Goal: Information Seeking & Learning: Learn about a topic

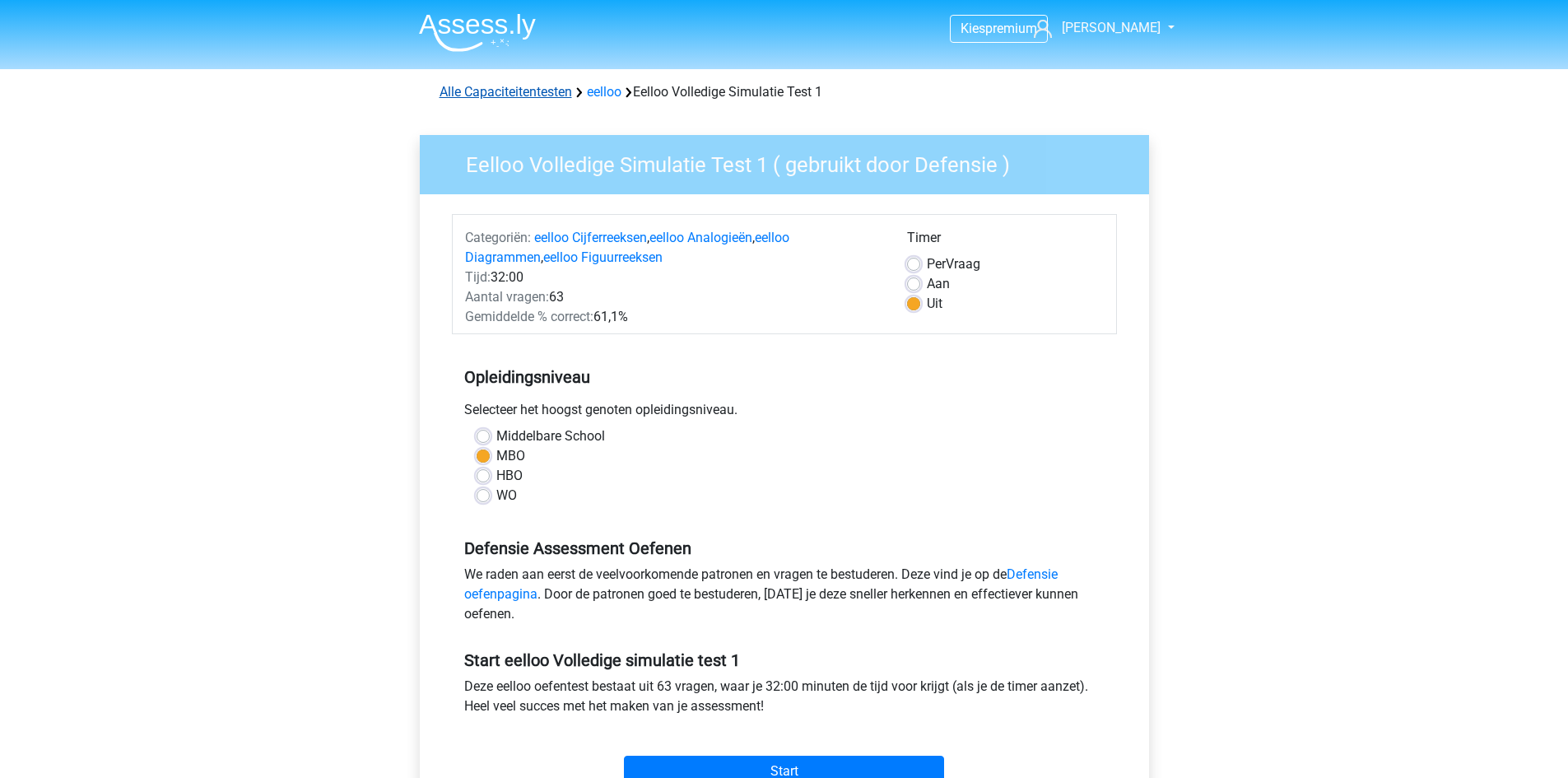
click at [501, 95] on link "Alle Capaciteitentesten" at bounding box center [505, 92] width 132 height 16
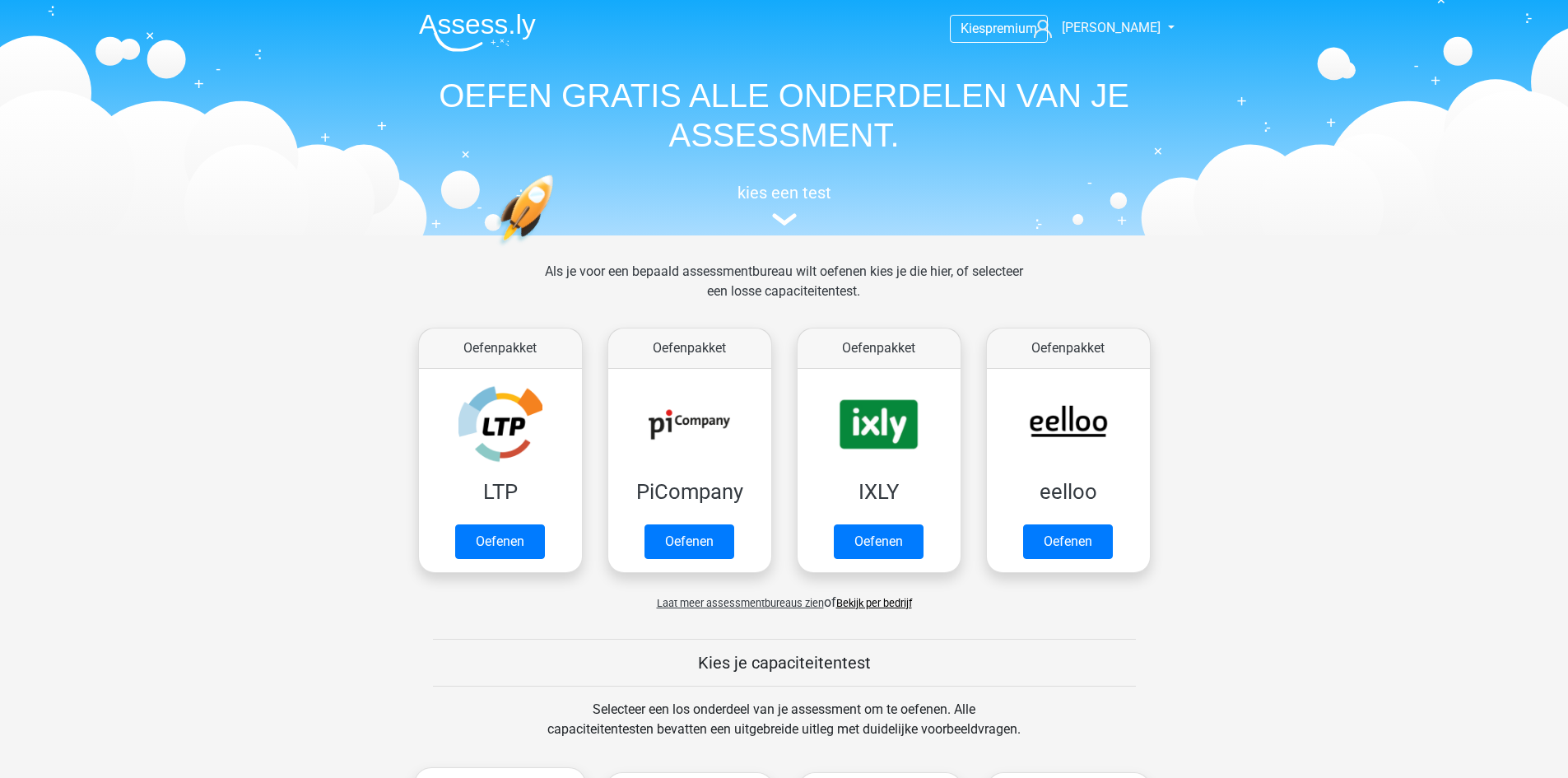
scroll to position [700, 0]
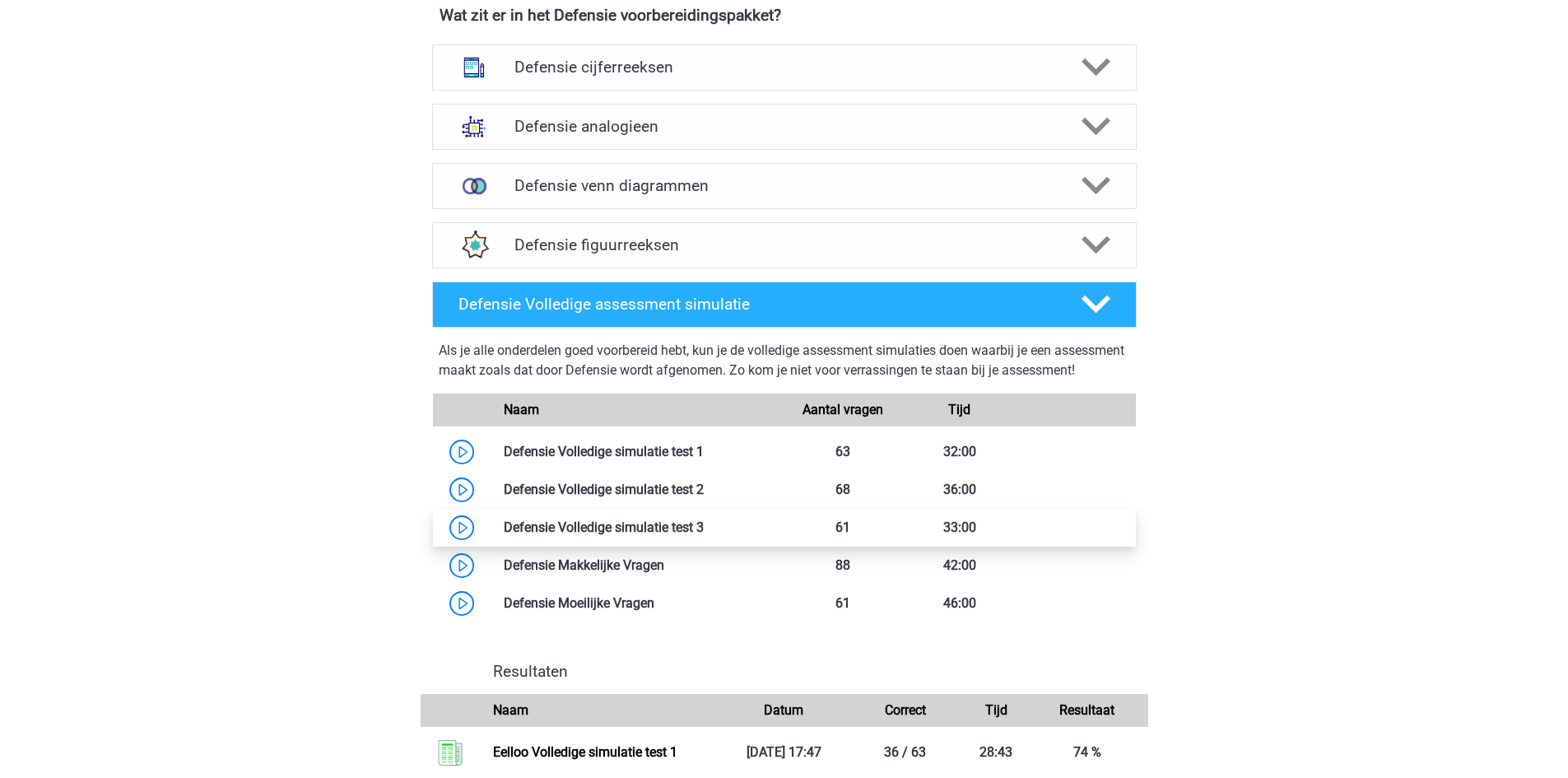
scroll to position [1646, 0]
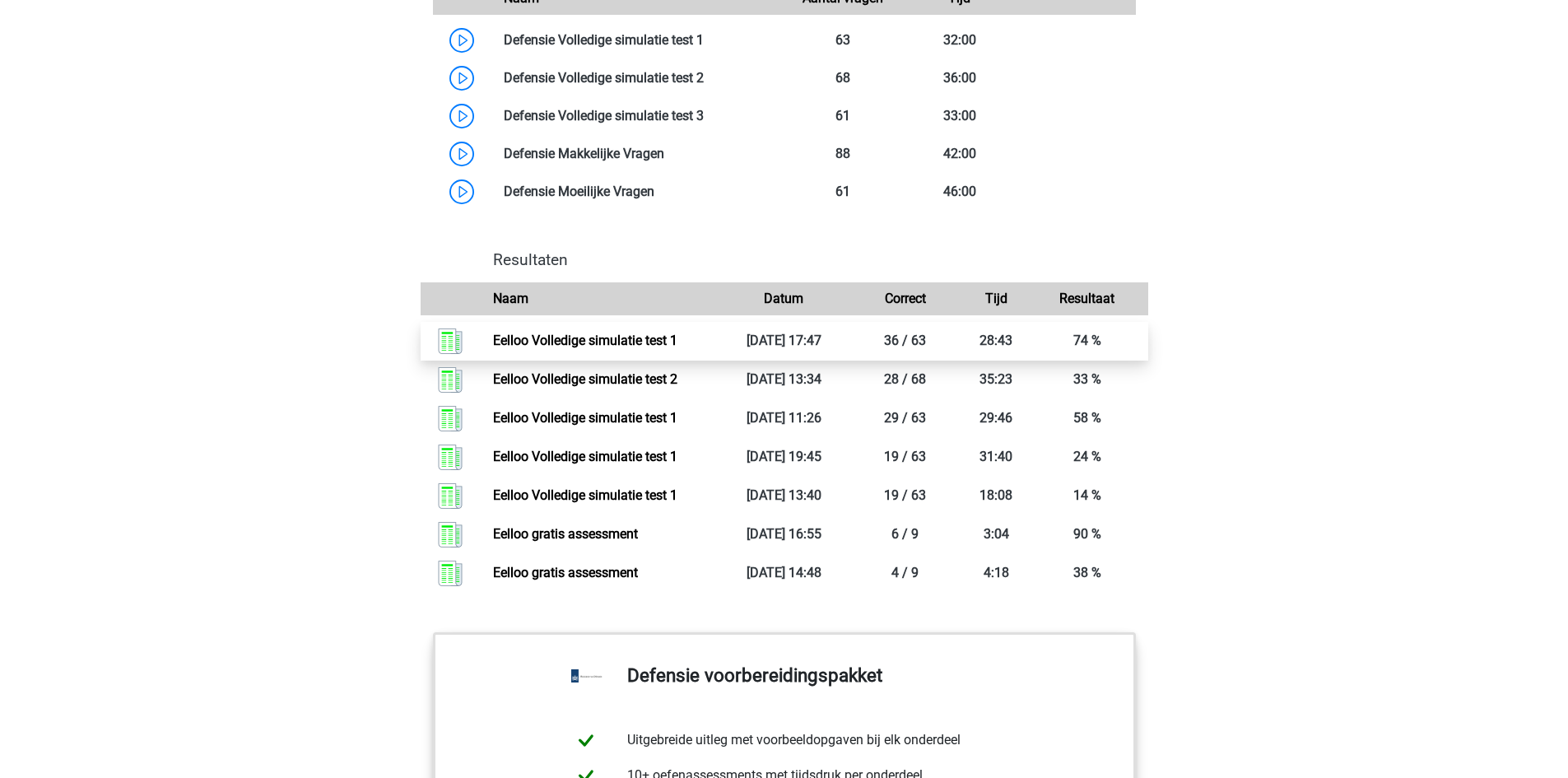
click at [677, 348] on link "Eelloo Volledige simulatie test 1" at bounding box center [584, 340] width 184 height 16
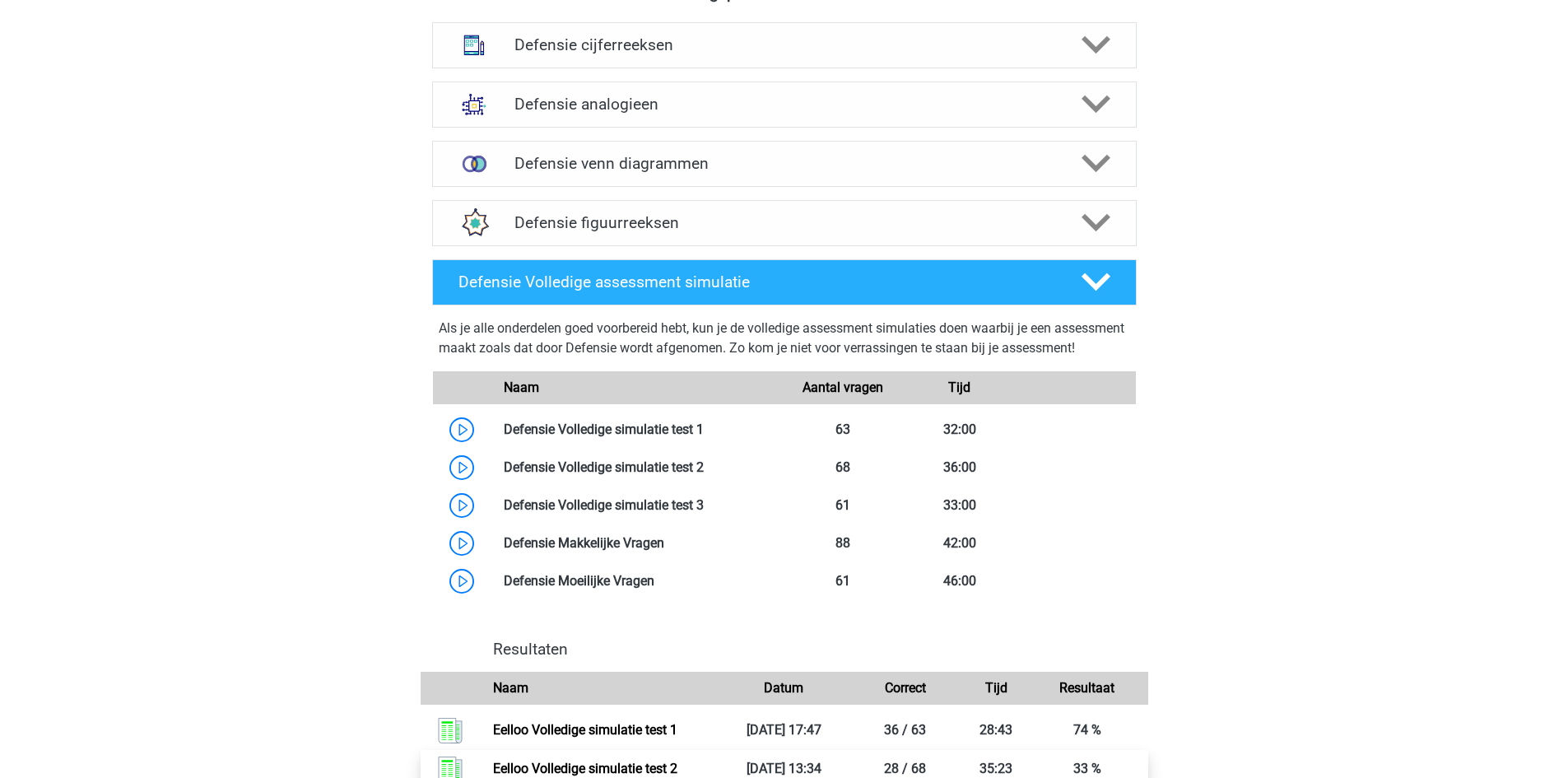
scroll to position [1234, 0]
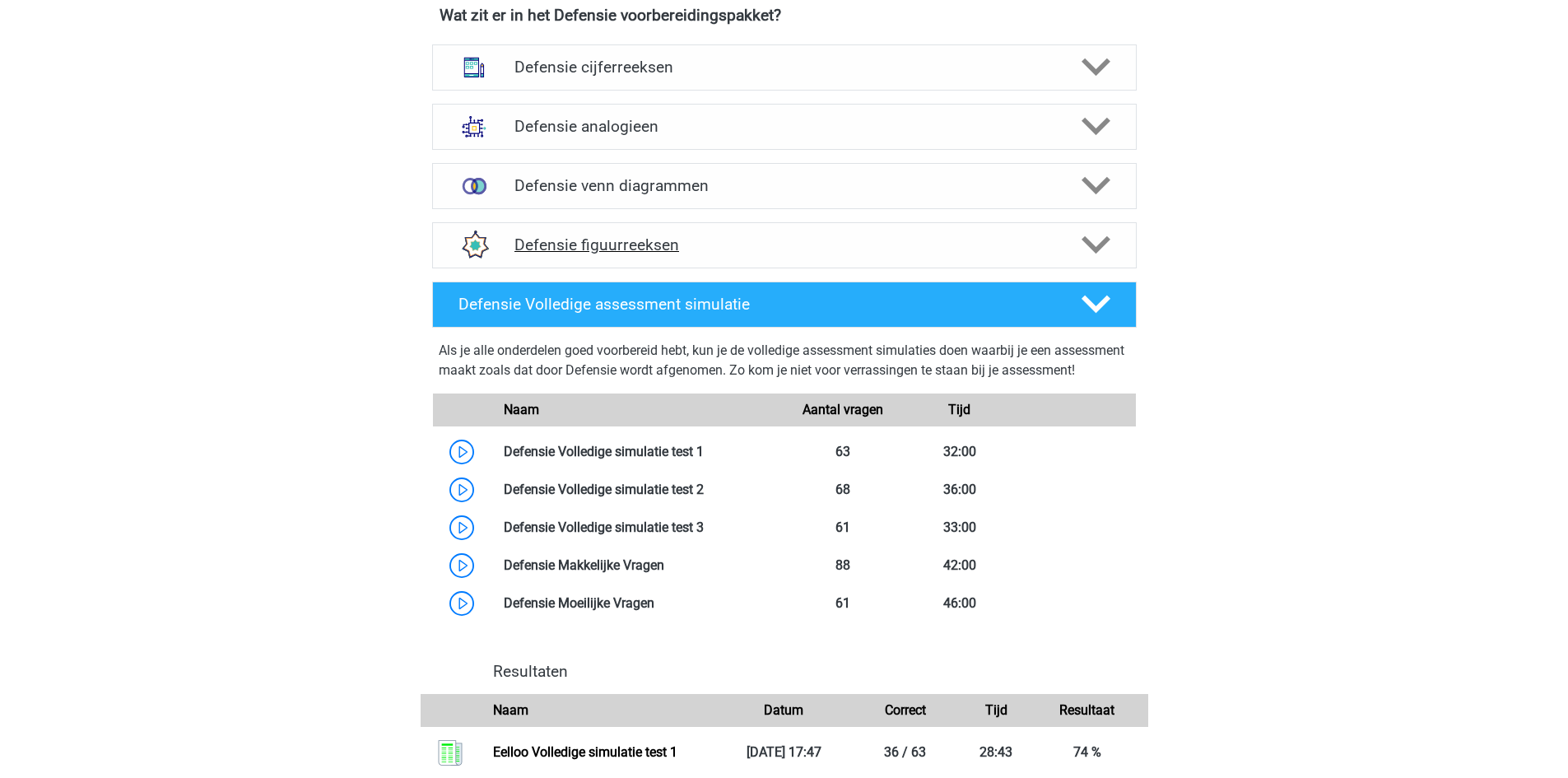
click at [1094, 238] on icon at bounding box center [1096, 245] width 29 height 29
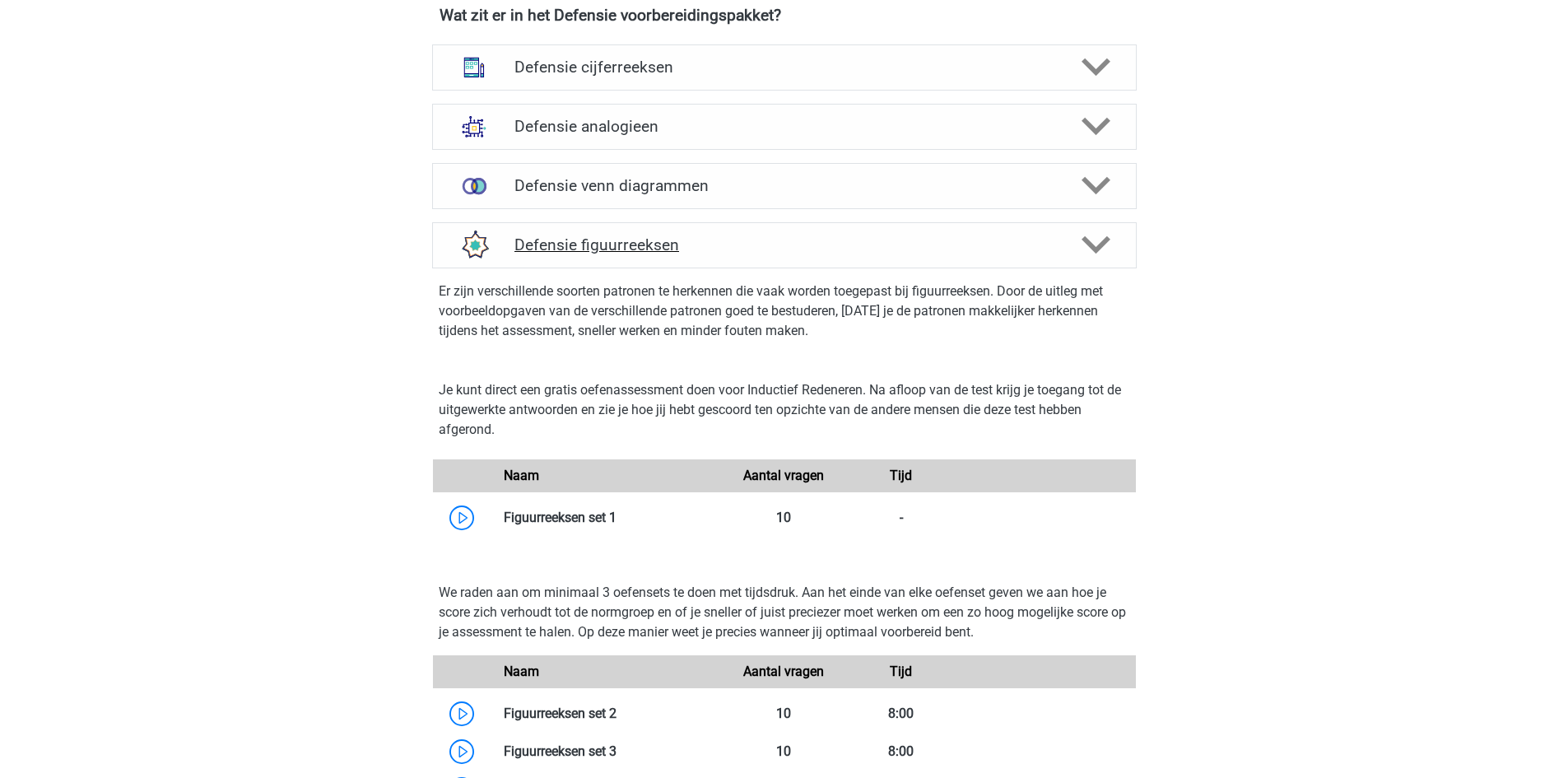
click at [1091, 238] on icon at bounding box center [1096, 245] width 29 height 29
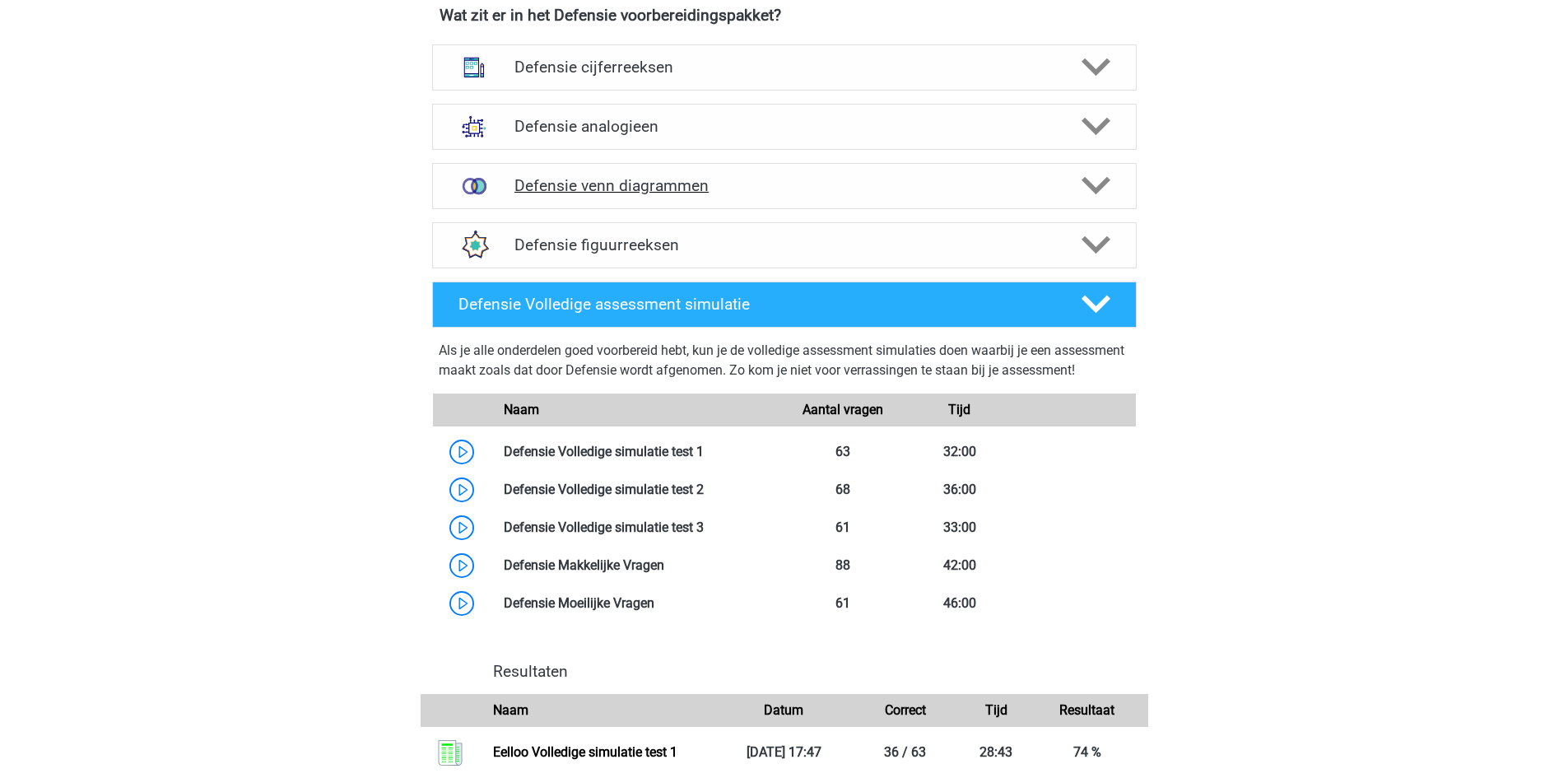
click at [1096, 183] on icon at bounding box center [1096, 185] width 29 height 29
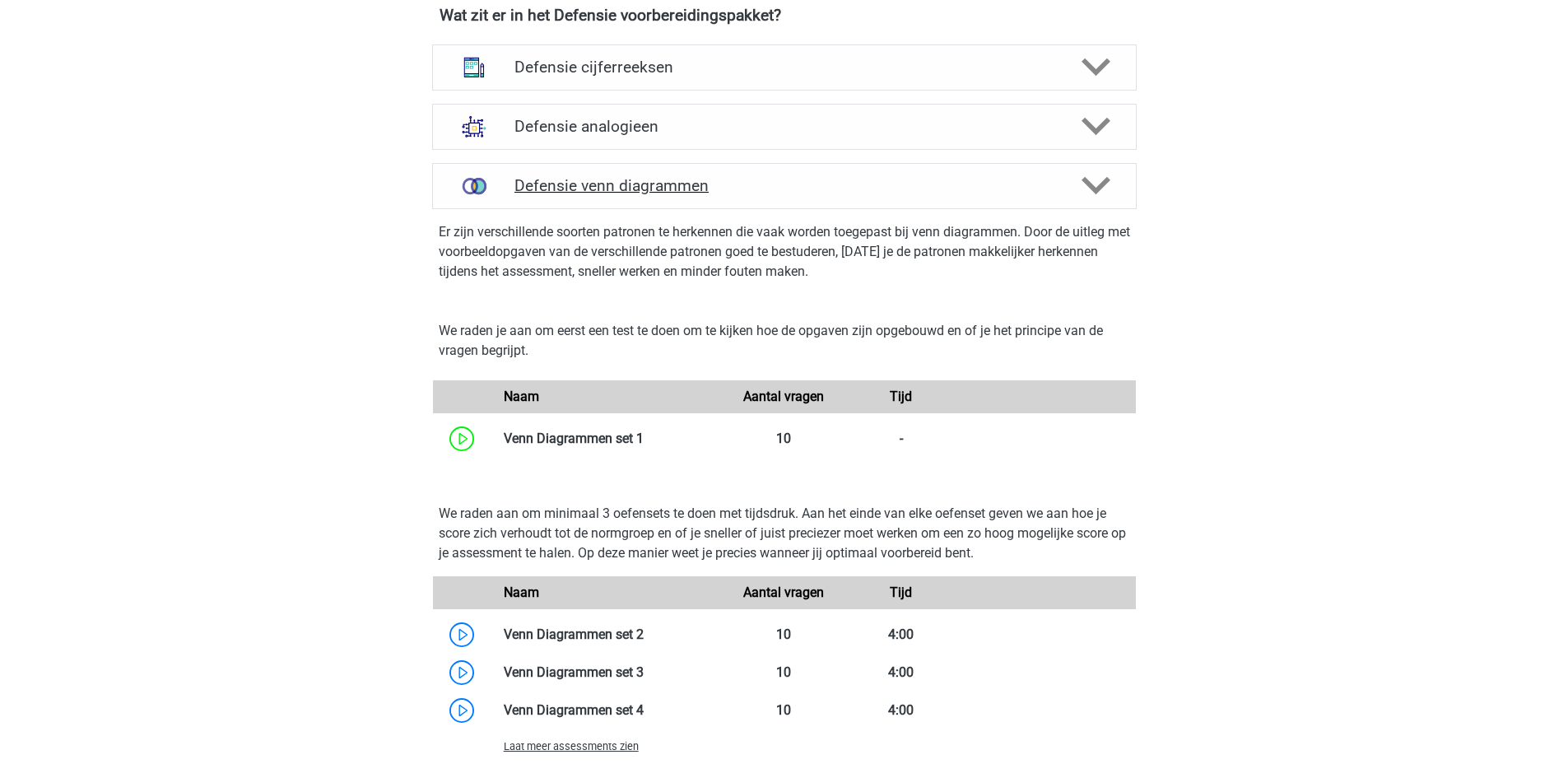
click at [1096, 183] on icon at bounding box center [1096, 185] width 29 height 29
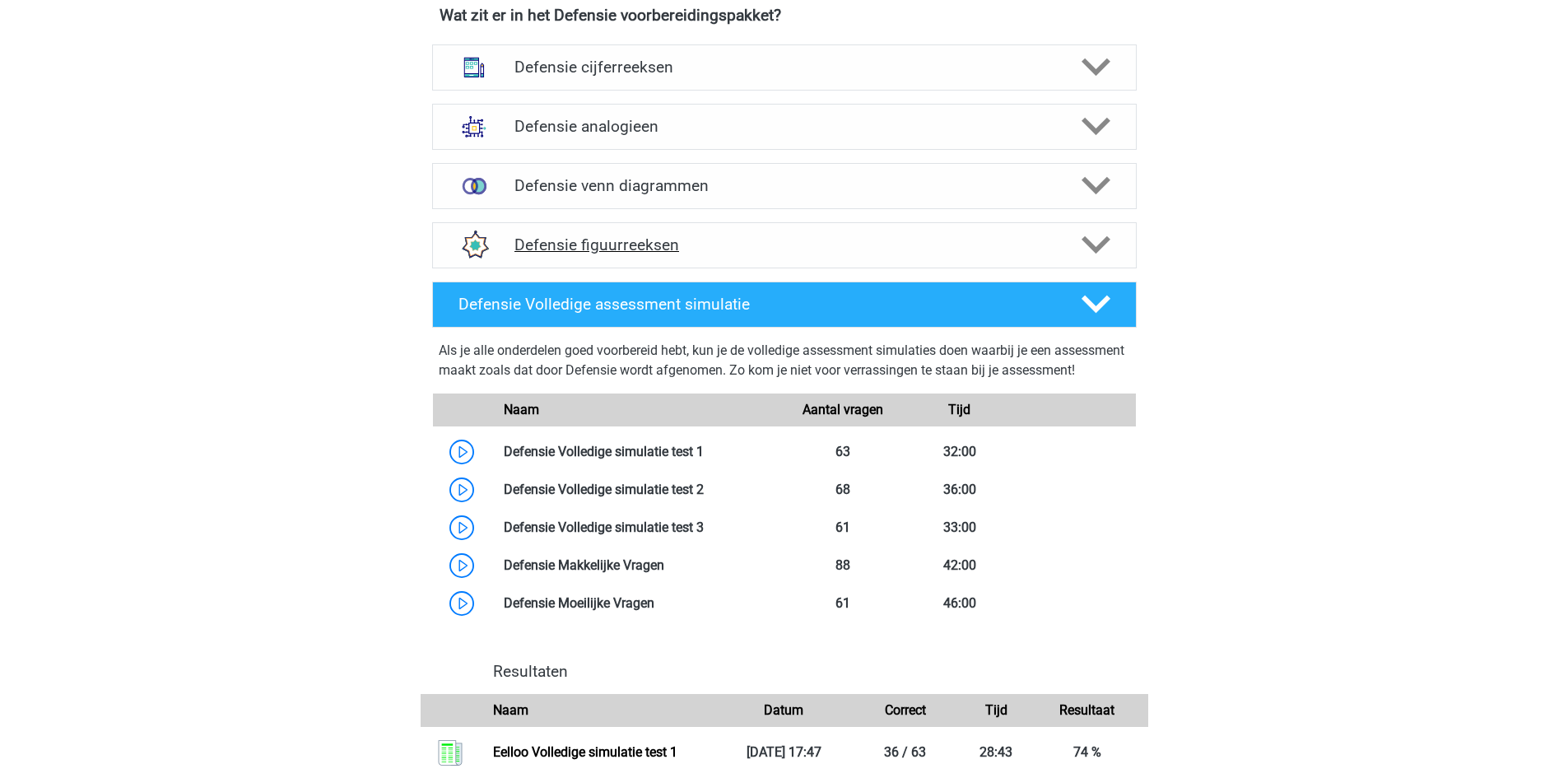
click at [1100, 253] on icon at bounding box center [1096, 245] width 29 height 29
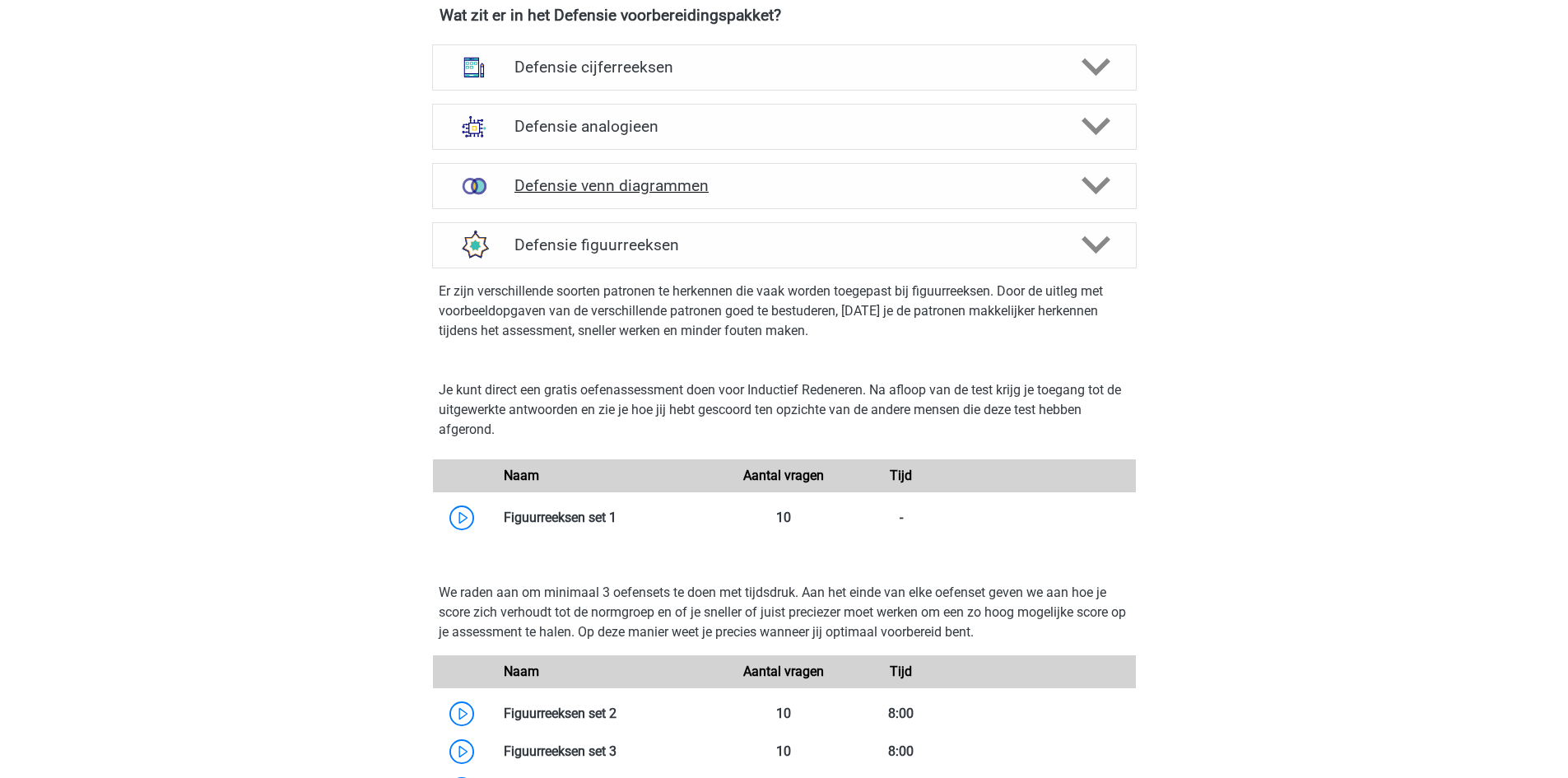
click at [1096, 196] on icon at bounding box center [1096, 185] width 29 height 29
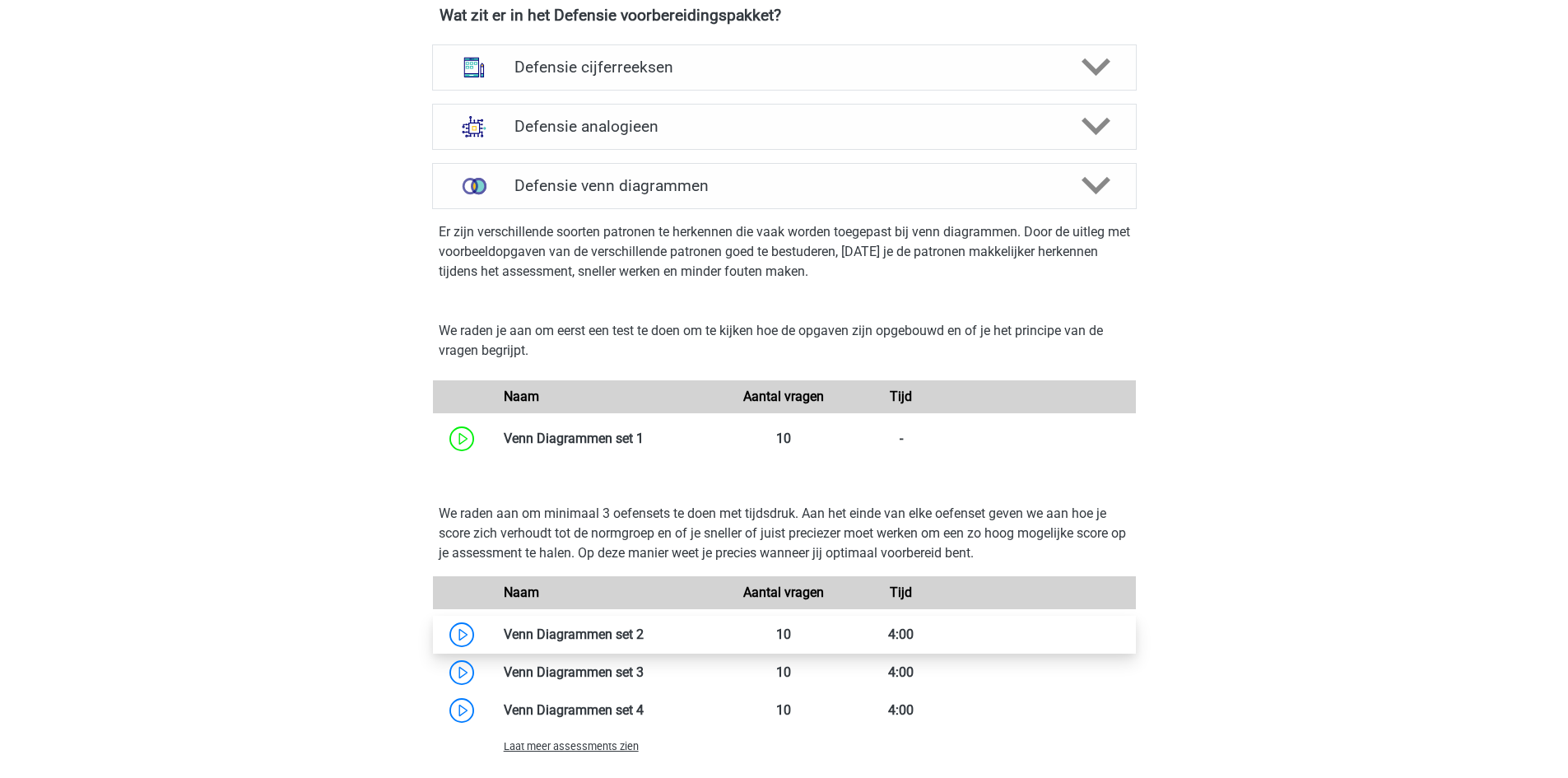
click at [643, 626] on link at bounding box center [643, 634] width 0 height 16
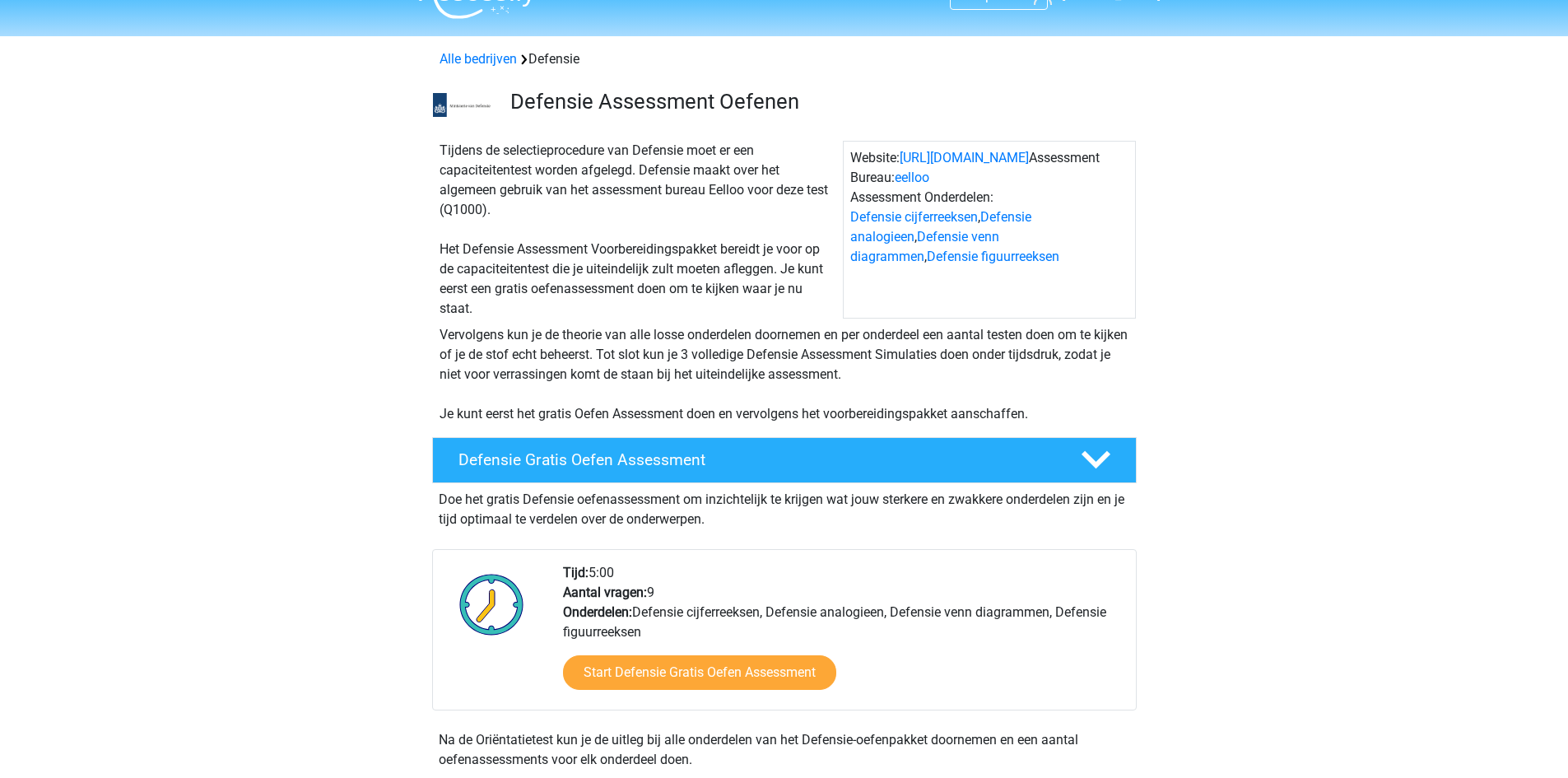
scroll to position [0, 0]
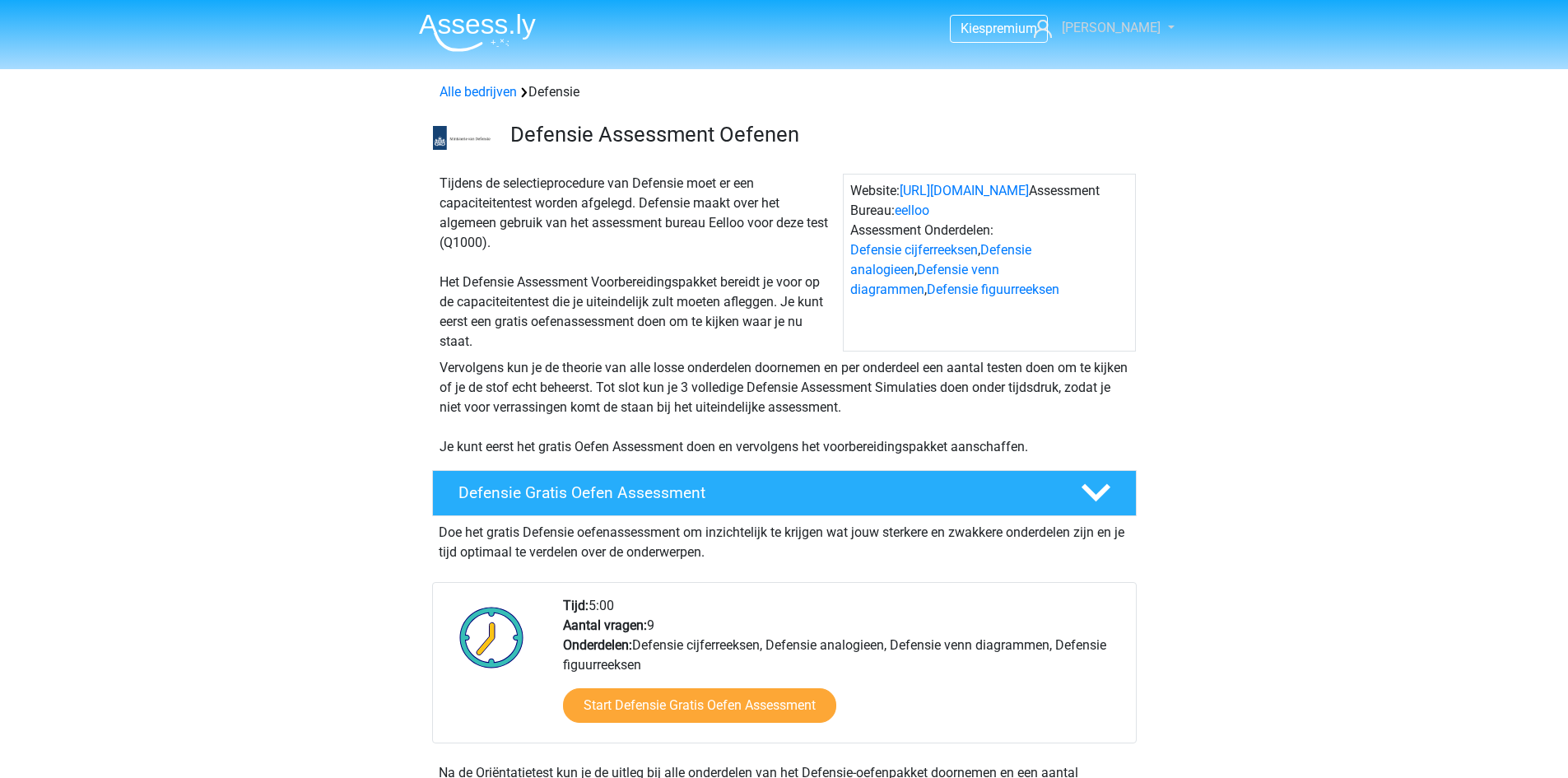
click at [1157, 24] on link "[PERSON_NAME]" at bounding box center [1095, 28] width 135 height 19
click at [1149, 22] on link "[PERSON_NAME]" at bounding box center [1095, 28] width 135 height 19
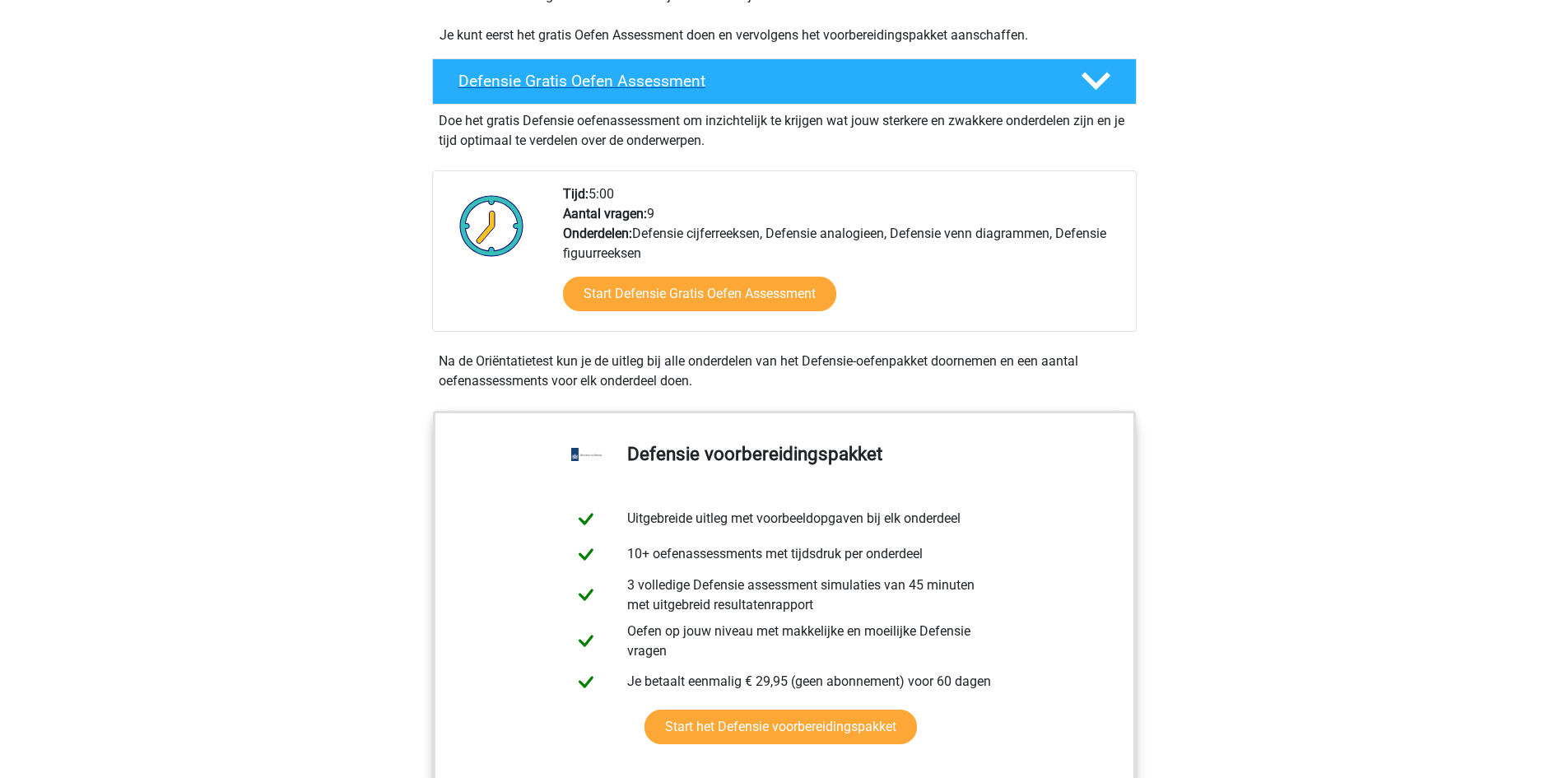
click at [1069, 89] on div at bounding box center [1094, 81] width 56 height 29
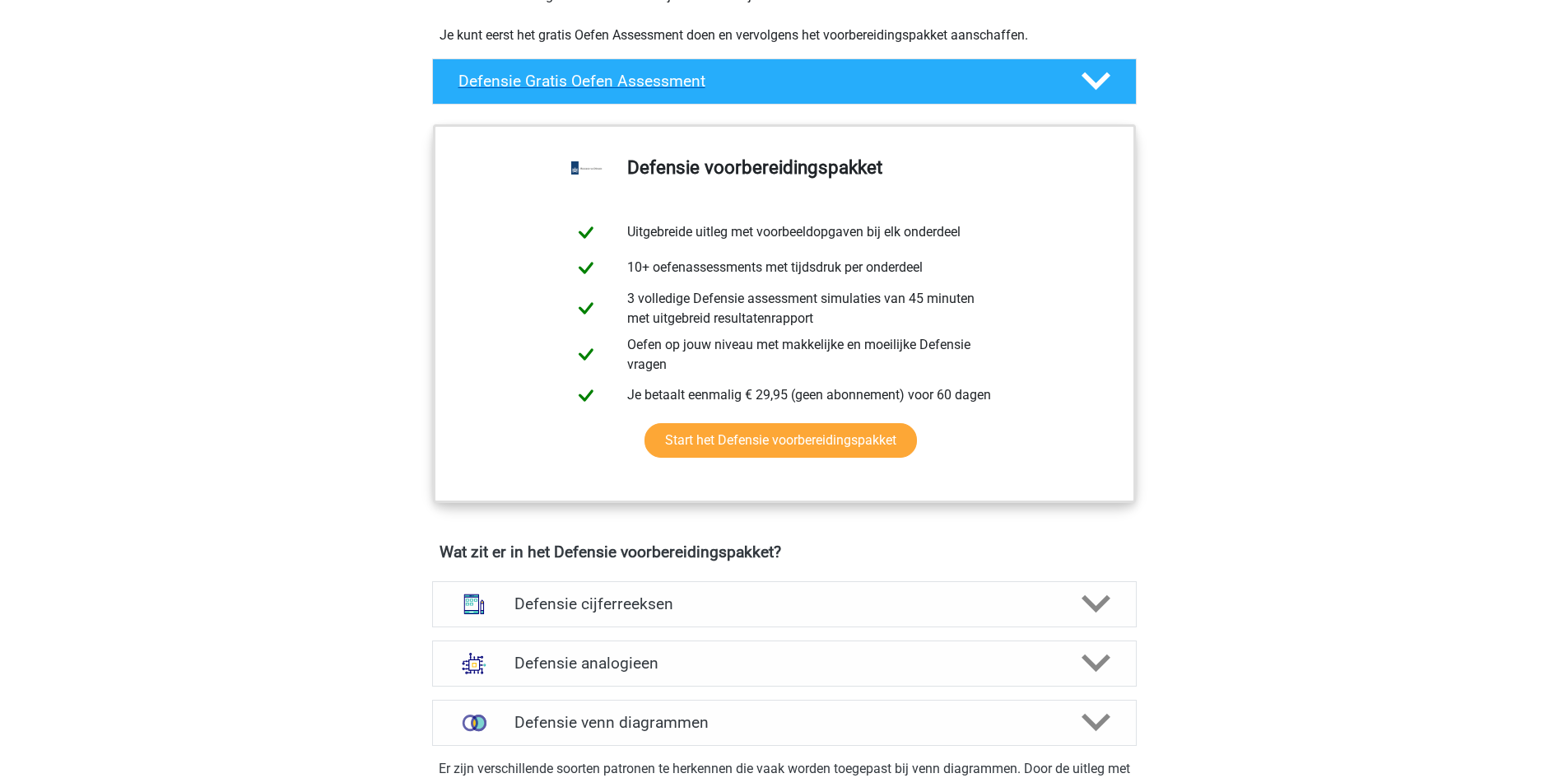
click at [1069, 88] on div at bounding box center [1094, 81] width 56 height 29
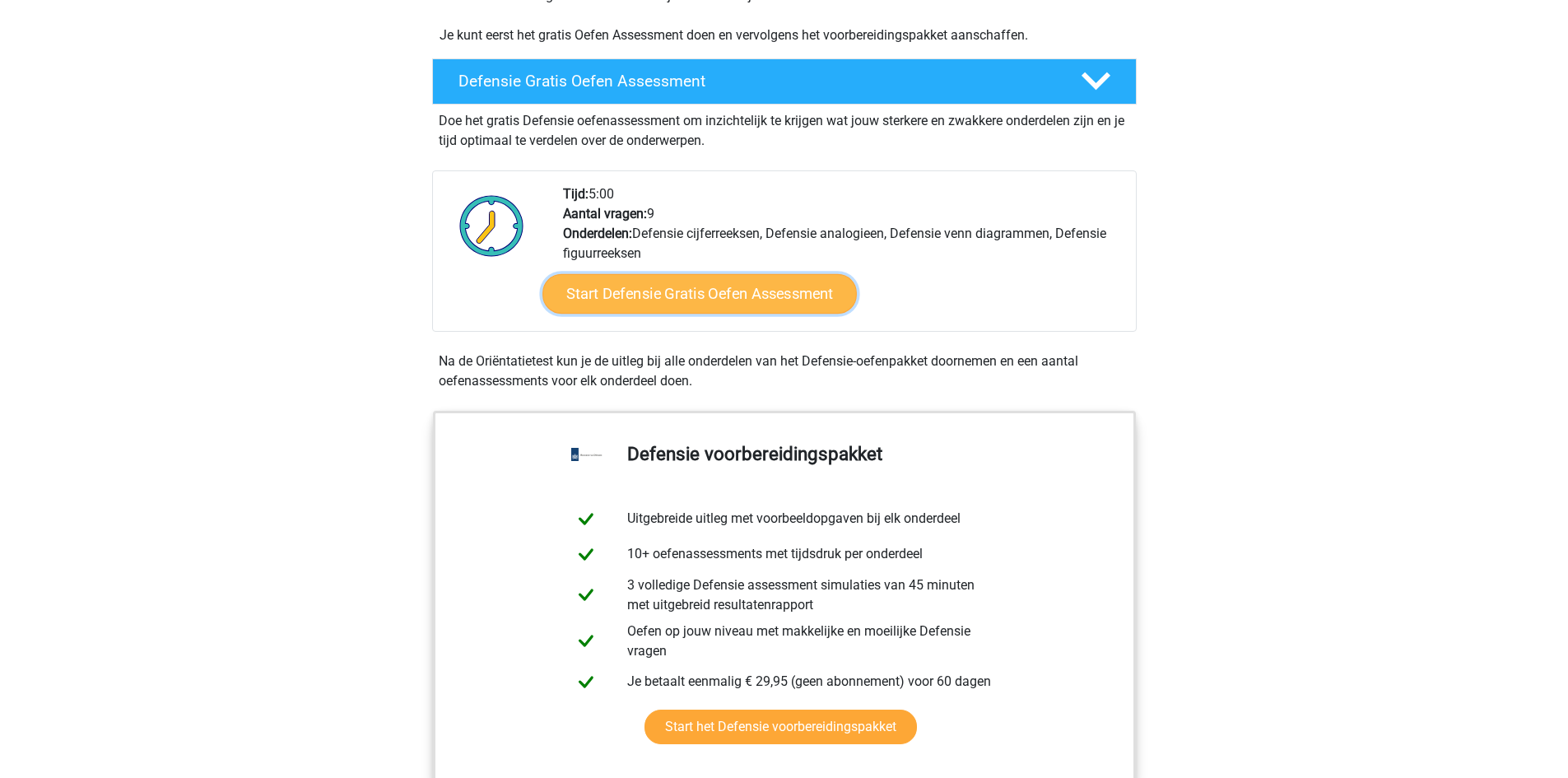
click at [813, 304] on link "Start Defensie Gratis Oefen Assessment" at bounding box center [699, 293] width 314 height 40
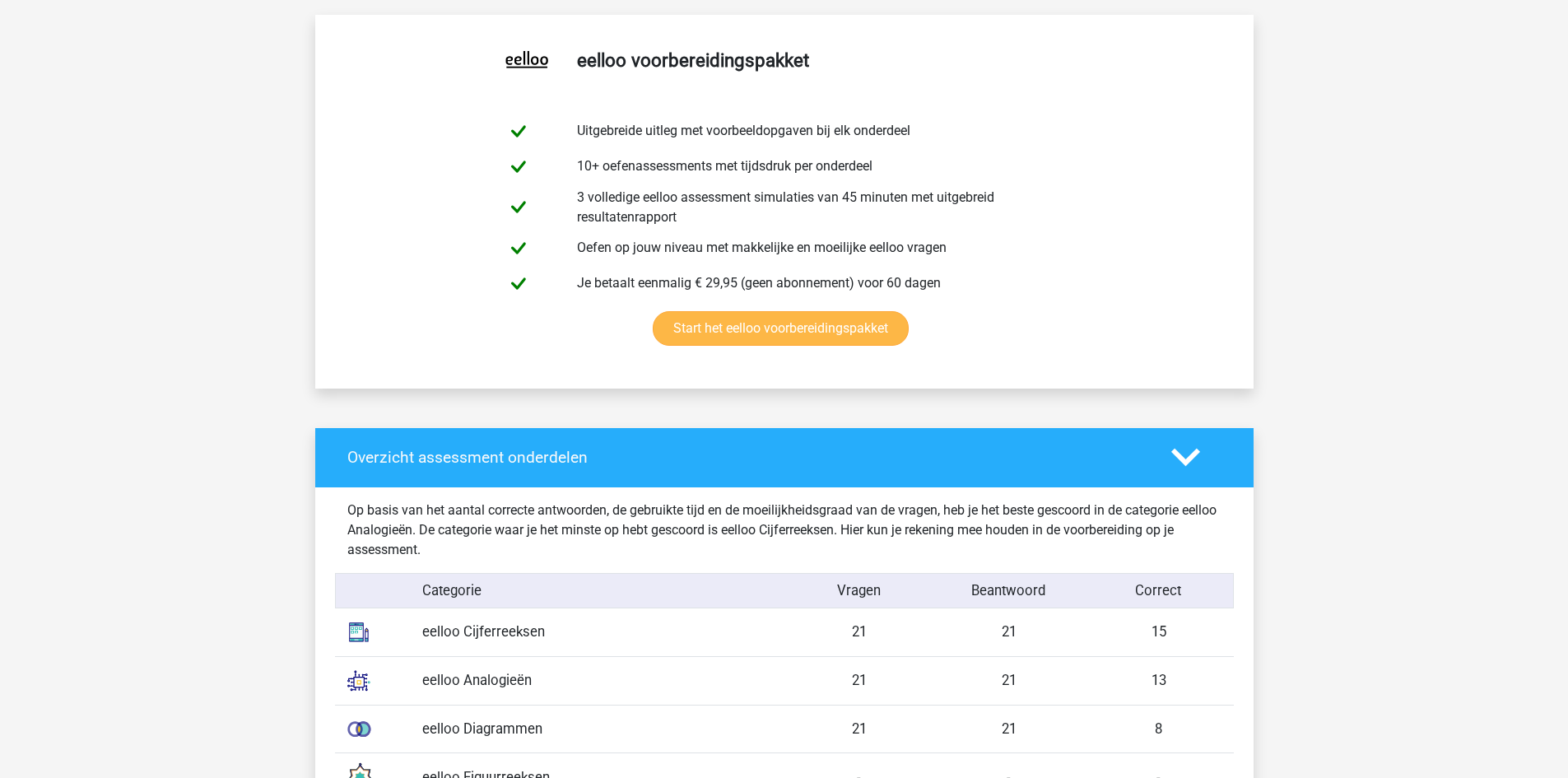
scroll to position [1234, 0]
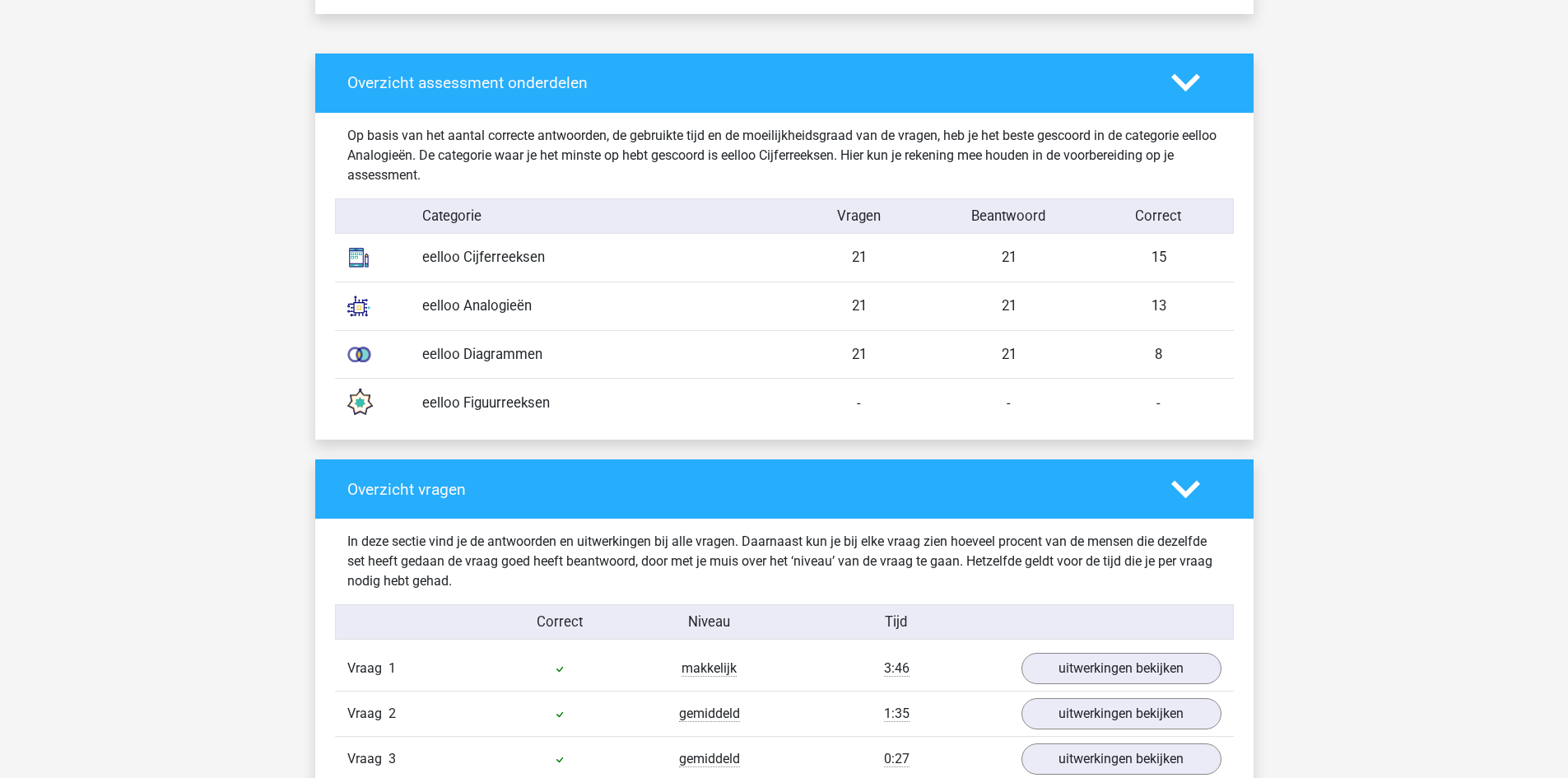
click at [1186, 63] on div "Overzicht assessment onderdelen" at bounding box center [784, 83] width 938 height 59
click at [1195, 91] on icon at bounding box center [1186, 83] width 29 height 29
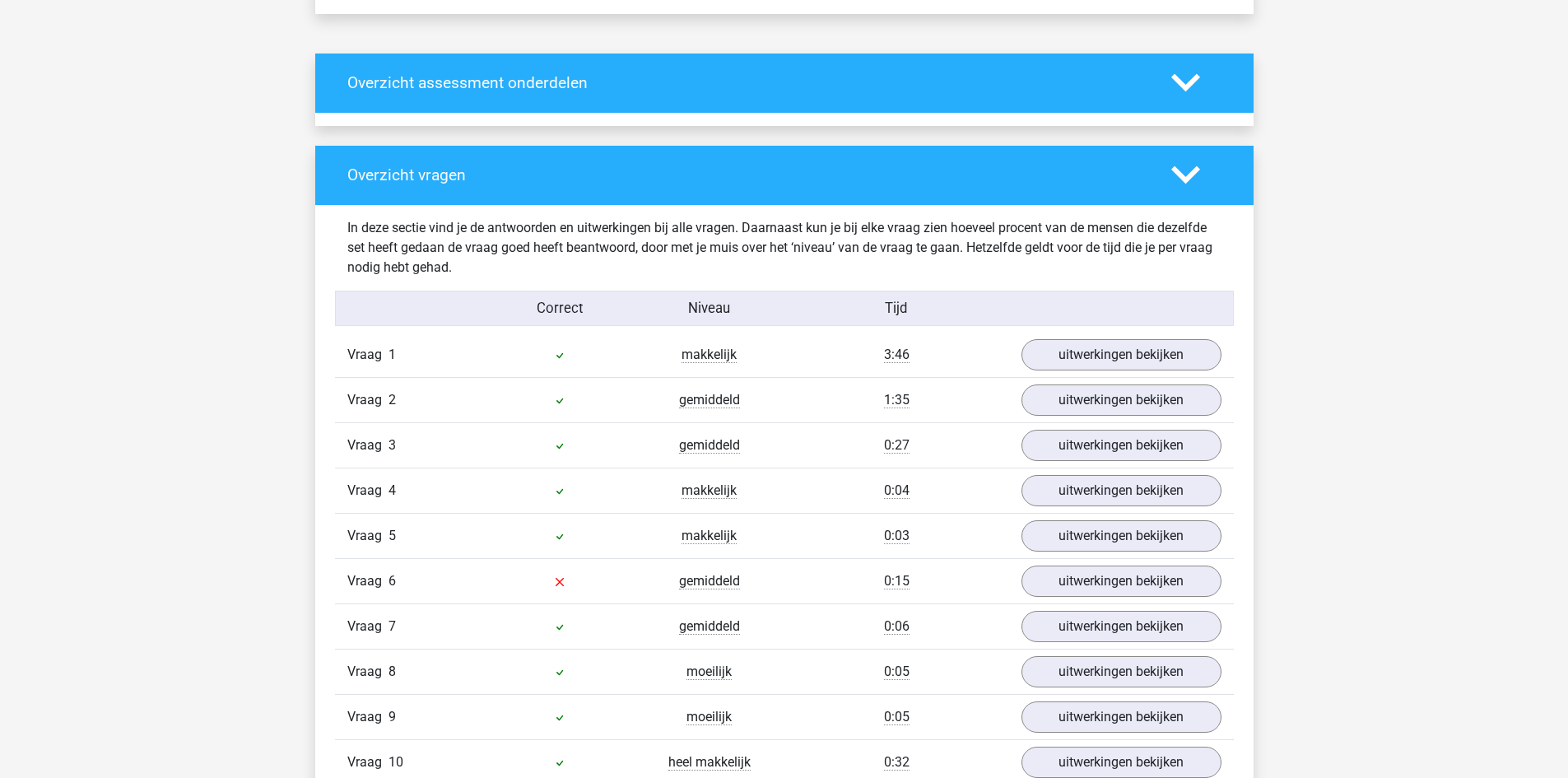
click at [1195, 91] on icon at bounding box center [1186, 83] width 29 height 29
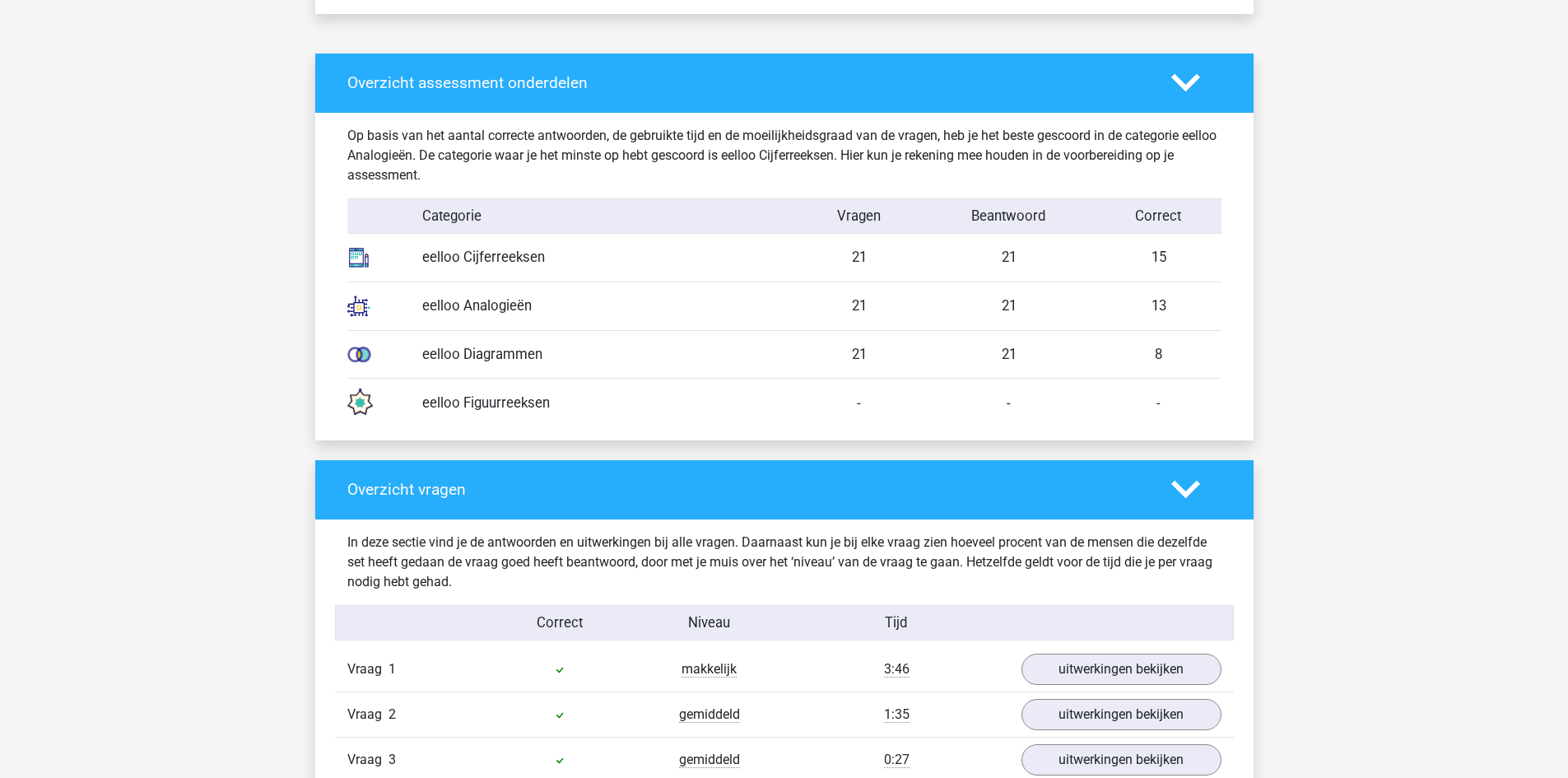
click at [1195, 91] on icon at bounding box center [1186, 83] width 29 height 29
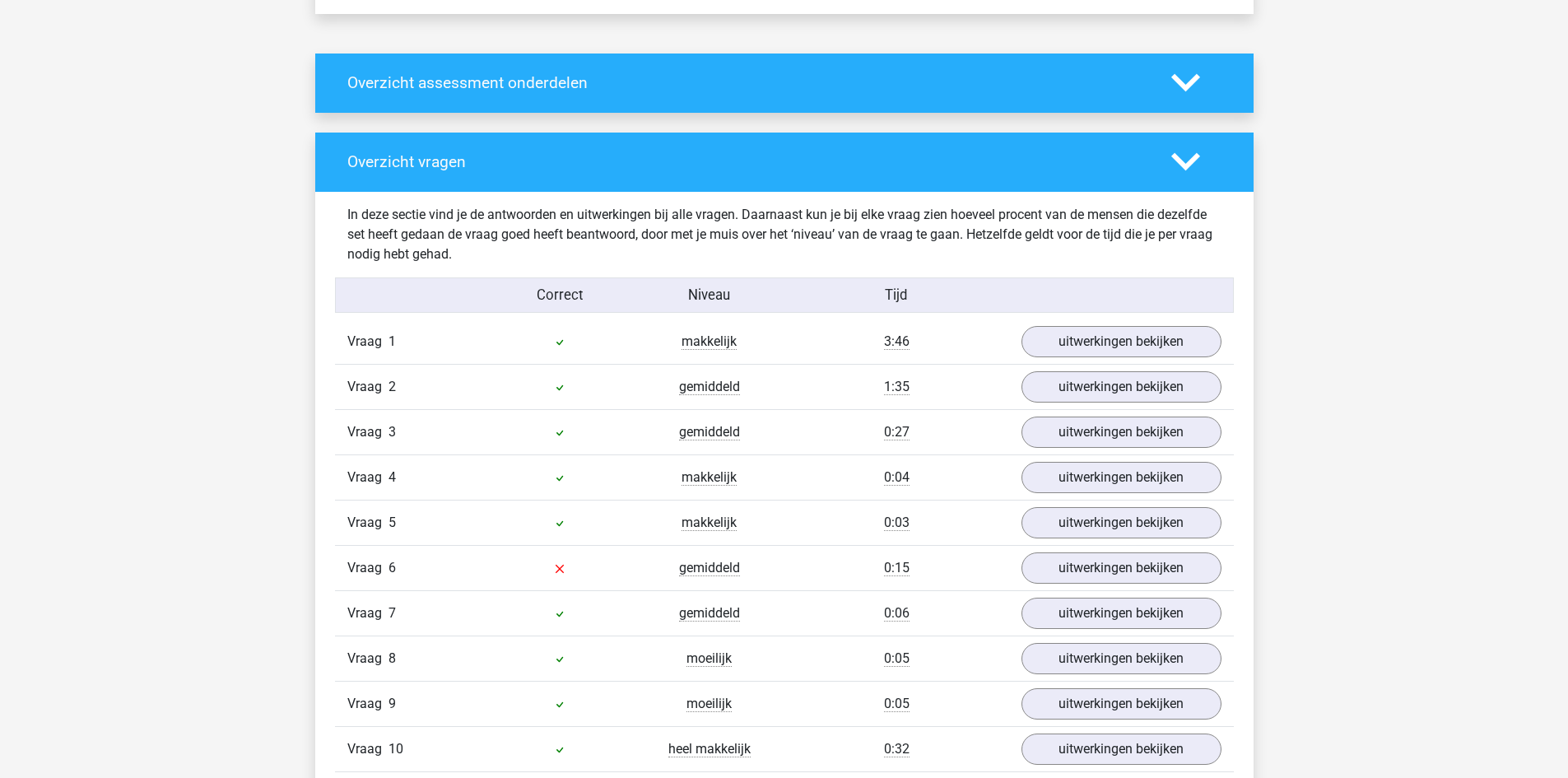
scroll to position [1646, 0]
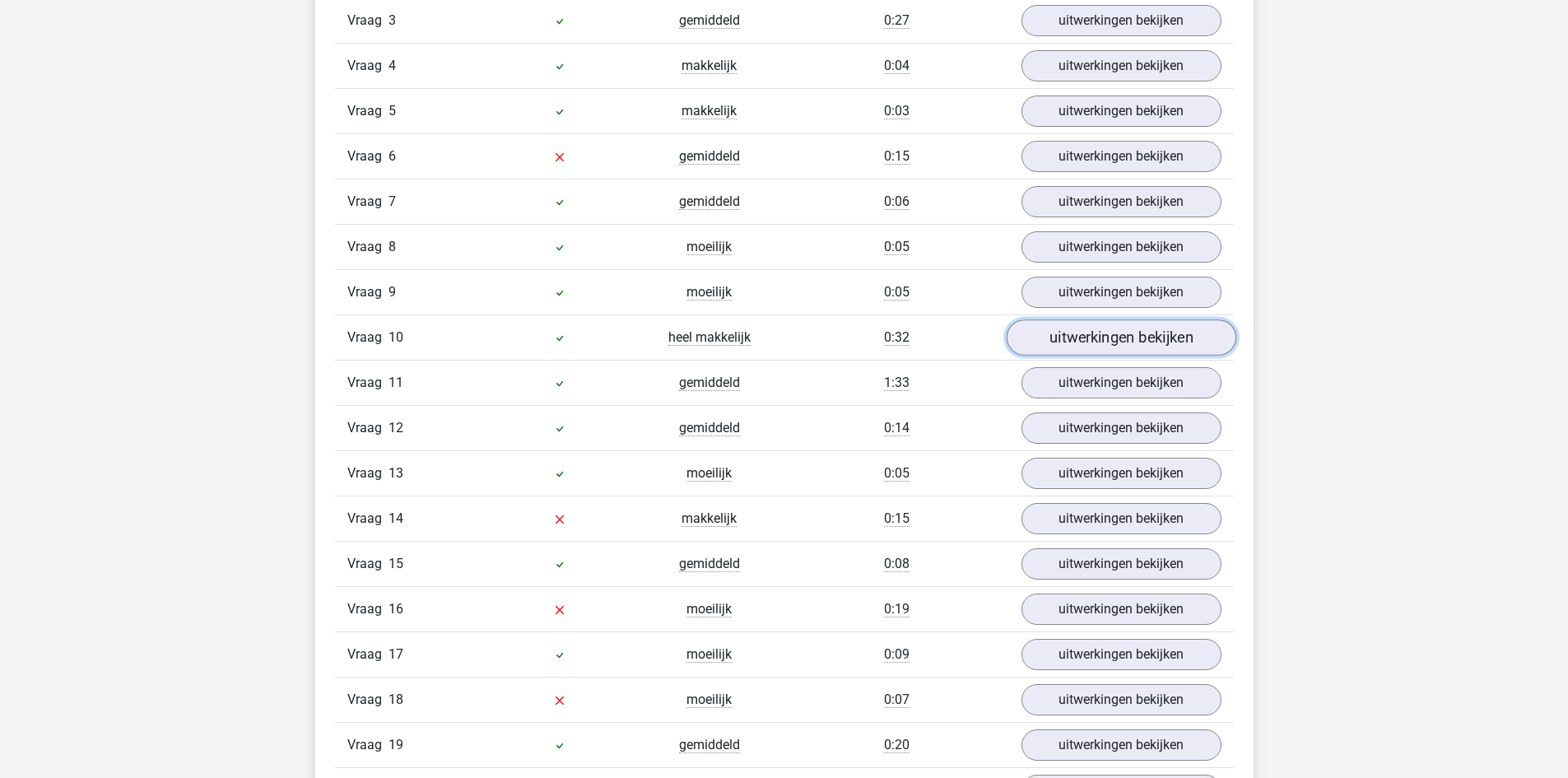
click at [1080, 354] on link "uitwerkingen bekijken" at bounding box center [1120, 337] width 230 height 36
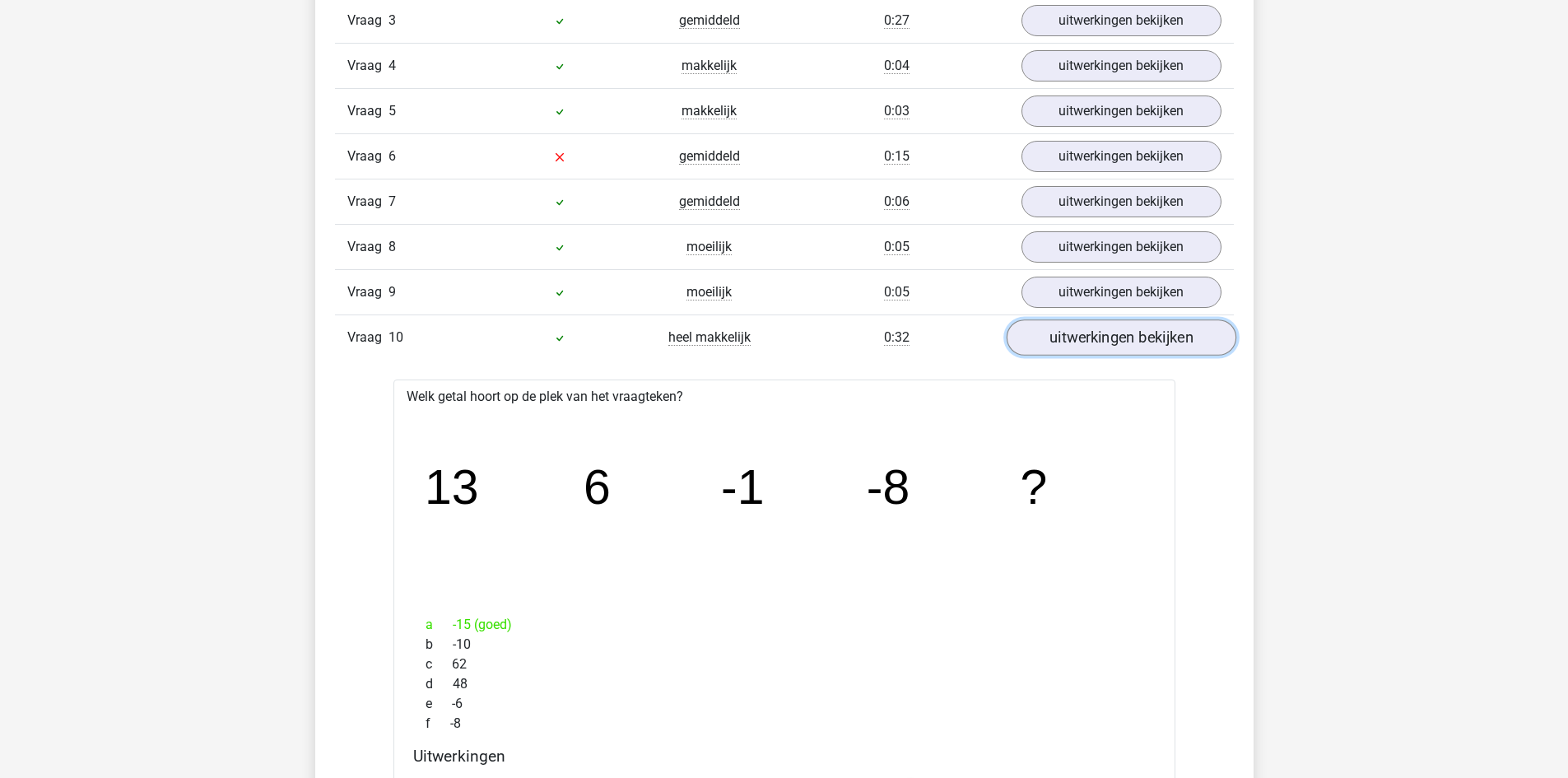
click at [1080, 343] on link "uitwerkingen bekijken" at bounding box center [1120, 337] width 230 height 36
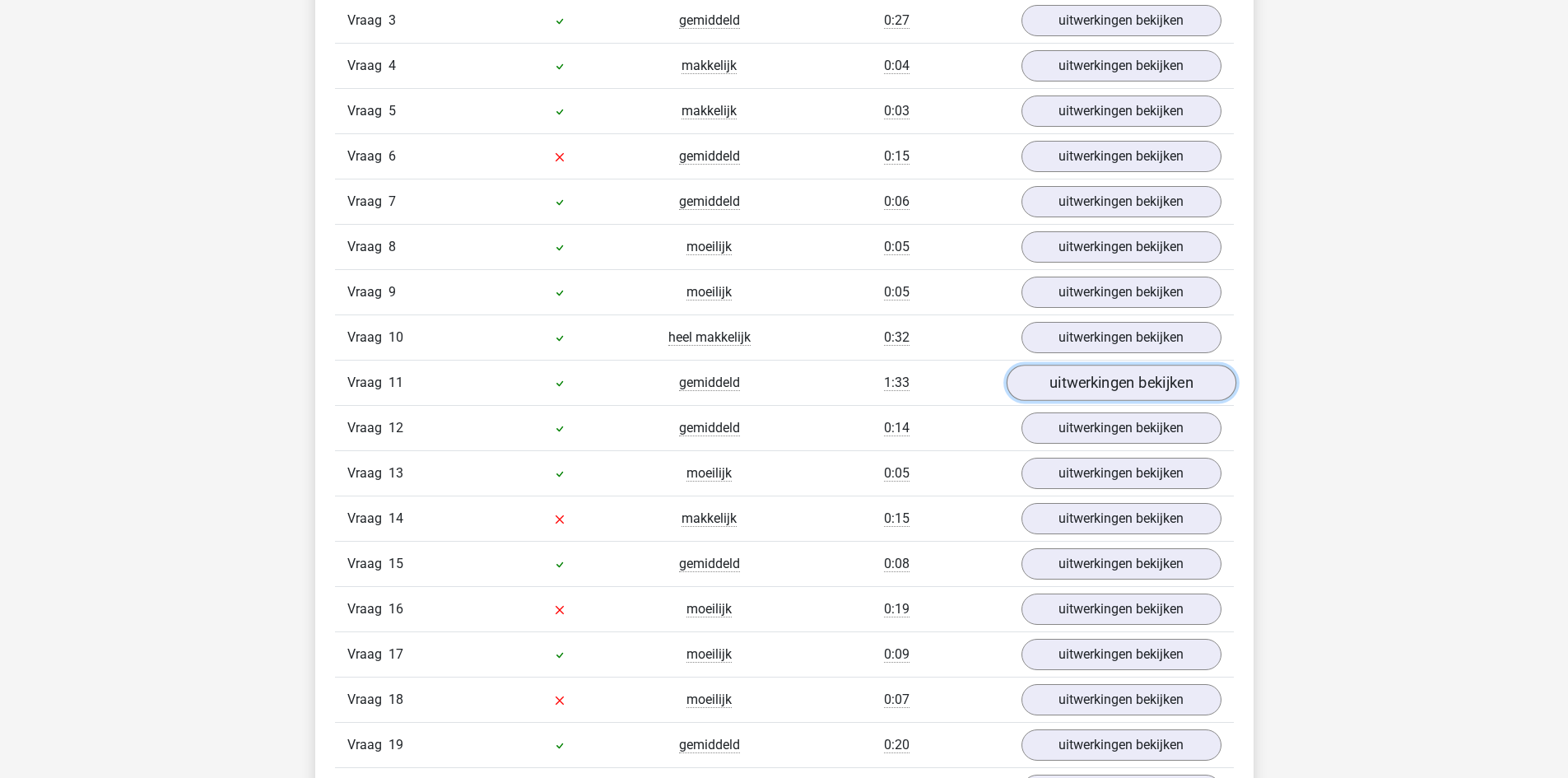
click at [1101, 382] on link "uitwerkingen bekijken" at bounding box center [1120, 382] width 230 height 36
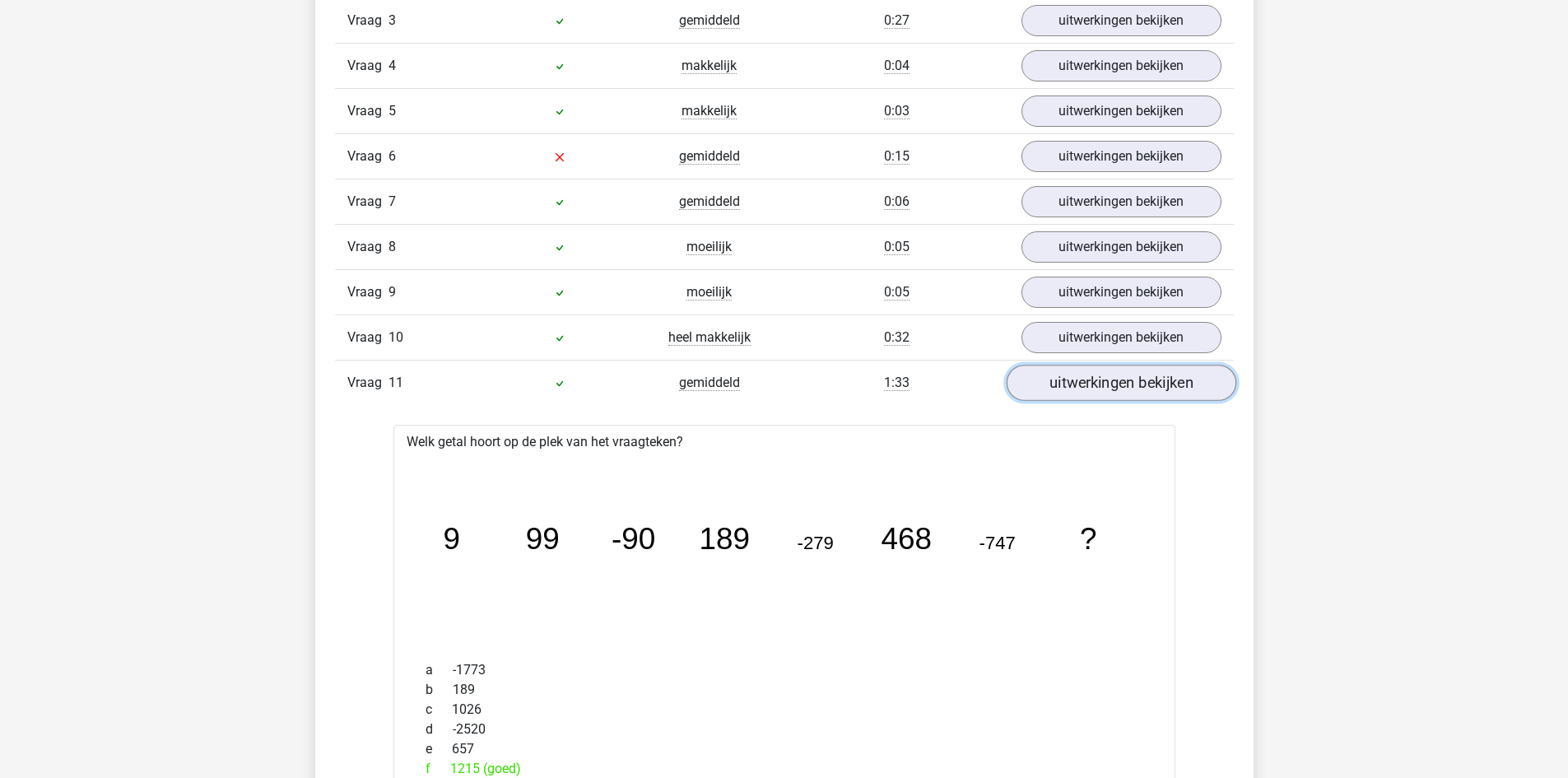
click at [1087, 367] on link "uitwerkingen bekijken" at bounding box center [1120, 382] width 230 height 36
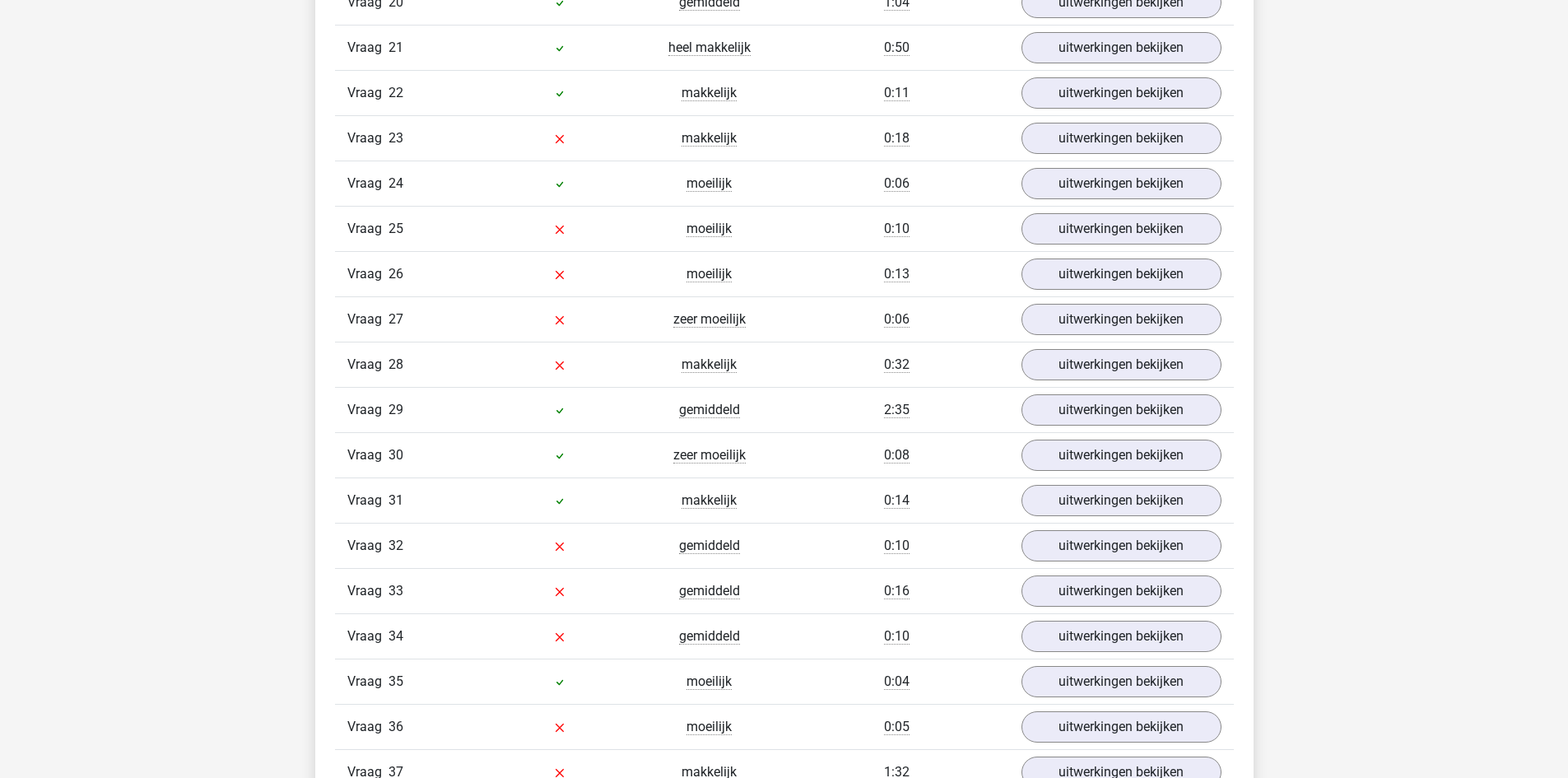
scroll to position [2469, 0]
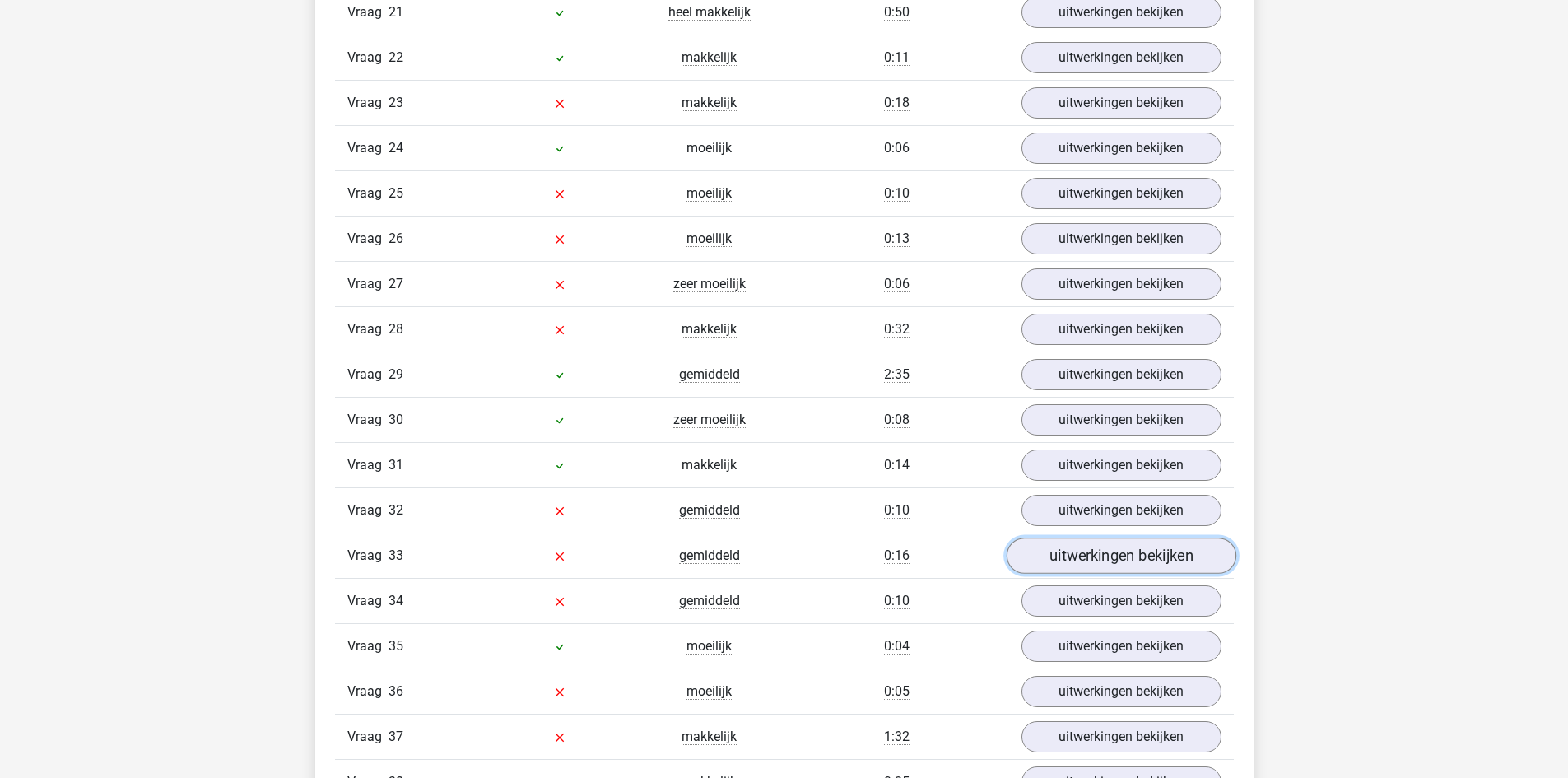
click at [1110, 562] on link "uitwerkingen bekijken" at bounding box center [1120, 555] width 230 height 36
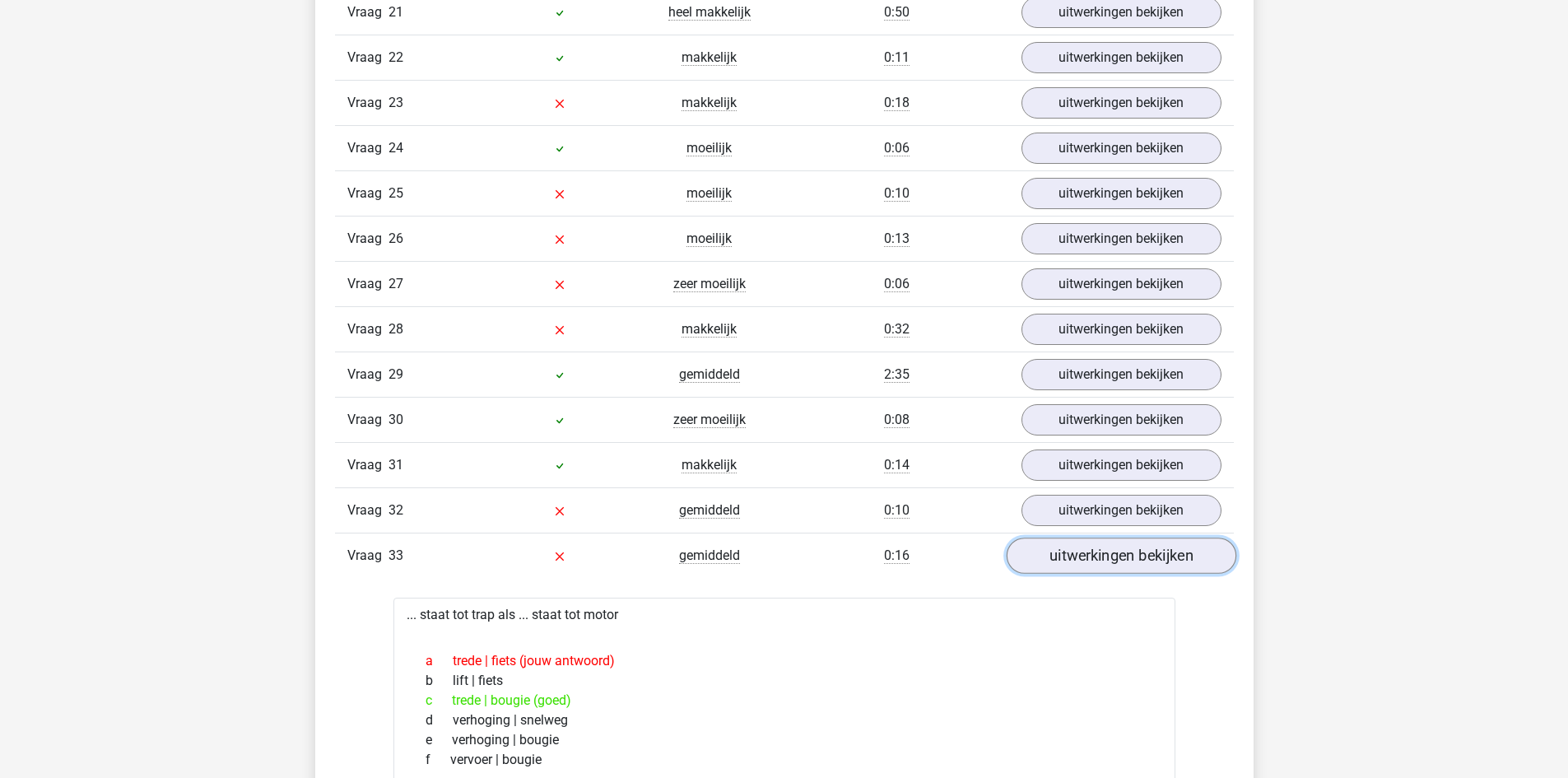
click at [1110, 562] on link "uitwerkingen bekijken" at bounding box center [1120, 555] width 230 height 36
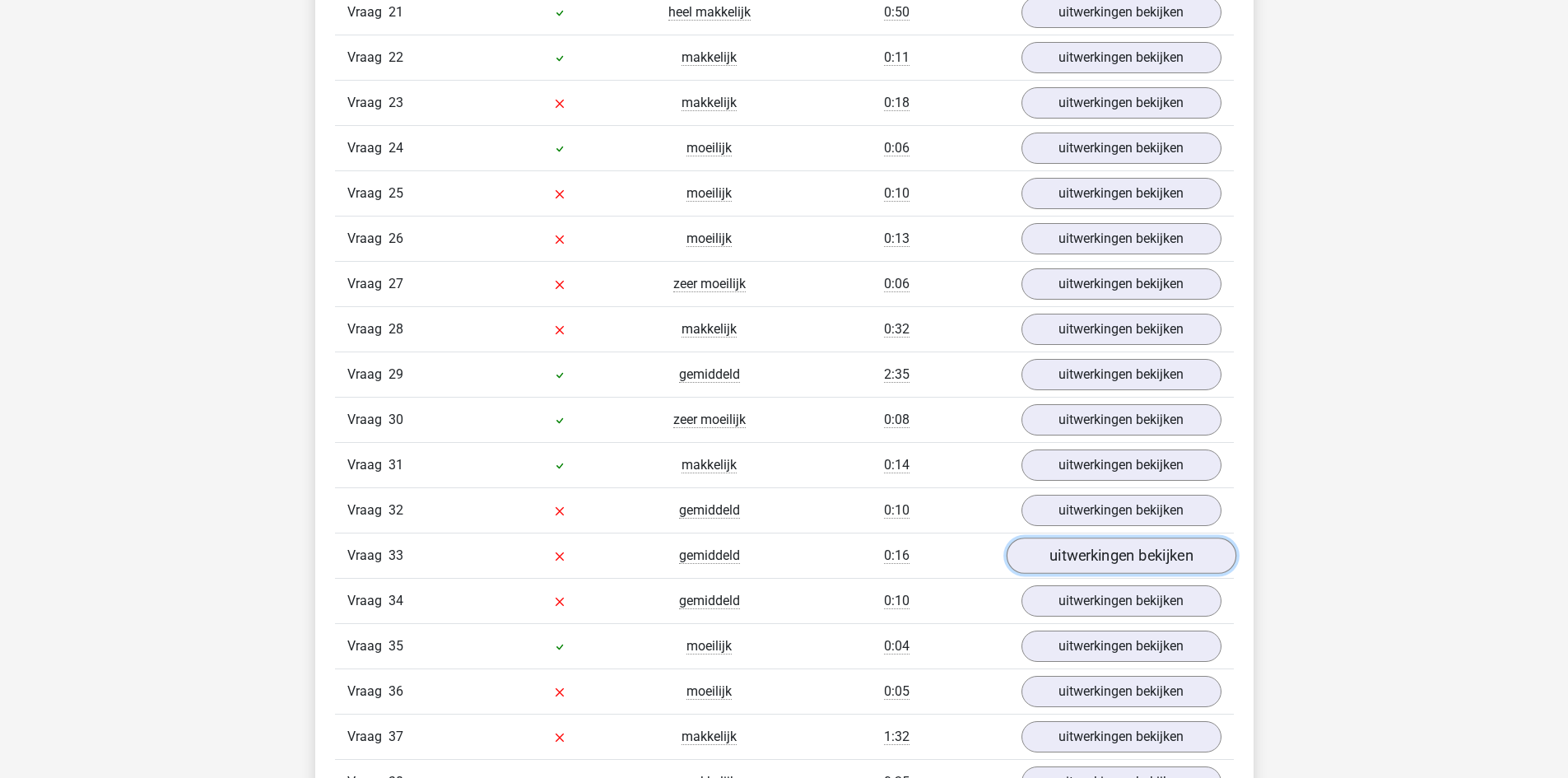
click at [1110, 562] on link "uitwerkingen bekijken" at bounding box center [1120, 555] width 230 height 36
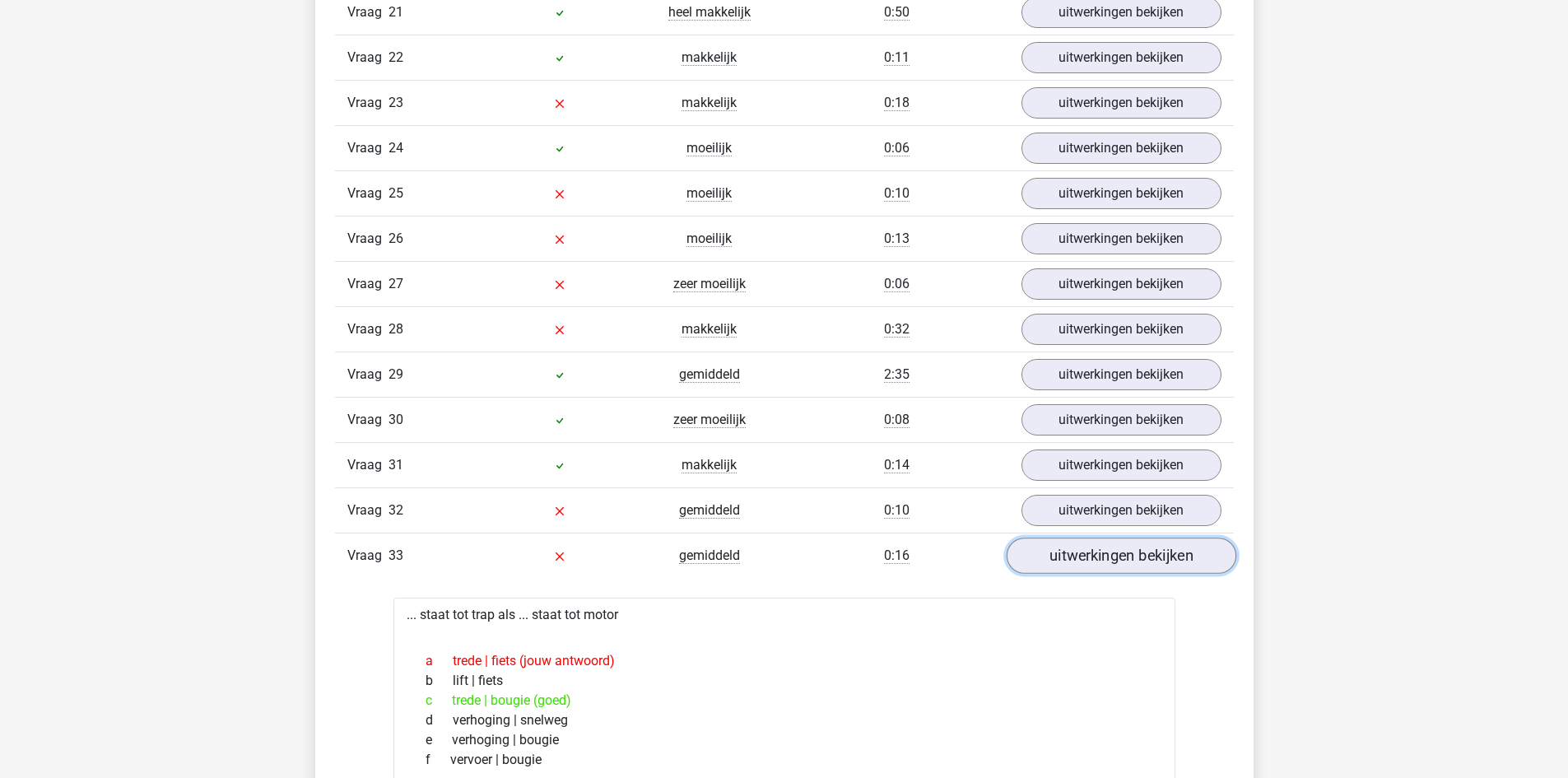
click at [1110, 562] on link "uitwerkingen bekijken" at bounding box center [1120, 555] width 230 height 36
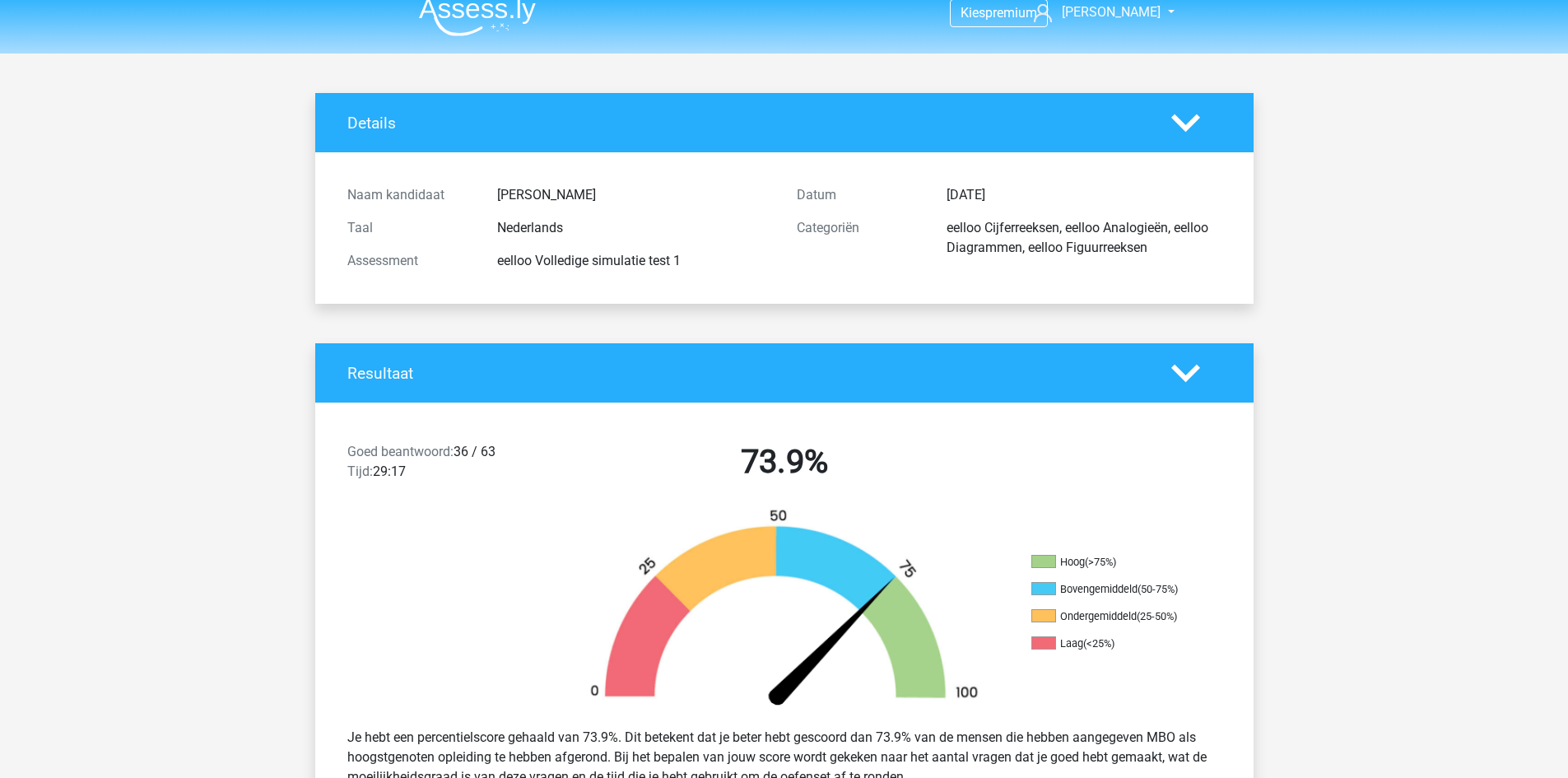
scroll to position [0, 0]
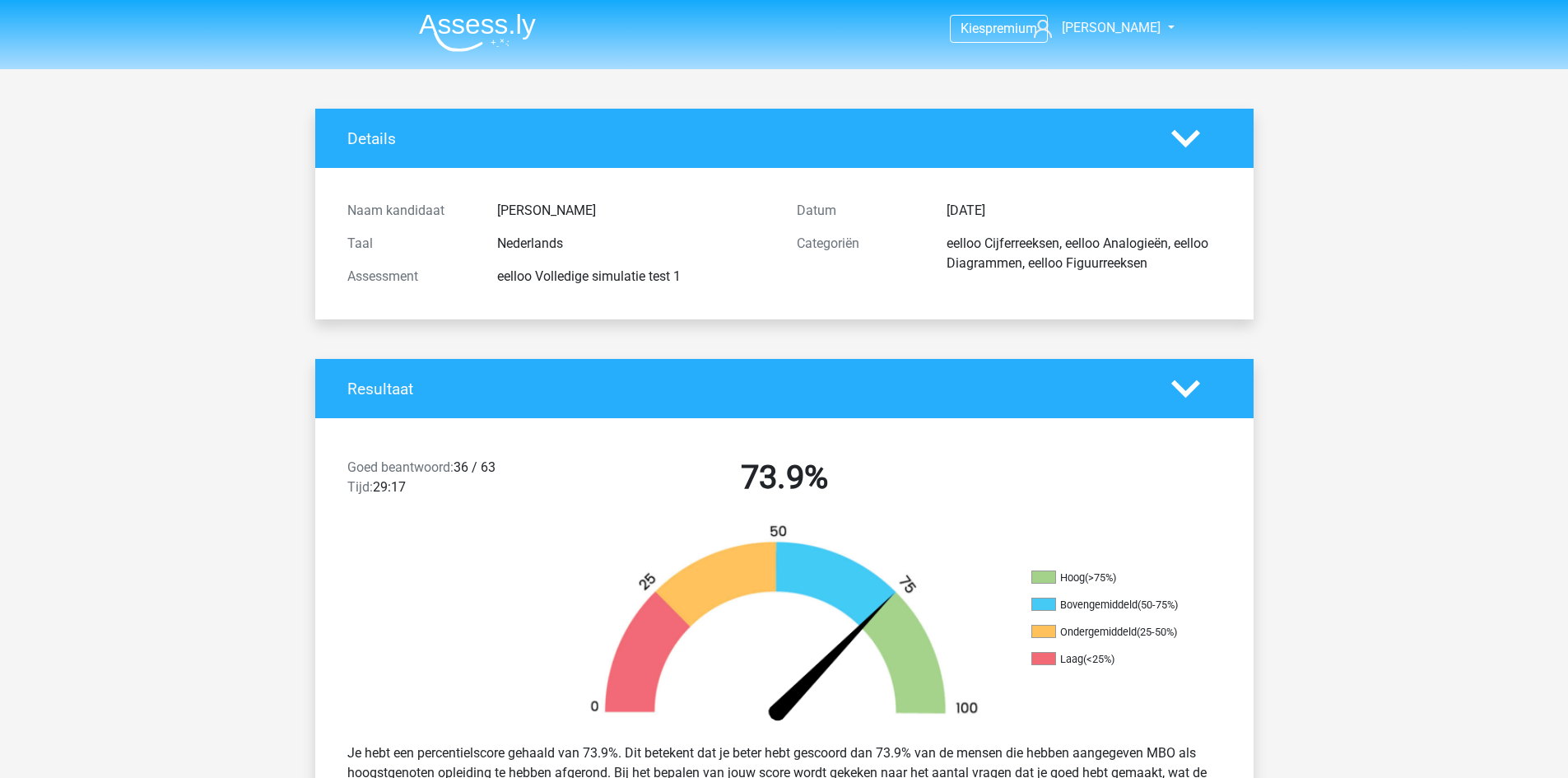
click at [531, 248] on div "Nederlands" at bounding box center [635, 243] width 300 height 19
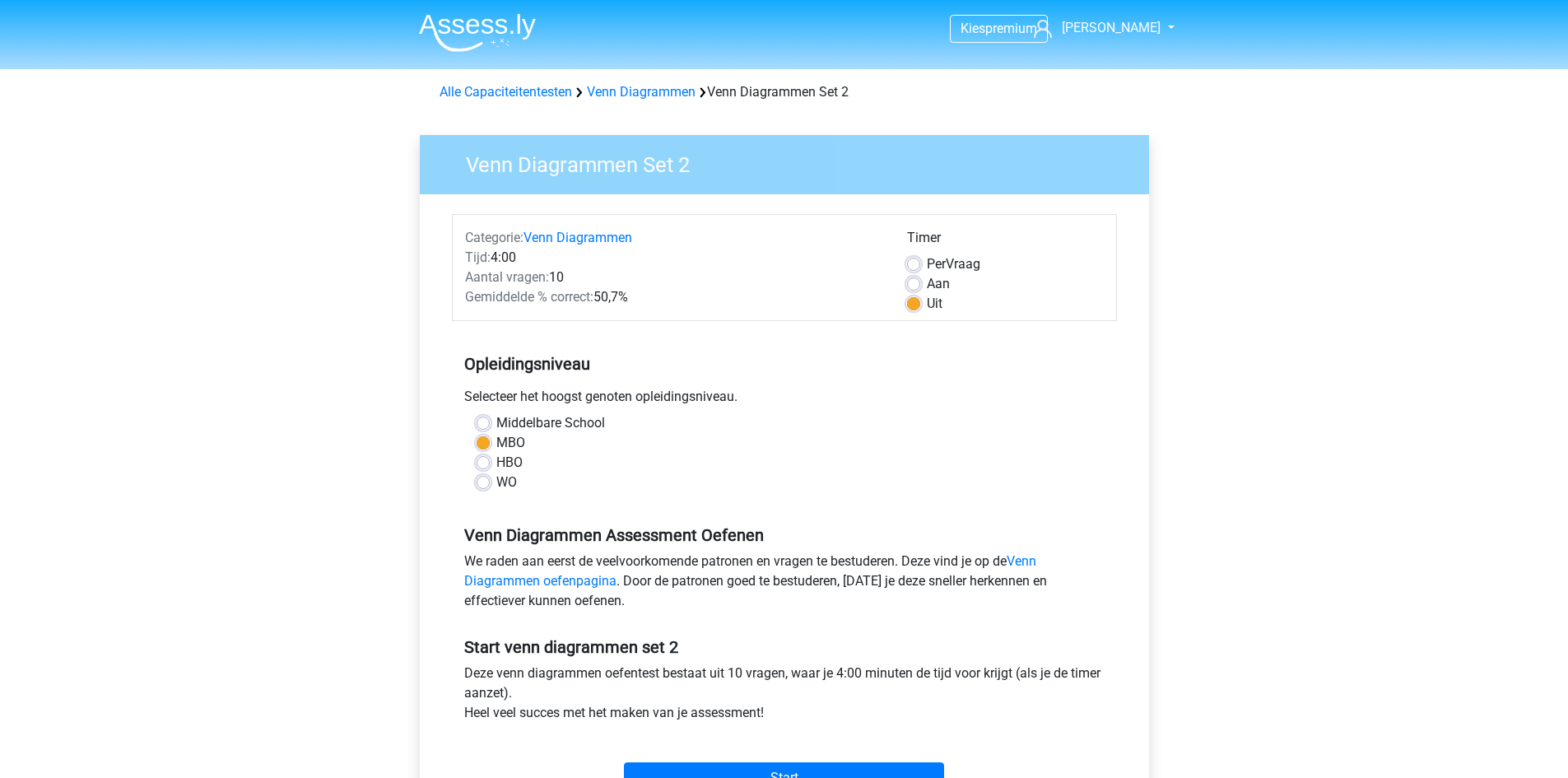
scroll to position [412, 0]
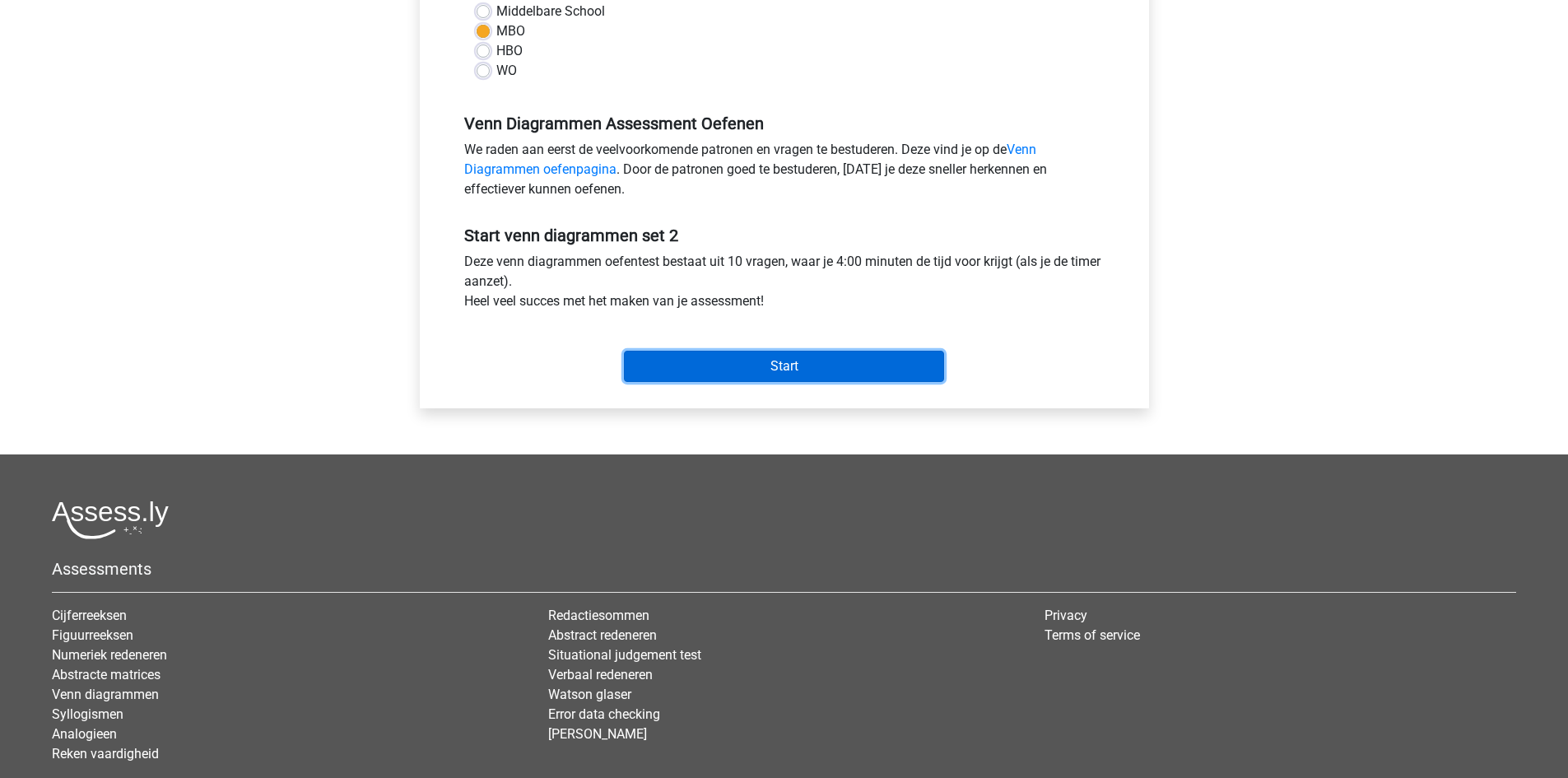
click at [743, 356] on input "Start" at bounding box center [784, 365] width 320 height 31
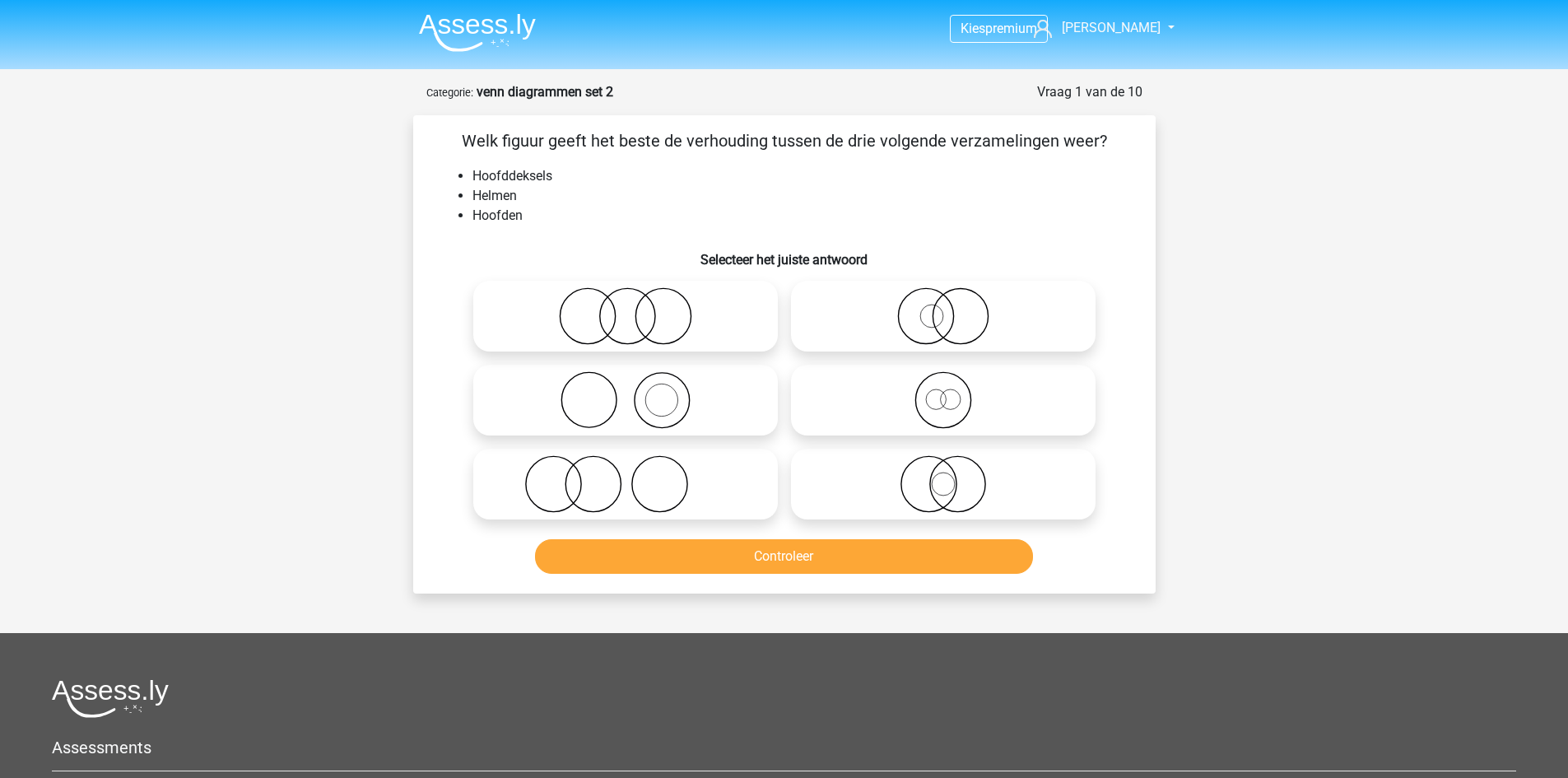
click at [618, 379] on icon at bounding box center [626, 400] width 291 height 57
click at [626, 381] on input "radio" at bounding box center [631, 386] width 11 height 11
radio input "true"
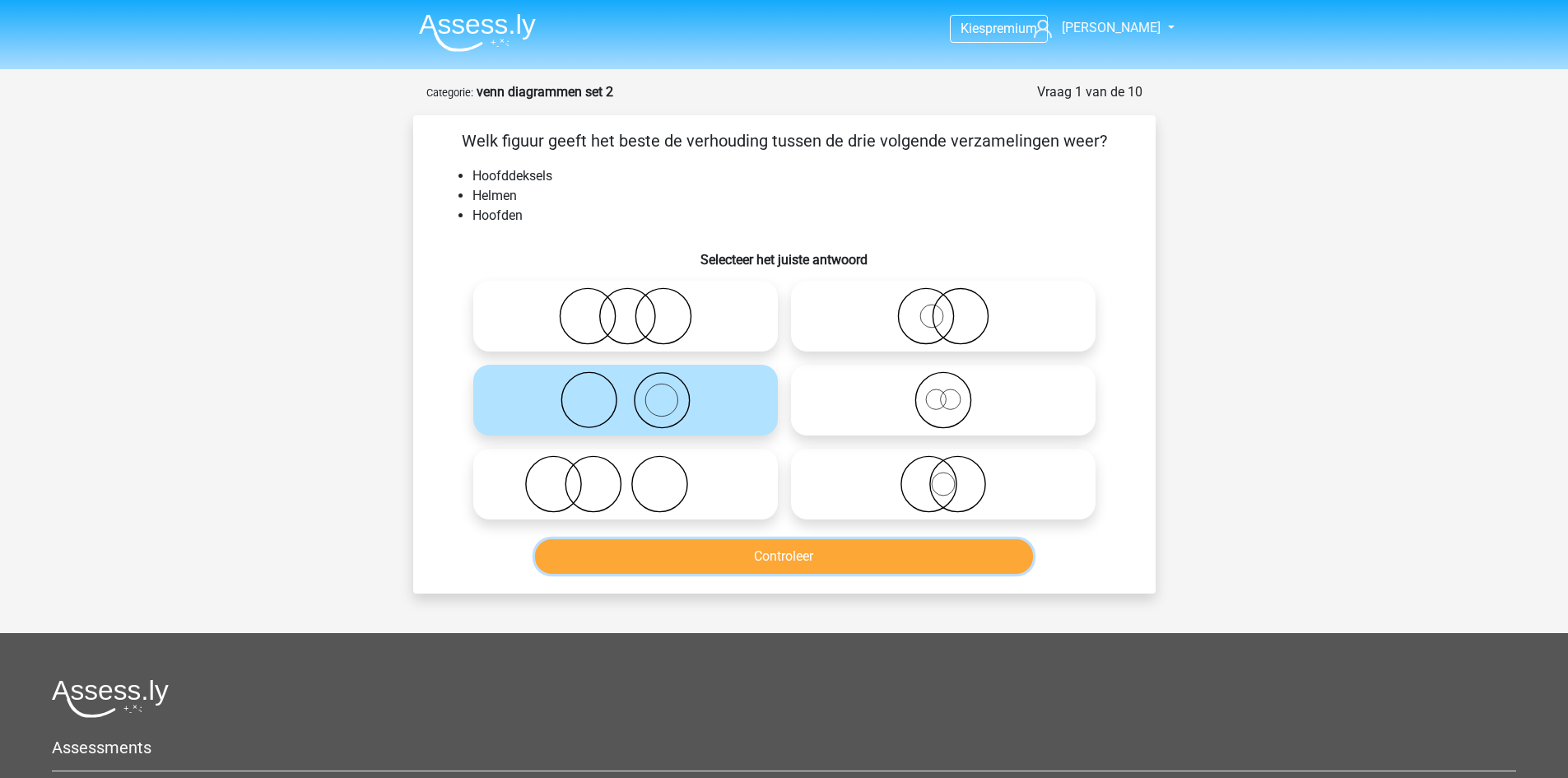
click at [722, 546] on button "Controleer" at bounding box center [783, 556] width 498 height 35
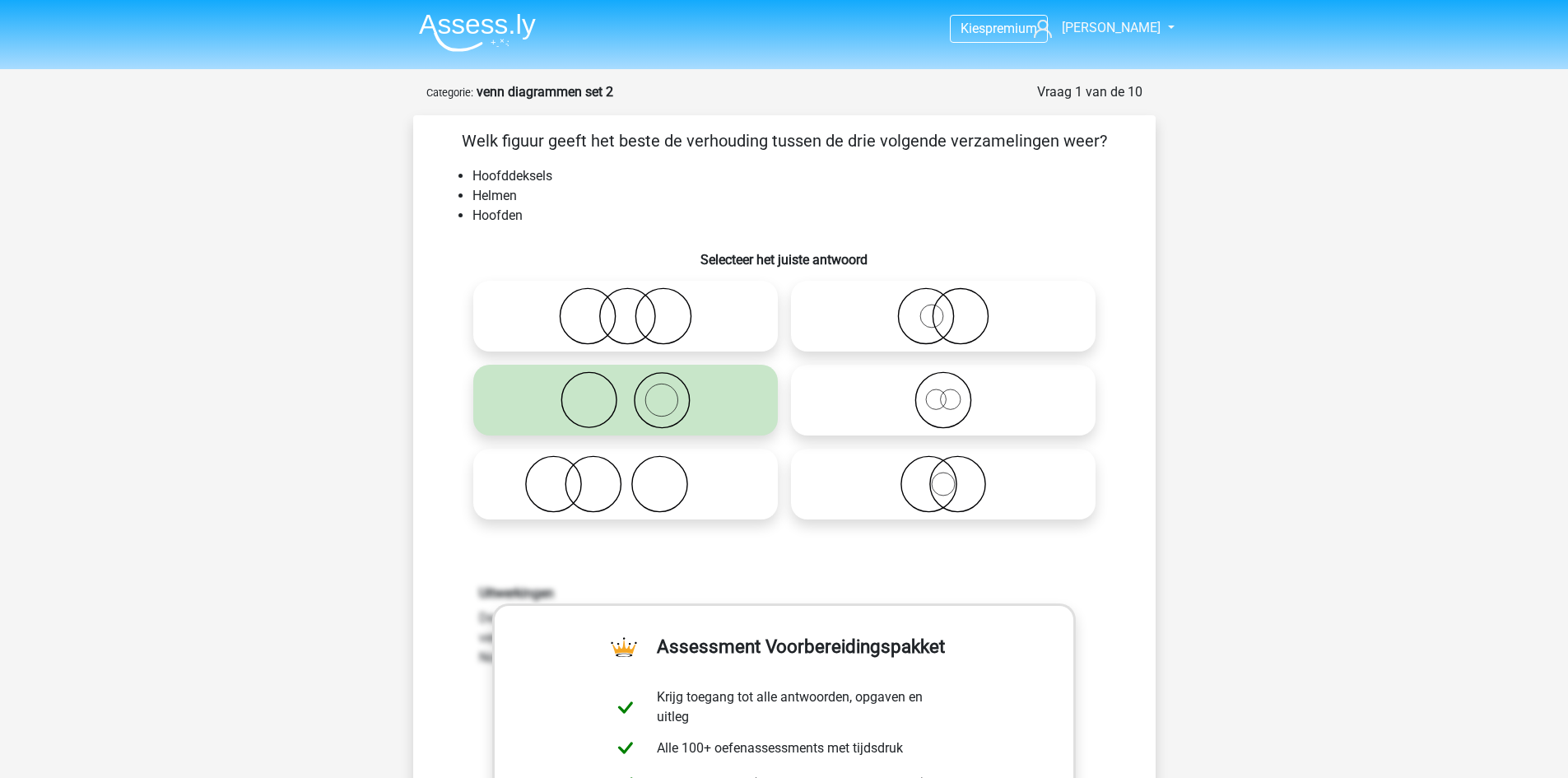
scroll to position [412, 0]
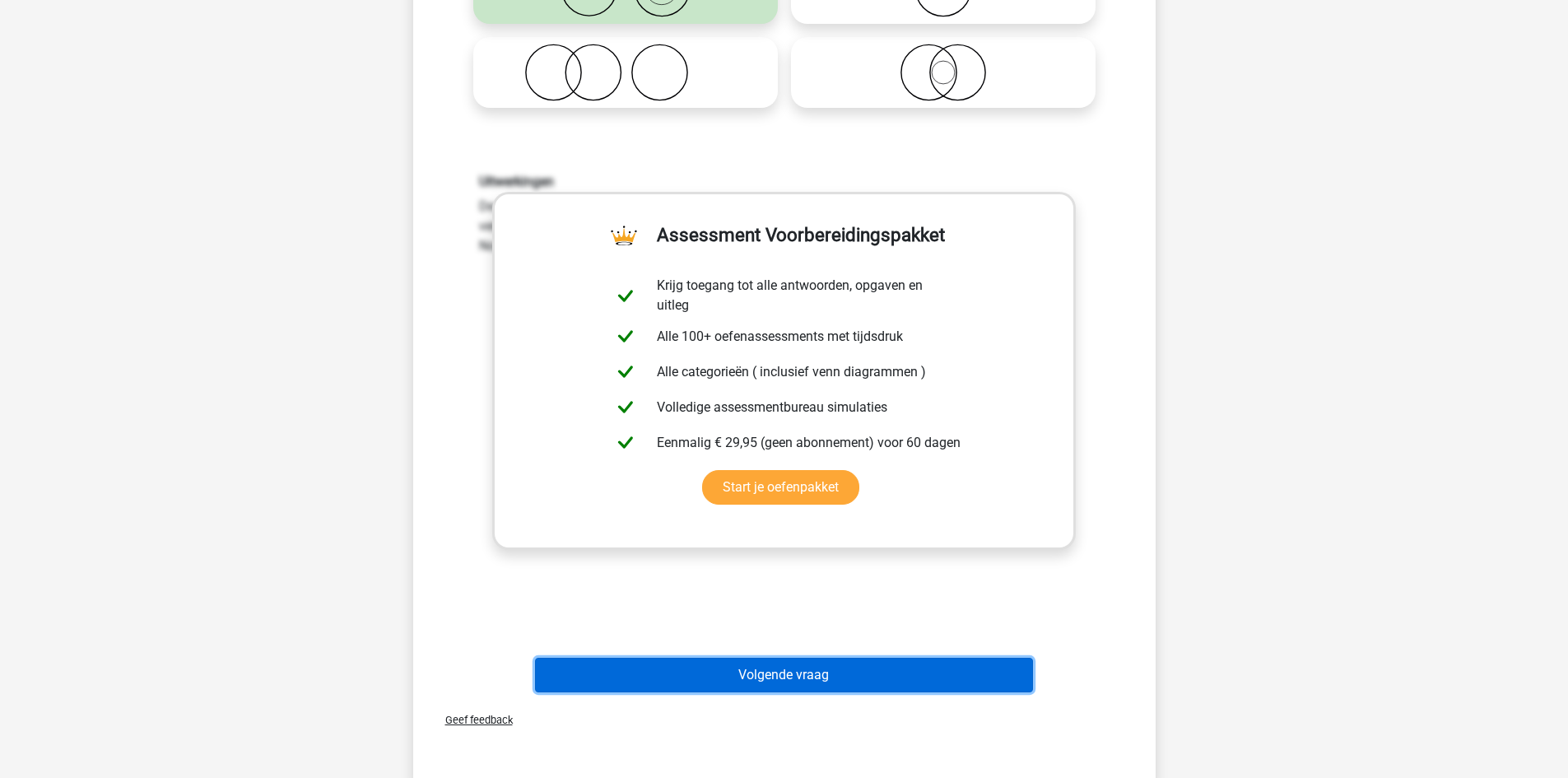
click at [747, 678] on button "Volgende vraag" at bounding box center [783, 674] width 498 height 35
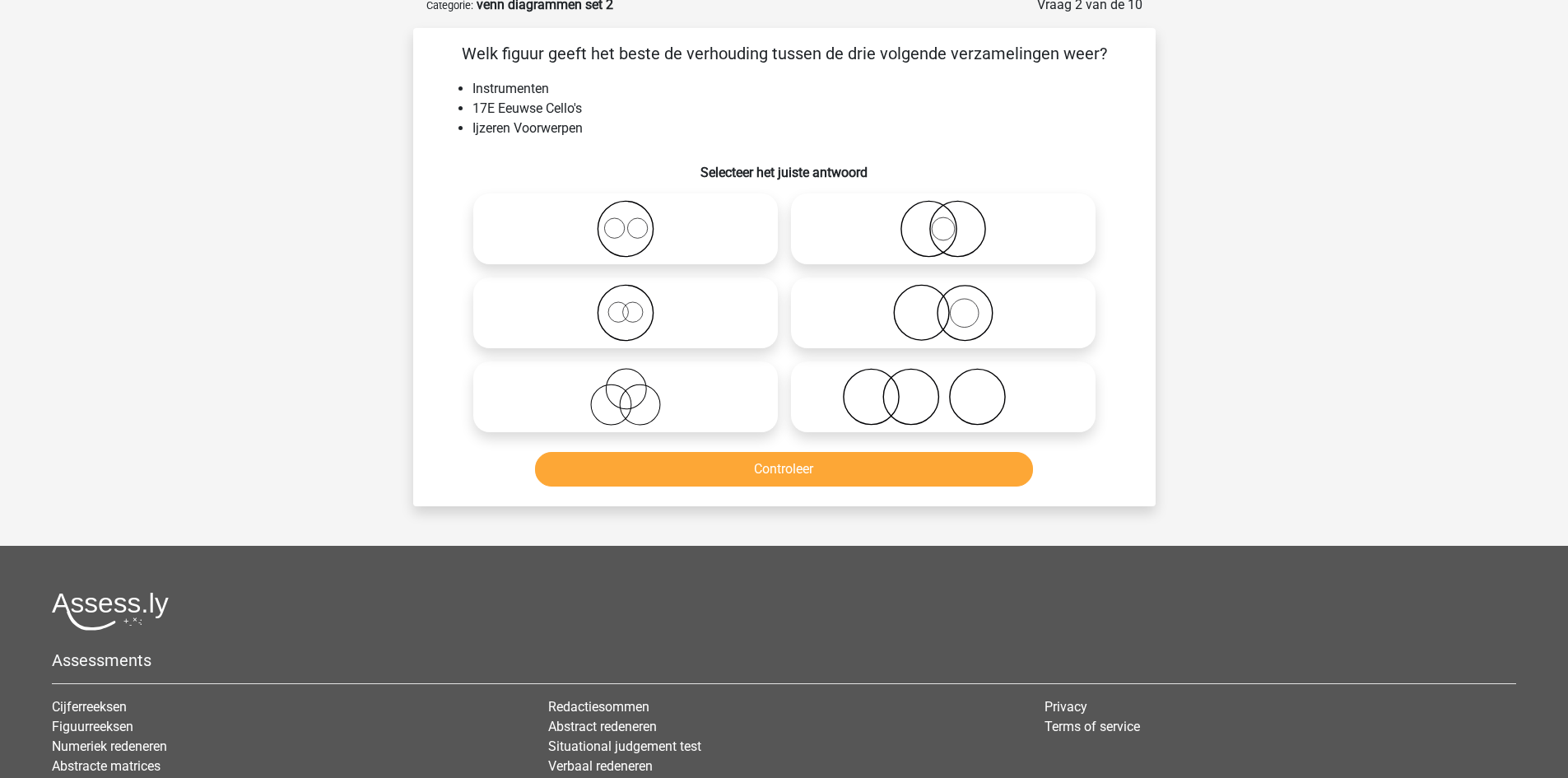
scroll to position [83, 0]
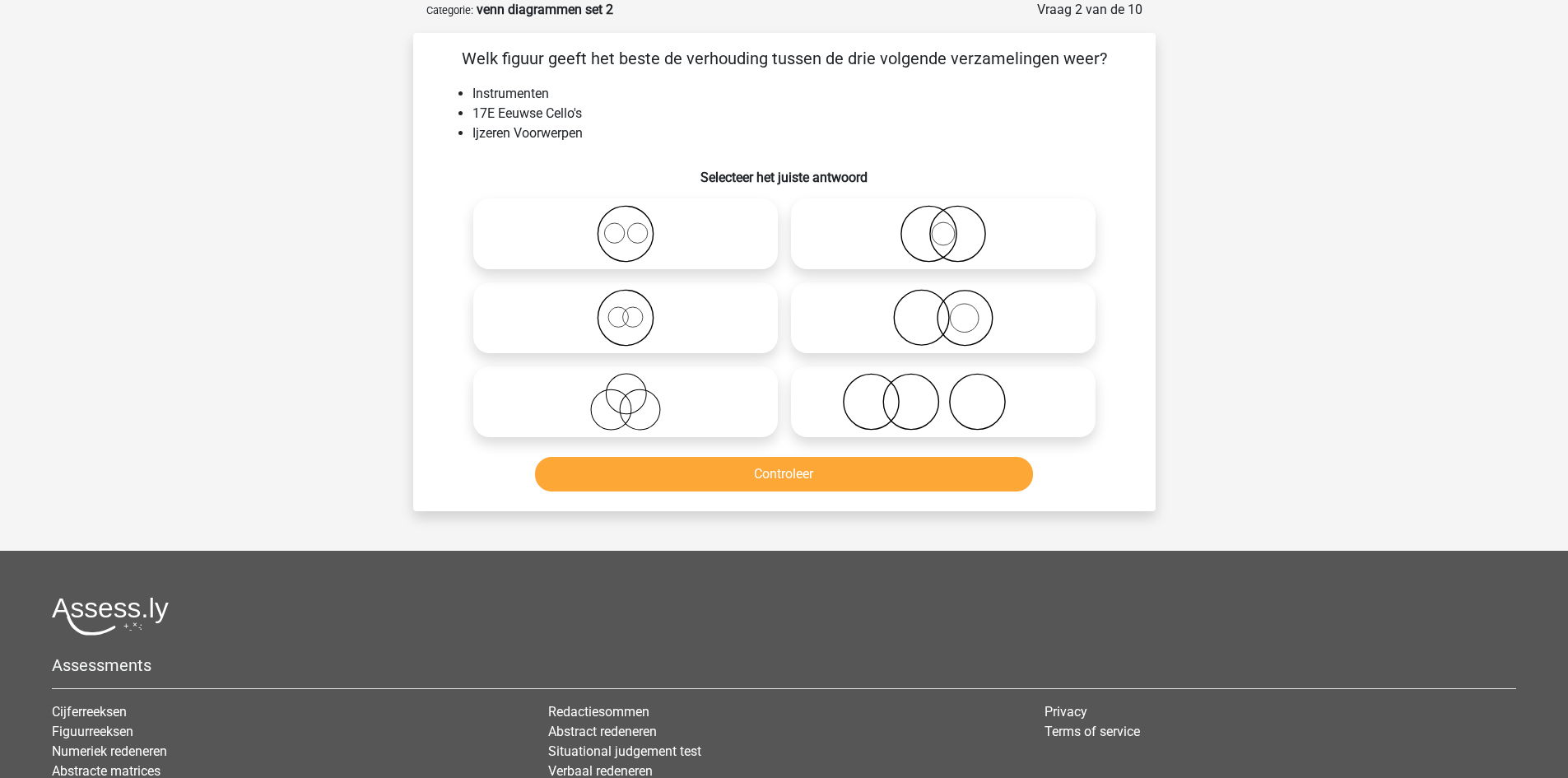
click at [904, 324] on icon at bounding box center [943, 317] width 291 height 57
click at [943, 309] on input "radio" at bounding box center [948, 304] width 11 height 11
radio input "true"
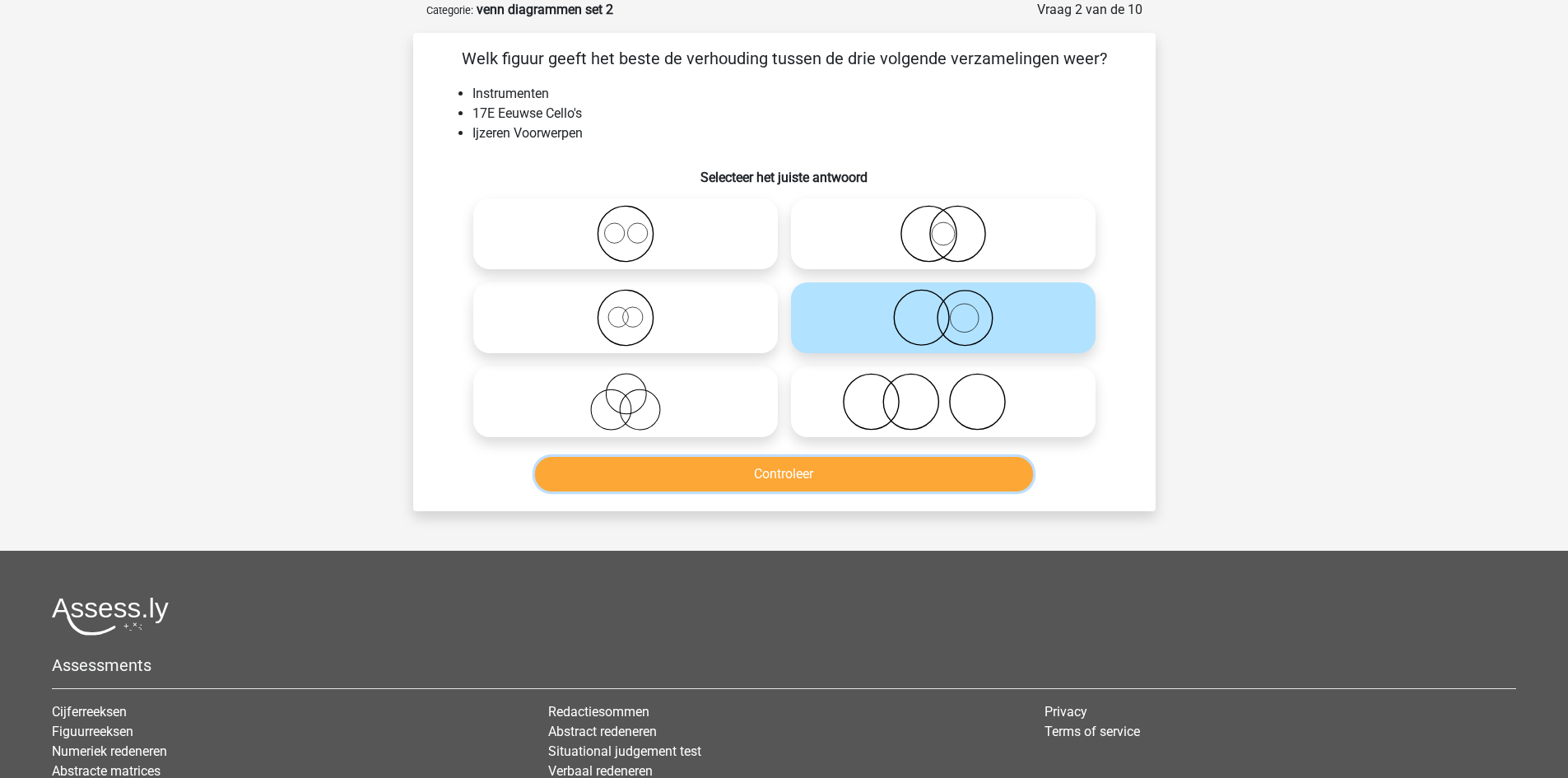
click at [856, 489] on button "Controleer" at bounding box center [783, 473] width 498 height 35
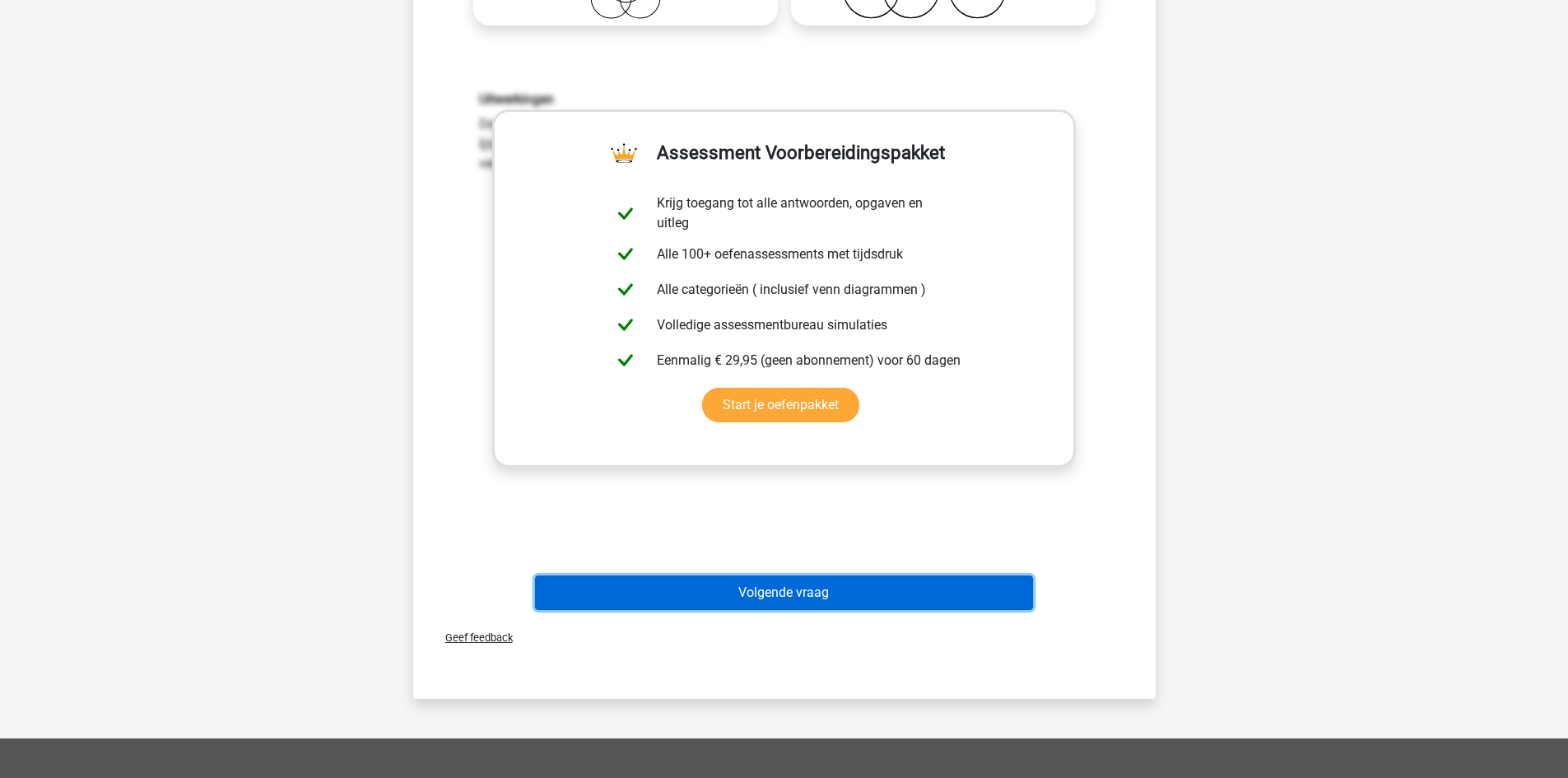
click at [778, 589] on button "Volgende vraag" at bounding box center [783, 592] width 498 height 35
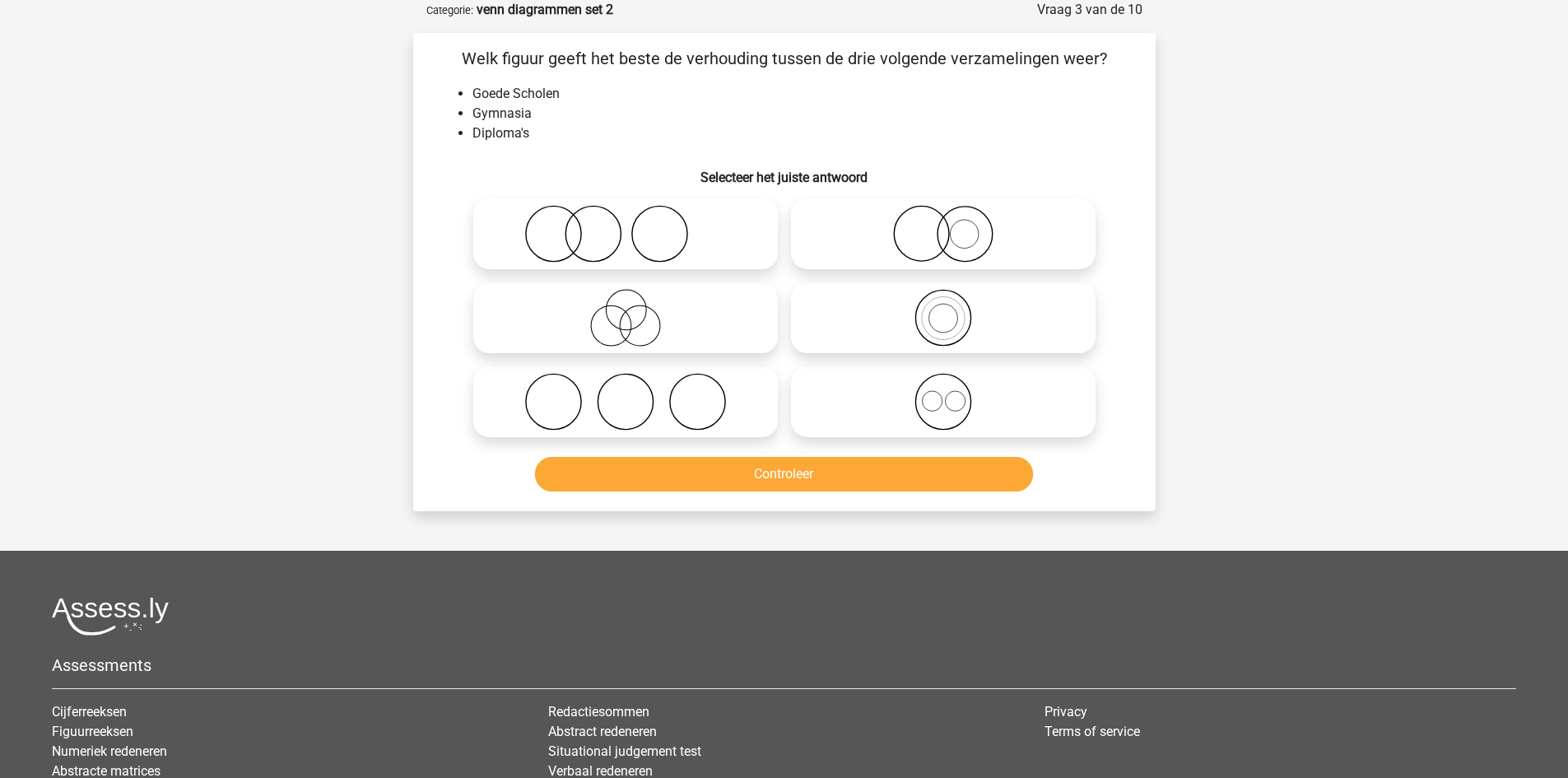
click at [732, 230] on icon at bounding box center [626, 233] width 291 height 57
click at [637, 226] on input "radio" at bounding box center [631, 220] width 11 height 11
radio input "true"
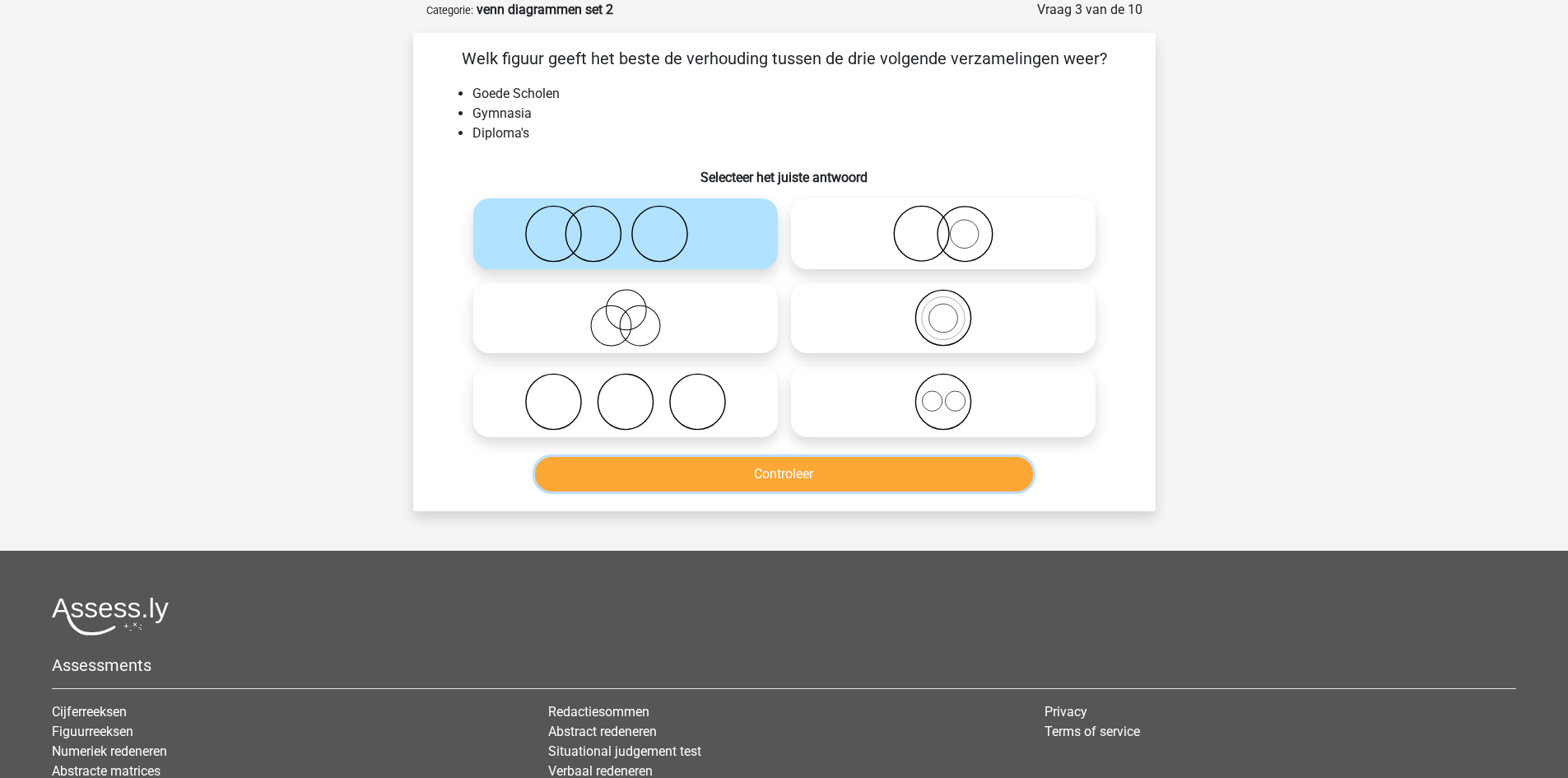
click at [758, 473] on button "Controleer" at bounding box center [783, 473] width 498 height 35
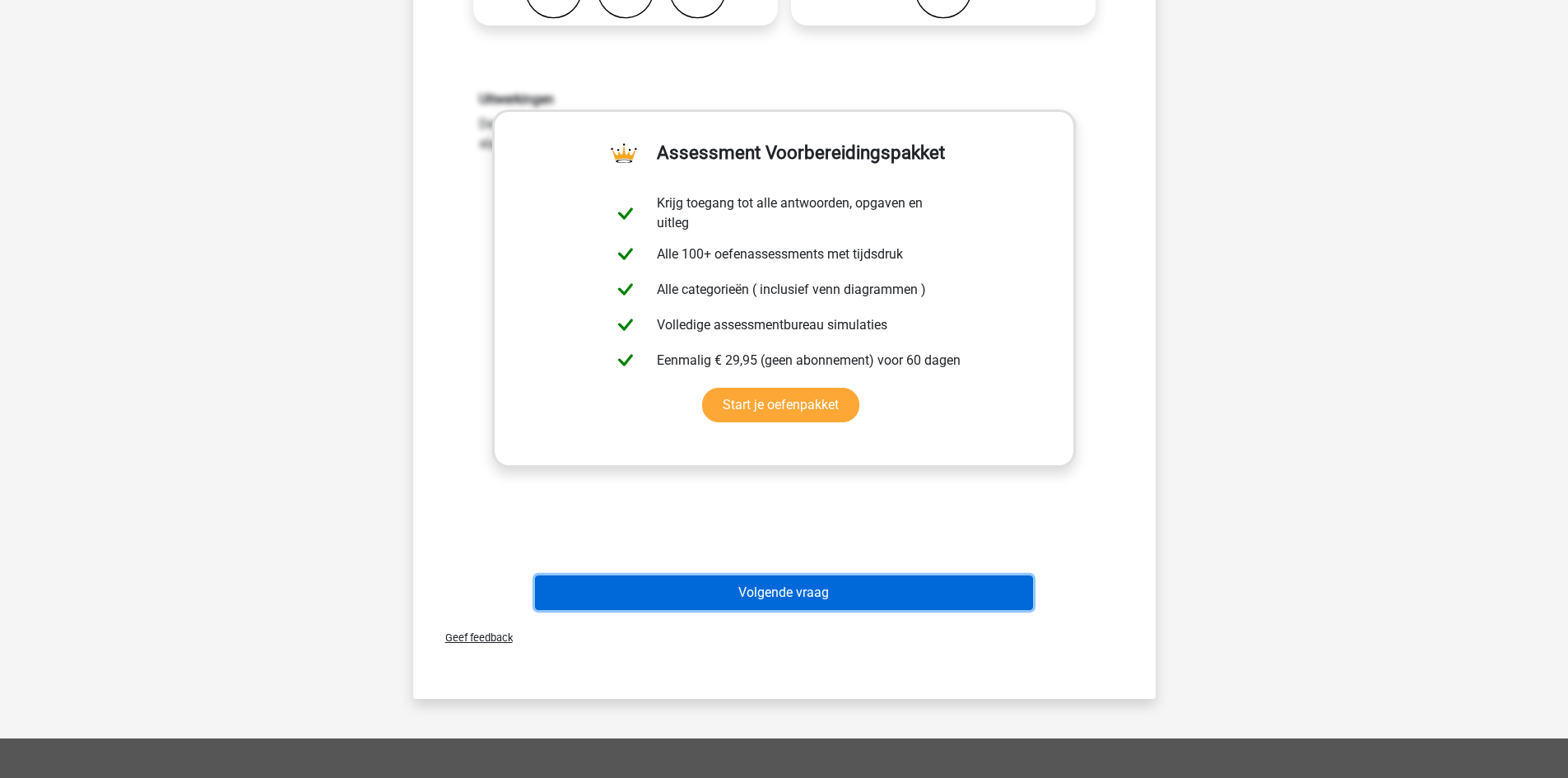
click at [755, 589] on button "Volgende vraag" at bounding box center [783, 592] width 498 height 35
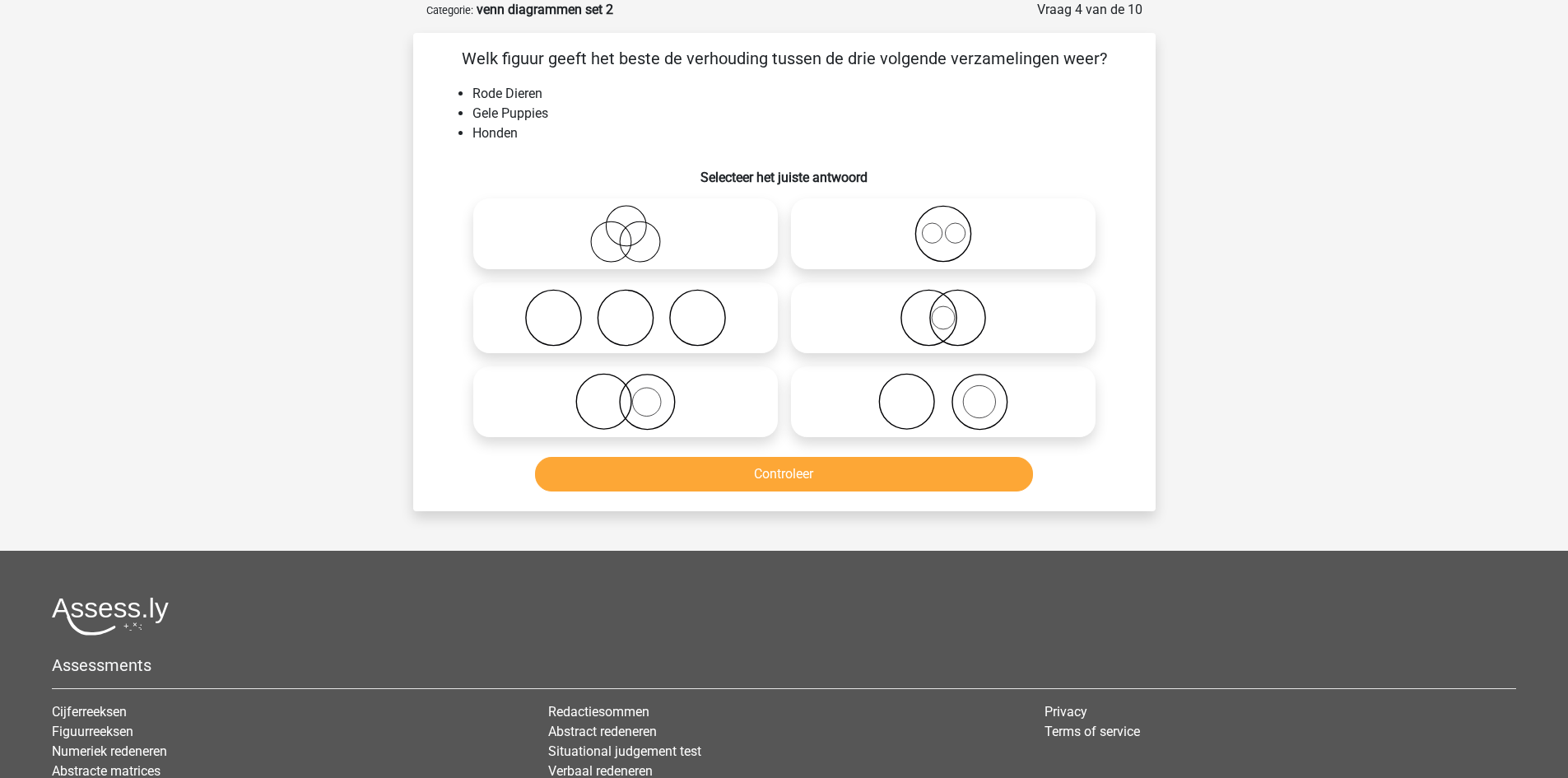
click at [912, 380] on icon at bounding box center [943, 402] width 291 height 57
click at [943, 382] on input "radio" at bounding box center [948, 387] width 11 height 11
radio input "true"
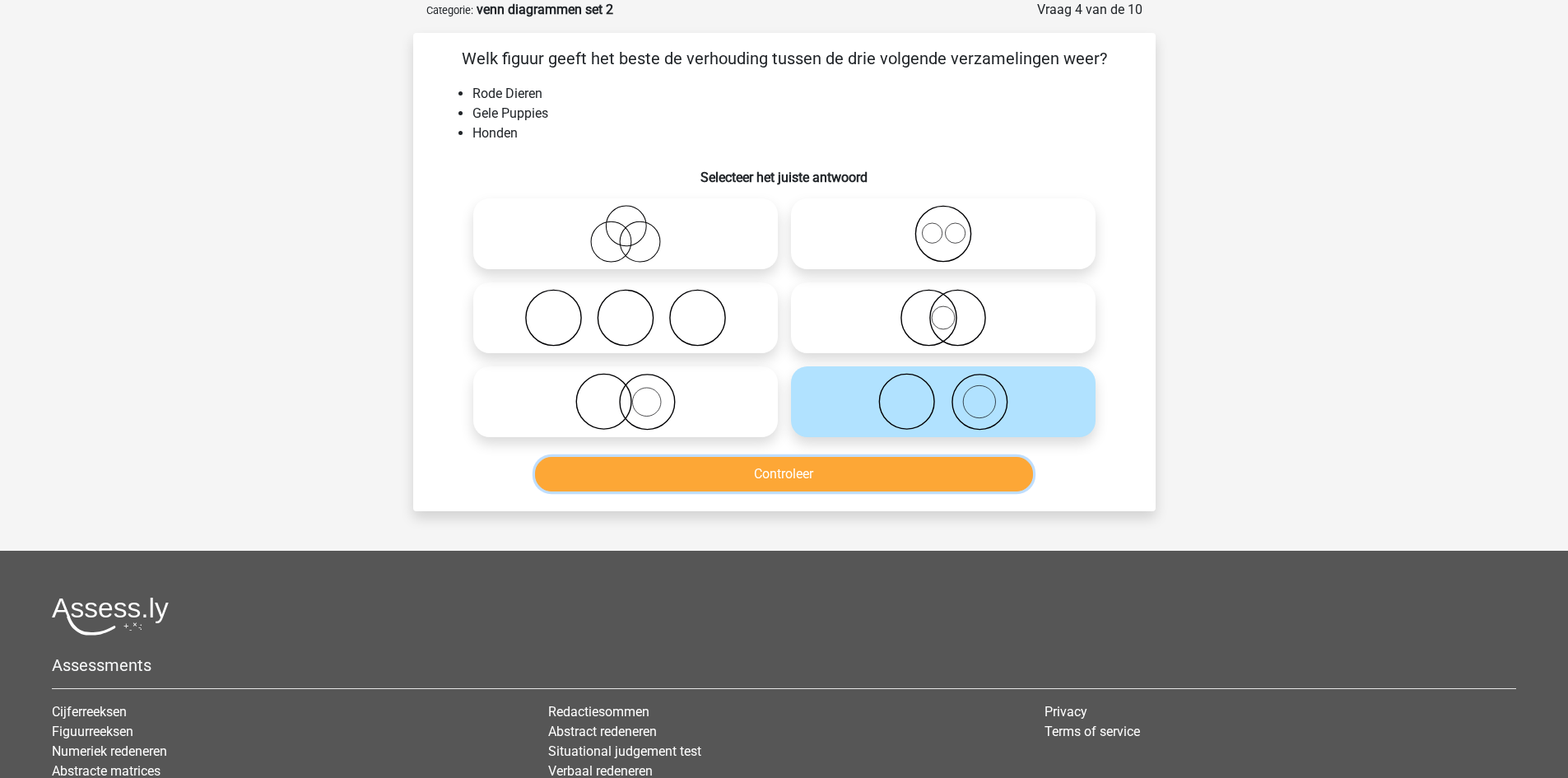
click at [884, 486] on button "Controleer" at bounding box center [783, 473] width 498 height 35
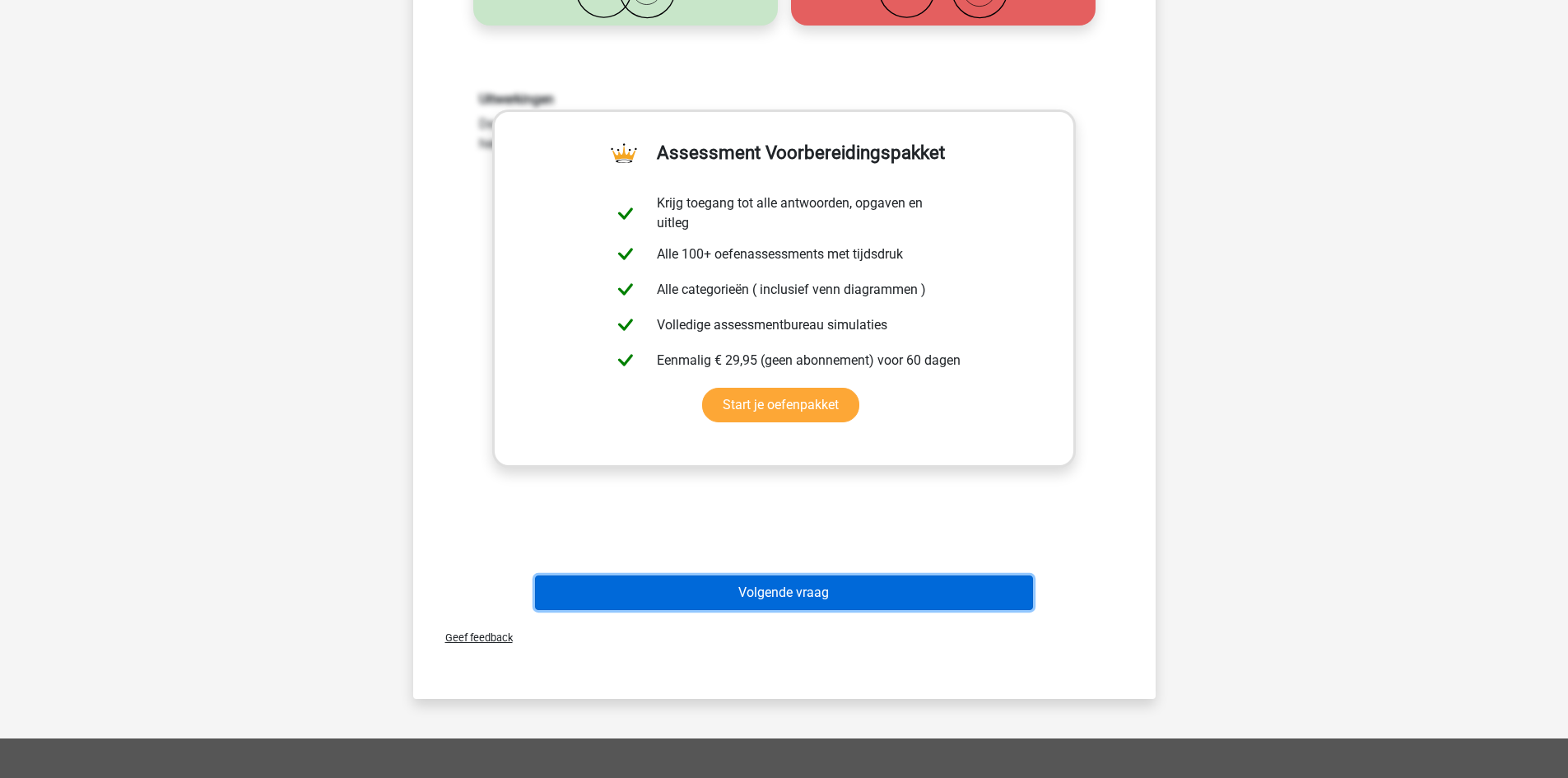
drag, startPoint x: 797, startPoint y: 591, endPoint x: 799, endPoint y: 570, distance: 21.1
click at [797, 590] on button "Volgende vraag" at bounding box center [783, 592] width 498 height 35
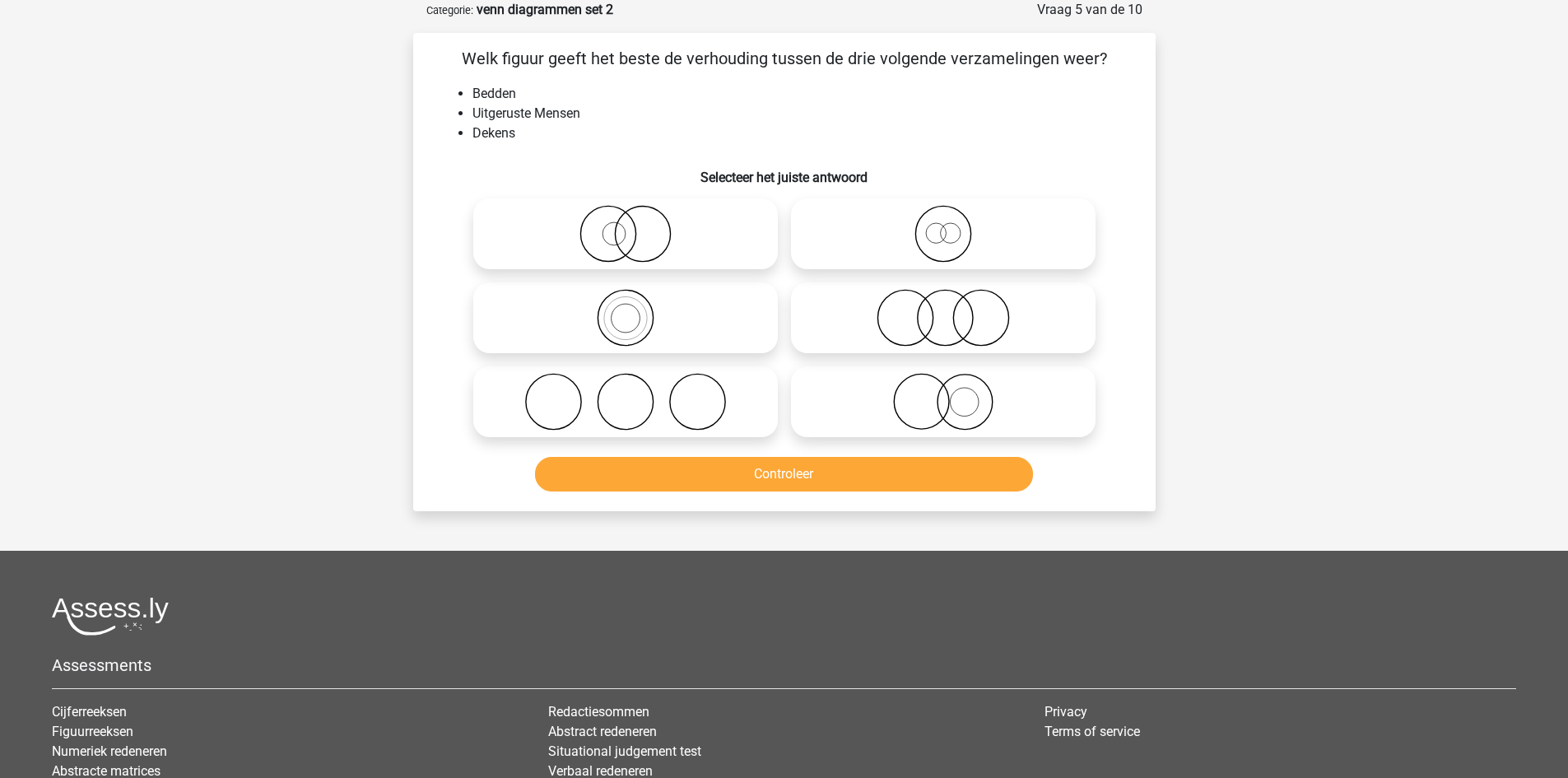
click at [688, 390] on icon at bounding box center [626, 402] width 291 height 57
click at [637, 390] on input "radio" at bounding box center [631, 387] width 11 height 11
radio input "true"
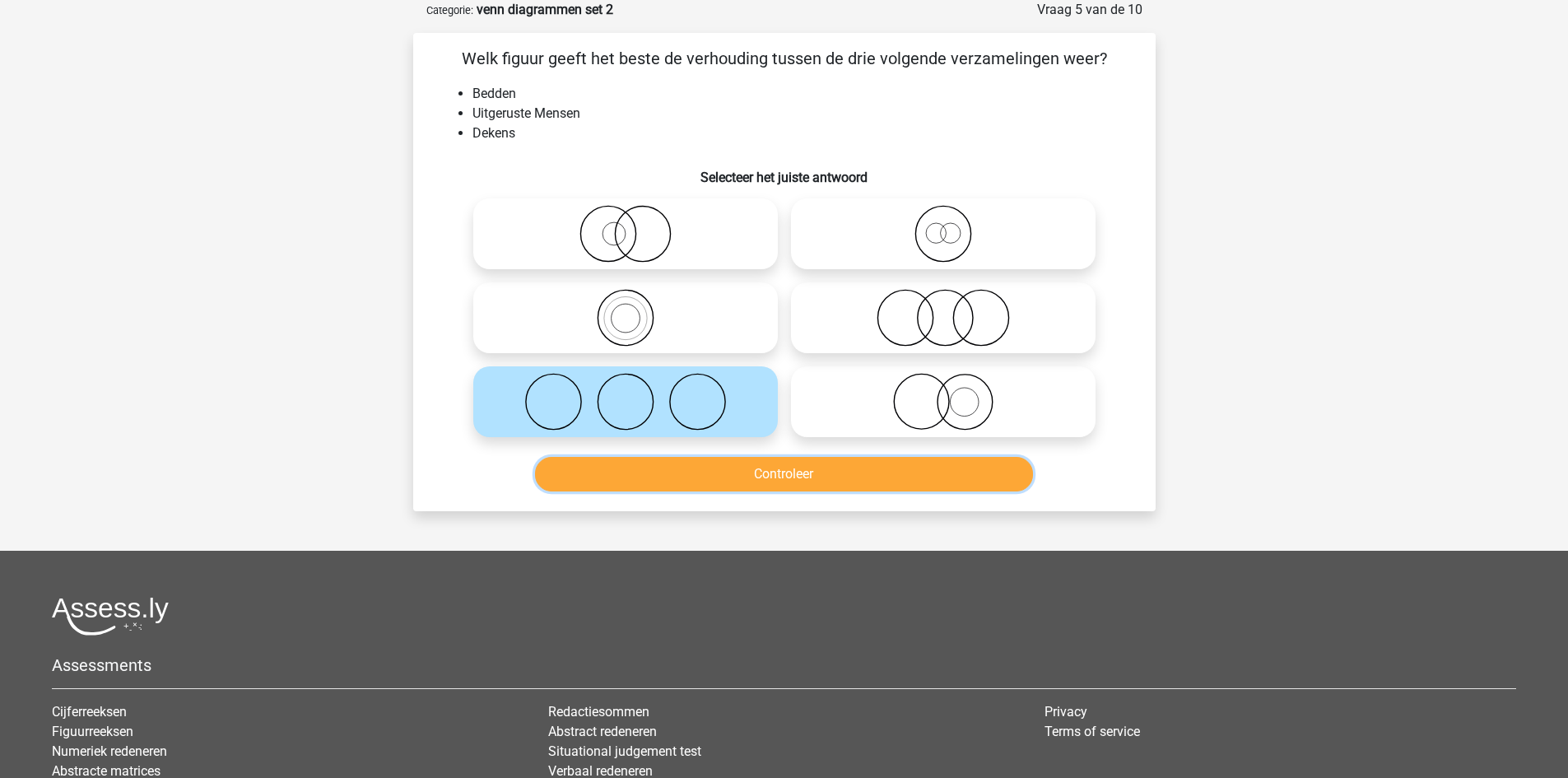
click at [723, 468] on button "Controleer" at bounding box center [783, 473] width 498 height 35
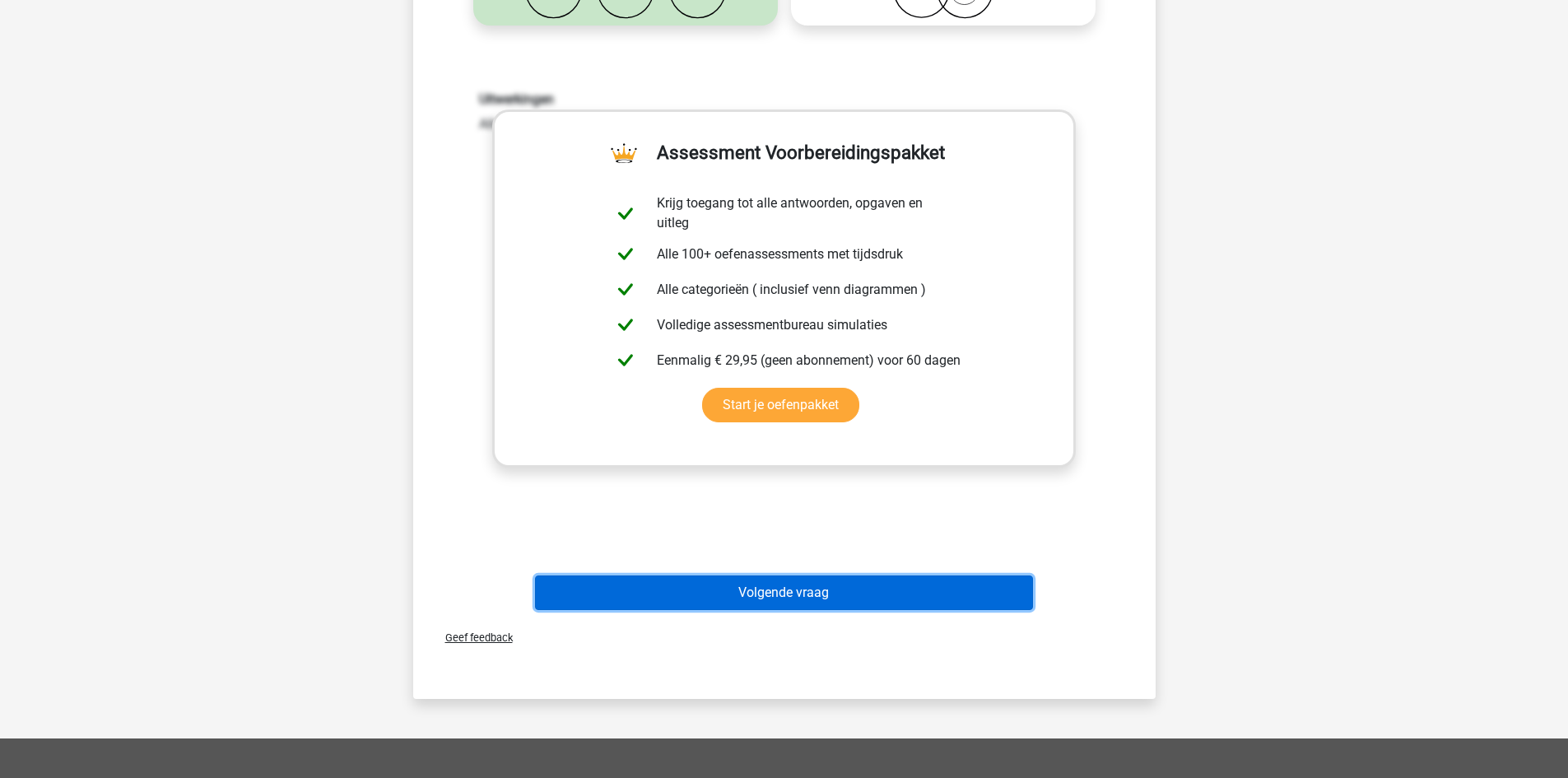
click at [819, 589] on button "Volgende vraag" at bounding box center [783, 592] width 498 height 35
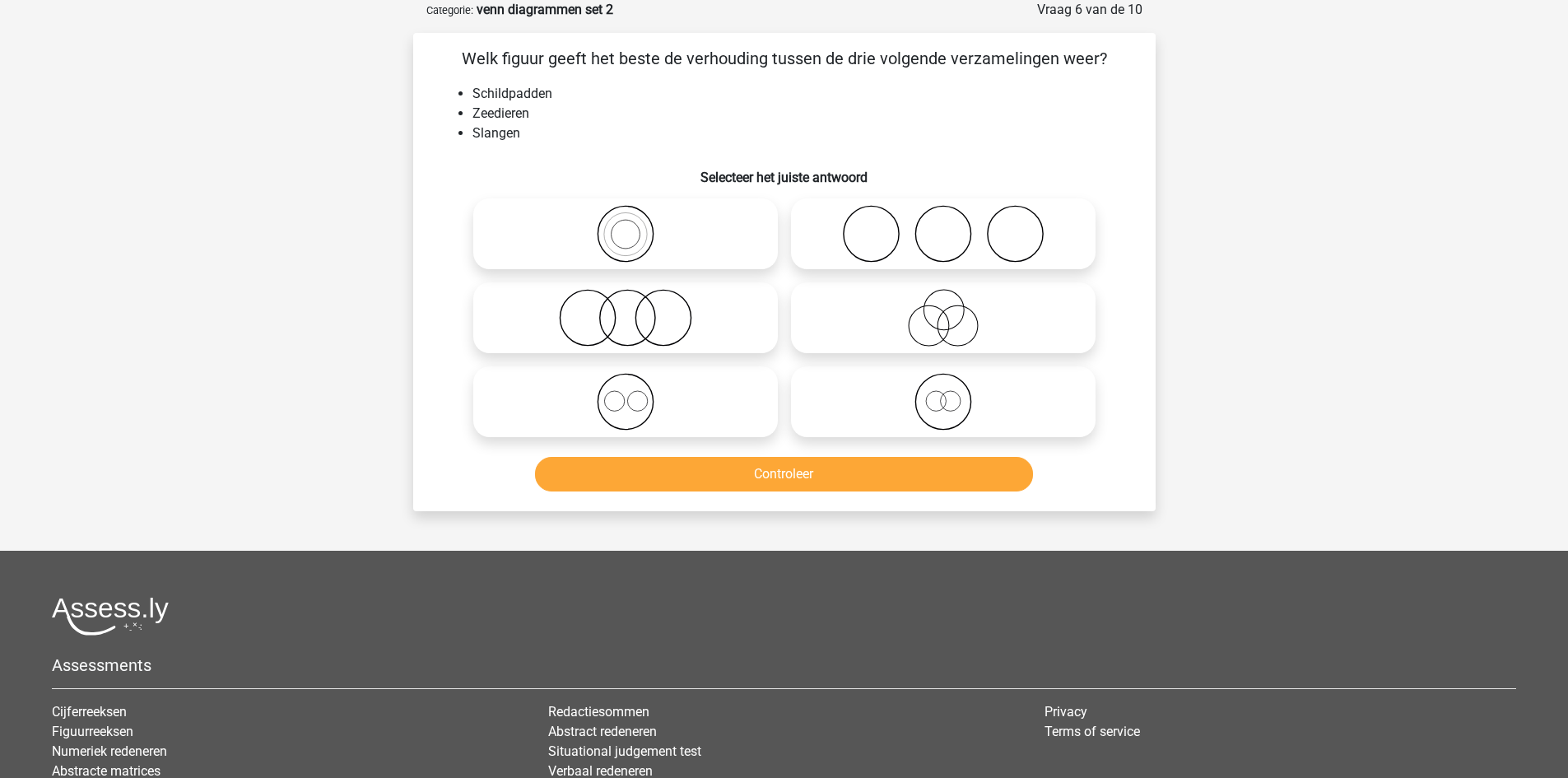
click at [940, 318] on icon at bounding box center [943, 317] width 291 height 57
click at [943, 309] on input "radio" at bounding box center [948, 304] width 11 height 11
radio input "true"
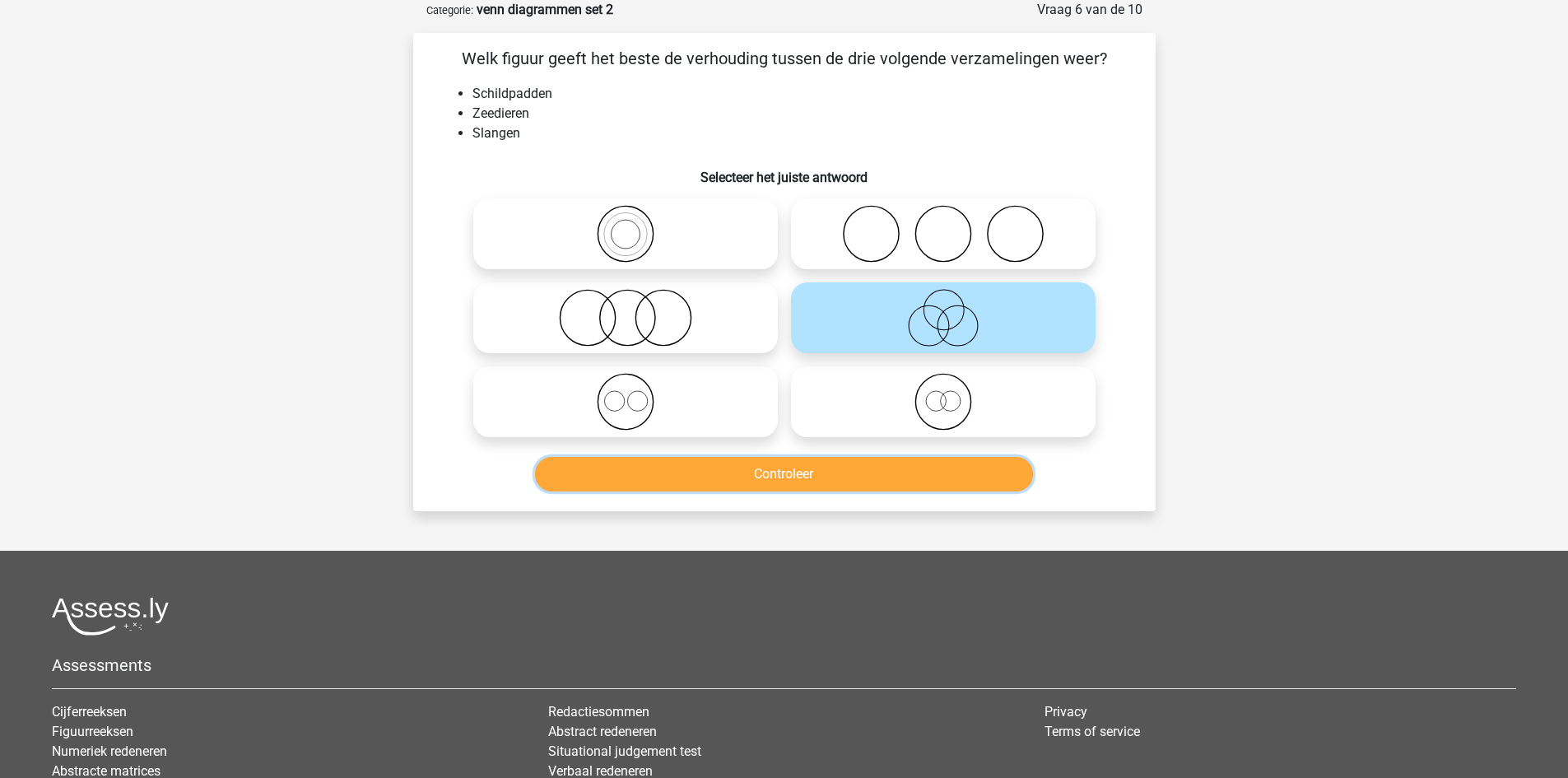
click at [808, 461] on button "Controleer" at bounding box center [783, 473] width 498 height 35
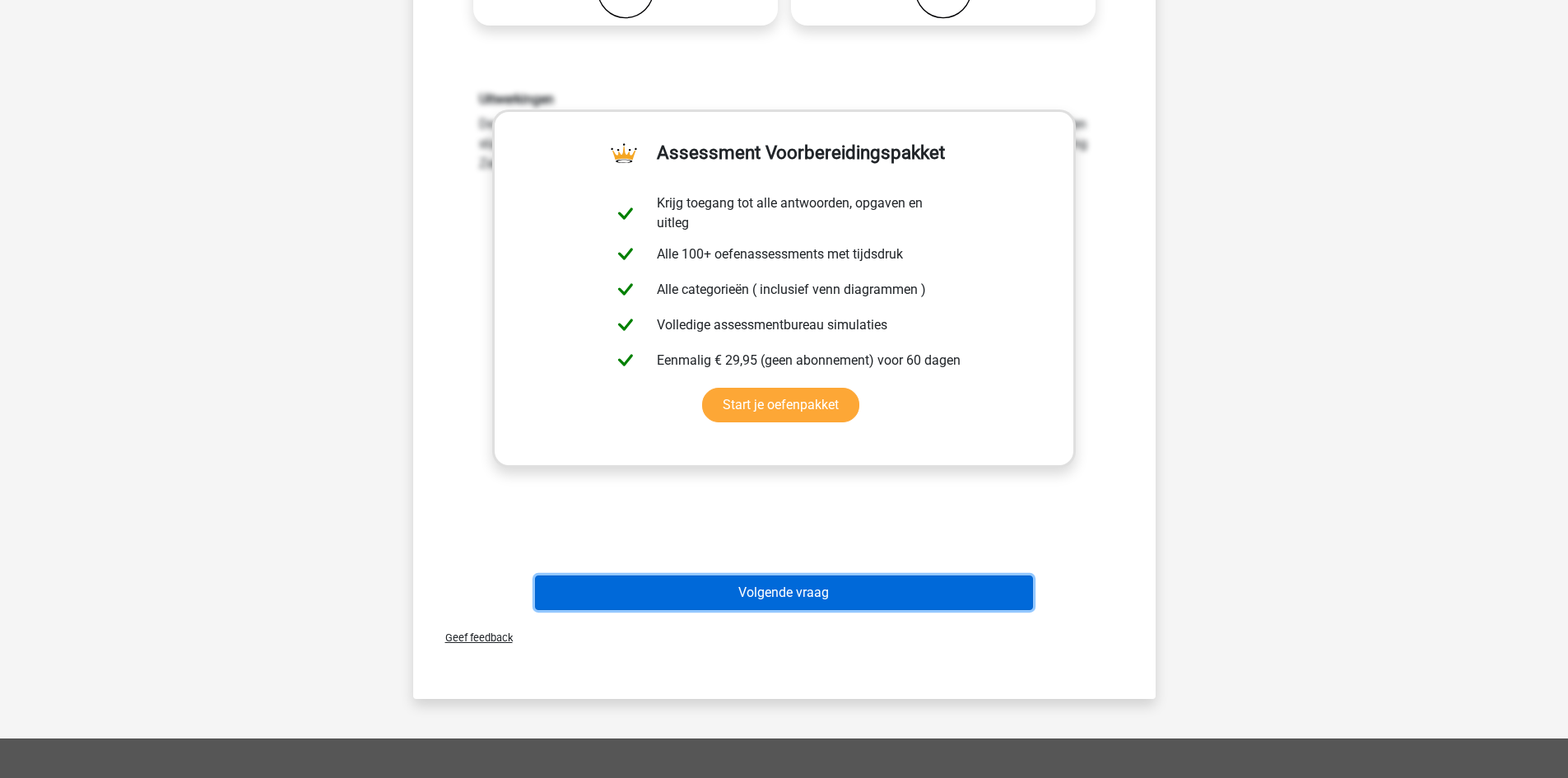
click at [743, 595] on button "Volgende vraag" at bounding box center [783, 592] width 498 height 35
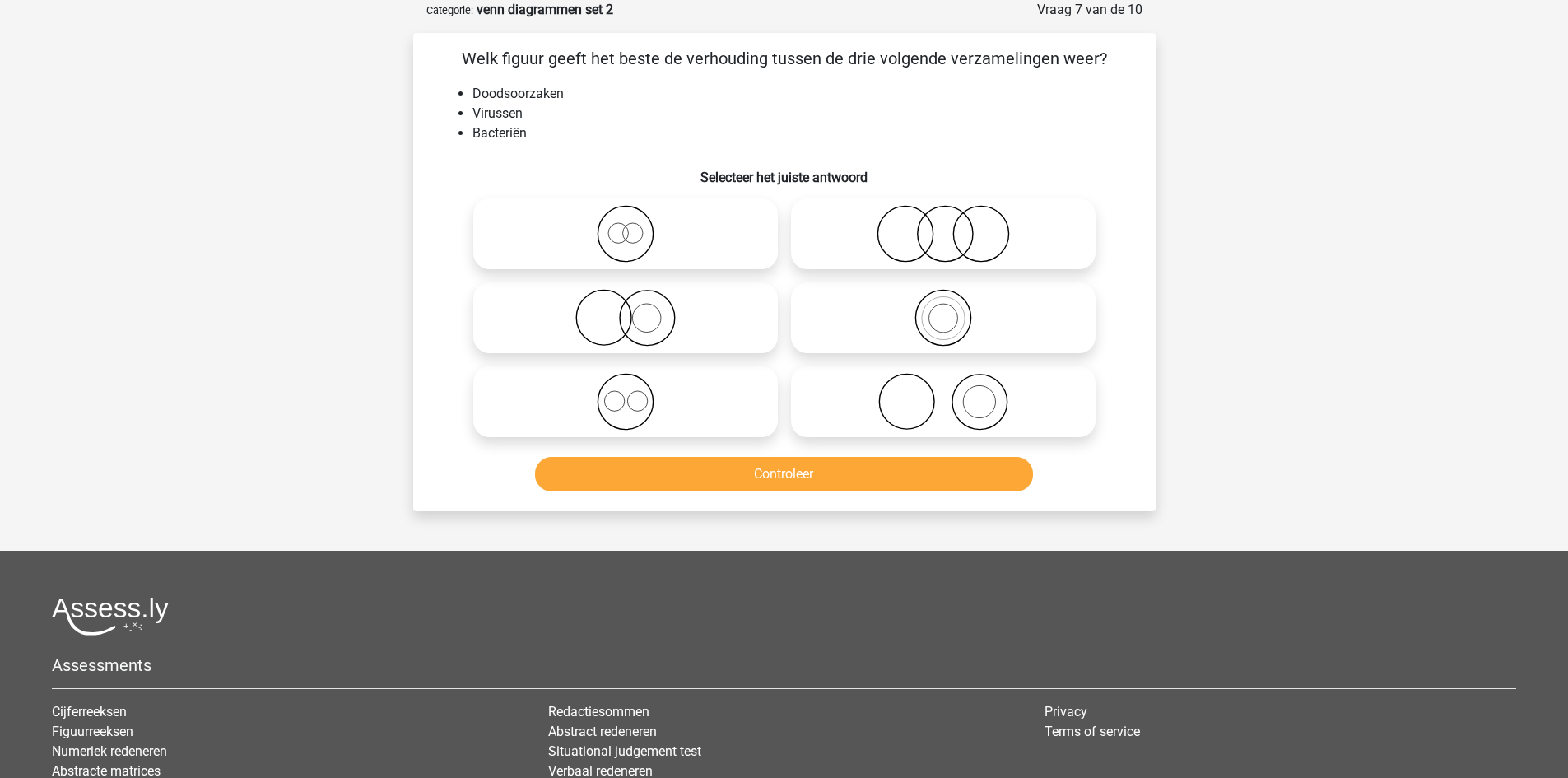
click at [936, 228] on icon at bounding box center [943, 233] width 291 height 57
click at [943, 226] on input "radio" at bounding box center [948, 220] width 11 height 11
radio input "true"
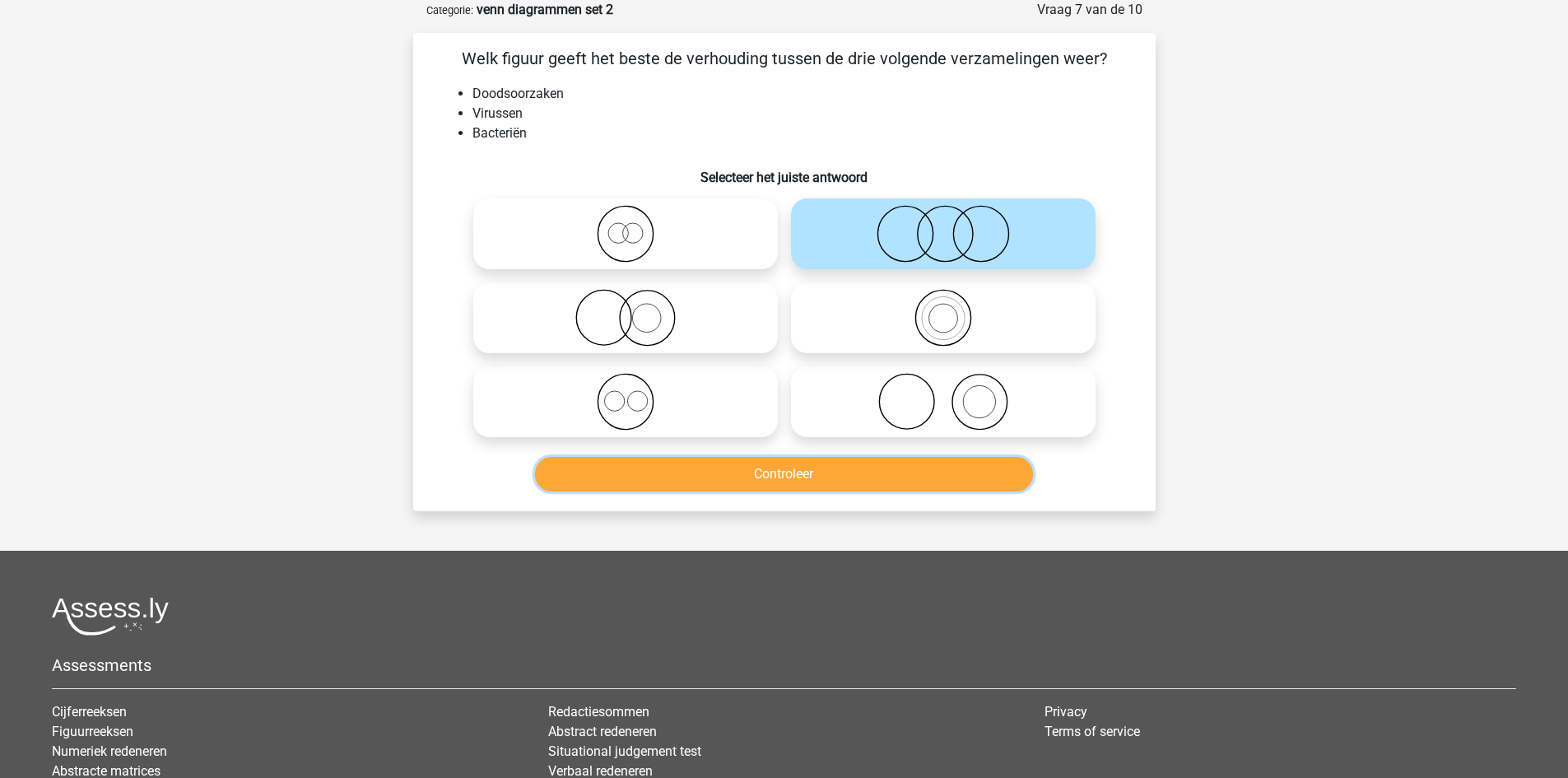
click at [893, 483] on button "Controleer" at bounding box center [783, 473] width 498 height 35
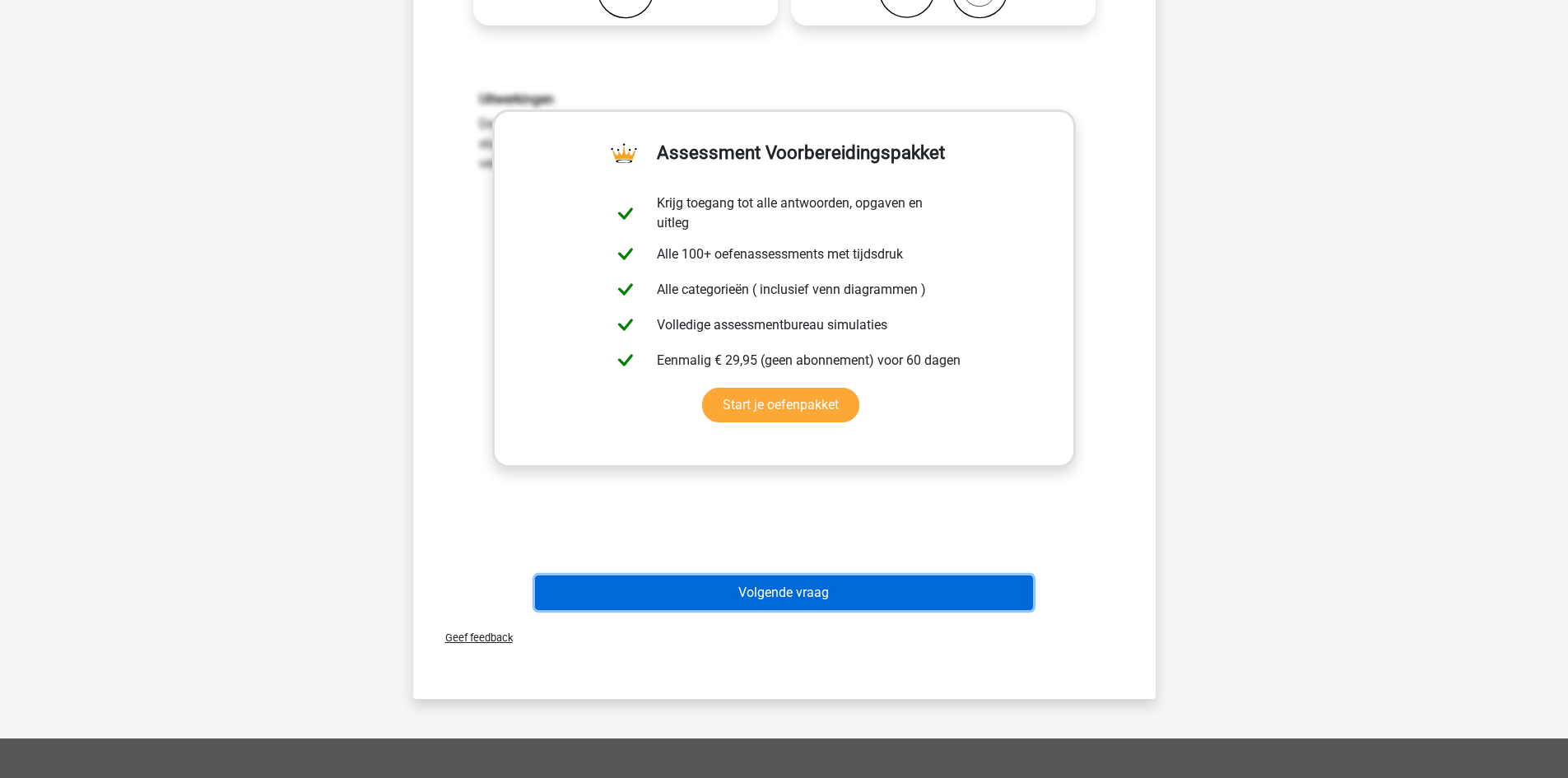
click at [803, 584] on button "Volgende vraag" at bounding box center [783, 592] width 498 height 35
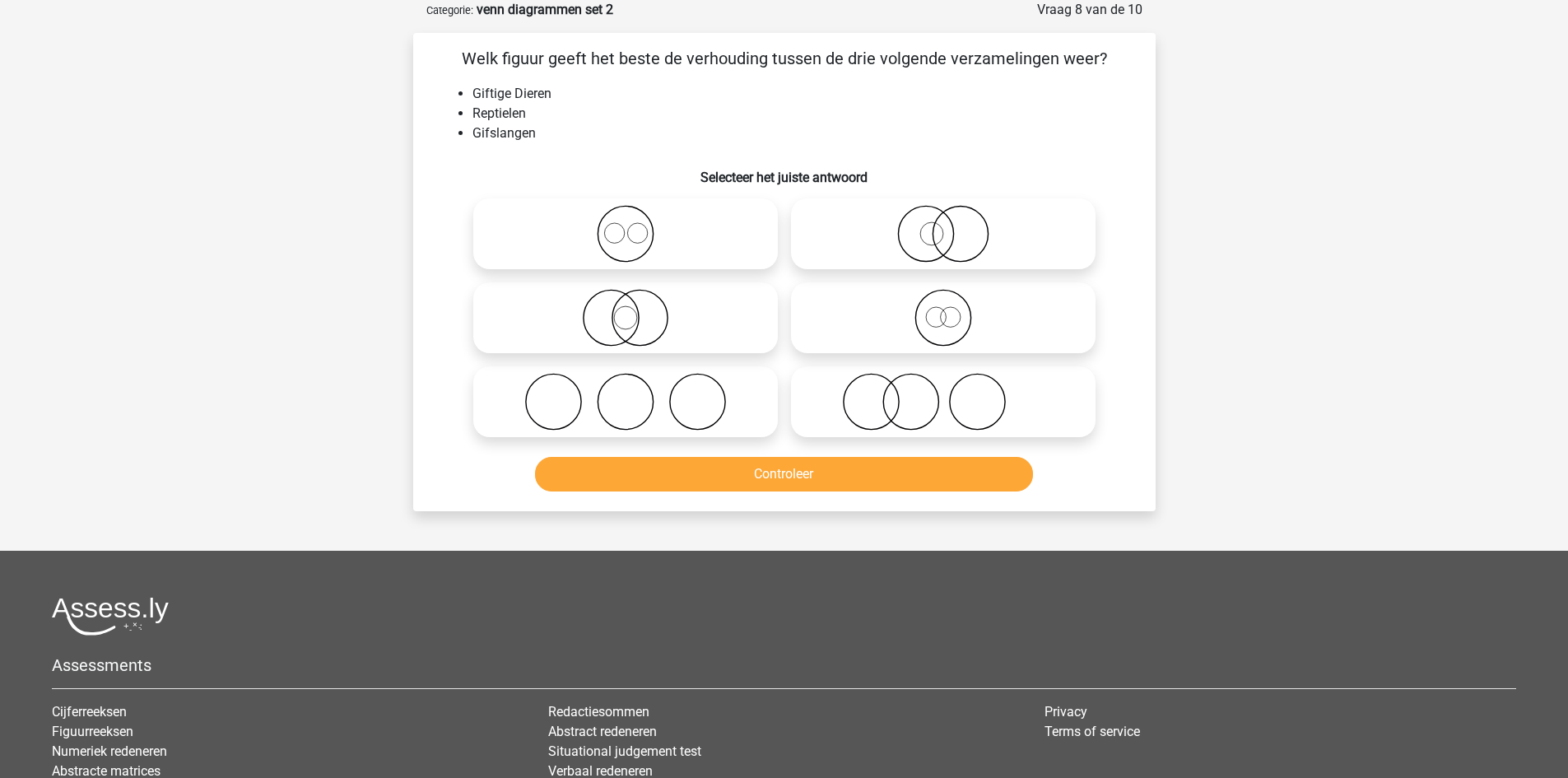
click at [649, 316] on icon at bounding box center [626, 317] width 291 height 57
click at [637, 309] on input "radio" at bounding box center [631, 304] width 11 height 11
radio input "true"
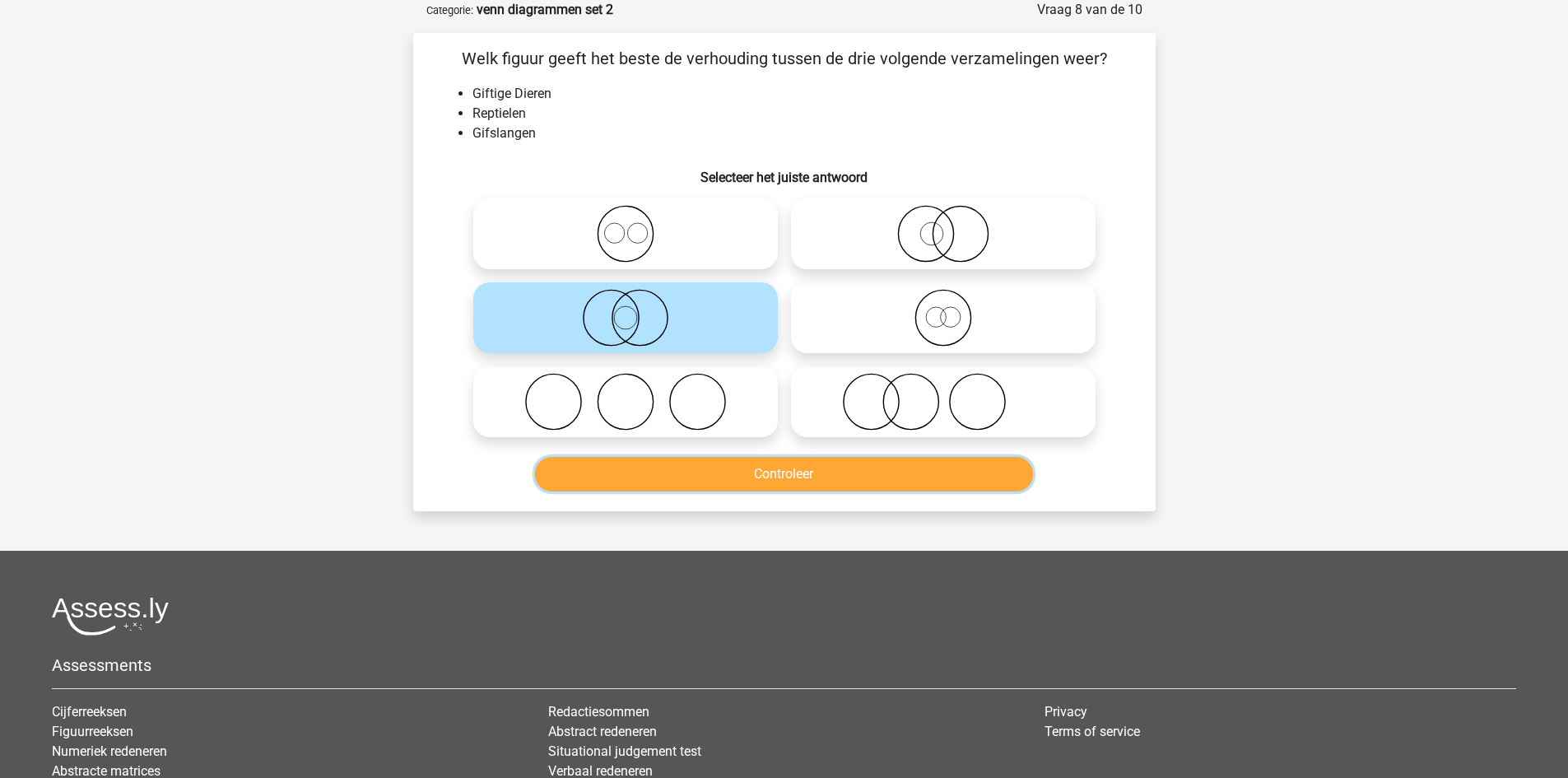
click at [717, 471] on button "Controleer" at bounding box center [783, 473] width 498 height 35
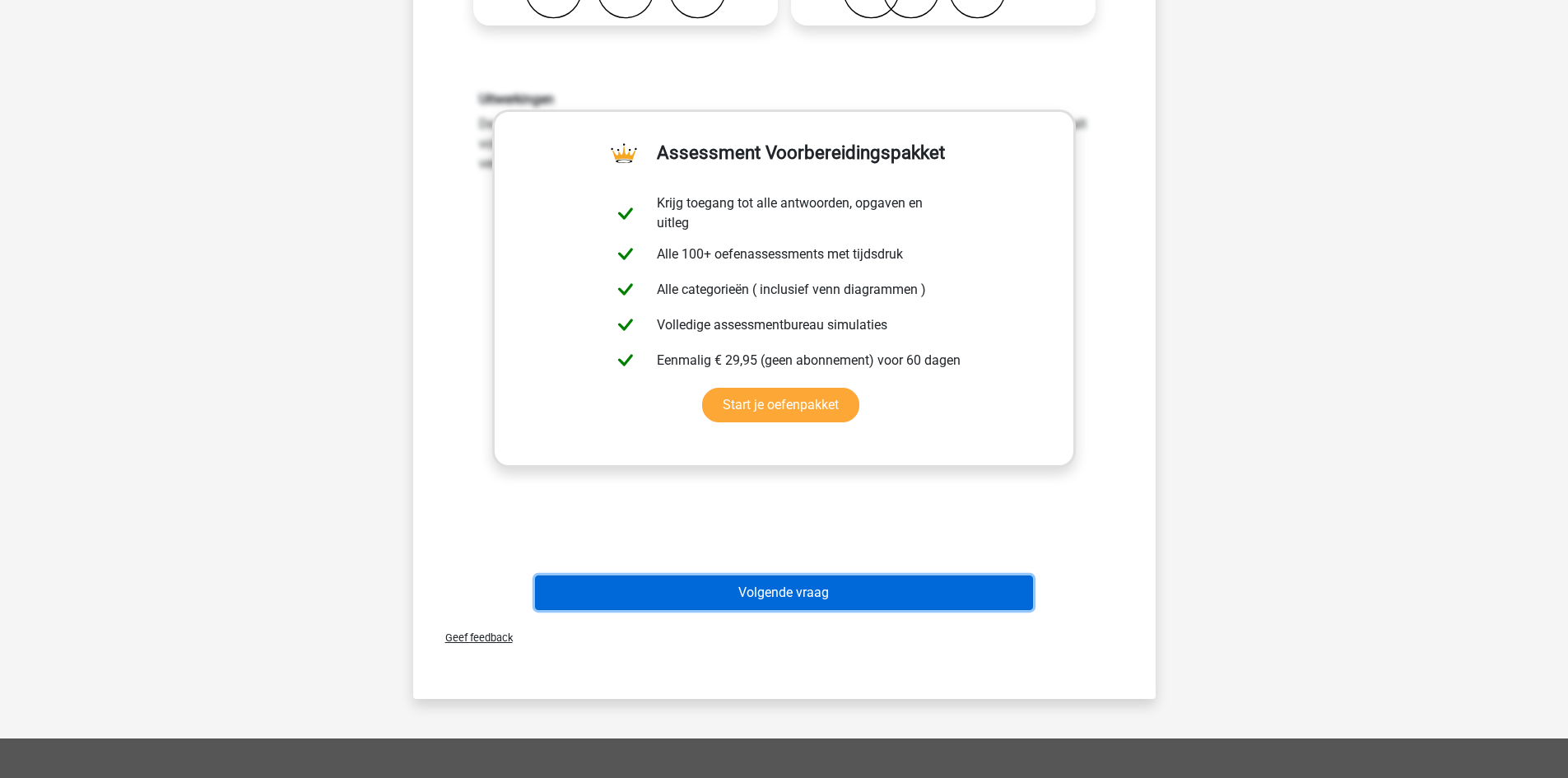
click at [803, 594] on button "Volgende vraag" at bounding box center [783, 592] width 498 height 35
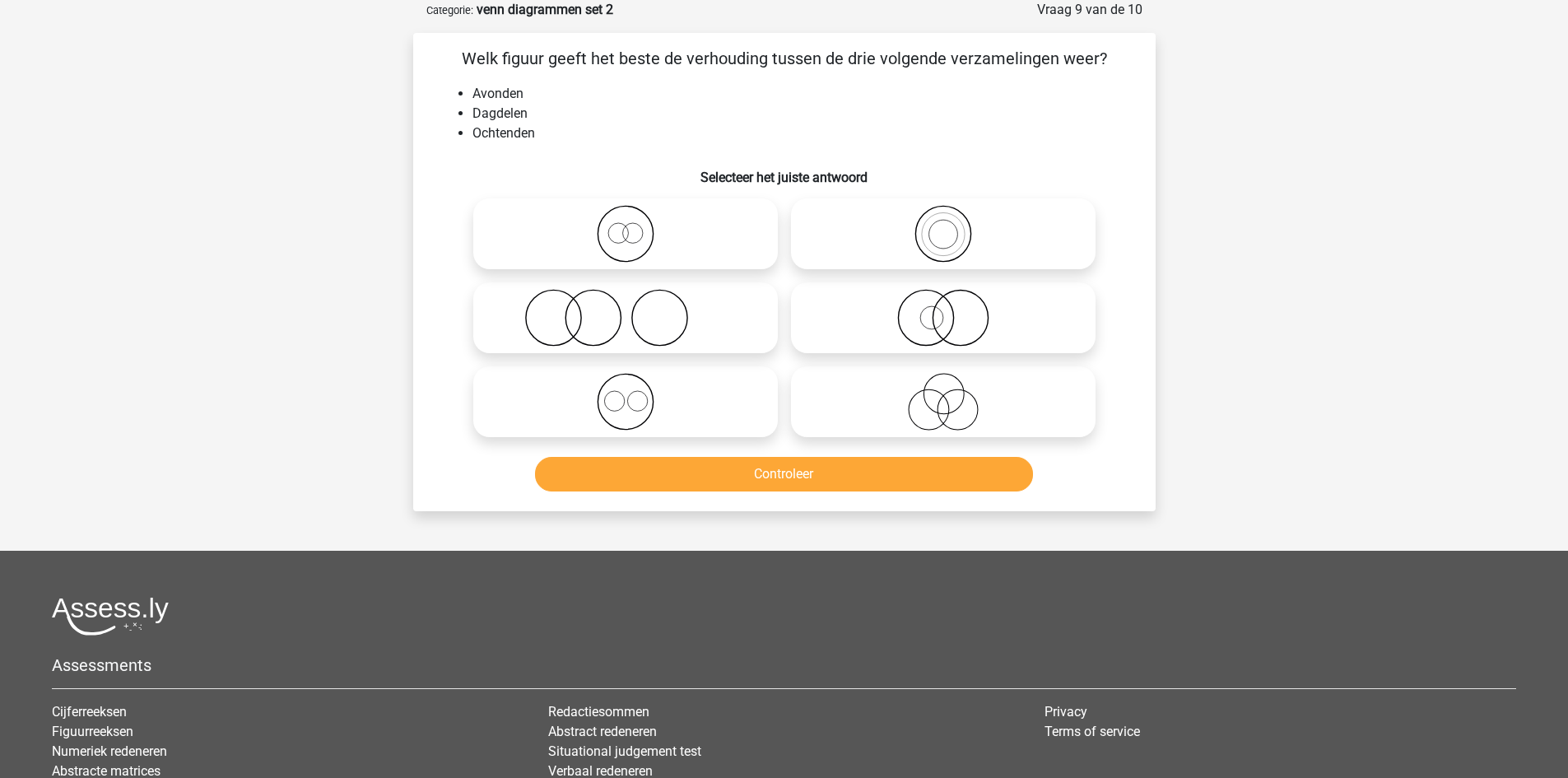
click at [924, 383] on icon at bounding box center [943, 402] width 291 height 57
click at [943, 383] on input "radio" at bounding box center [948, 387] width 11 height 11
radio input "true"
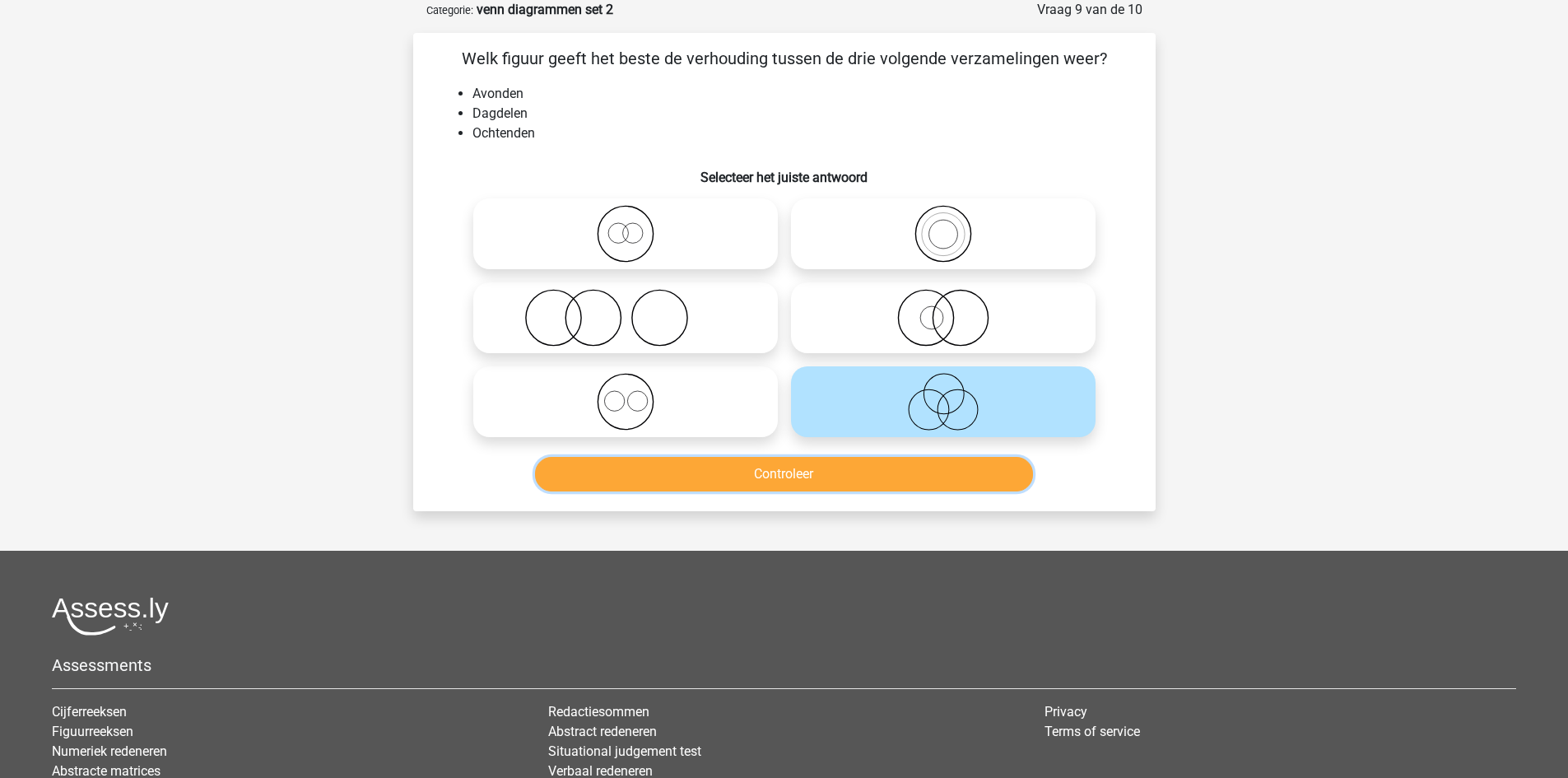
click at [872, 482] on button "Controleer" at bounding box center [783, 473] width 498 height 35
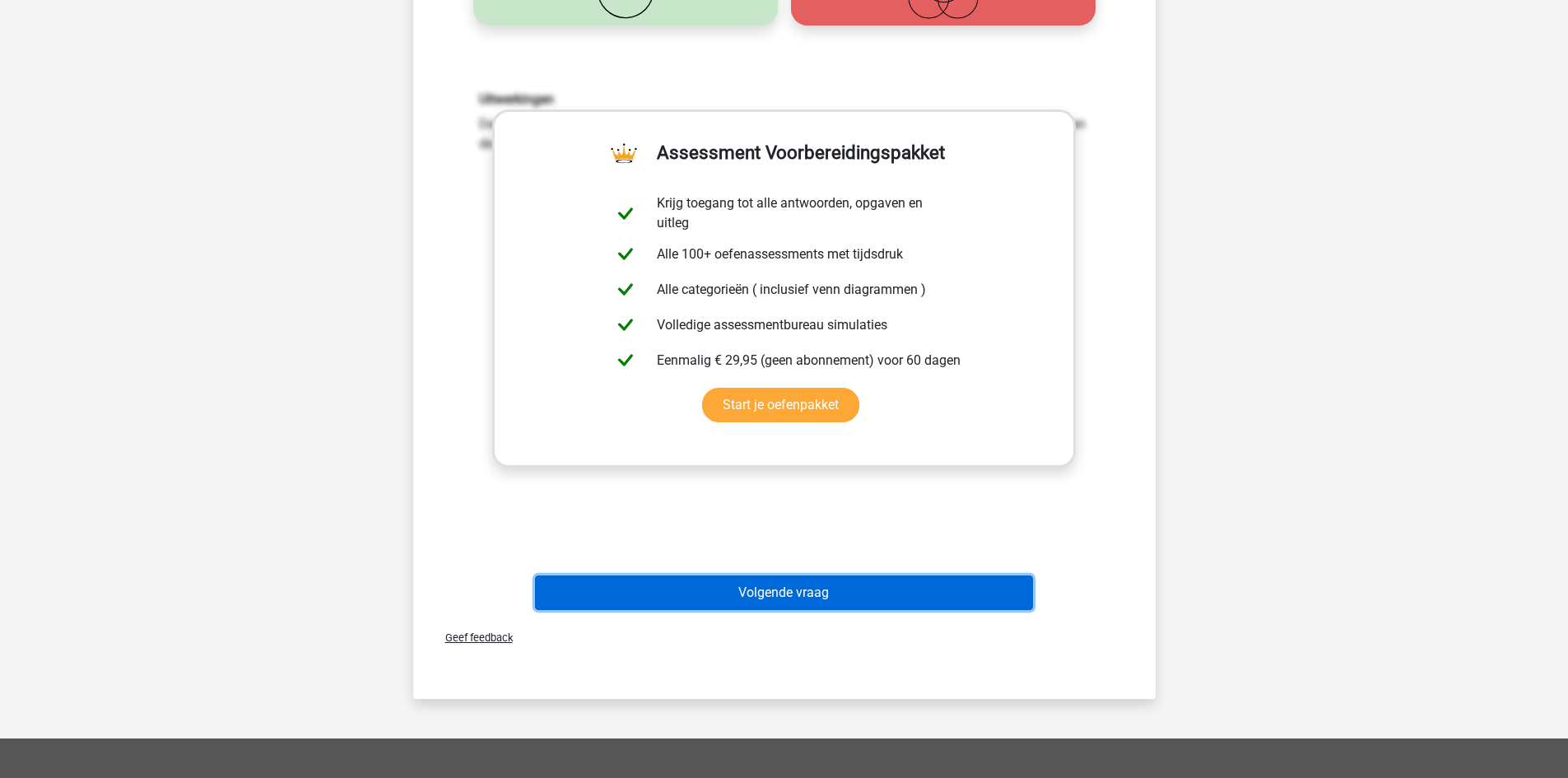
click at [781, 589] on button "Volgende vraag" at bounding box center [783, 592] width 498 height 35
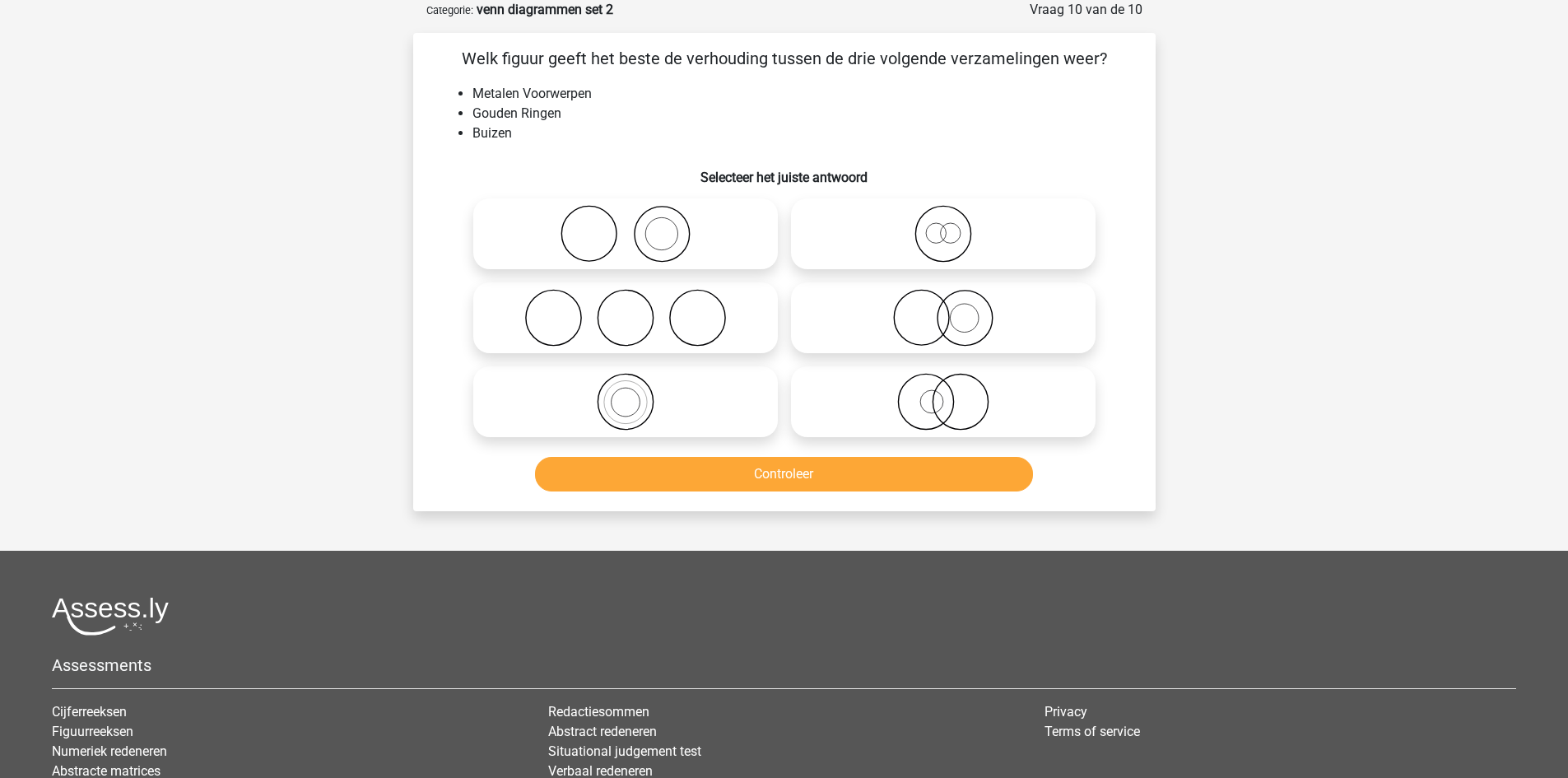
click at [723, 214] on icon at bounding box center [626, 233] width 291 height 57
click at [637, 215] on input "radio" at bounding box center [631, 220] width 11 height 11
radio input "true"
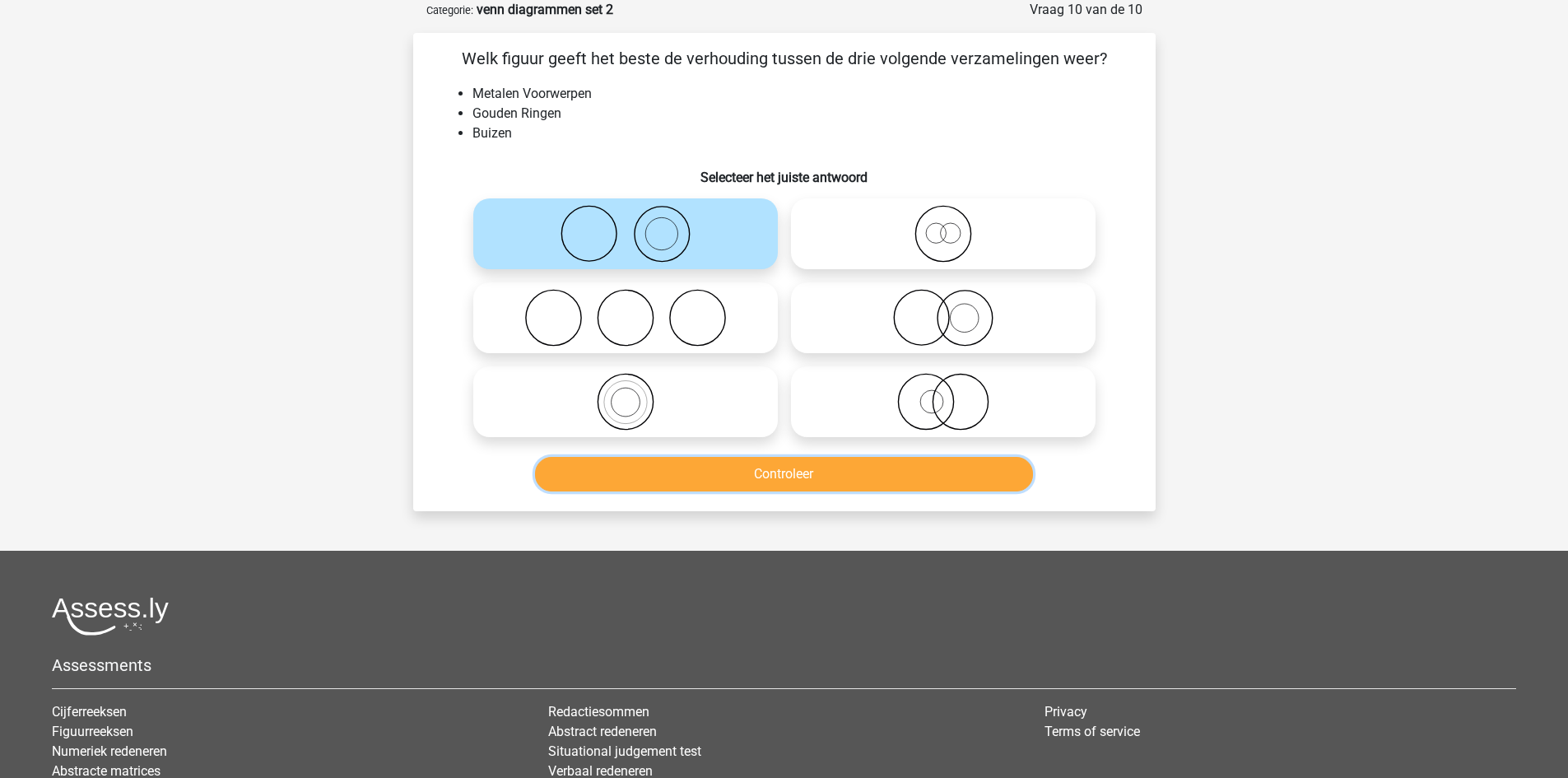
click at [764, 478] on button "Controleer" at bounding box center [783, 473] width 498 height 35
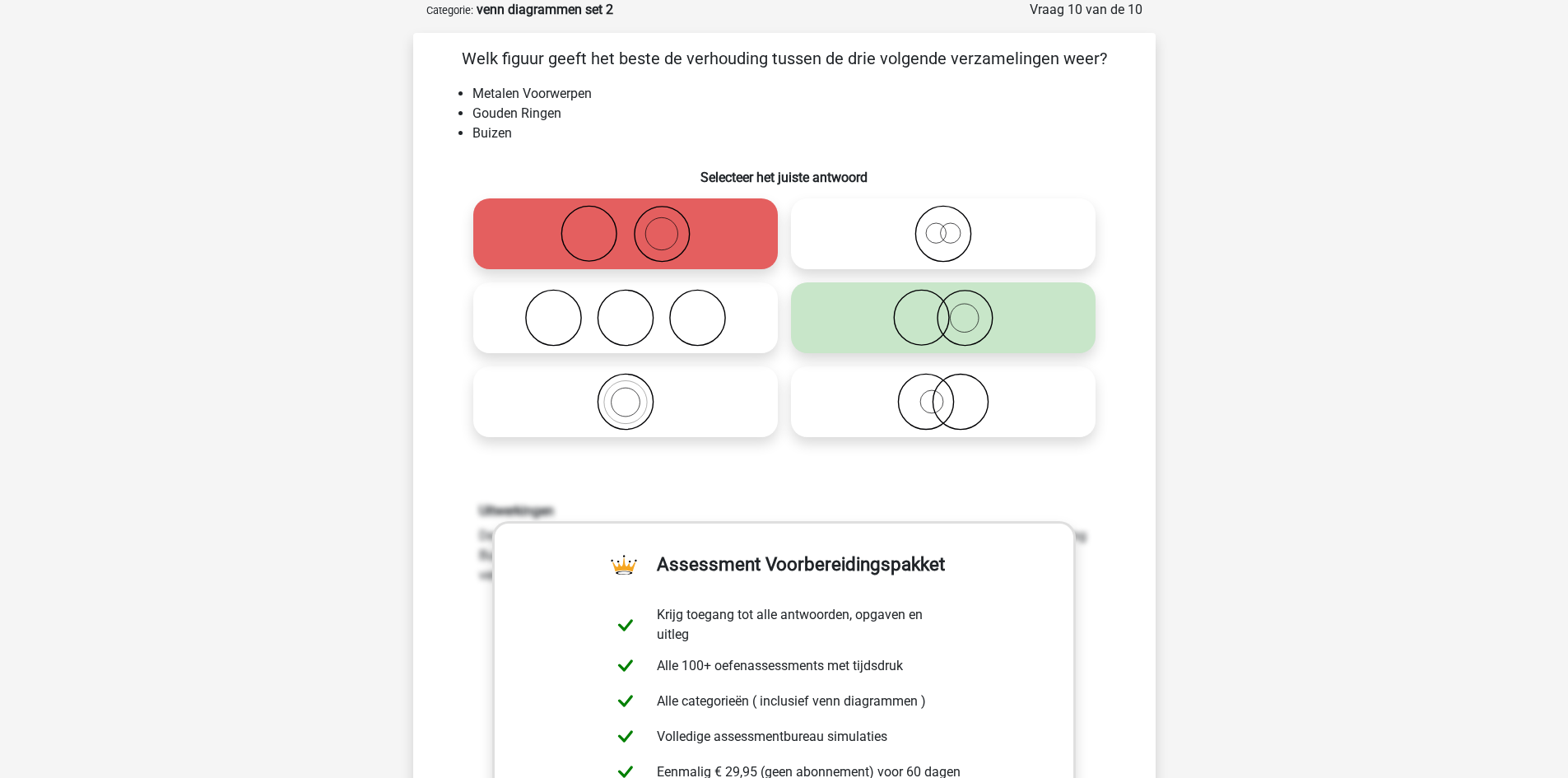
scroll to position [493, 0]
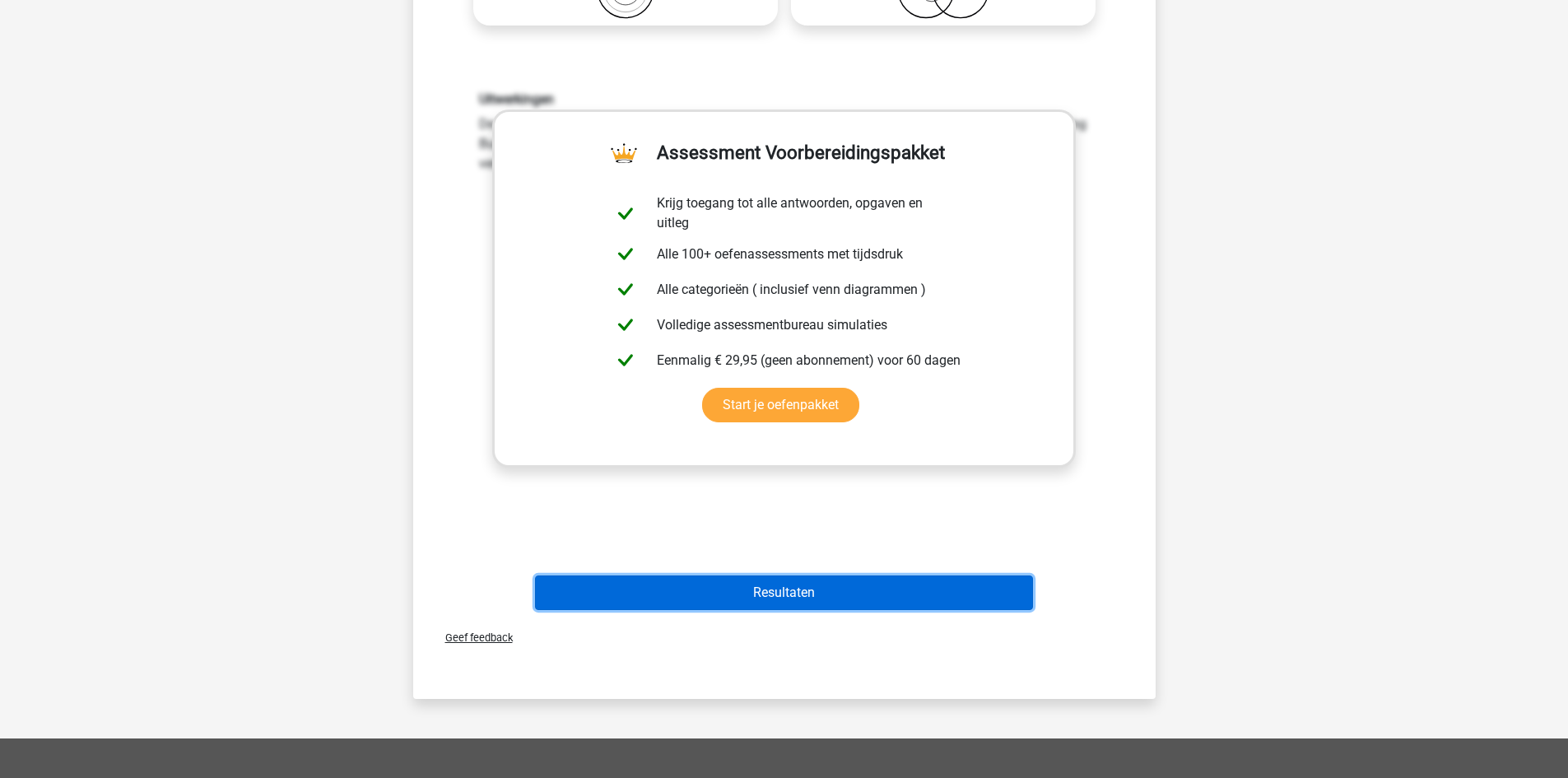
click at [819, 585] on button "Resultaten" at bounding box center [783, 592] width 498 height 35
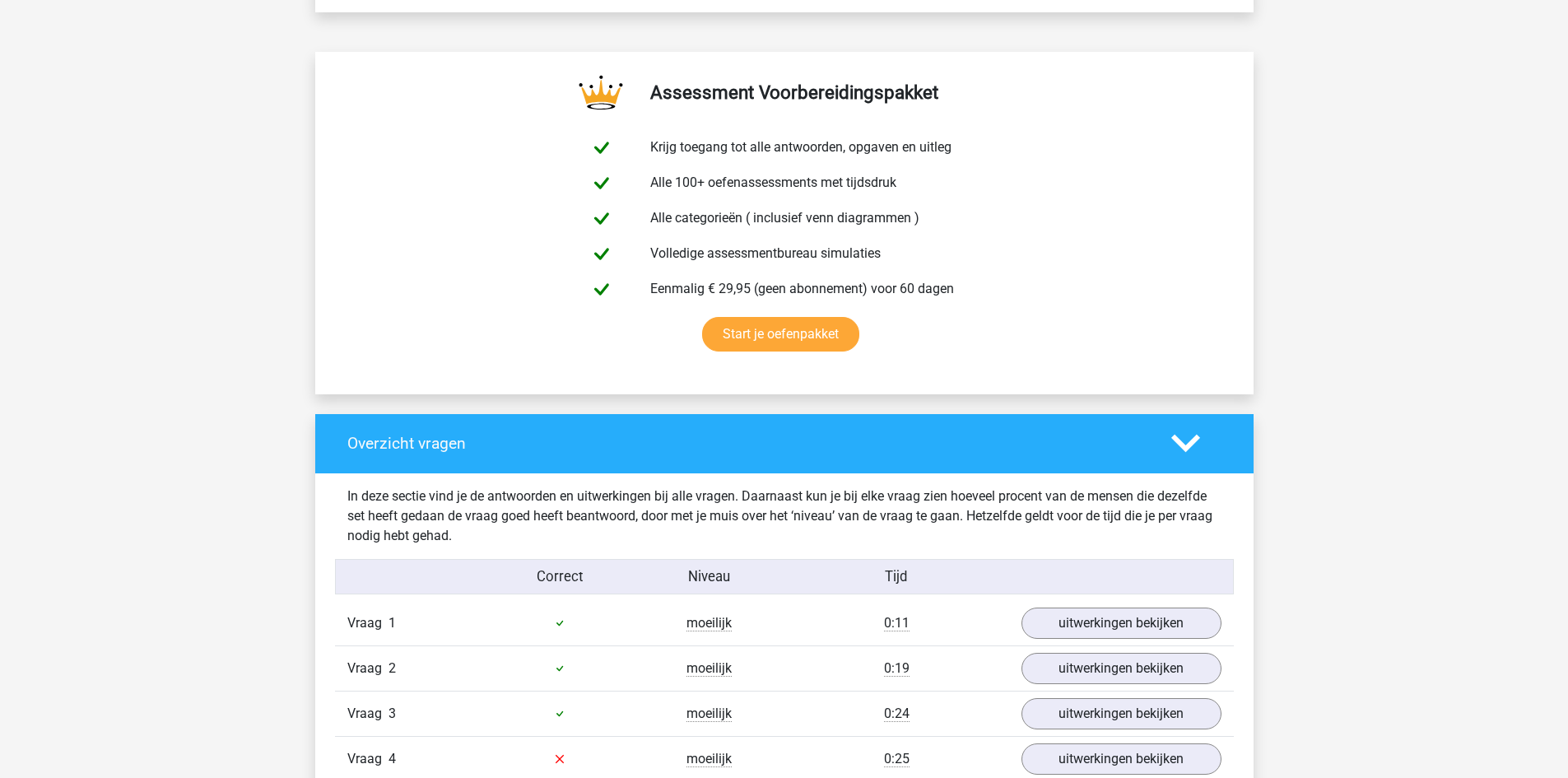
scroll to position [1234, 0]
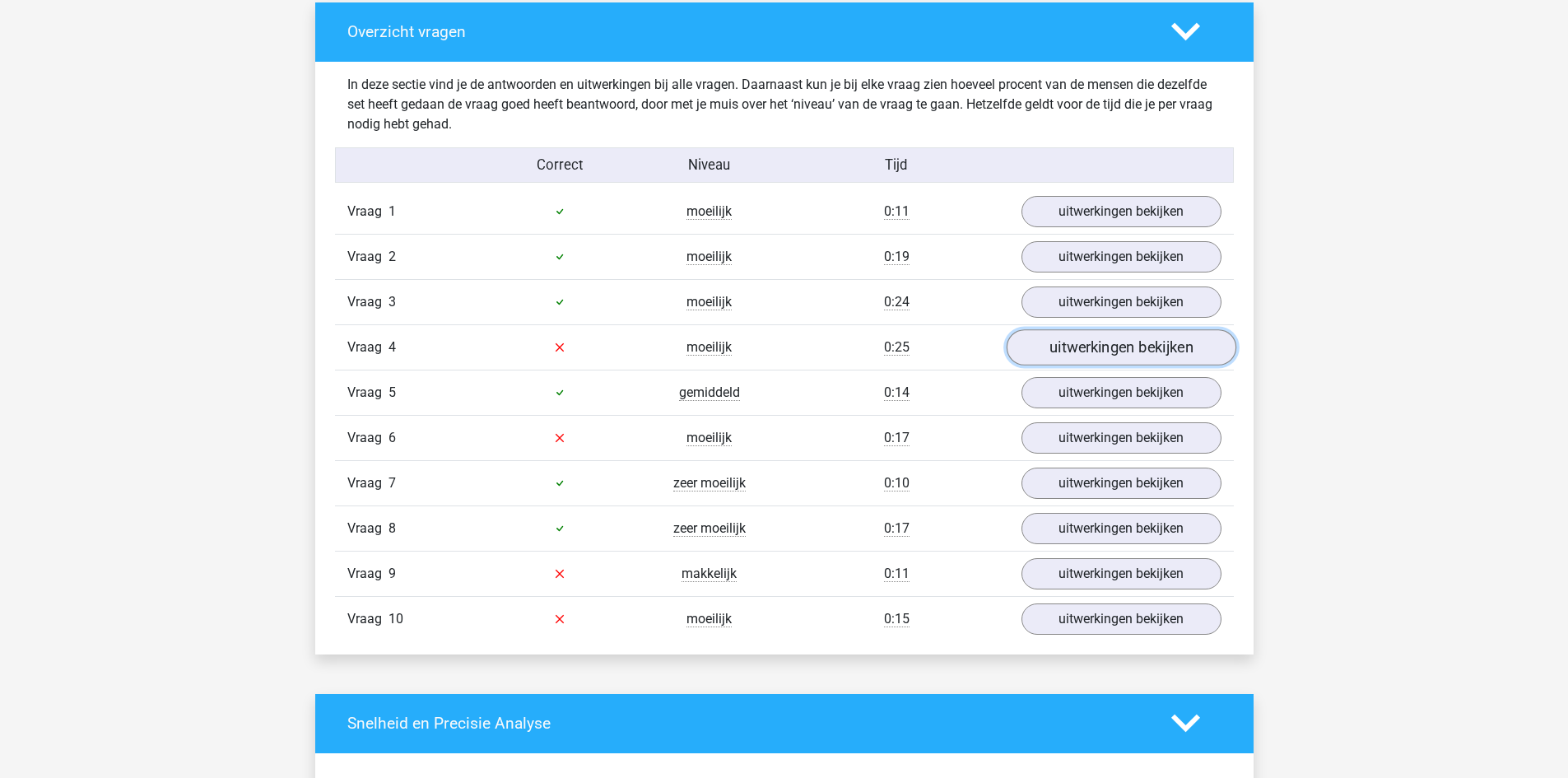
click at [1092, 356] on link "uitwerkingen bekijken" at bounding box center [1120, 347] width 230 height 36
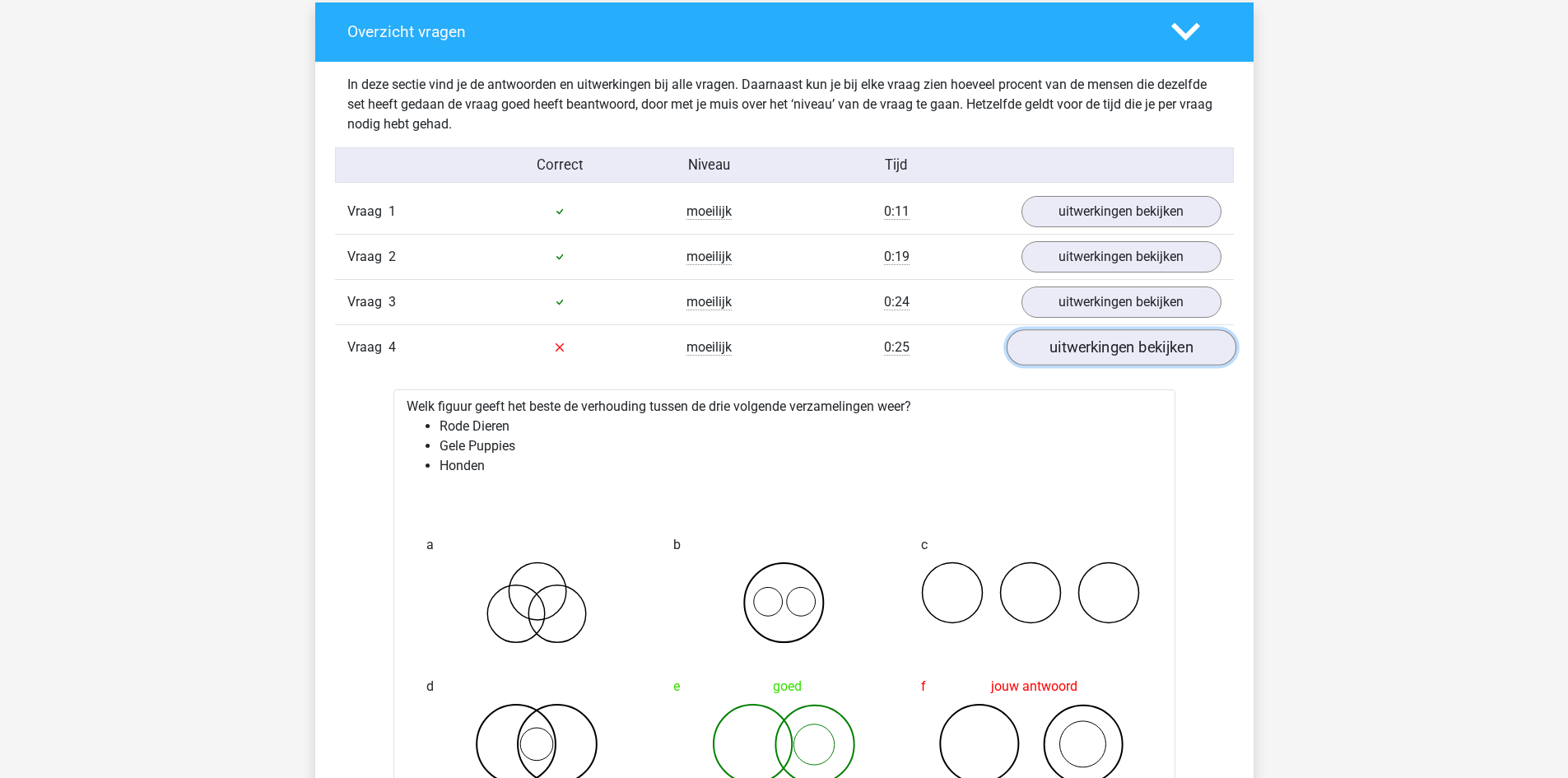
click at [1177, 343] on link "uitwerkingen bekijken" at bounding box center [1120, 347] width 230 height 36
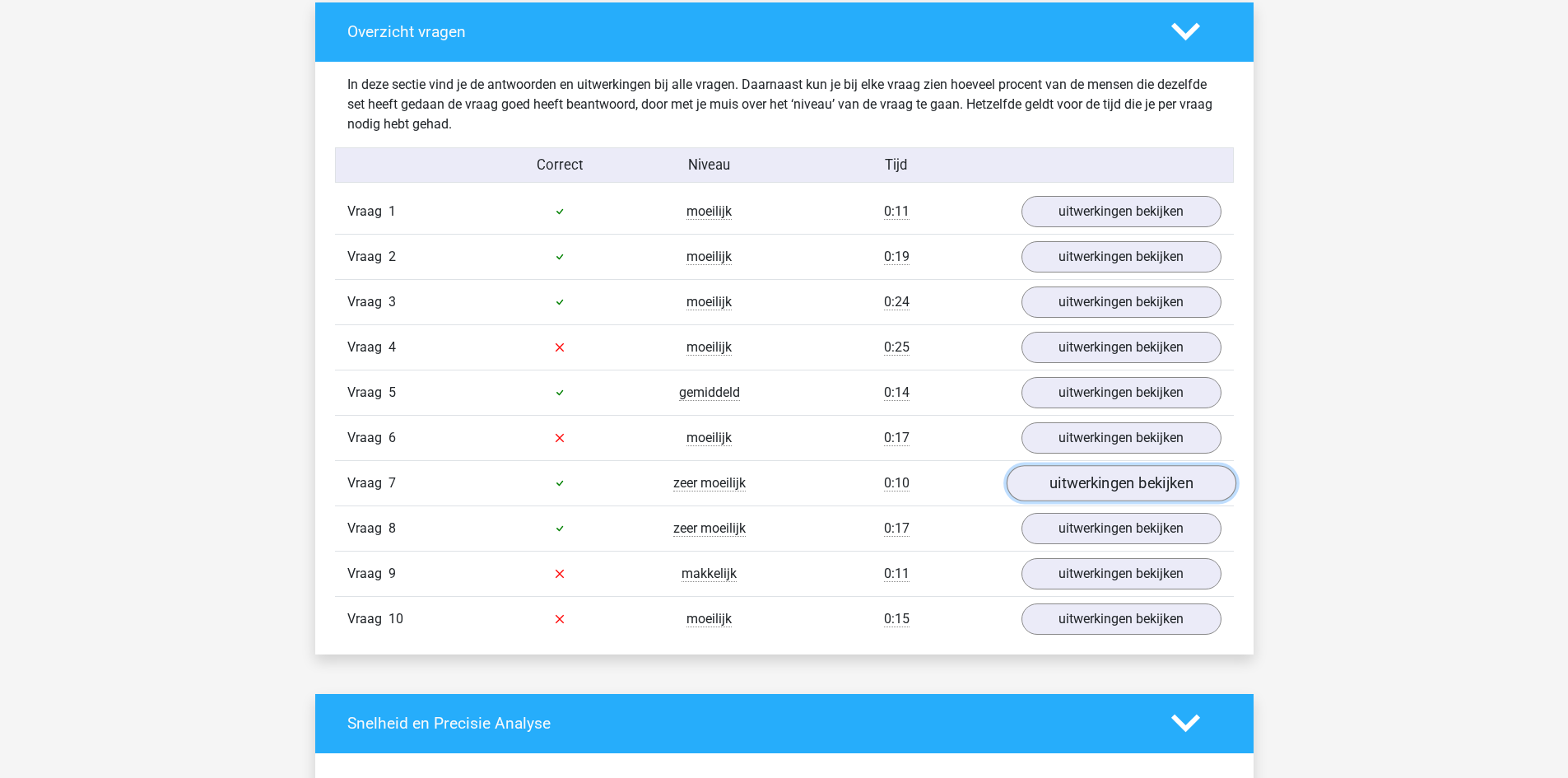
click at [1084, 485] on link "uitwerkingen bekijken" at bounding box center [1120, 482] width 230 height 36
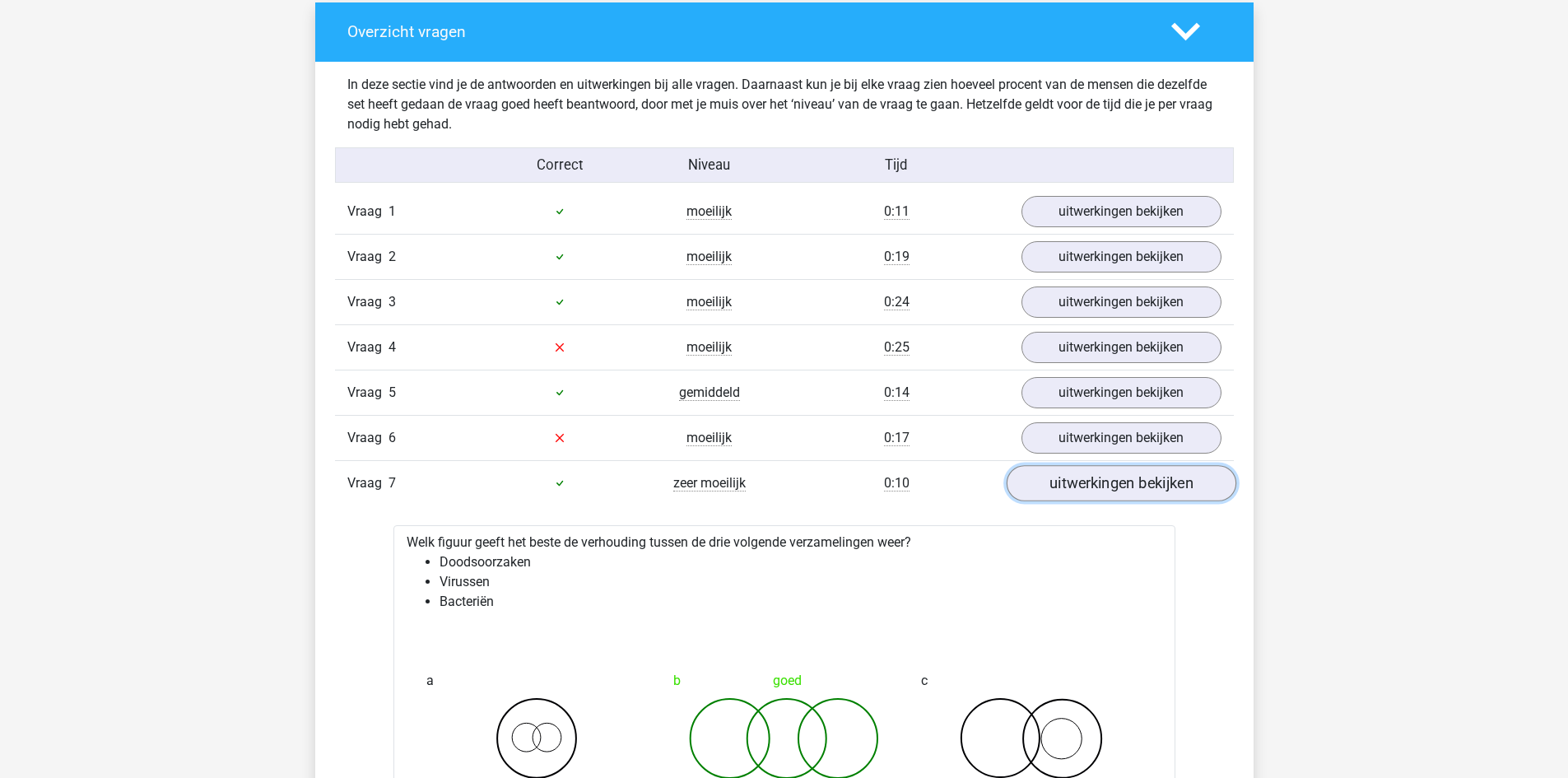
click at [1084, 484] on link "uitwerkingen bekijken" at bounding box center [1120, 482] width 230 height 36
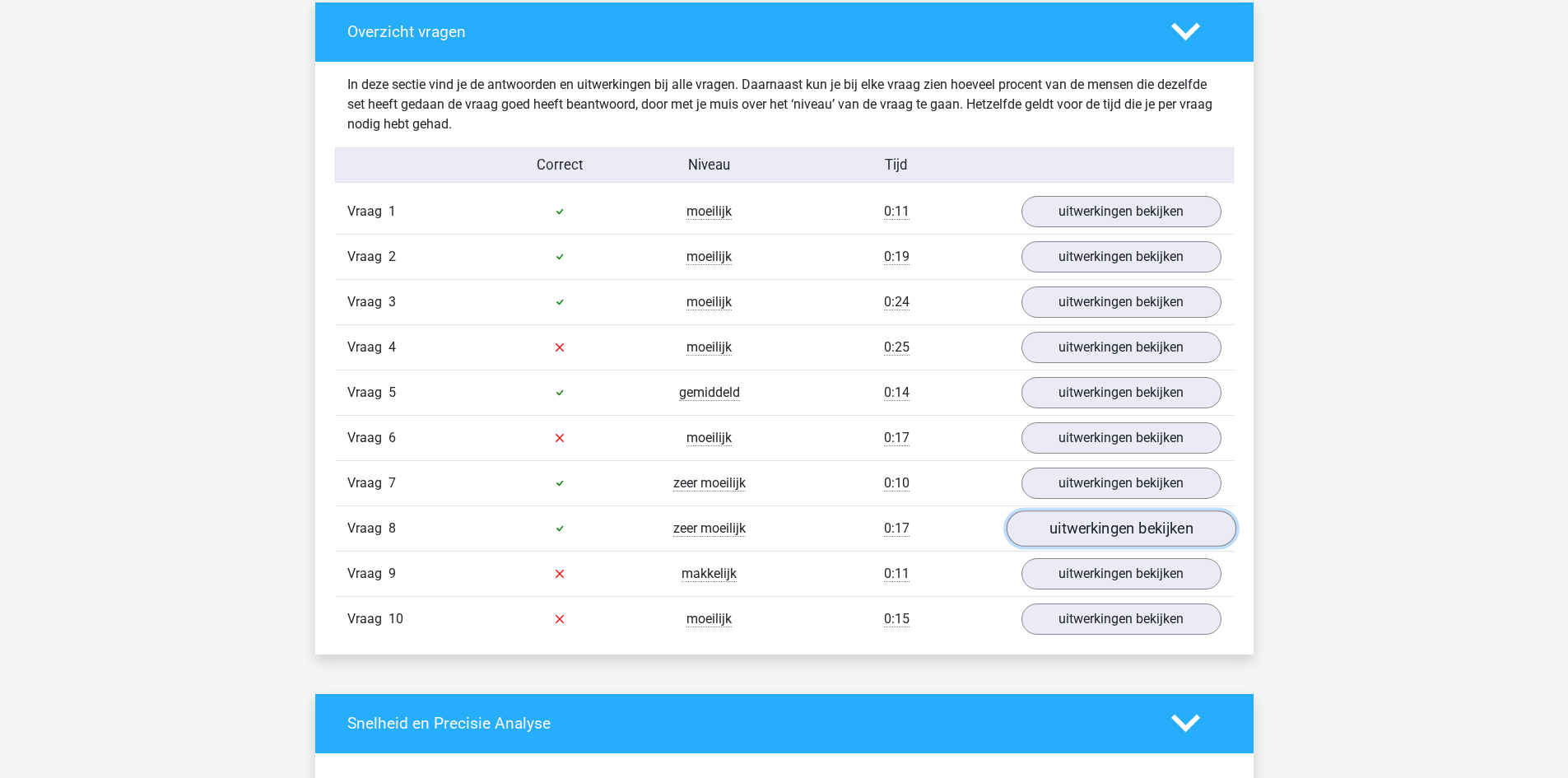
click at [1085, 519] on link "uitwerkingen bekijken" at bounding box center [1120, 528] width 230 height 36
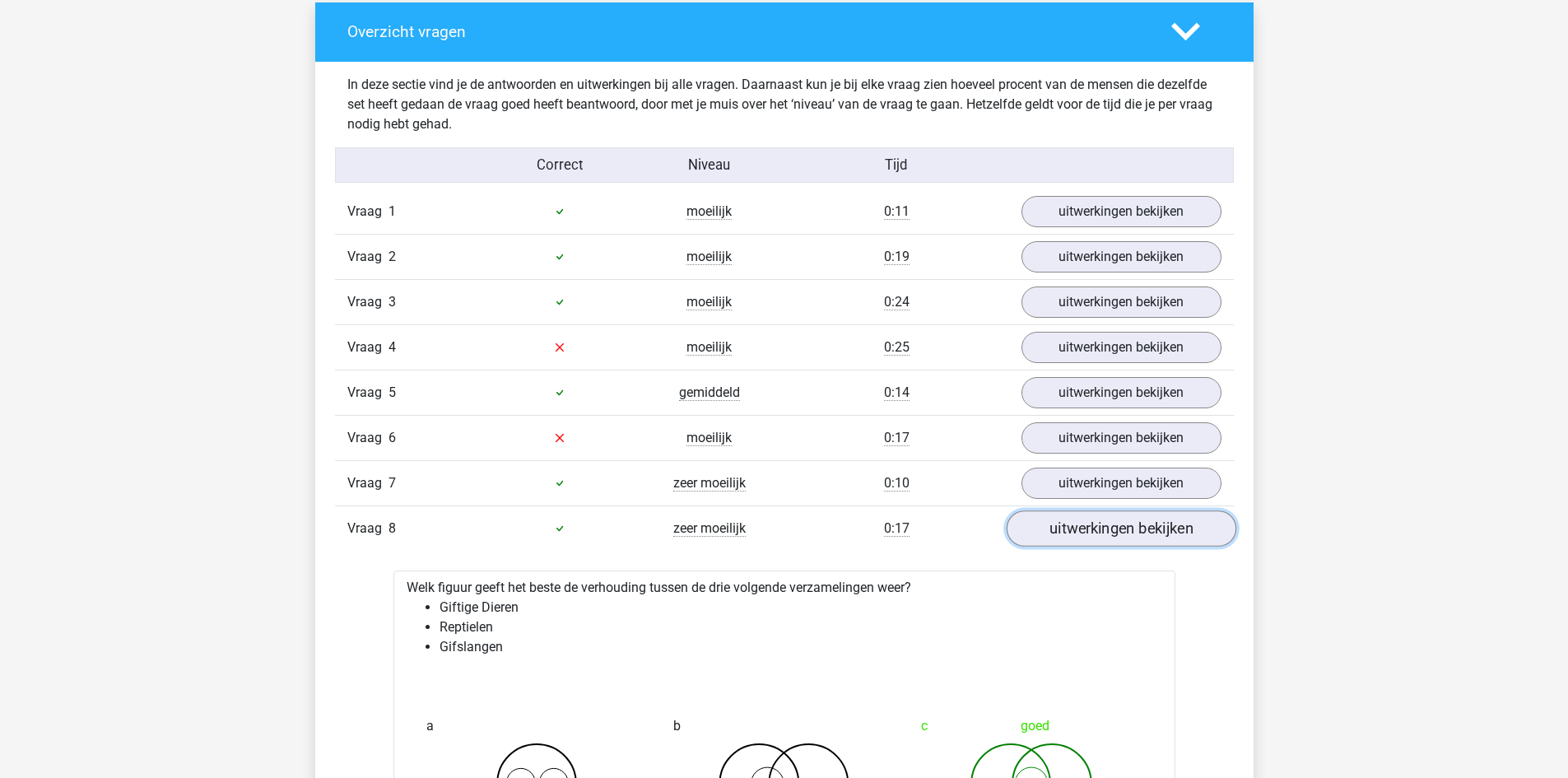
click at [1085, 519] on link "uitwerkingen bekijken" at bounding box center [1120, 528] width 230 height 36
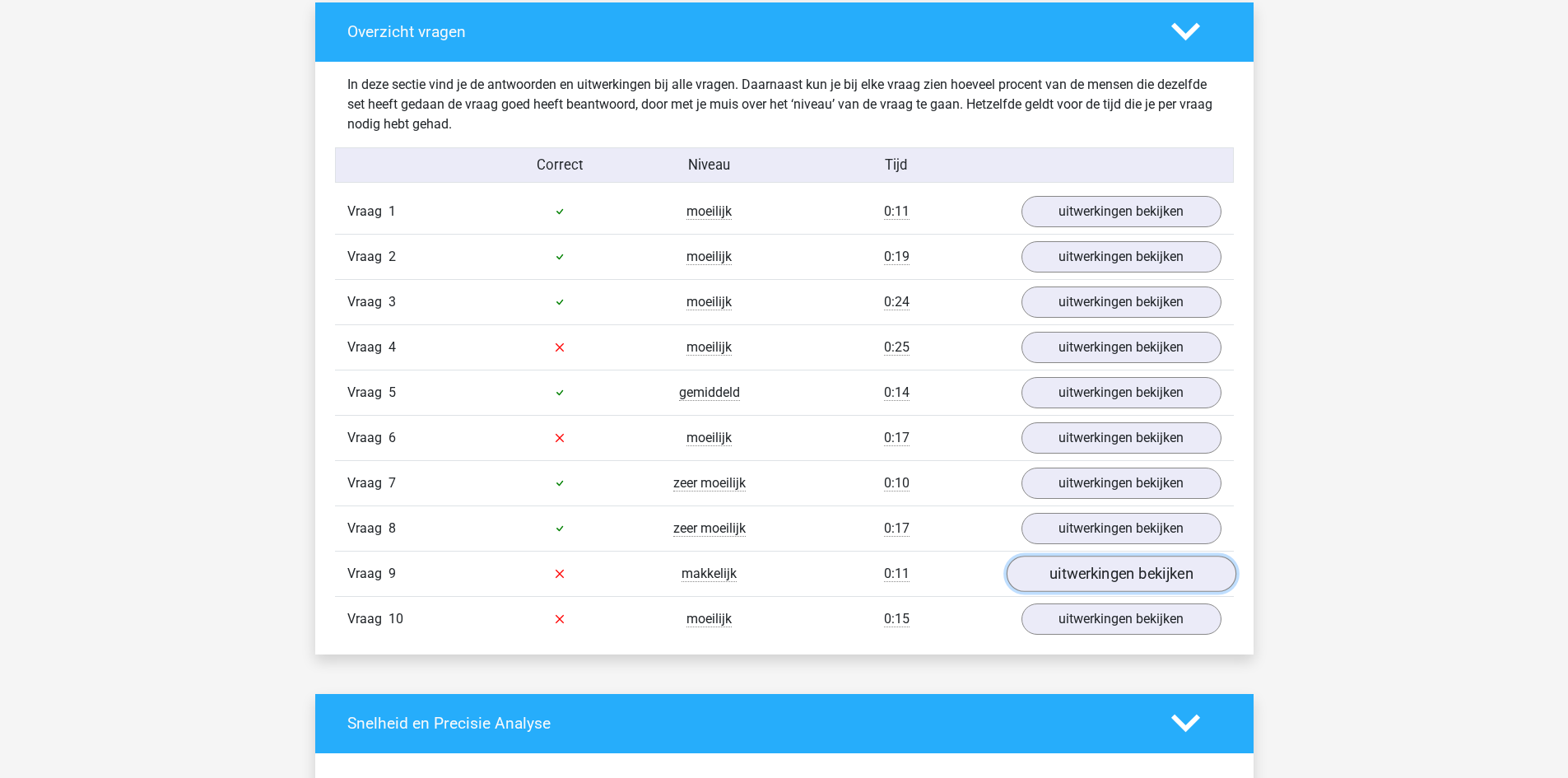
click at [1152, 573] on link "uitwerkingen bekijken" at bounding box center [1120, 573] width 230 height 36
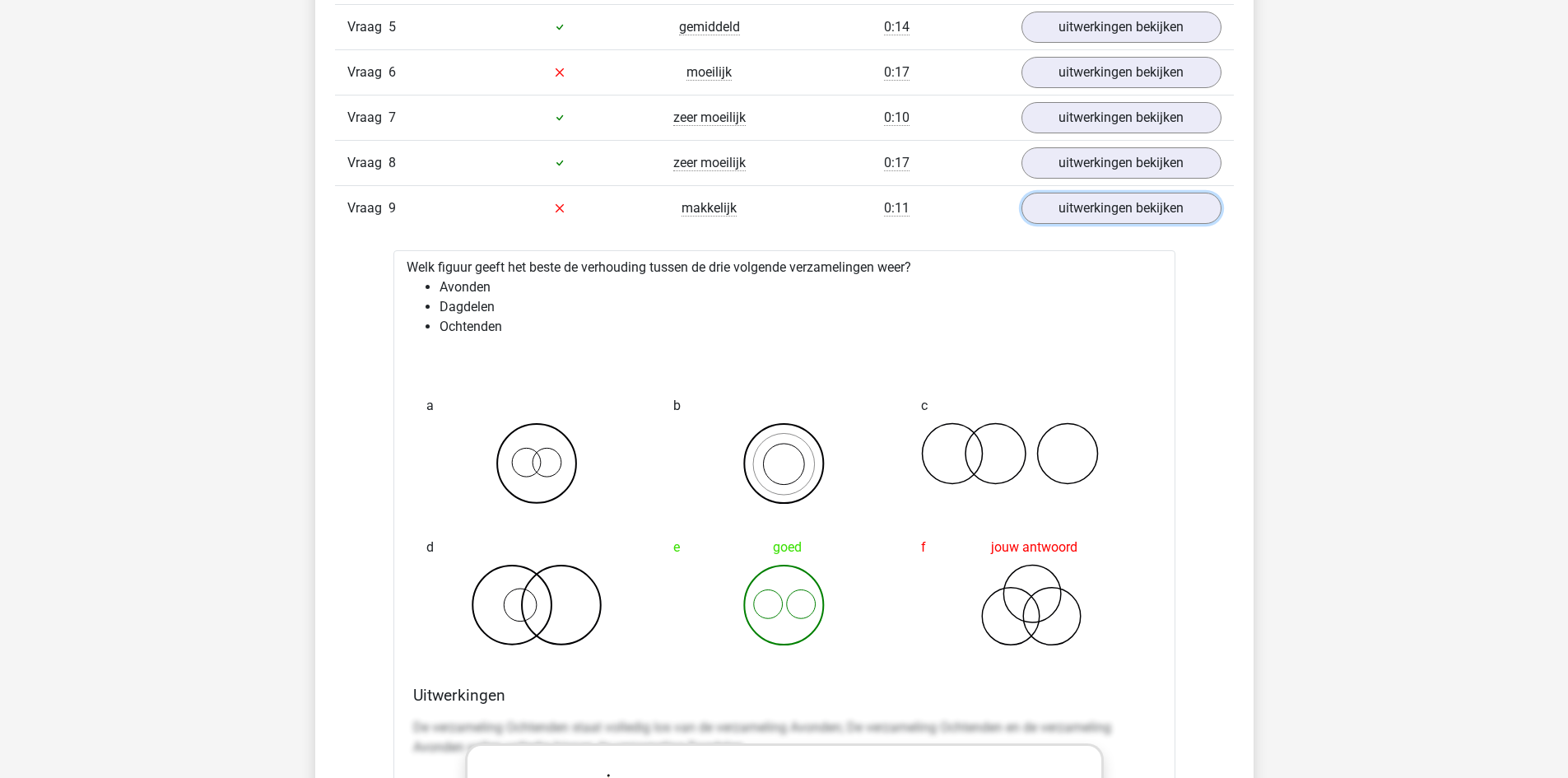
scroll to position [1646, 0]
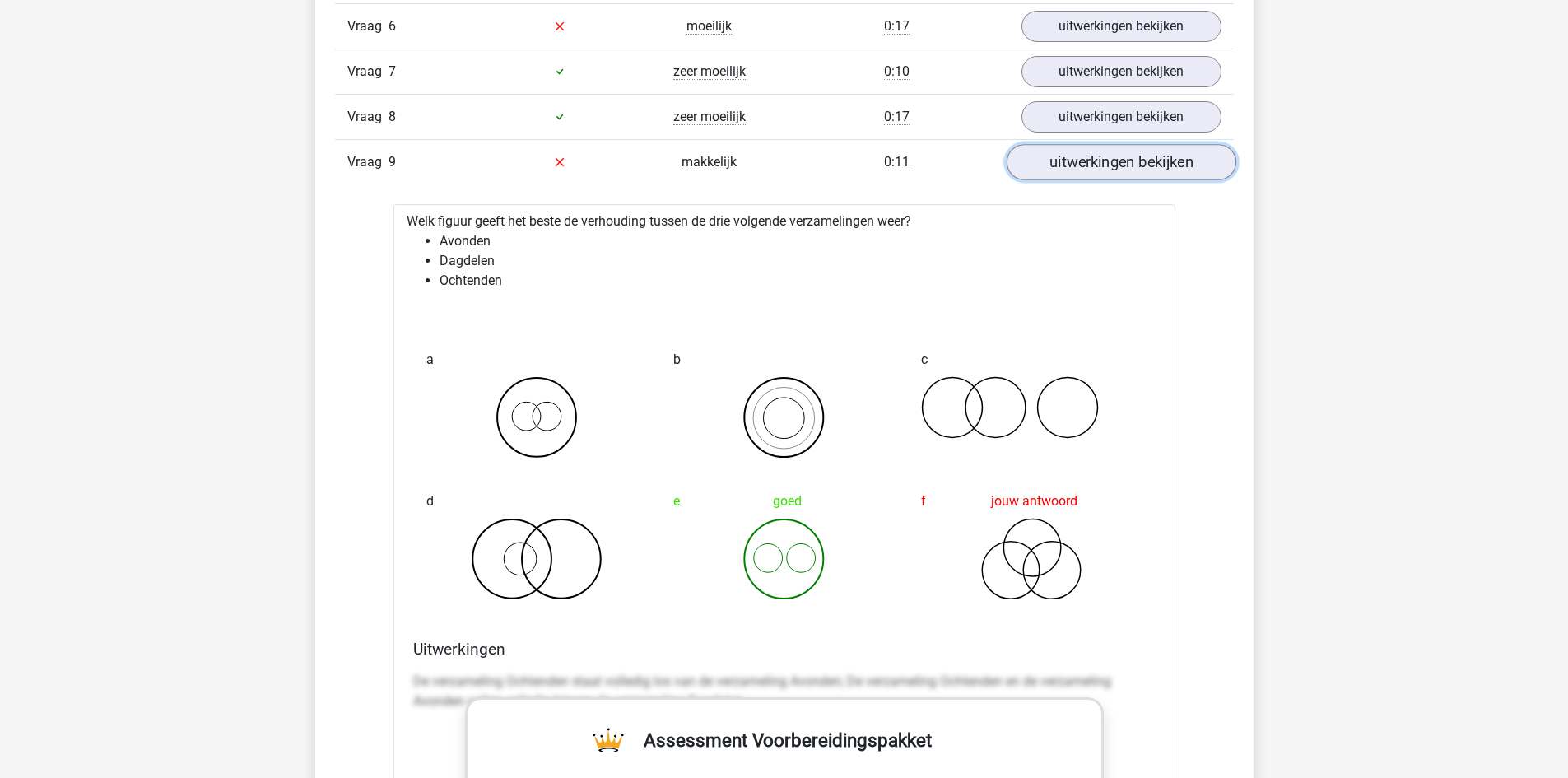
click at [1085, 167] on link "uitwerkingen bekijken" at bounding box center [1120, 162] width 230 height 36
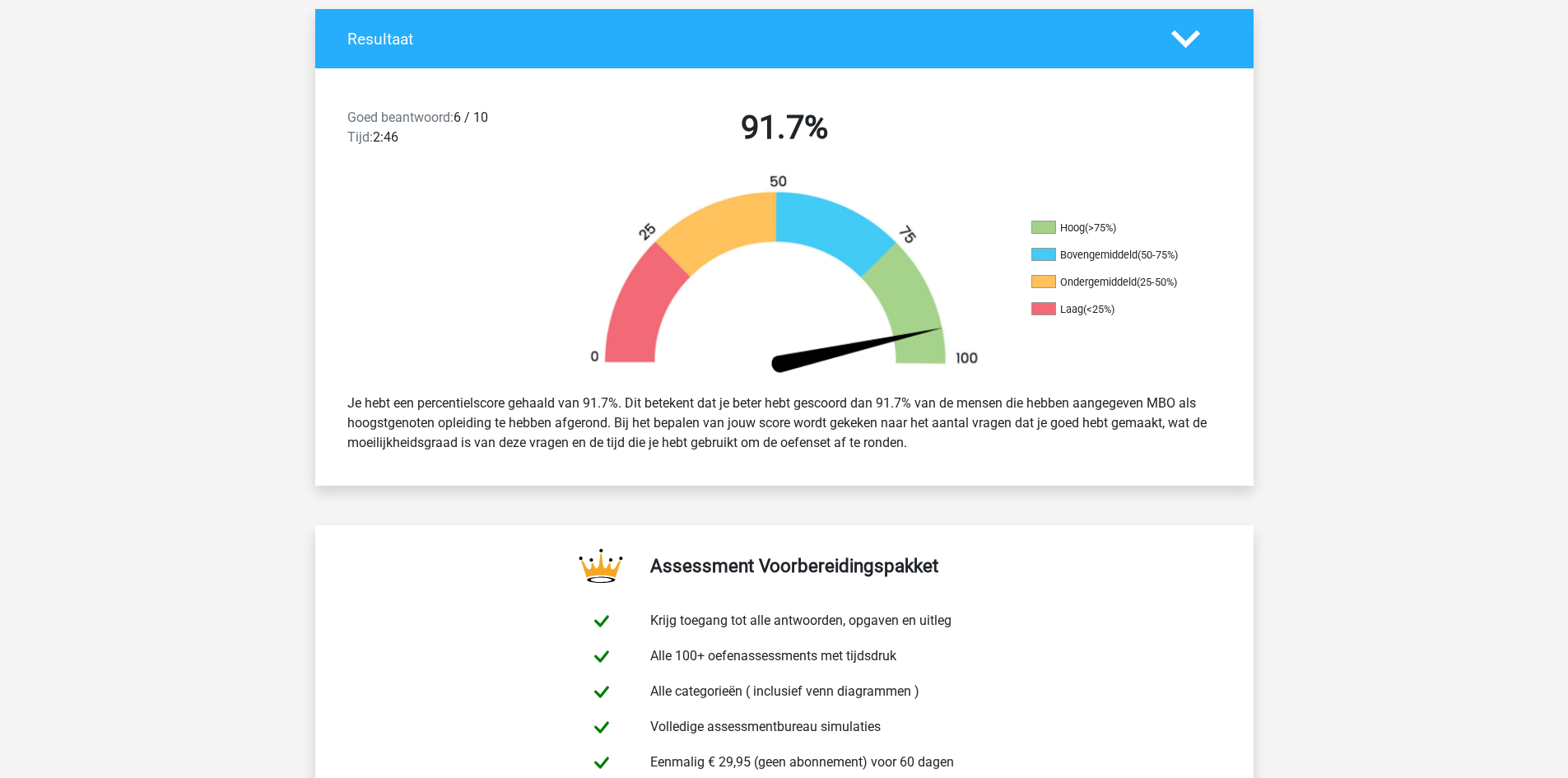
scroll to position [0, 0]
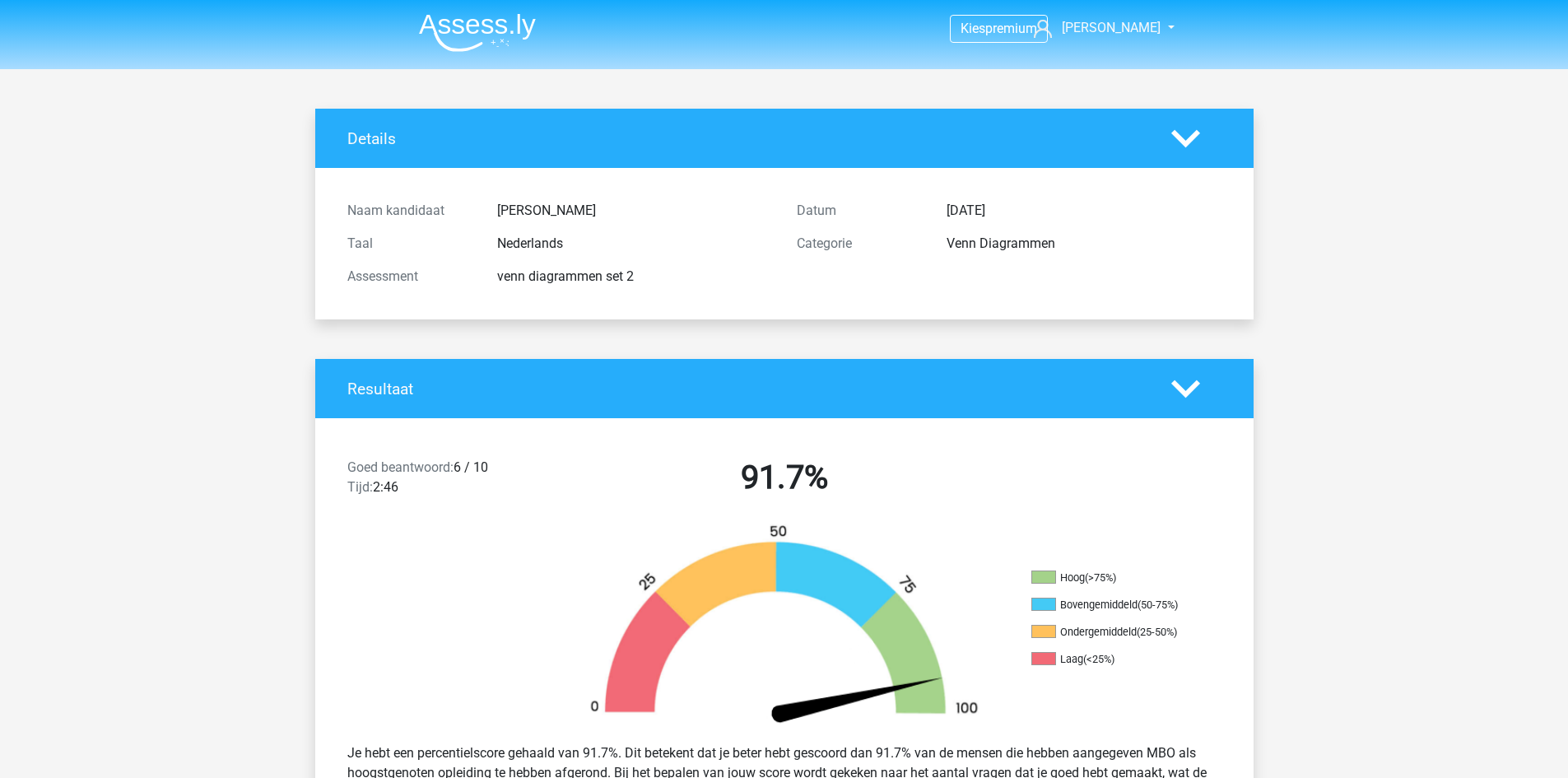
click at [1183, 393] on polygon at bounding box center [1186, 389] width 29 height 19
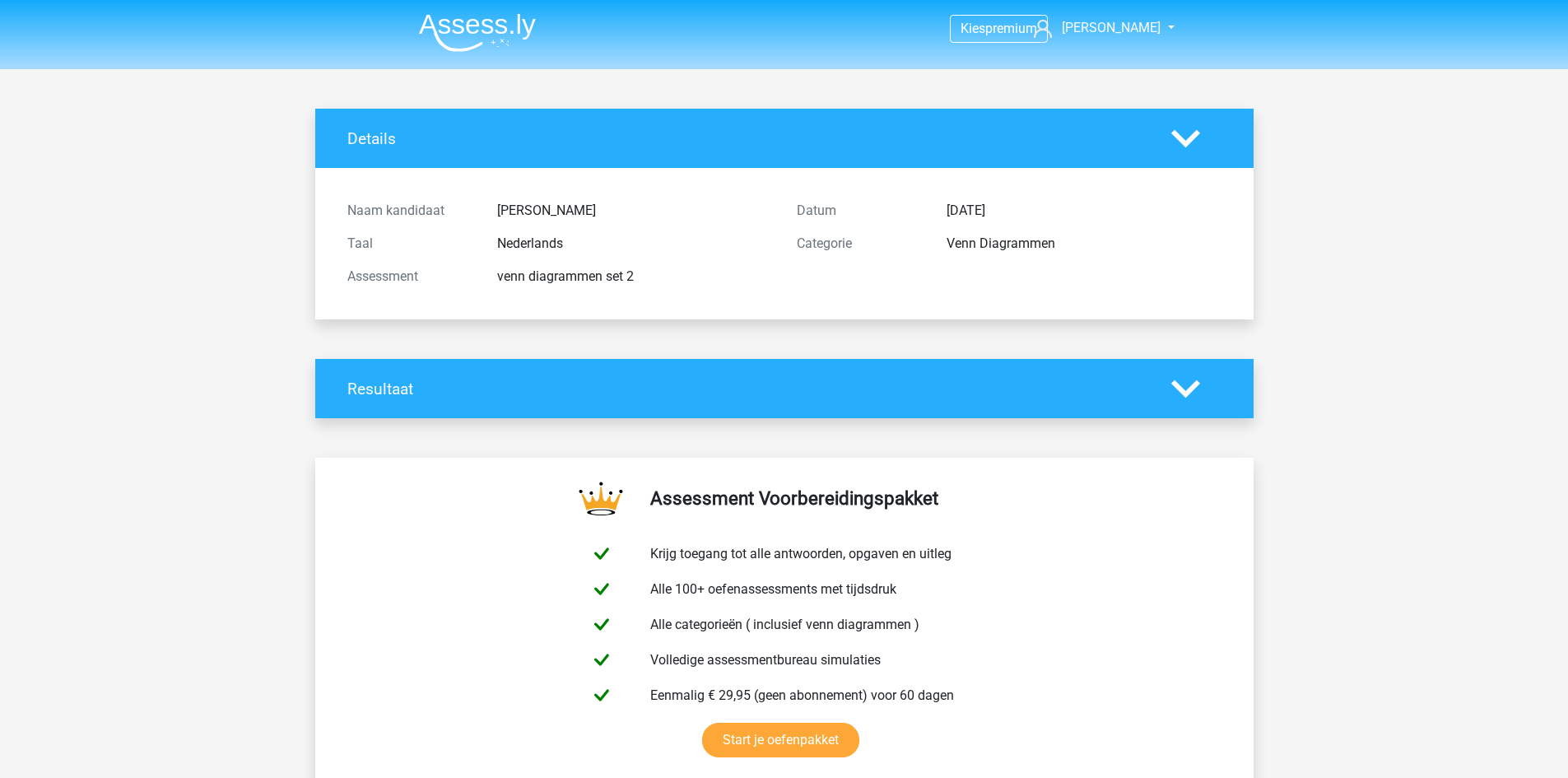
click at [1183, 393] on polygon at bounding box center [1186, 389] width 29 height 19
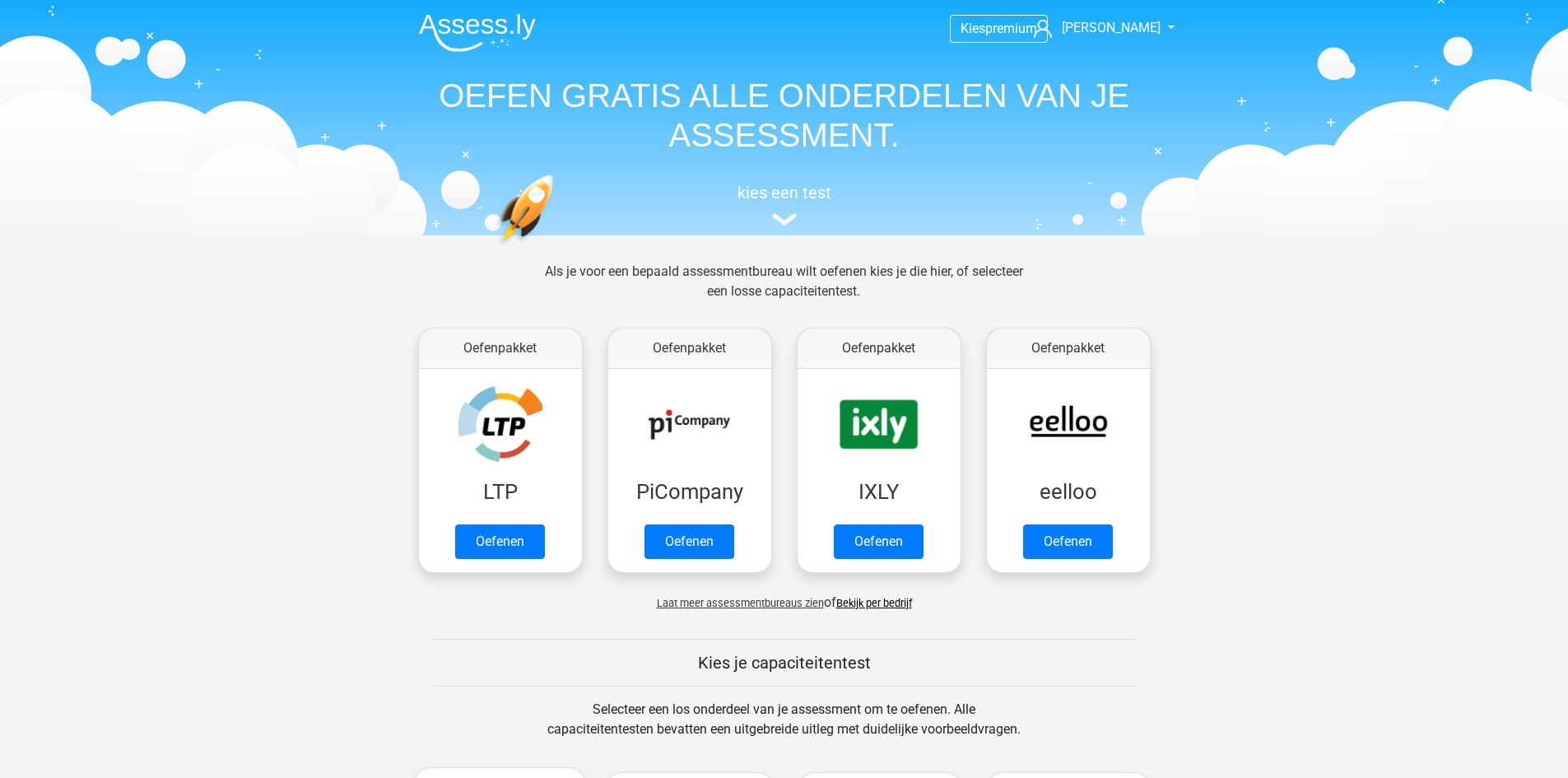
scroll to position [412, 0]
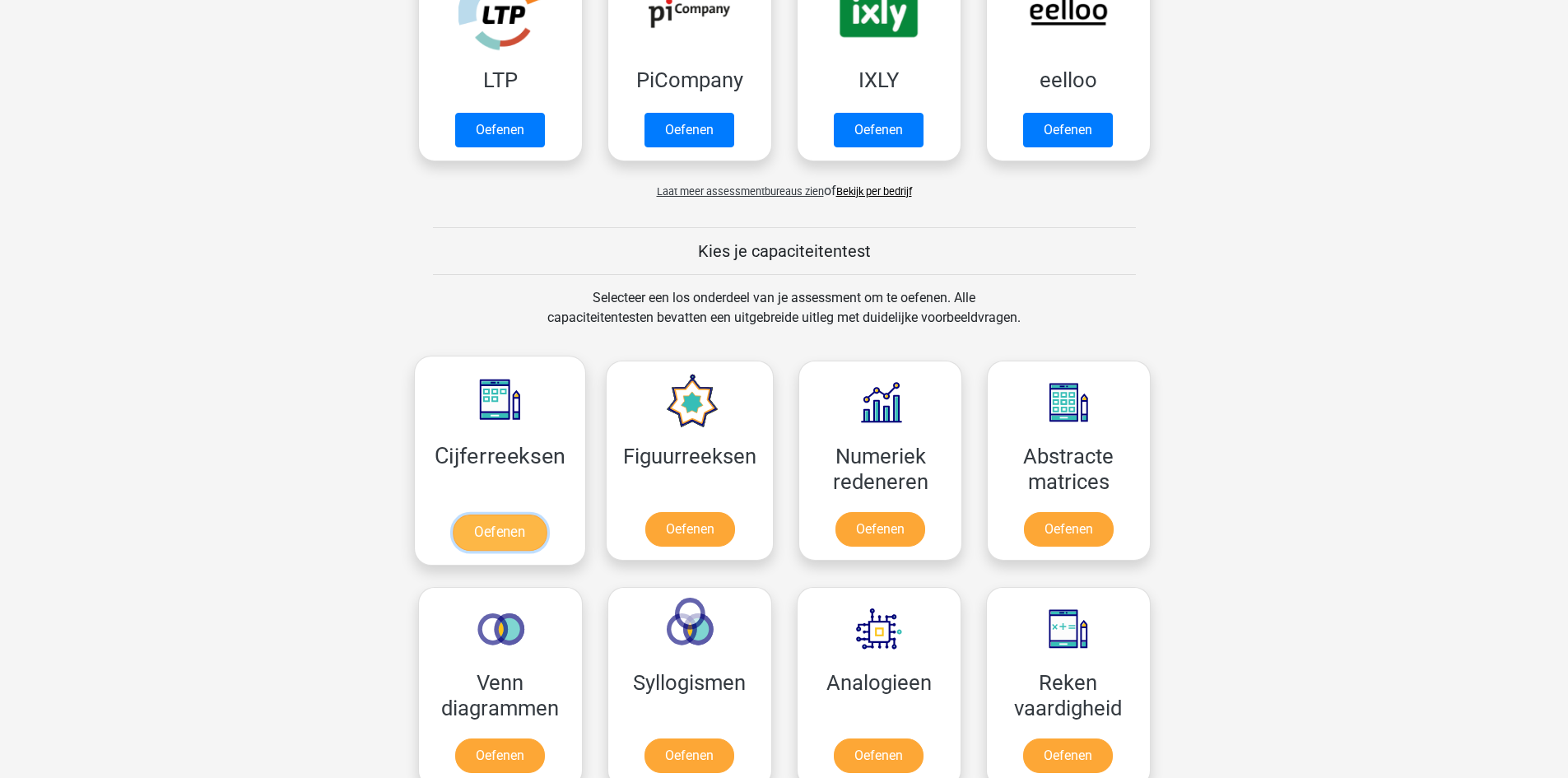
click at [501, 522] on link "Oefenen" at bounding box center [499, 532] width 93 height 36
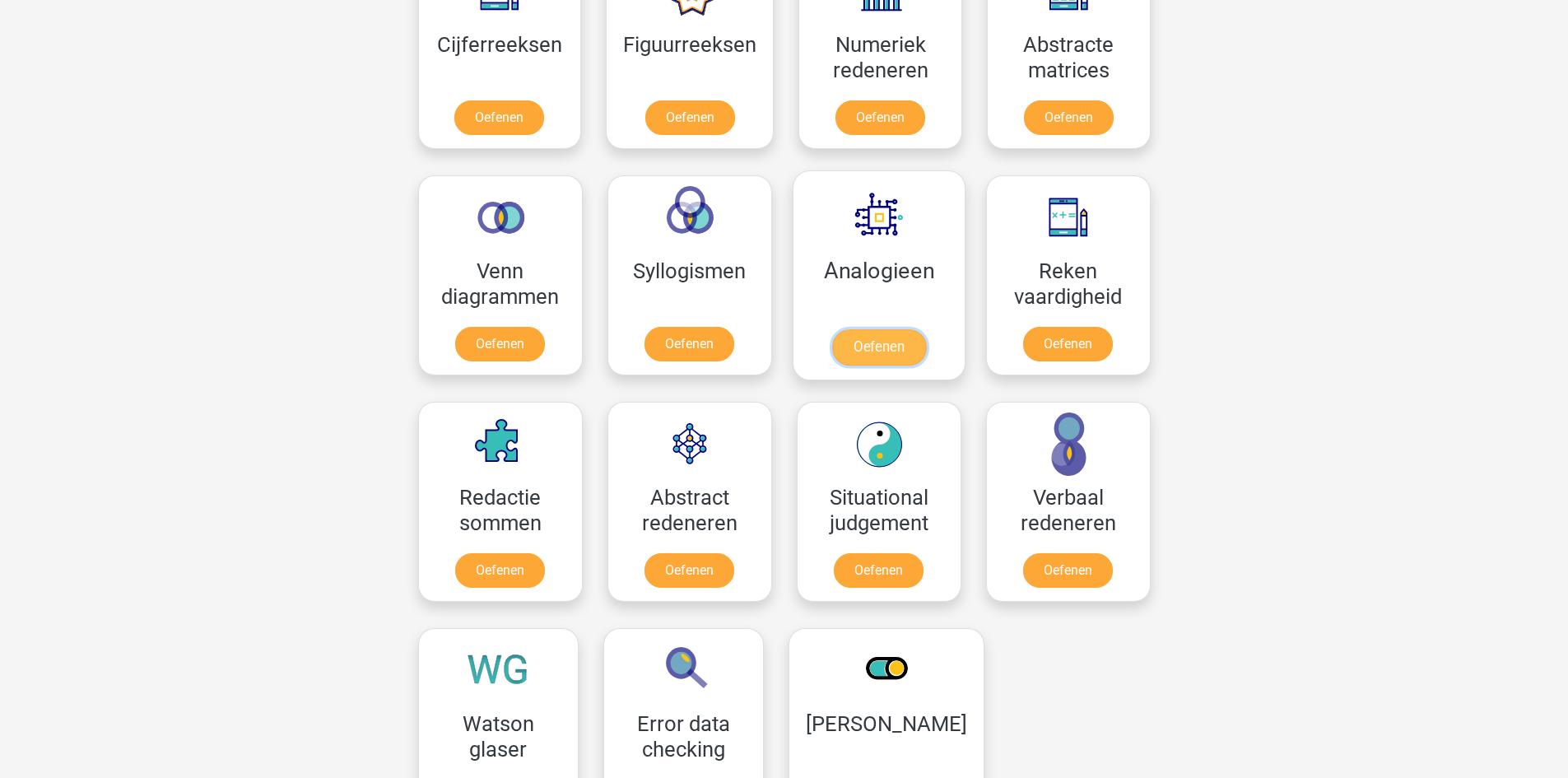
click at [877, 345] on link "Oefenen" at bounding box center [877, 347] width 93 height 36
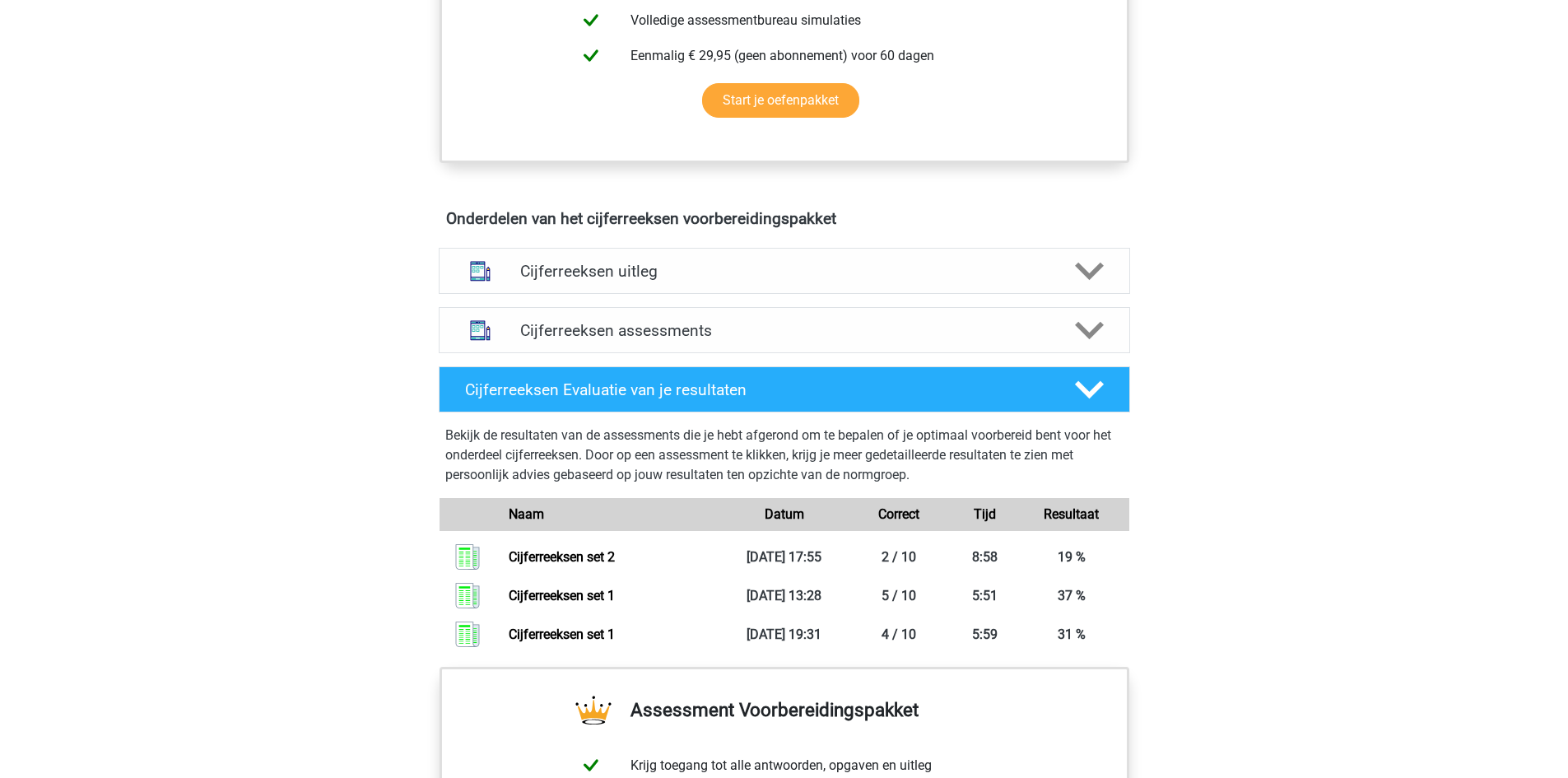
scroll to position [823, 0]
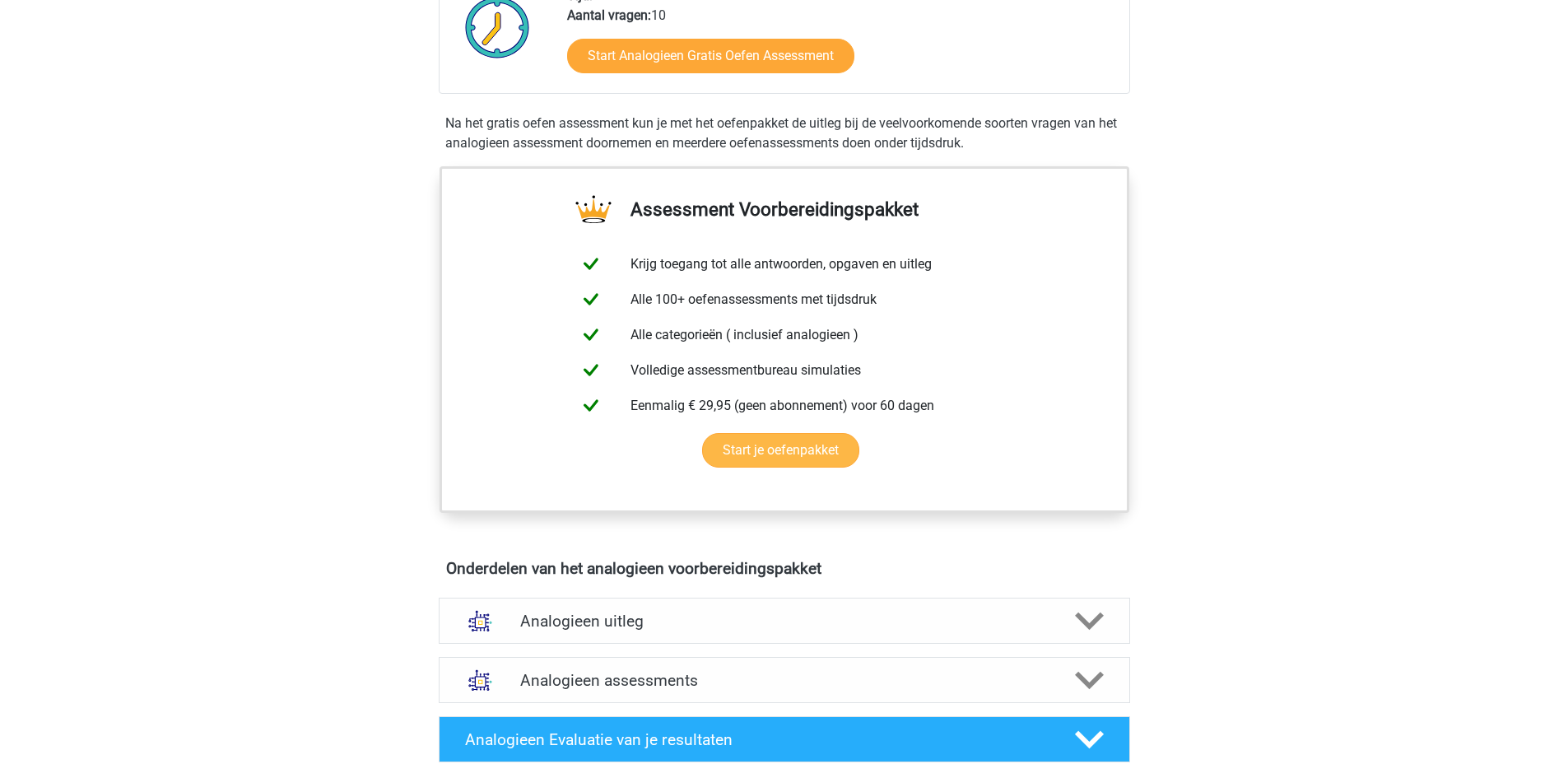
scroll to position [823, 0]
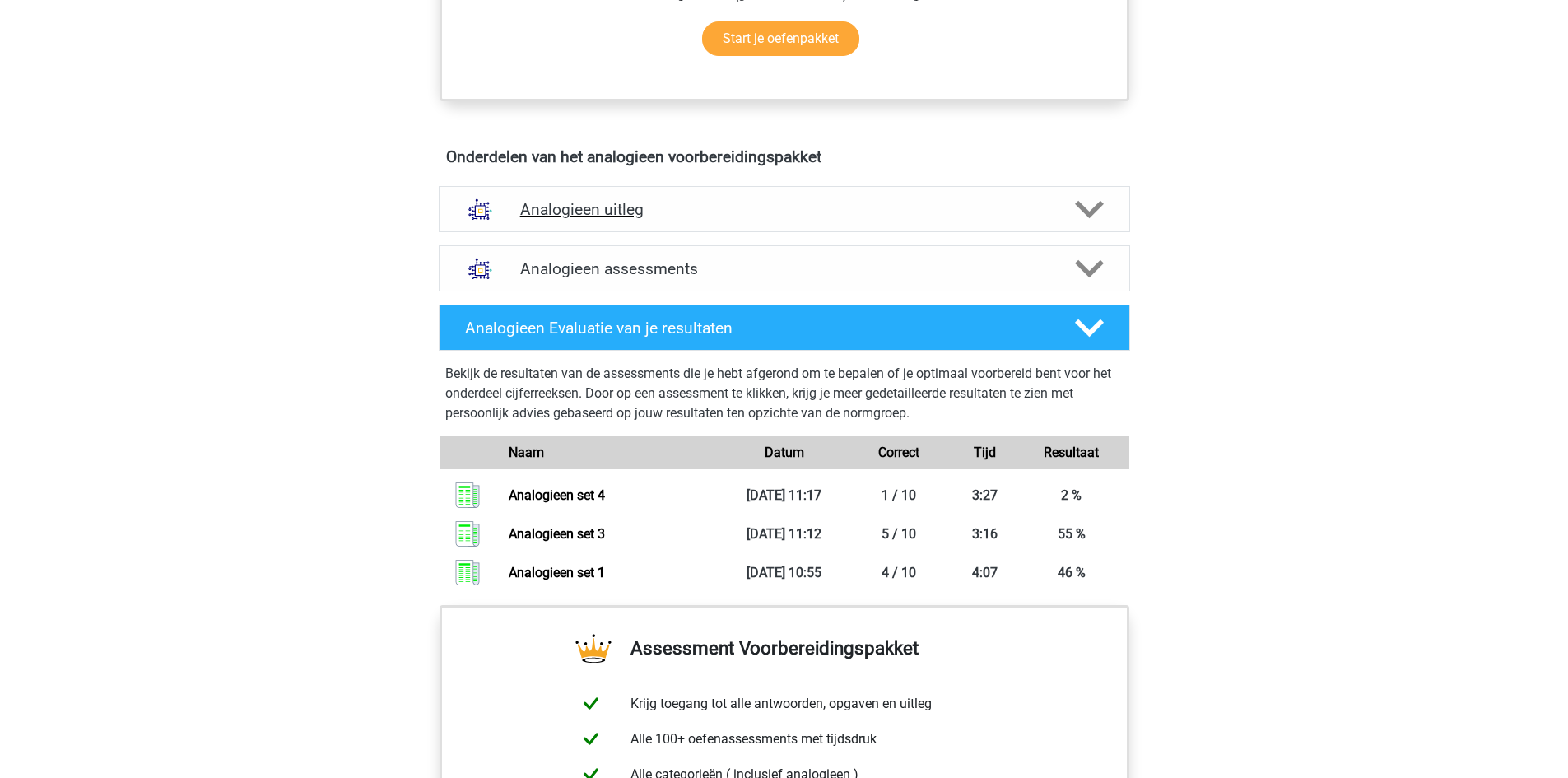
click at [1096, 205] on polygon at bounding box center [1089, 210] width 29 height 19
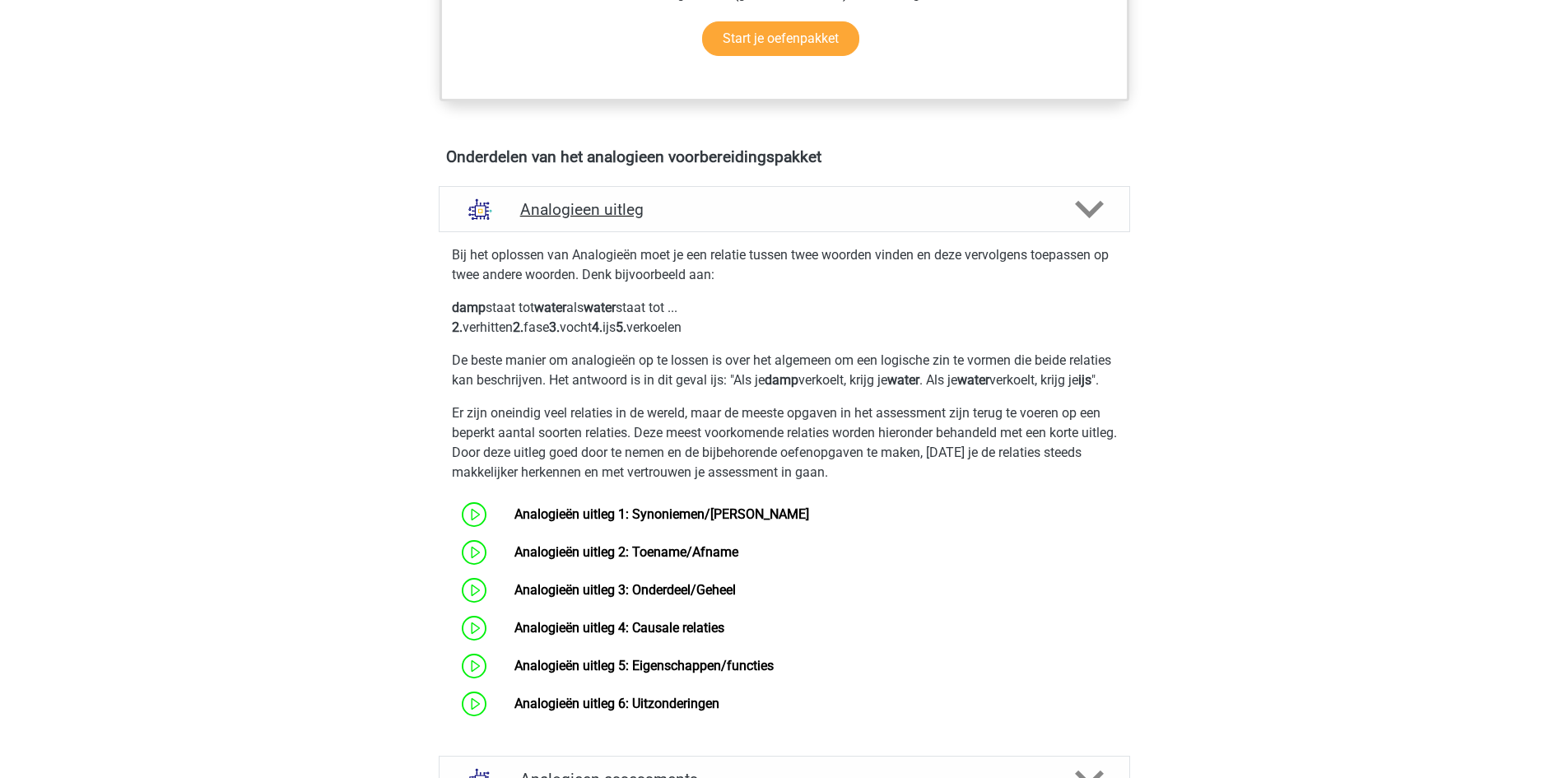
click at [1096, 205] on polygon at bounding box center [1089, 210] width 29 height 19
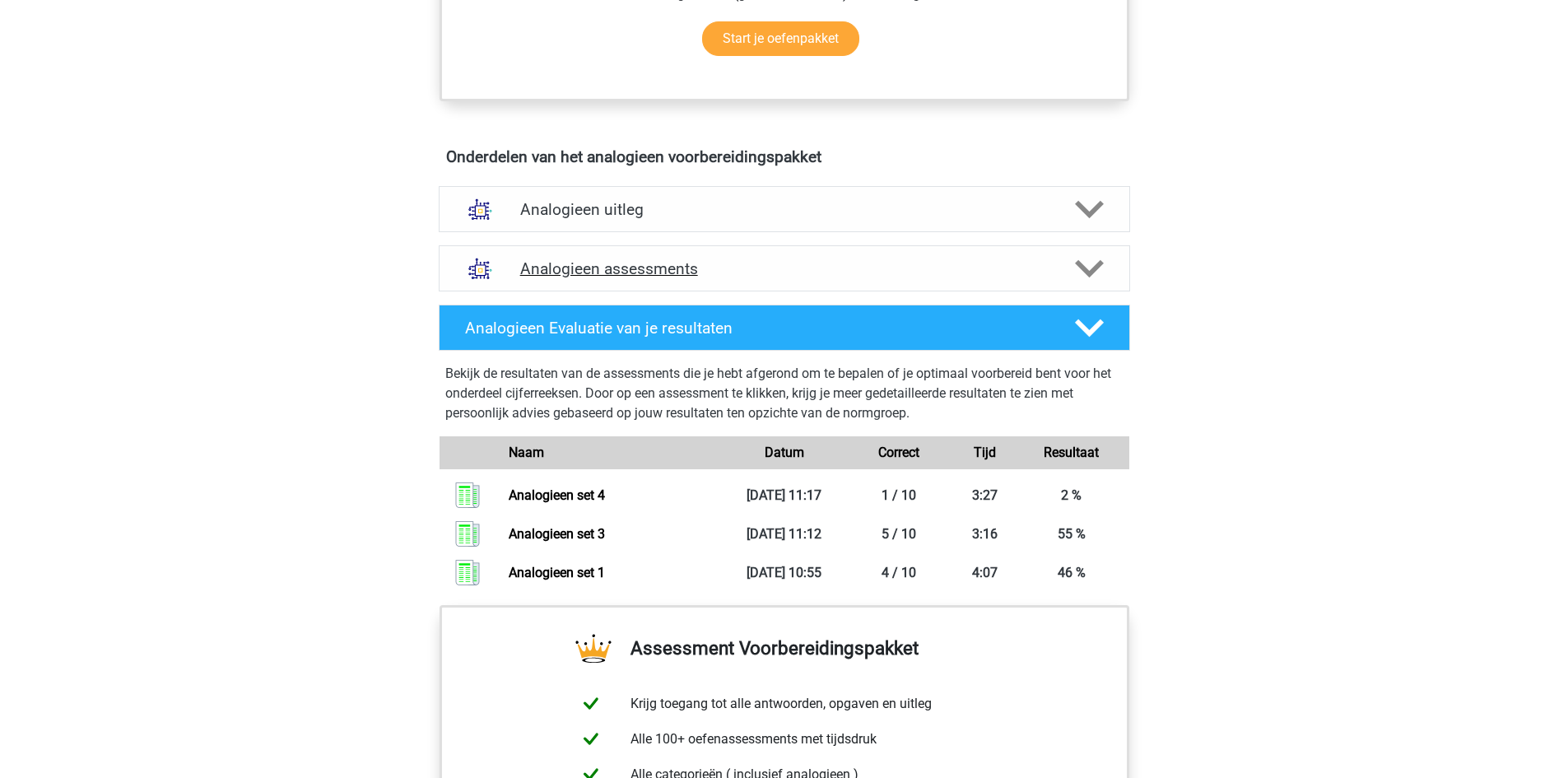
click at [1092, 259] on icon at bounding box center [1089, 269] width 29 height 29
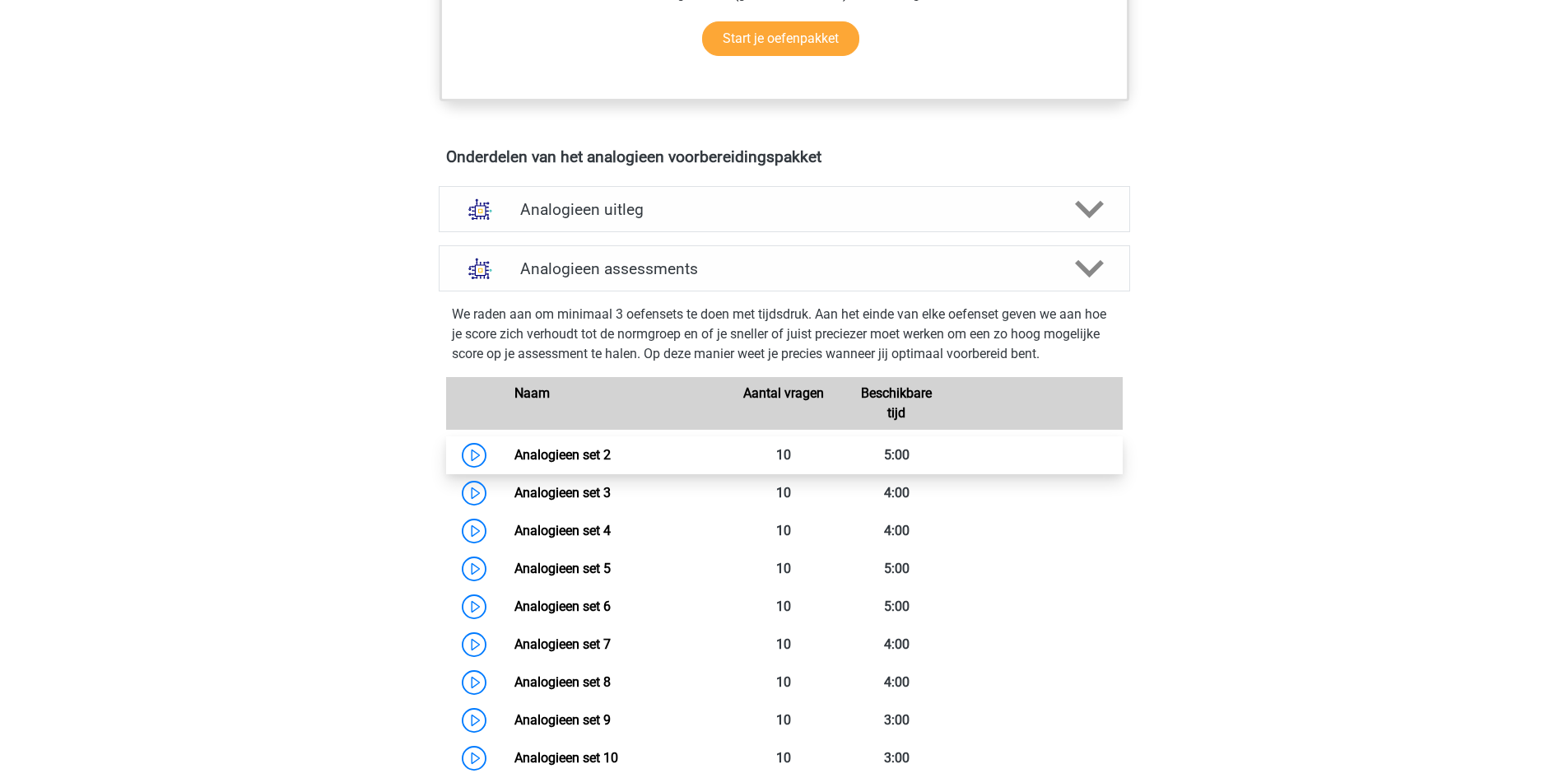
click at [611, 455] on link "Analogieen set 2" at bounding box center [563, 455] width 96 height 16
click at [1101, 265] on polygon at bounding box center [1089, 269] width 29 height 19
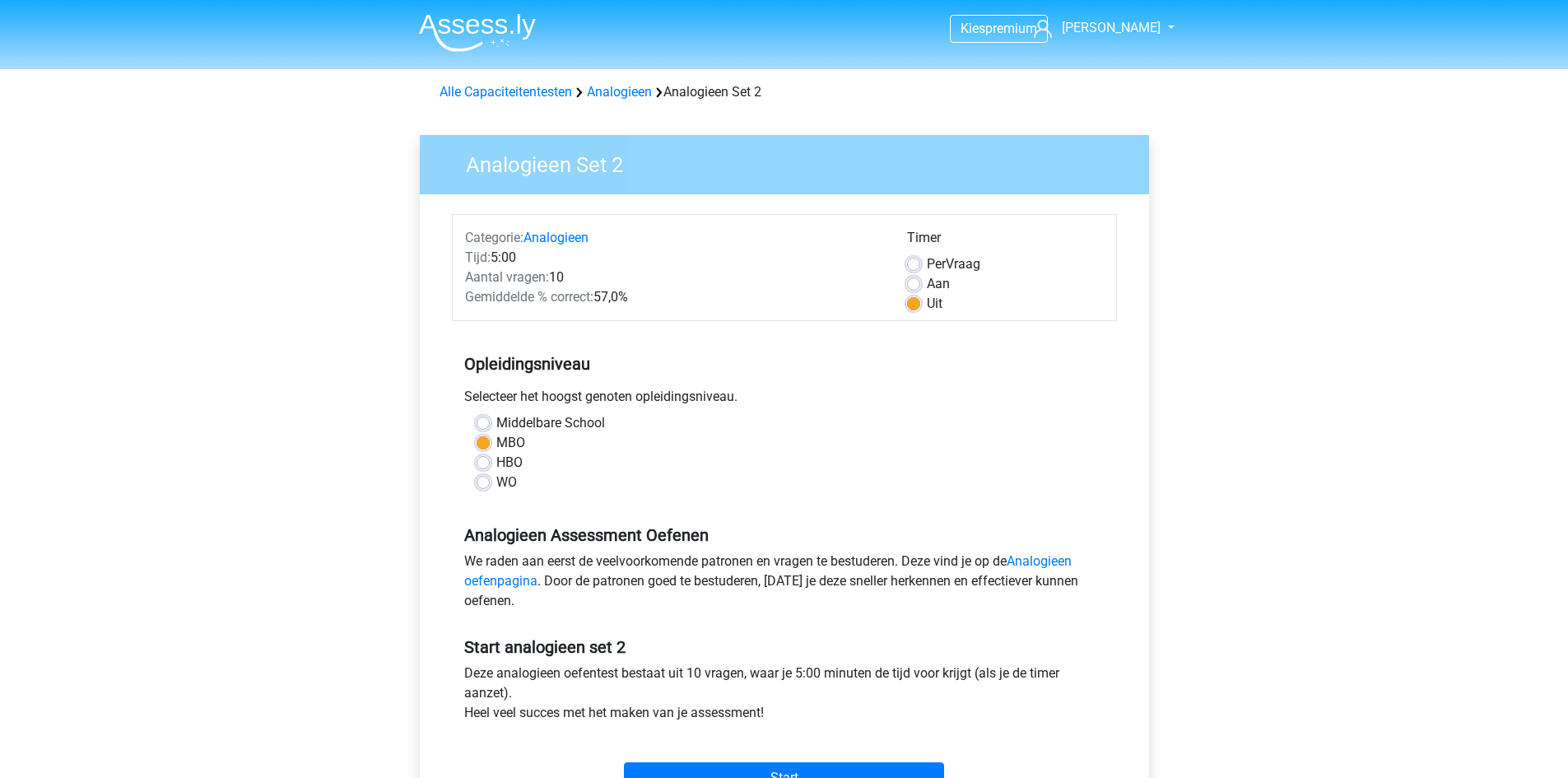
scroll to position [412, 0]
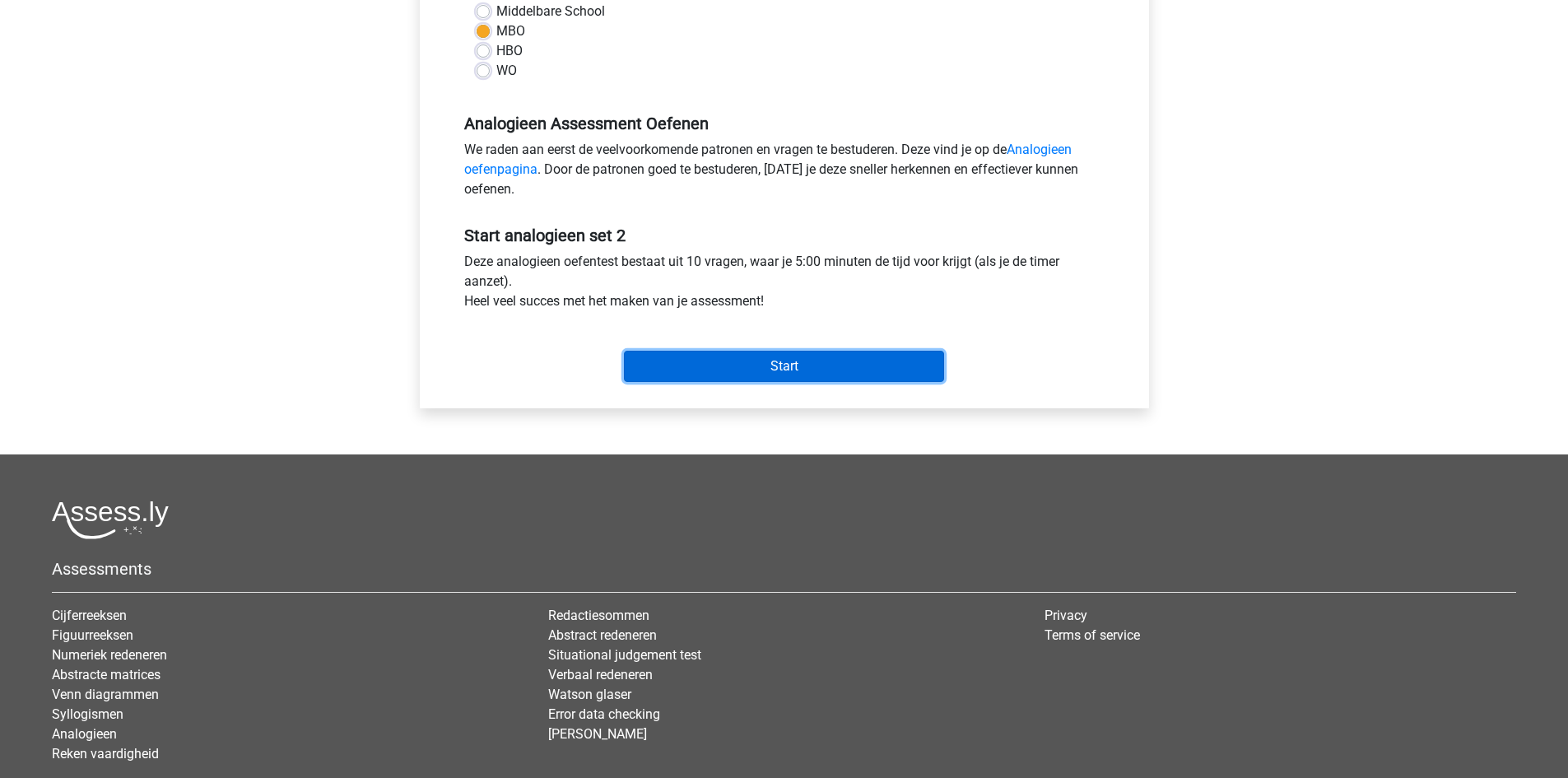
click at [782, 376] on input "Start" at bounding box center [784, 365] width 320 height 31
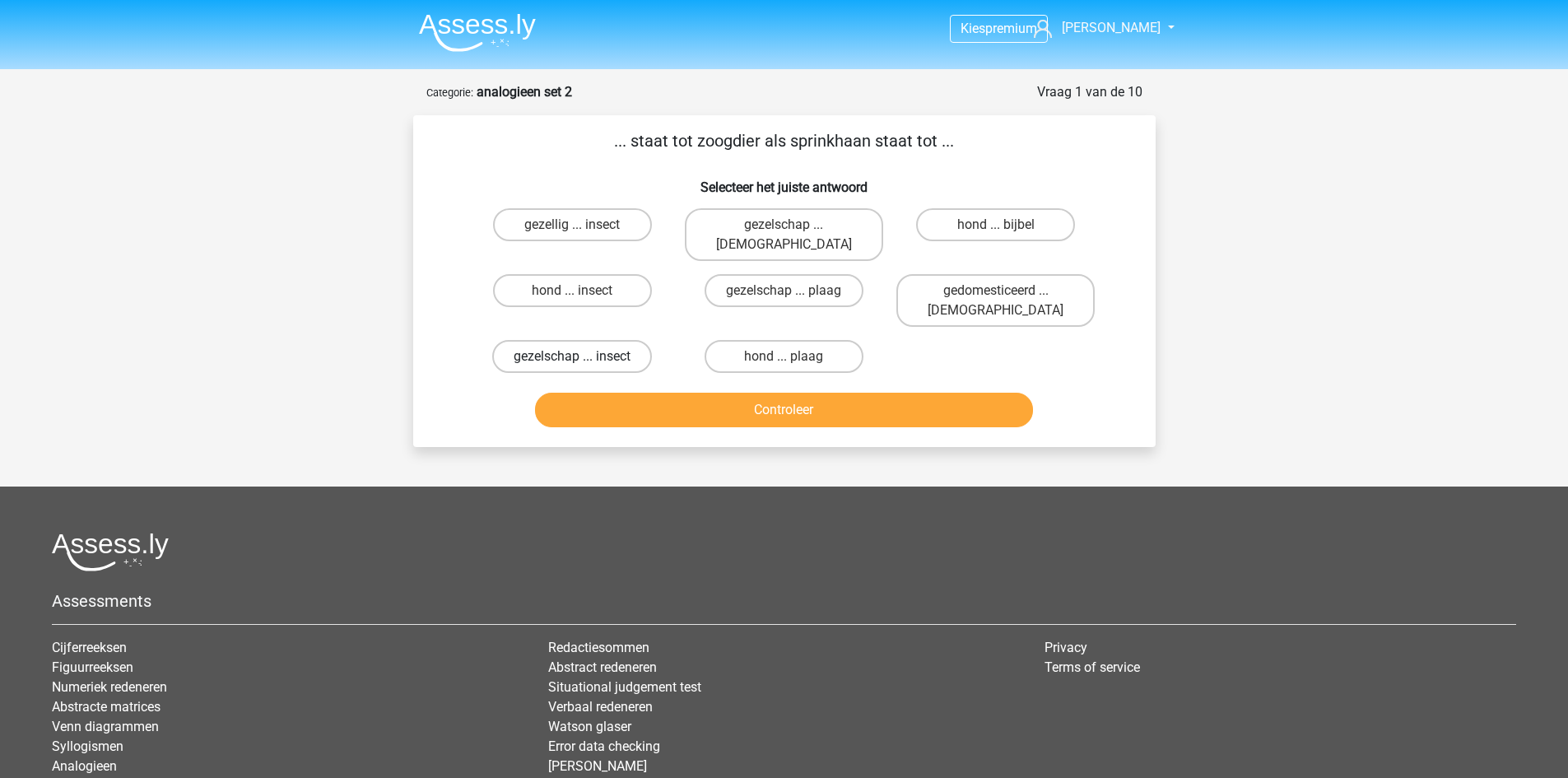
drag, startPoint x: 604, startPoint y: 264, endPoint x: 637, endPoint y: 313, distance: 59.1
click at [604, 274] on label "hond ... insect" at bounding box center [572, 290] width 159 height 33
click at [583, 290] on input "hond ... insect" at bounding box center [577, 296] width 11 height 11
radio input "true"
click at [654, 392] on button "Controleer" at bounding box center [783, 409] width 498 height 35
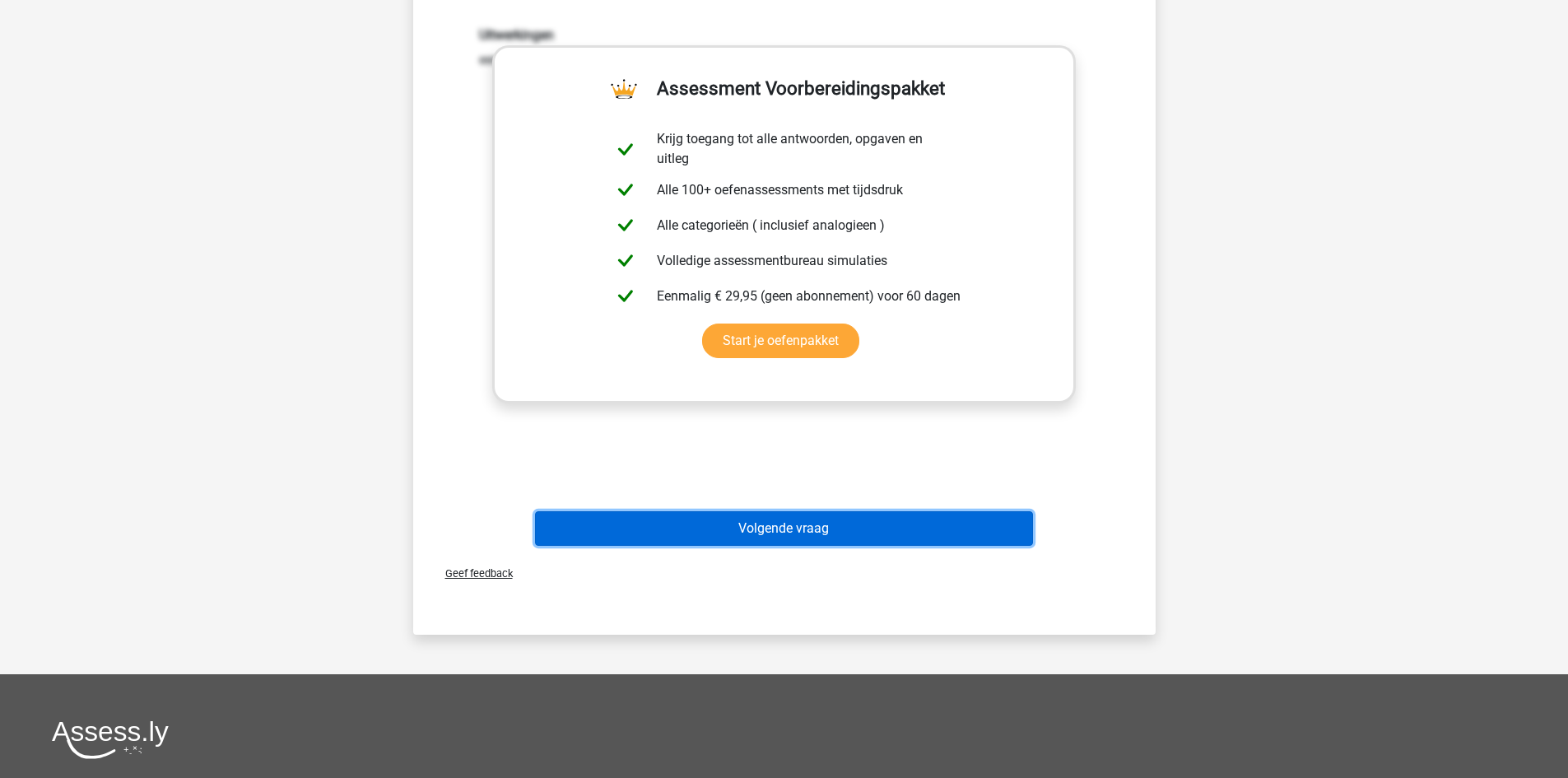
click at [779, 511] on button "Volgende vraag" at bounding box center [783, 528] width 498 height 35
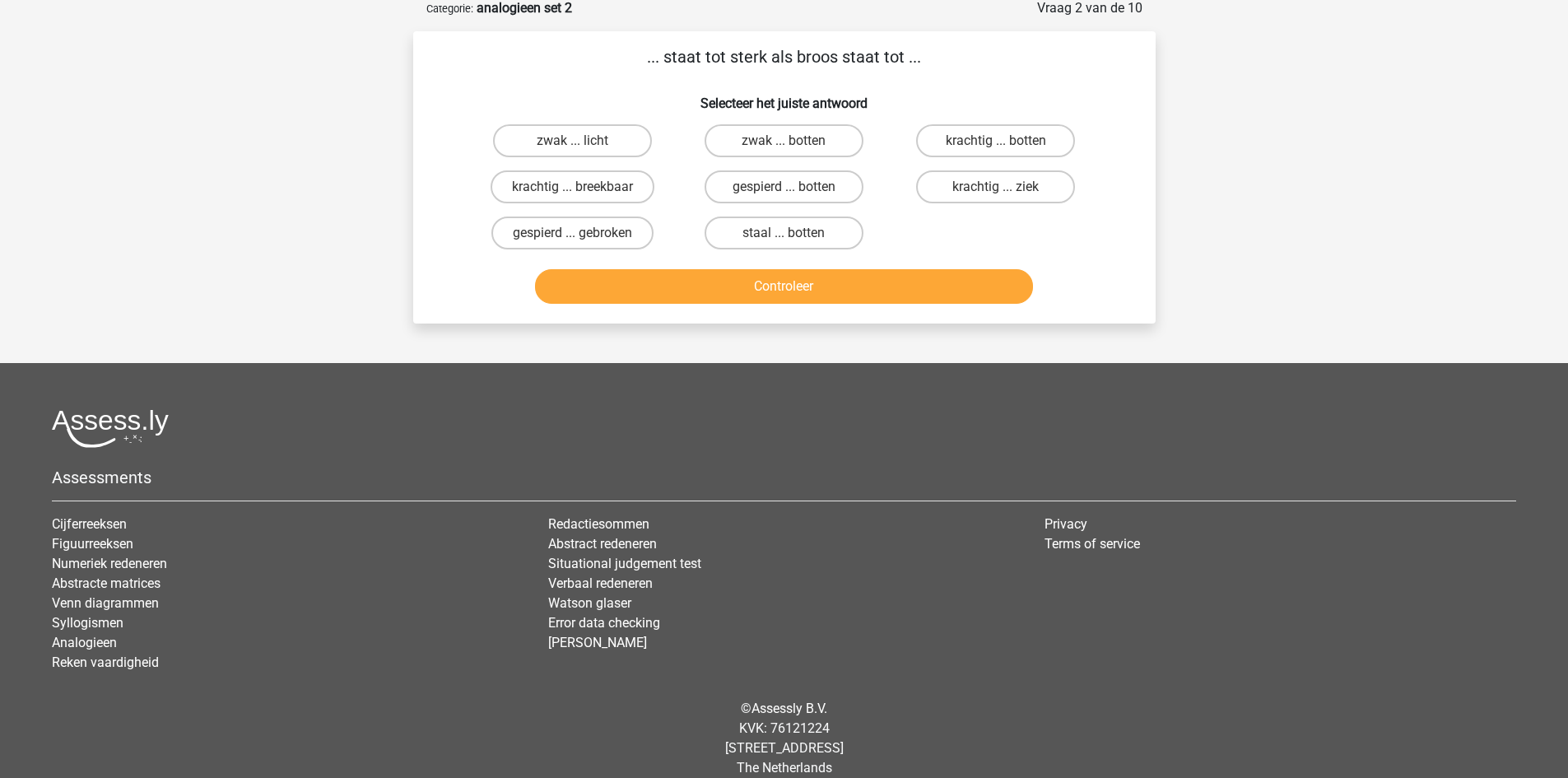
scroll to position [83, 0]
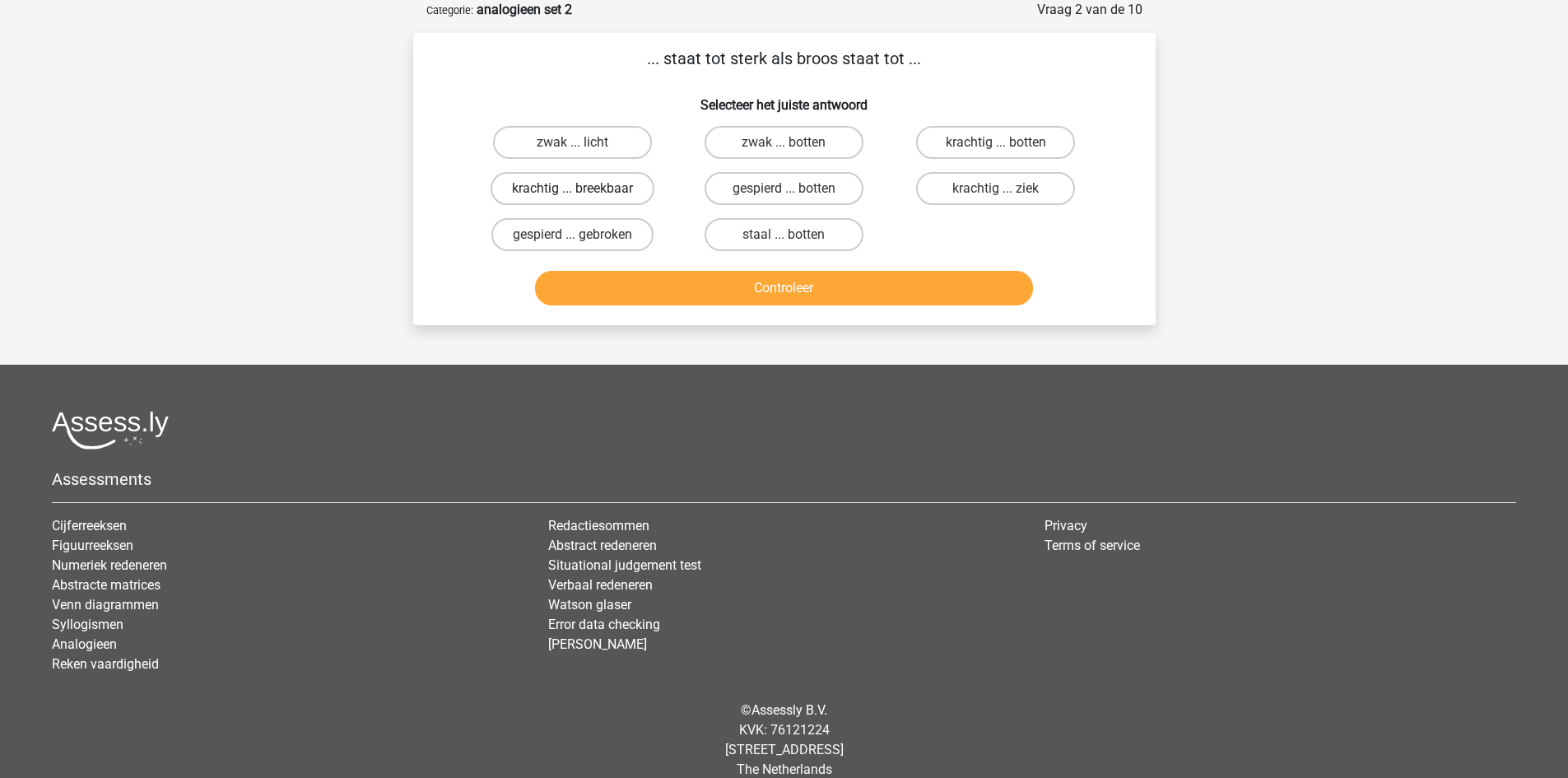
click at [600, 188] on label "krachtig ... breekbaar" at bounding box center [573, 188] width 163 height 33
click at [583, 189] on input "krachtig ... breekbaar" at bounding box center [577, 194] width 11 height 11
radio input "true"
click at [684, 288] on button "Controleer" at bounding box center [783, 288] width 498 height 35
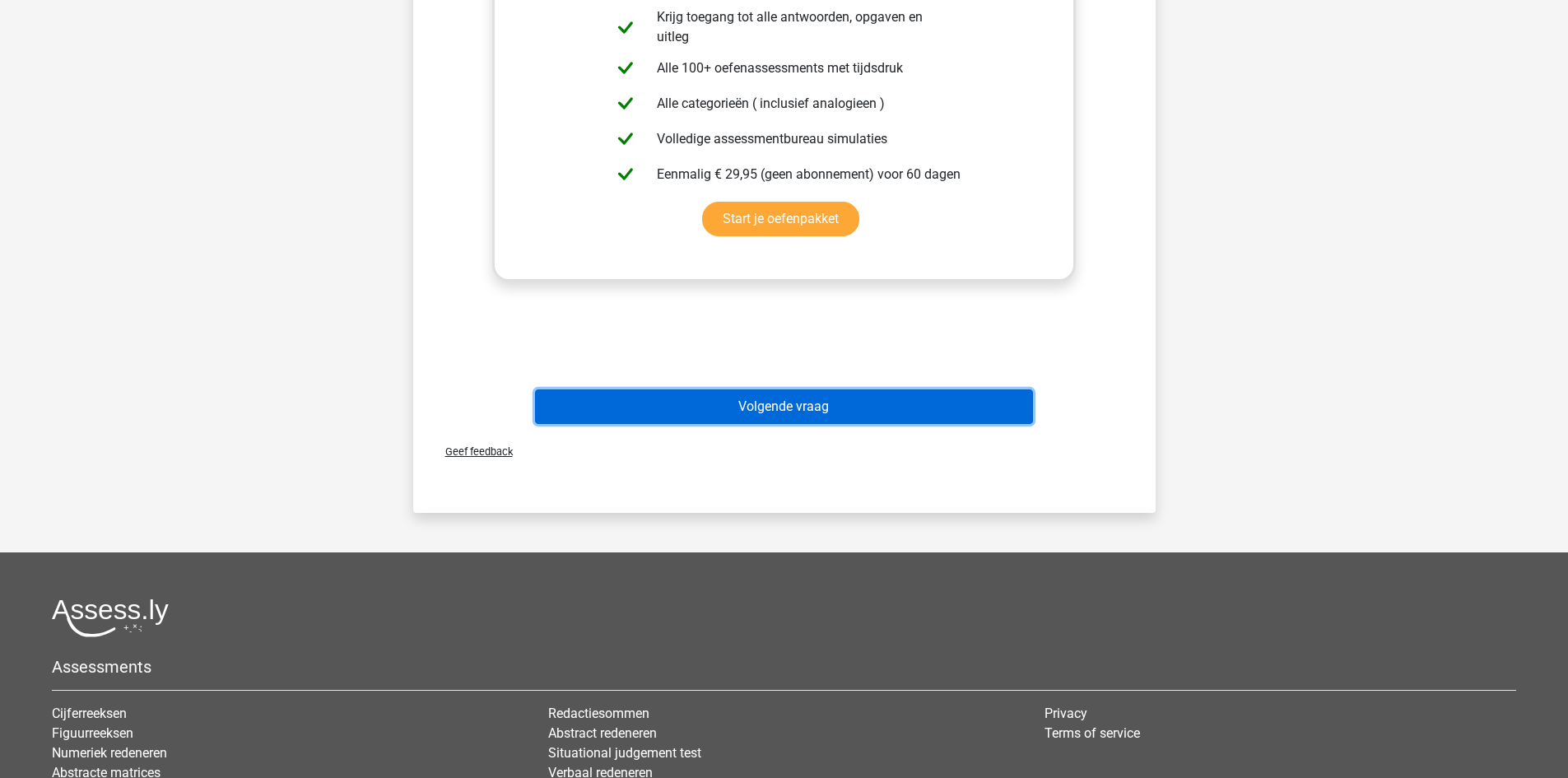
click at [778, 403] on button "Volgende vraag" at bounding box center [783, 406] width 498 height 35
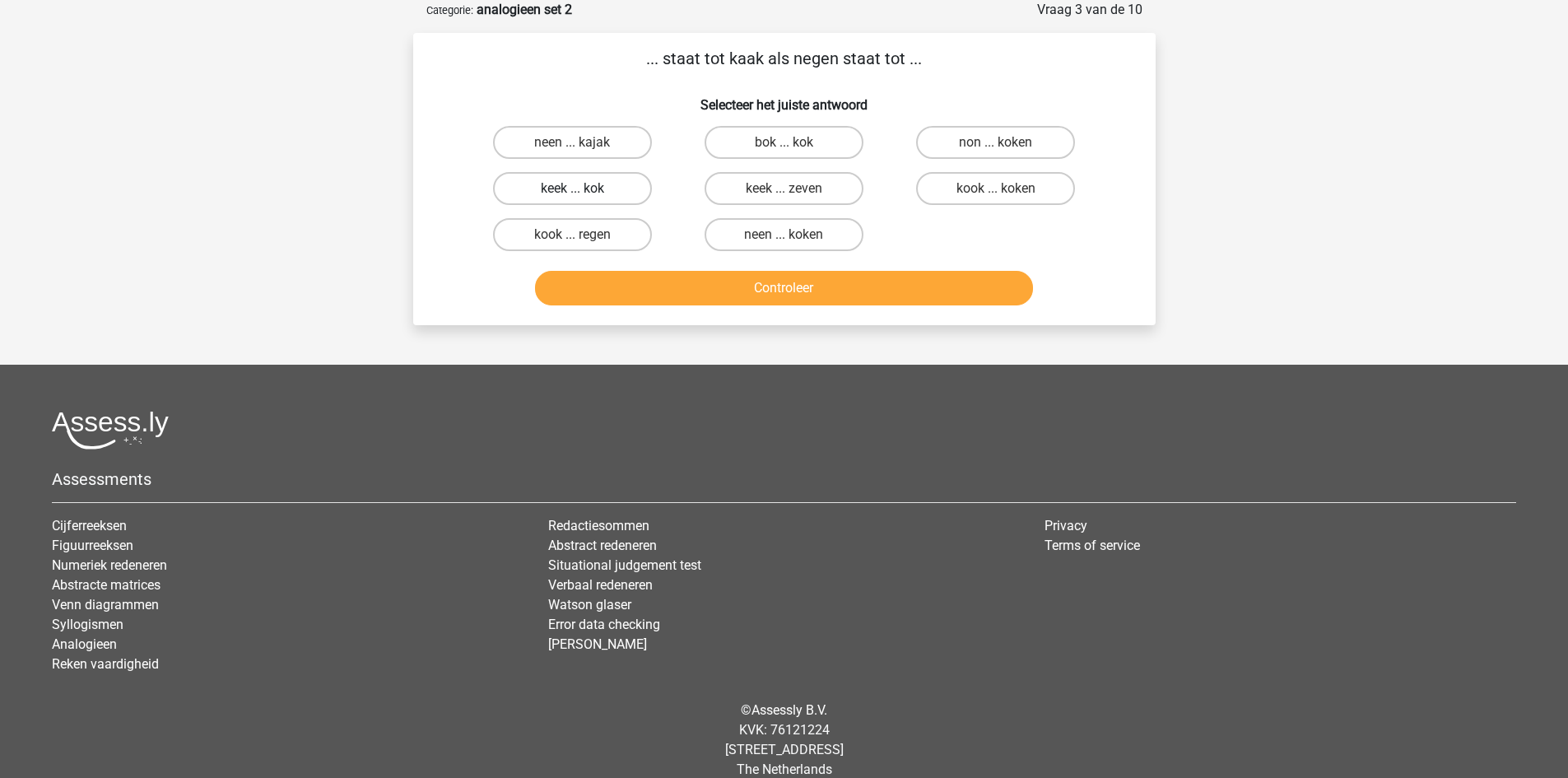
click at [609, 190] on label "keek ... kok" at bounding box center [572, 188] width 159 height 33
click at [583, 190] on input "keek ... kok" at bounding box center [577, 194] width 11 height 11
radio input "true"
click at [706, 282] on button "Controleer" at bounding box center [783, 288] width 498 height 35
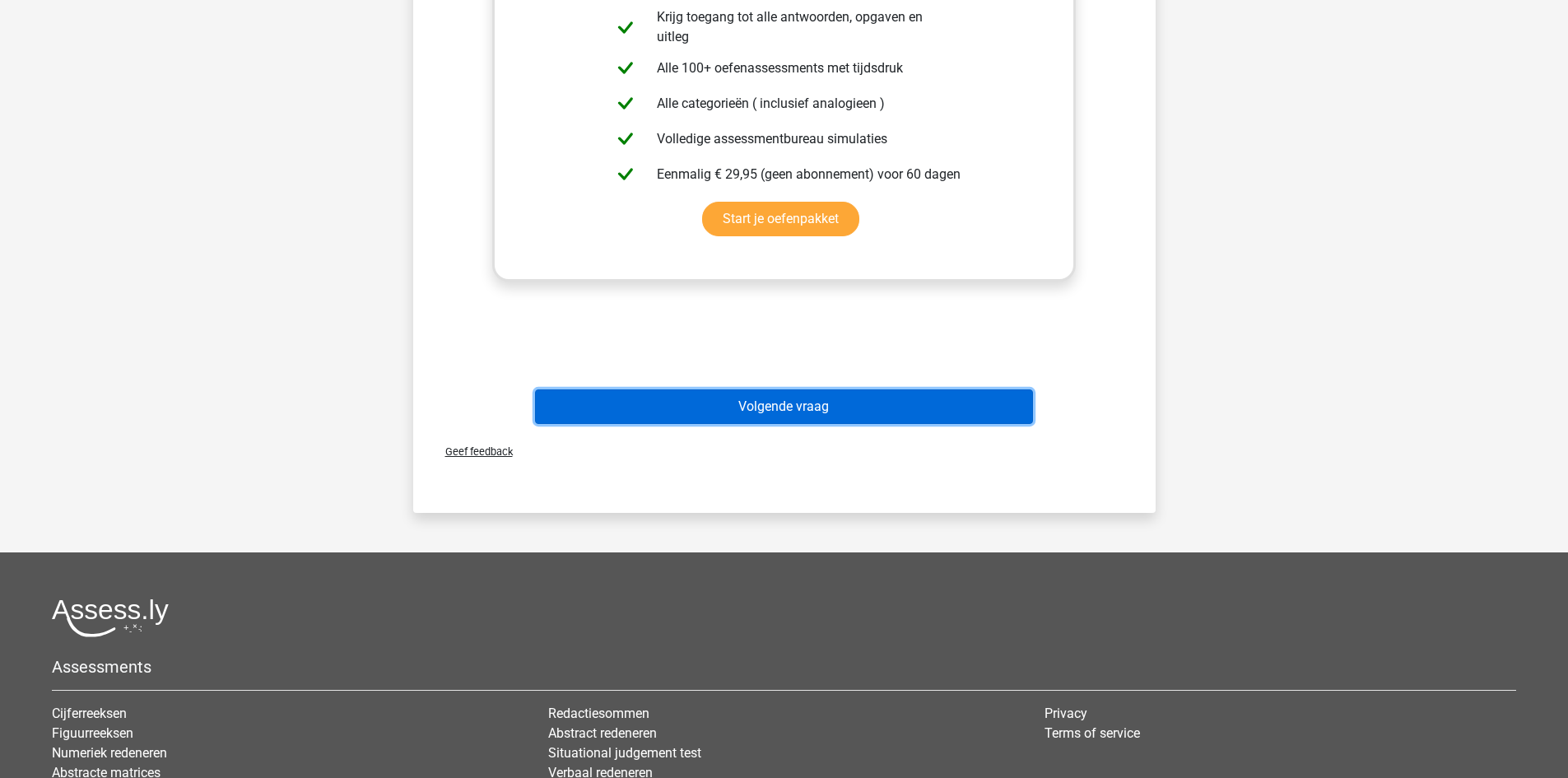
click at [778, 418] on button "Volgende vraag" at bounding box center [783, 406] width 498 height 35
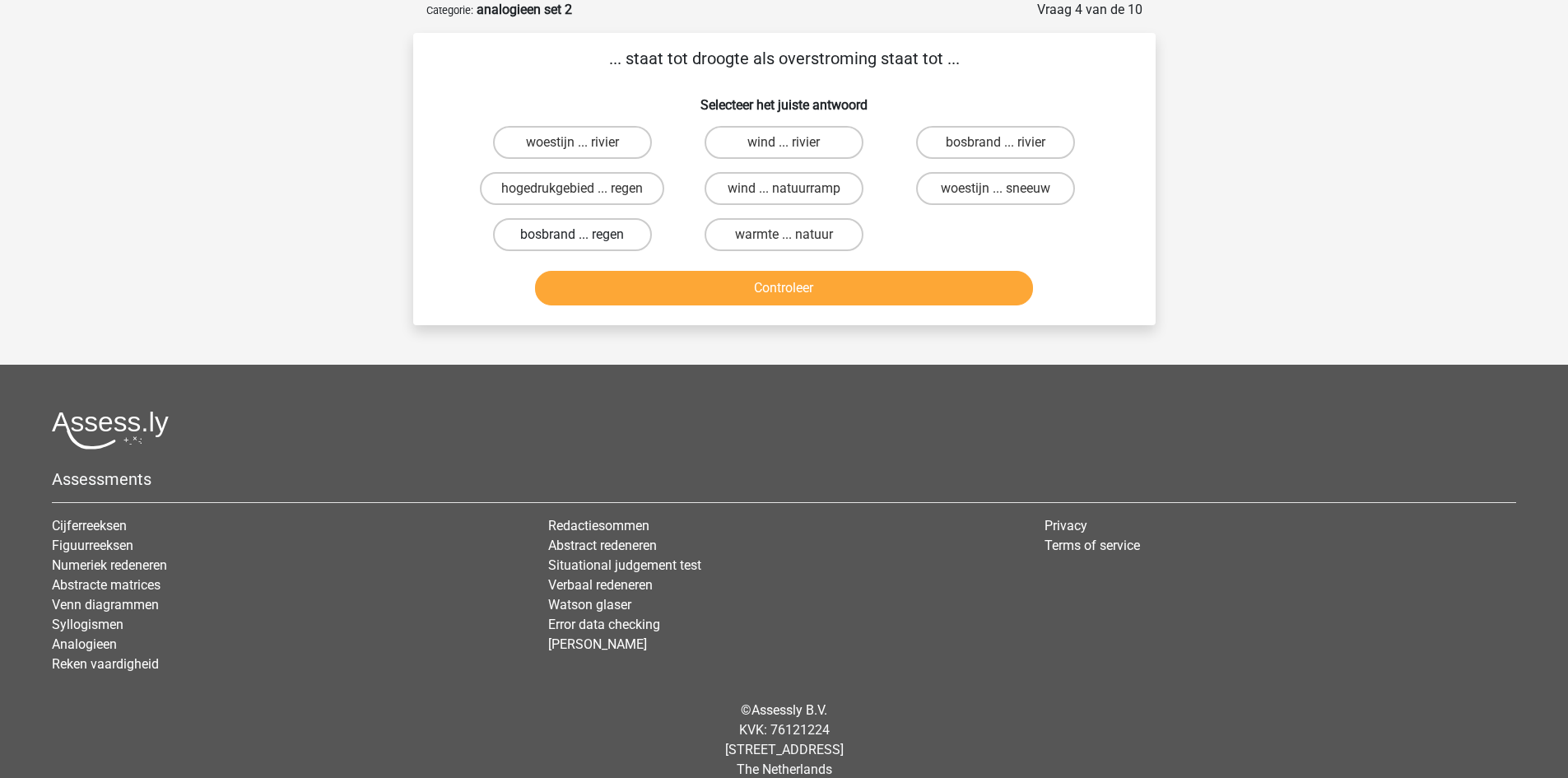
click at [569, 235] on label "bosbrand ... regen" at bounding box center [572, 234] width 159 height 33
click at [572, 235] on input "bosbrand ... regen" at bounding box center [577, 240] width 11 height 11
radio input "true"
click at [653, 284] on button "Controleer" at bounding box center [783, 288] width 498 height 35
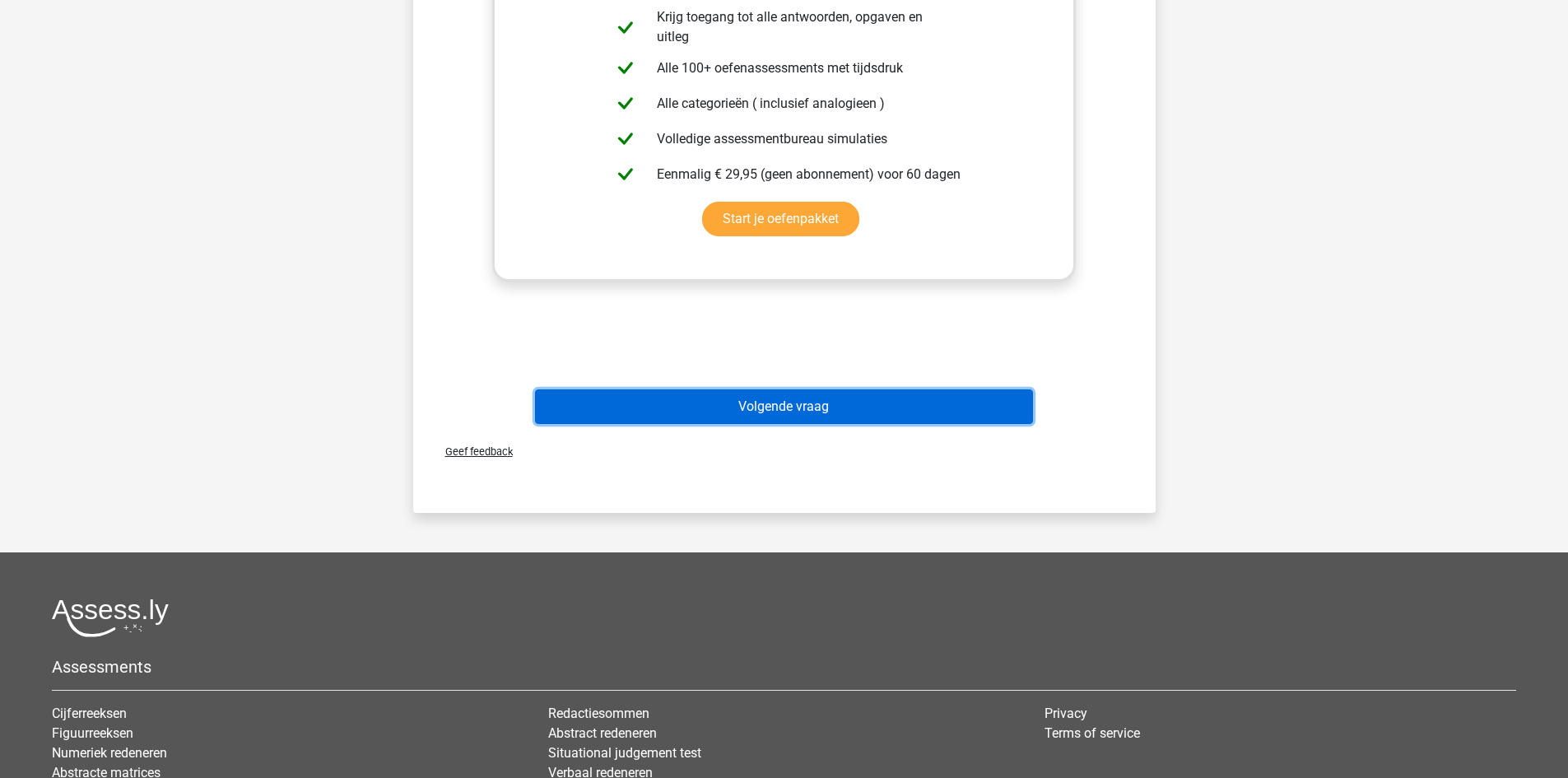
click at [810, 415] on button "Volgende vraag" at bounding box center [783, 406] width 498 height 35
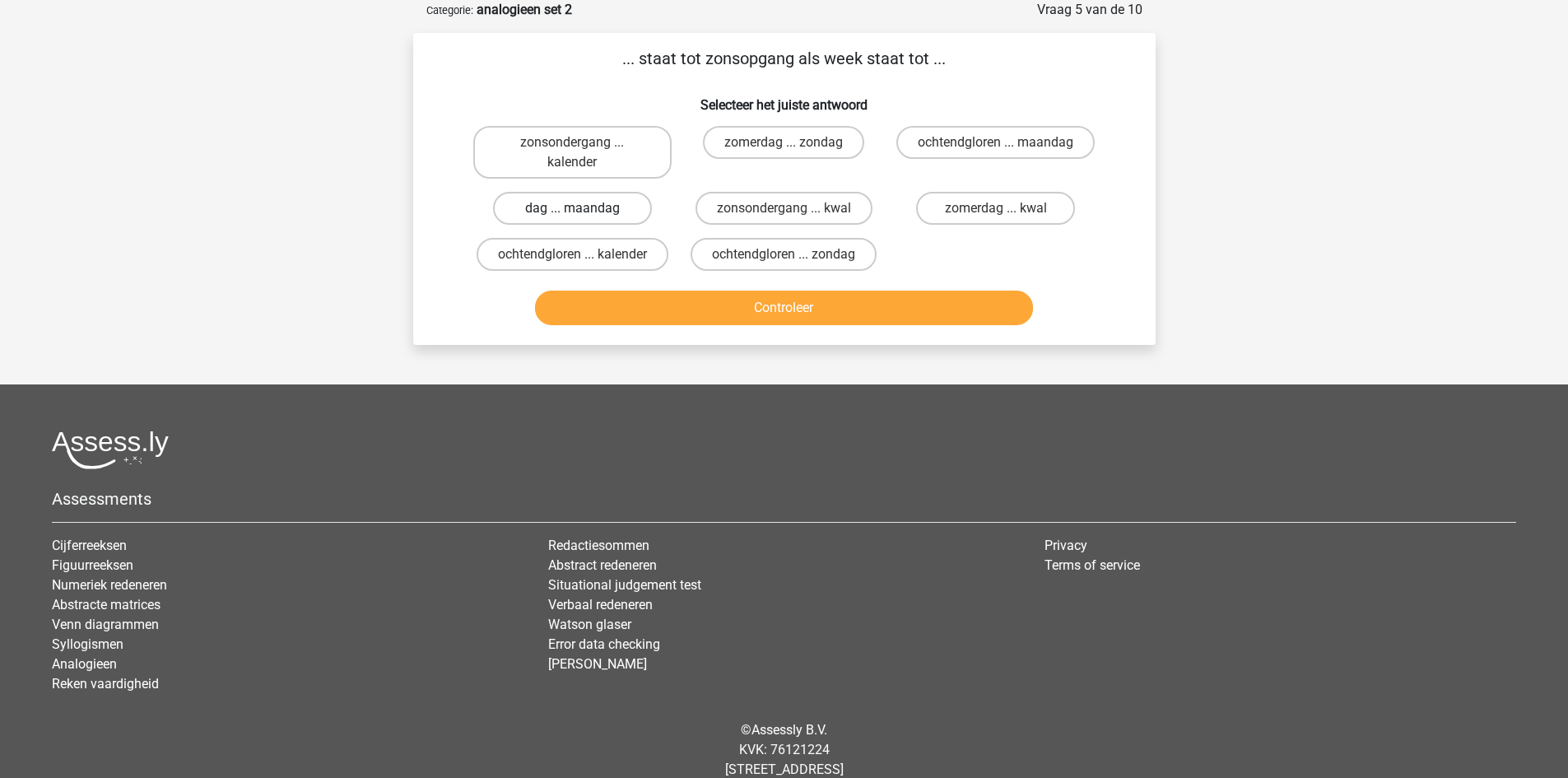
click at [602, 206] on label "dag ... maandag" at bounding box center [572, 208] width 159 height 33
click at [583, 208] on input "dag ... maandag" at bounding box center [577, 213] width 11 height 11
radio input "true"
click at [688, 316] on button "Controleer" at bounding box center [783, 307] width 498 height 35
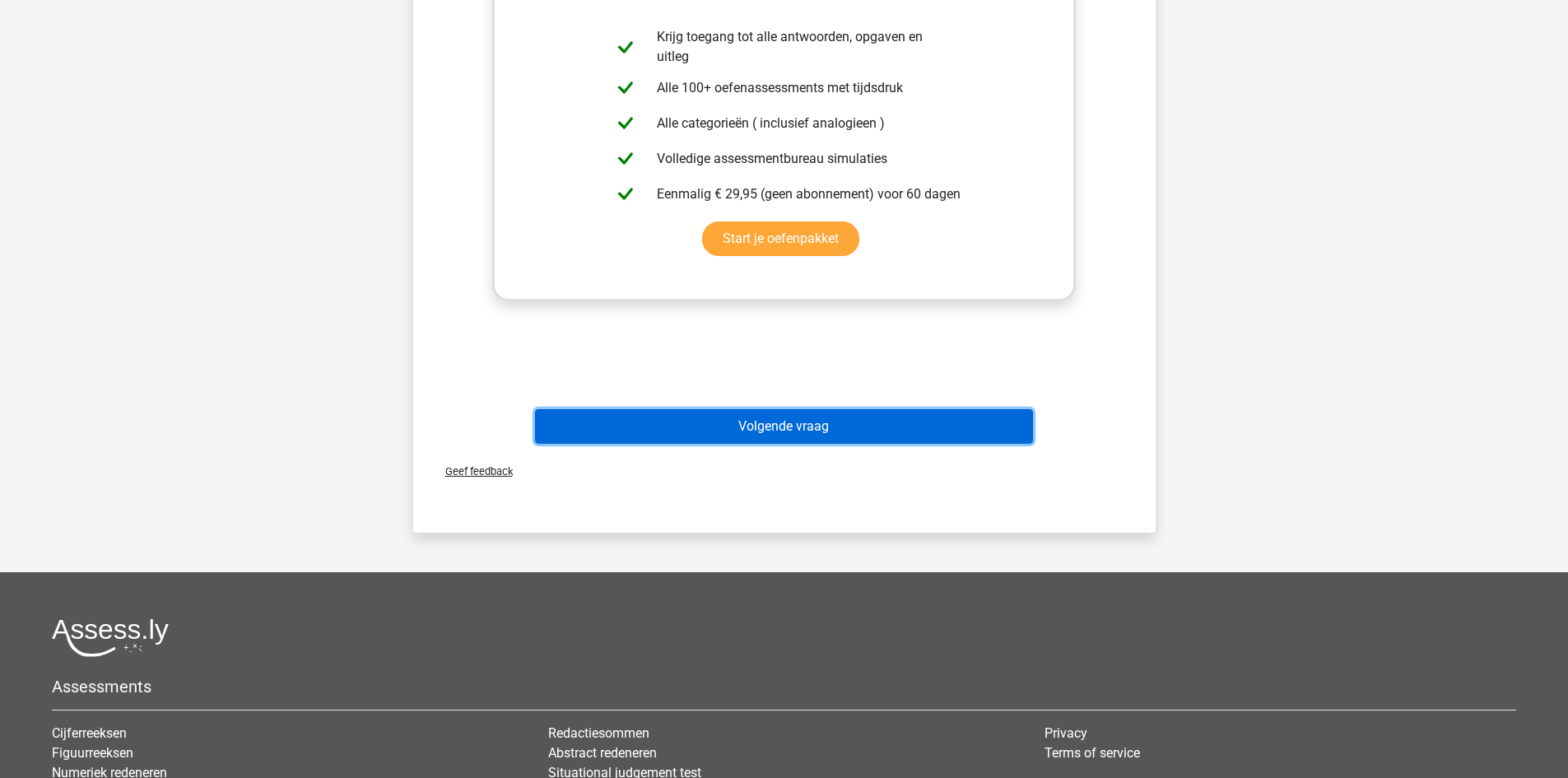
click at [793, 434] on button "Volgende vraag" at bounding box center [783, 426] width 498 height 35
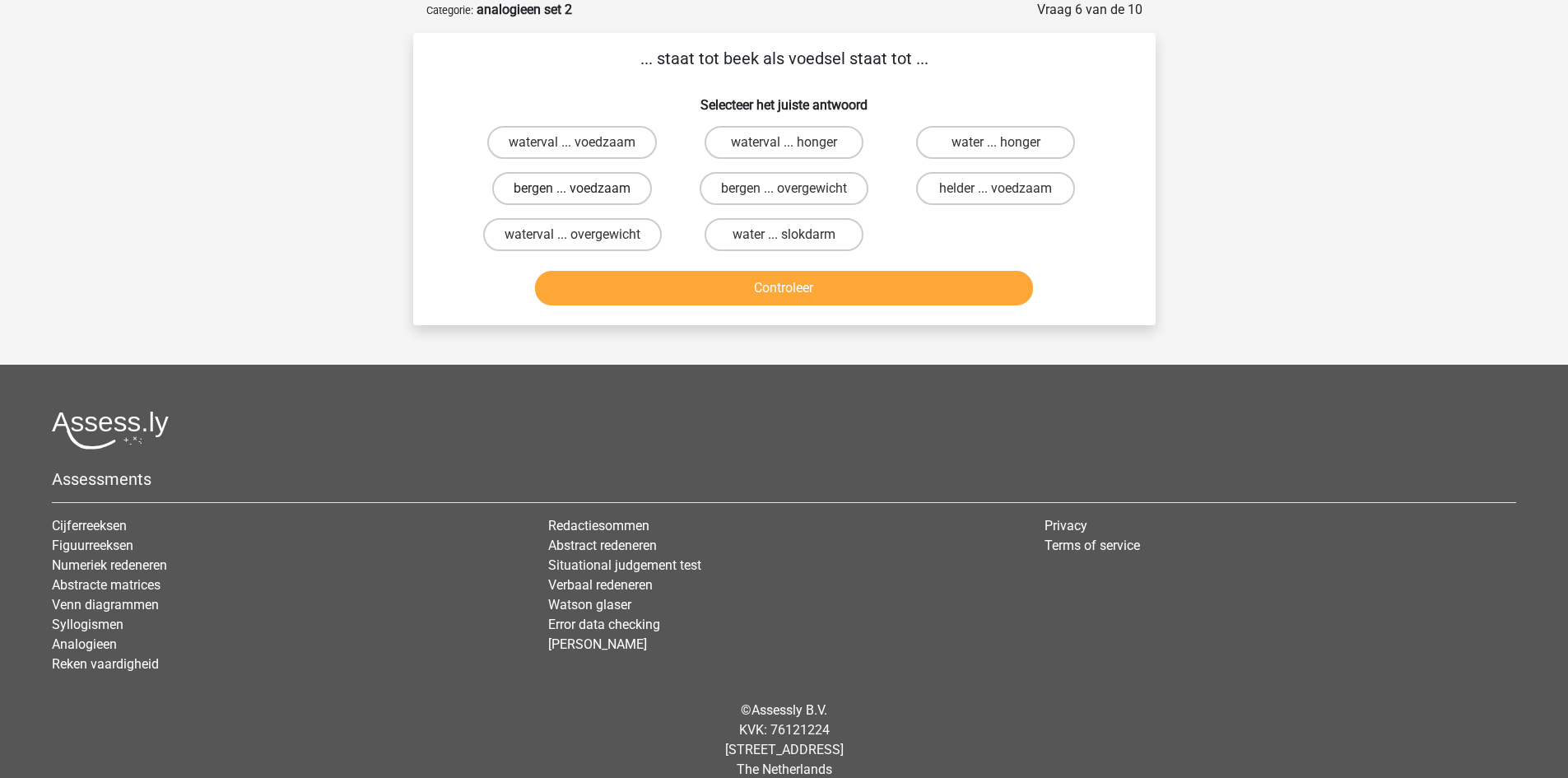
click at [573, 185] on label "bergen ... voedzaam" at bounding box center [572, 188] width 160 height 33
click at [573, 189] on input "bergen ... voedzaam" at bounding box center [577, 194] width 11 height 11
radio input "true"
click at [698, 284] on button "Controleer" at bounding box center [783, 288] width 498 height 35
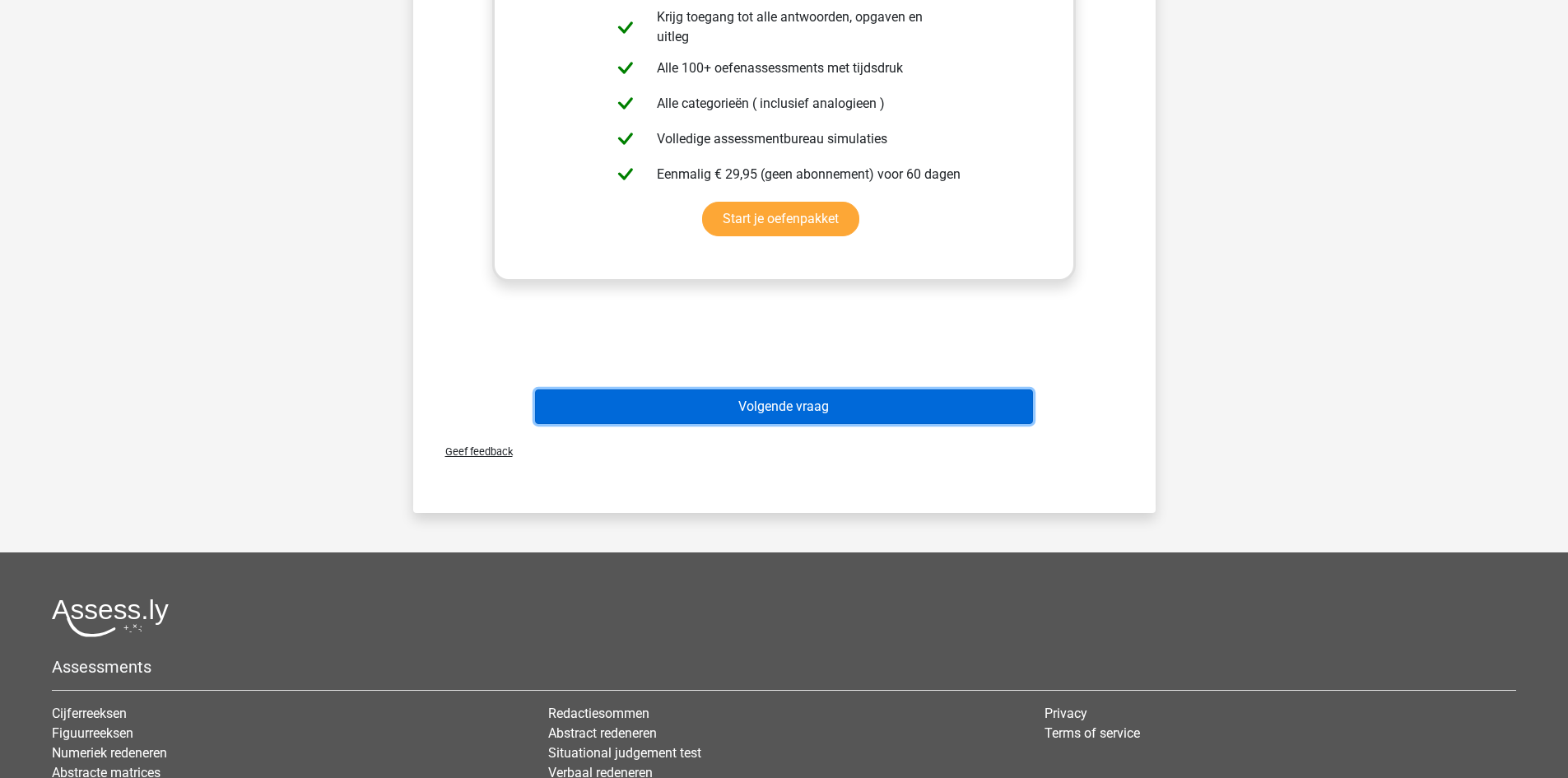
click at [726, 413] on button "Volgende vraag" at bounding box center [783, 406] width 498 height 35
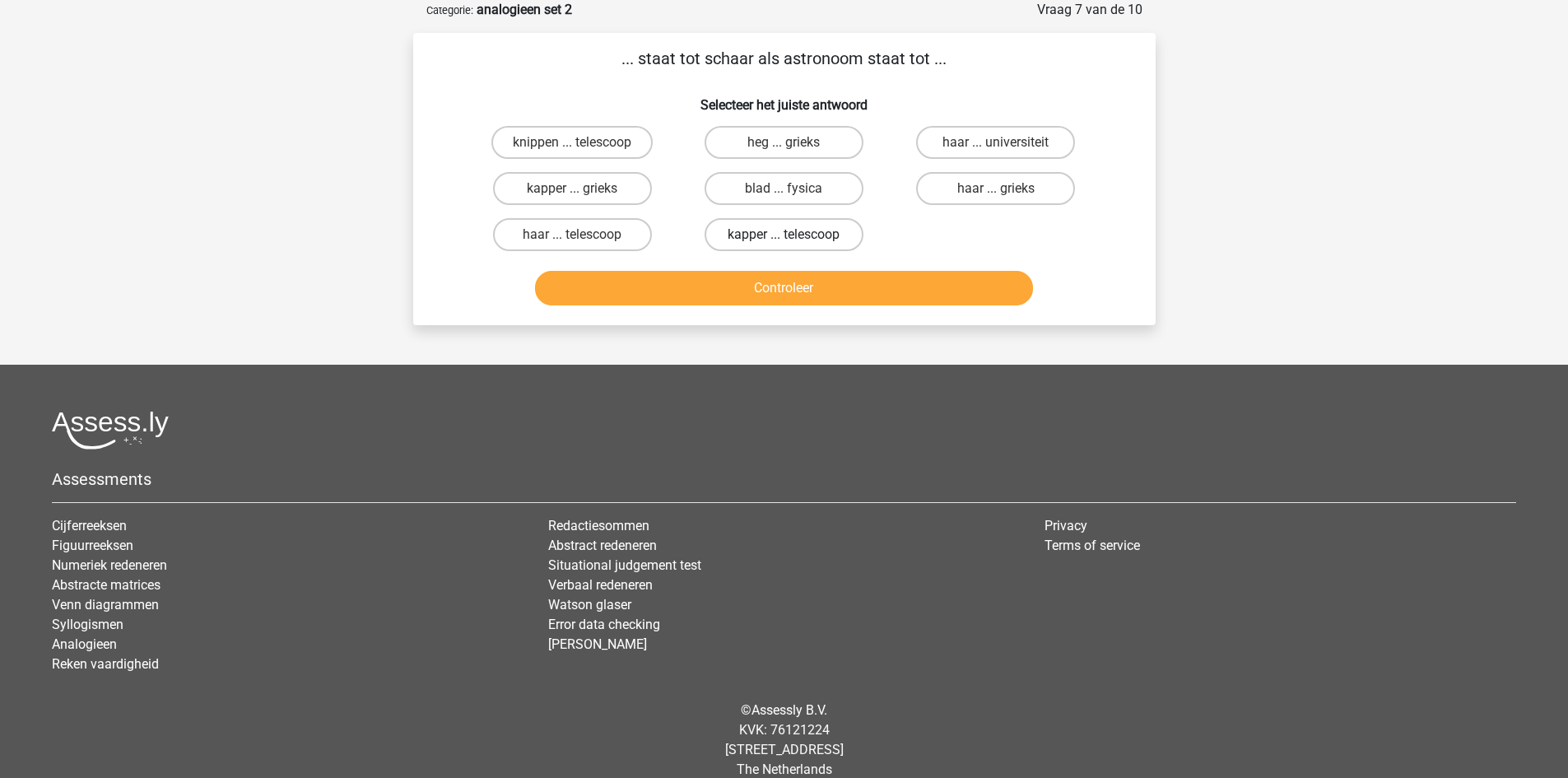
drag, startPoint x: 816, startPoint y: 235, endPoint x: 835, endPoint y: 244, distance: 21.0
click at [817, 235] on label "kapper ... telescoop" at bounding box center [784, 234] width 159 height 33
click at [794, 235] on input "kapper ... telescoop" at bounding box center [788, 240] width 11 height 11
radio input "true"
click at [843, 290] on button "Controleer" at bounding box center [783, 288] width 498 height 35
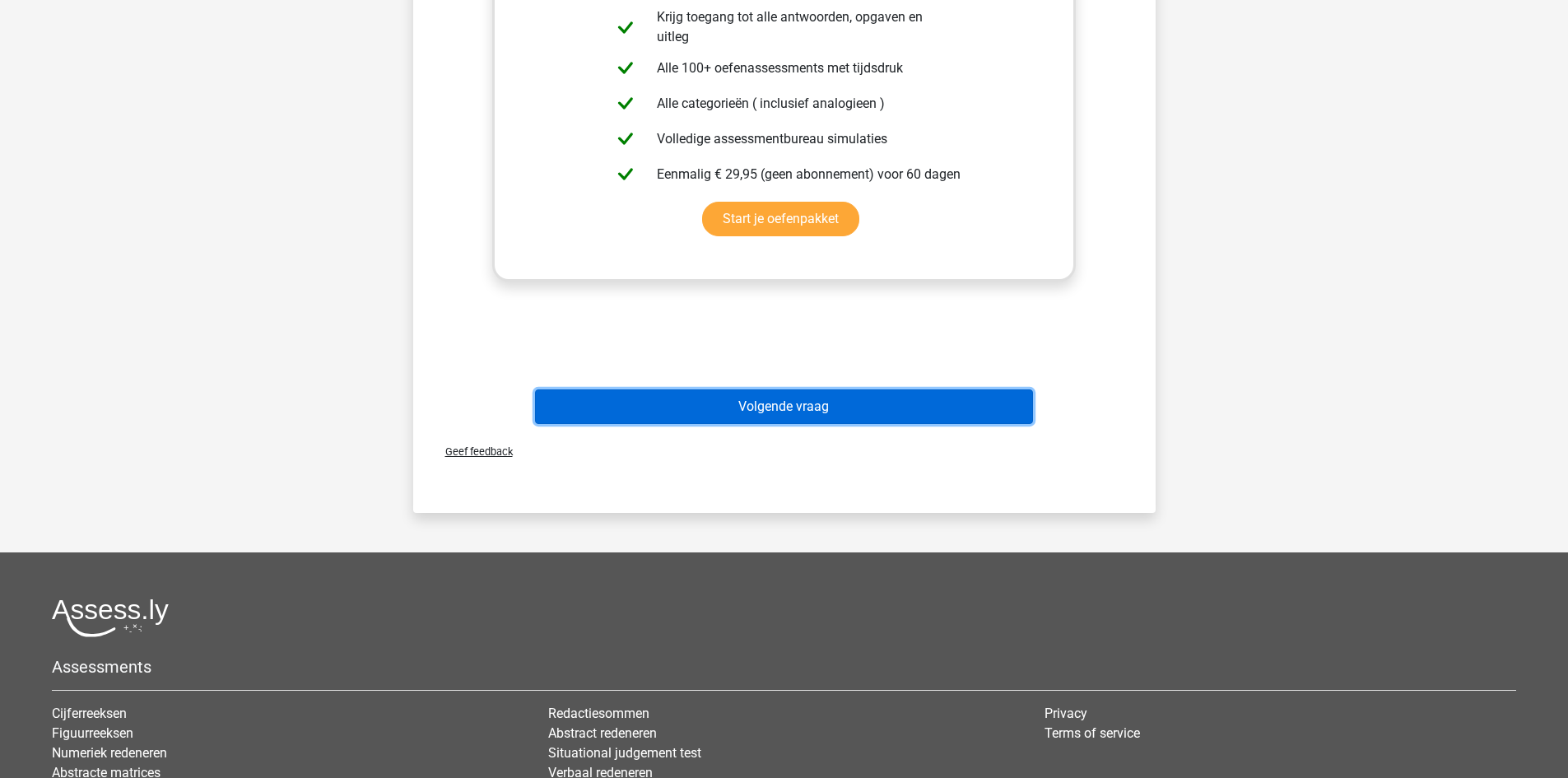
click at [819, 405] on button "Volgende vraag" at bounding box center [783, 406] width 498 height 35
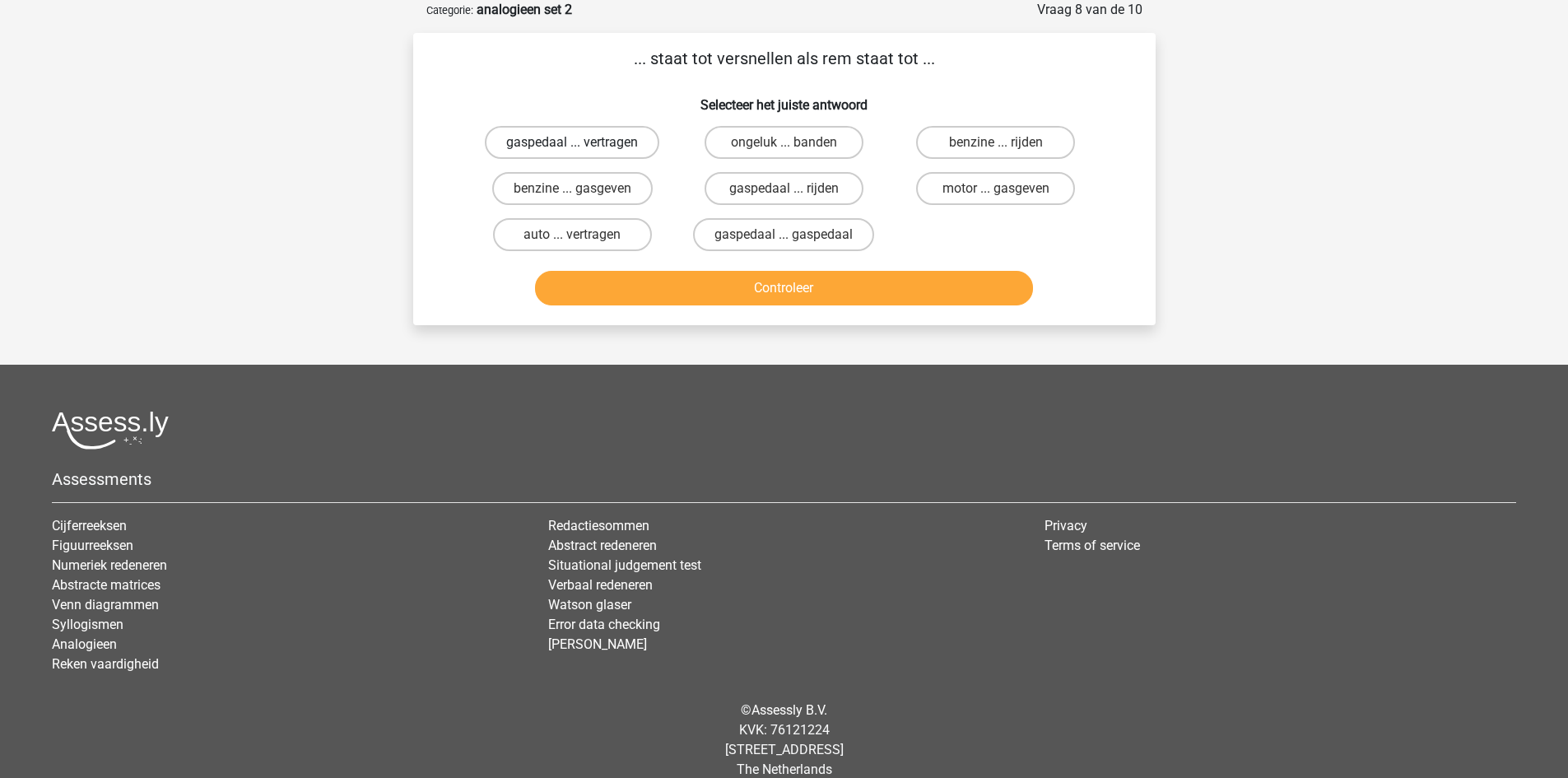
click at [616, 140] on label "gaspedaal ... vertragen" at bounding box center [572, 142] width 174 height 33
click at [583, 142] on input "gaspedaal ... vertragen" at bounding box center [577, 147] width 11 height 11
radio input "true"
click at [729, 288] on button "Controleer" at bounding box center [783, 288] width 498 height 35
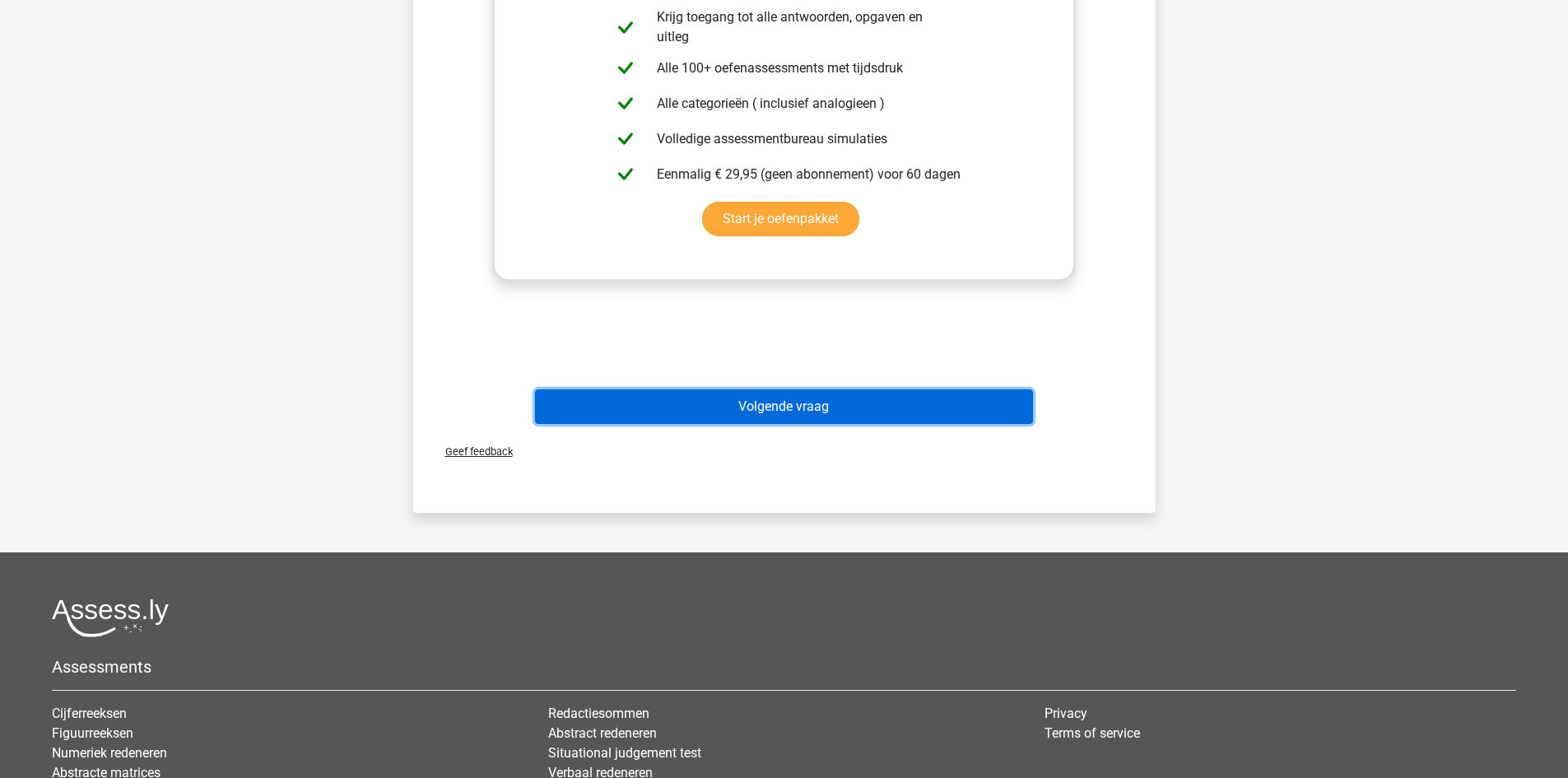
click at [760, 411] on button "Volgende vraag" at bounding box center [783, 406] width 498 height 35
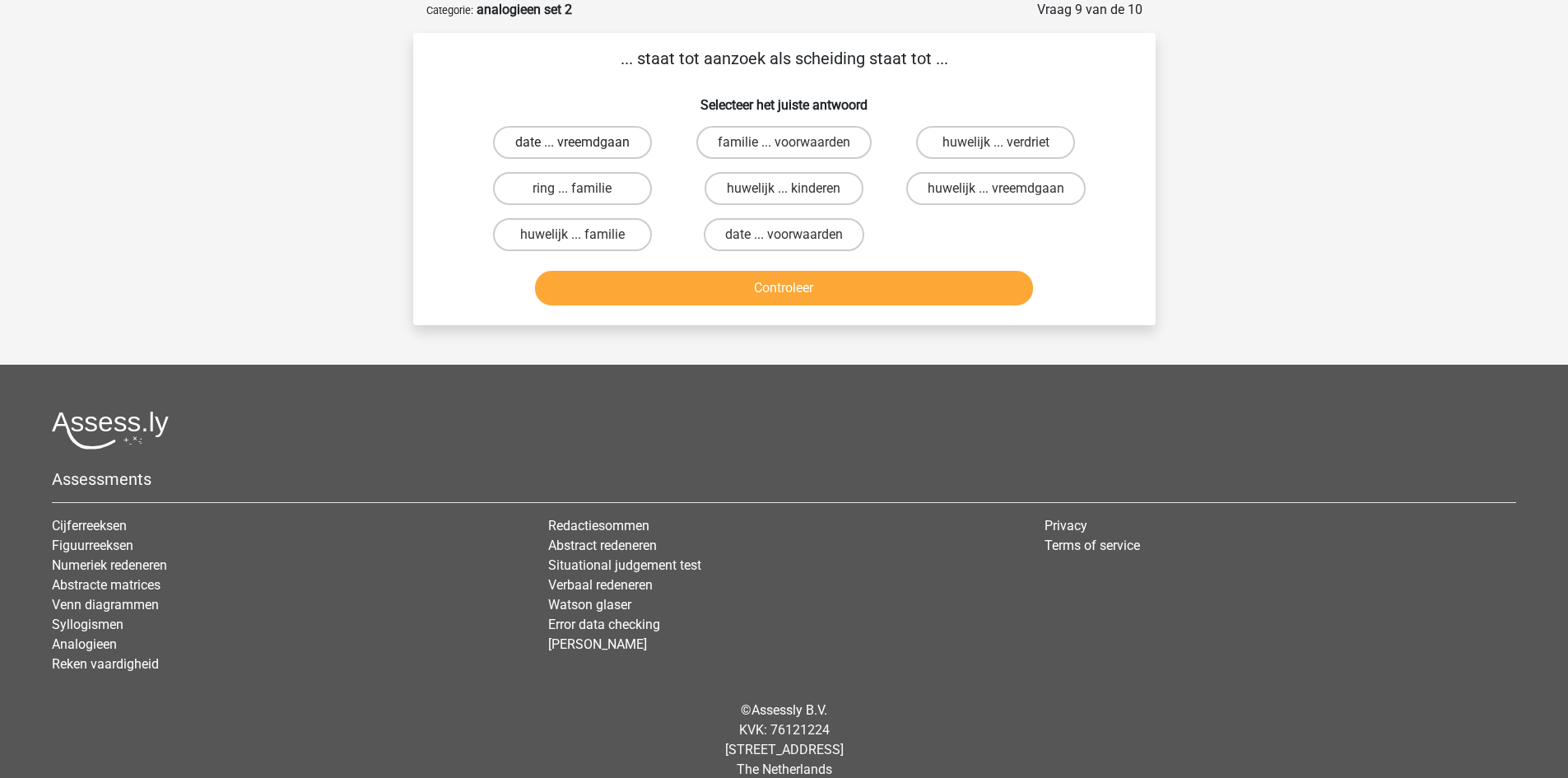
click at [611, 141] on label "date ... vreemdgaan" at bounding box center [572, 142] width 159 height 33
click at [583, 142] on input "date ... vreemdgaan" at bounding box center [577, 147] width 11 height 11
radio input "true"
click at [691, 303] on button "Controleer" at bounding box center [783, 288] width 498 height 35
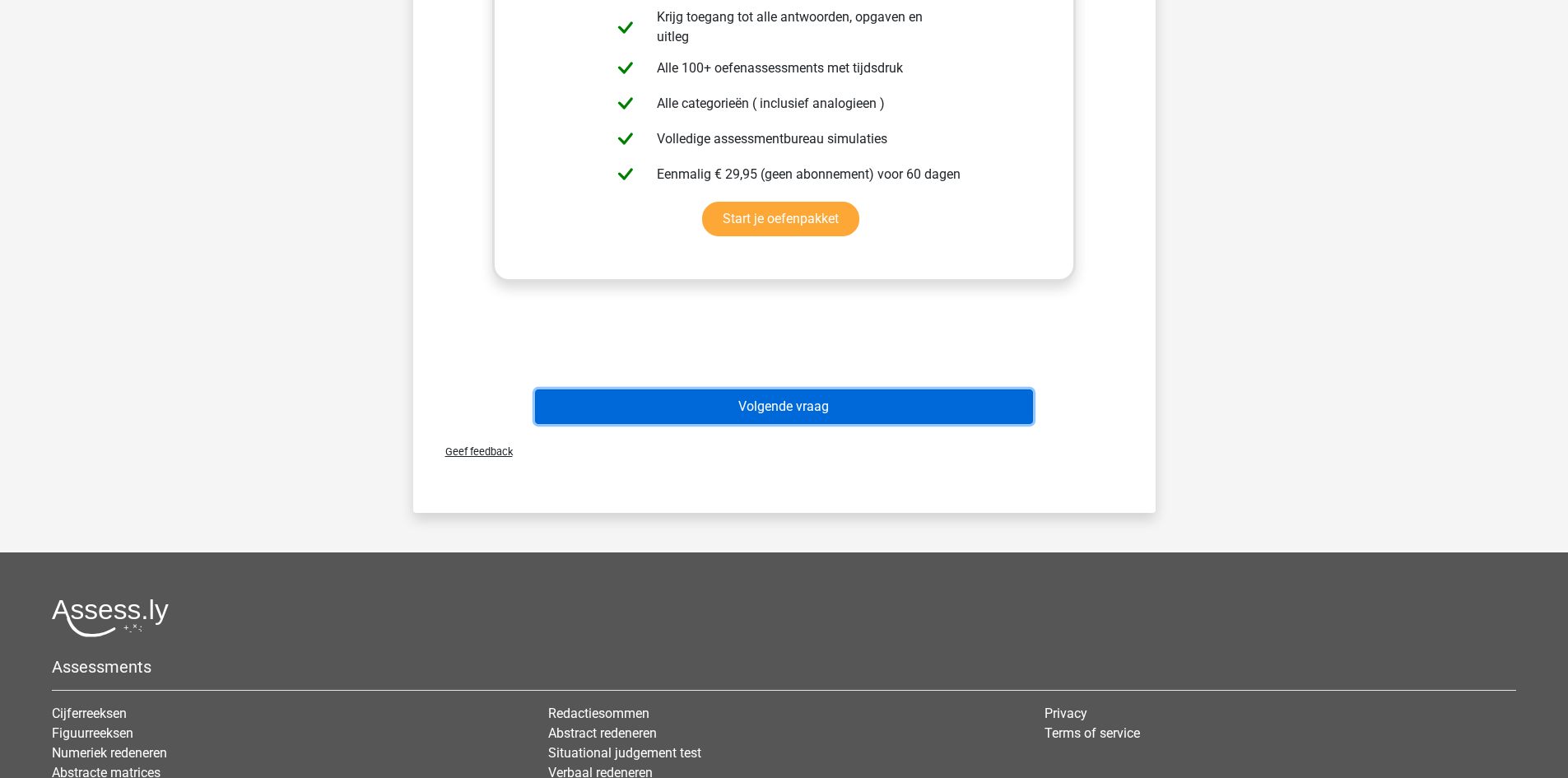
click at [764, 402] on button "Volgende vraag" at bounding box center [783, 406] width 498 height 35
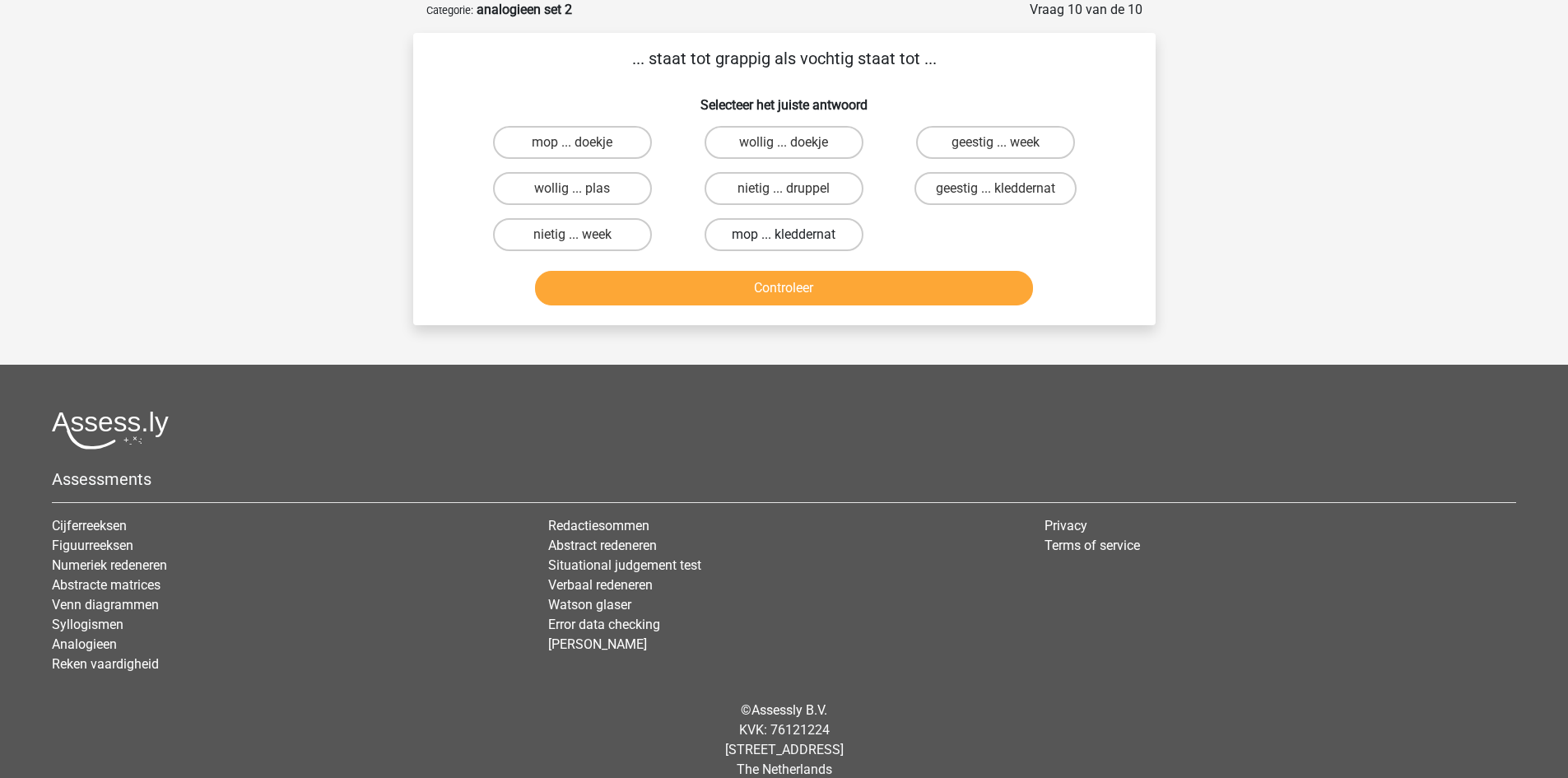
click at [823, 232] on label "mop ... kleddernat" at bounding box center [784, 234] width 159 height 33
click at [794, 235] on input "mop ... kleddernat" at bounding box center [788, 240] width 11 height 11
radio input "true"
click at [837, 290] on button "Controleer" at bounding box center [783, 288] width 498 height 35
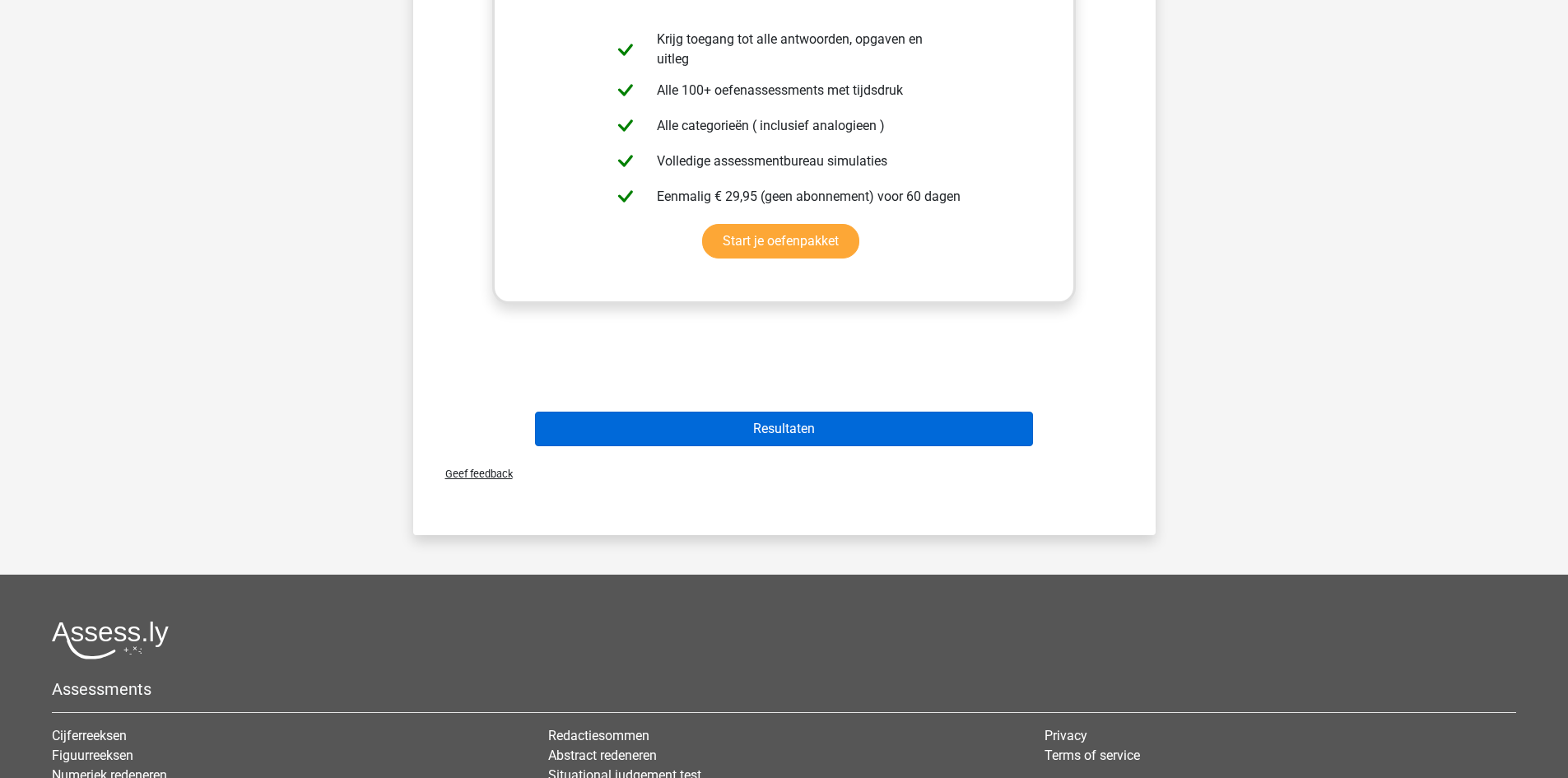
scroll to position [493, 0]
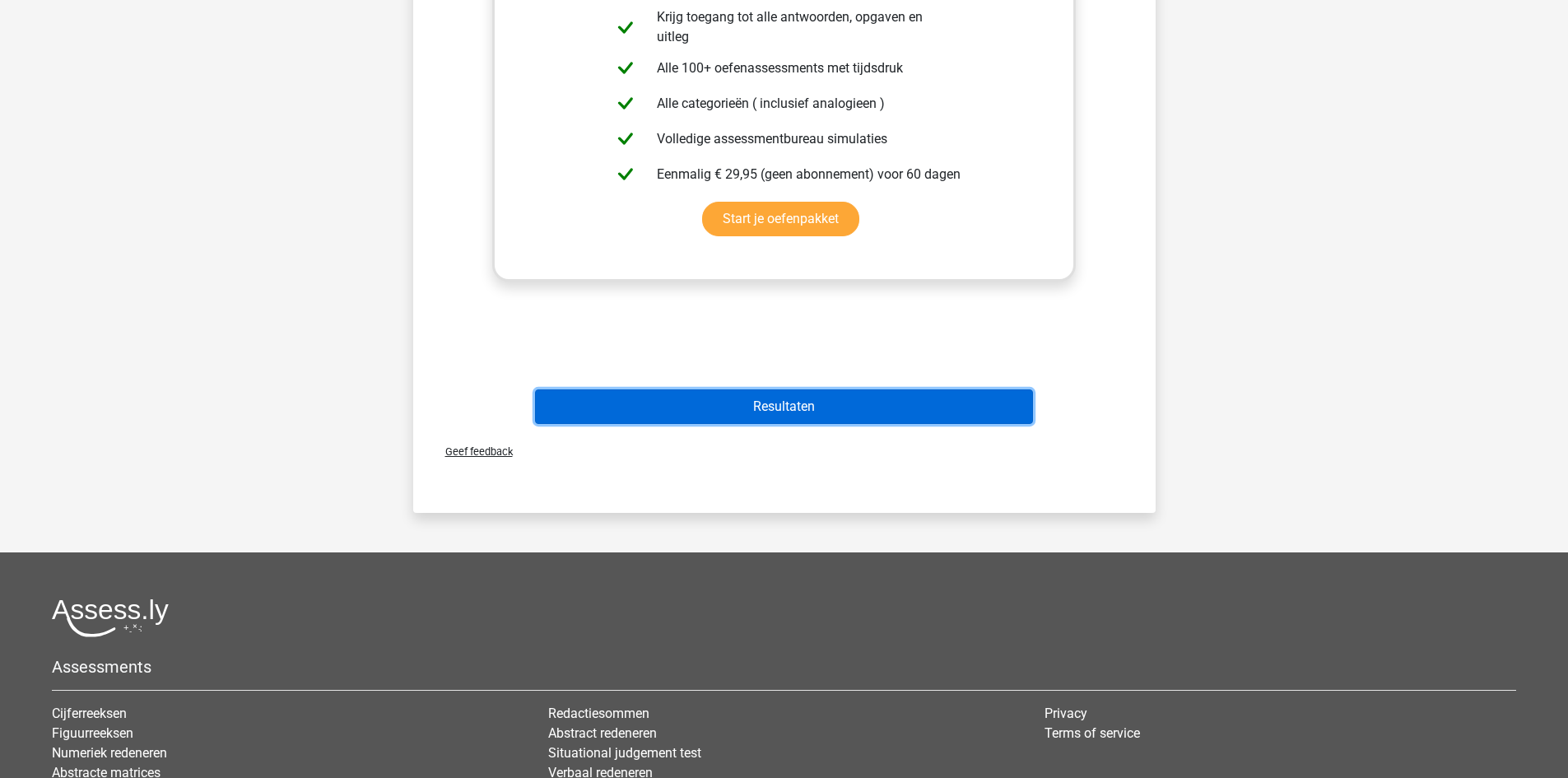
click at [792, 401] on button "Resultaten" at bounding box center [783, 406] width 498 height 35
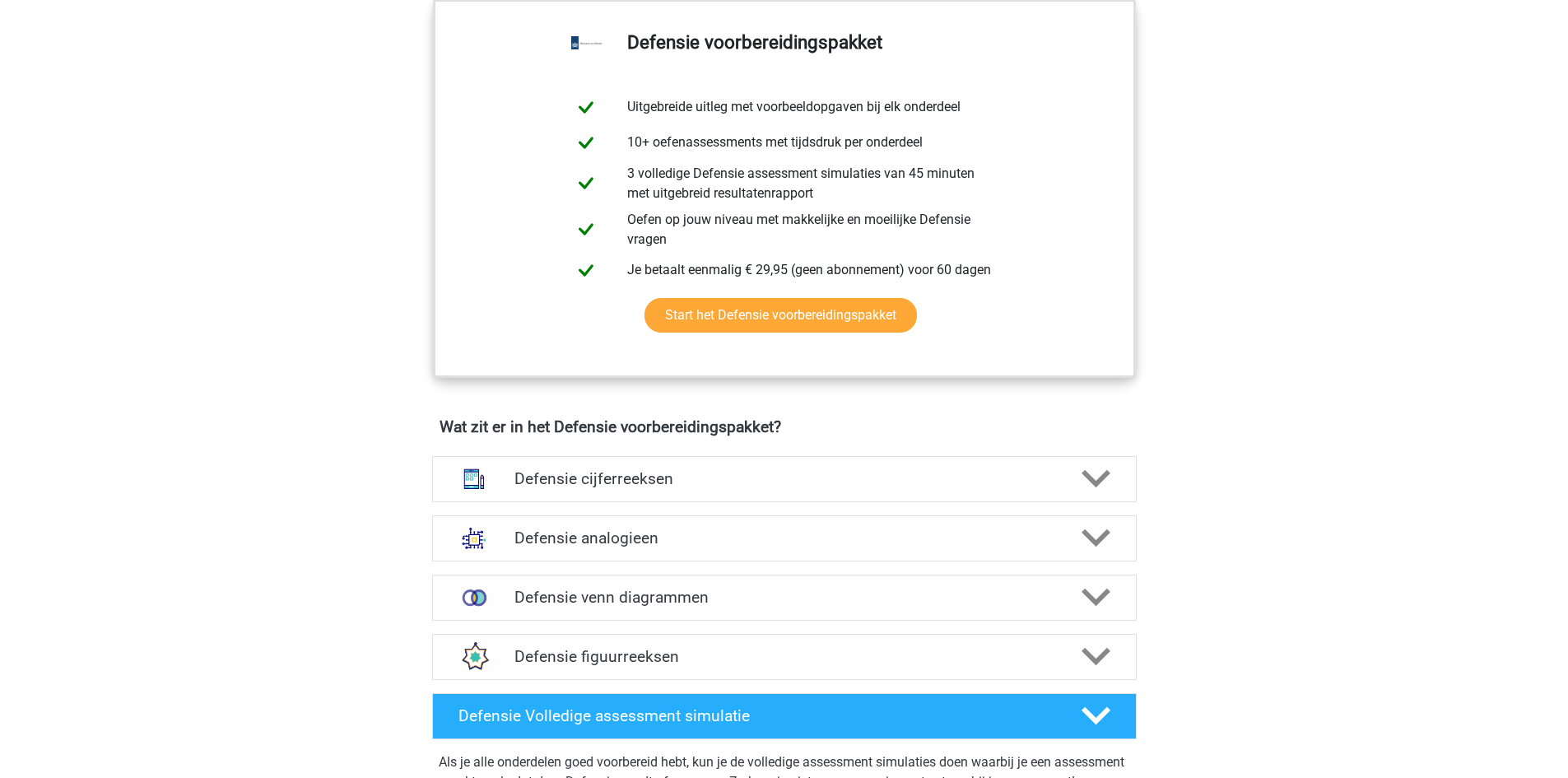
scroll to position [1234, 0]
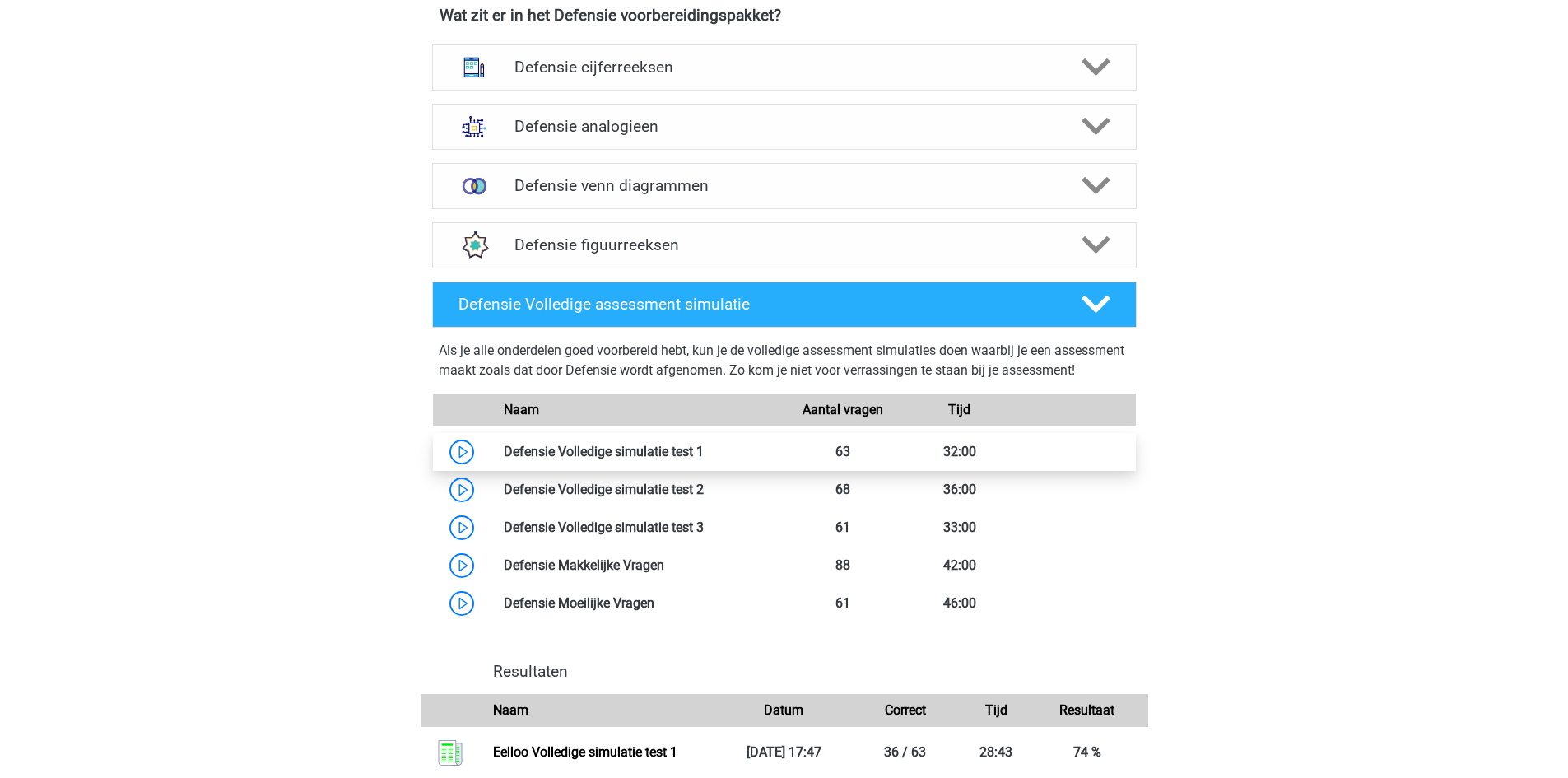
click at [704, 459] on link at bounding box center [704, 451] width 0 height 16
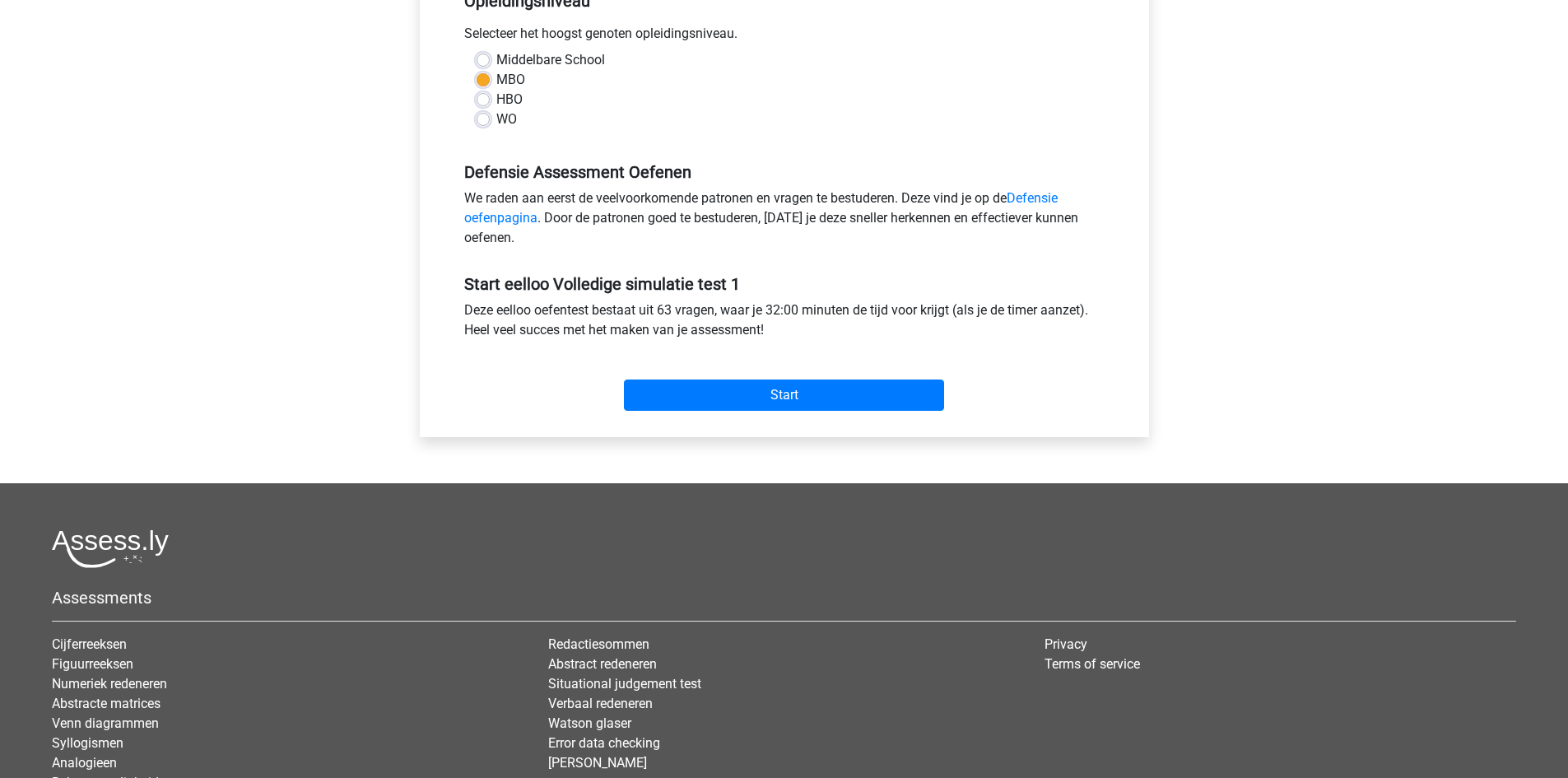
scroll to position [412, 0]
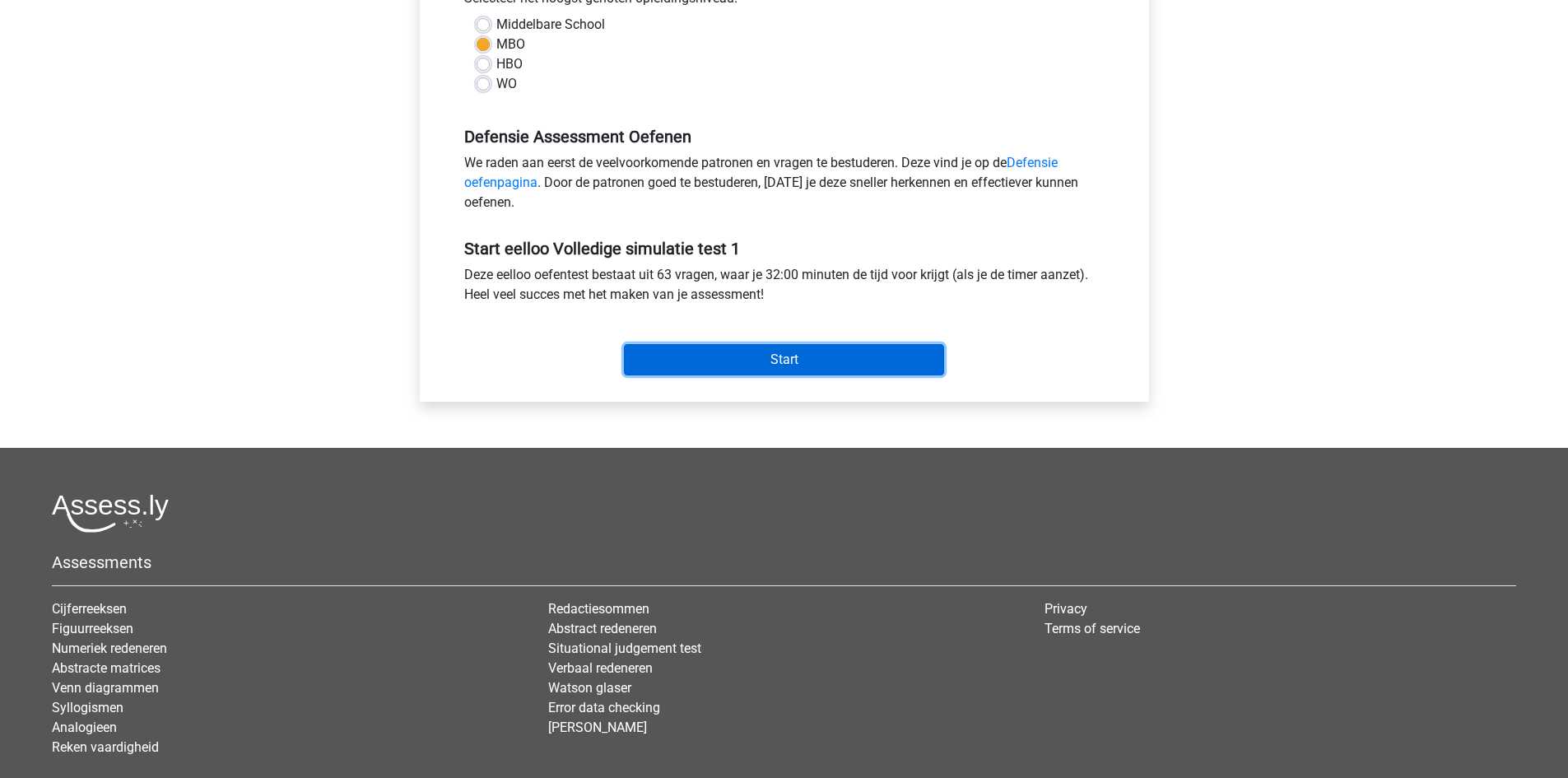
click at [763, 362] on input "Start" at bounding box center [784, 360] width 320 height 31
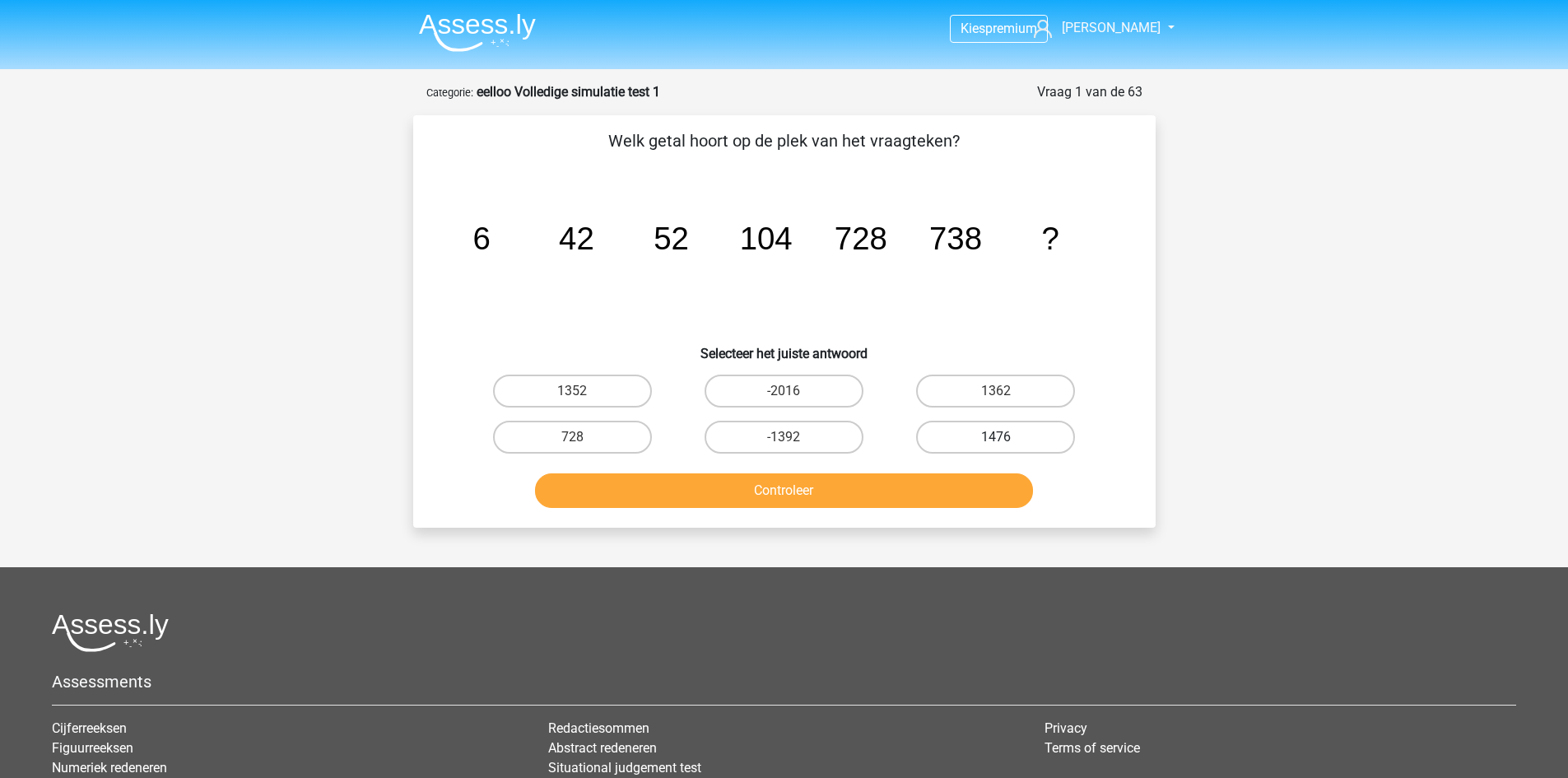
click at [986, 444] on label "1476" at bounding box center [995, 436] width 159 height 33
click at [996, 444] on input "1476" at bounding box center [1001, 442] width 11 height 11
radio input "true"
click at [963, 484] on button "Controleer" at bounding box center [783, 490] width 498 height 35
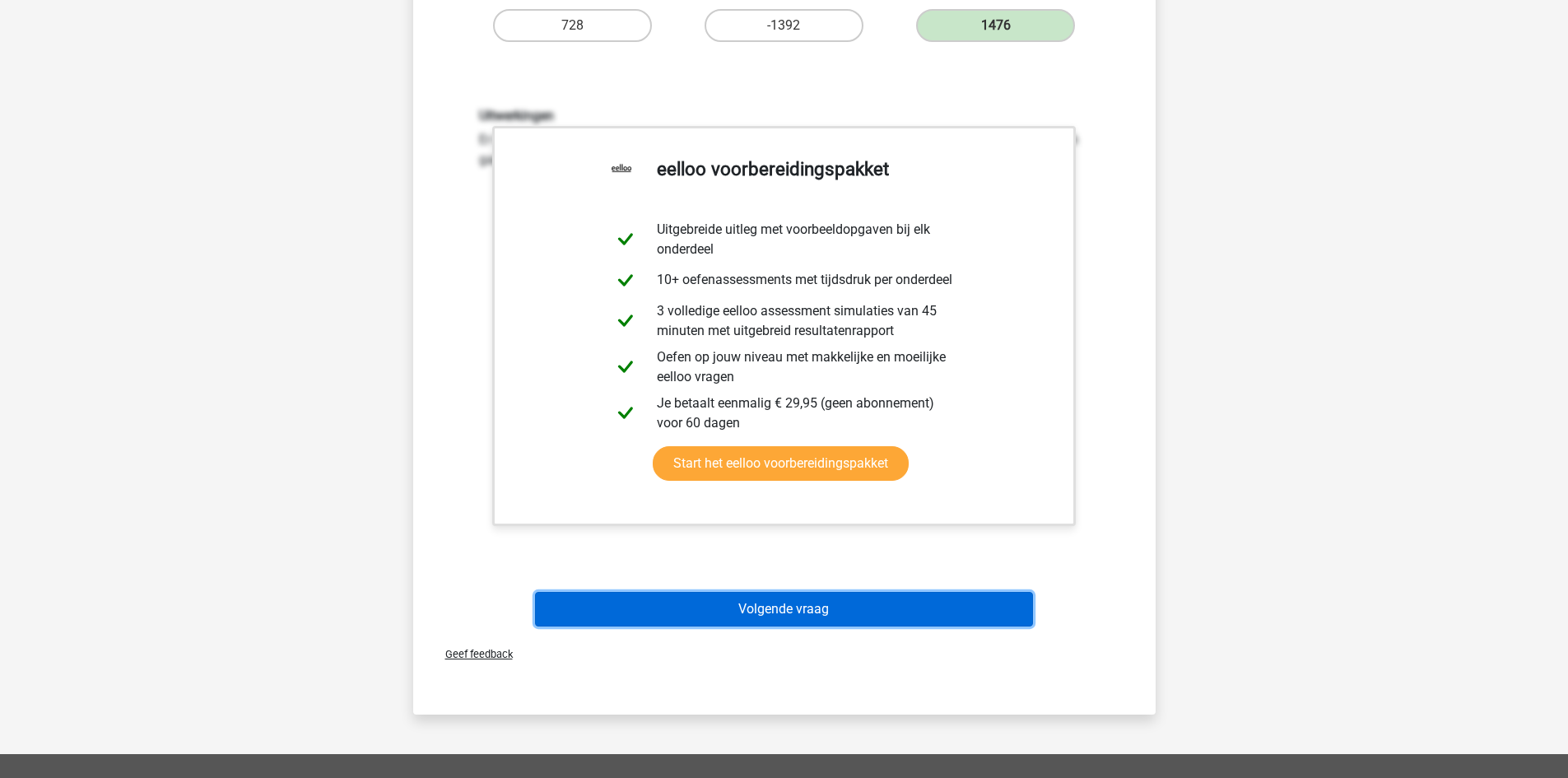
click at [859, 615] on button "Volgende vraag" at bounding box center [783, 609] width 498 height 35
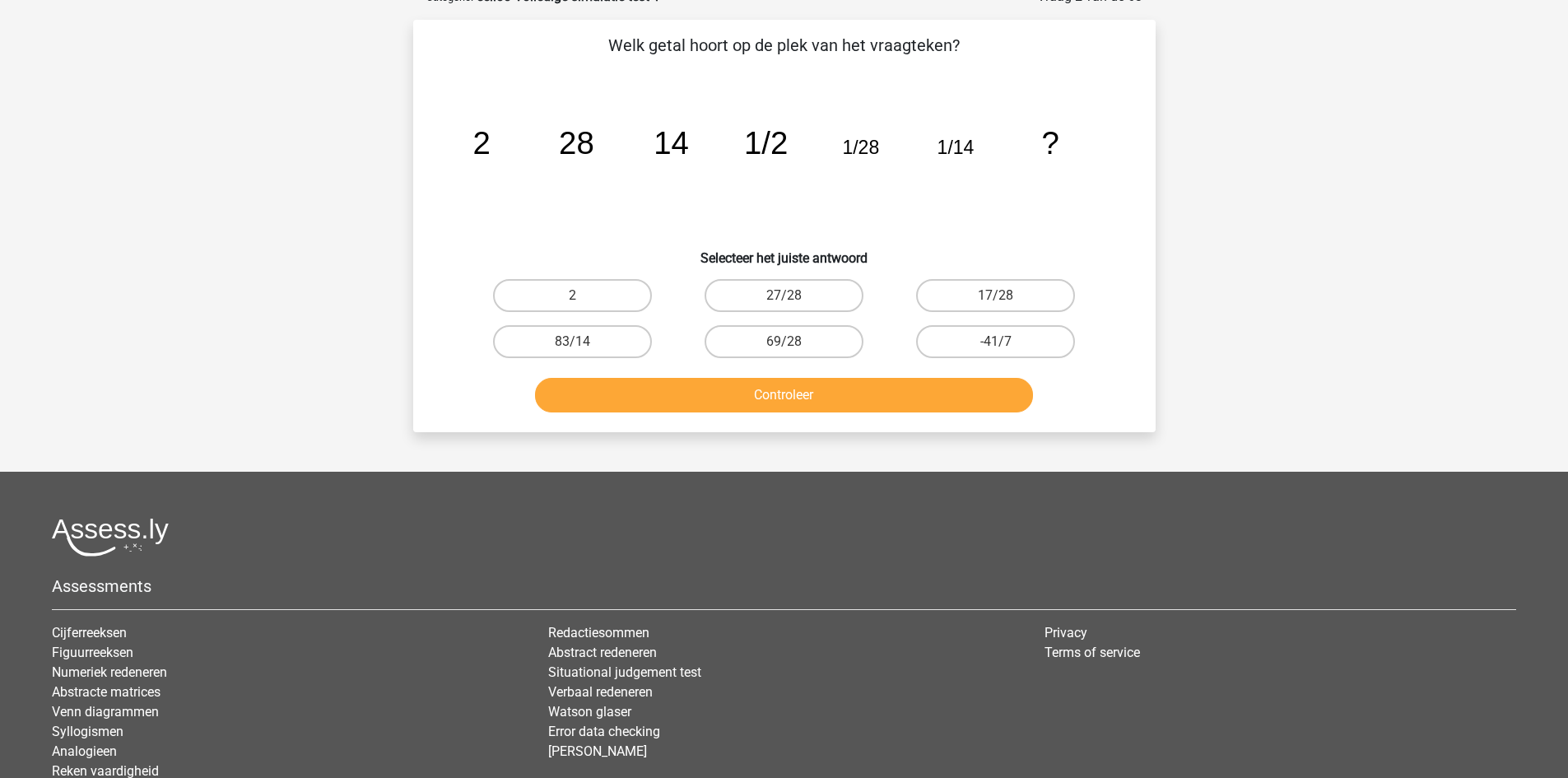
scroll to position [83, 0]
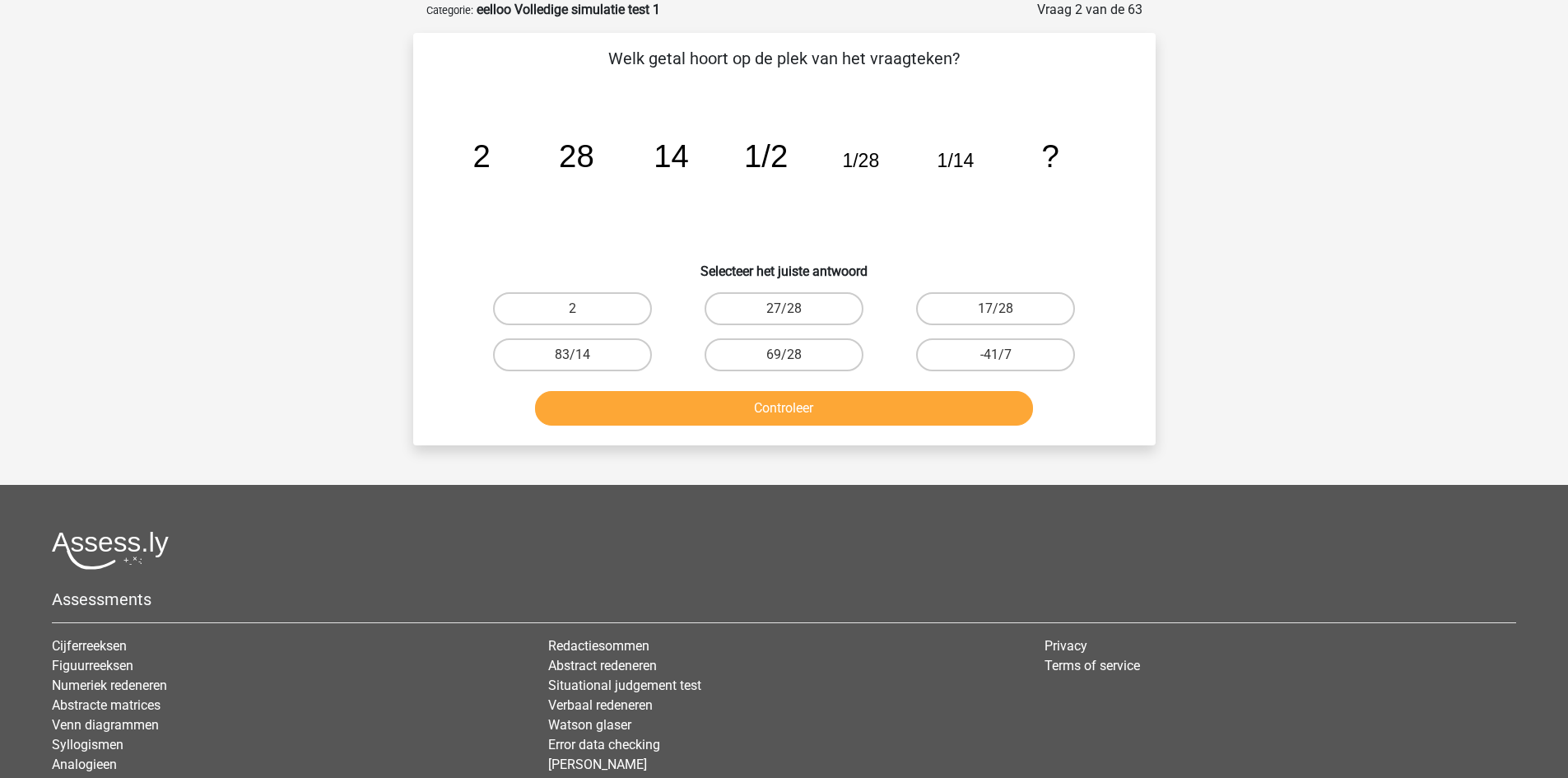
click at [638, 292] on div "2" at bounding box center [573, 308] width 199 height 33
click at [612, 308] on label "2" at bounding box center [572, 308] width 159 height 33
click at [583, 309] on input "2" at bounding box center [577, 314] width 11 height 11
radio input "true"
click at [779, 408] on button "Controleer" at bounding box center [783, 408] width 498 height 35
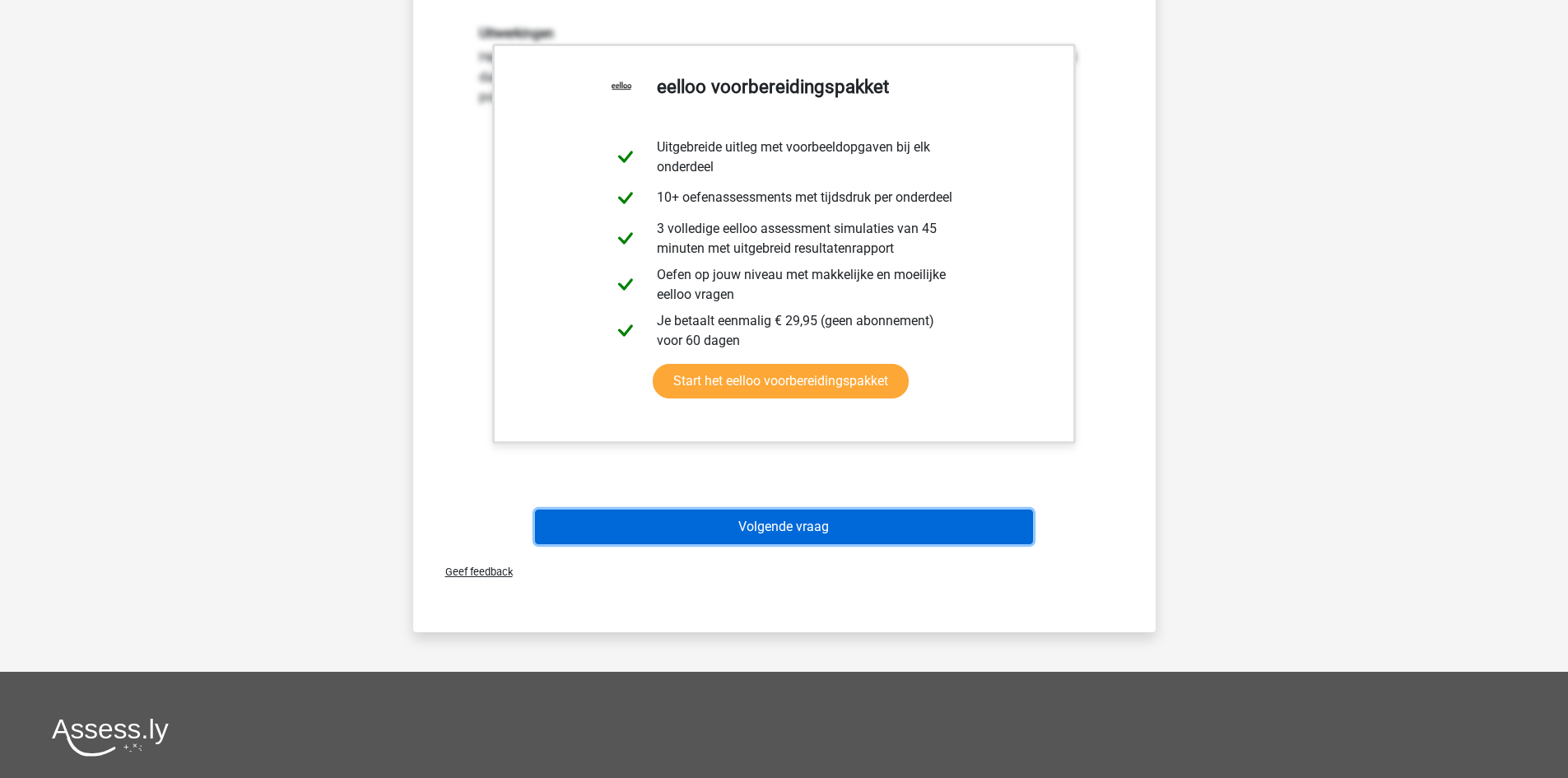
drag, startPoint x: 858, startPoint y: 510, endPoint x: 853, endPoint y: 523, distance: 13.9
click at [853, 523] on button "Volgende vraag" at bounding box center [783, 526] width 498 height 35
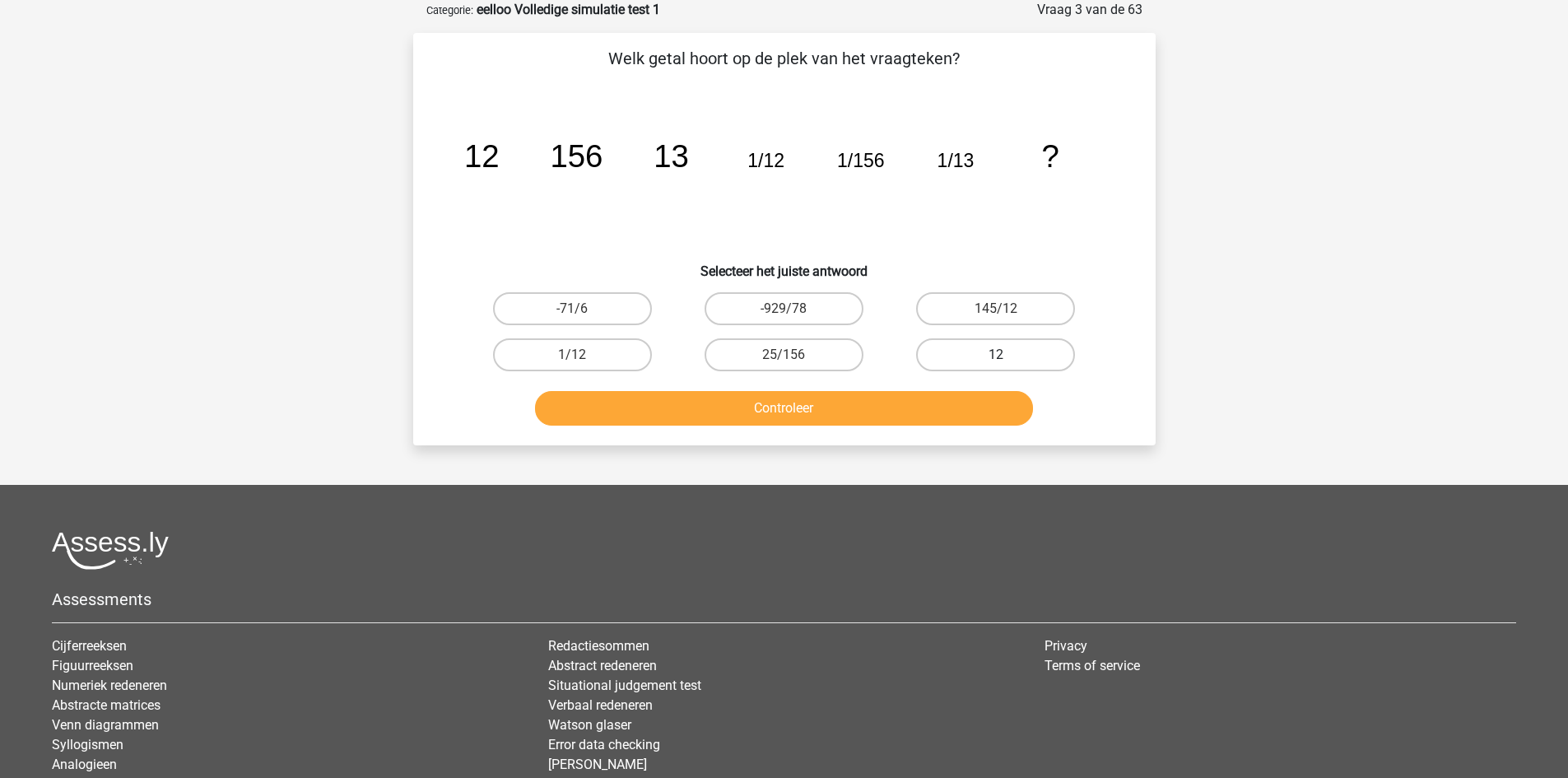
click at [1006, 352] on label "12" at bounding box center [995, 354] width 159 height 33
click at [1006, 354] on input "12" at bounding box center [1001, 360] width 11 height 11
radio input "true"
click at [746, 410] on button "Controleer" at bounding box center [783, 408] width 498 height 35
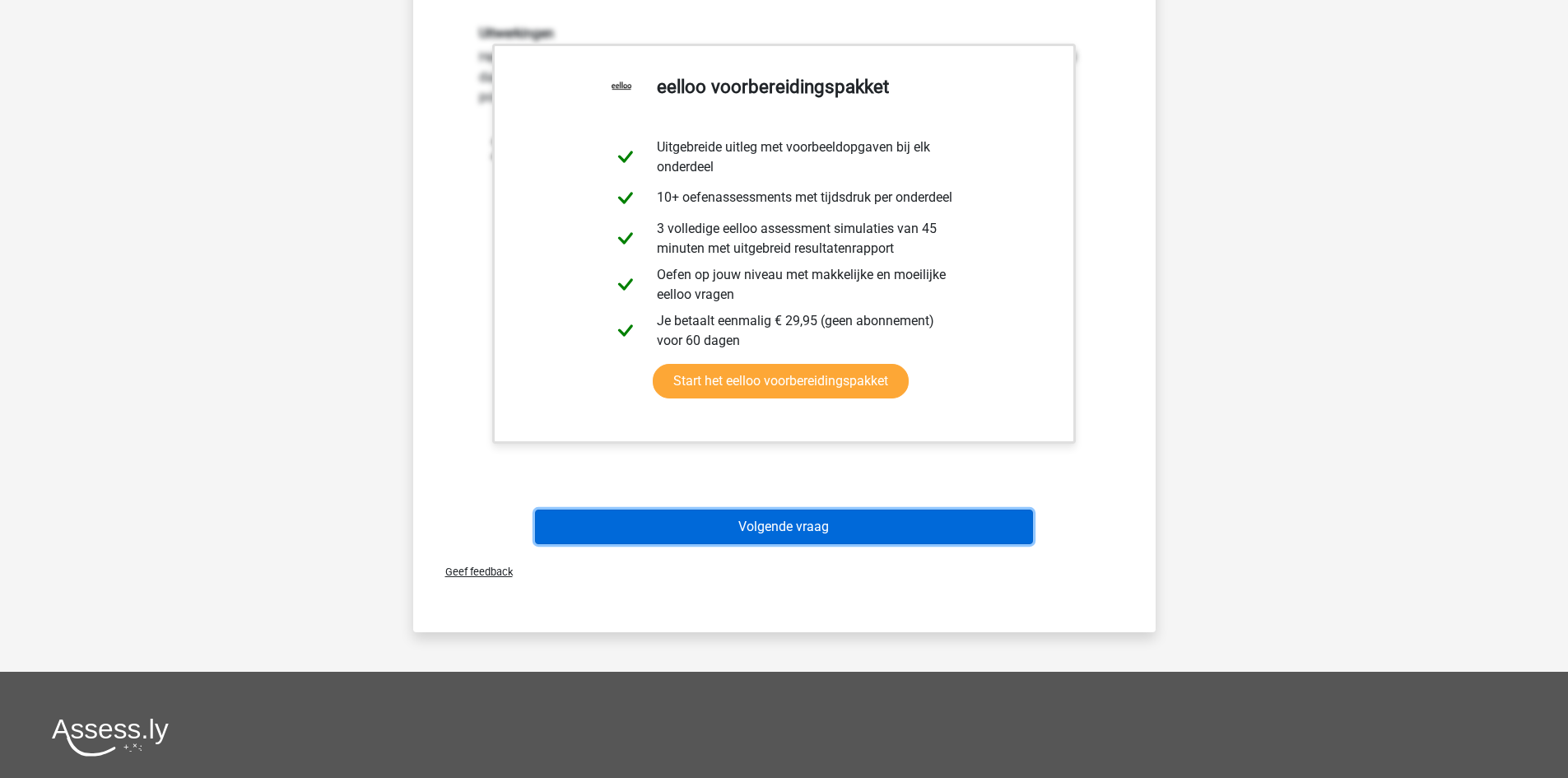
click at [771, 525] on button "Volgende vraag" at bounding box center [783, 526] width 498 height 35
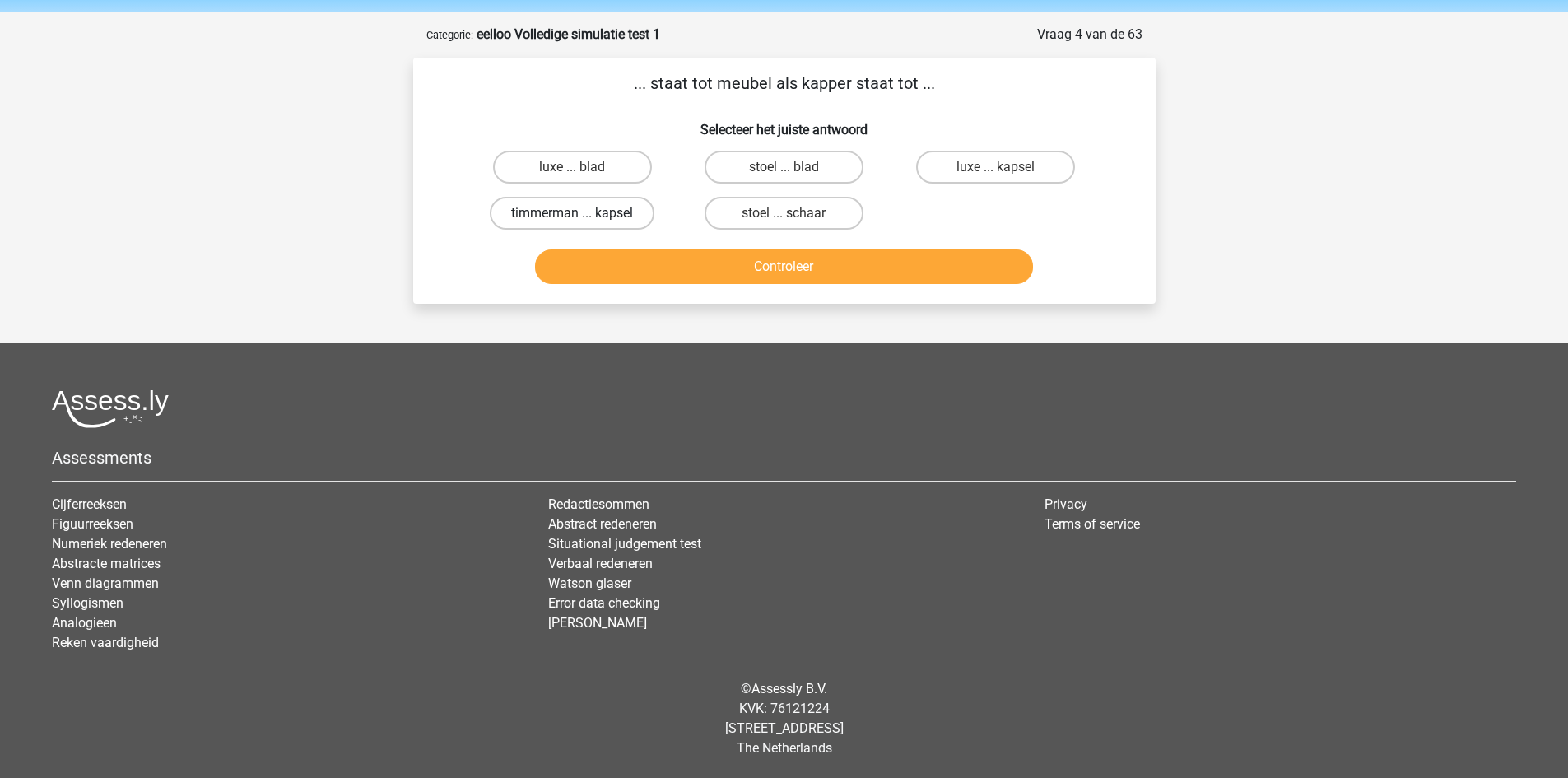
click at [593, 213] on label "timmerman ... kapsel" at bounding box center [572, 213] width 164 height 33
click at [583, 213] on input "timmerman ... kapsel" at bounding box center [577, 218] width 11 height 11
radio input "true"
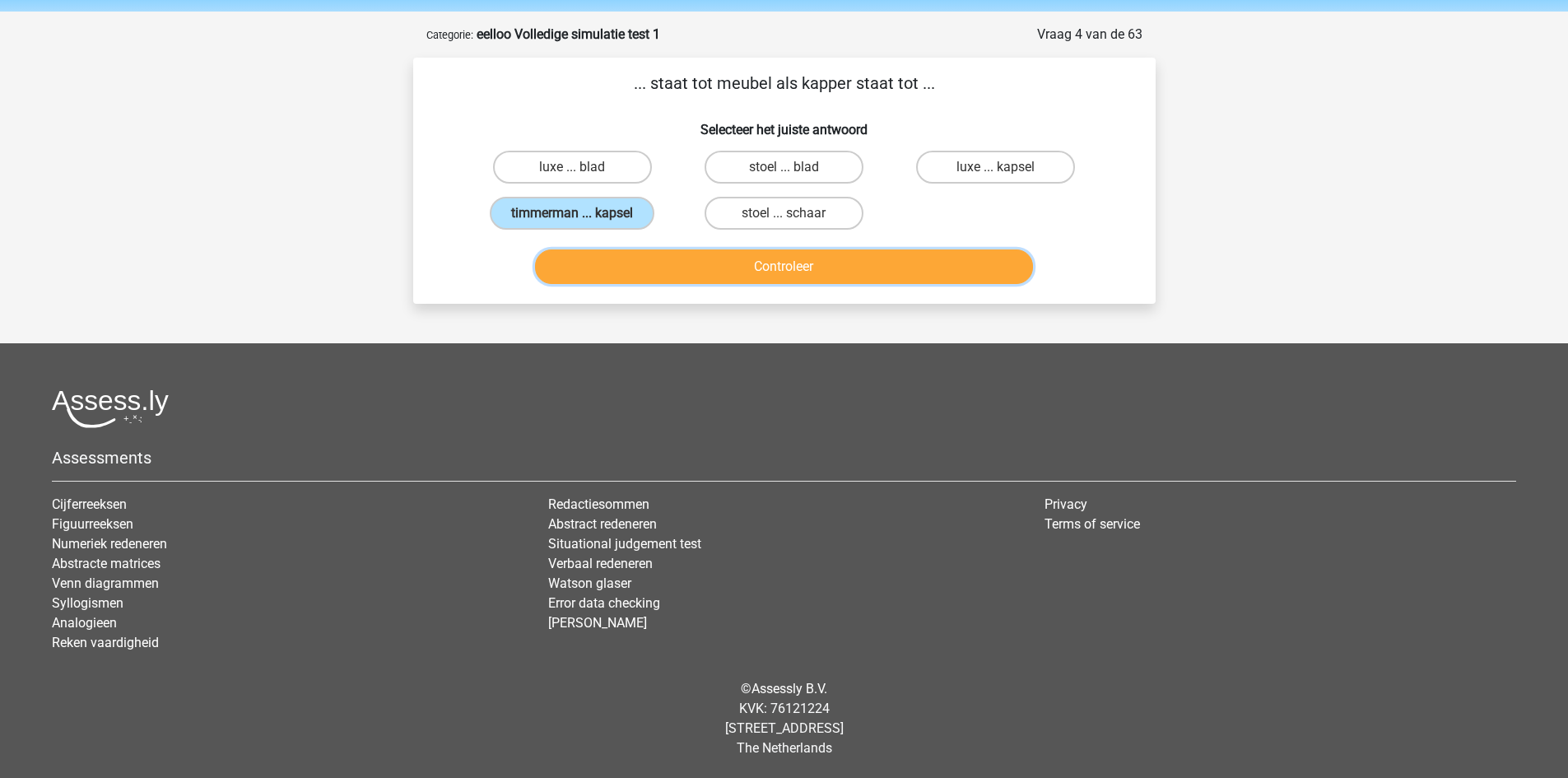
click at [676, 265] on button "Controleer" at bounding box center [783, 266] width 498 height 35
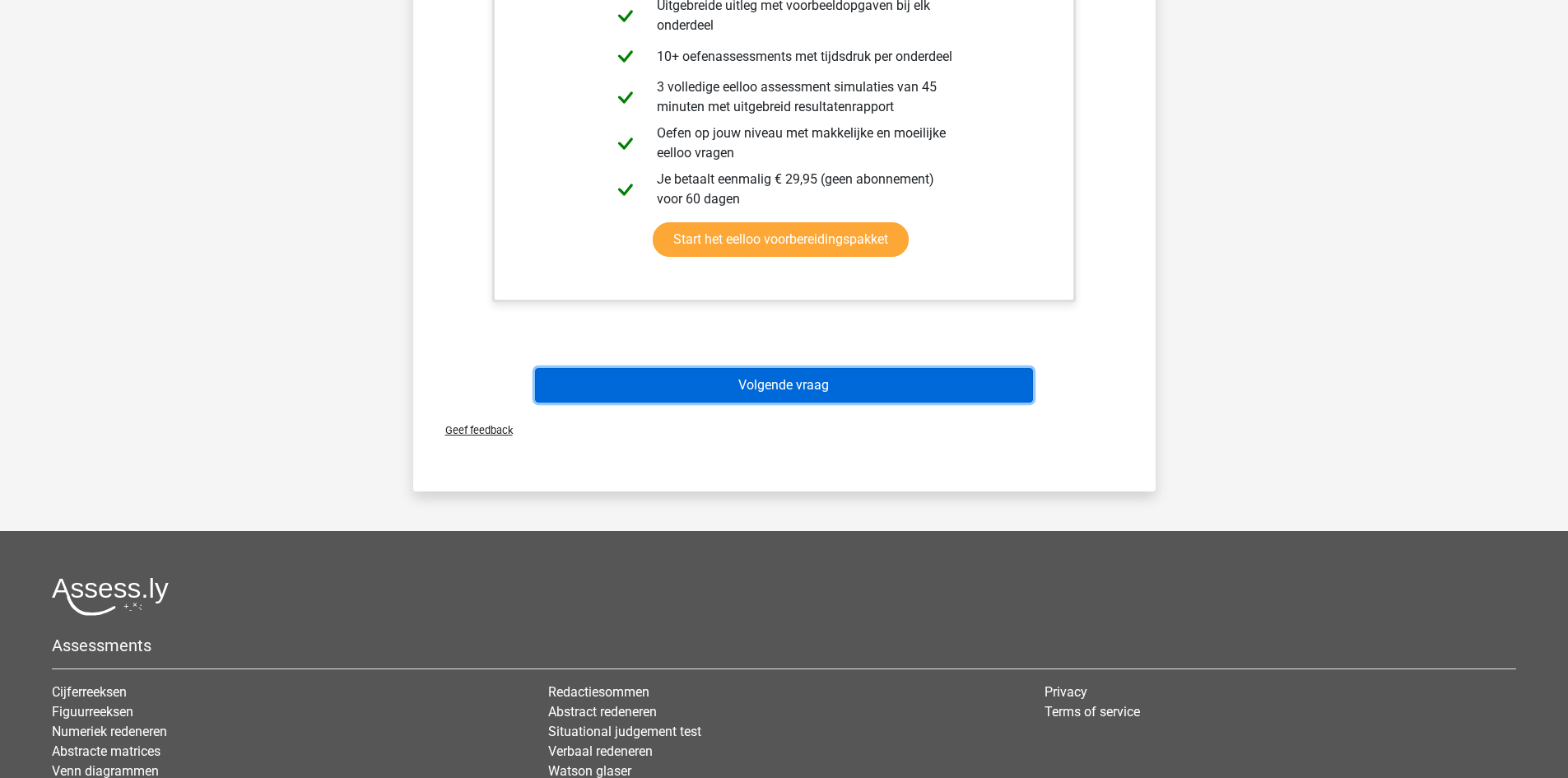
click at [804, 378] on button "Volgende vraag" at bounding box center [783, 385] width 498 height 35
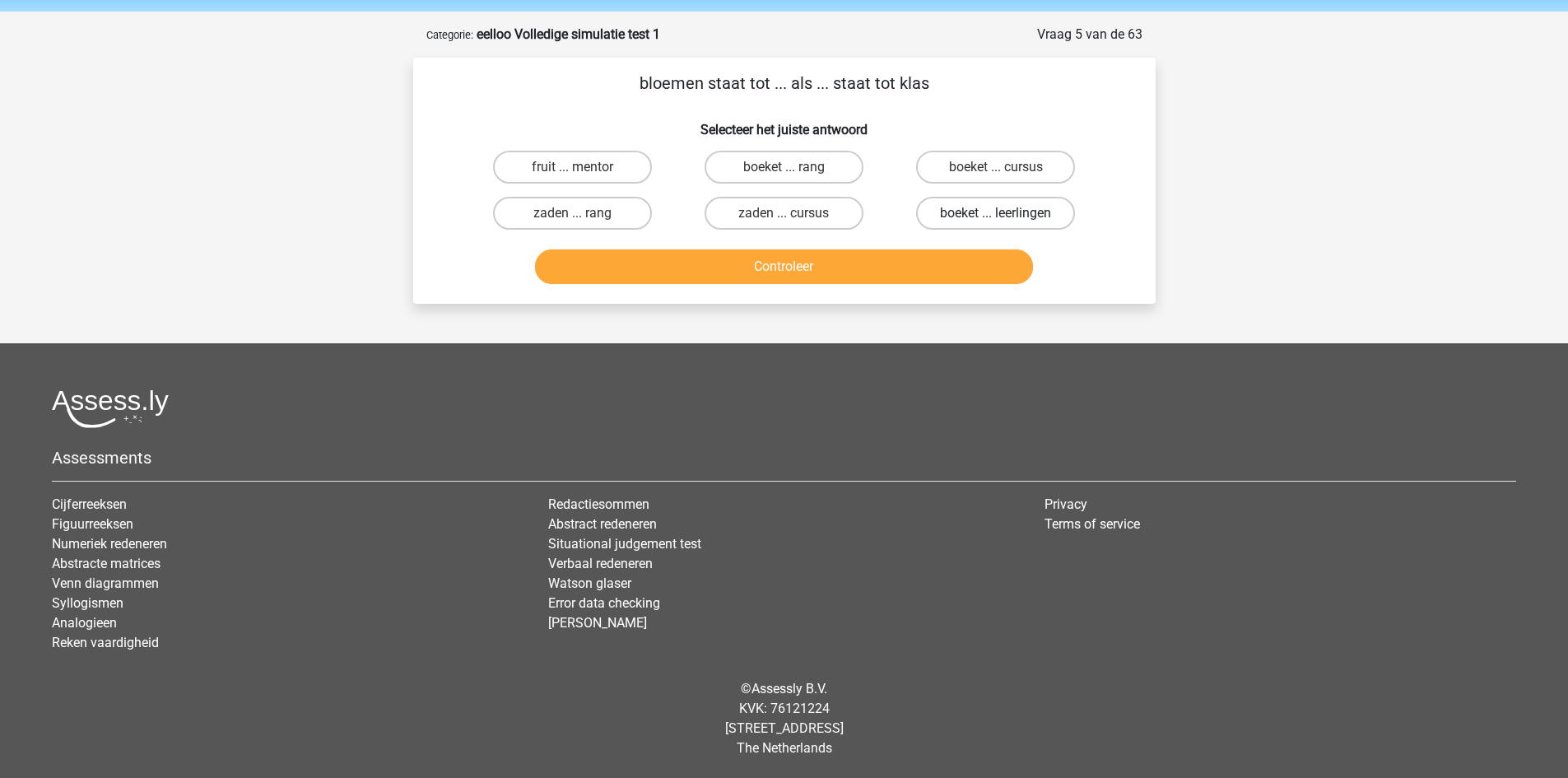
click at [1005, 211] on label "boeket ... leerlingen" at bounding box center [995, 213] width 159 height 33
click at [1005, 213] on input "boeket ... leerlingen" at bounding box center [1001, 218] width 11 height 11
radio input "true"
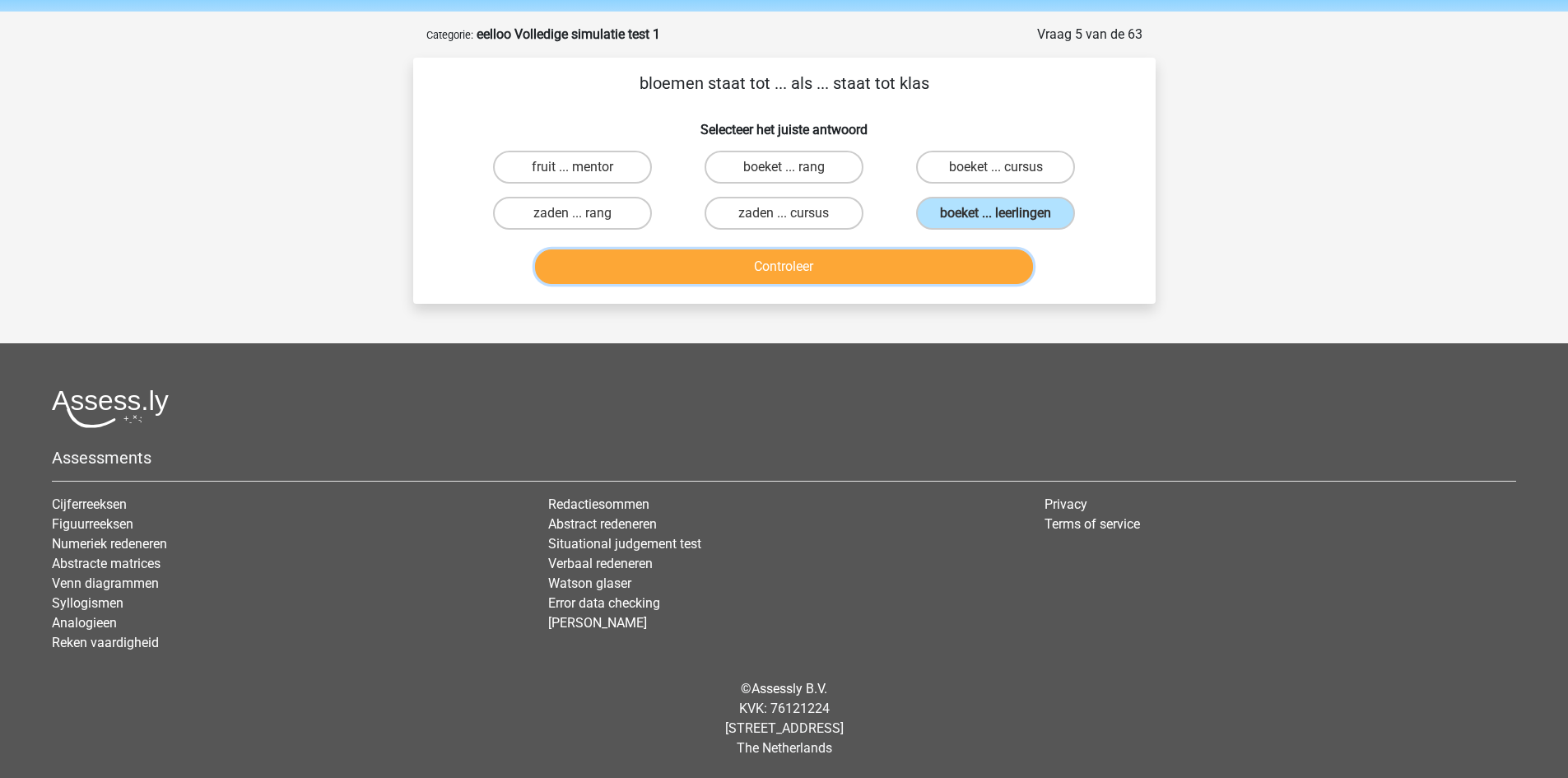
click at [969, 262] on button "Controleer" at bounding box center [783, 266] width 498 height 35
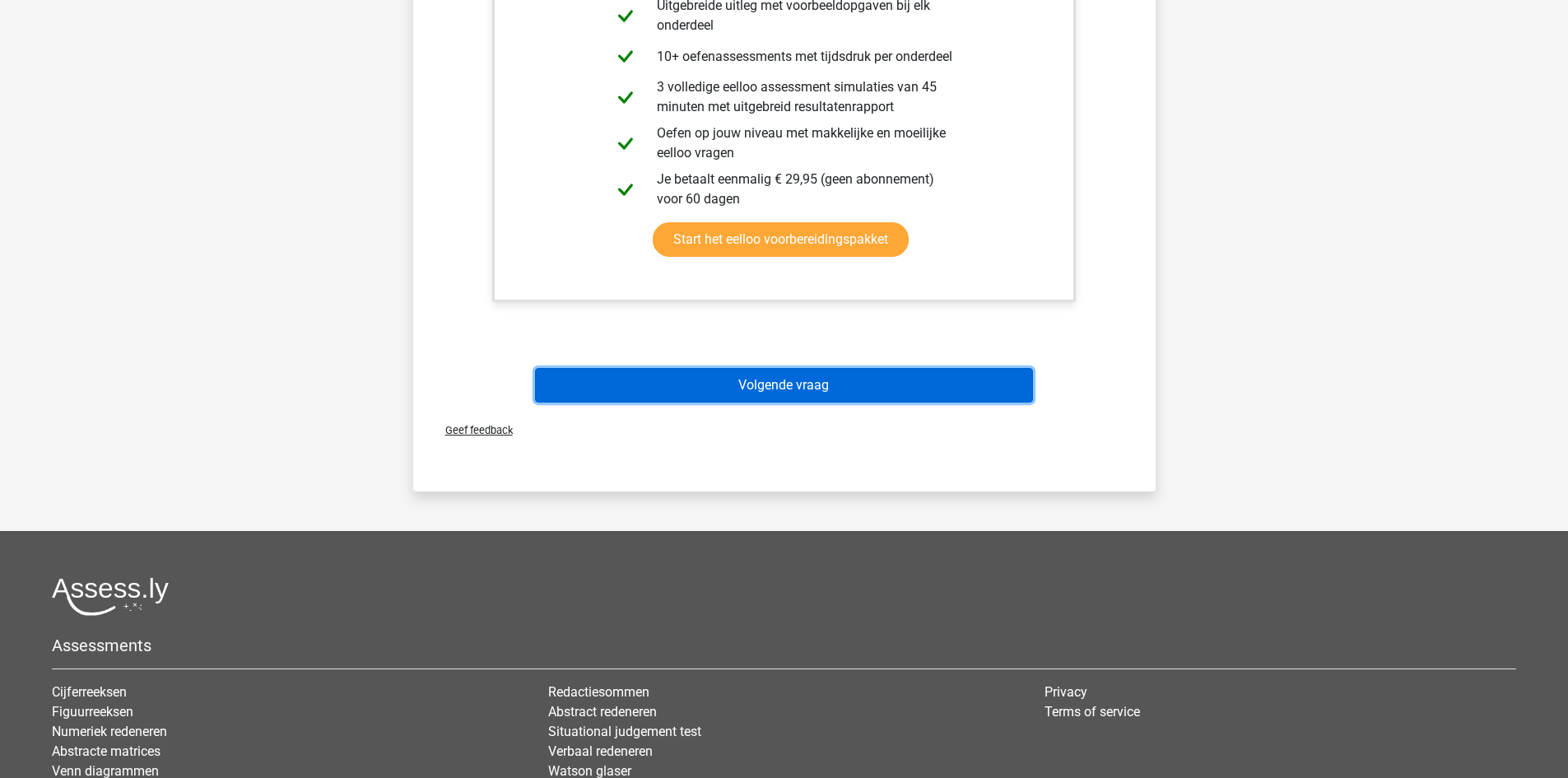
click at [841, 372] on button "Volgende vraag" at bounding box center [783, 385] width 498 height 35
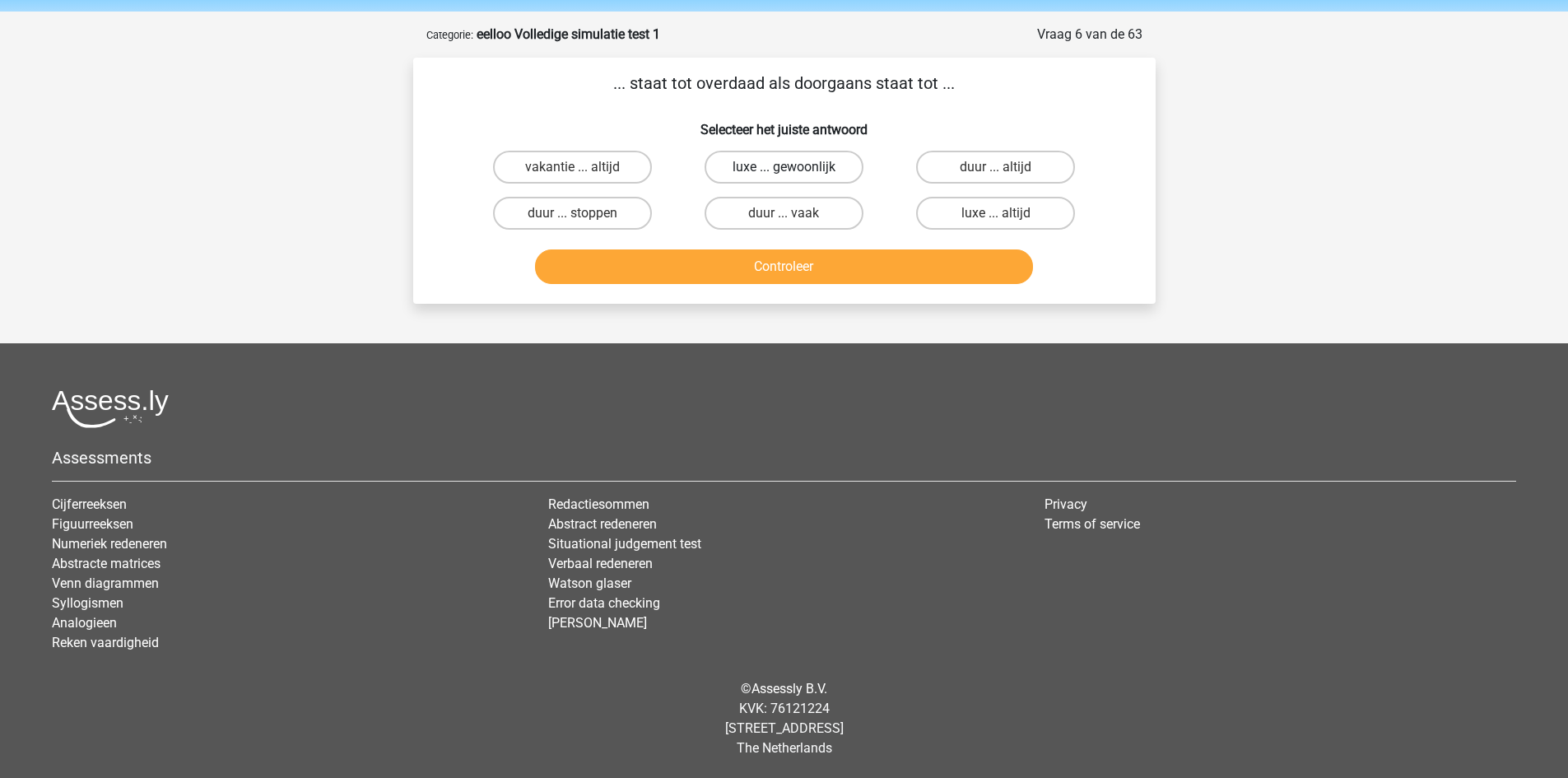
click at [744, 159] on label "luxe ... gewoonlijk" at bounding box center [784, 167] width 159 height 33
click at [783, 167] on input "luxe ... gewoonlijk" at bounding box center [788, 172] width 11 height 11
radio input "true"
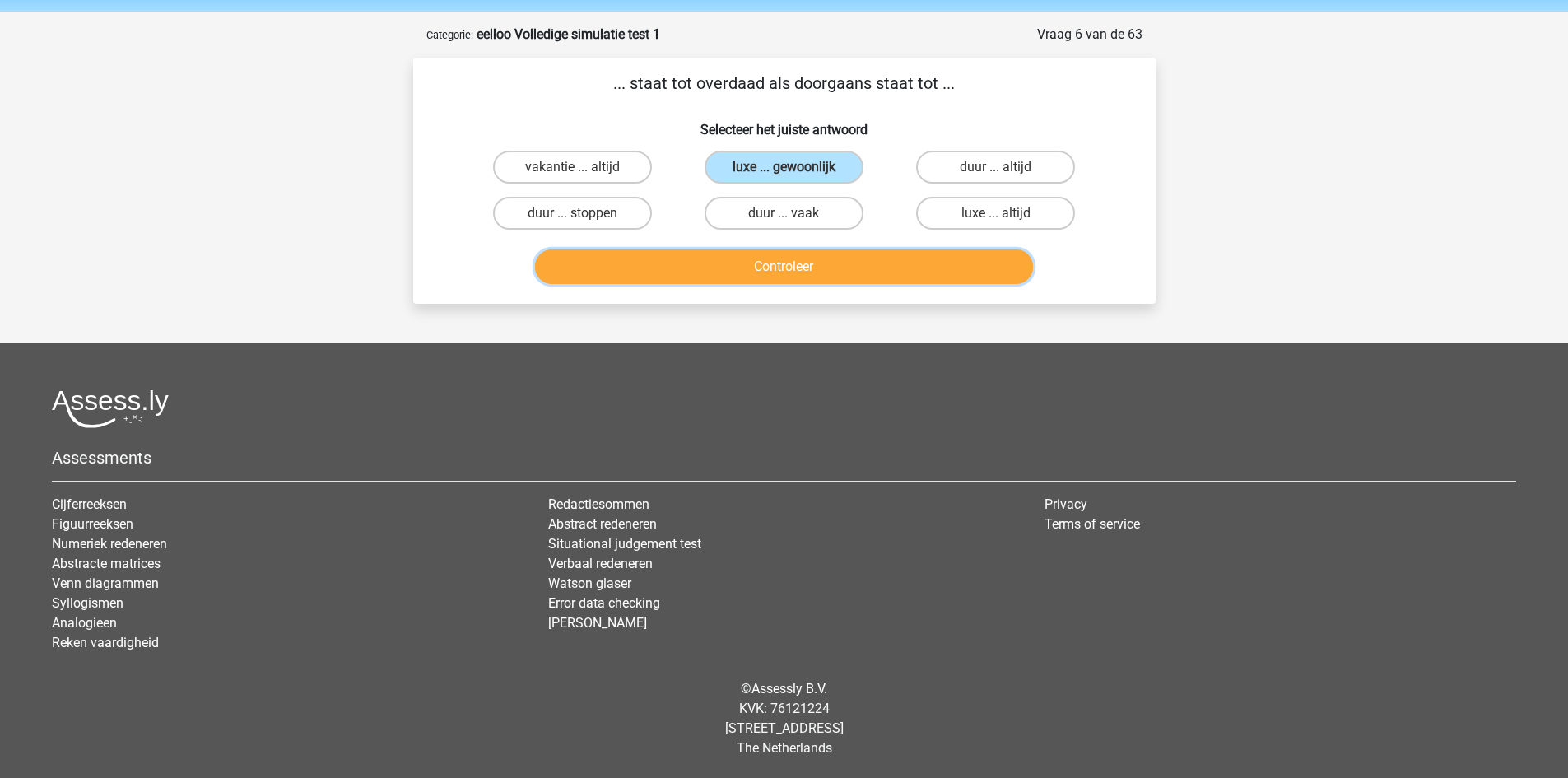
click at [781, 254] on button "Controleer" at bounding box center [783, 266] width 498 height 35
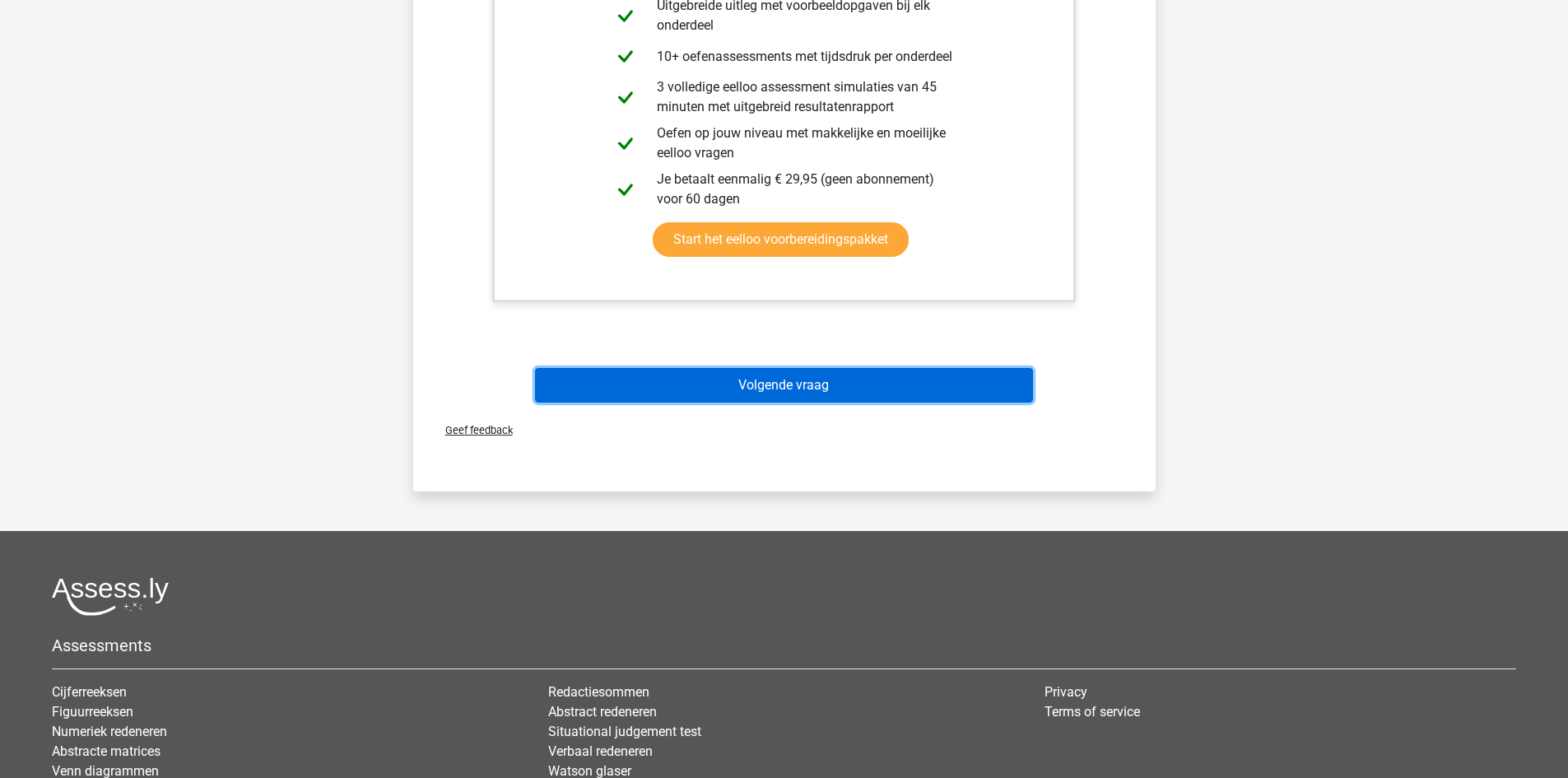
click at [835, 378] on button "Volgende vraag" at bounding box center [783, 385] width 498 height 35
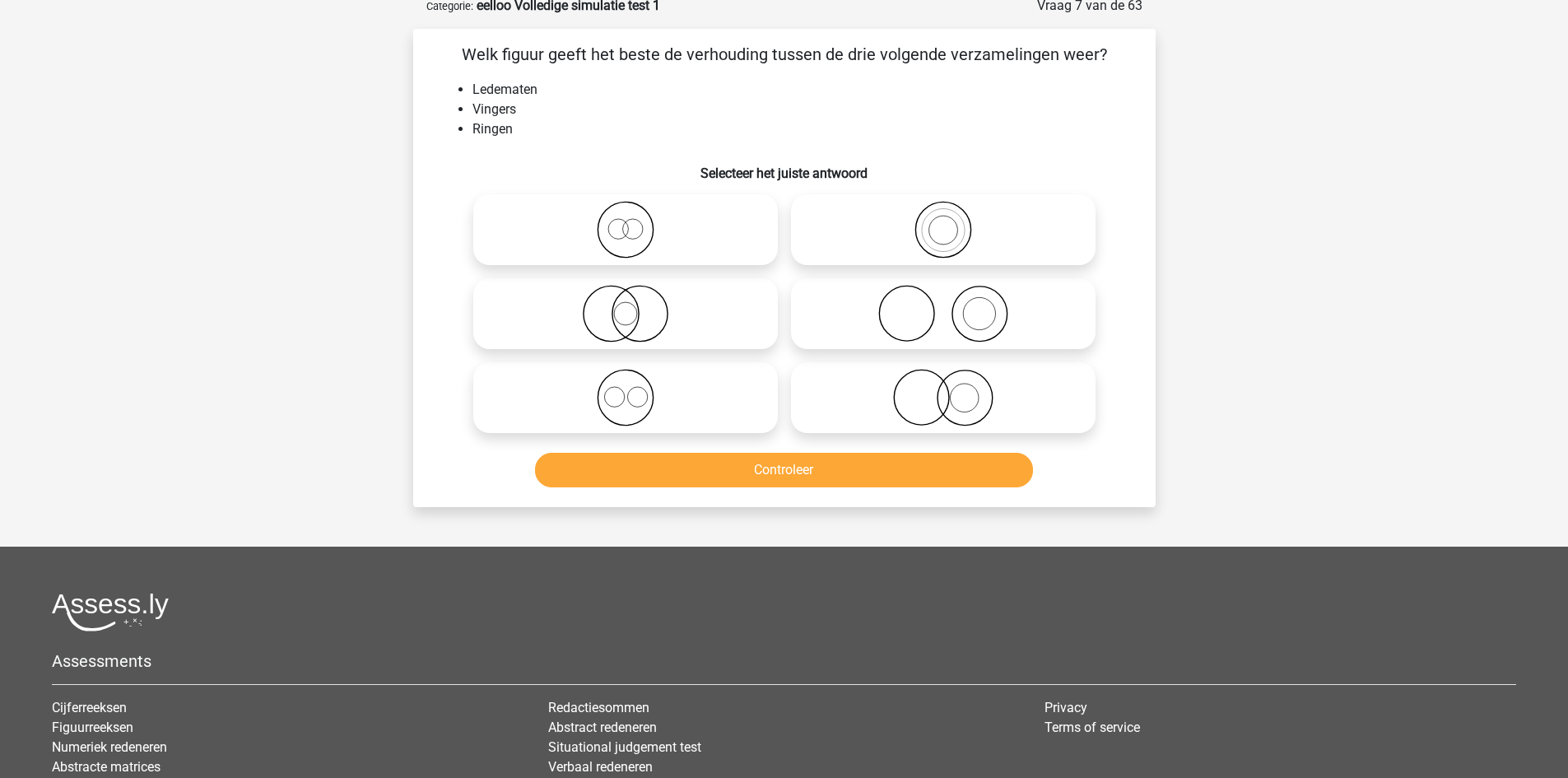
scroll to position [83, 0]
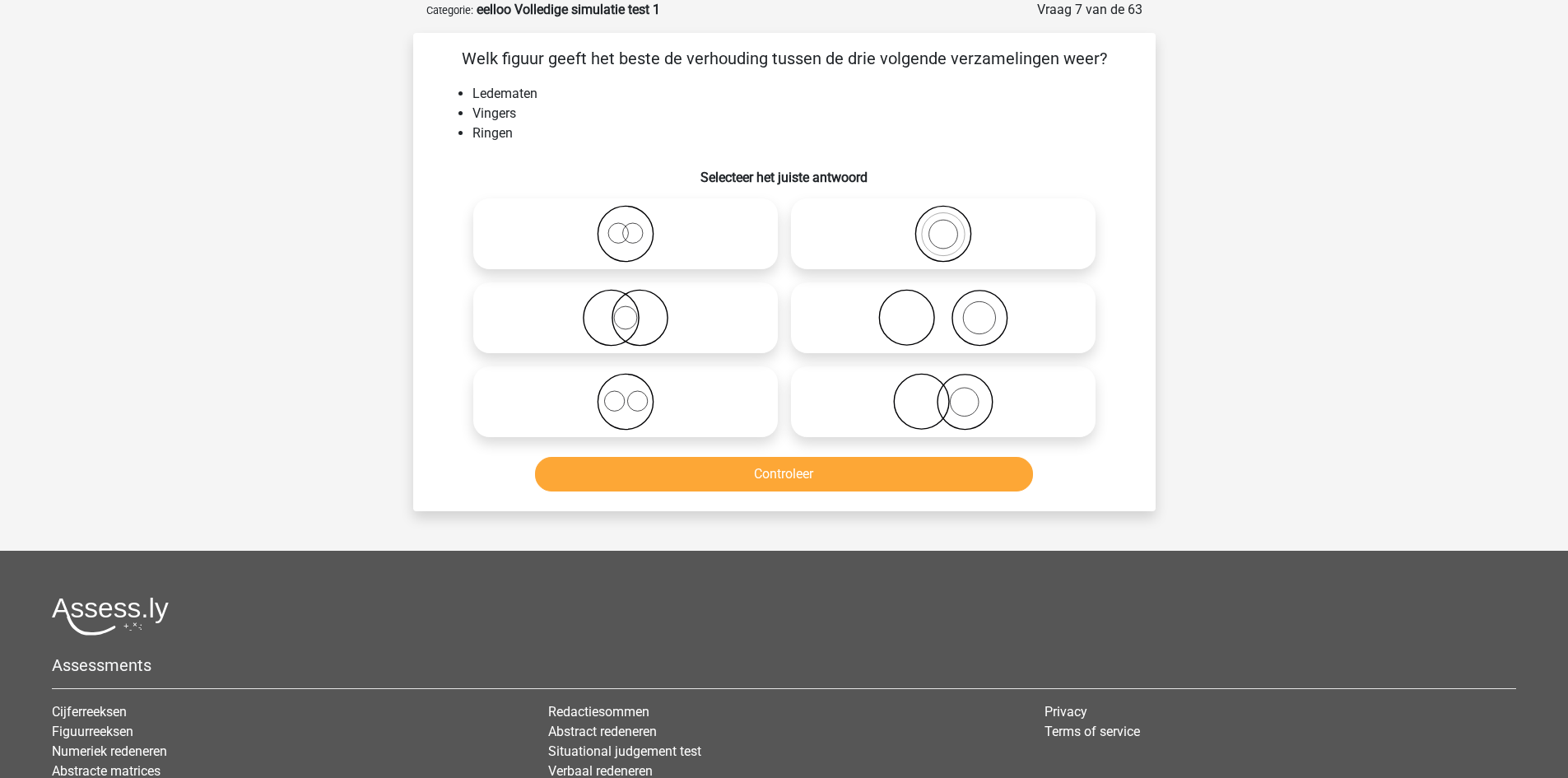
click at [916, 347] on label at bounding box center [943, 317] width 305 height 71
click at [943, 309] on input "radio" at bounding box center [948, 304] width 11 height 11
radio input "true"
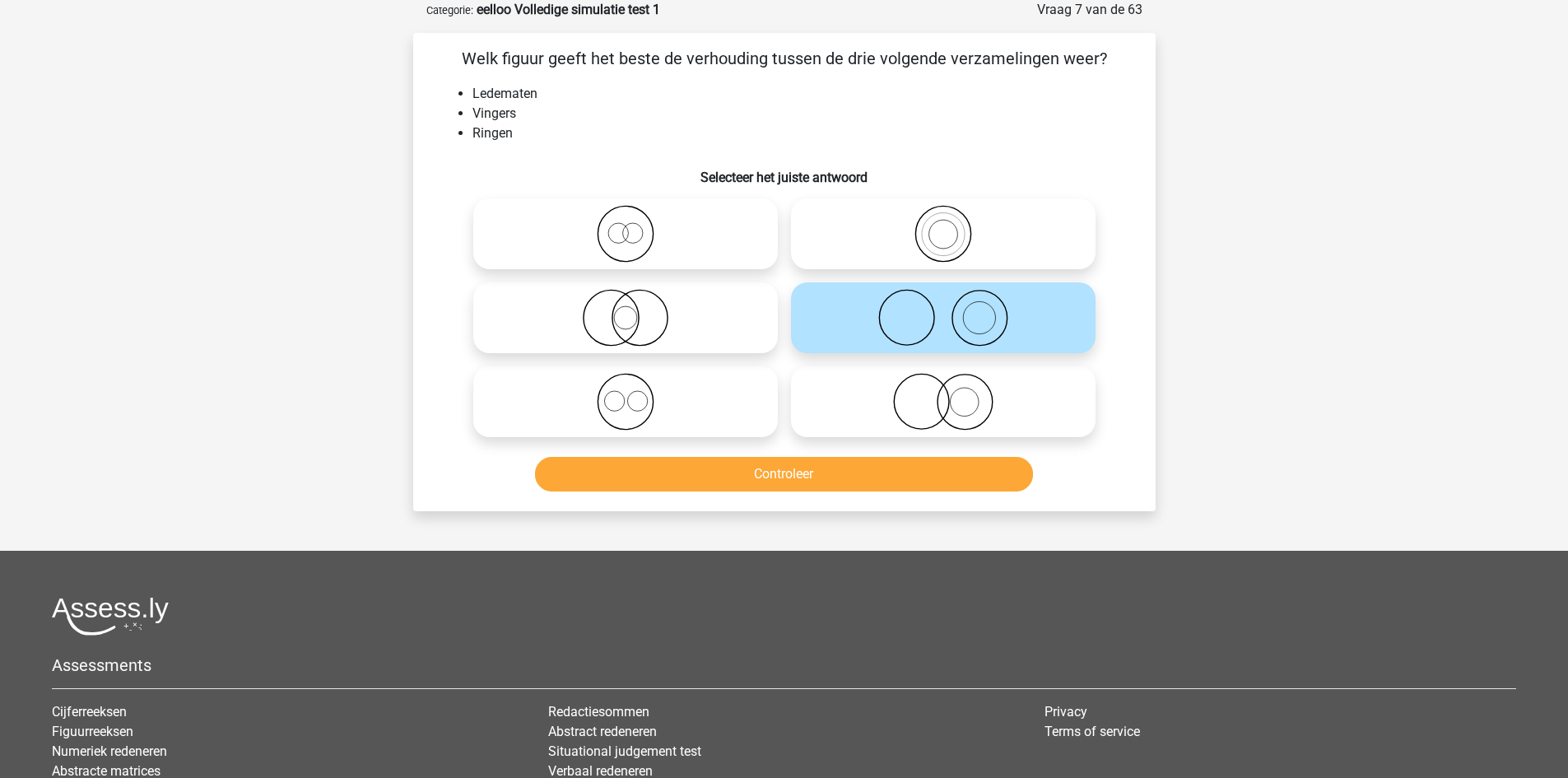
drag, startPoint x: 877, startPoint y: 445, endPoint x: 877, endPoint y: 465, distance: 20.0
click at [877, 463] on div "Controleer" at bounding box center [784, 471] width 690 height 55
click at [878, 466] on button "Controleer" at bounding box center [783, 473] width 498 height 35
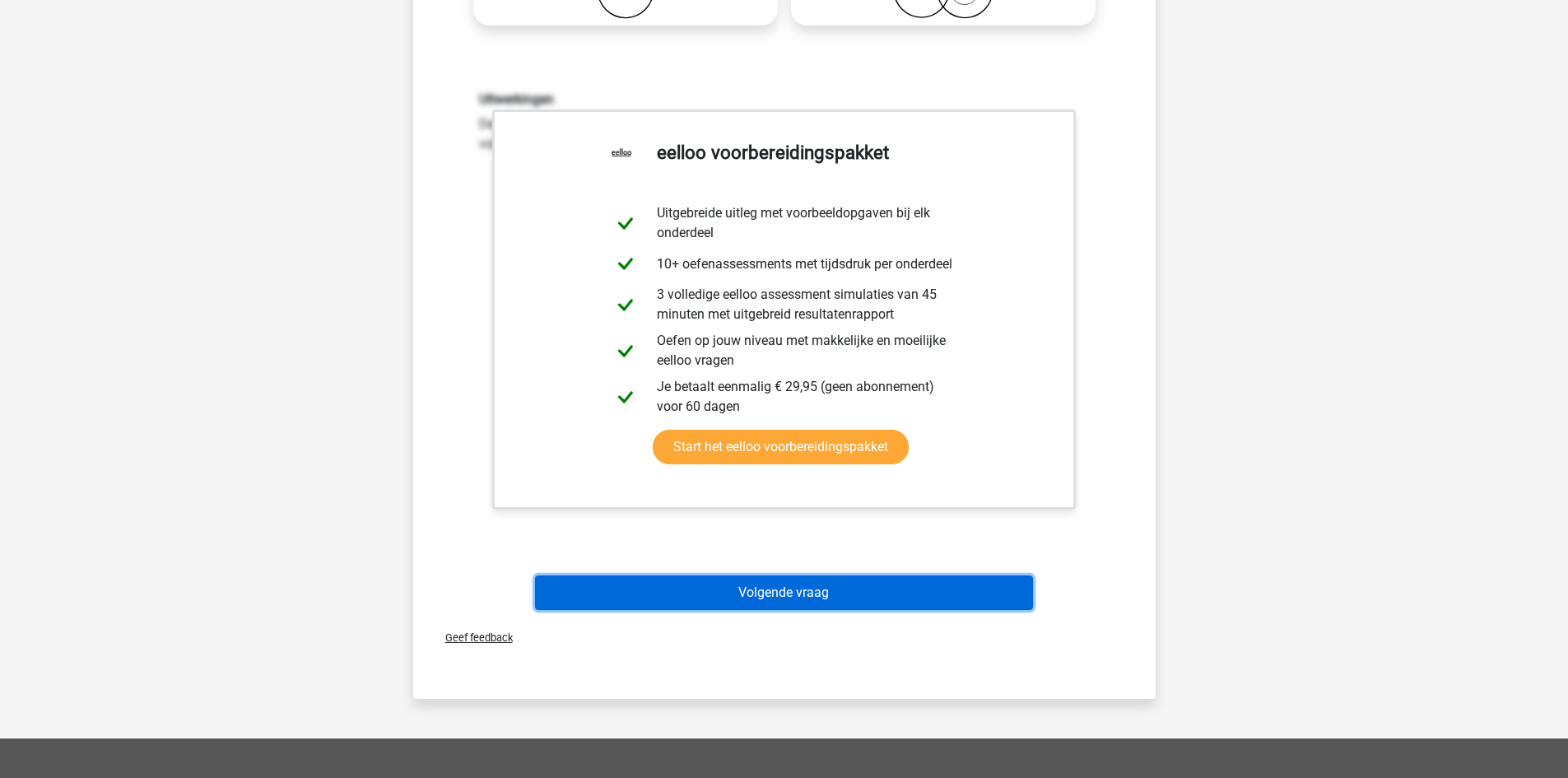
click at [779, 584] on button "Volgende vraag" at bounding box center [783, 592] width 498 height 35
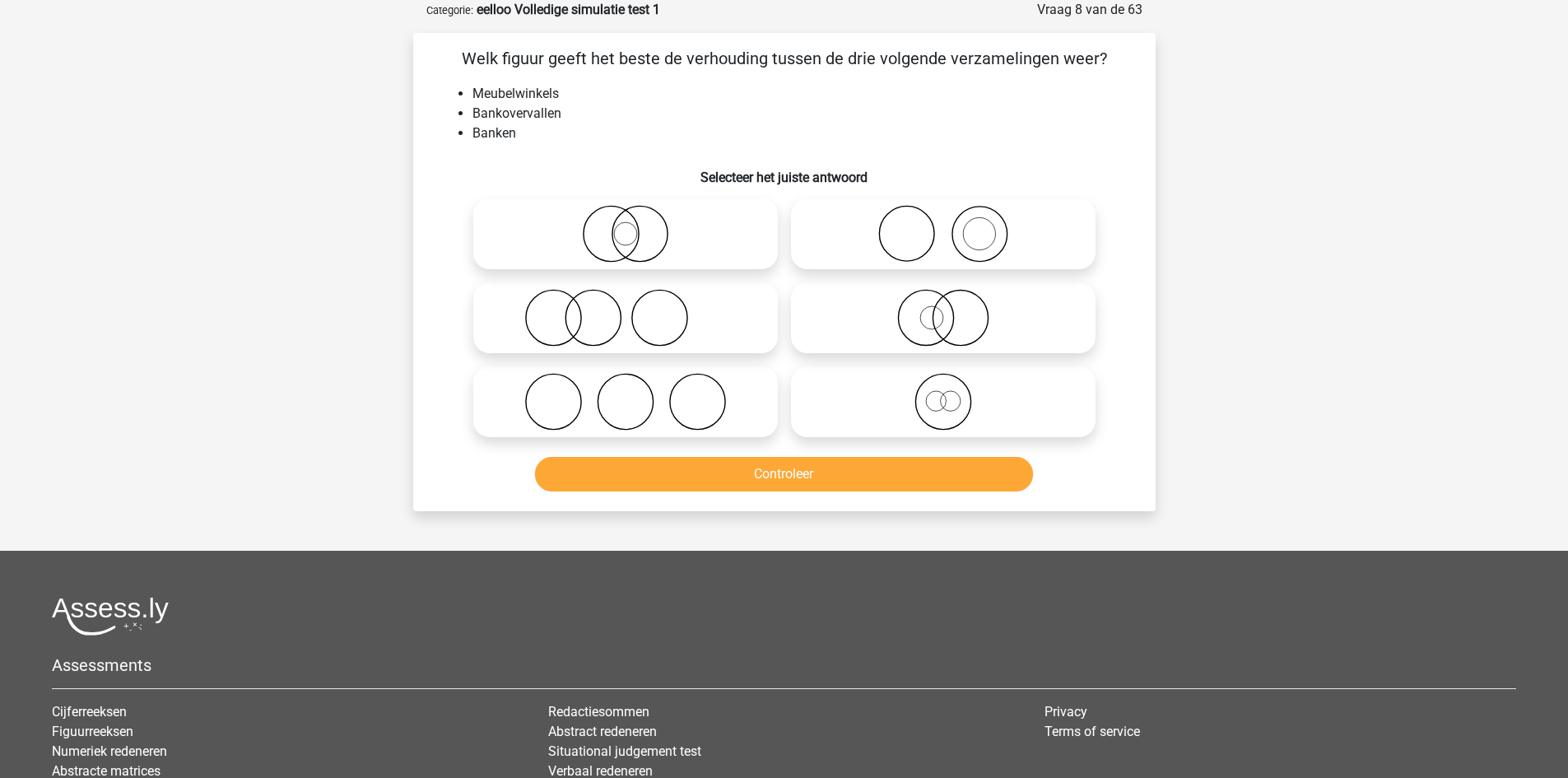
click at [614, 401] on icon at bounding box center [626, 402] width 291 height 57
click at [626, 393] on input "radio" at bounding box center [631, 387] width 11 height 11
radio input "true"
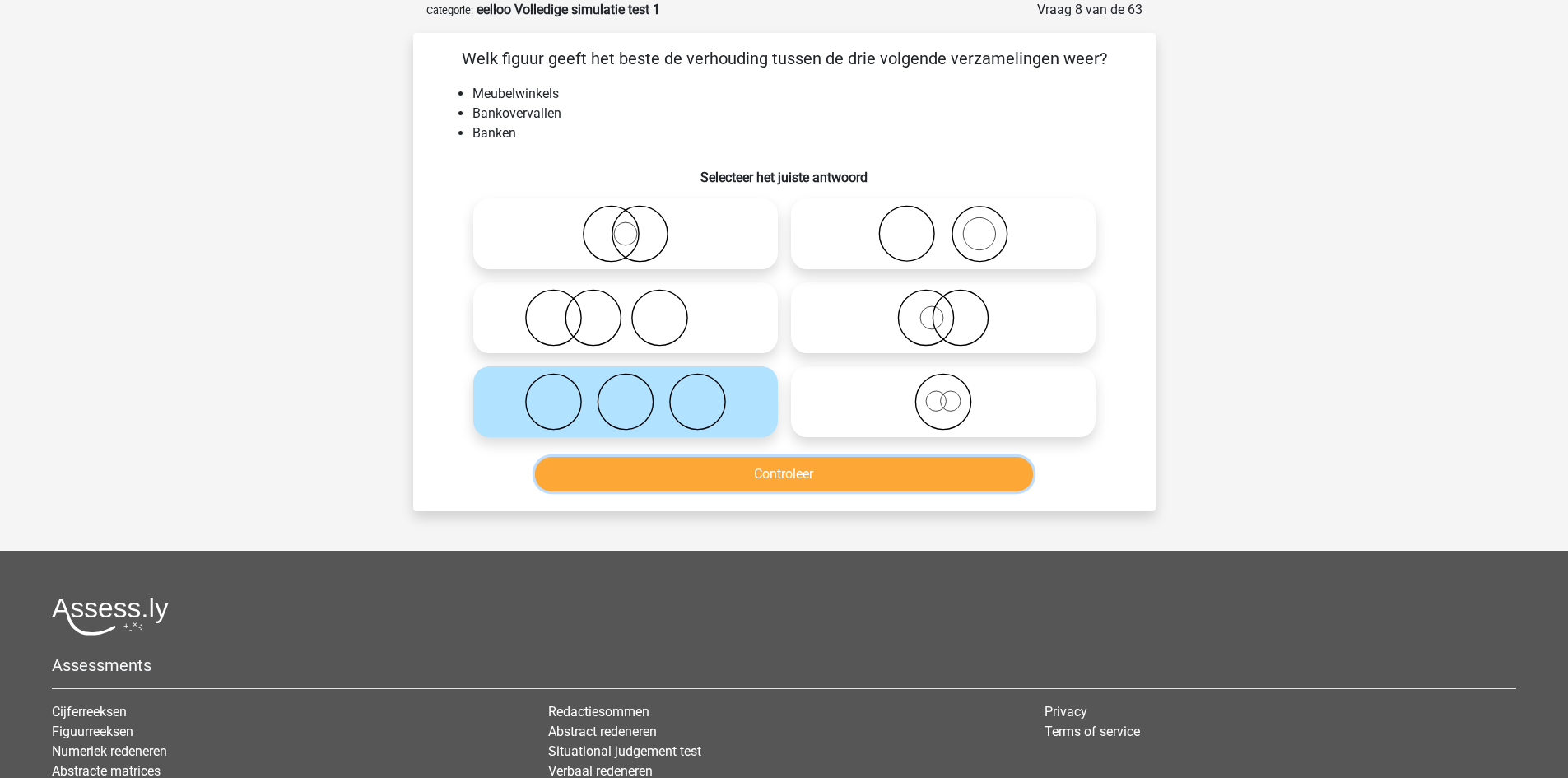
click at [677, 465] on button "Controleer" at bounding box center [783, 473] width 498 height 35
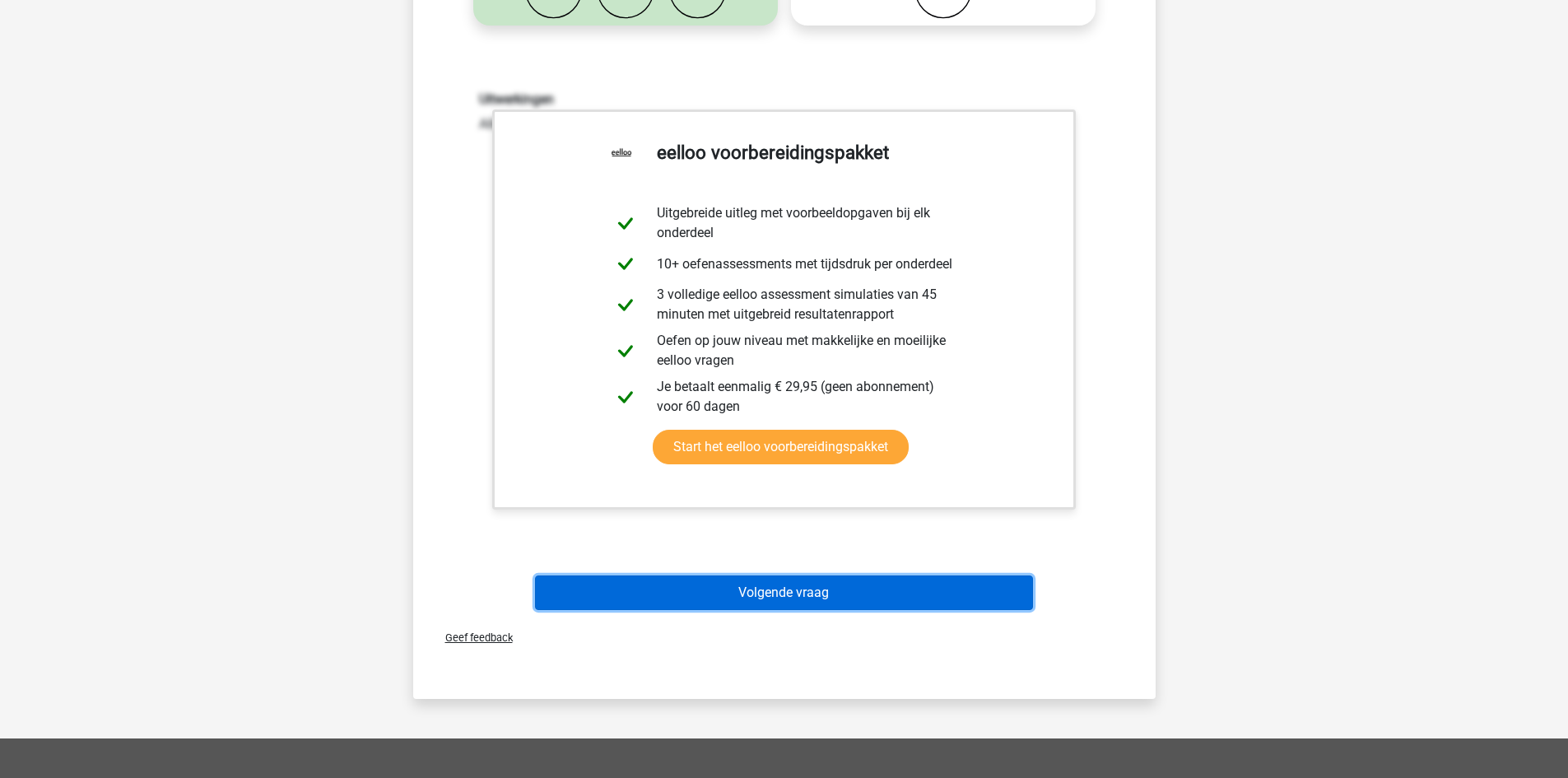
click at [718, 583] on button "Volgende vraag" at bounding box center [783, 592] width 498 height 35
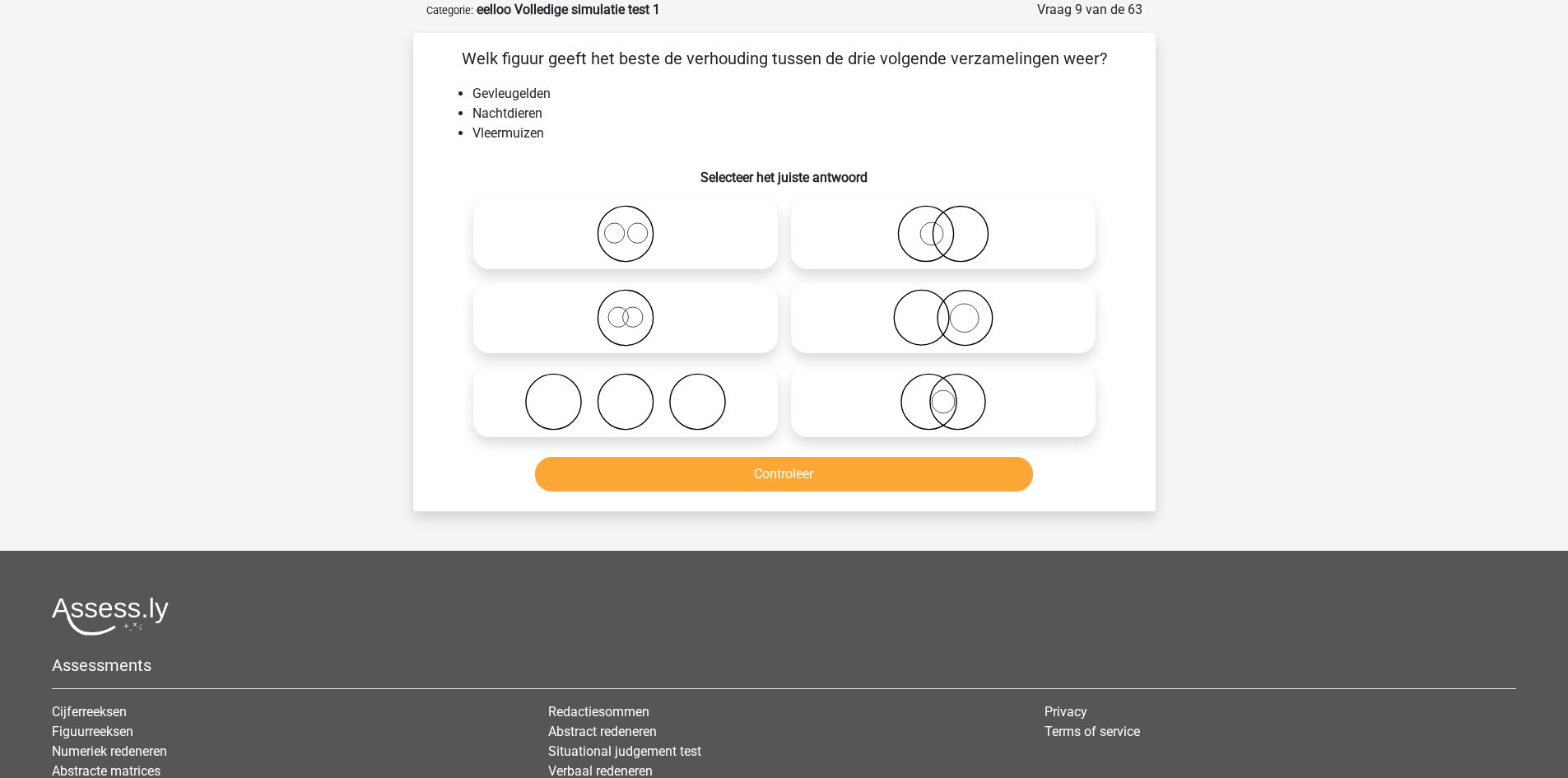
click at [657, 232] on icon at bounding box center [626, 233] width 291 height 57
click at [637, 226] on input "radio" at bounding box center [631, 220] width 11 height 11
radio input "true"
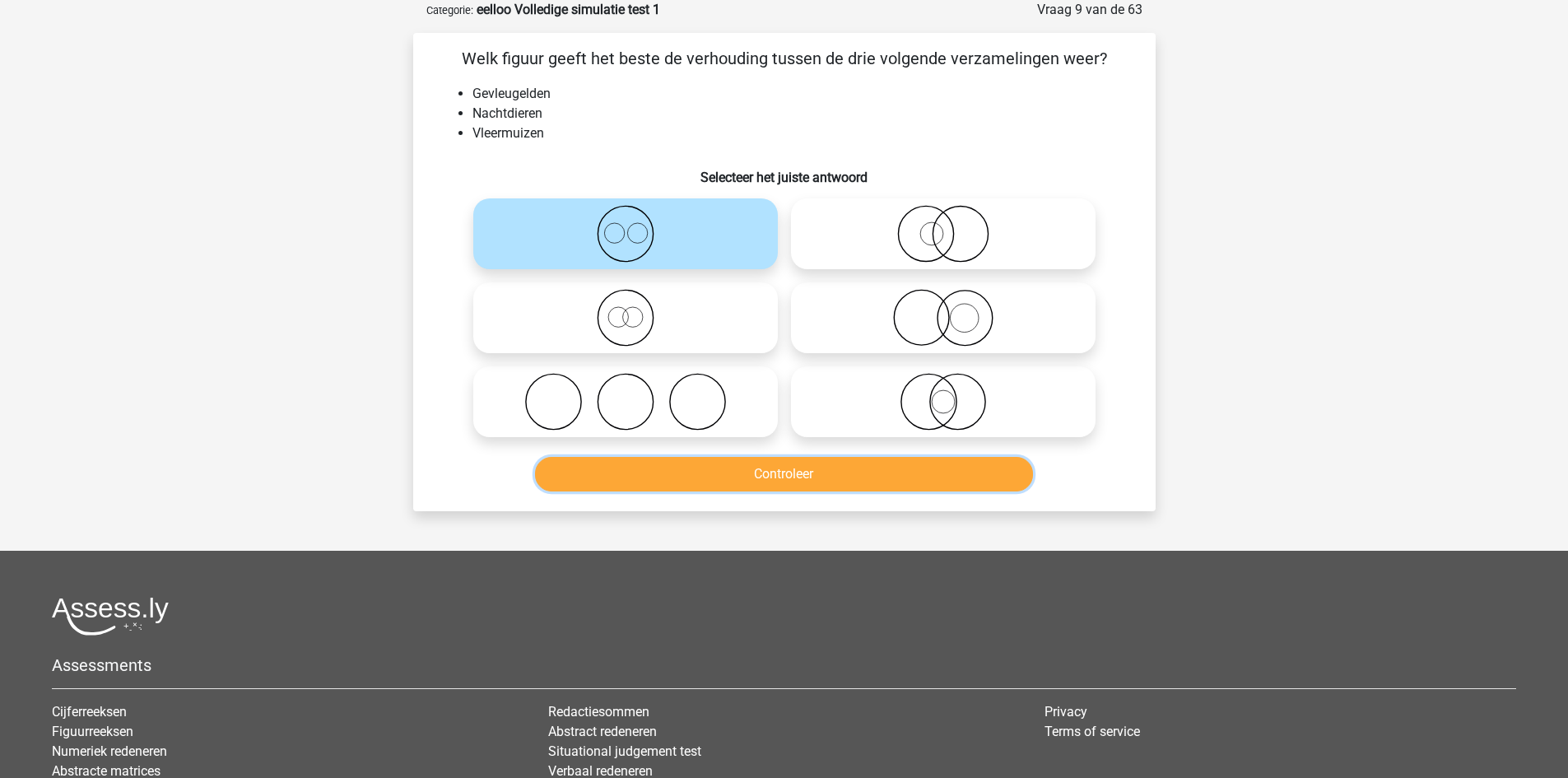
click at [666, 466] on button "Controleer" at bounding box center [783, 473] width 498 height 35
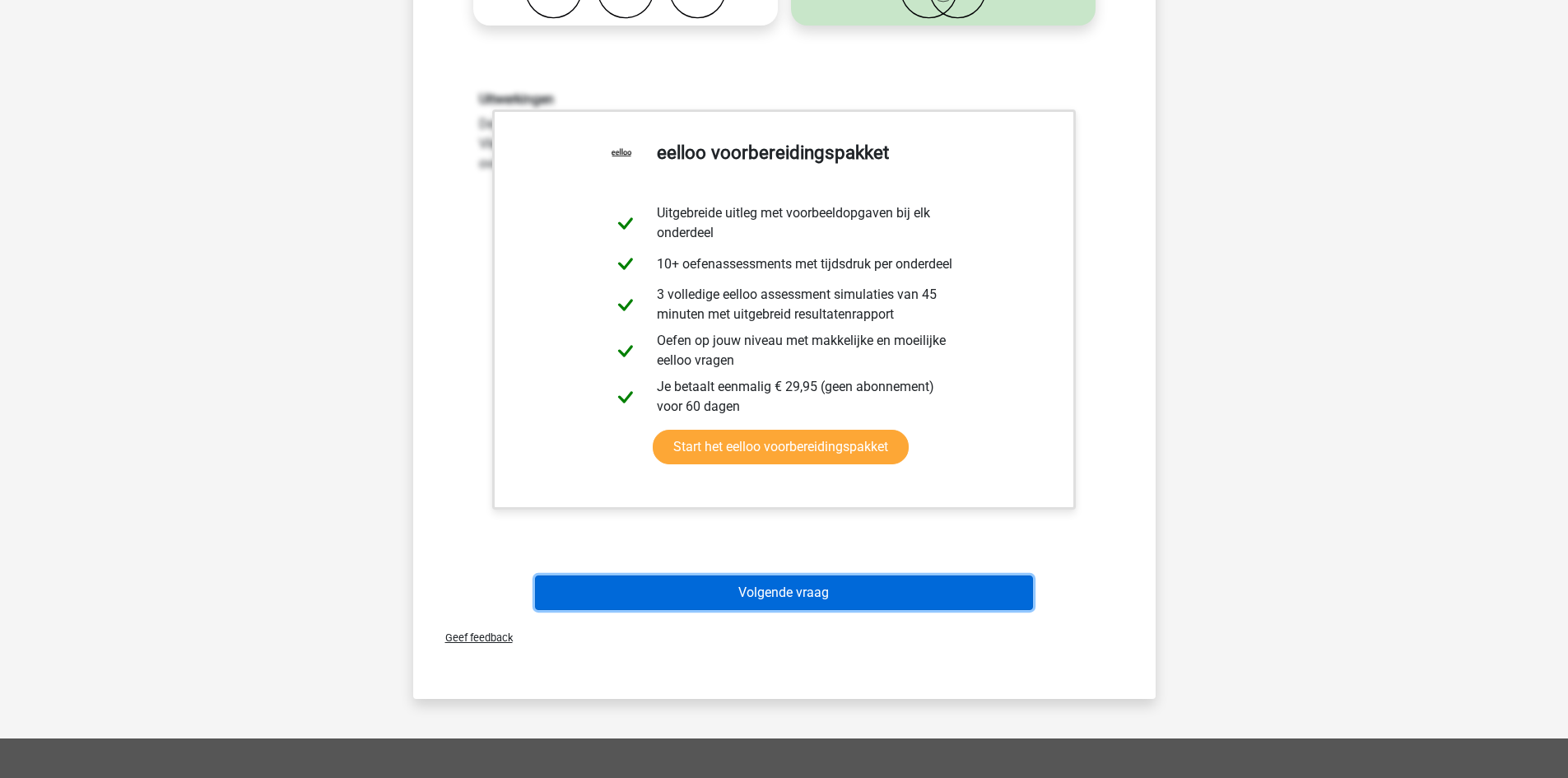
click at [787, 595] on button "Volgende vraag" at bounding box center [783, 592] width 498 height 35
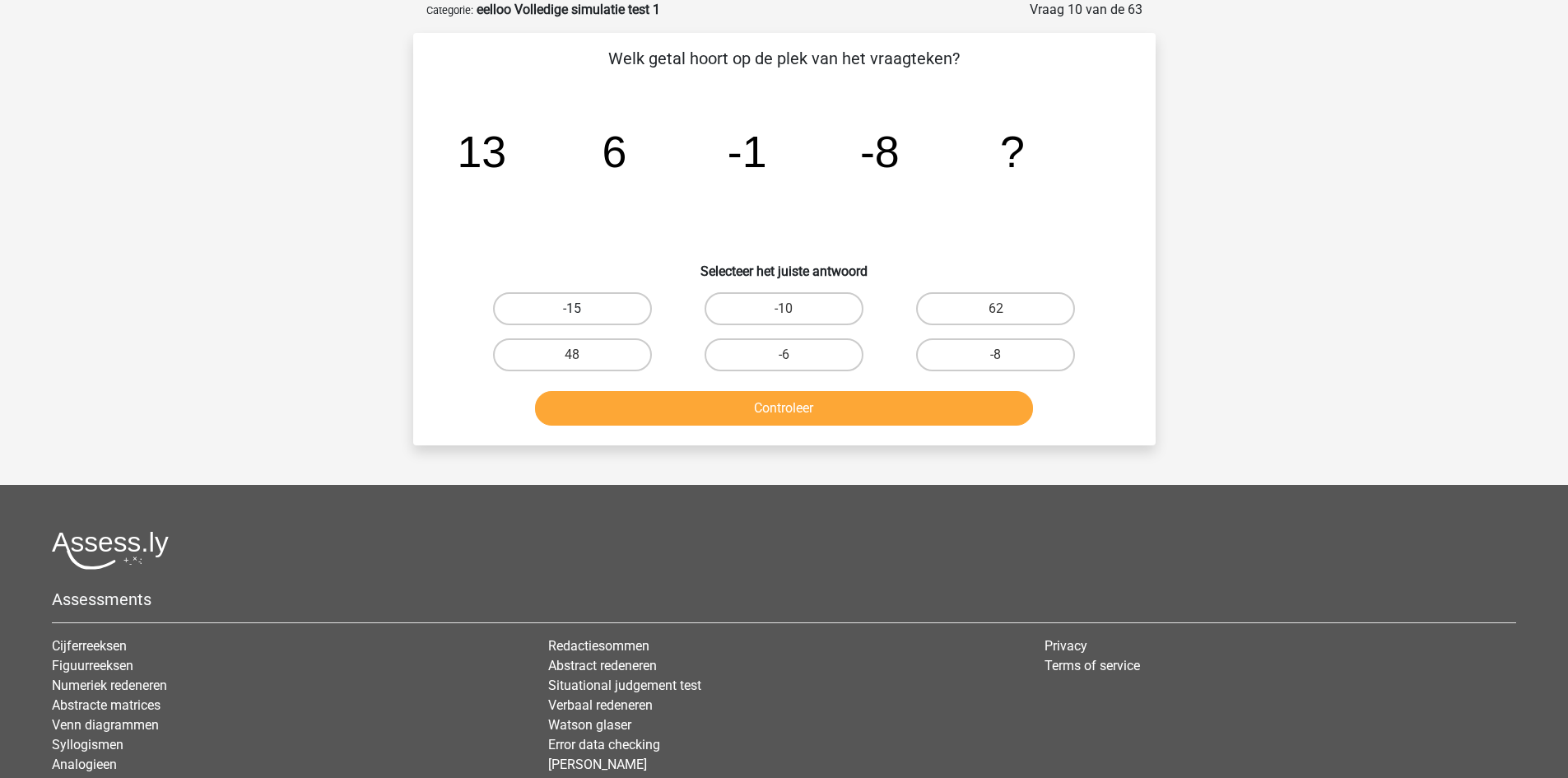
click at [590, 295] on label "-15" at bounding box center [572, 308] width 159 height 33
click at [583, 309] on input "-15" at bounding box center [577, 314] width 11 height 11
radio input "true"
click at [652, 429] on div "Controleer" at bounding box center [784, 411] width 636 height 41
click at [663, 416] on button "Controleer" at bounding box center [783, 408] width 498 height 35
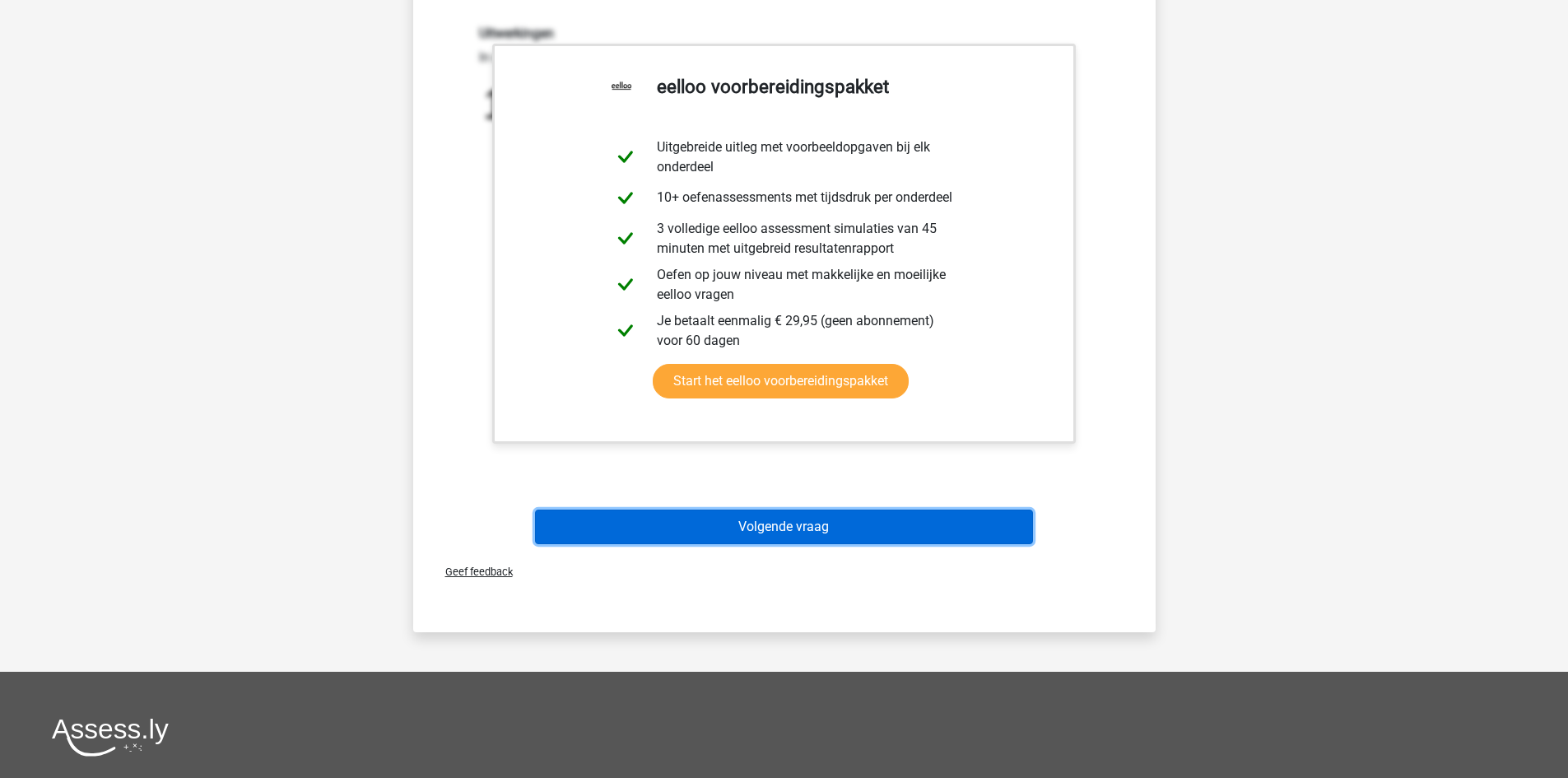
click at [778, 534] on button "Volgende vraag" at bounding box center [783, 526] width 498 height 35
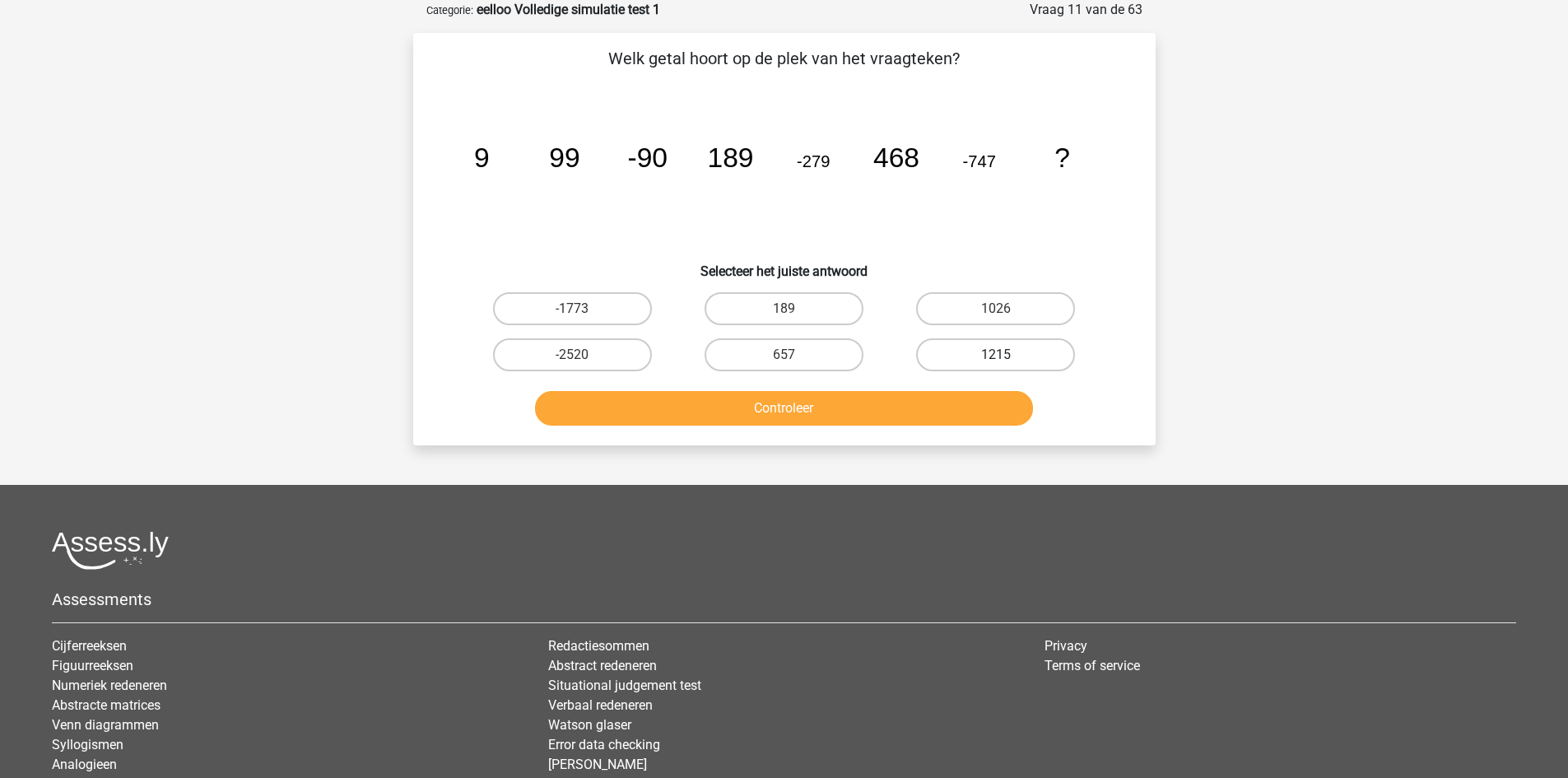
click at [1052, 353] on label "1215" at bounding box center [995, 354] width 159 height 33
click at [1006, 354] on input "1215" at bounding box center [1001, 360] width 11 height 11
radio input "true"
click at [941, 405] on button "Controleer" at bounding box center [783, 408] width 498 height 35
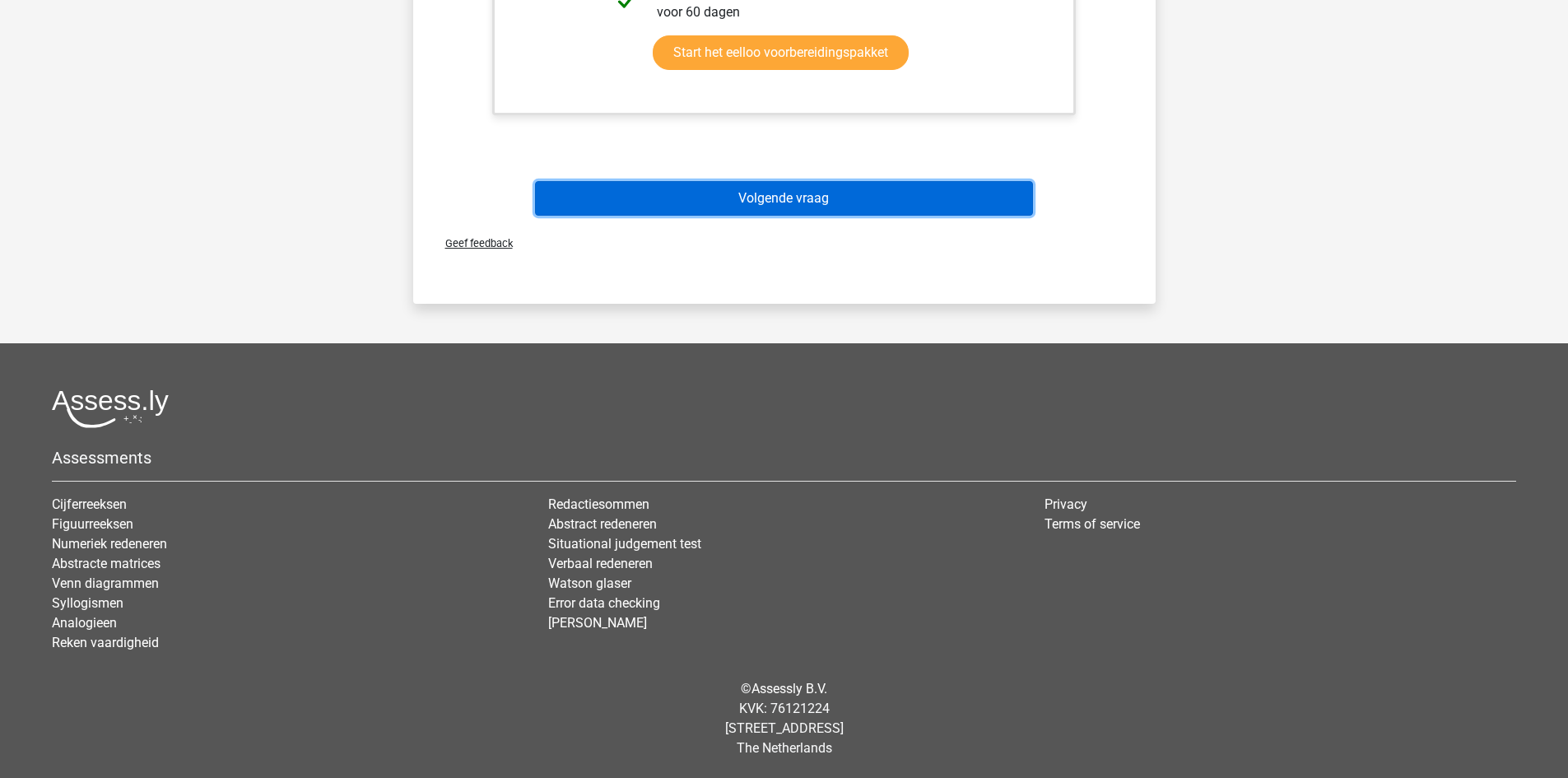
click at [822, 208] on button "Volgende vraag" at bounding box center [783, 198] width 498 height 35
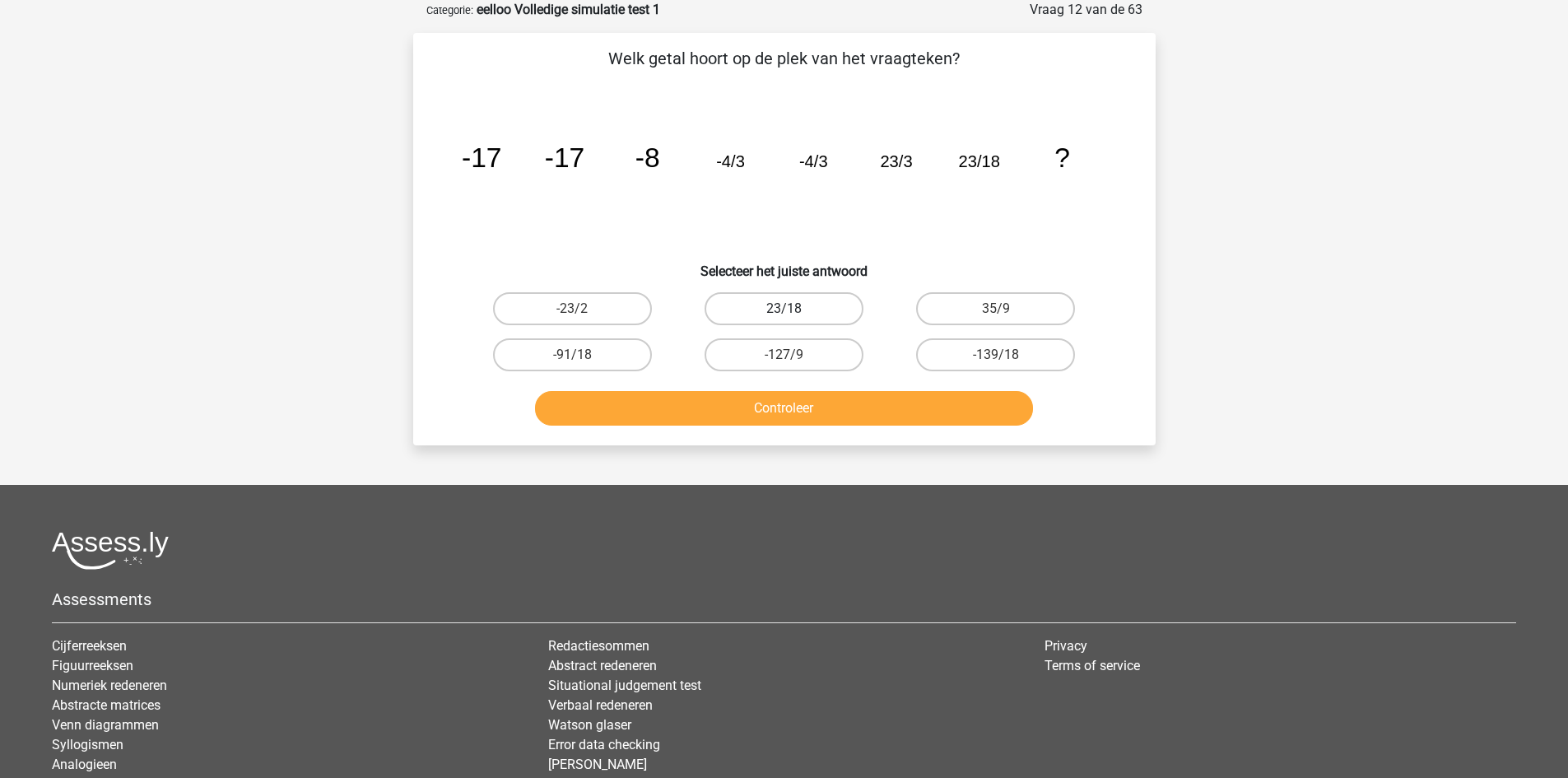
click at [807, 294] on label "23/18" at bounding box center [784, 308] width 159 height 33
click at [794, 309] on input "23/18" at bounding box center [788, 314] width 11 height 11
radio input "true"
click at [818, 410] on button "Controleer" at bounding box center [783, 408] width 498 height 35
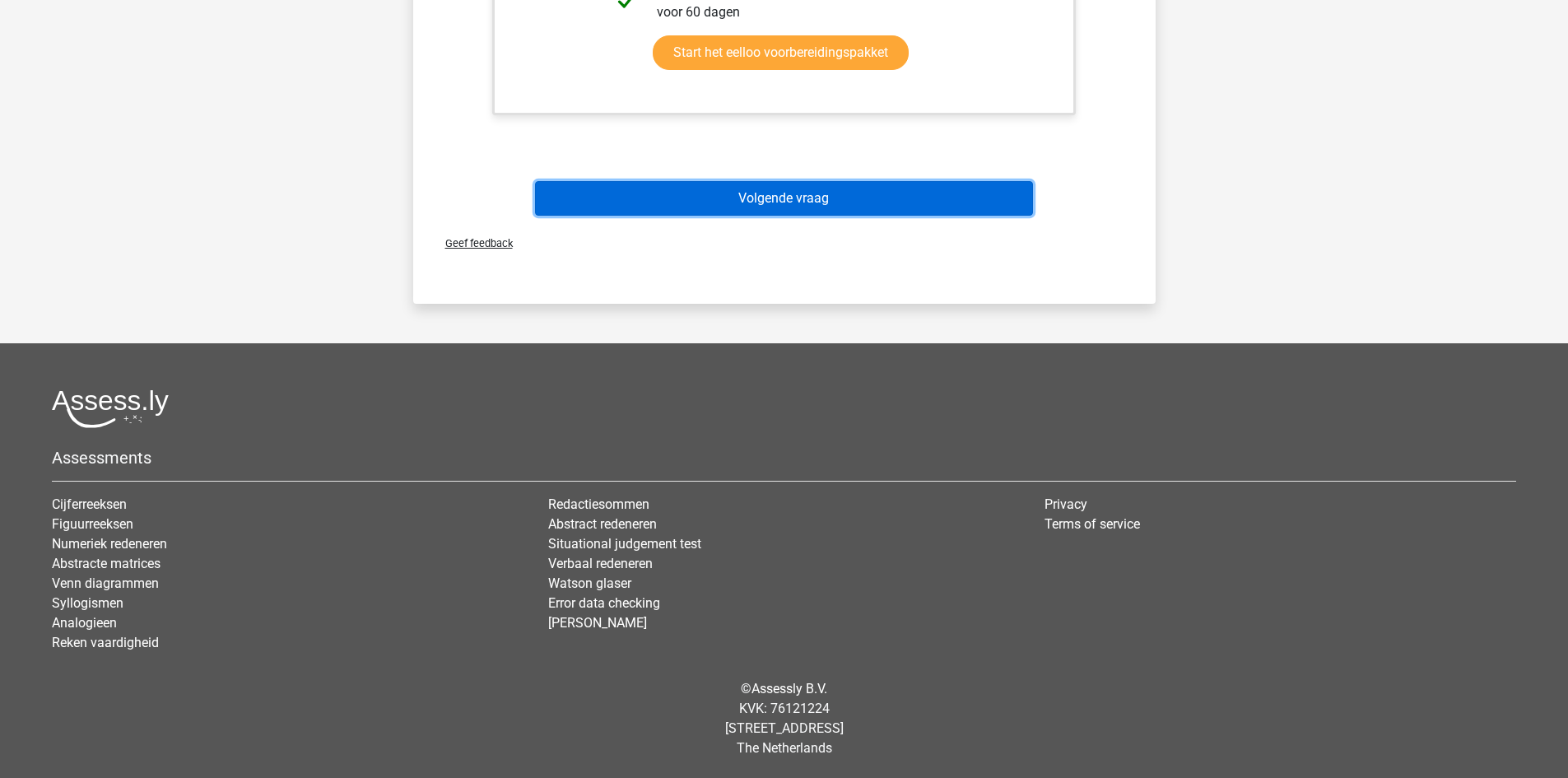
click at [839, 204] on button "Volgende vraag" at bounding box center [783, 198] width 498 height 35
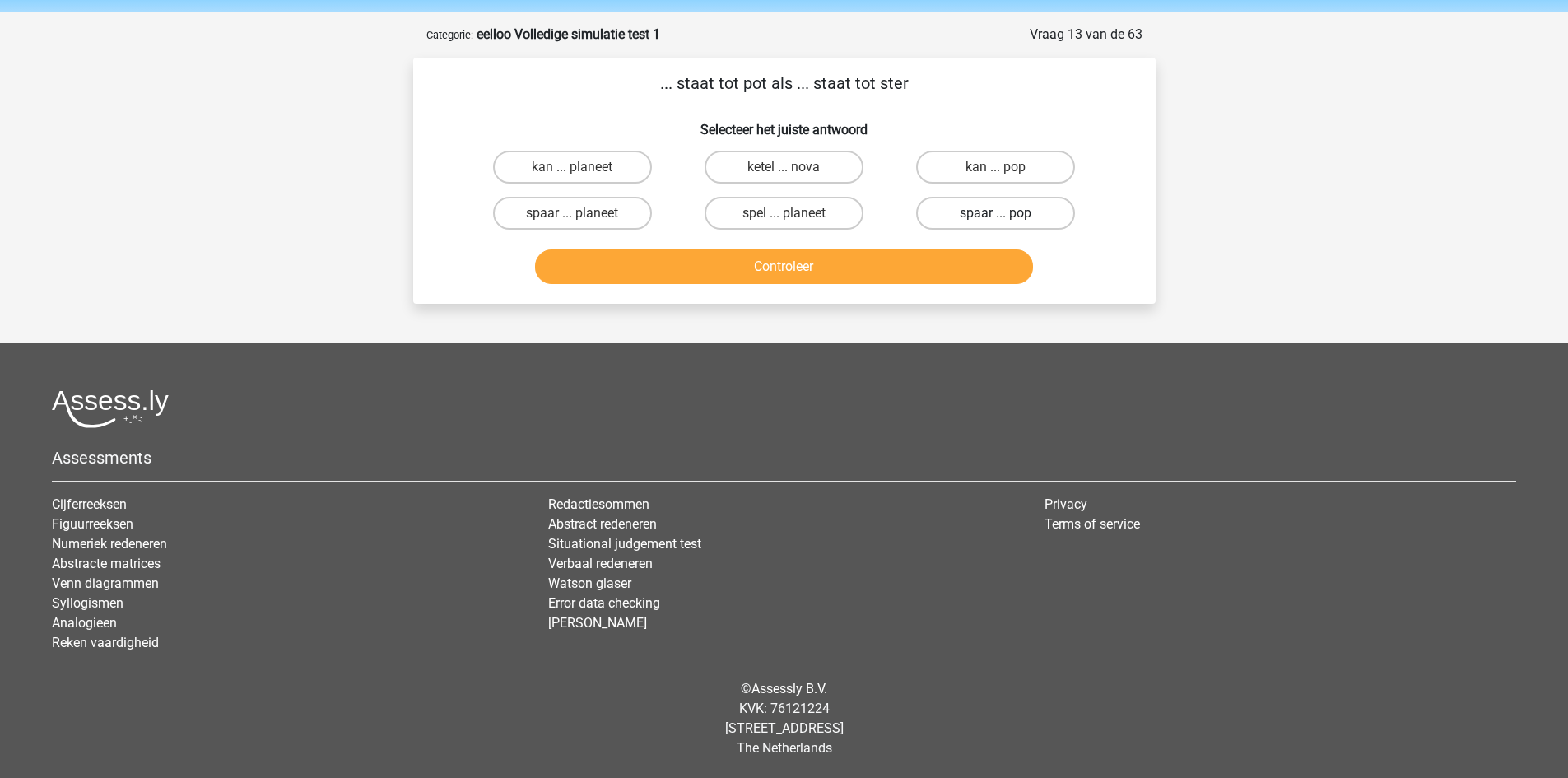
click at [965, 216] on label "spaar ... pop" at bounding box center [995, 213] width 159 height 33
click at [996, 216] on input "spaar ... pop" at bounding box center [1001, 218] width 11 height 11
radio input "true"
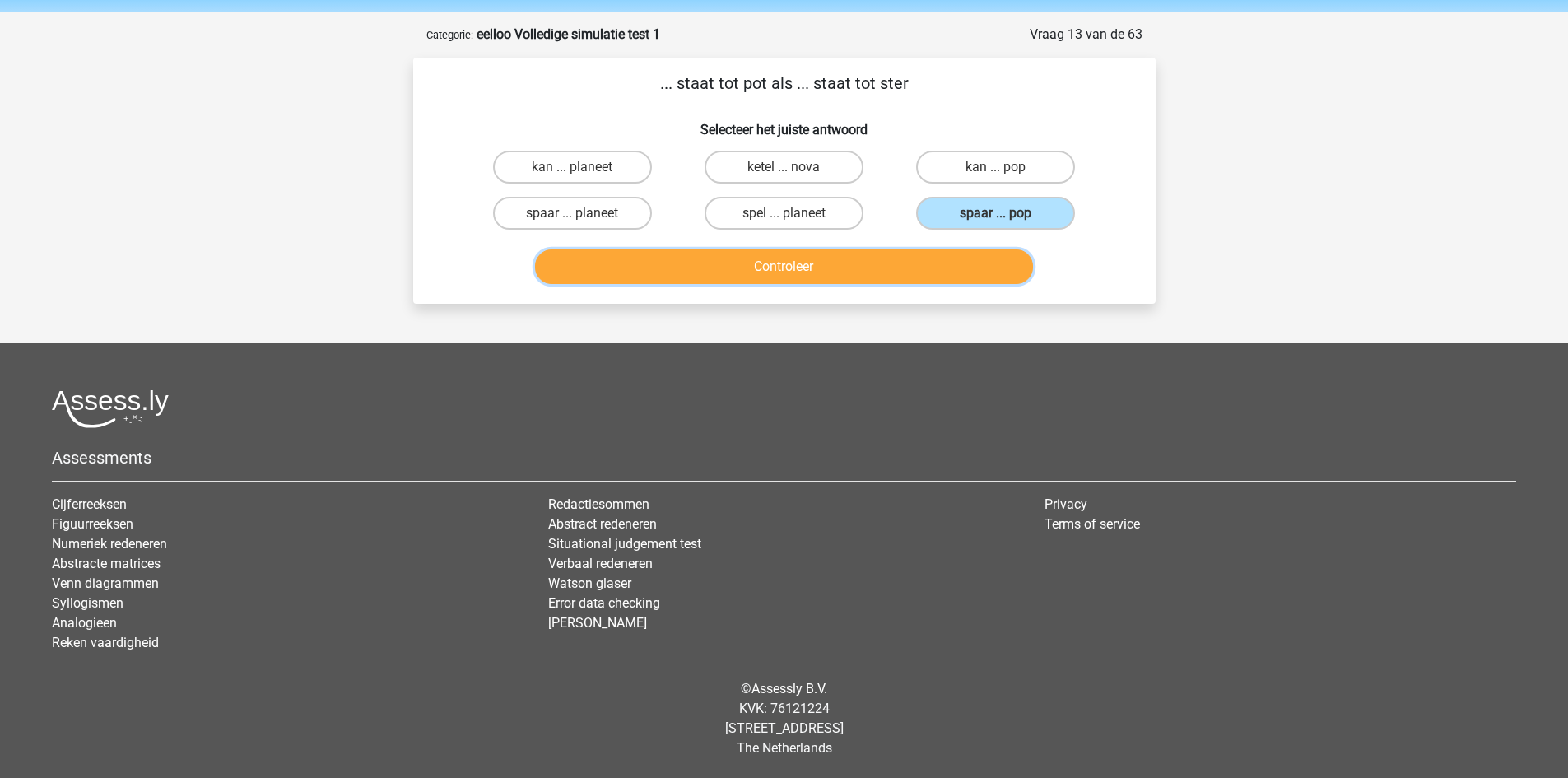
click at [957, 266] on button "Controleer" at bounding box center [783, 266] width 498 height 35
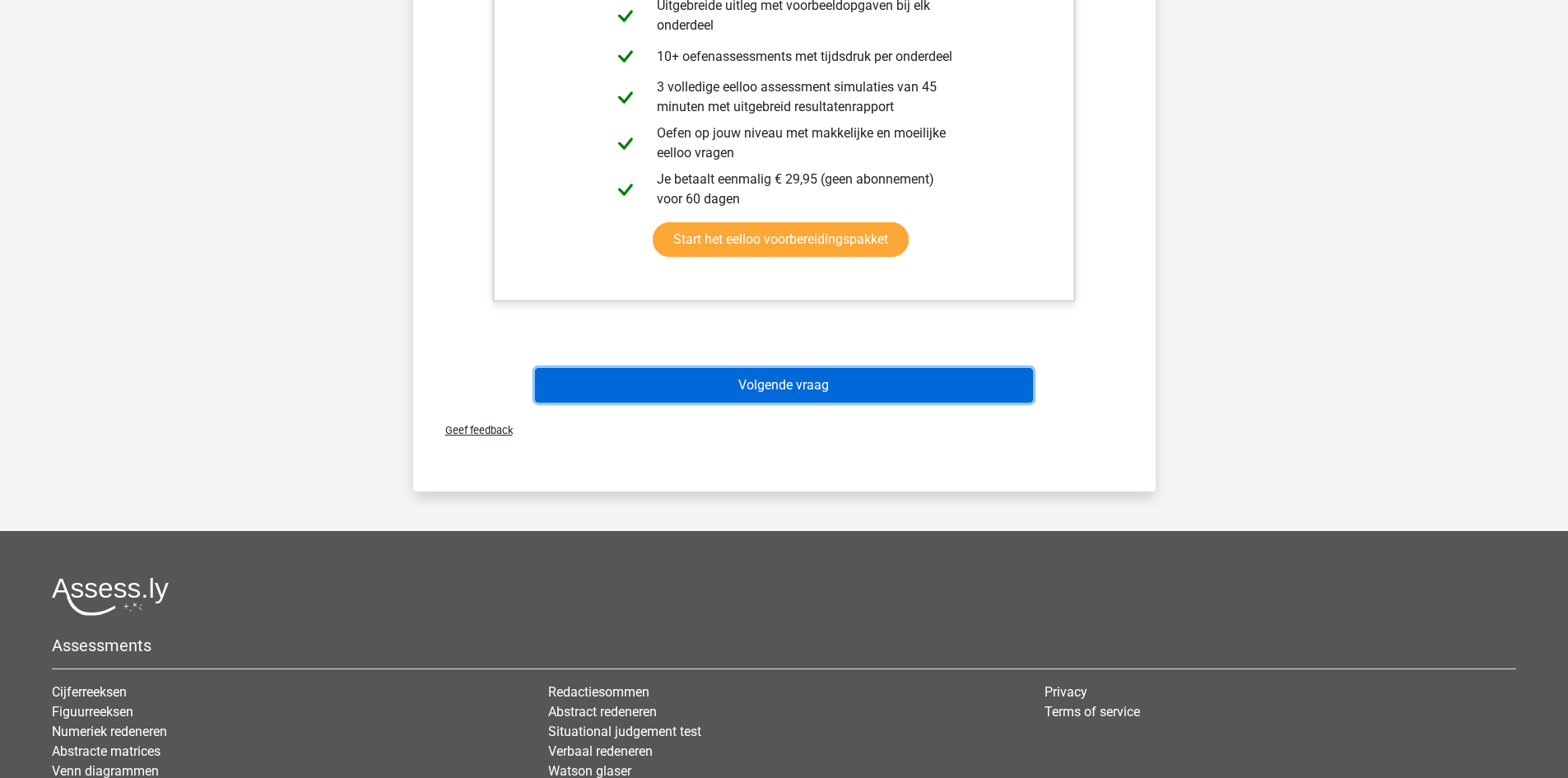
click at [837, 382] on button "Volgende vraag" at bounding box center [783, 385] width 498 height 35
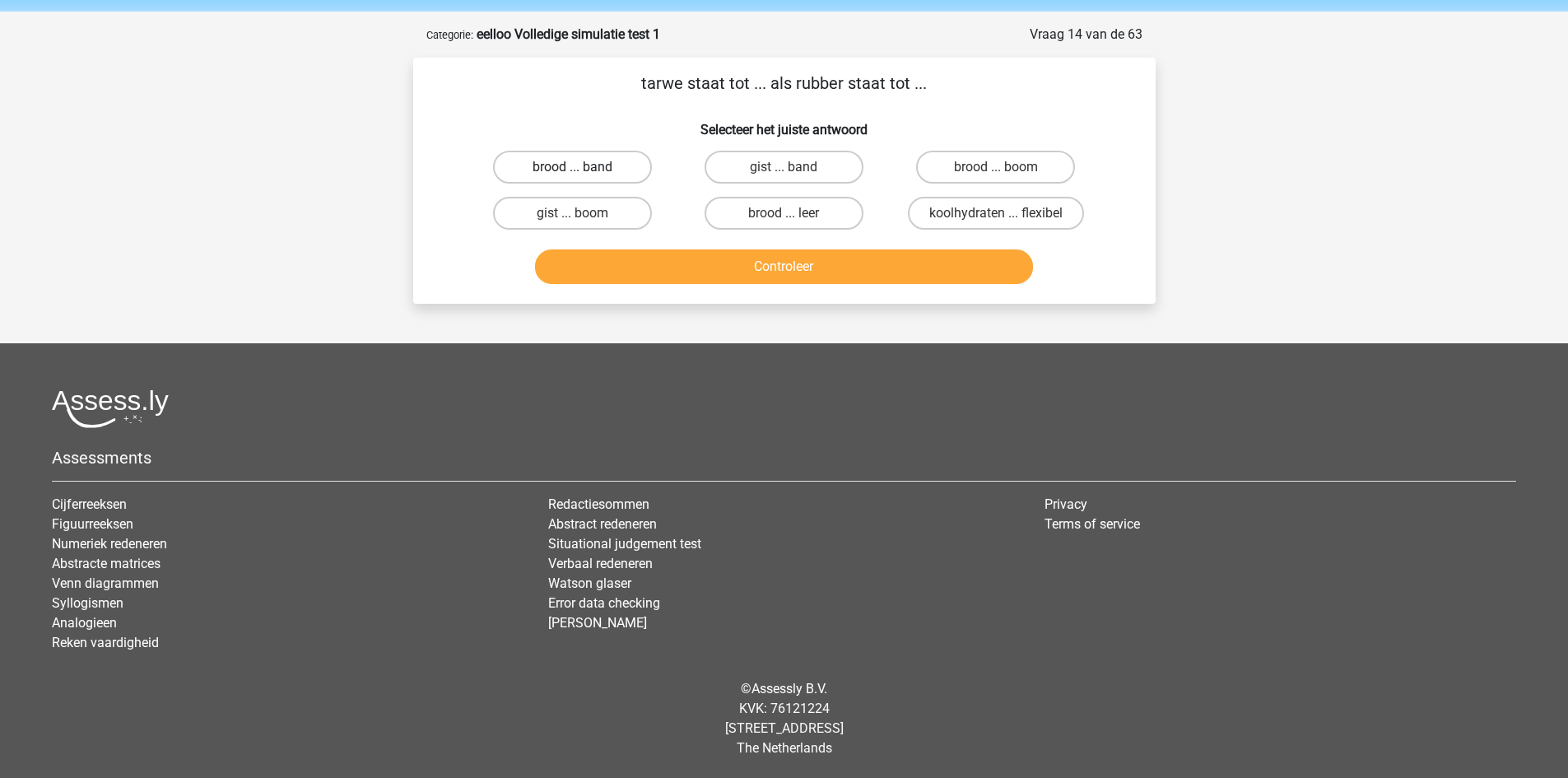
click at [597, 156] on label "brood ... band" at bounding box center [572, 167] width 159 height 33
click at [583, 167] on input "brood ... band" at bounding box center [577, 172] width 11 height 11
radio input "true"
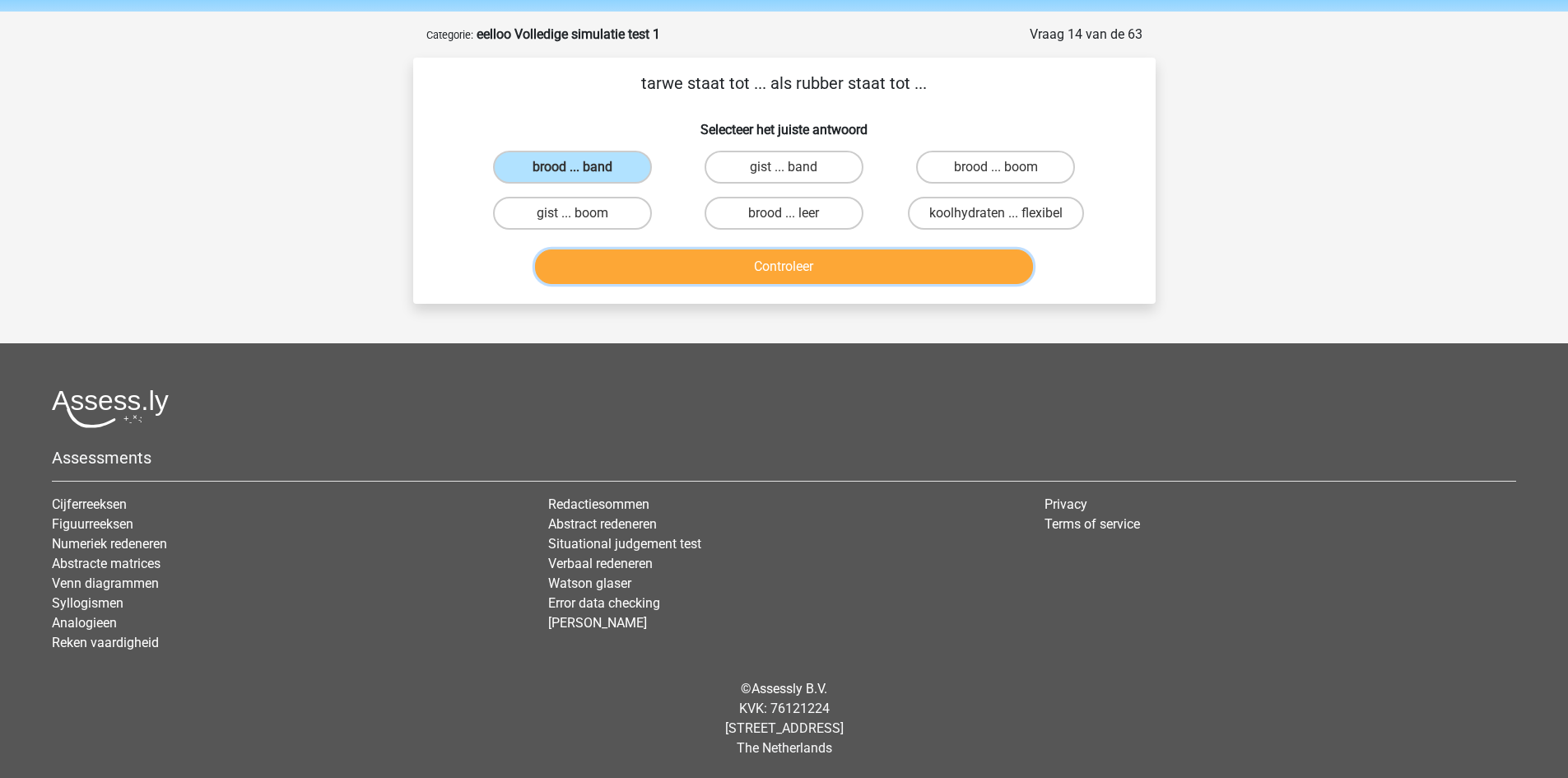
click at [731, 269] on button "Controleer" at bounding box center [783, 266] width 498 height 35
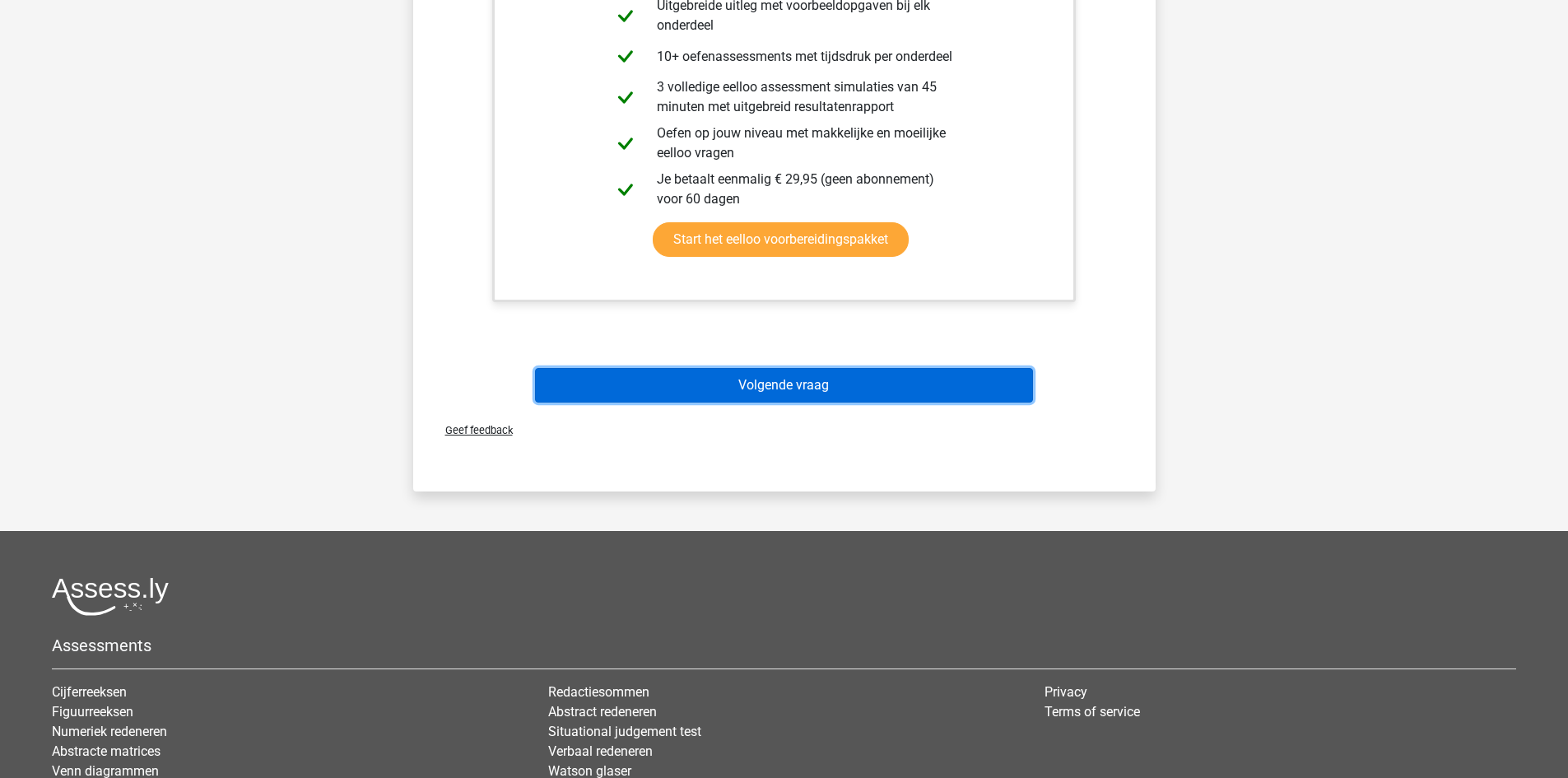
click at [771, 382] on button "Volgende vraag" at bounding box center [783, 385] width 498 height 35
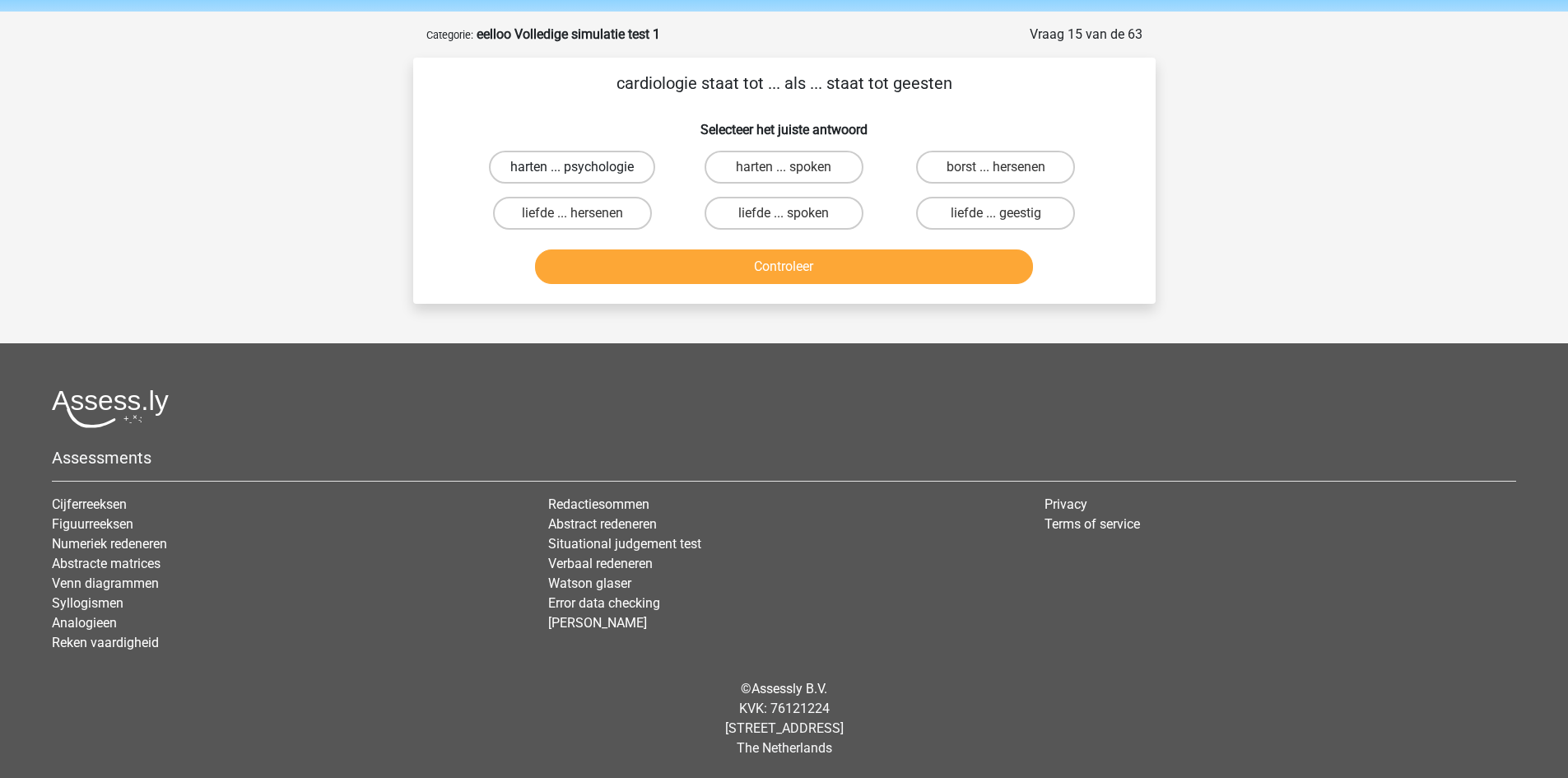
click at [632, 168] on label "harten ... psychologie" at bounding box center [572, 167] width 166 height 33
click at [583, 168] on input "harten ... psychologie" at bounding box center [577, 172] width 11 height 11
radio input "true"
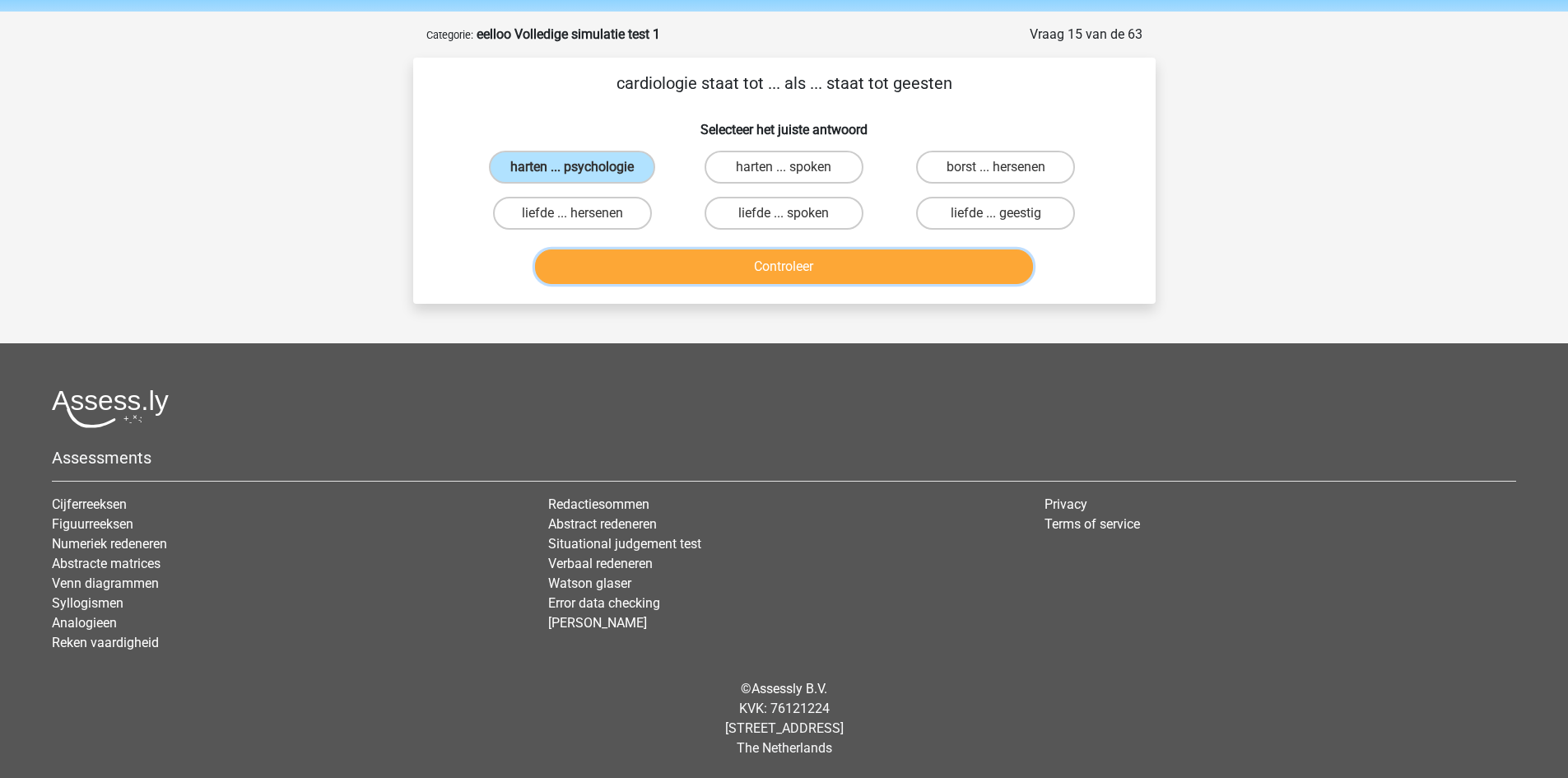
click at [760, 281] on button "Controleer" at bounding box center [783, 266] width 498 height 35
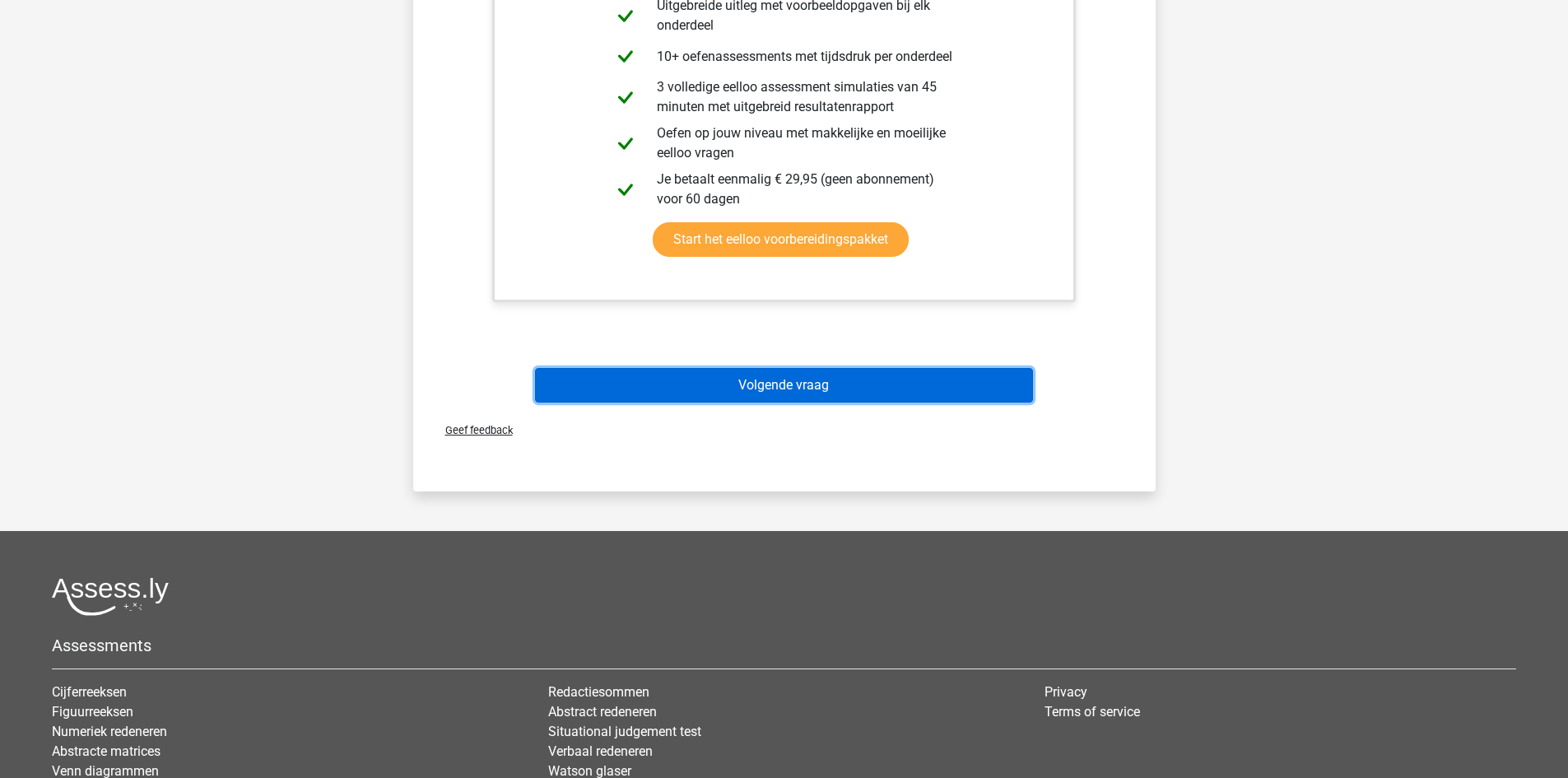
click at [806, 393] on button "Volgende vraag" at bounding box center [783, 385] width 498 height 35
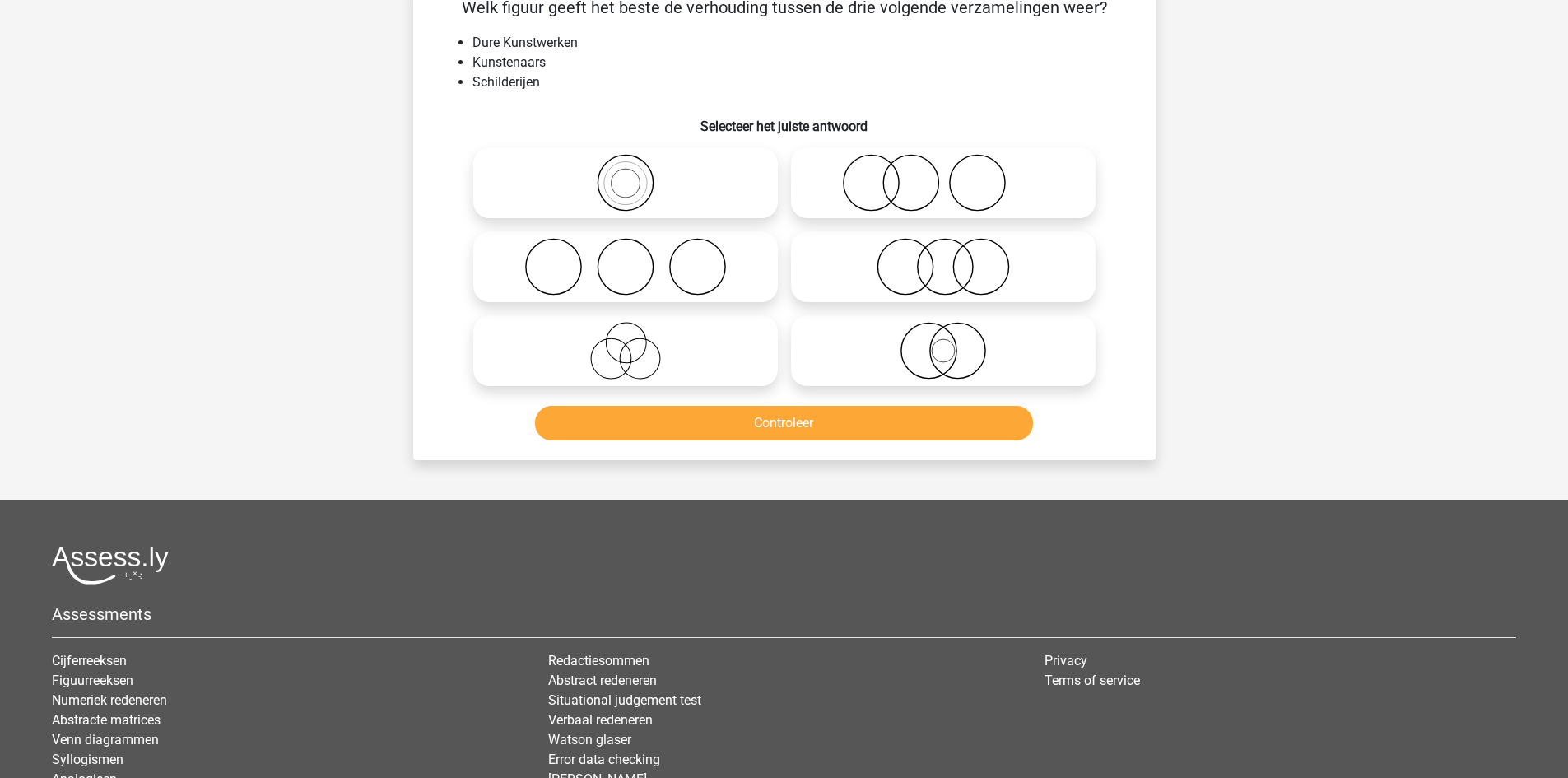
scroll to position [83, 0]
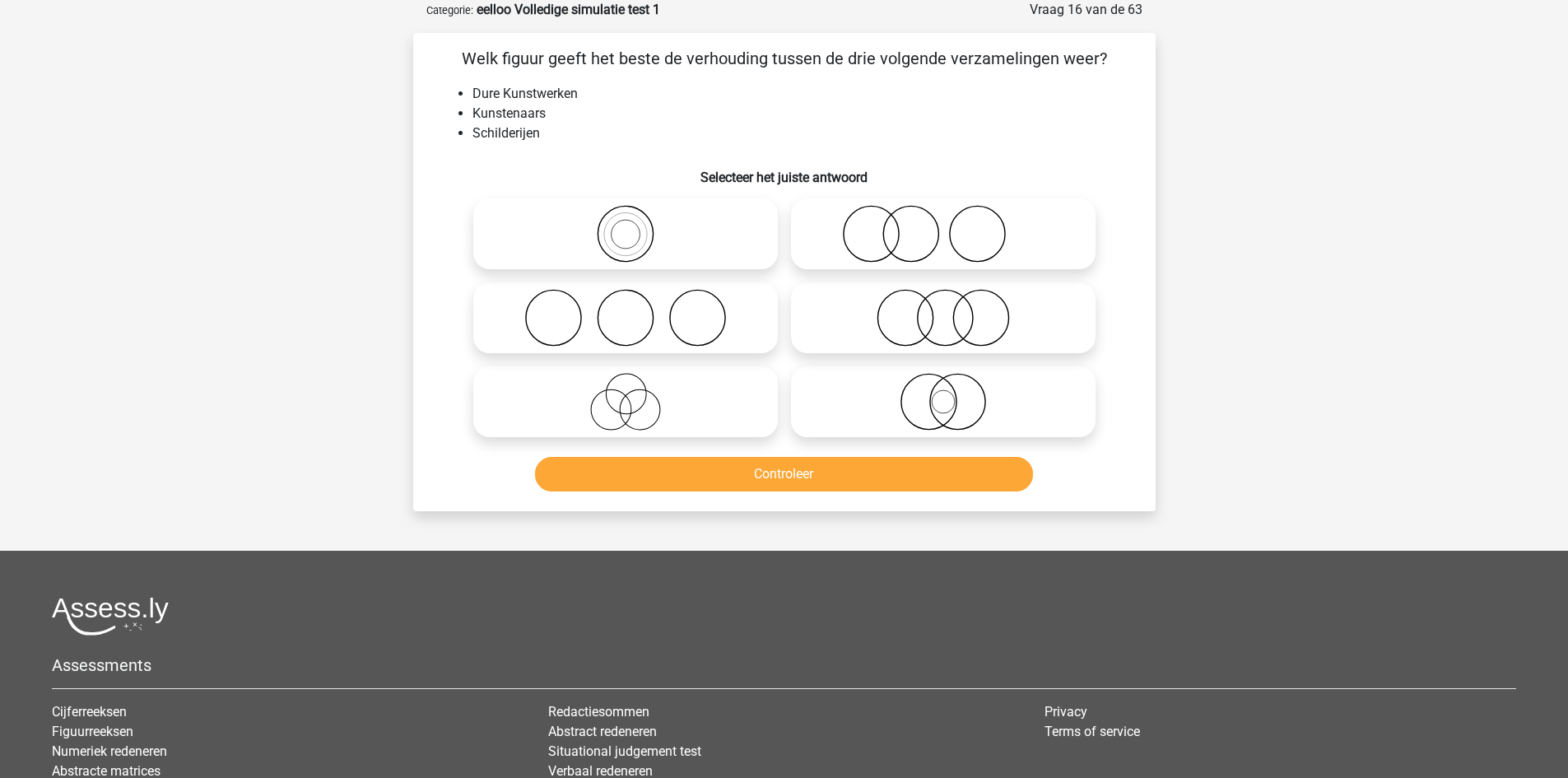
drag, startPoint x: 932, startPoint y: 232, endPoint x: 925, endPoint y: 291, distance: 59.4
click at [933, 232] on icon at bounding box center [943, 233] width 291 height 57
click at [943, 226] on input "radio" at bounding box center [948, 220] width 11 height 11
radio input "true"
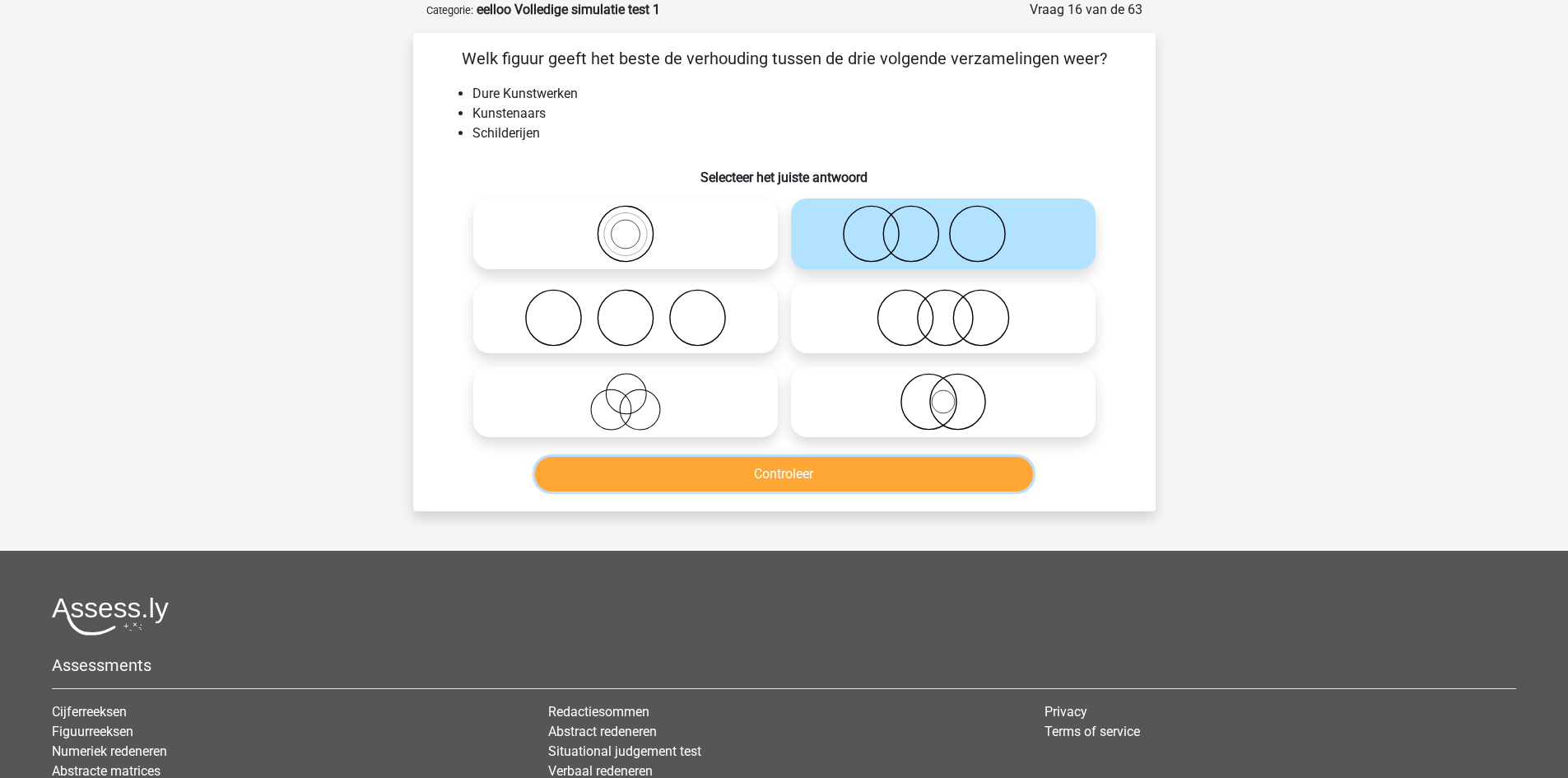
click at [847, 472] on button "Controleer" at bounding box center [783, 473] width 498 height 35
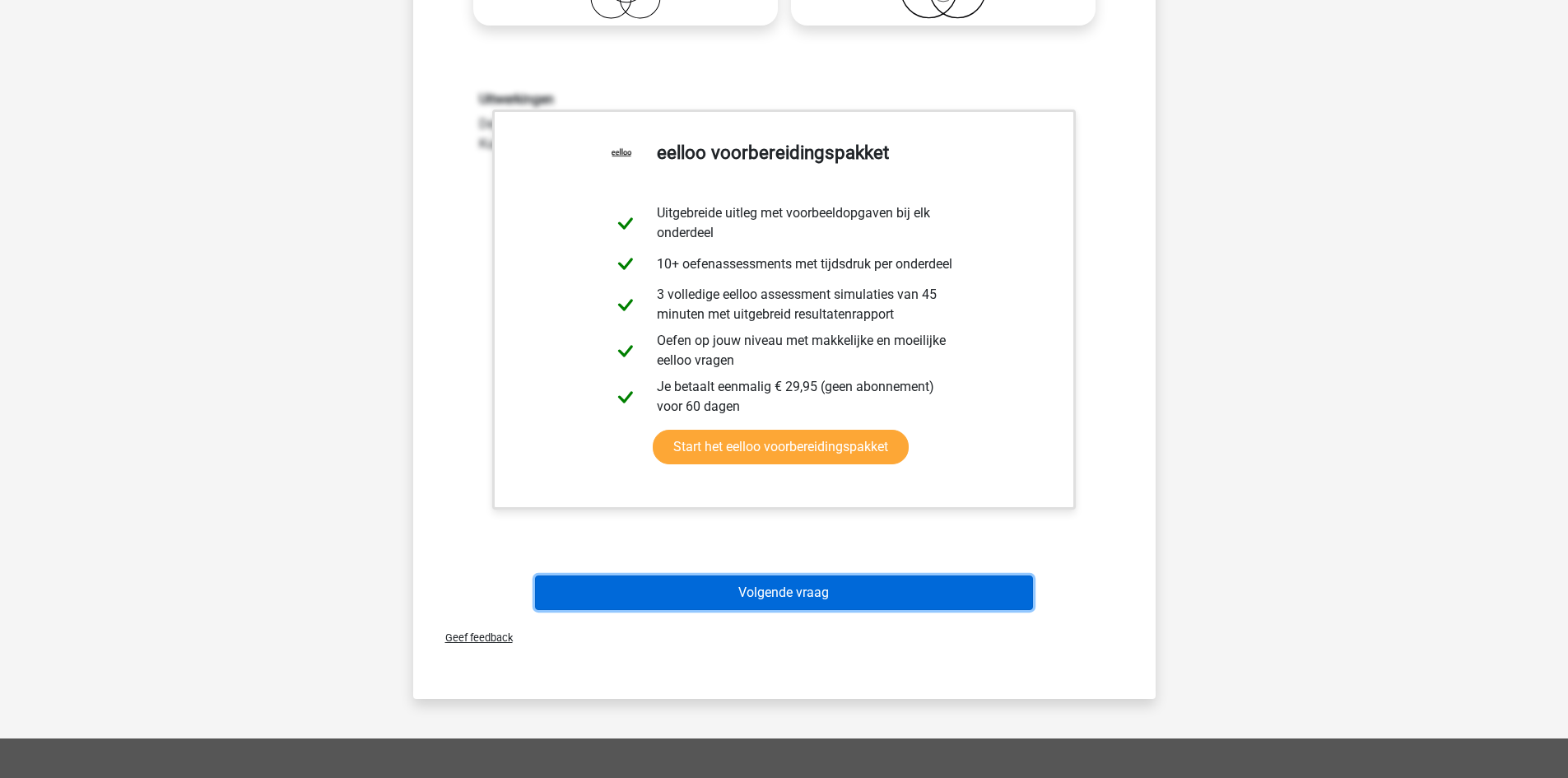
click at [825, 577] on button "Volgende vraag" at bounding box center [783, 592] width 498 height 35
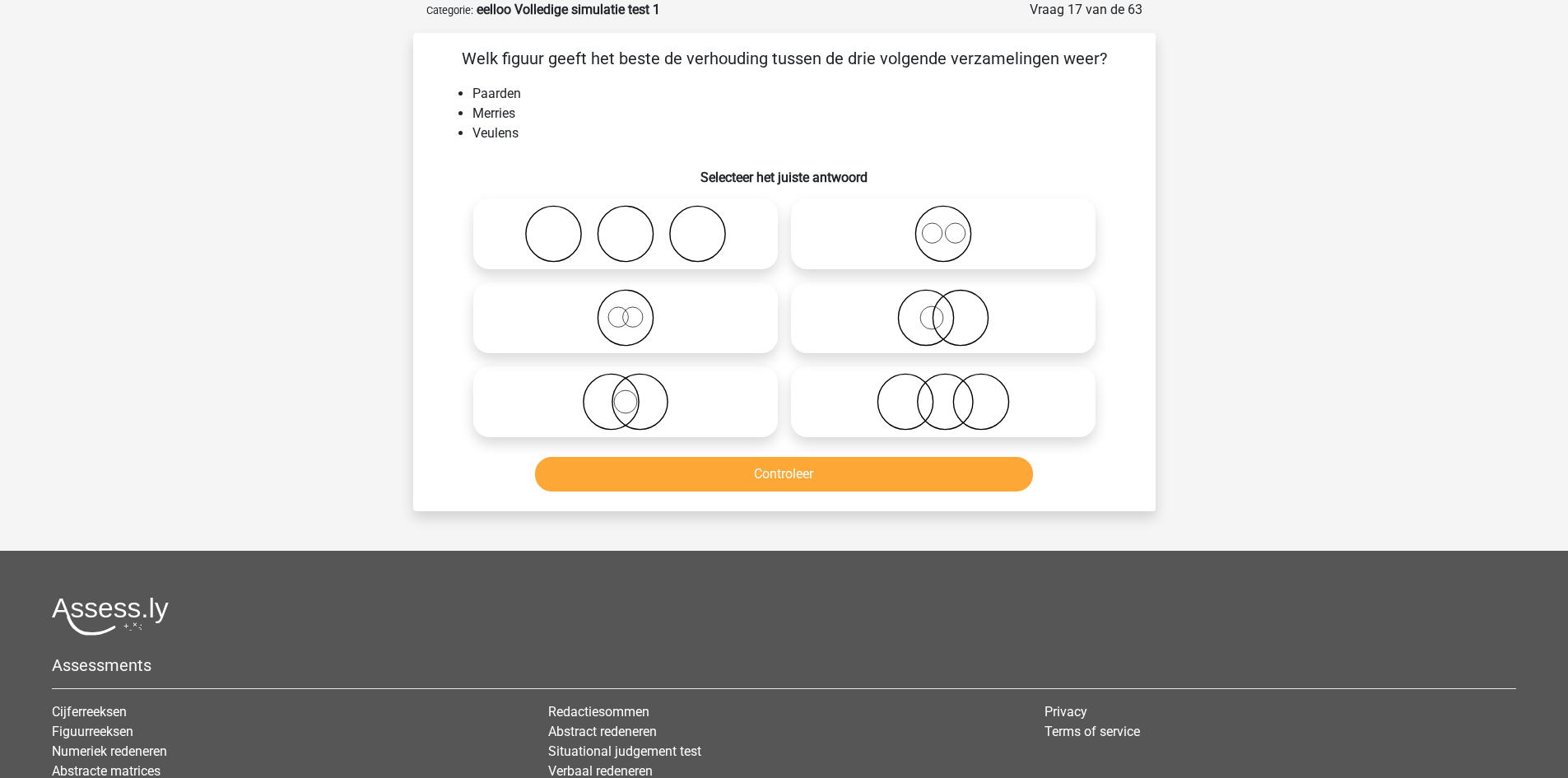
click at [625, 317] on icon at bounding box center [626, 317] width 291 height 57
click at [626, 309] on input "radio" at bounding box center [631, 304] width 11 height 11
radio input "true"
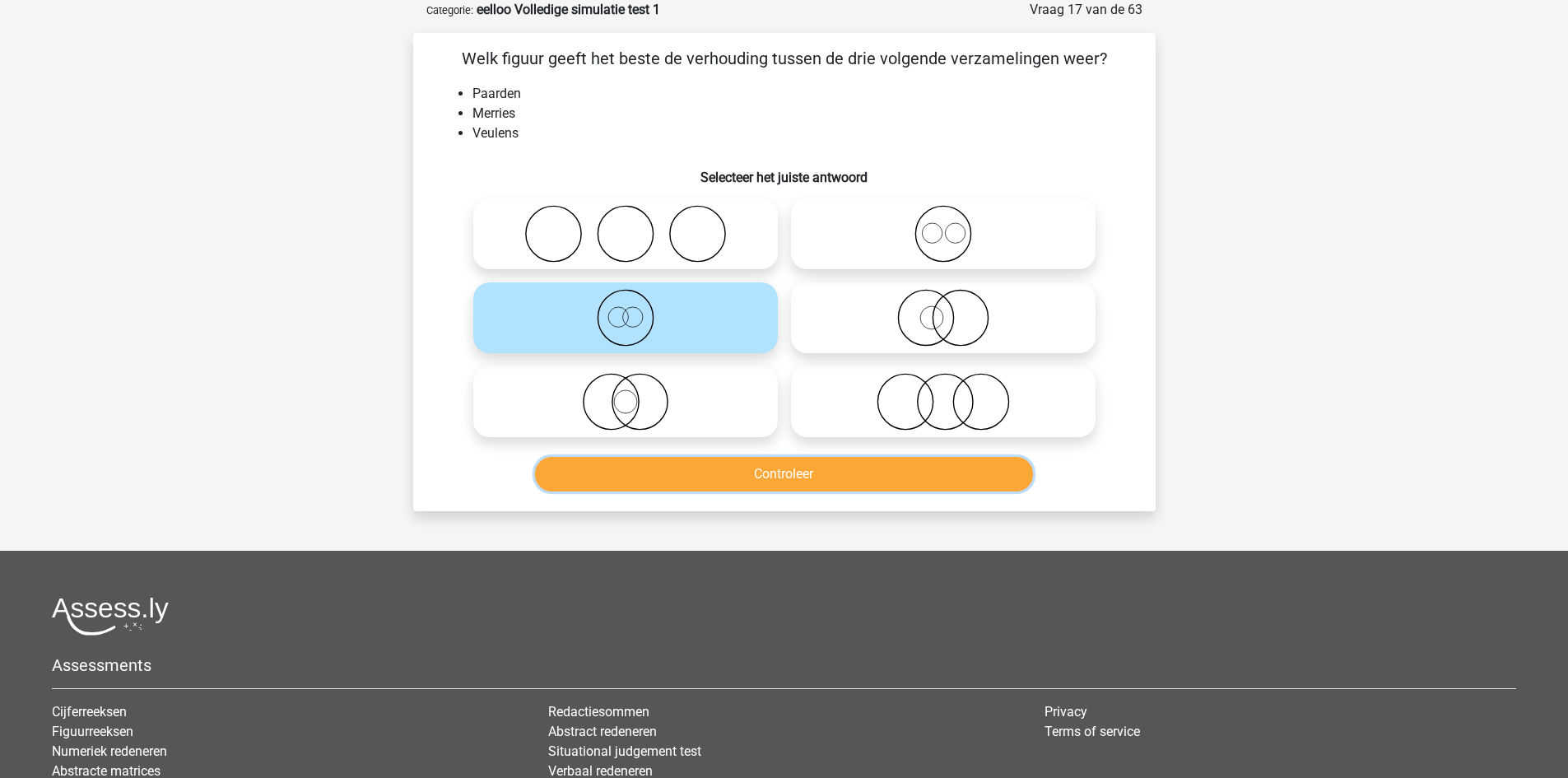
click at [701, 469] on button "Controleer" at bounding box center [783, 473] width 498 height 35
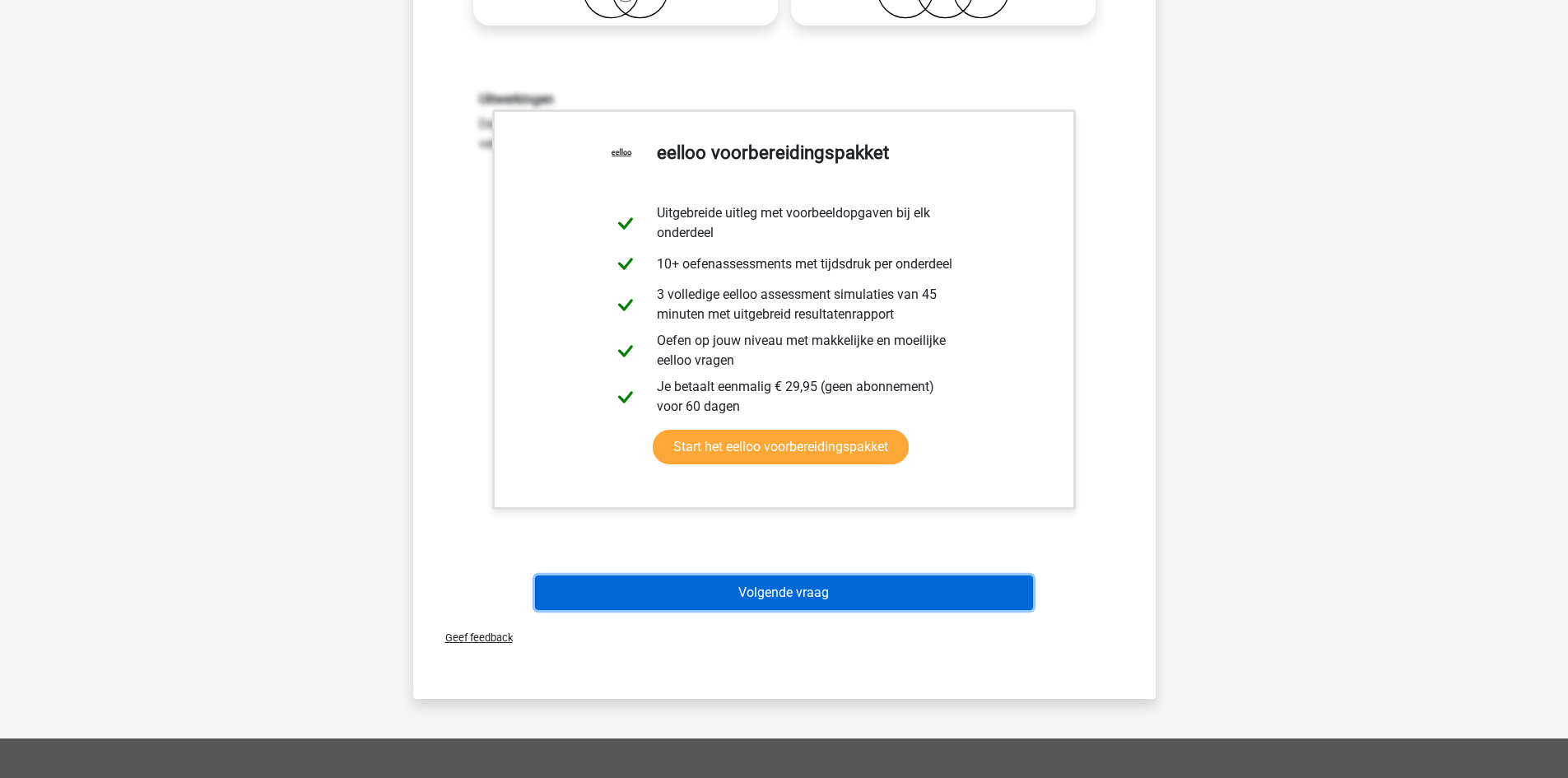
click at [733, 581] on button "Volgende vraag" at bounding box center [783, 592] width 498 height 35
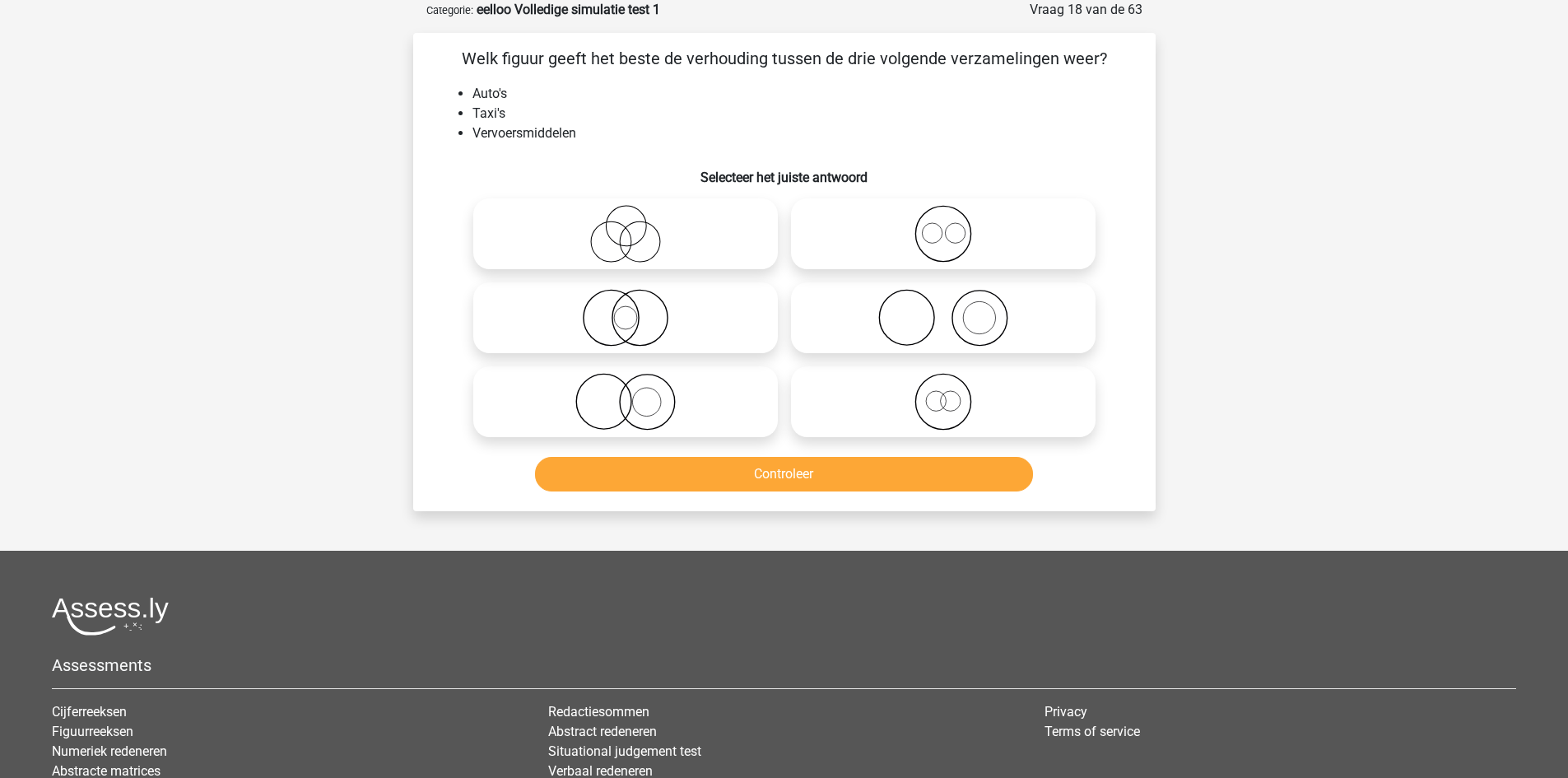
click at [1010, 224] on icon at bounding box center [943, 233] width 291 height 57
click at [954, 224] on input "radio" at bounding box center [948, 220] width 11 height 11
radio input "true"
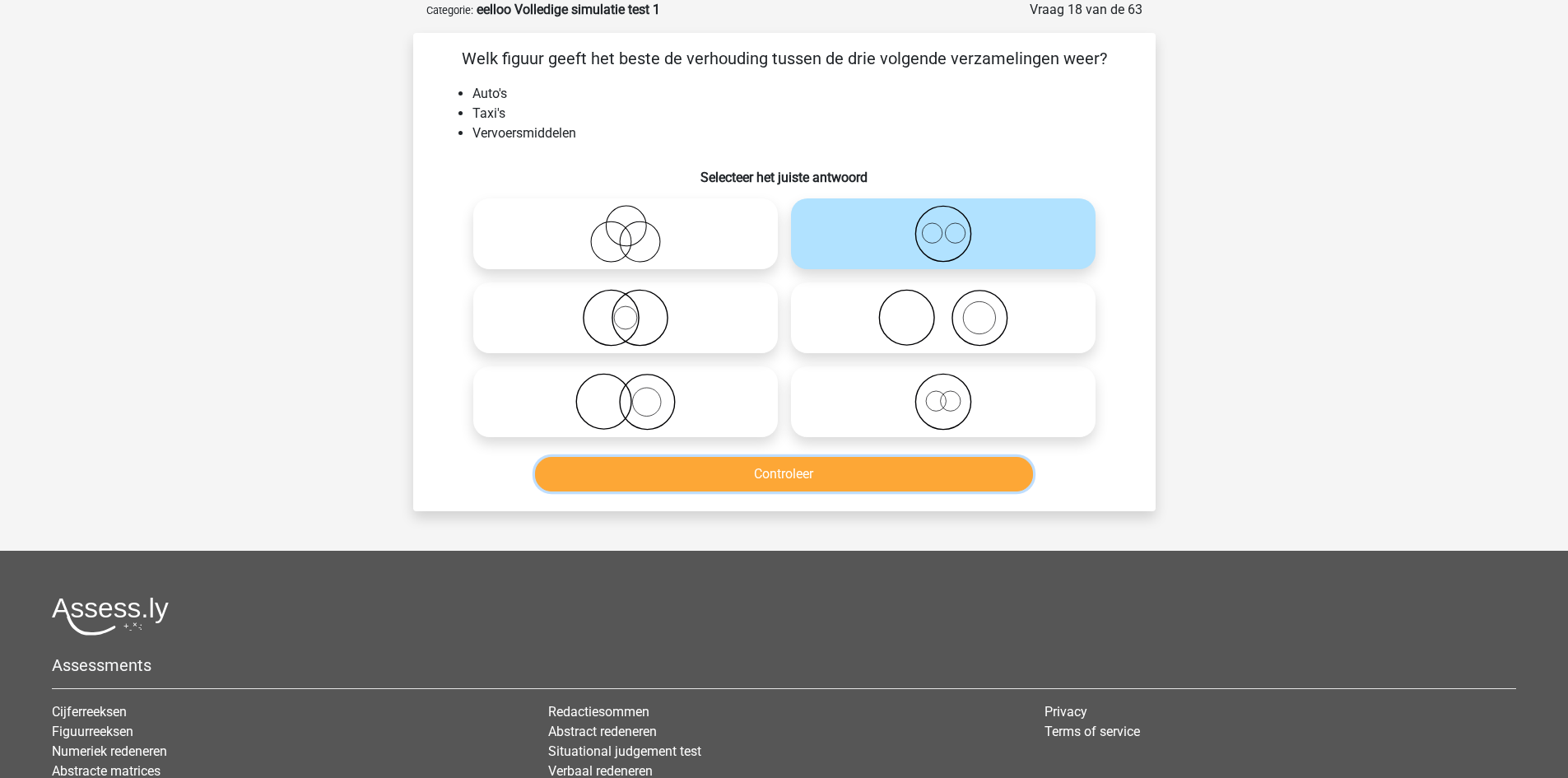
click at [911, 475] on button "Controleer" at bounding box center [783, 473] width 498 height 35
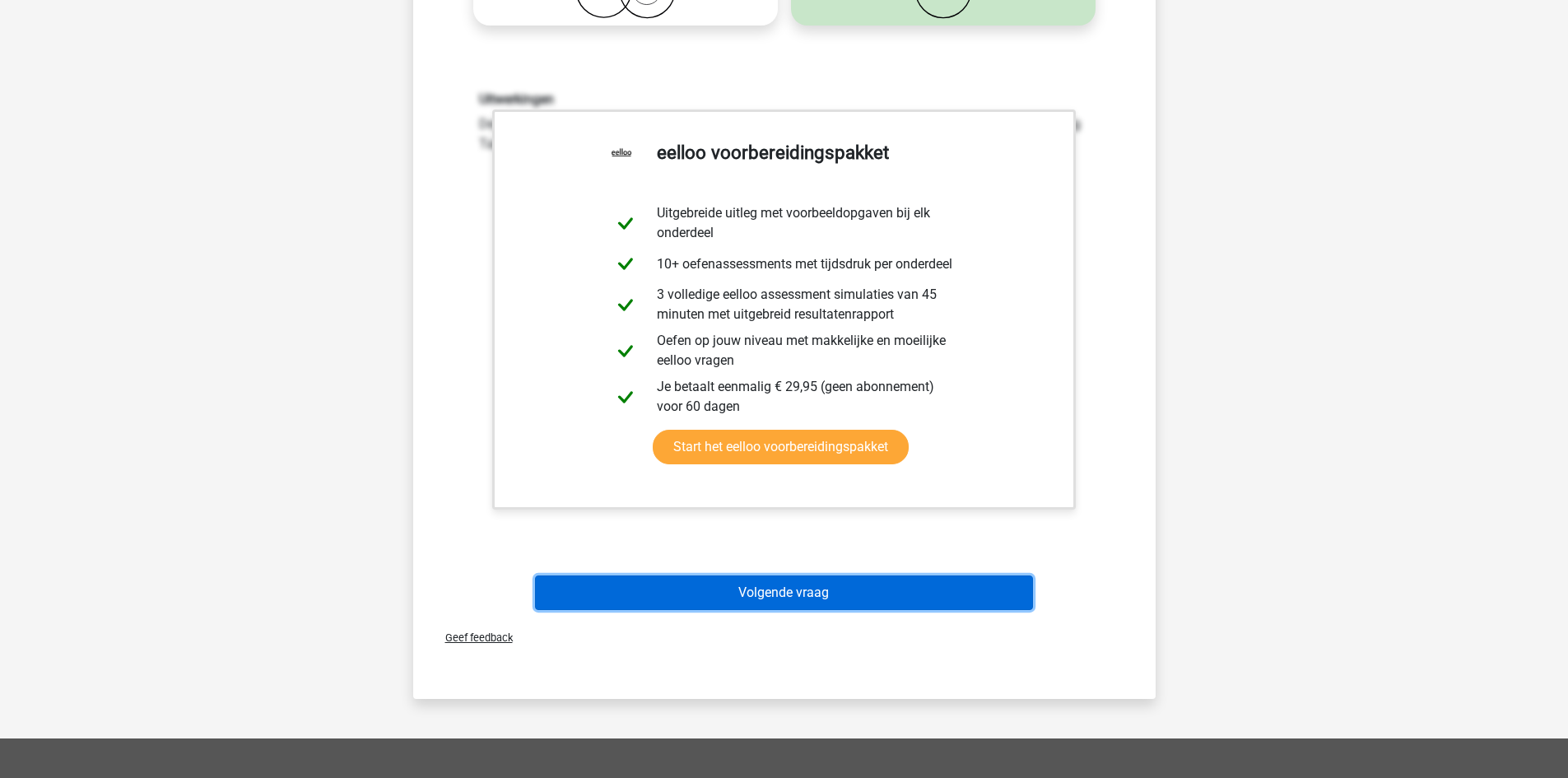
click at [846, 600] on button "Volgende vraag" at bounding box center [783, 592] width 498 height 35
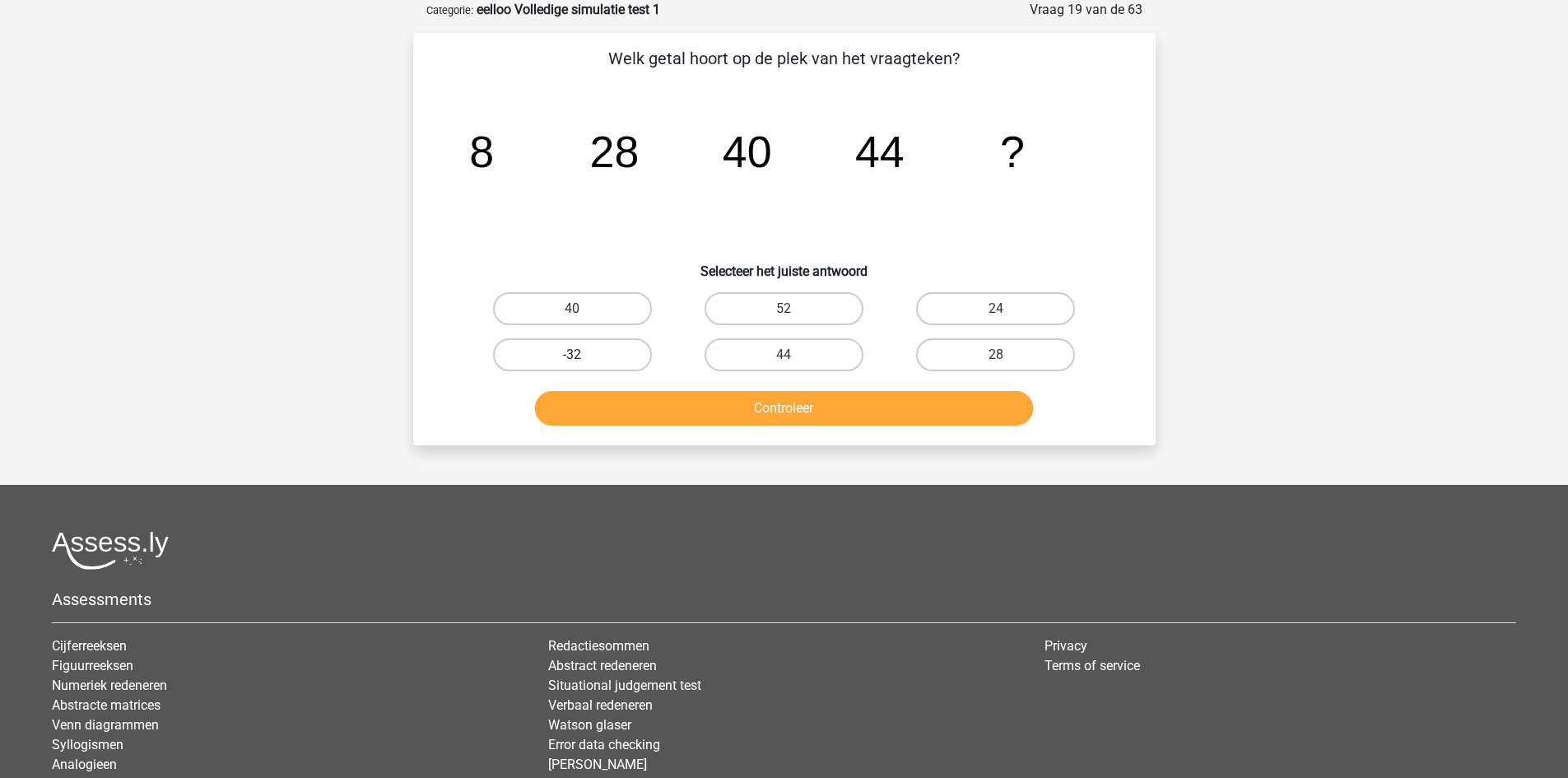
drag, startPoint x: 556, startPoint y: 291, endPoint x: 585, endPoint y: 349, distance: 64.8
click at [557, 292] on label "40" at bounding box center [572, 308] width 159 height 33
click at [572, 309] on input "40" at bounding box center [577, 314] width 11 height 11
radio input "true"
click at [680, 413] on button "Controleer" at bounding box center [783, 408] width 498 height 35
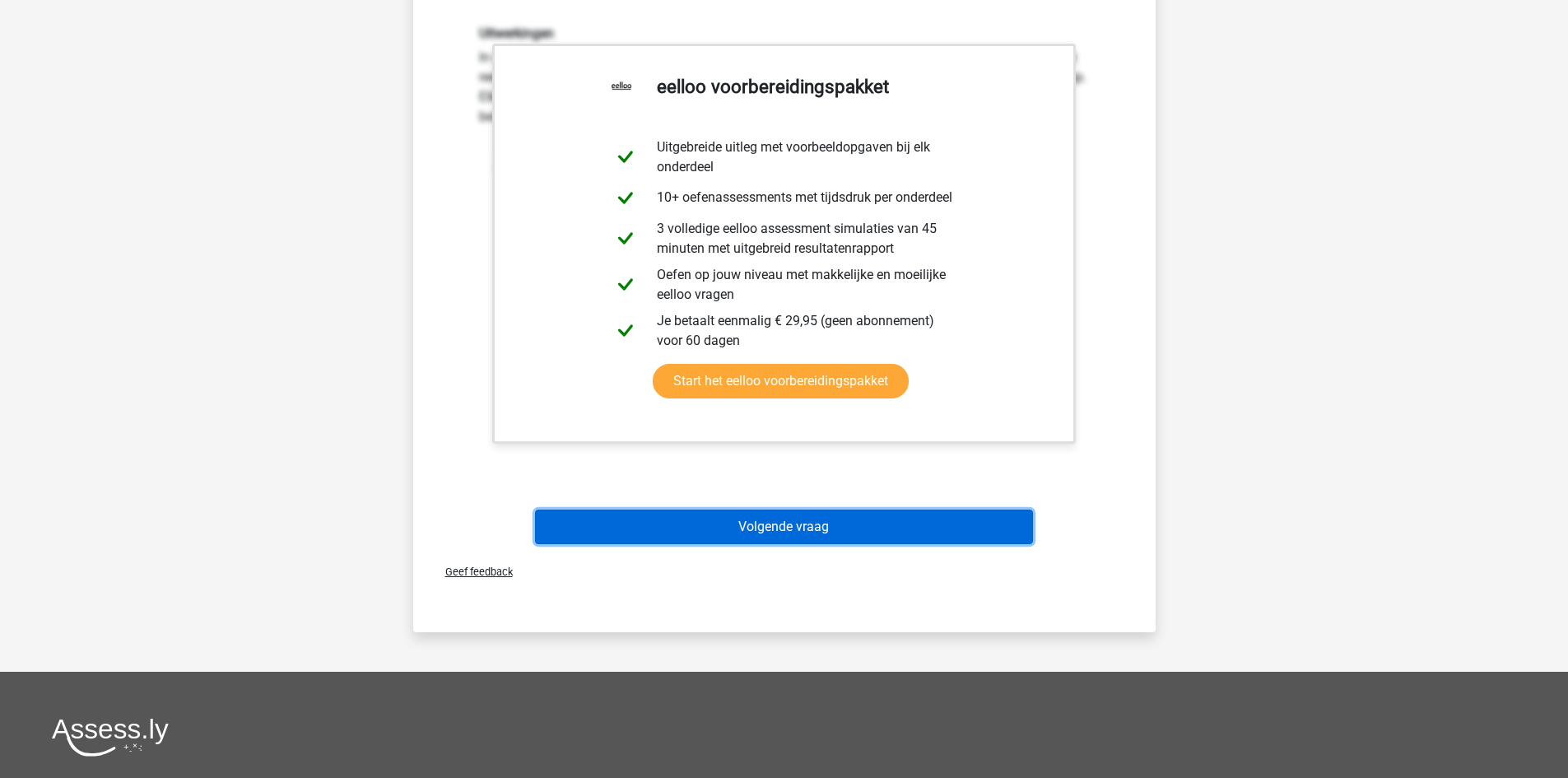
click at [745, 533] on button "Volgende vraag" at bounding box center [783, 526] width 498 height 35
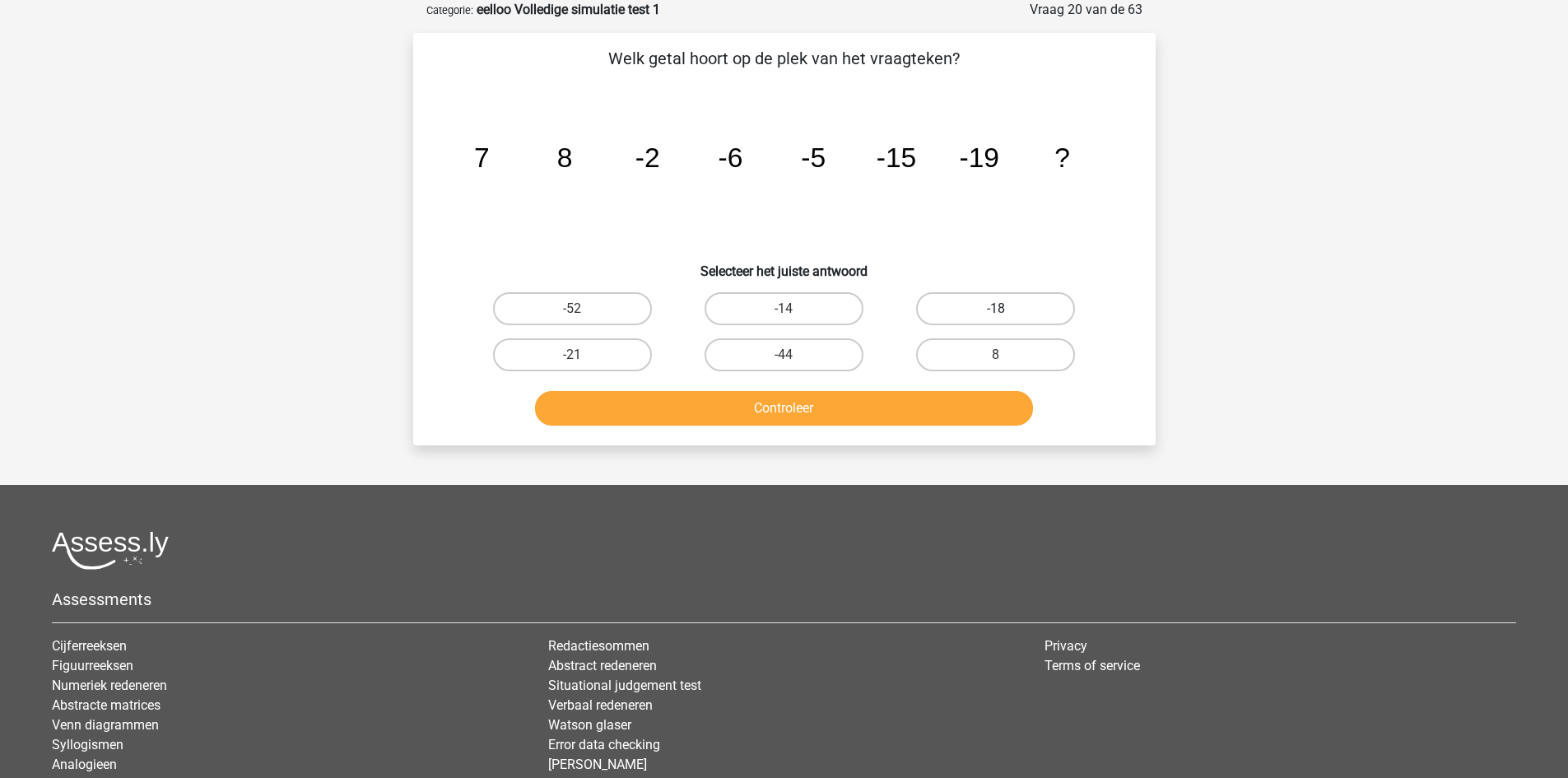
click at [946, 309] on label "-18" at bounding box center [995, 308] width 159 height 33
click at [996, 309] on input "-18" at bounding box center [1001, 314] width 11 height 11
radio input "true"
click at [892, 401] on button "Controleer" at bounding box center [783, 408] width 498 height 35
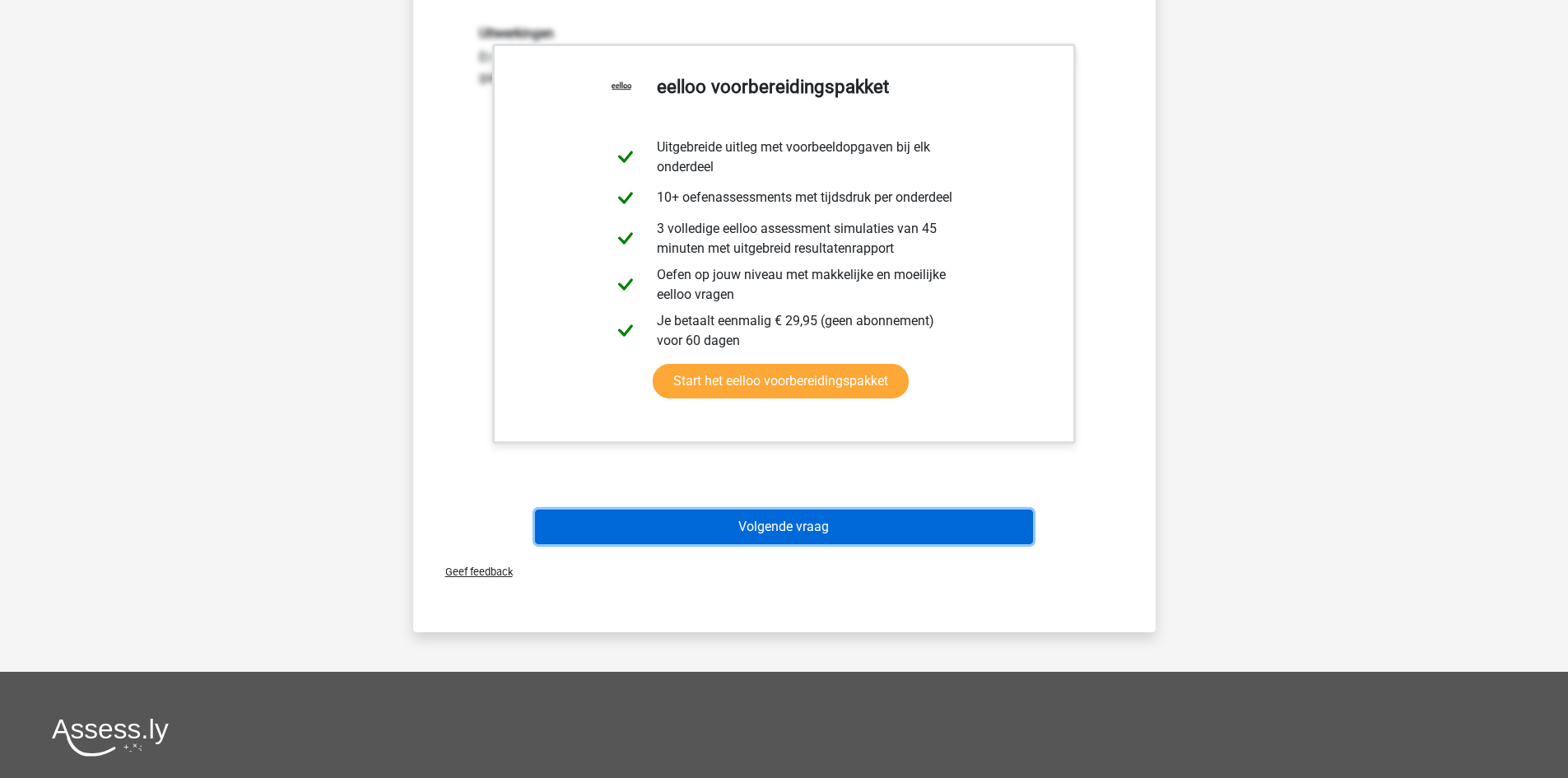
click at [808, 527] on button "Volgende vraag" at bounding box center [783, 526] width 498 height 35
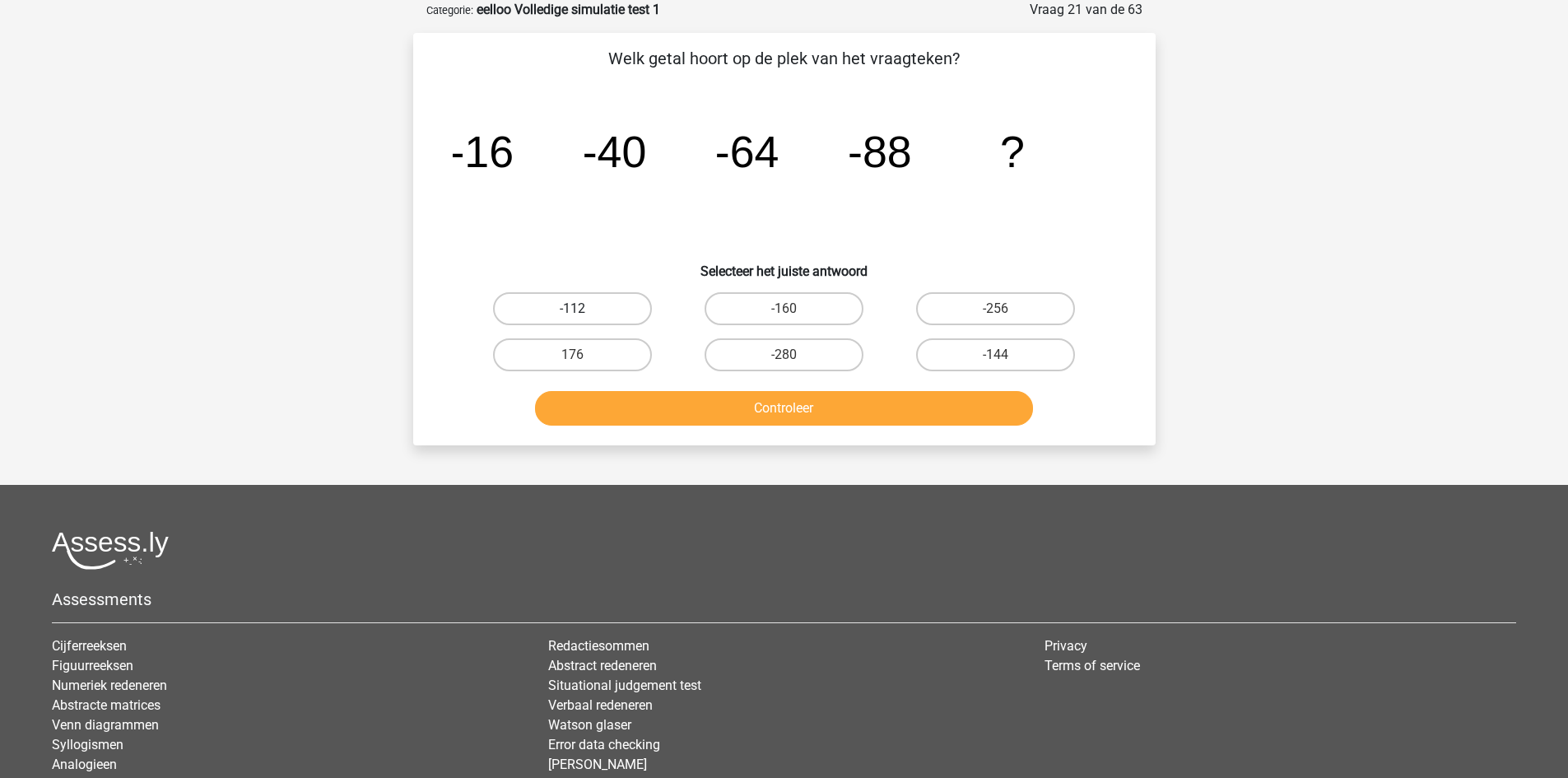
click at [543, 306] on label "-112" at bounding box center [572, 308] width 159 height 33
click at [572, 309] on input "-112" at bounding box center [577, 314] width 11 height 11
radio input "true"
click at [723, 418] on button "Controleer" at bounding box center [783, 408] width 498 height 35
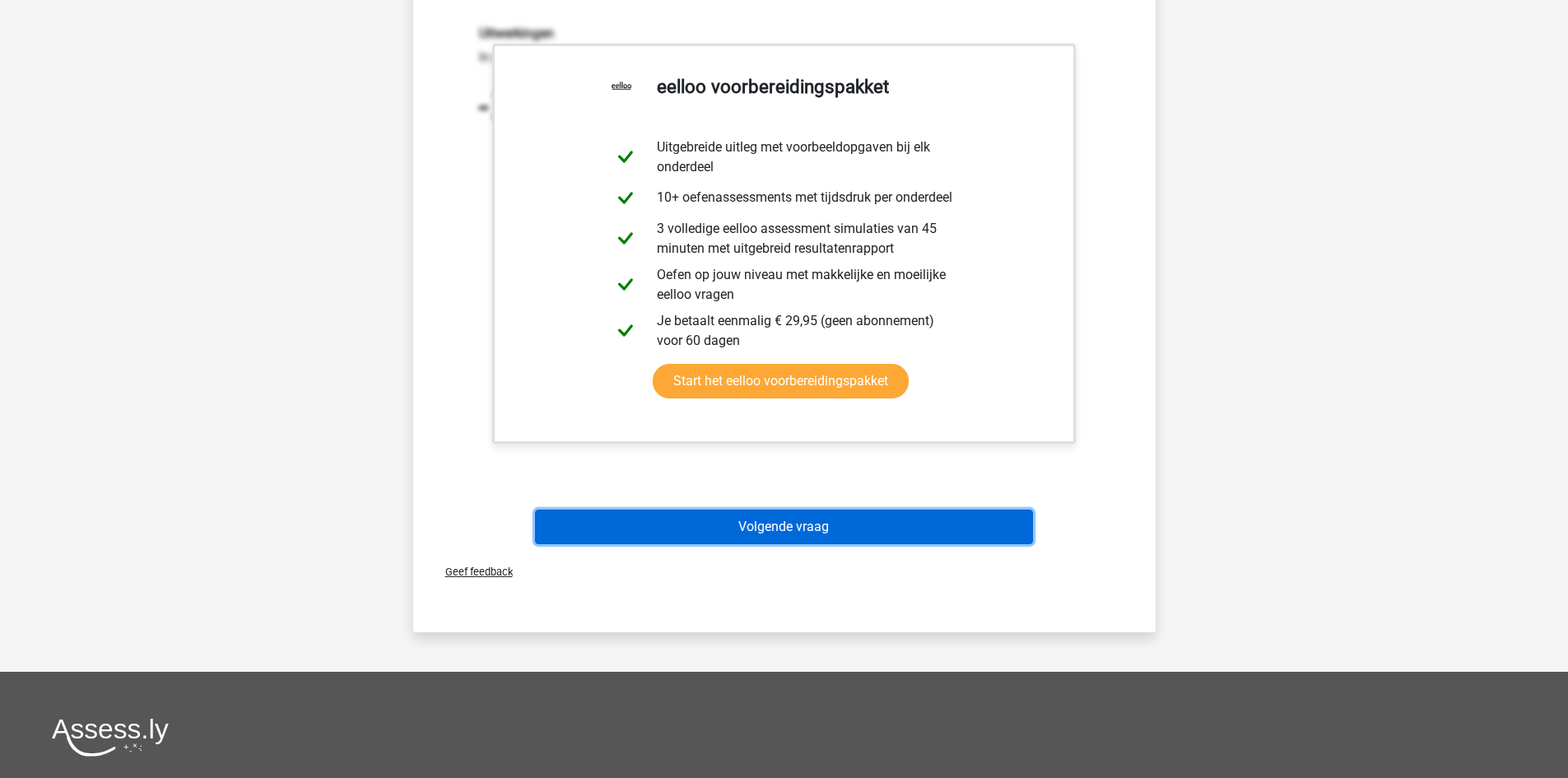
click at [764, 520] on button "Volgende vraag" at bounding box center [783, 526] width 498 height 35
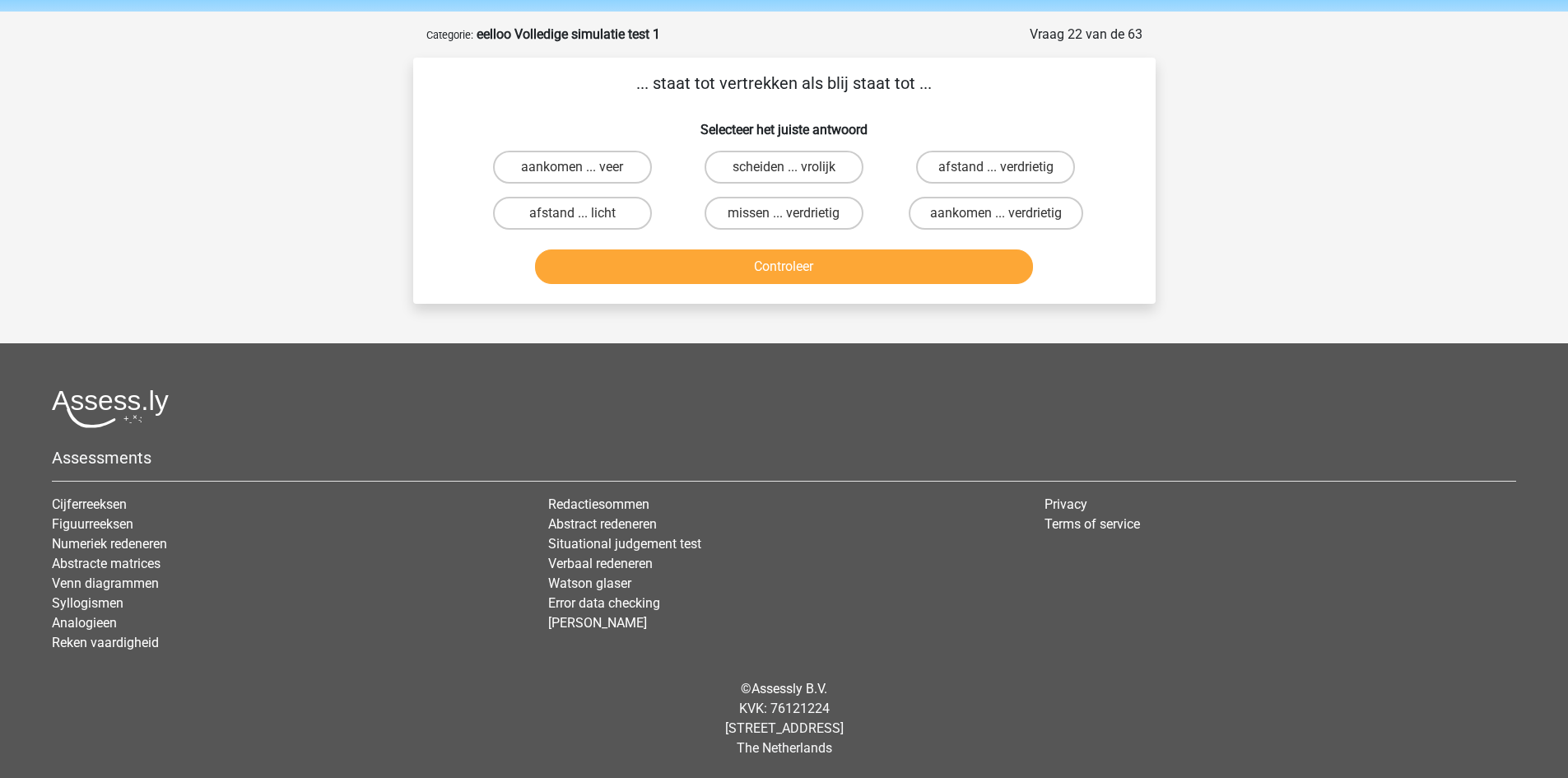
scroll to position [57, 0]
click at [1049, 213] on label "aankomen ... verdrietig" at bounding box center [995, 213] width 174 height 33
click at [1006, 213] on input "aankomen ... verdrietig" at bounding box center [1001, 218] width 11 height 11
radio input "true"
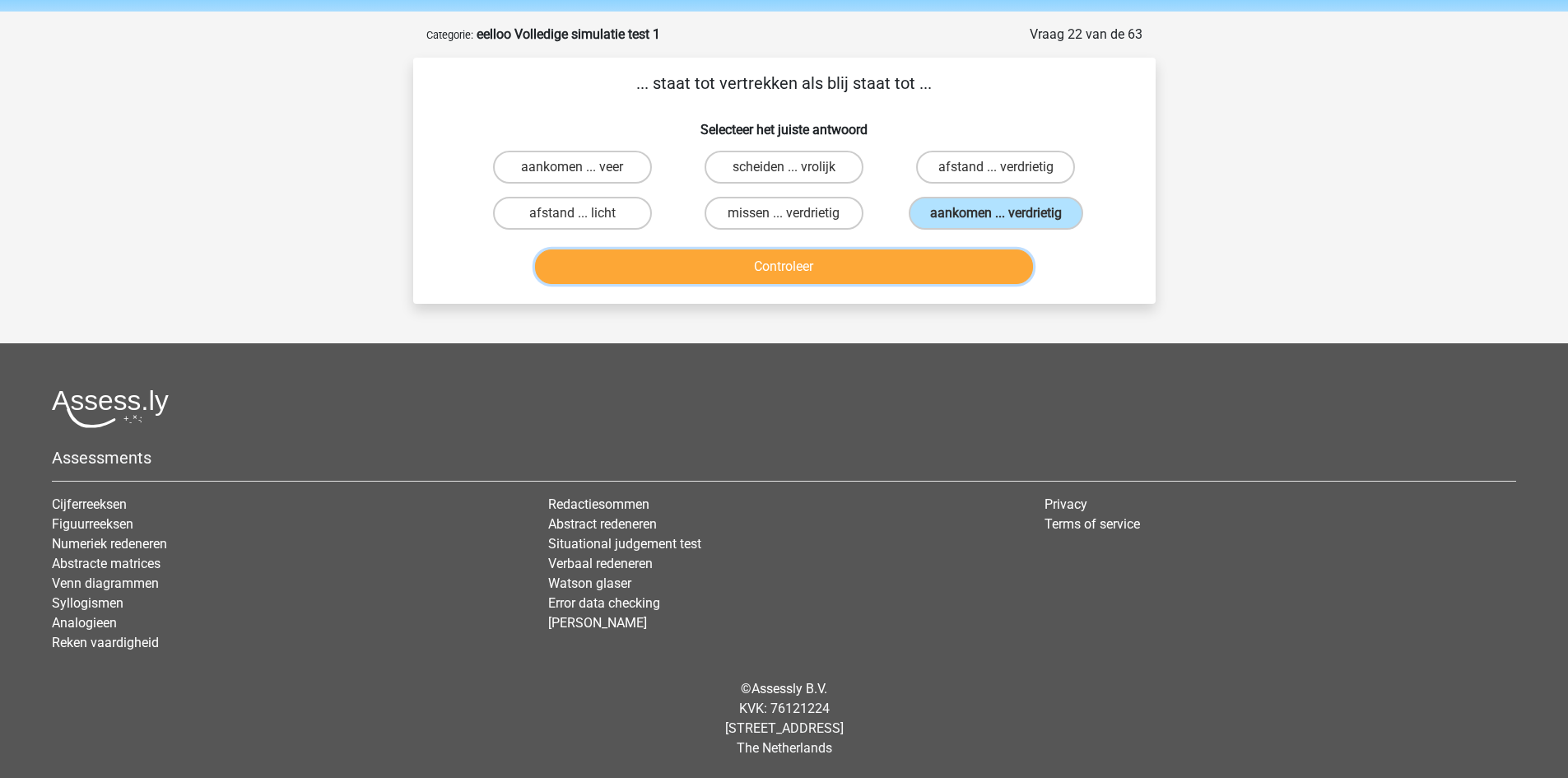
click at [985, 258] on button "Controleer" at bounding box center [783, 266] width 498 height 35
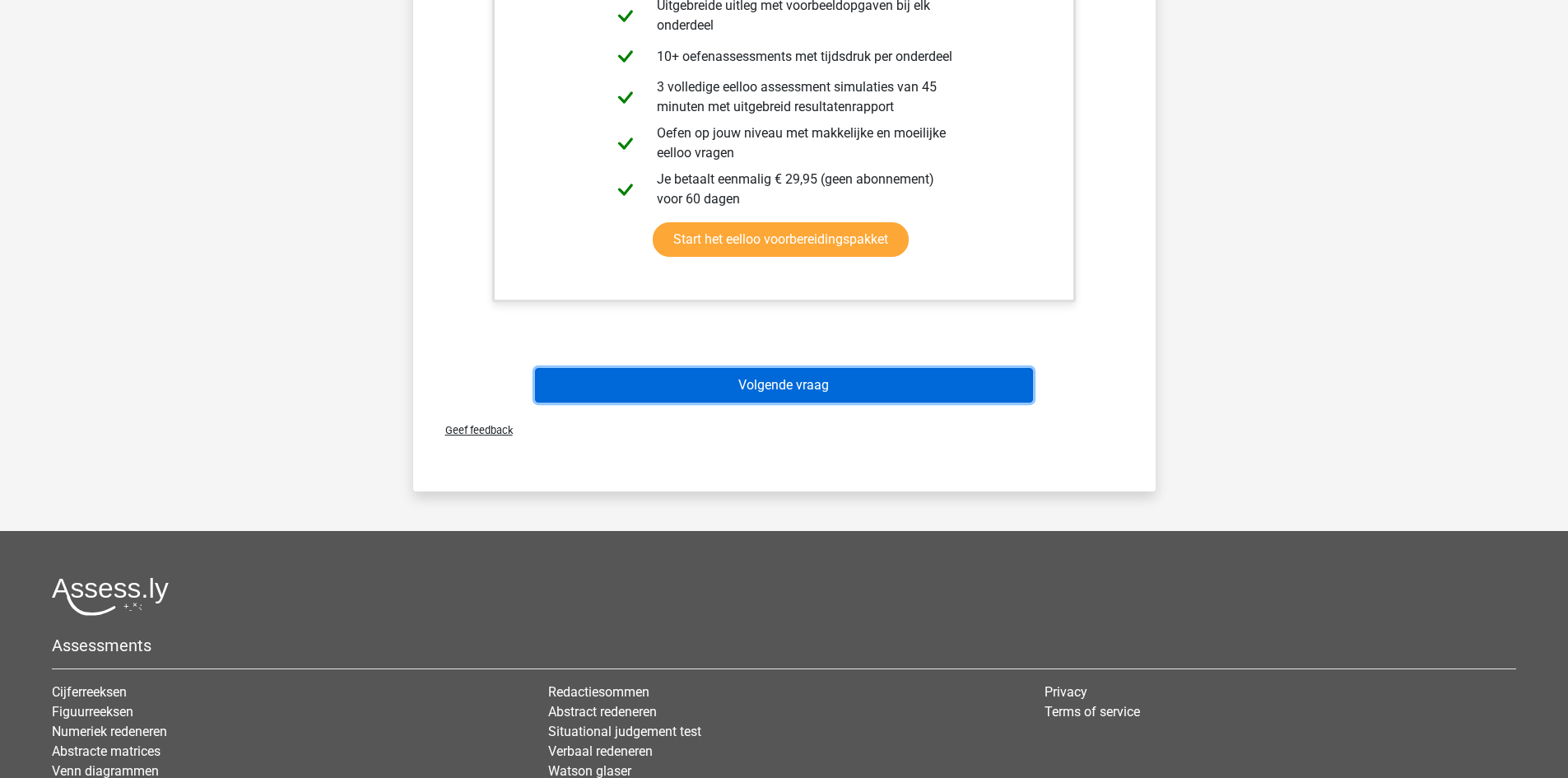
click at [800, 380] on button "Volgende vraag" at bounding box center [783, 385] width 498 height 35
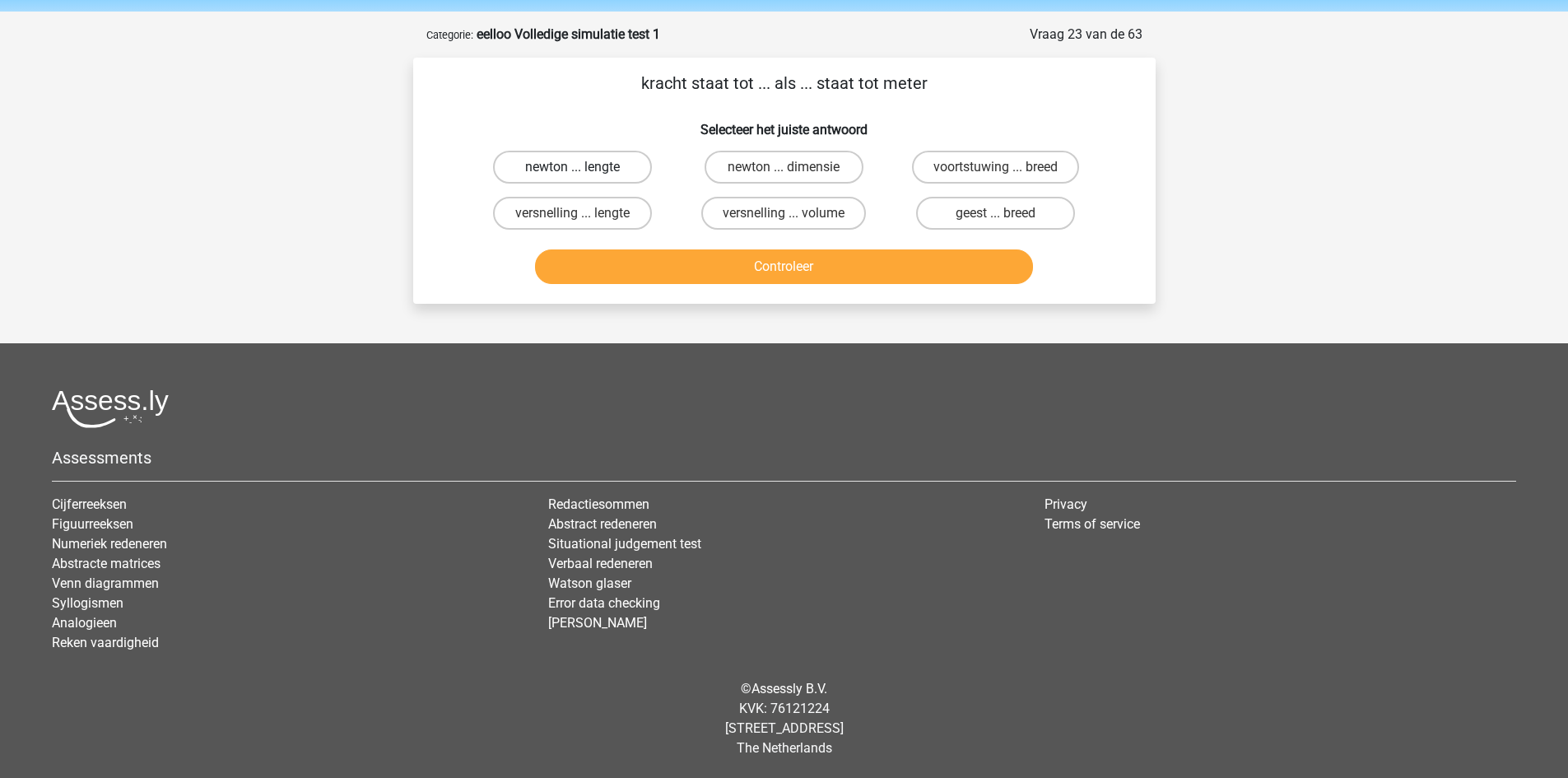
click at [611, 165] on label "newton ... lengte" at bounding box center [572, 167] width 159 height 33
click at [583, 167] on input "newton ... lengte" at bounding box center [577, 172] width 11 height 11
radio input "true"
click at [710, 285] on div "Controleer" at bounding box center [784, 269] width 636 height 41
click at [710, 285] on div "Controleer" at bounding box center [784, 269] width 636 height 41
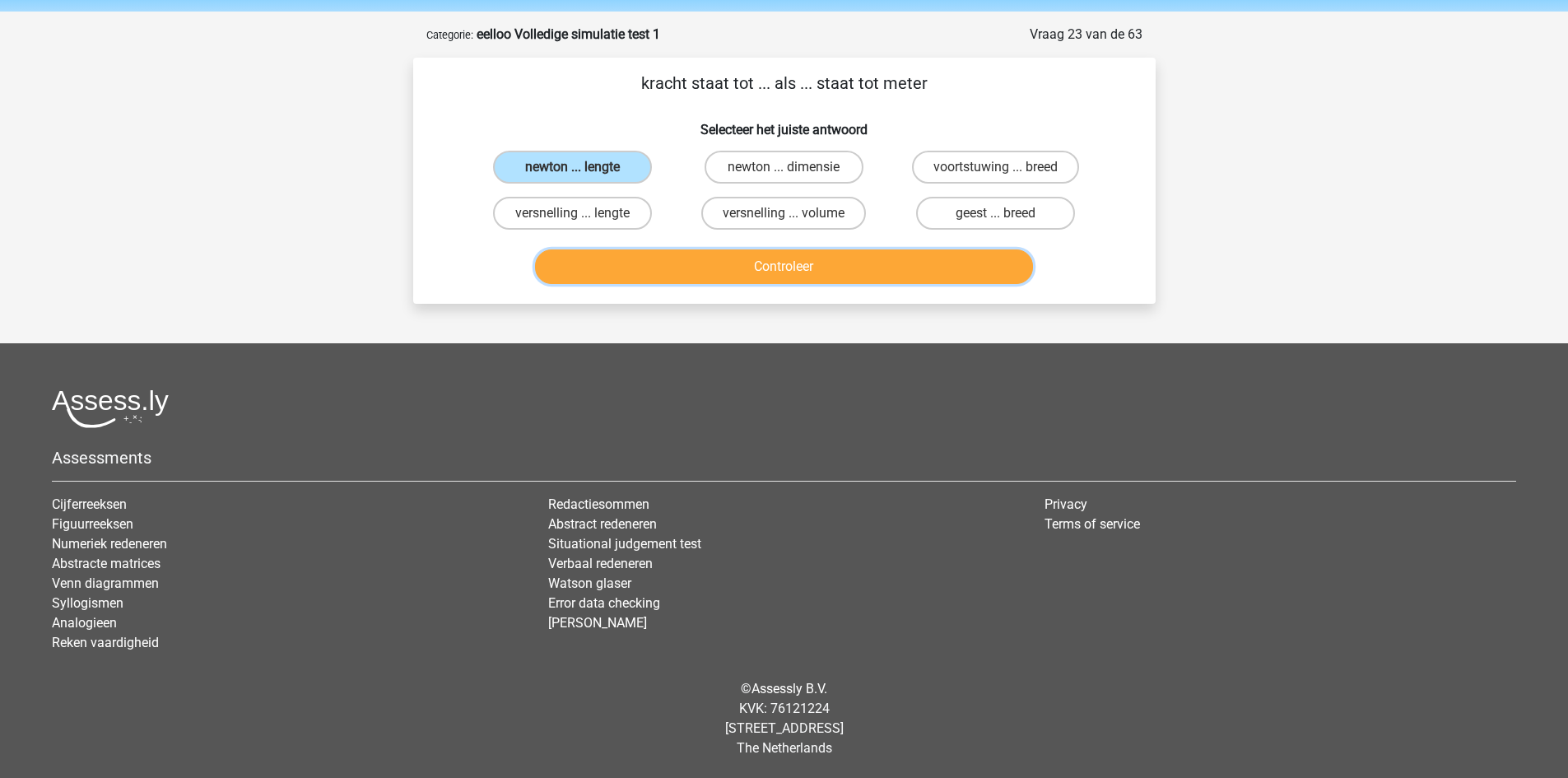
click at [712, 274] on button "Controleer" at bounding box center [783, 266] width 498 height 35
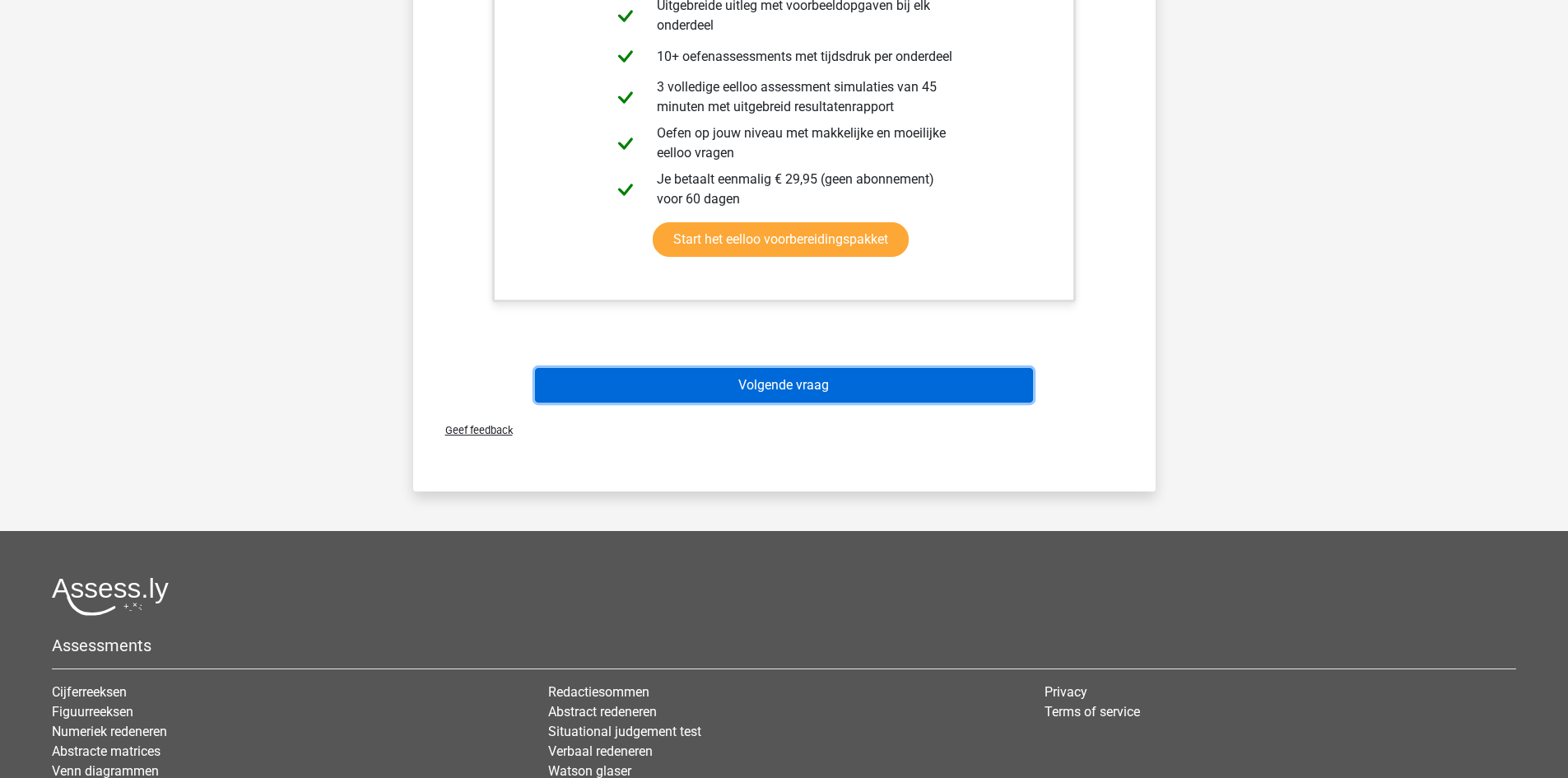
click at [798, 375] on button "Volgende vraag" at bounding box center [783, 385] width 498 height 35
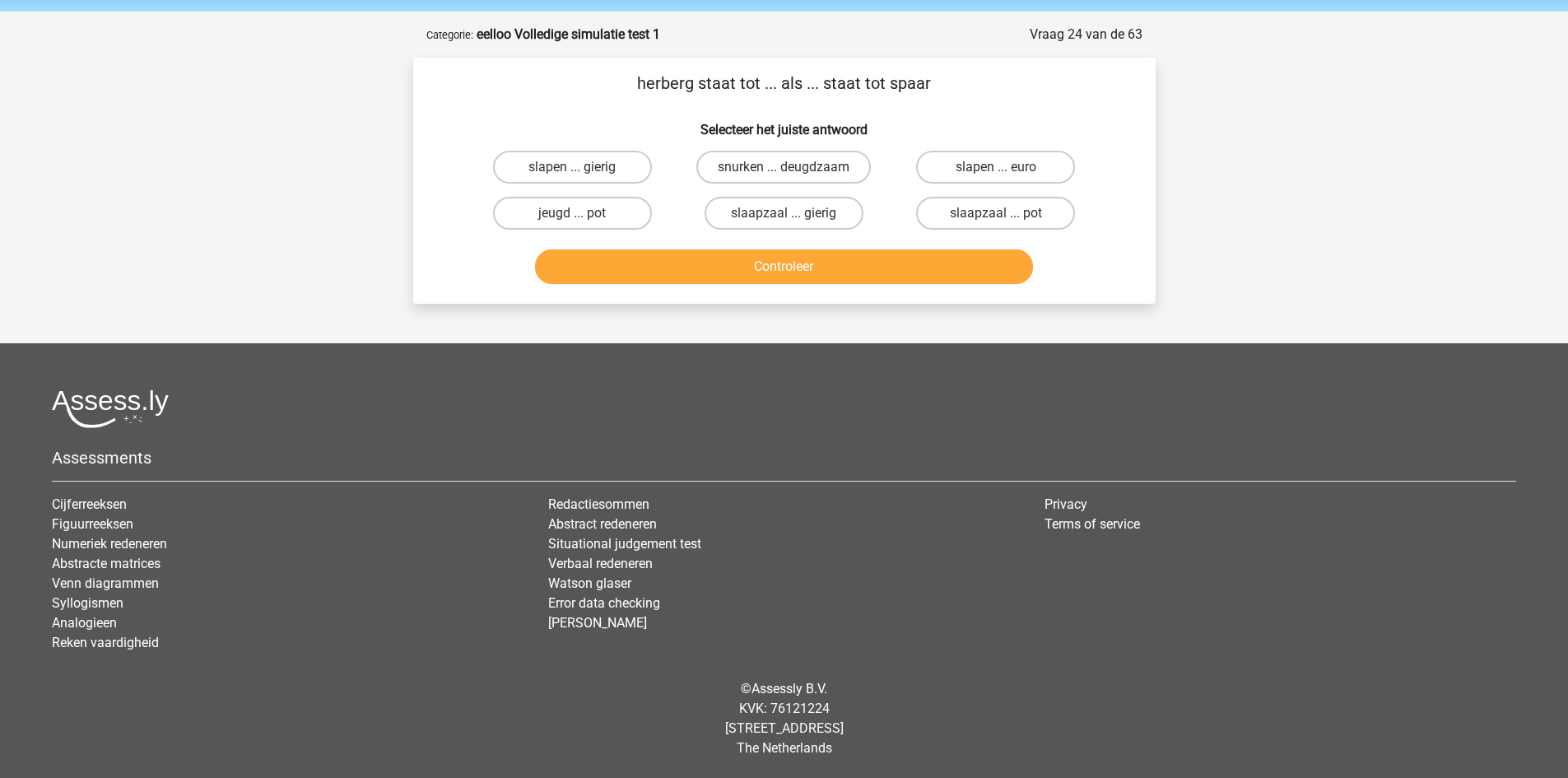
click at [1048, 443] on div "Assessments Cijferreeksen Figuurreeksen Numeriek redeneren Abstracte matrices V…" at bounding box center [784, 527] width 1489 height 276
click at [580, 226] on label "jeugd ... pot" at bounding box center [572, 213] width 159 height 33
click at [580, 224] on input "jeugd ... pot" at bounding box center [577, 218] width 11 height 11
radio input "true"
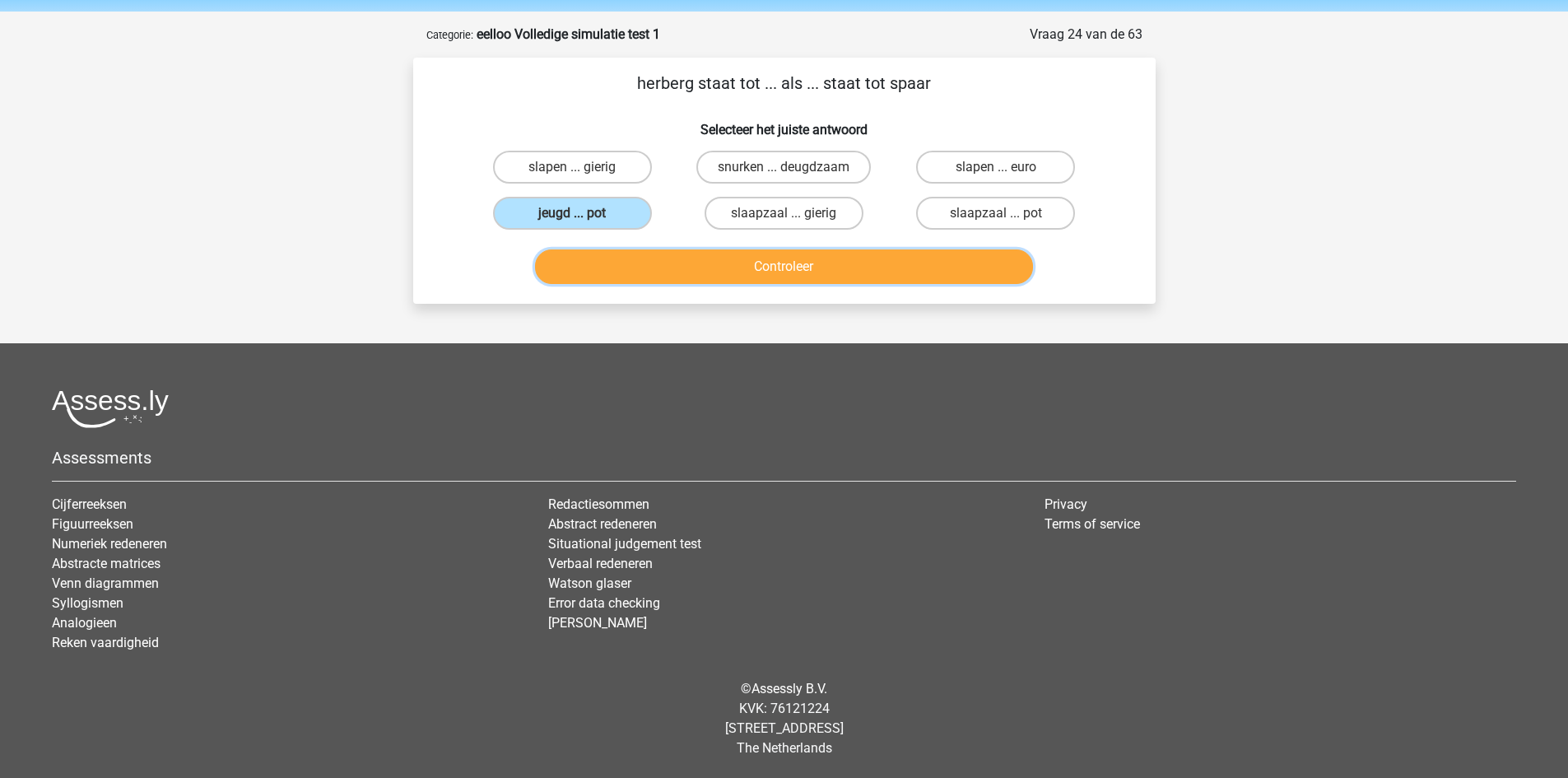
click at [722, 270] on button "Controleer" at bounding box center [783, 266] width 498 height 35
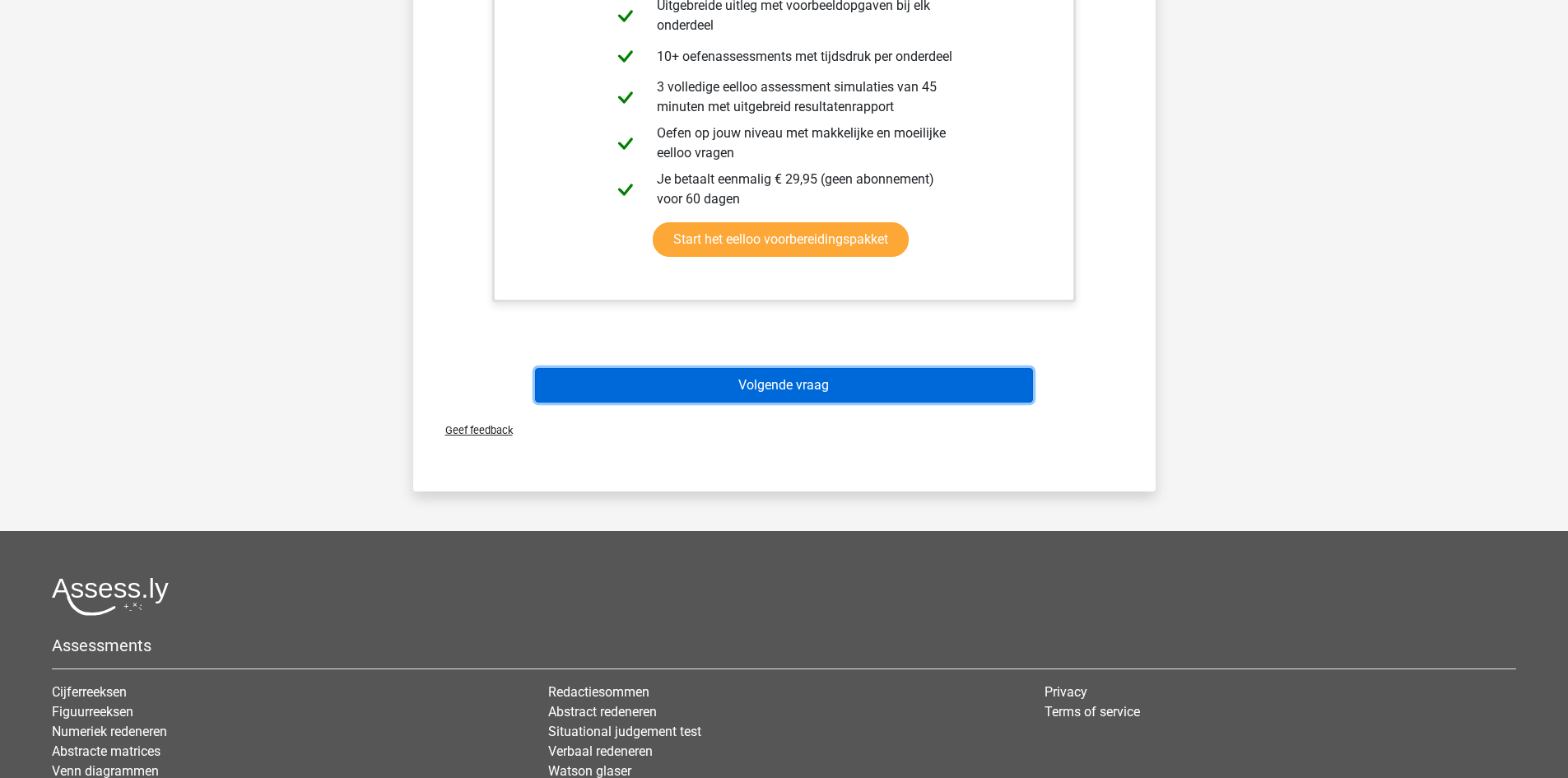
click at [818, 400] on button "Volgende vraag" at bounding box center [783, 385] width 498 height 35
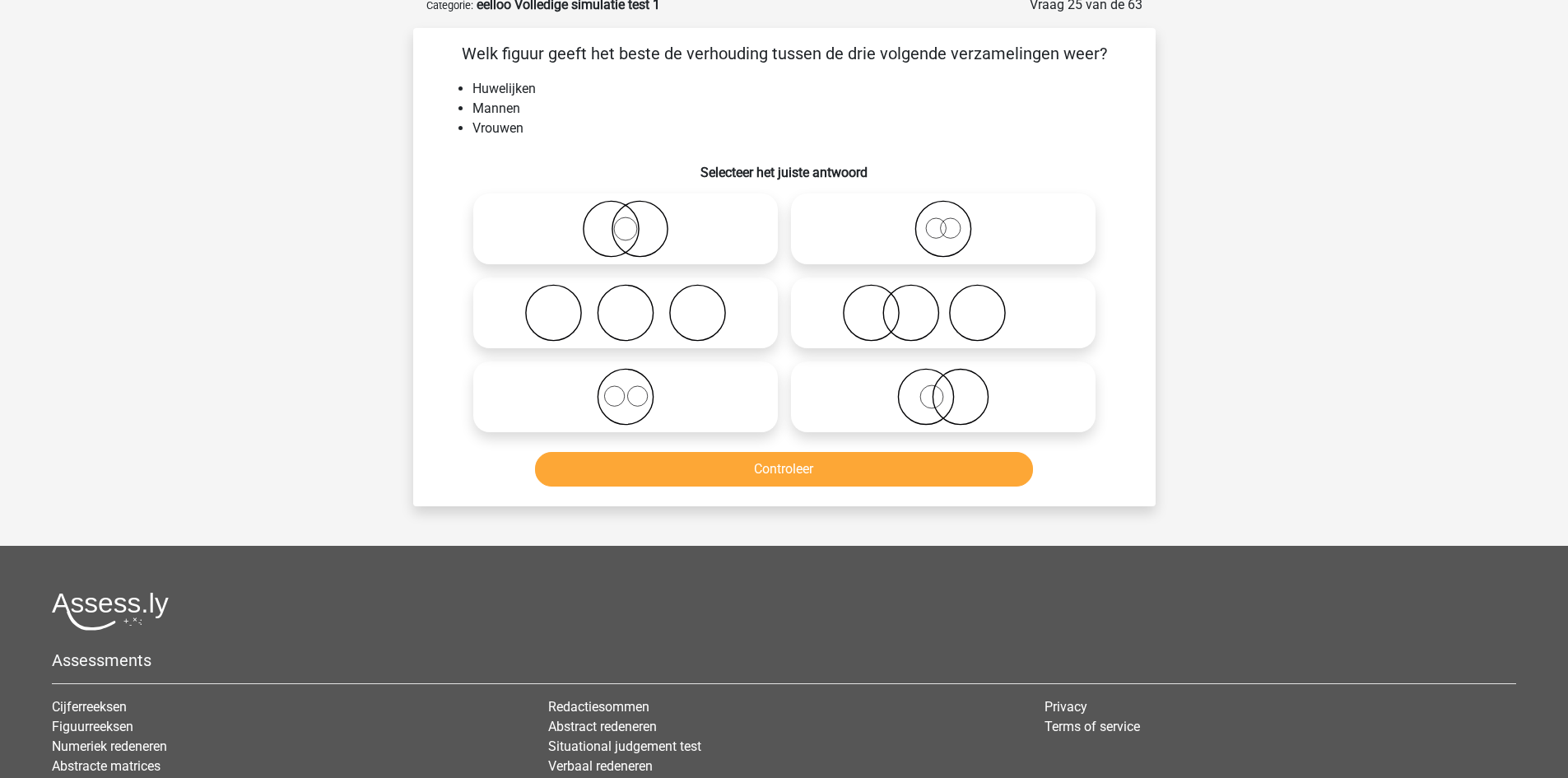
scroll to position [83, 0]
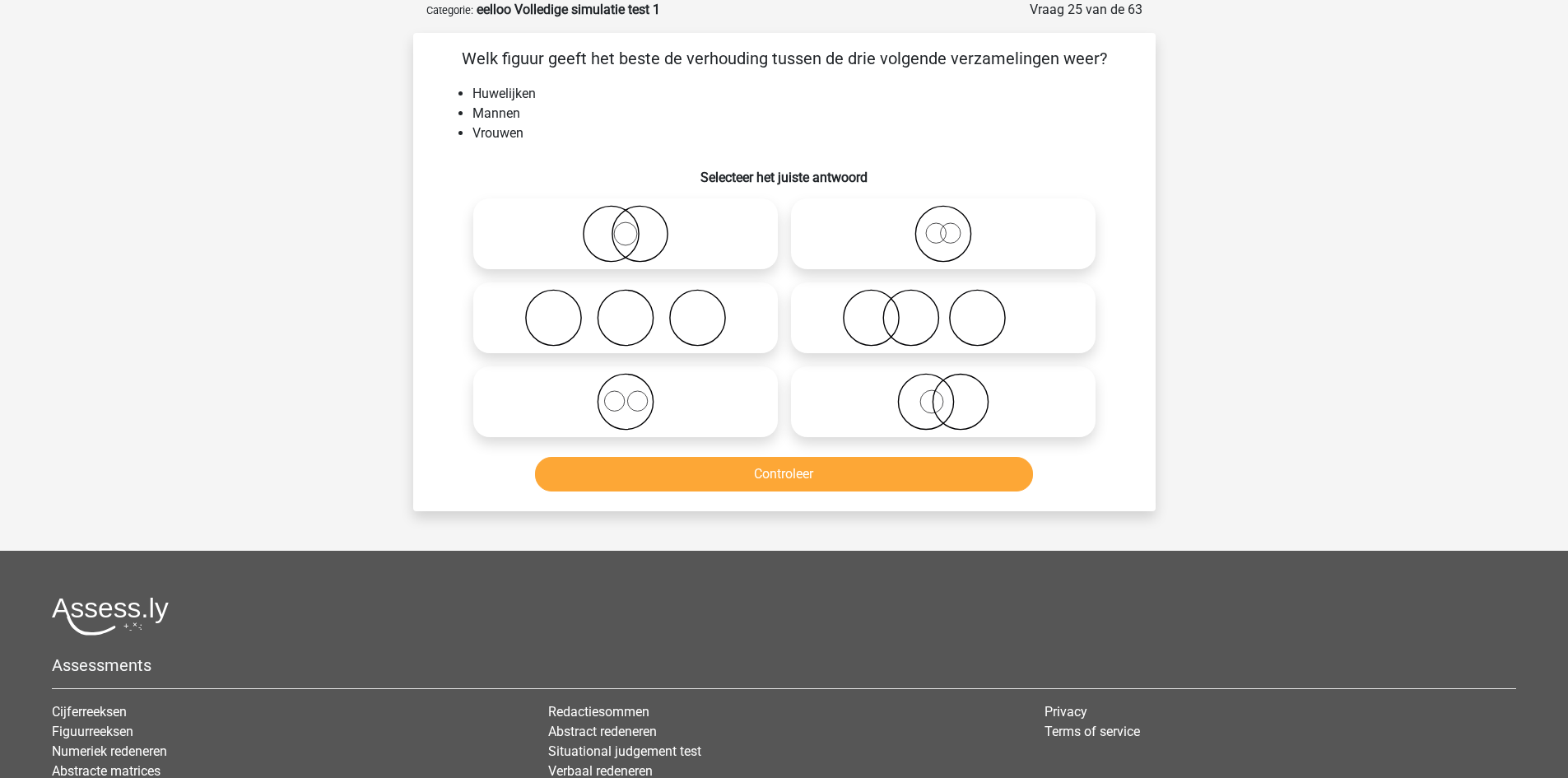
click at [676, 301] on icon at bounding box center [626, 317] width 291 height 57
click at [637, 301] on input "radio" at bounding box center [631, 304] width 11 height 11
radio input "true"
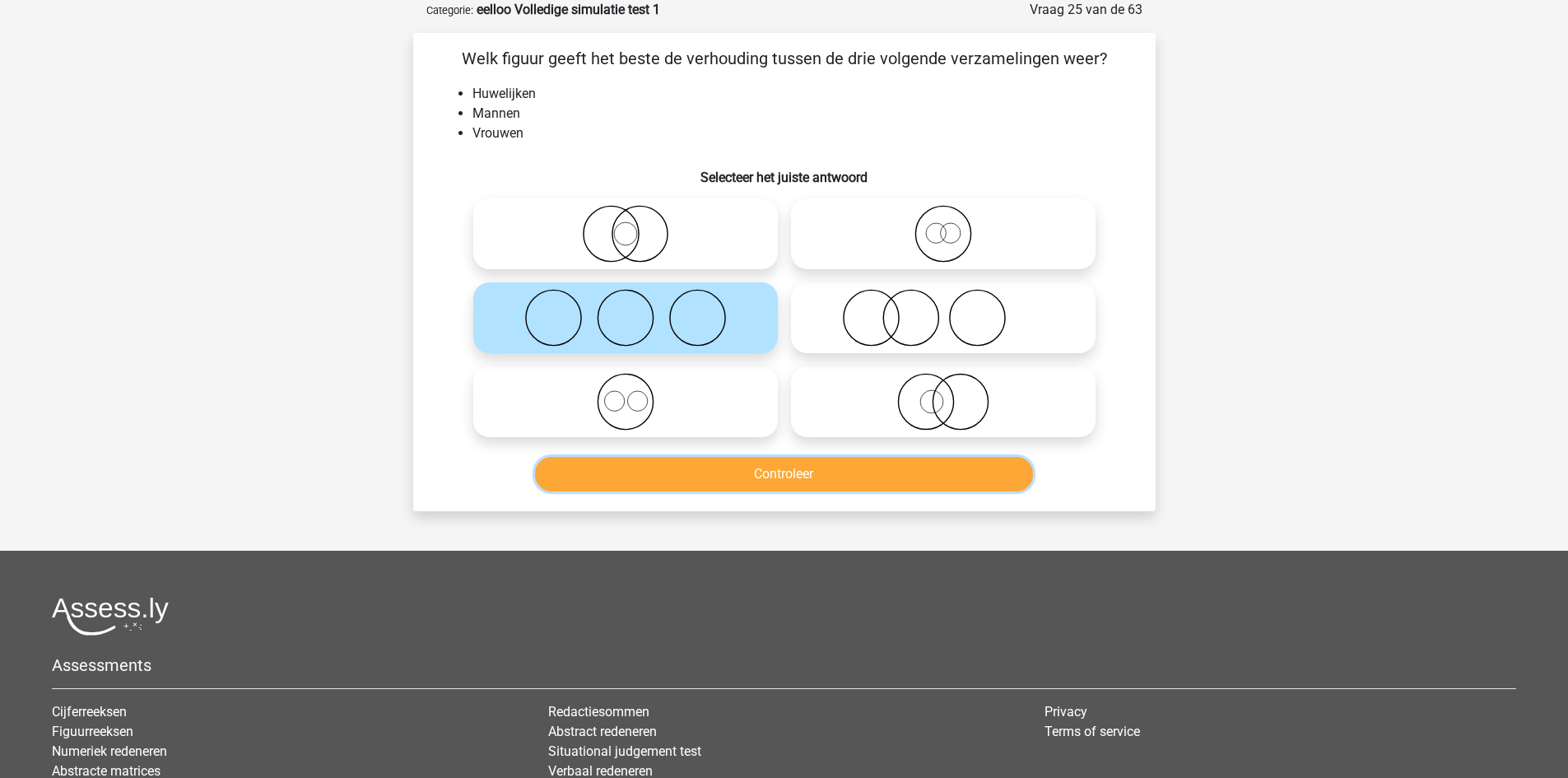
click at [735, 467] on button "Controleer" at bounding box center [783, 473] width 498 height 35
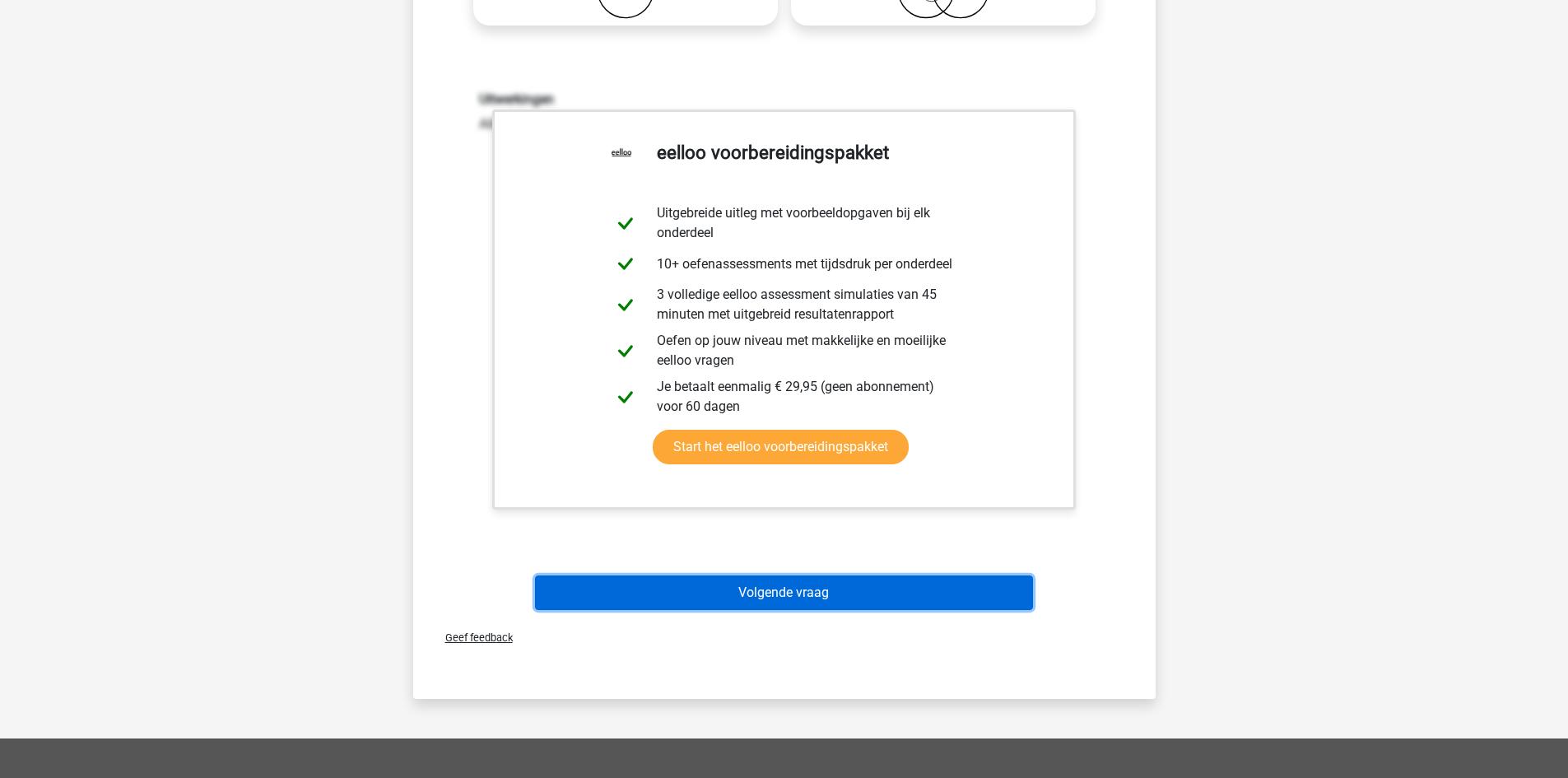
click at [765, 597] on button "Volgende vraag" at bounding box center [783, 592] width 498 height 35
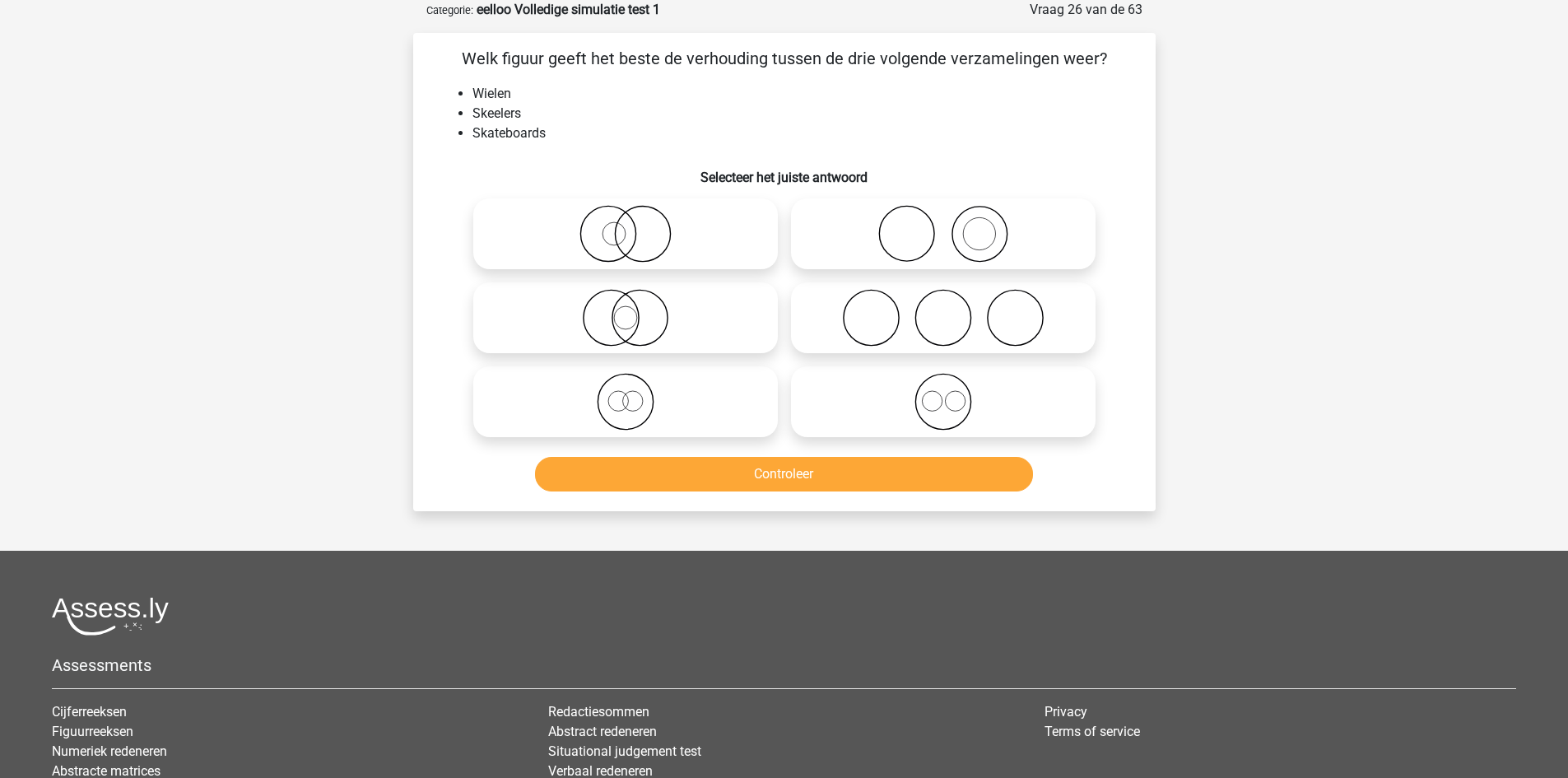
click at [916, 415] on icon at bounding box center [943, 402] width 291 height 57
click at [943, 393] on input "radio" at bounding box center [948, 387] width 11 height 11
radio input "true"
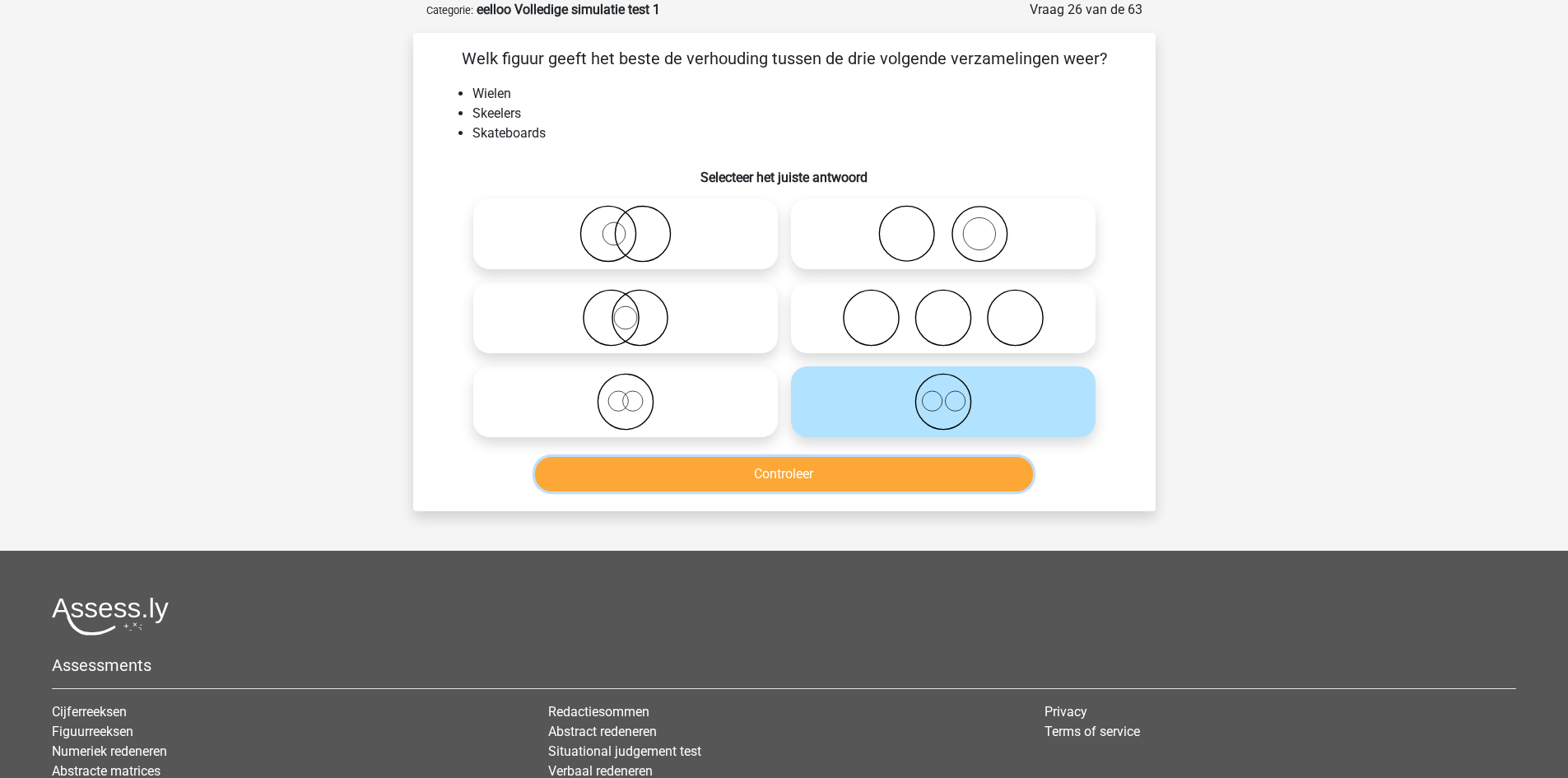
click at [883, 480] on button "Controleer" at bounding box center [783, 473] width 498 height 35
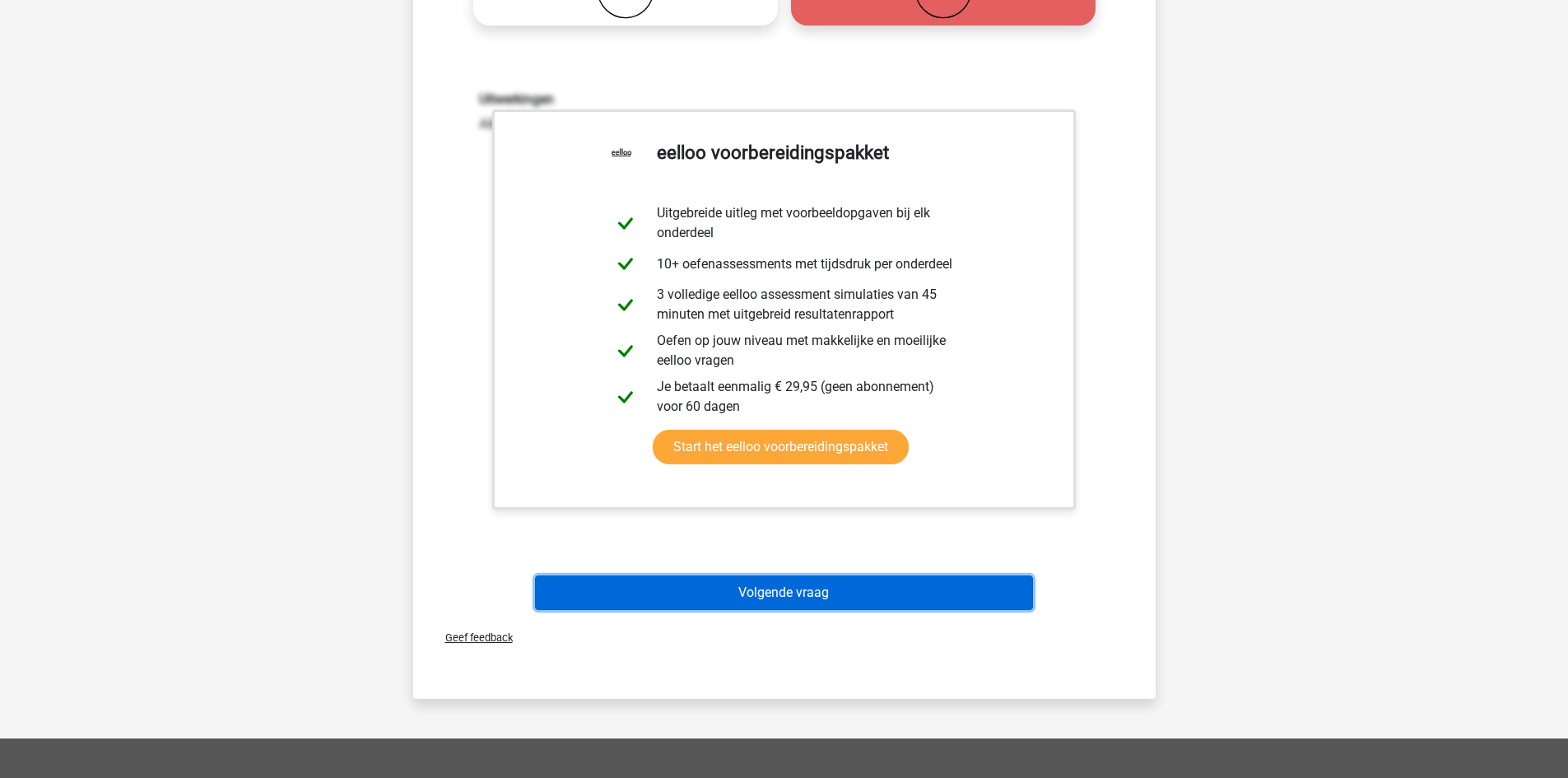
click at [807, 599] on button "Volgende vraag" at bounding box center [783, 592] width 498 height 35
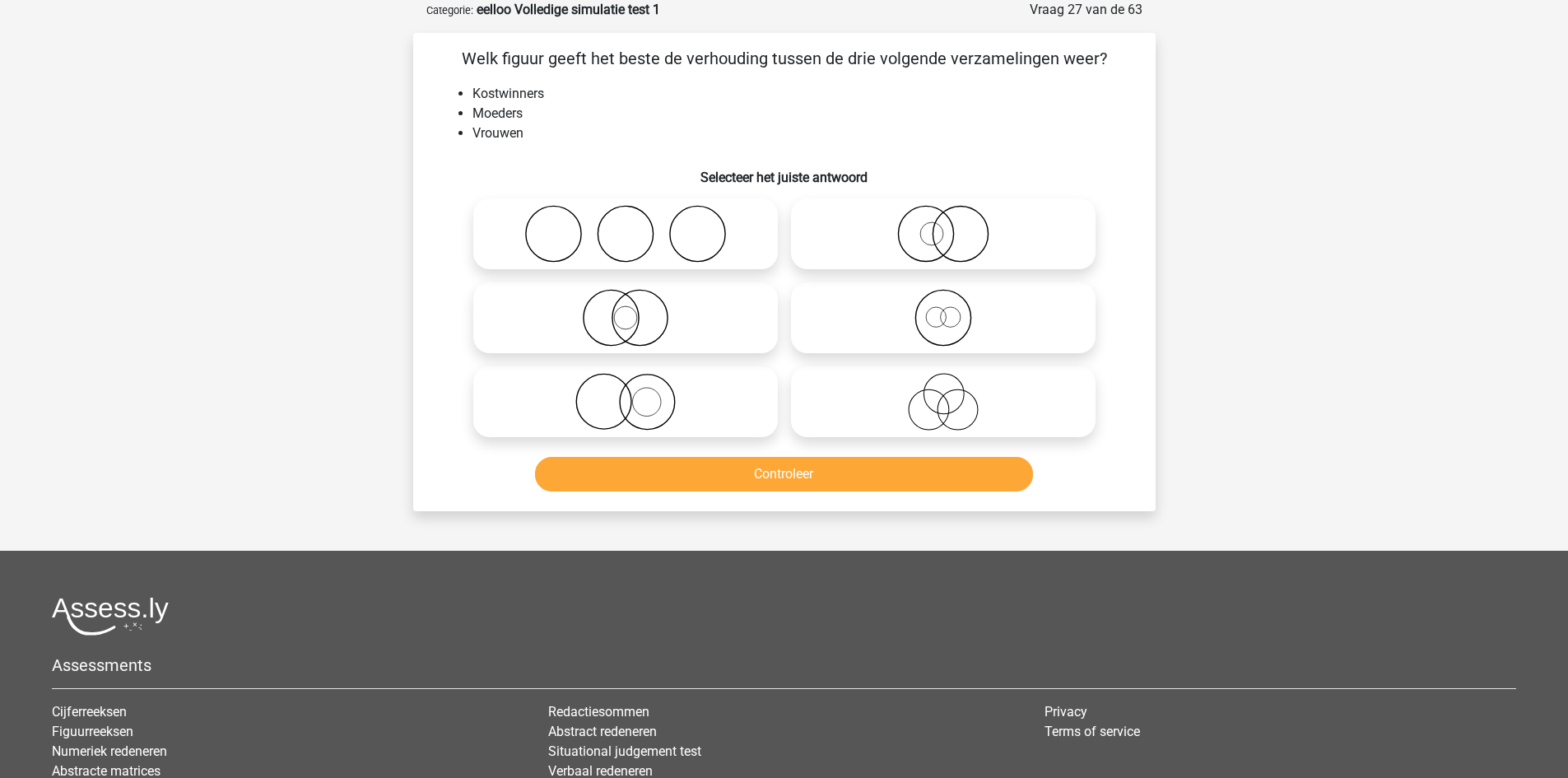
click at [707, 315] on icon at bounding box center [626, 317] width 291 height 57
click at [637, 309] on input "radio" at bounding box center [631, 304] width 11 height 11
radio input "true"
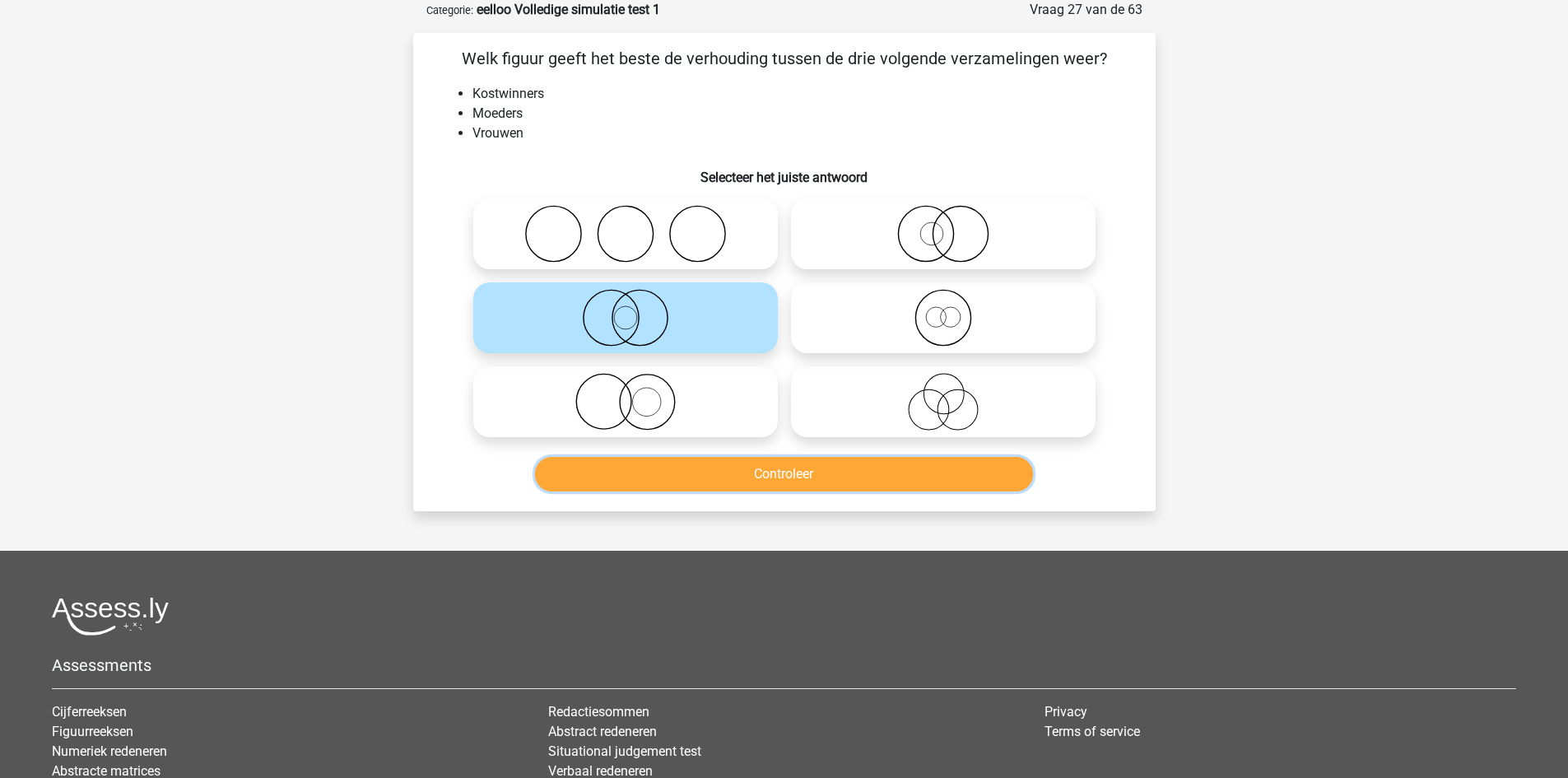
click at [705, 473] on button "Controleer" at bounding box center [783, 473] width 498 height 35
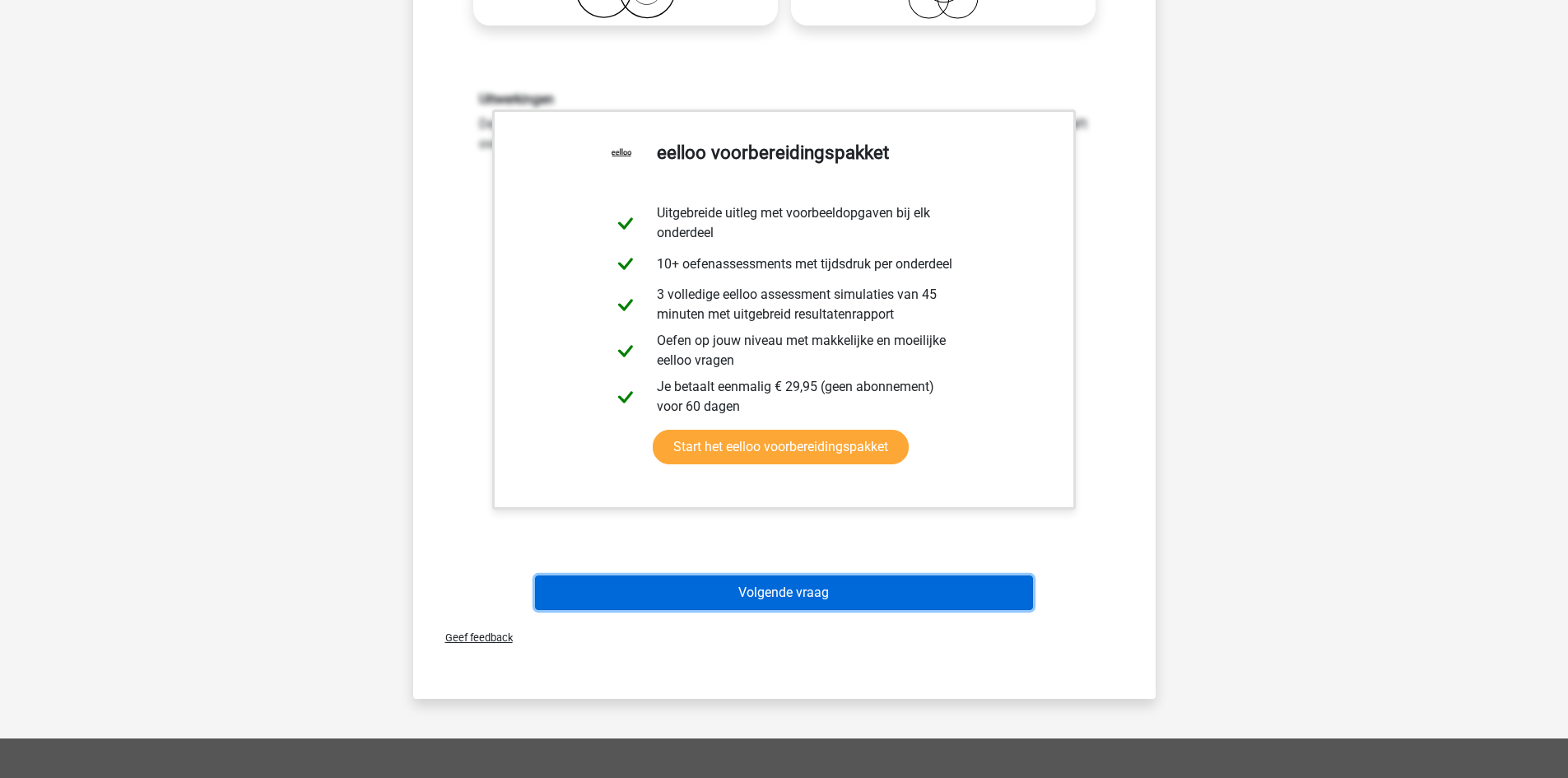
click at [720, 590] on button "Volgende vraag" at bounding box center [783, 592] width 498 height 35
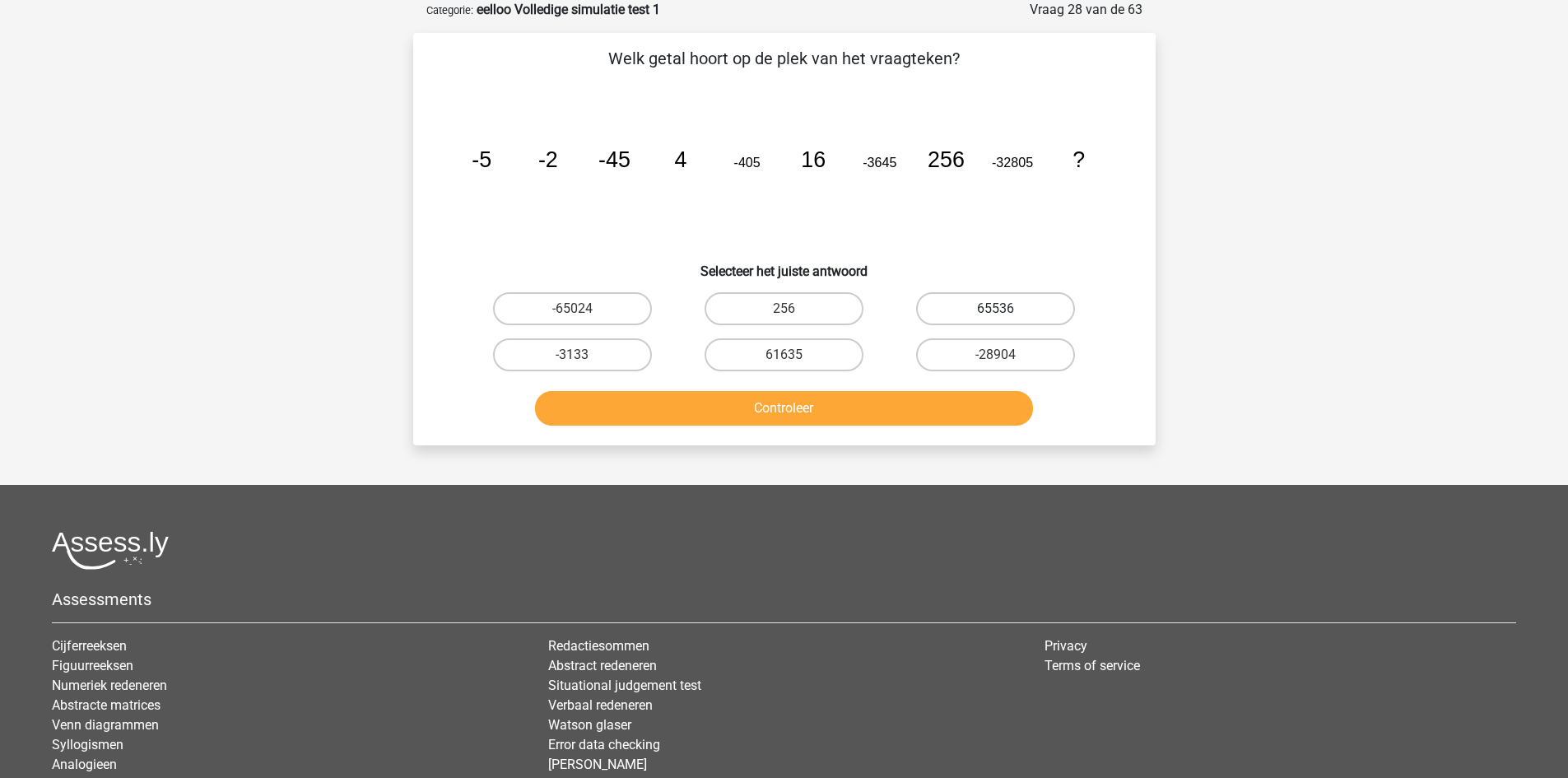
click at [991, 306] on label "65536" at bounding box center [995, 308] width 159 height 33
click at [996, 309] on input "65536" at bounding box center [1001, 314] width 11 height 11
radio input "true"
click at [886, 406] on button "Controleer" at bounding box center [783, 408] width 498 height 35
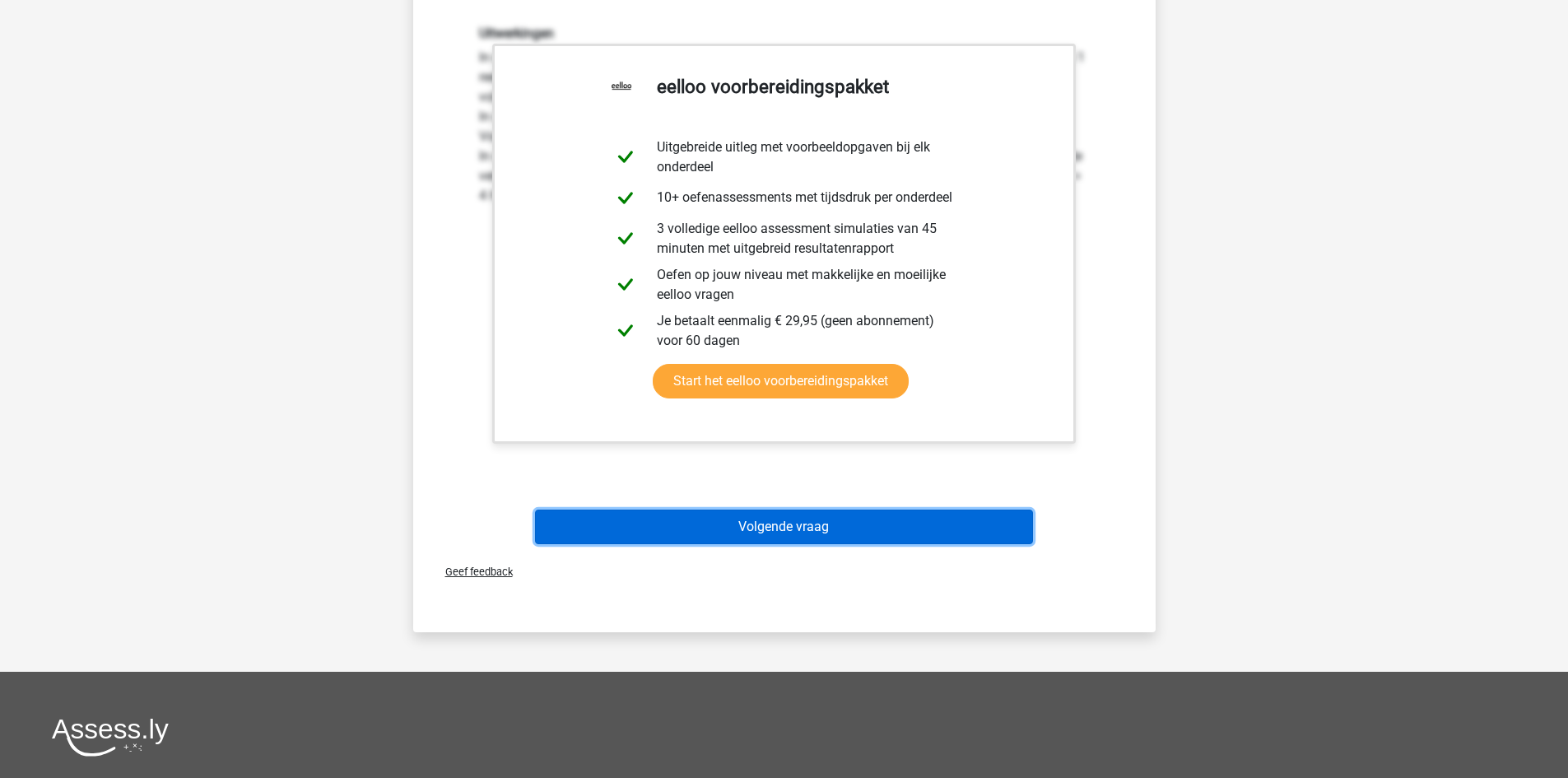
click at [813, 524] on button "Volgende vraag" at bounding box center [783, 526] width 498 height 35
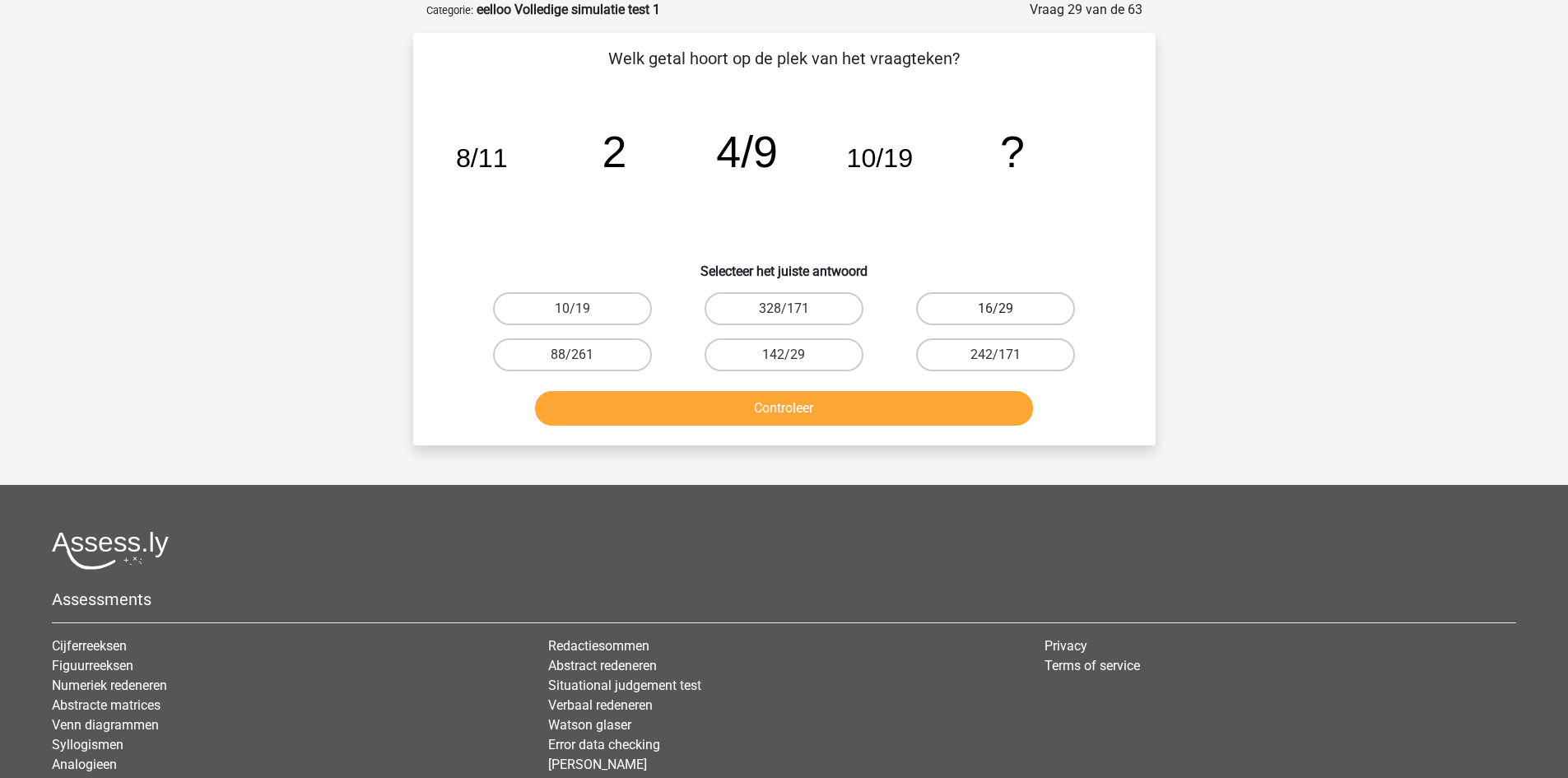
click at [989, 312] on label "16/29" at bounding box center [995, 308] width 159 height 33
click at [996, 312] on input "16/29" at bounding box center [1001, 314] width 11 height 11
radio input "true"
click at [920, 414] on button "Controleer" at bounding box center [783, 408] width 498 height 35
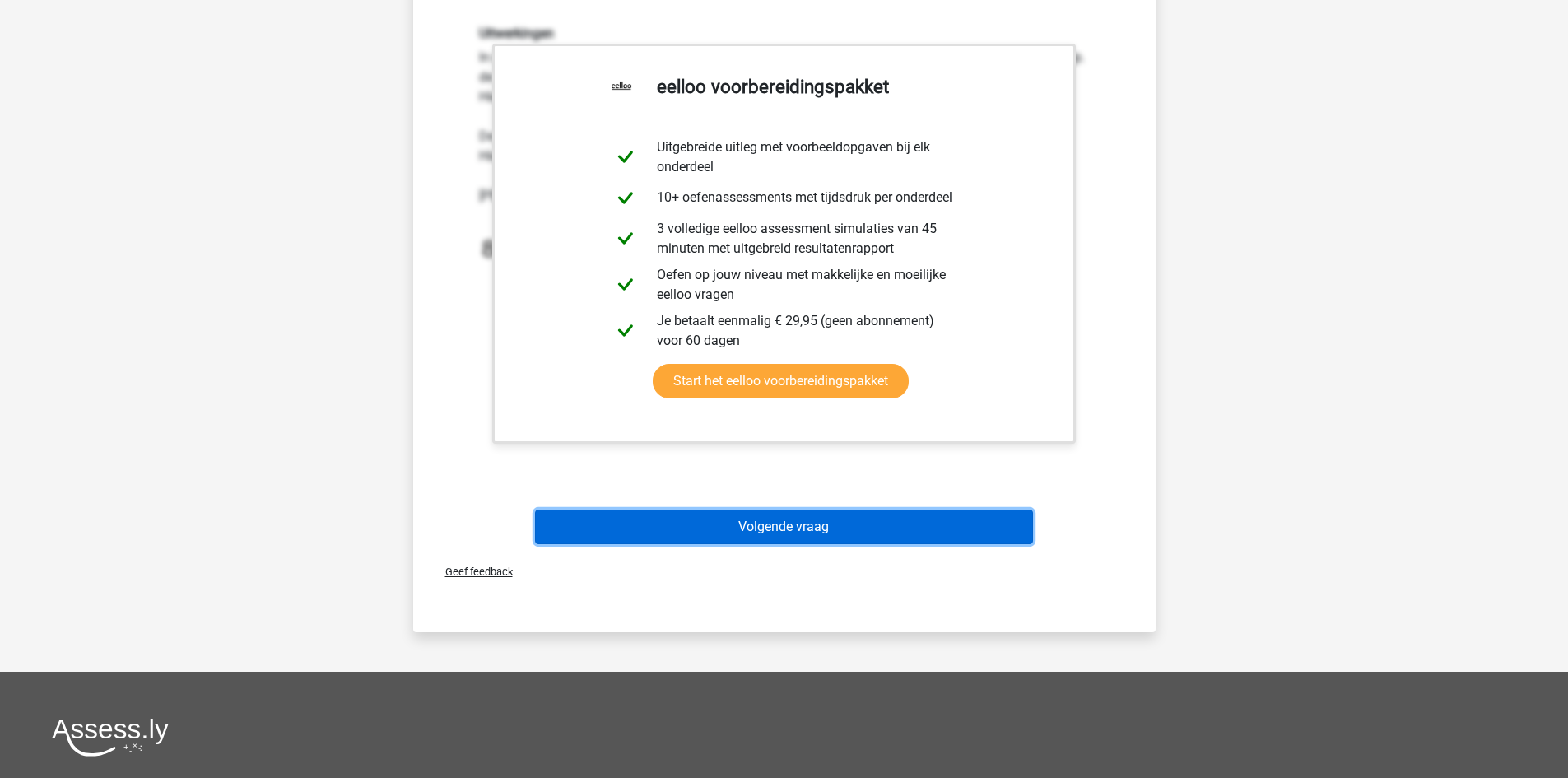
click at [840, 518] on button "Volgende vraag" at bounding box center [783, 526] width 498 height 35
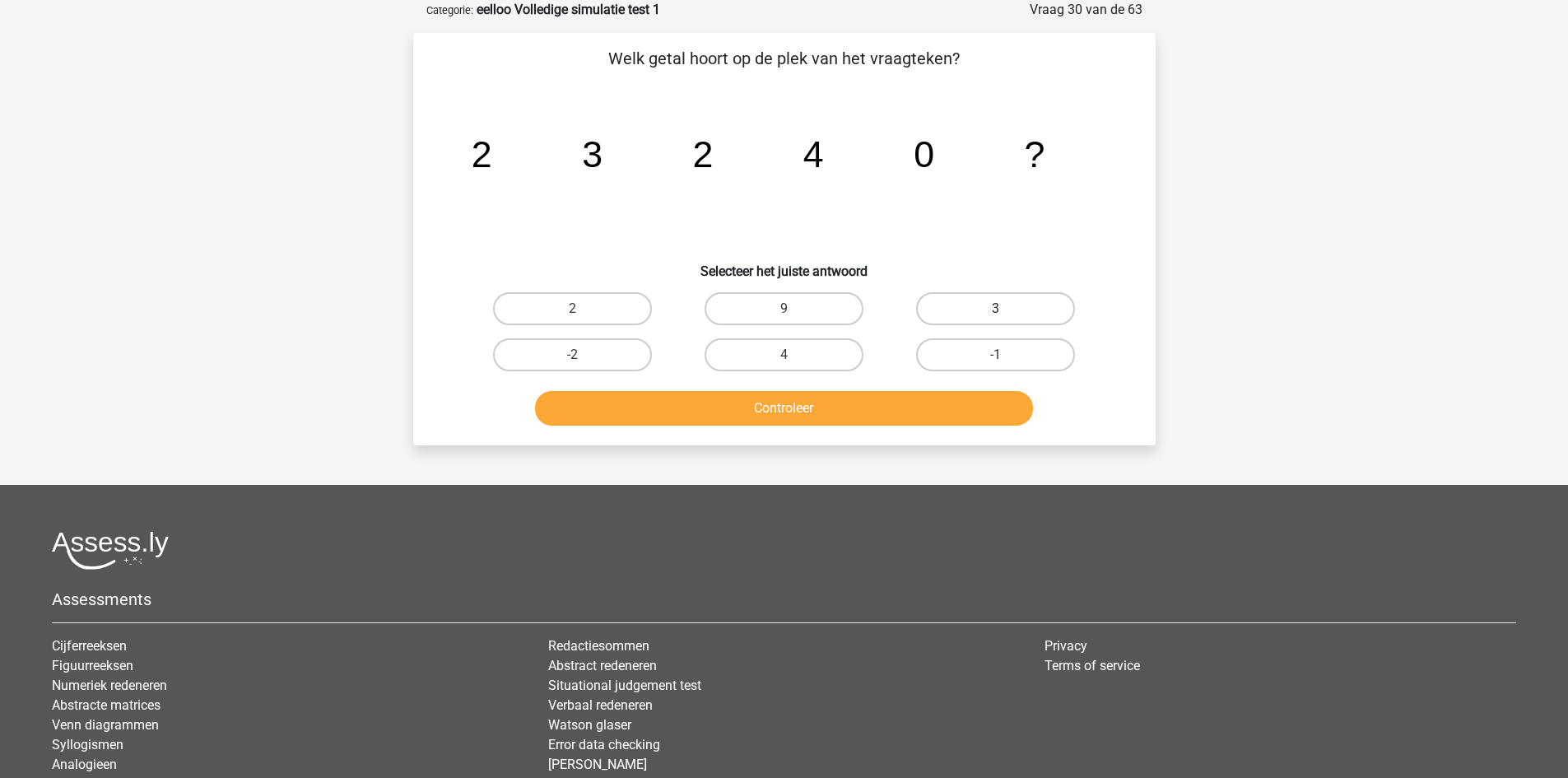
click at [997, 292] on label "3" at bounding box center [995, 308] width 159 height 33
click at [997, 309] on input "3" at bounding box center [1001, 314] width 11 height 11
radio input "true"
click at [904, 408] on button "Controleer" at bounding box center [783, 408] width 498 height 35
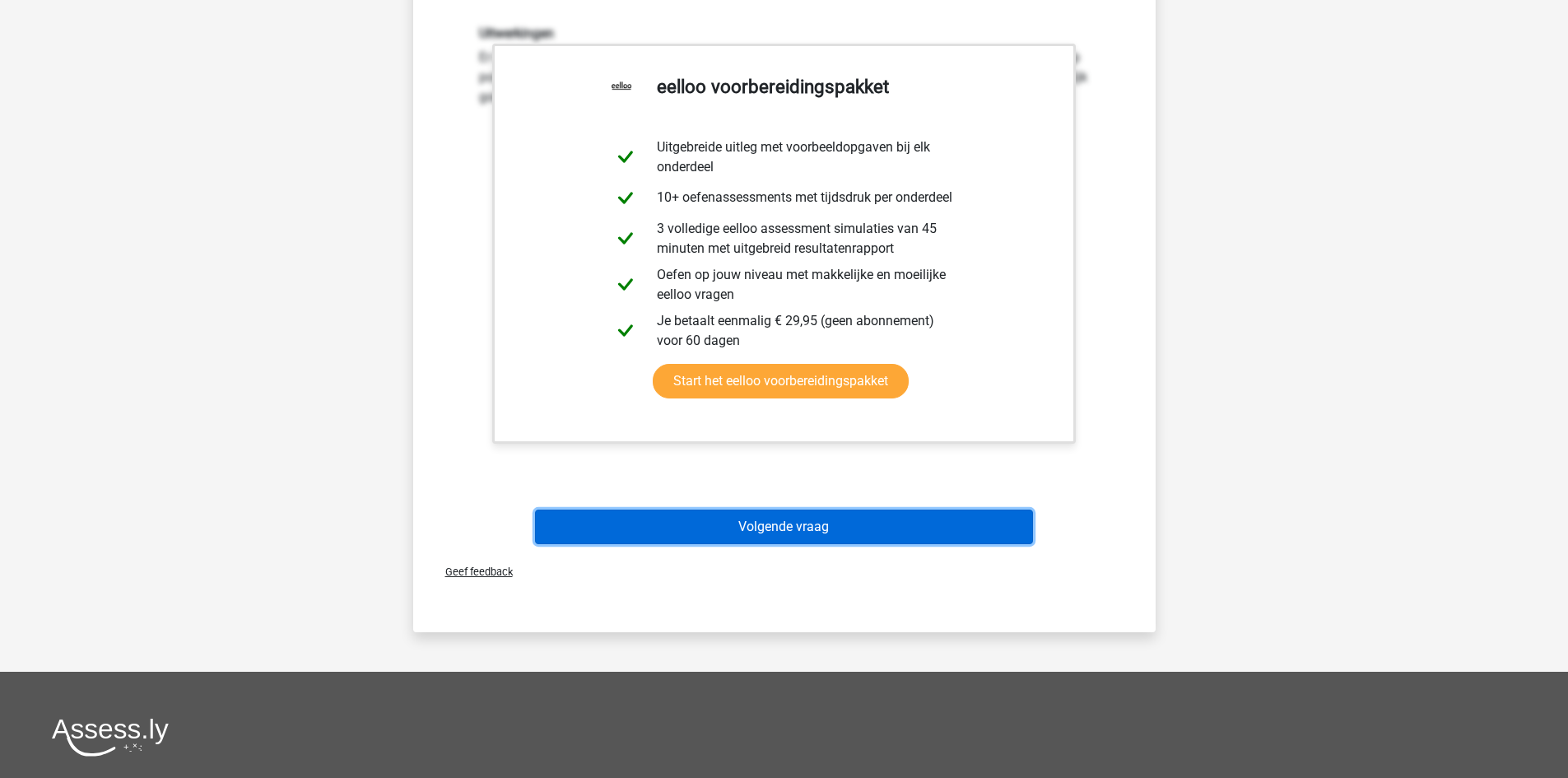
click at [835, 523] on button "Volgende vraag" at bounding box center [783, 526] width 498 height 35
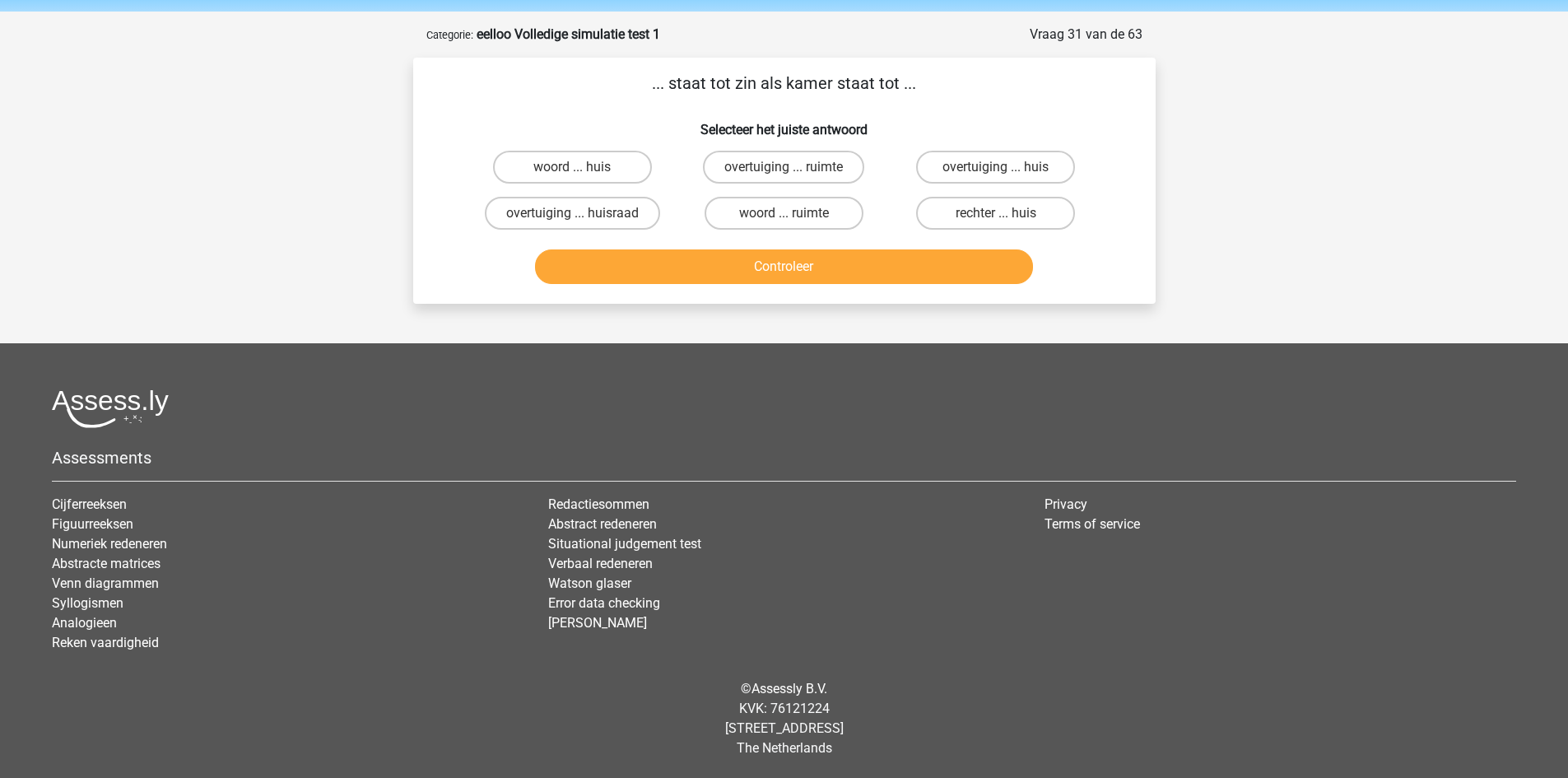
scroll to position [57, 0]
click at [612, 160] on label "woord ... huis" at bounding box center [572, 167] width 159 height 33
click at [583, 167] on input "woord ... huis" at bounding box center [577, 172] width 11 height 11
radio input "true"
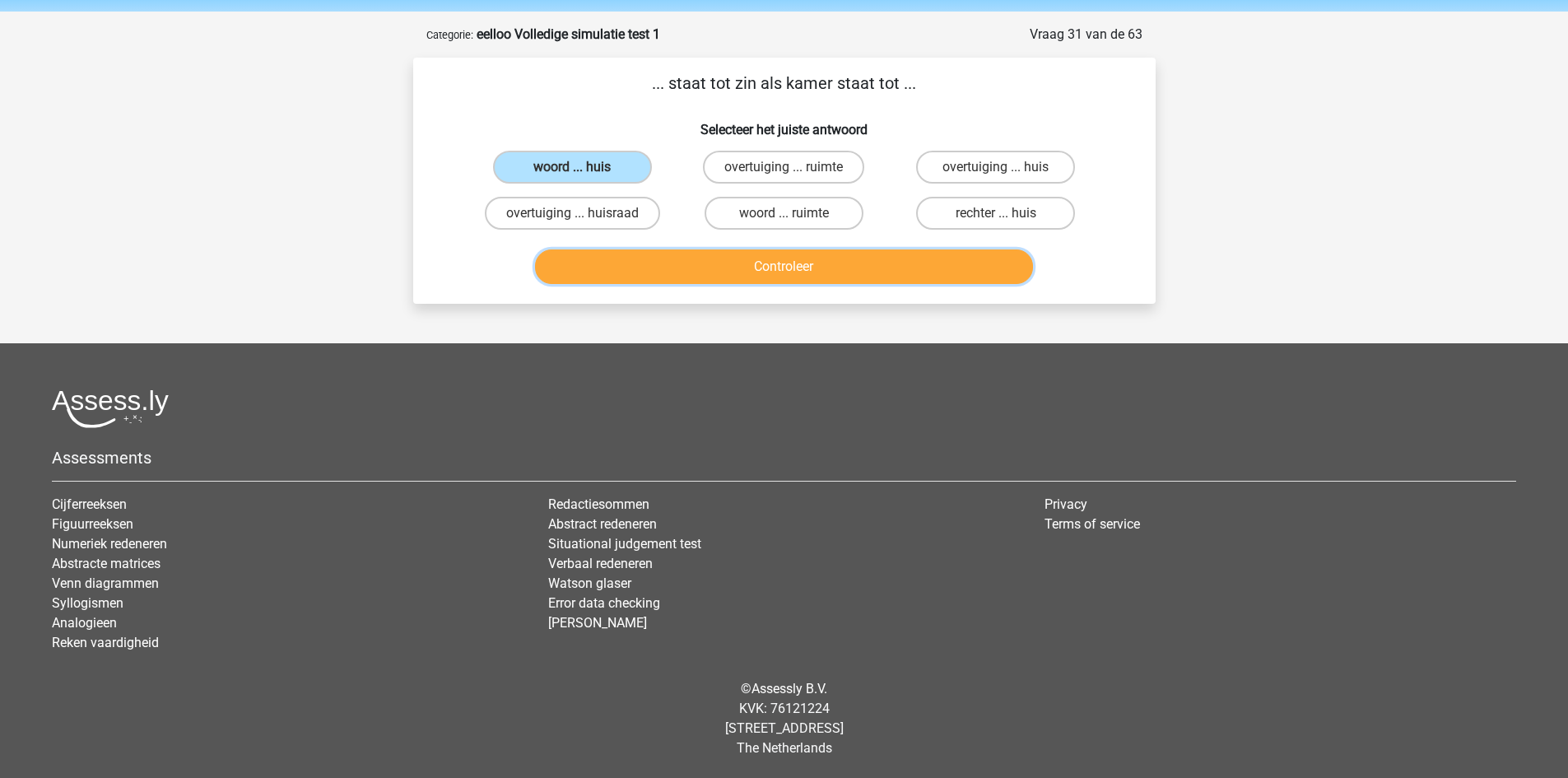
click at [701, 275] on button "Controleer" at bounding box center [783, 266] width 498 height 35
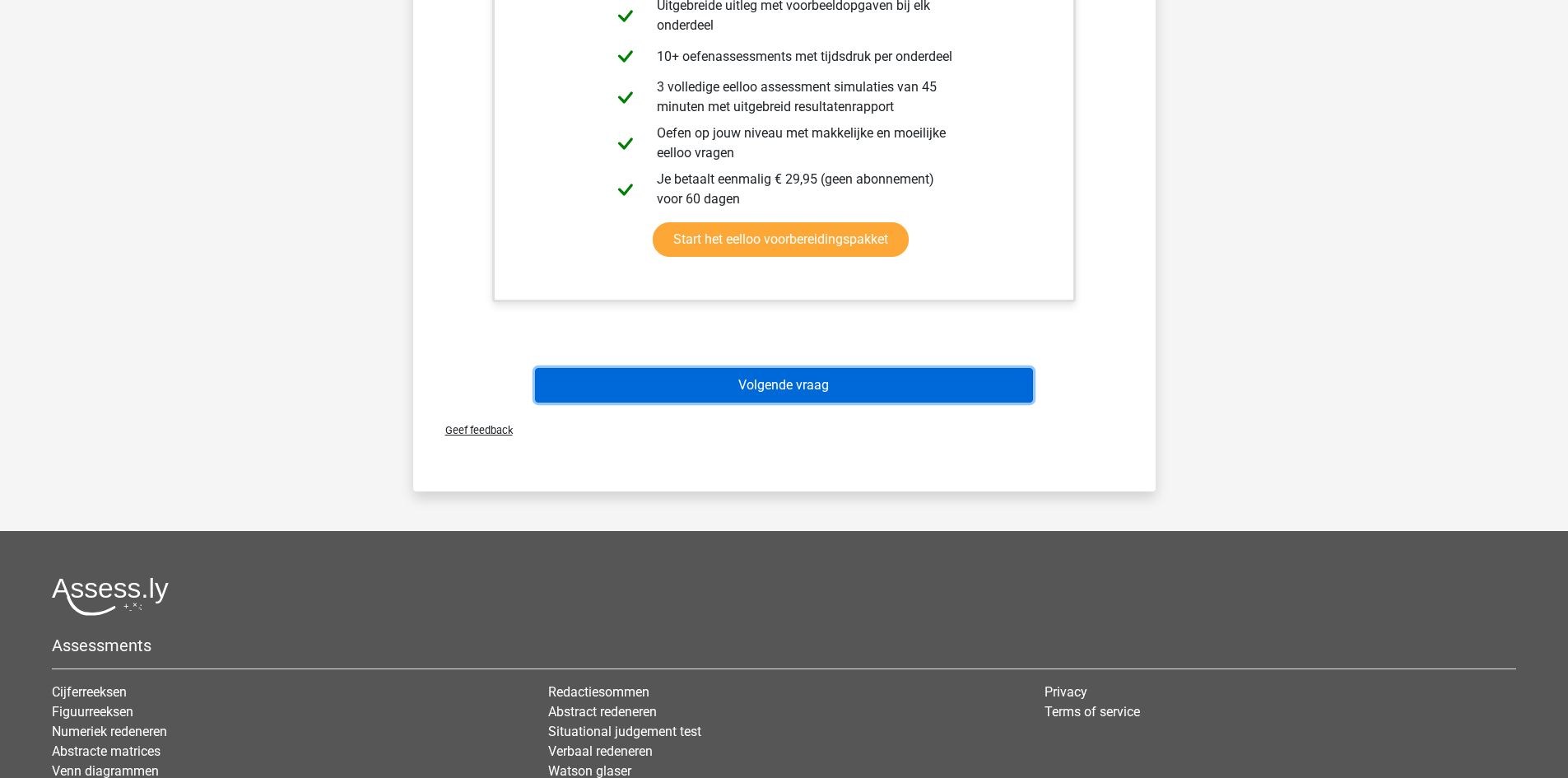
click at [793, 390] on button "Volgende vraag" at bounding box center [783, 385] width 498 height 35
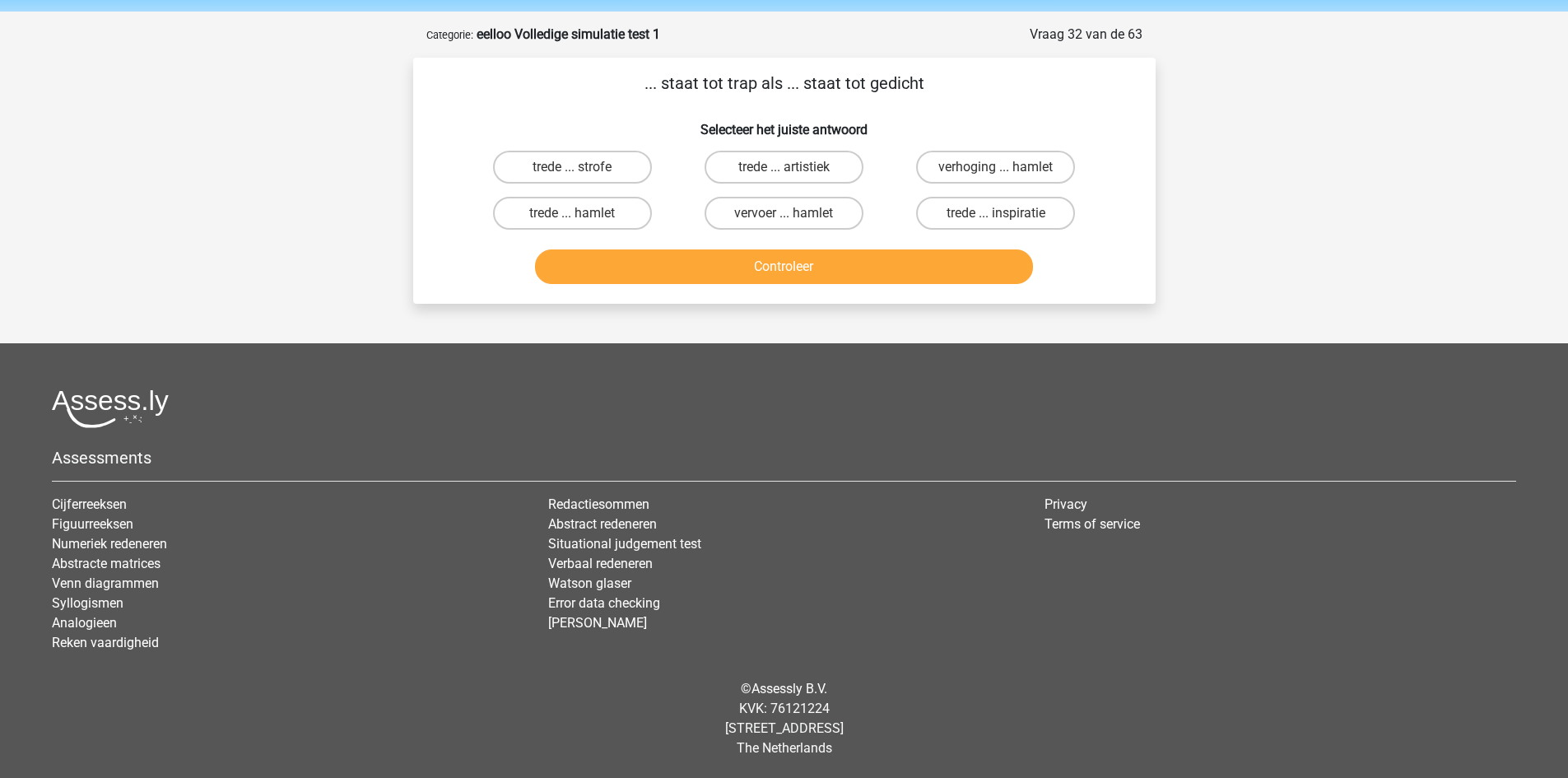
click at [601, 147] on div "trede ... strofe" at bounding box center [572, 167] width 211 height 46
click at [605, 163] on label "trede ... strofe" at bounding box center [572, 167] width 159 height 33
click at [583, 167] on input "trede ... strofe" at bounding box center [577, 172] width 11 height 11
radio input "true"
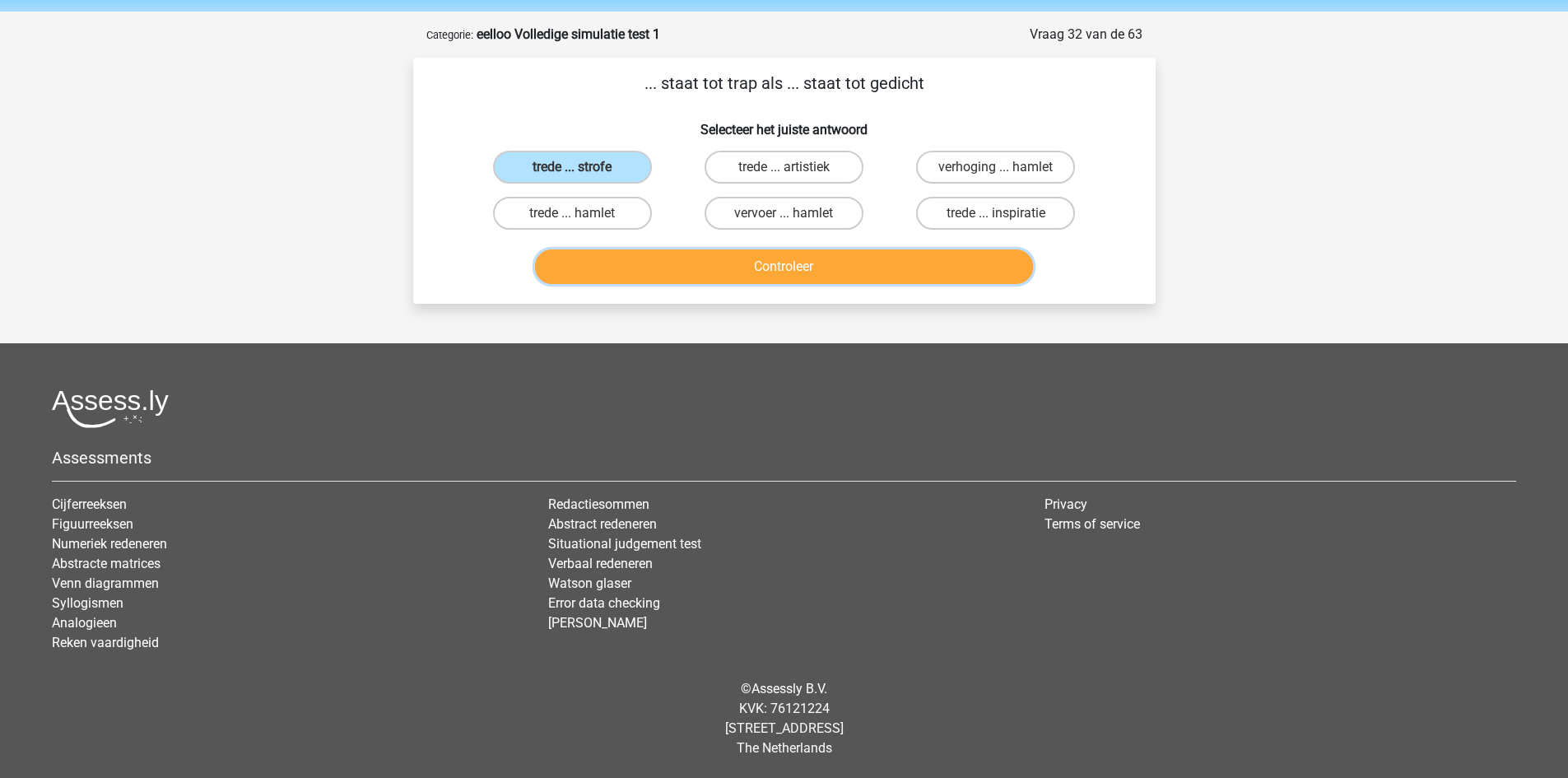
click at [685, 265] on button "Controleer" at bounding box center [783, 266] width 498 height 35
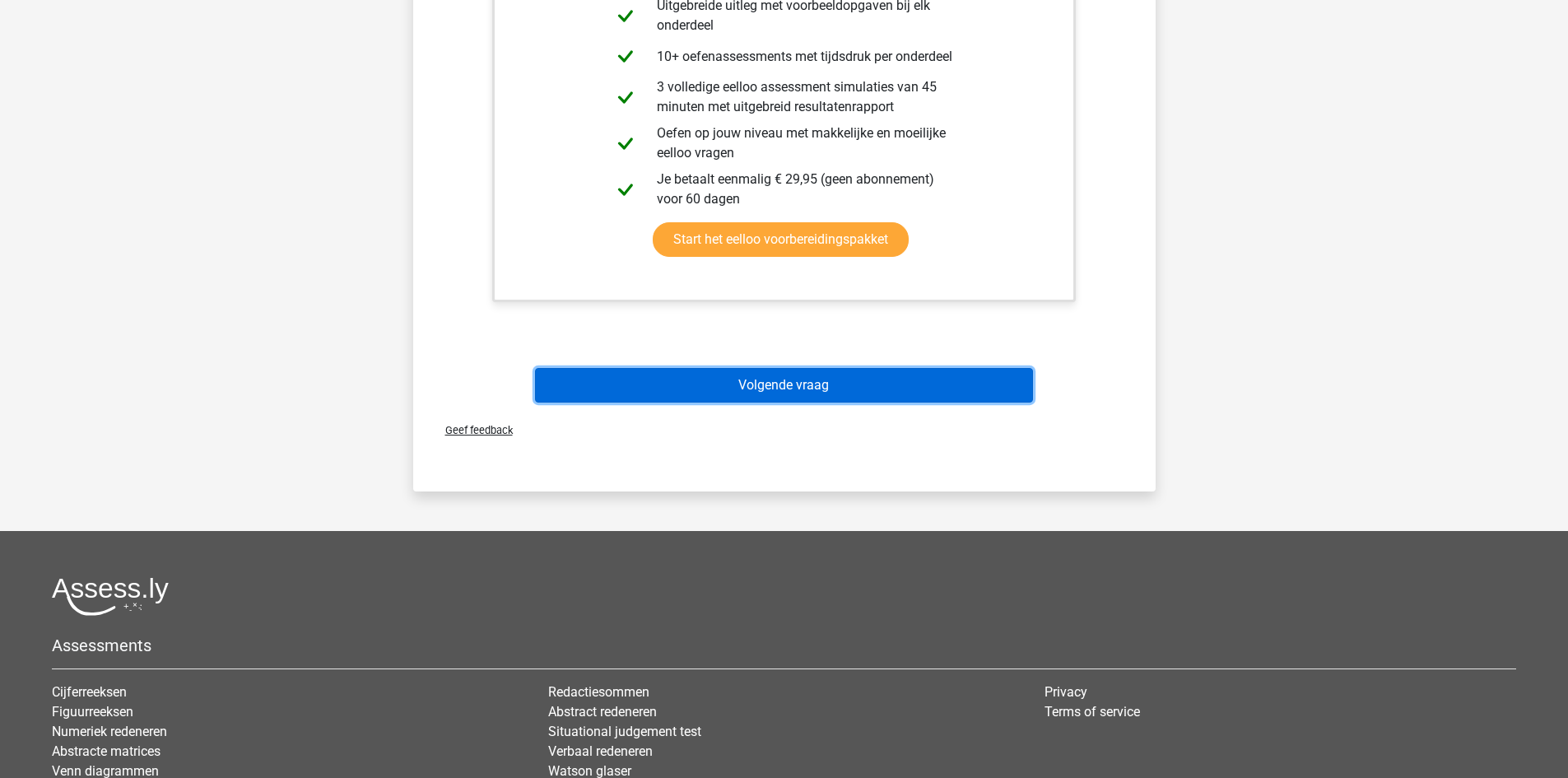
click at [787, 383] on button "Volgende vraag" at bounding box center [783, 385] width 498 height 35
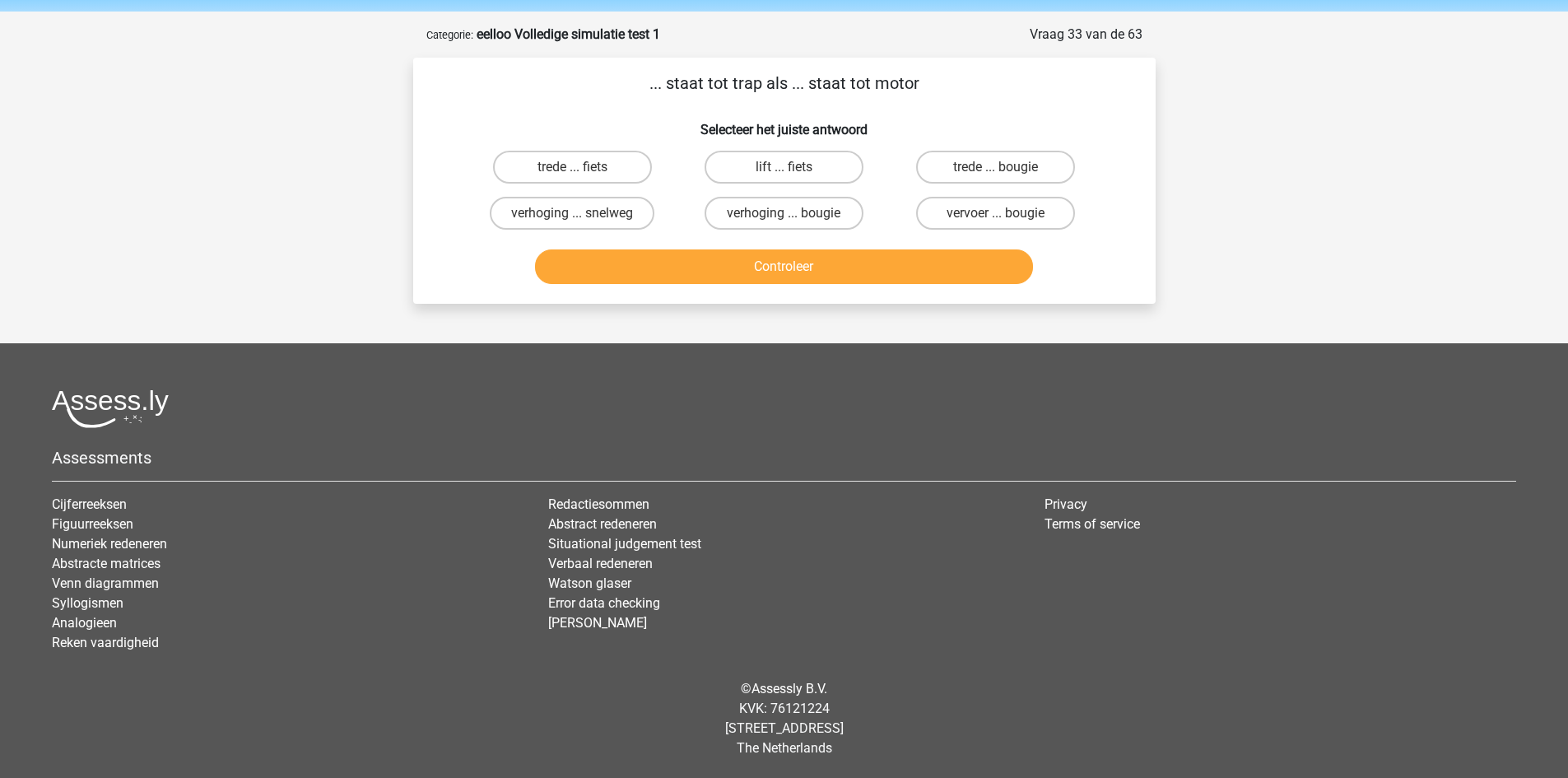
click at [996, 167] on input "trede ... bougie" at bounding box center [1001, 172] width 11 height 11
radio input "true"
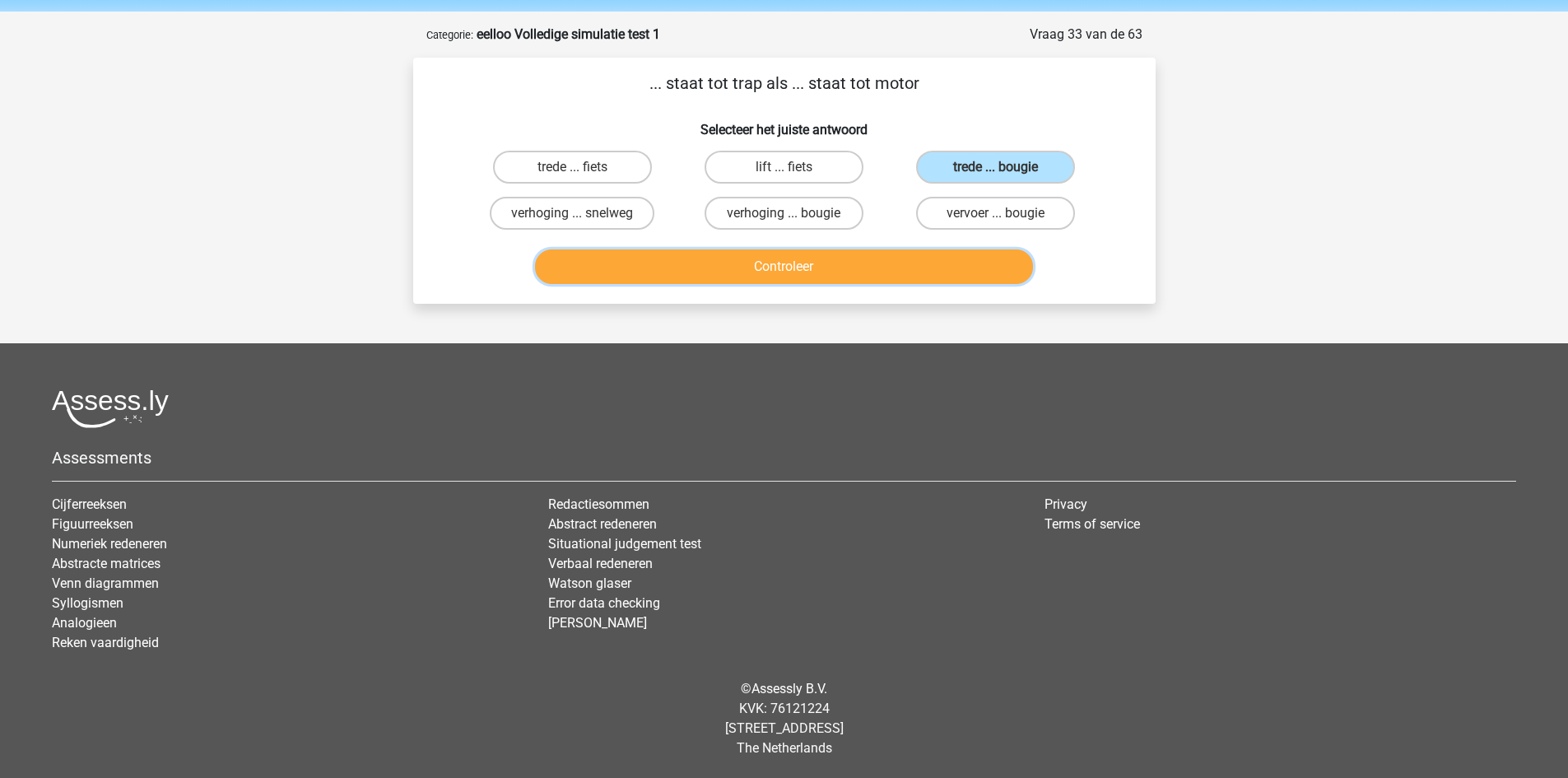
click at [923, 265] on button "Controleer" at bounding box center [783, 266] width 498 height 35
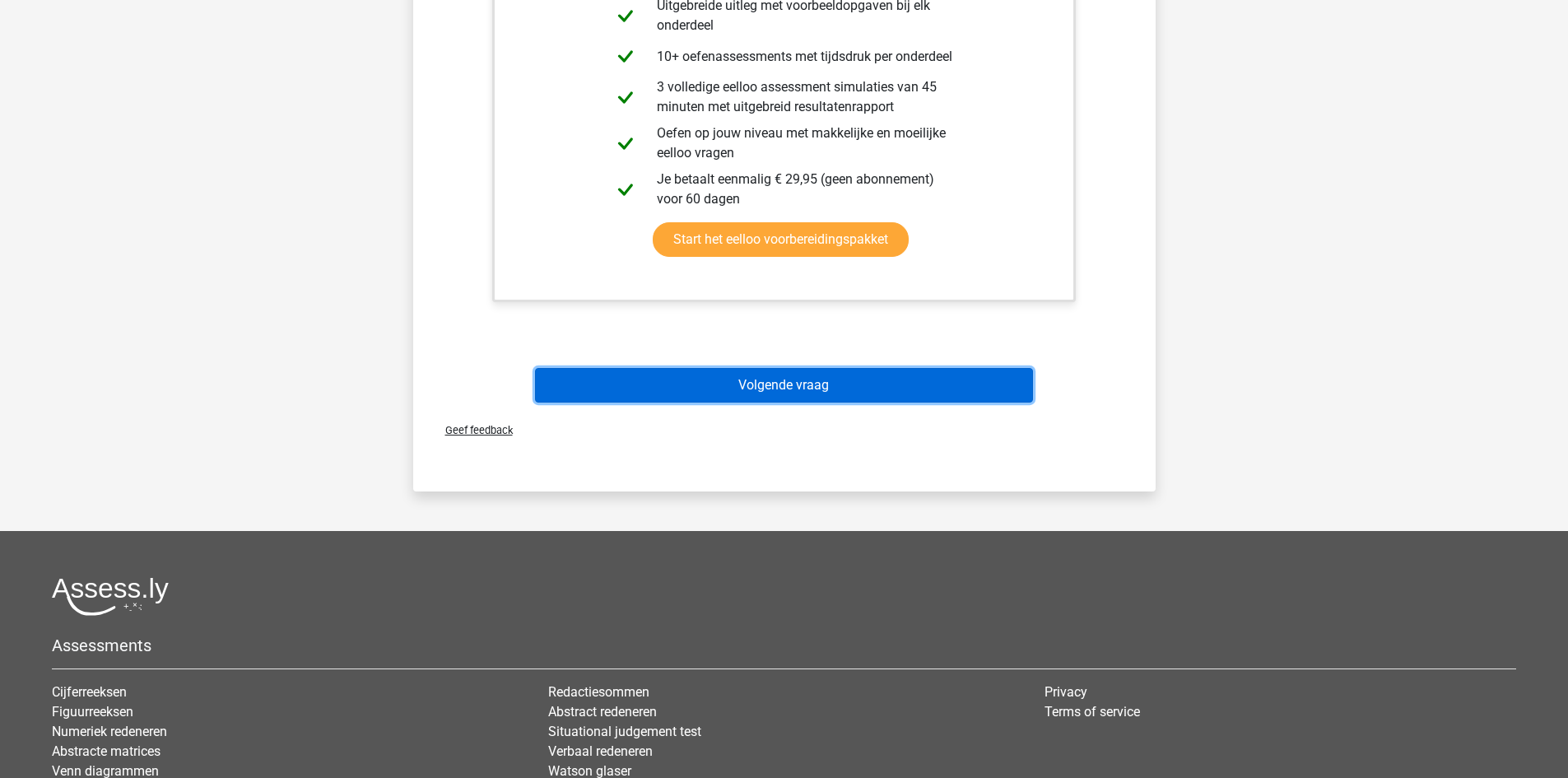
click at [819, 376] on button "Volgende vraag" at bounding box center [783, 385] width 498 height 35
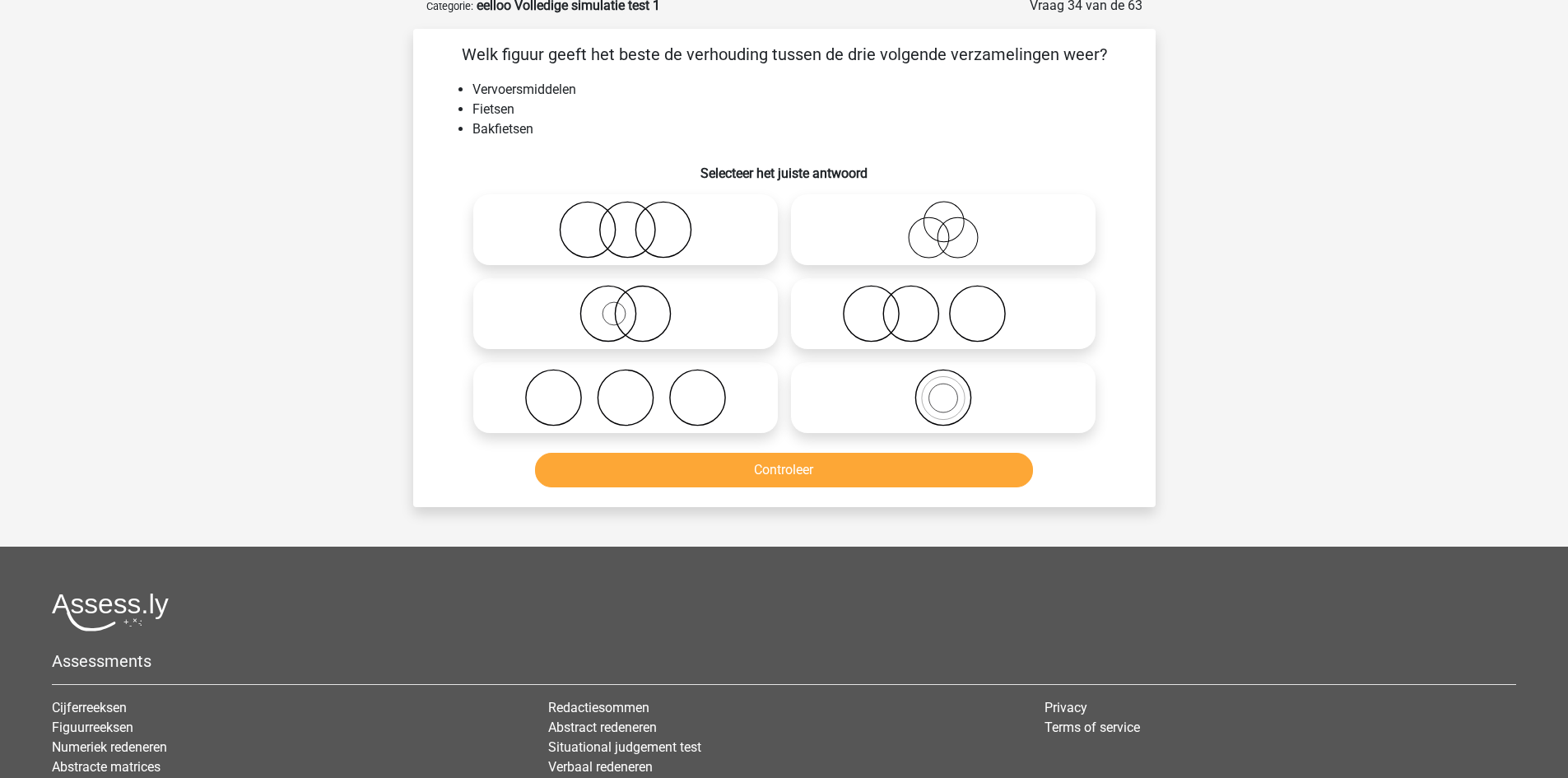
scroll to position [83, 0]
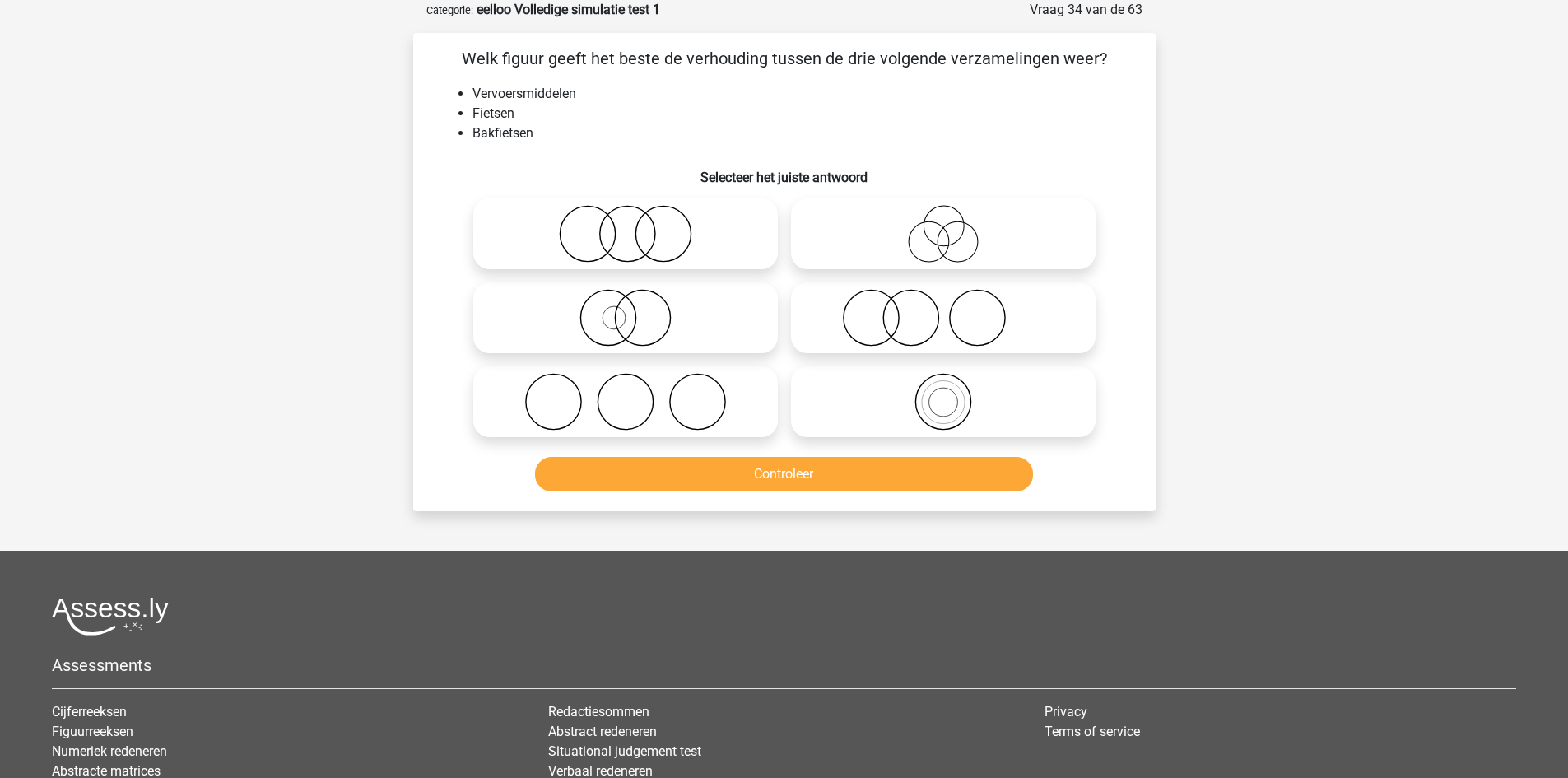
click at [658, 204] on label at bounding box center [626, 234] width 305 height 71
click at [637, 215] on input "radio" at bounding box center [631, 220] width 11 height 11
radio input "true"
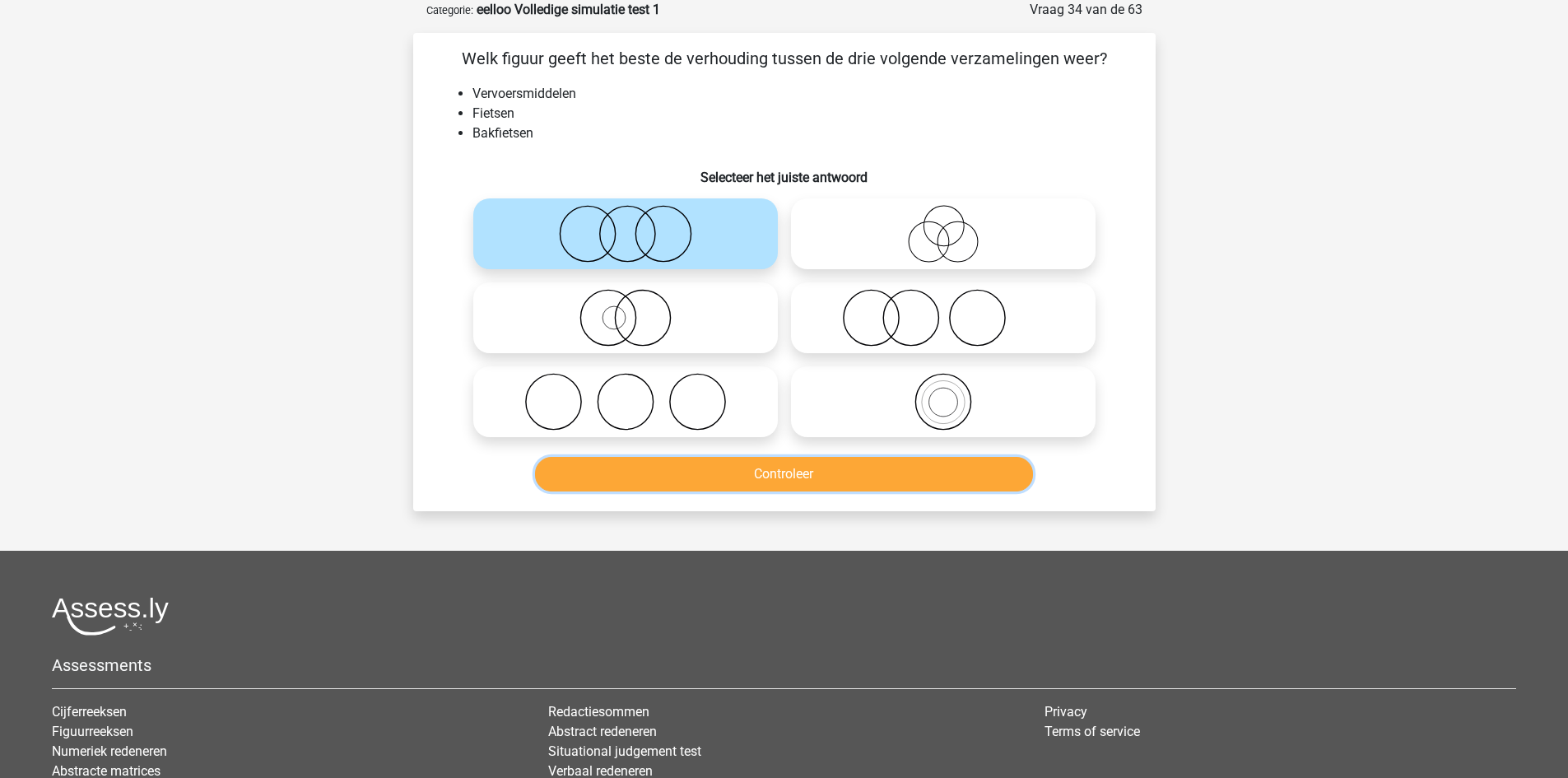
click at [775, 461] on button "Controleer" at bounding box center [783, 473] width 498 height 35
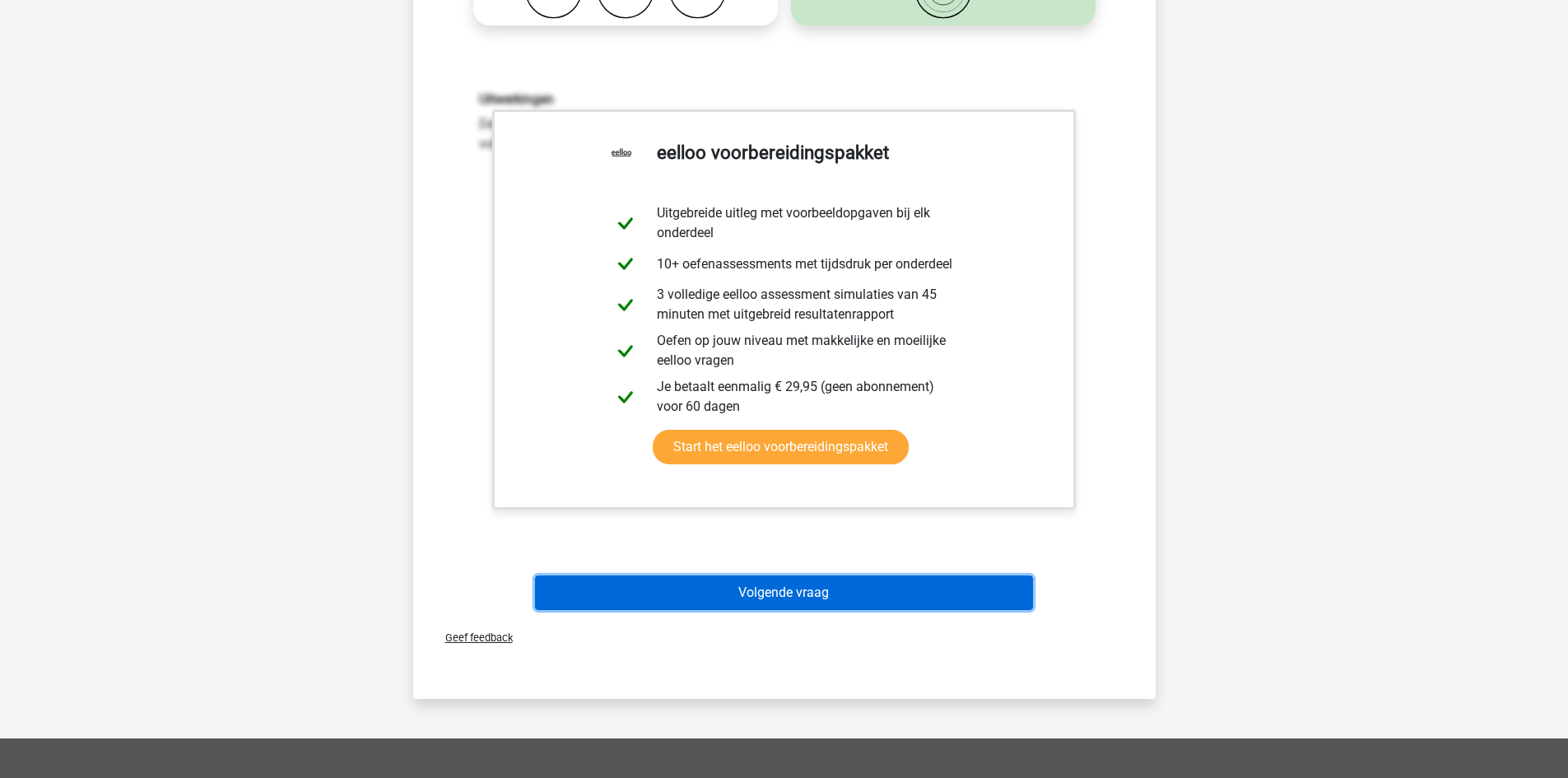
click at [825, 595] on button "Volgende vraag" at bounding box center [783, 592] width 498 height 35
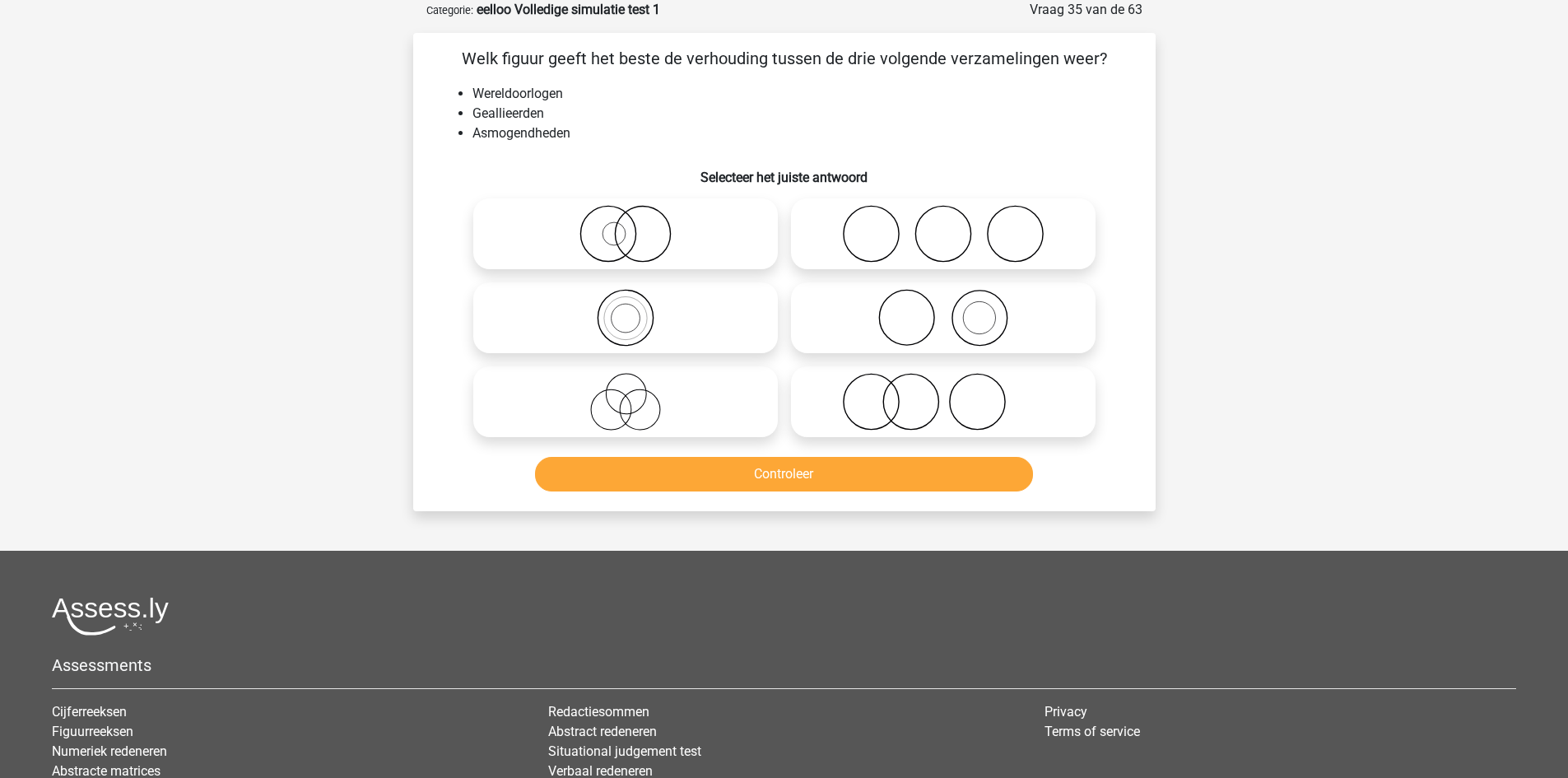
click at [933, 213] on icon at bounding box center [943, 233] width 291 height 57
click at [943, 215] on input "radio" at bounding box center [948, 220] width 11 height 11
radio input "true"
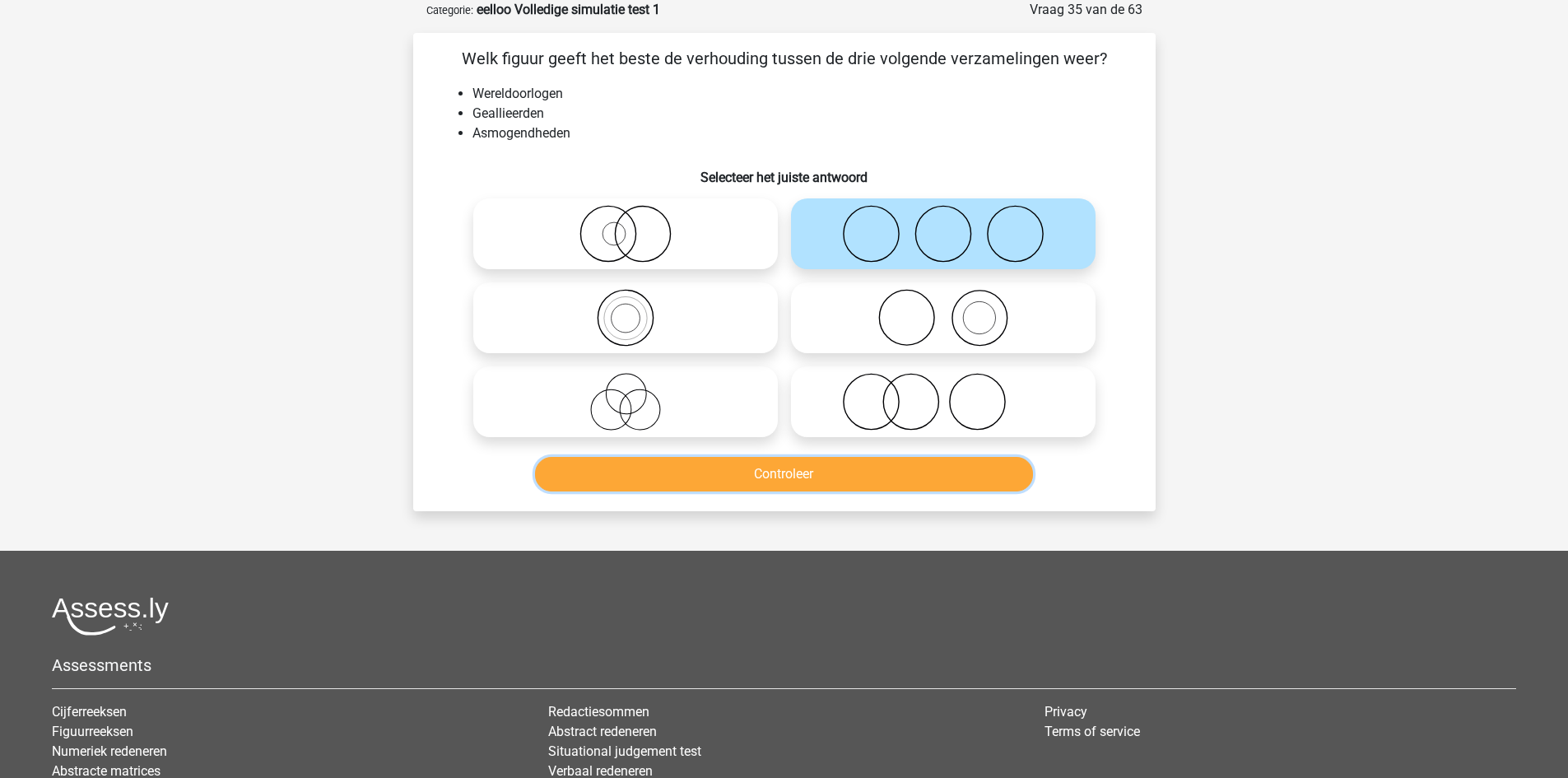
click at [803, 475] on button "Controleer" at bounding box center [783, 473] width 498 height 35
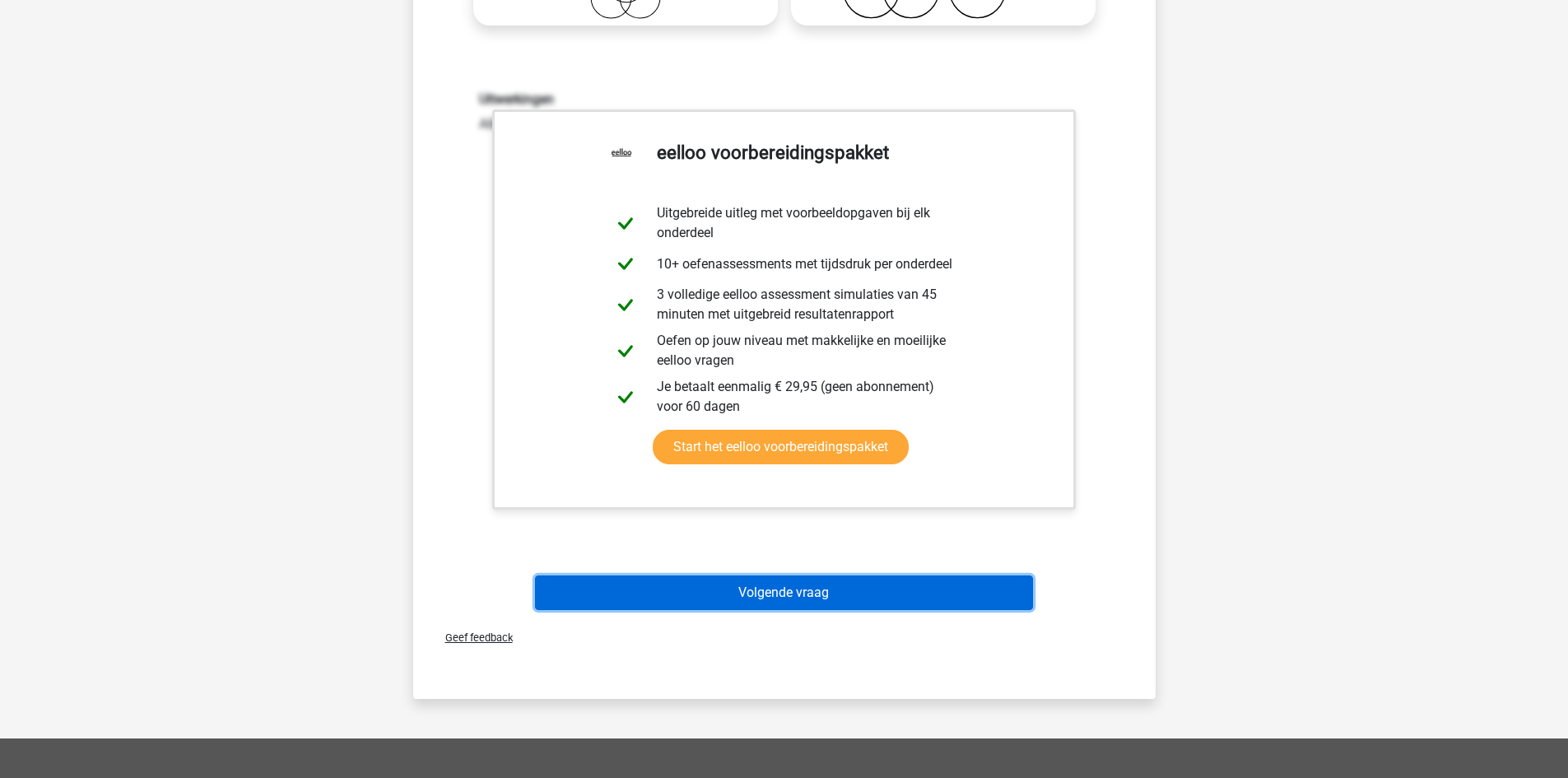
click at [816, 586] on button "Volgende vraag" at bounding box center [783, 592] width 498 height 35
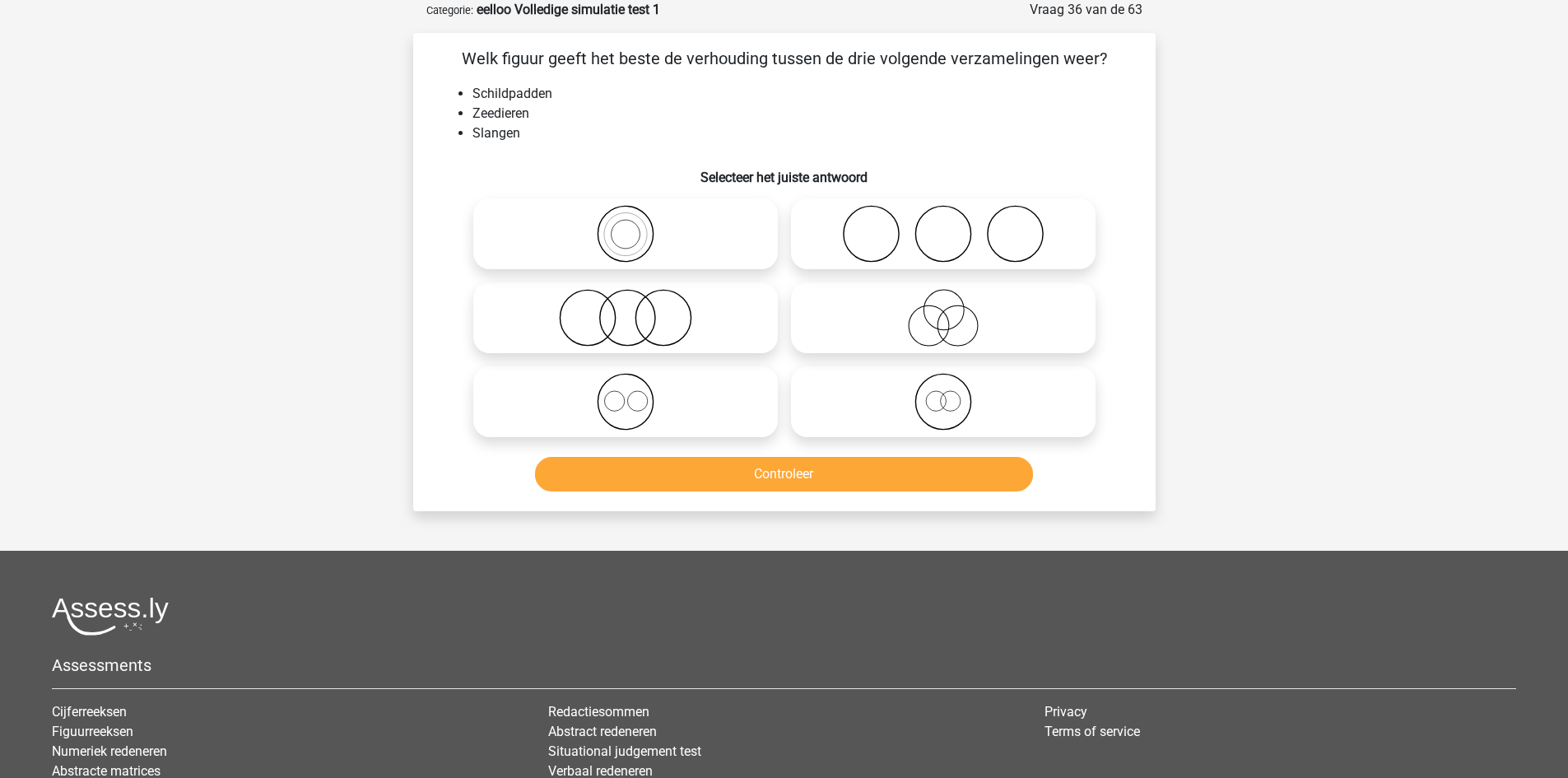
click at [879, 229] on icon at bounding box center [943, 233] width 291 height 57
click at [943, 226] on input "radio" at bounding box center [948, 220] width 11 height 11
radio input "true"
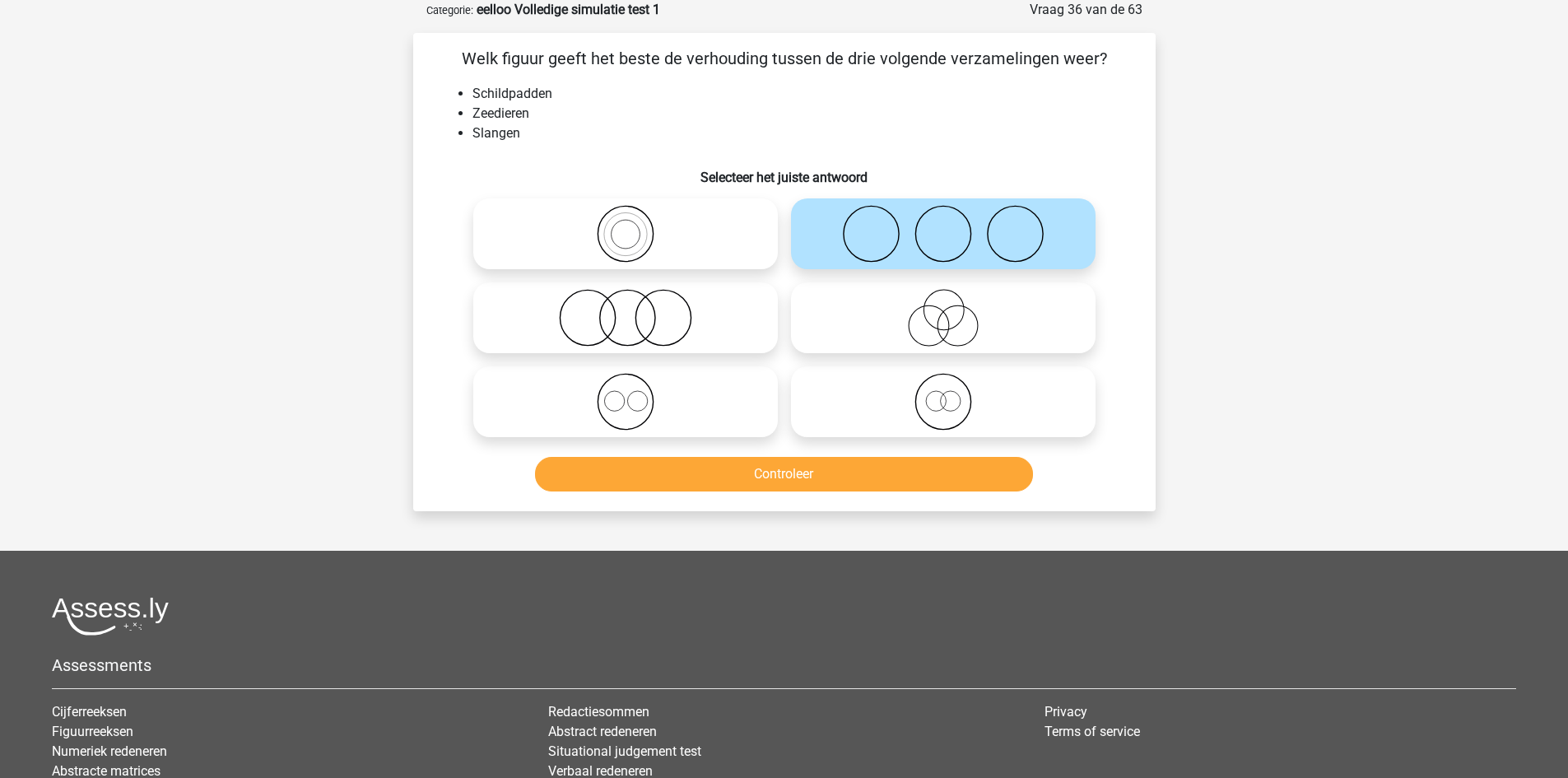
click at [941, 408] on icon at bounding box center [943, 402] width 291 height 57
click at [943, 393] on input "radio" at bounding box center [948, 387] width 11 height 11
radio input "true"
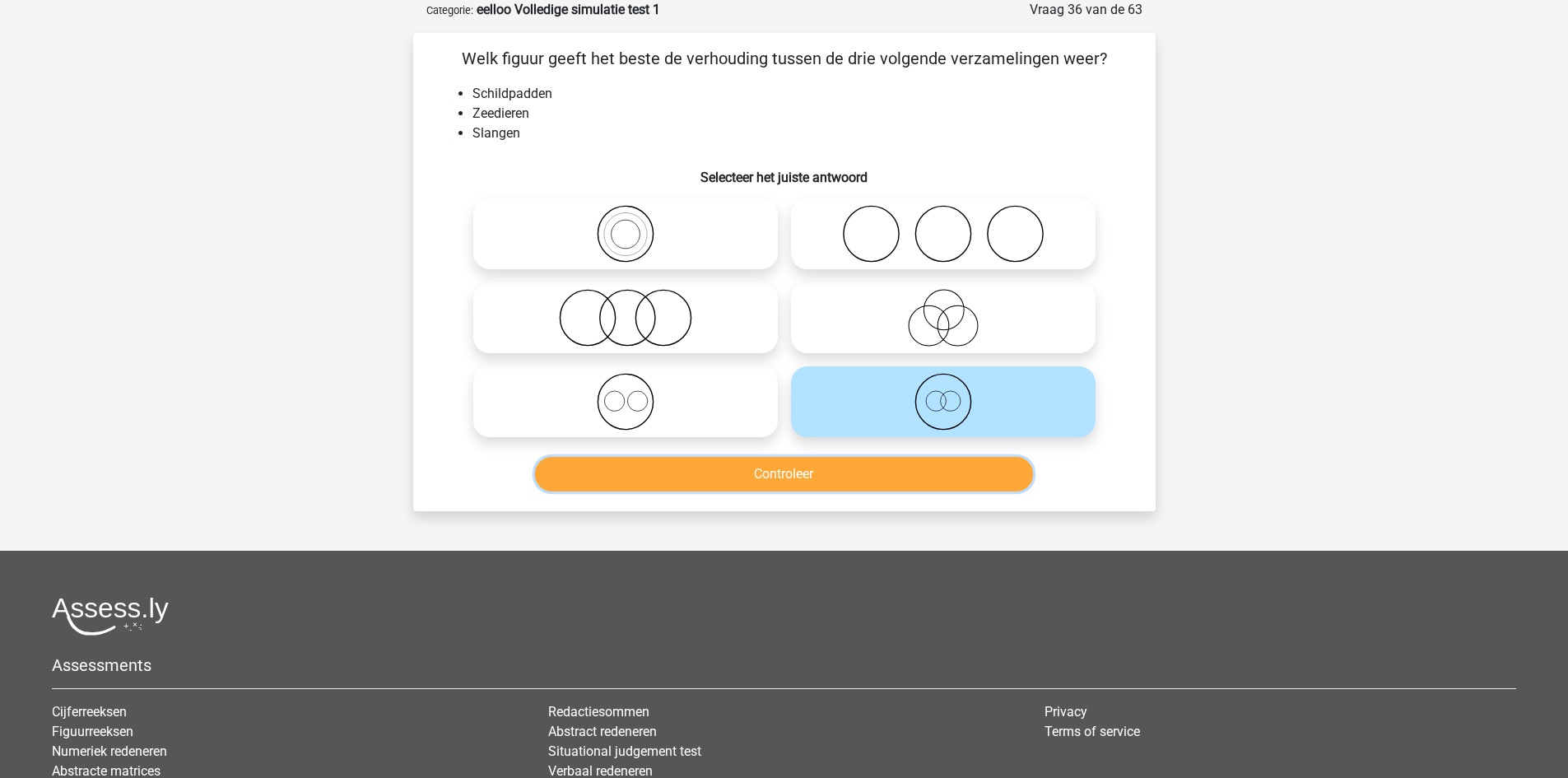
click at [917, 470] on button "Controleer" at bounding box center [783, 473] width 498 height 35
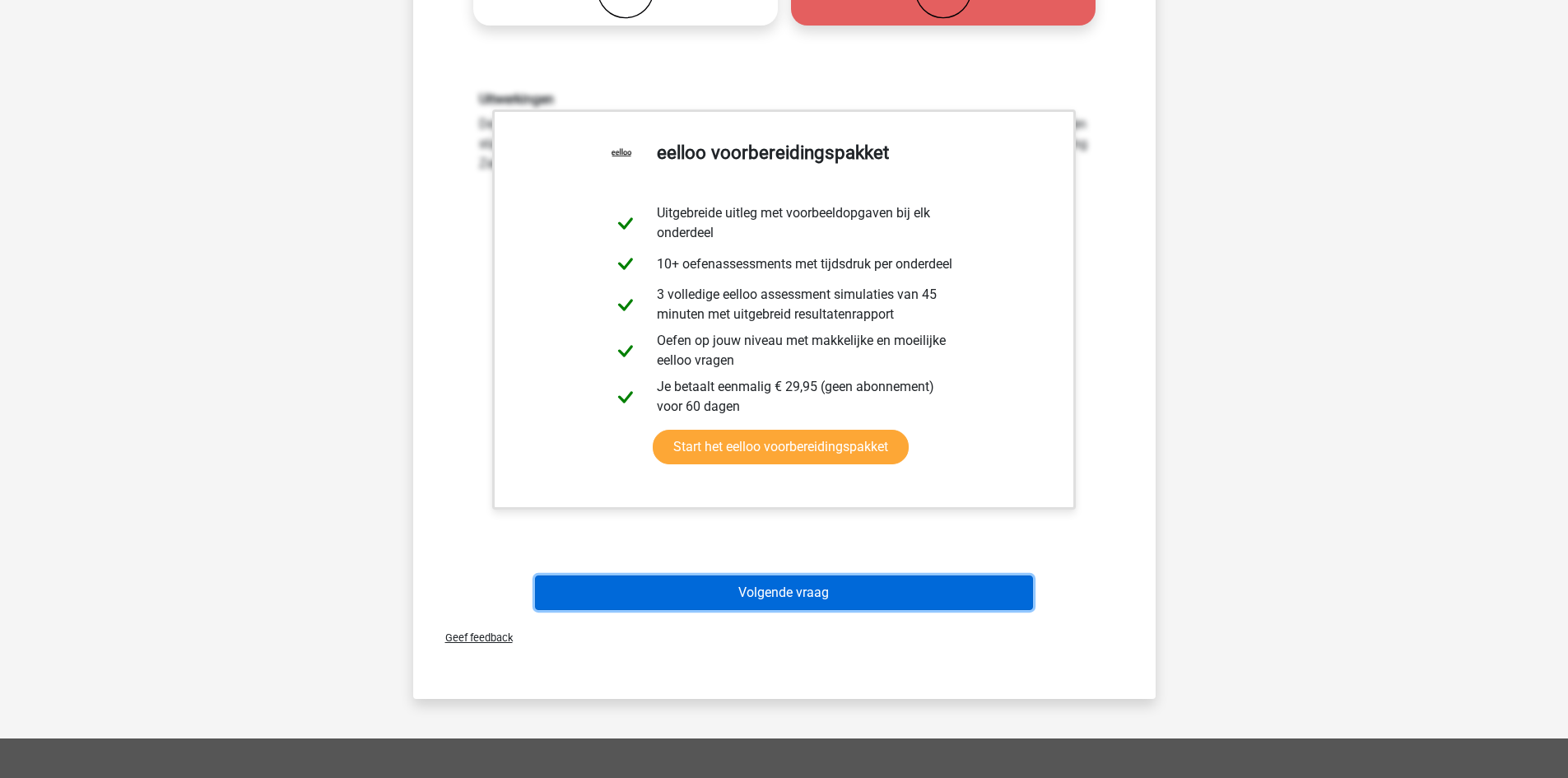
click at [792, 603] on button "Volgende vraag" at bounding box center [783, 592] width 498 height 35
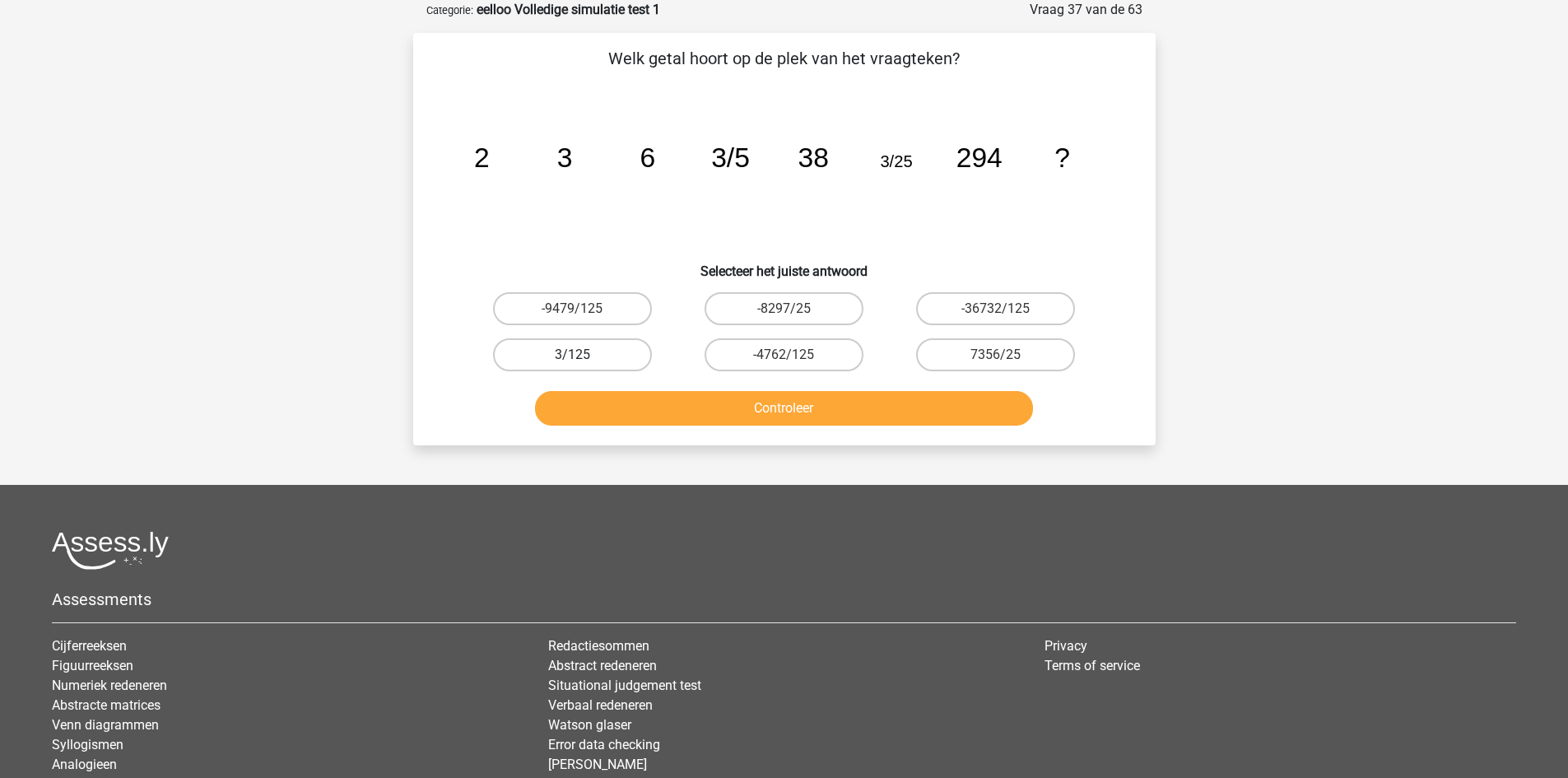
click at [606, 354] on label "3/125" at bounding box center [572, 354] width 159 height 33
click at [583, 354] on input "3/125" at bounding box center [577, 360] width 11 height 11
radio input "true"
click at [657, 421] on button "Controleer" at bounding box center [783, 408] width 498 height 35
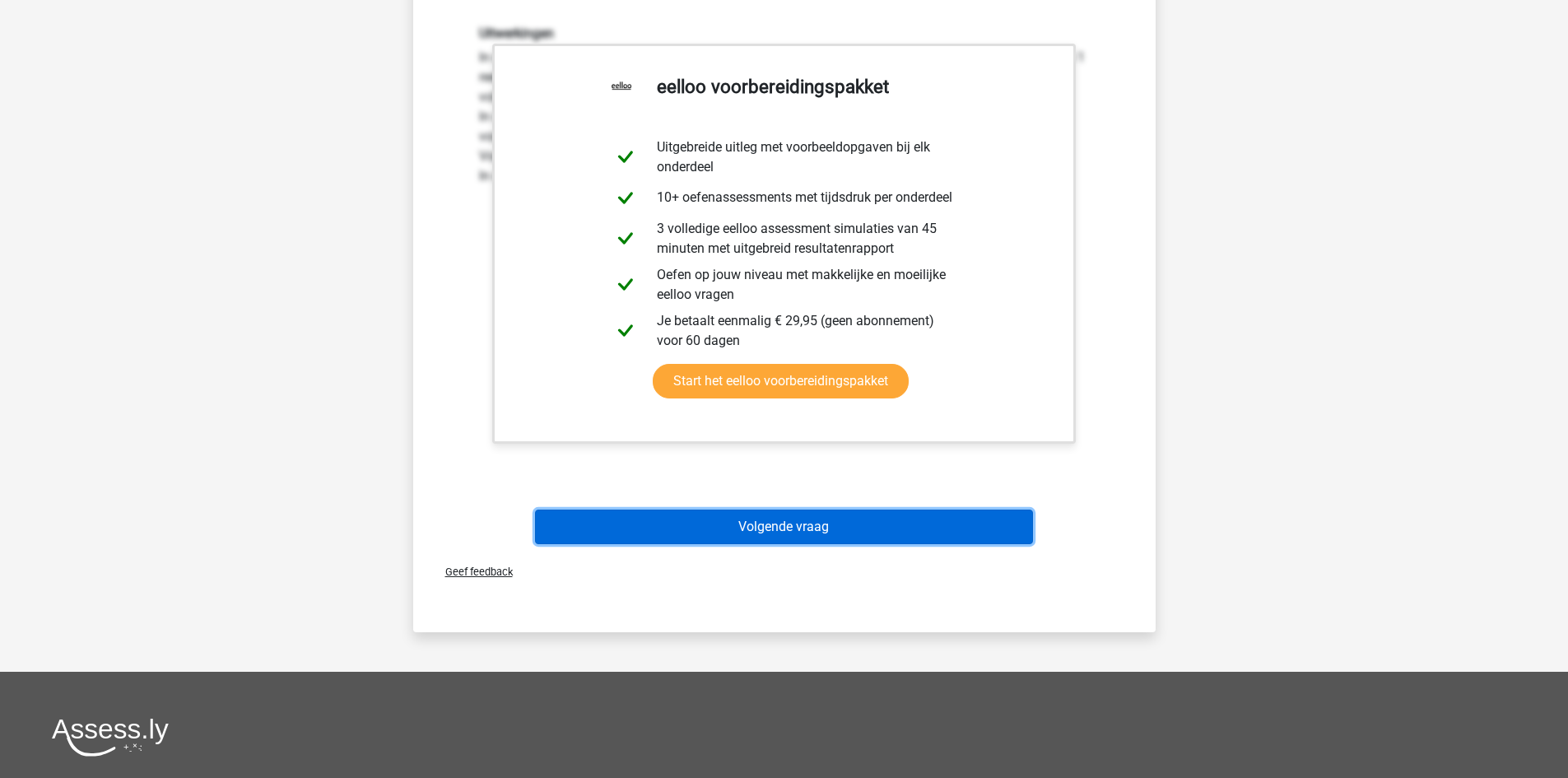
click at [818, 527] on button "Volgende vraag" at bounding box center [783, 526] width 498 height 35
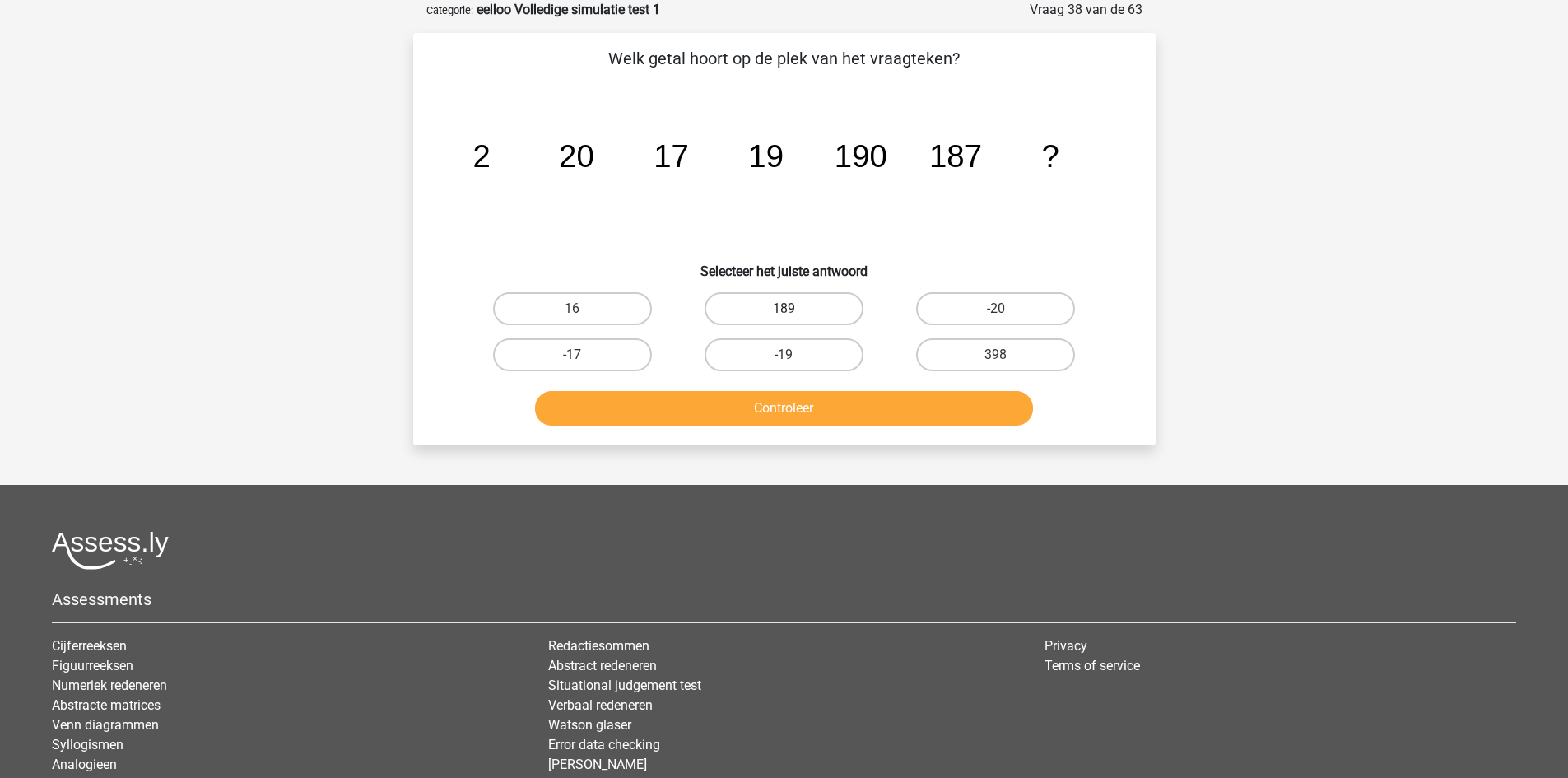
click at [790, 300] on label "189" at bounding box center [784, 308] width 159 height 33
click at [790, 309] on input "189" at bounding box center [788, 314] width 11 height 11
radio input "true"
drag, startPoint x: 801, startPoint y: 387, endPoint x: 806, endPoint y: 398, distance: 12.1
click at [803, 389] on div "Controleer" at bounding box center [784, 405] width 690 height 55
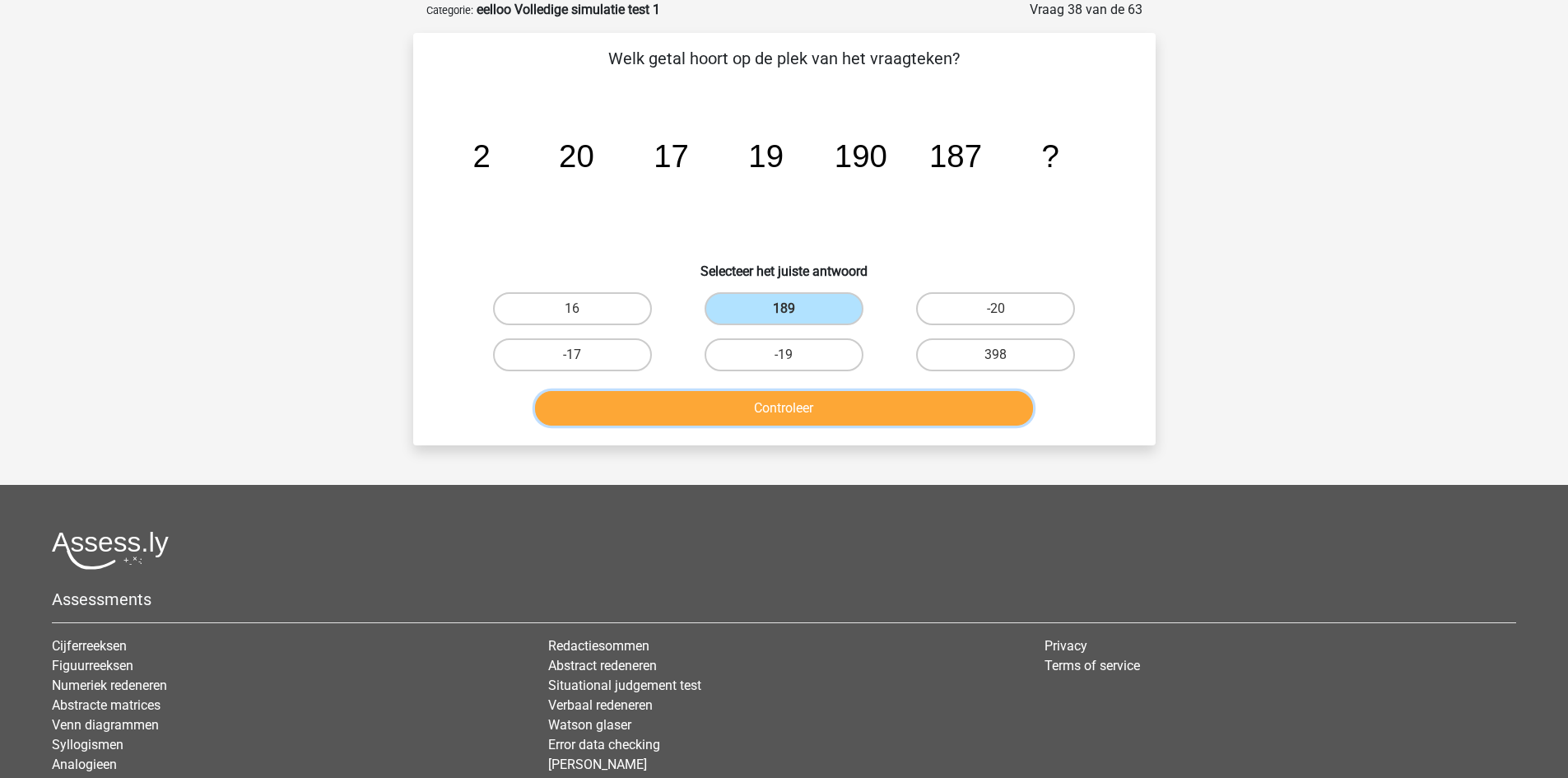
click at [809, 402] on button "Controleer" at bounding box center [783, 408] width 498 height 35
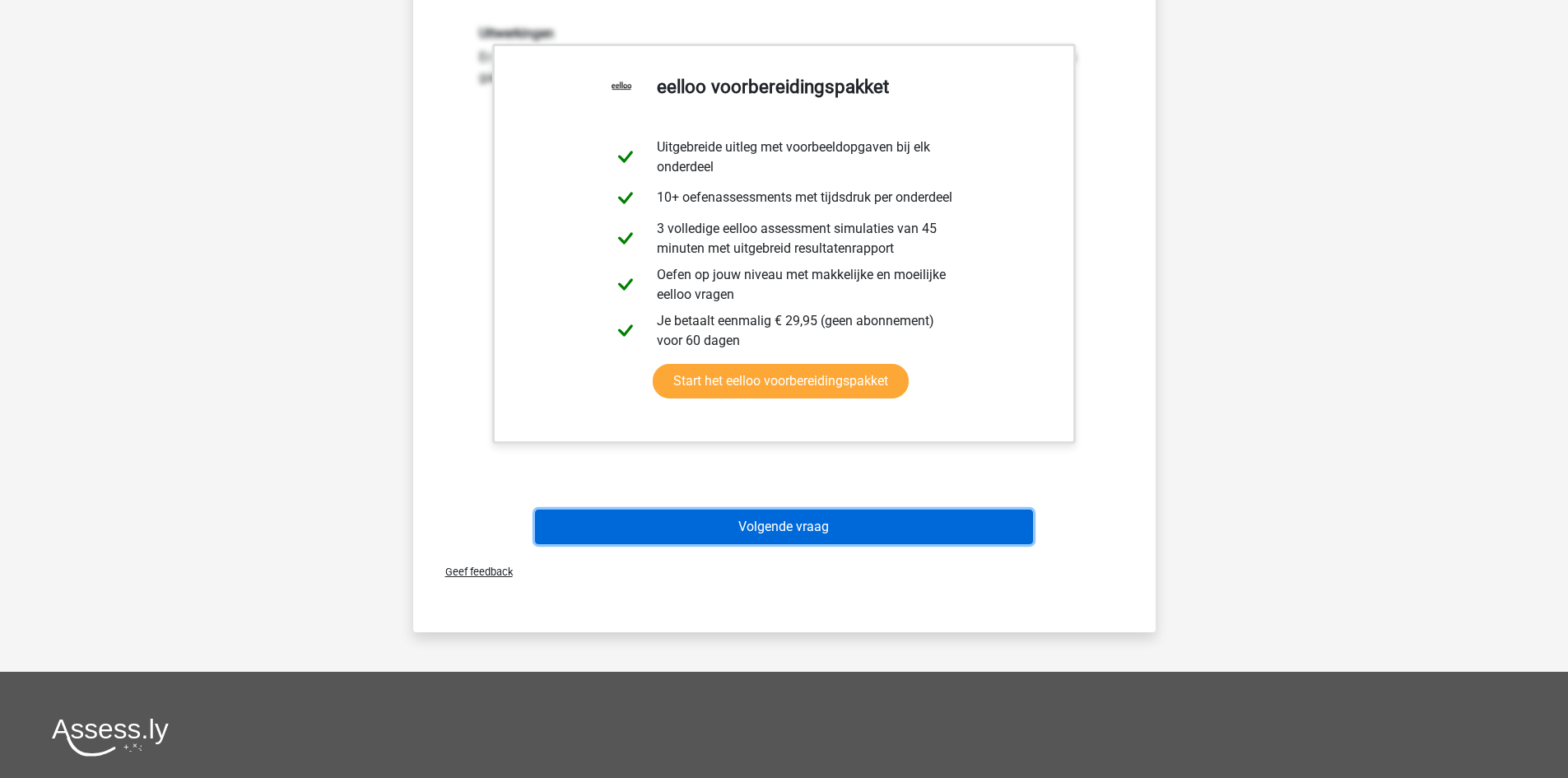
click at [811, 525] on button "Volgende vraag" at bounding box center [783, 526] width 498 height 35
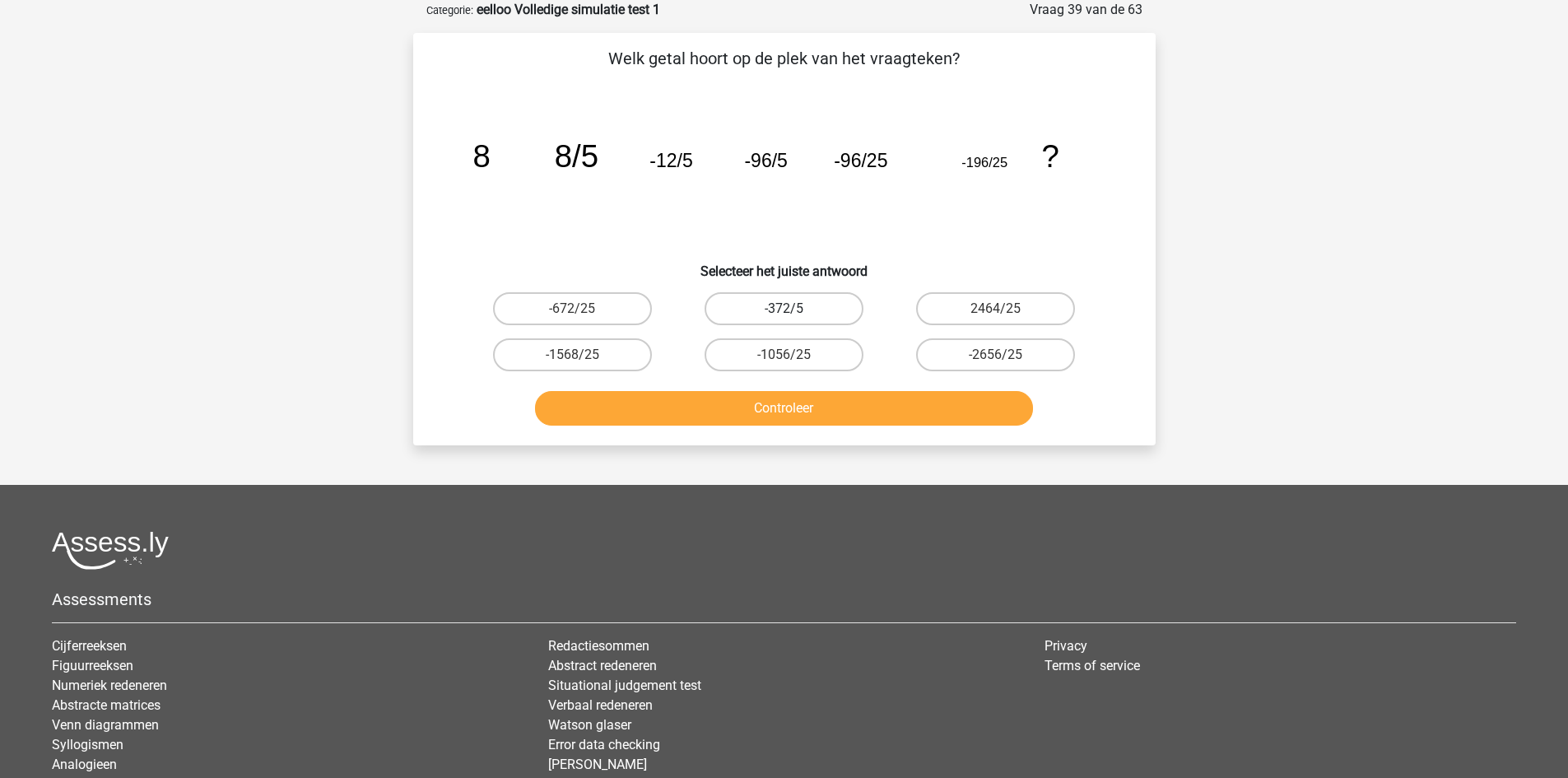
click at [803, 317] on label "-372/5" at bounding box center [784, 308] width 159 height 33
click at [794, 317] on input "-372/5" at bounding box center [788, 314] width 11 height 11
radio input "true"
click at [756, 404] on button "Controleer" at bounding box center [783, 408] width 498 height 35
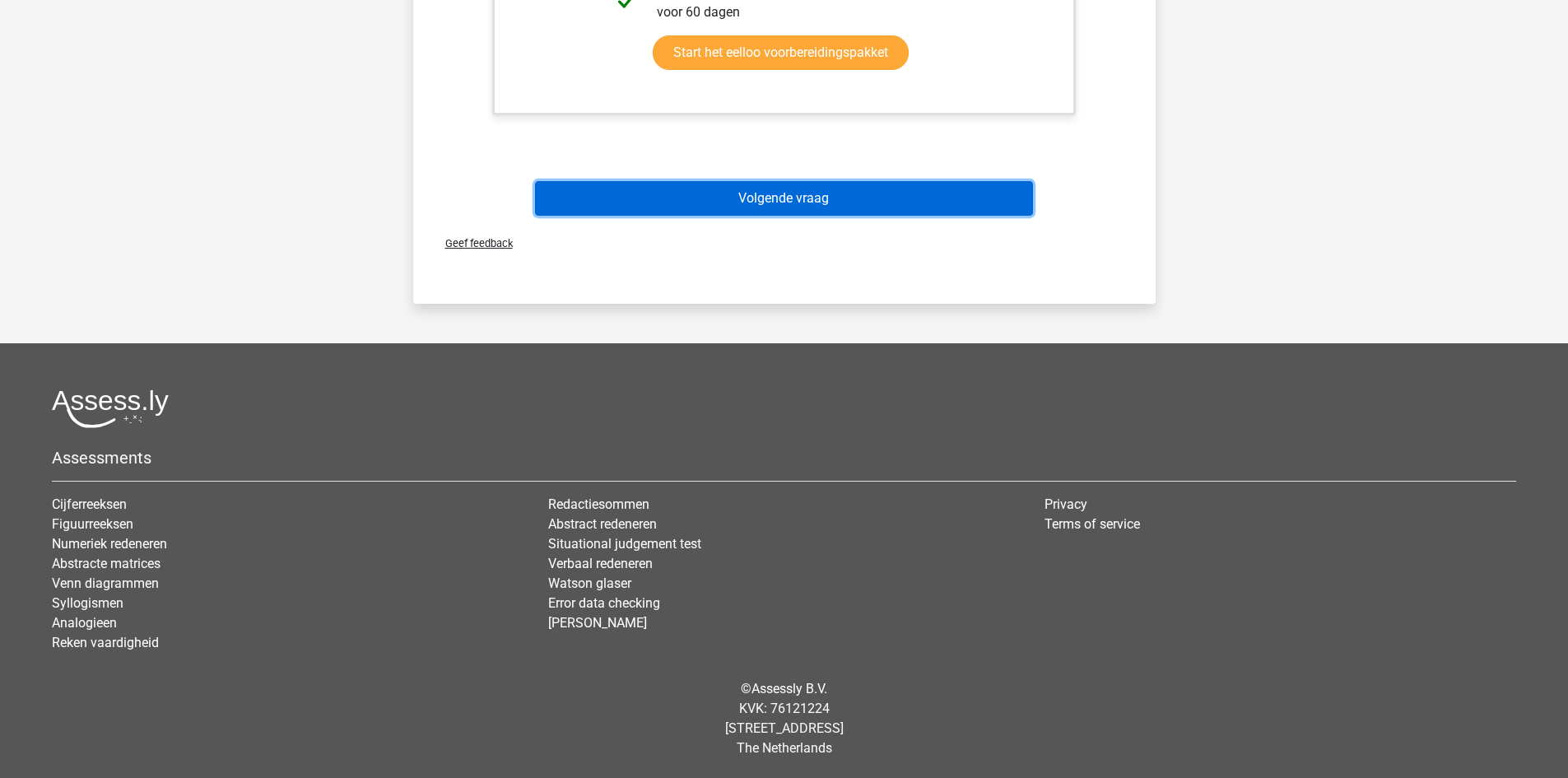
click at [806, 186] on button "Volgende vraag" at bounding box center [783, 198] width 498 height 35
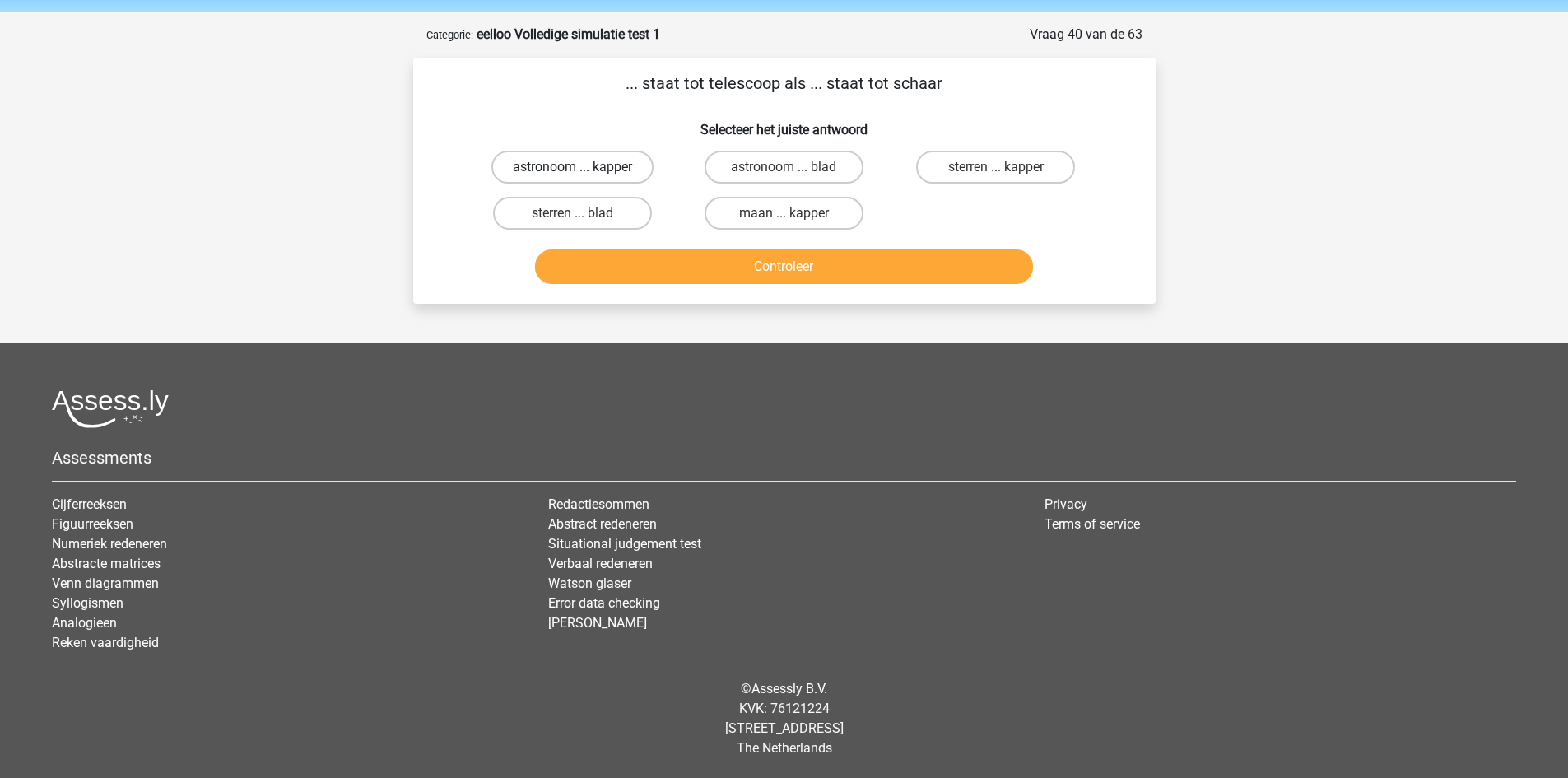
click at [600, 166] on label "astronoom ... kapper" at bounding box center [572, 167] width 163 height 33
click at [583, 167] on input "astronoom ... kapper" at bounding box center [577, 172] width 11 height 11
radio input "true"
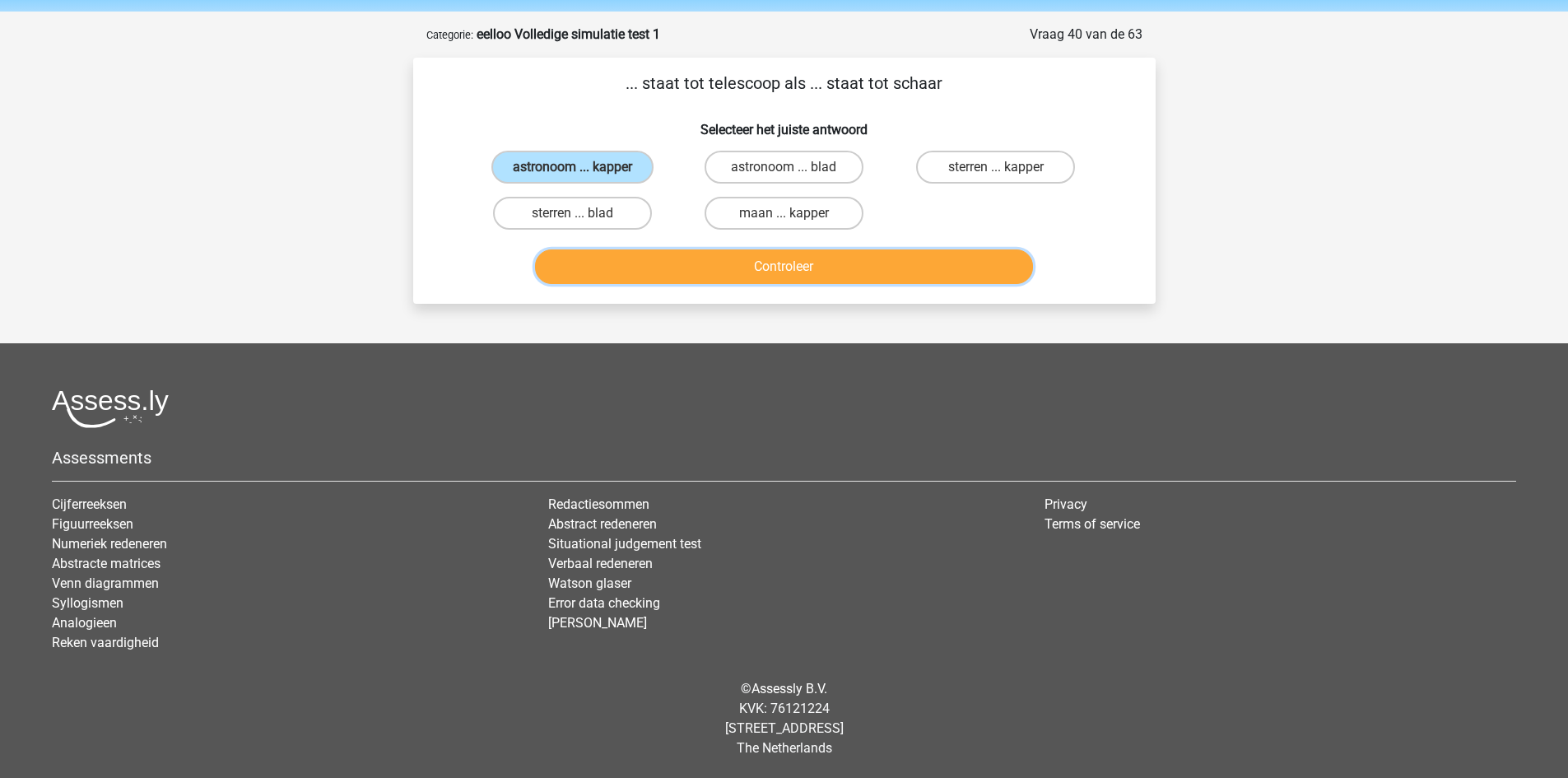
click at [710, 260] on button "Controleer" at bounding box center [783, 266] width 498 height 35
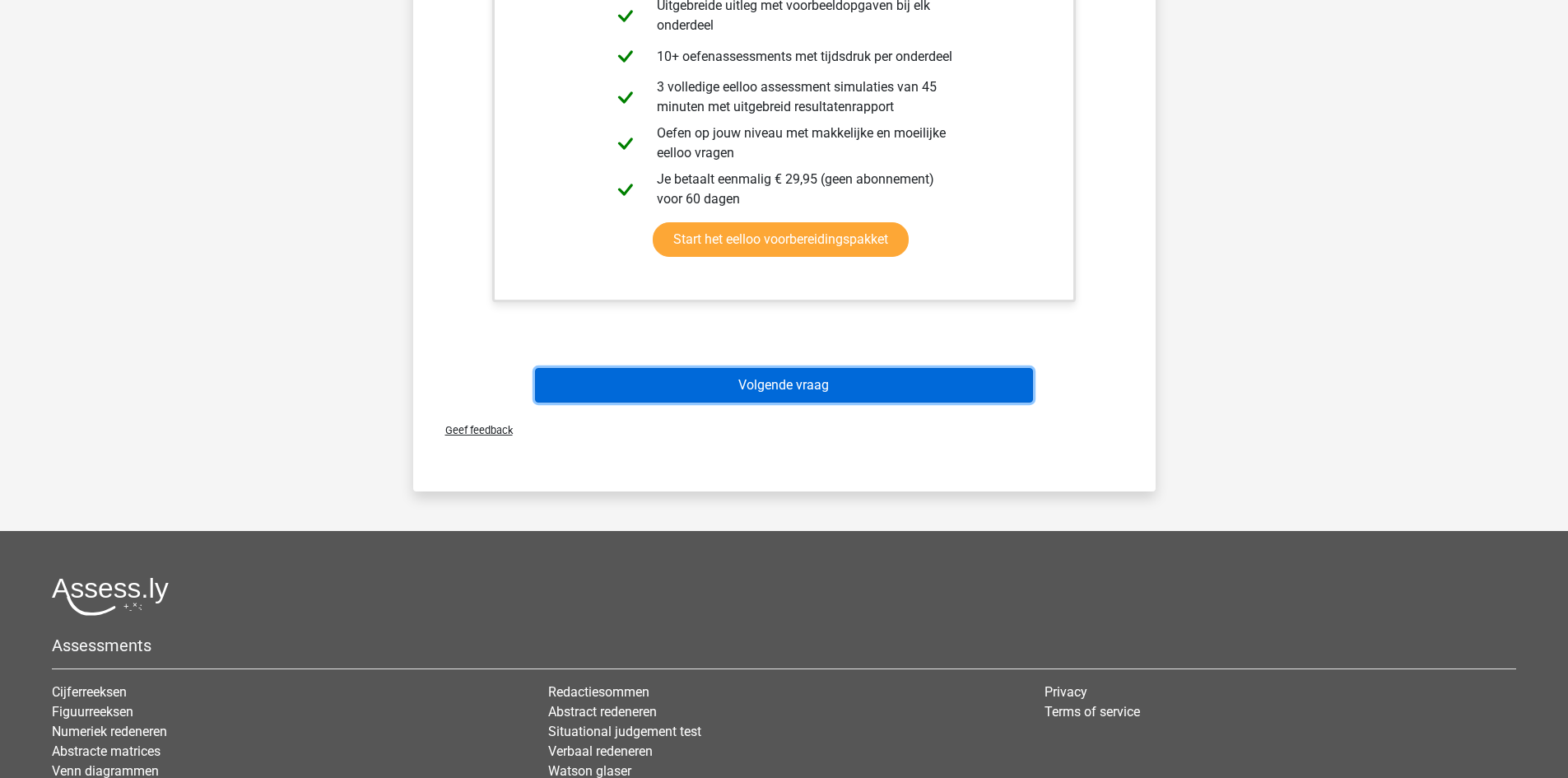
click at [779, 394] on button "Volgende vraag" at bounding box center [783, 385] width 498 height 35
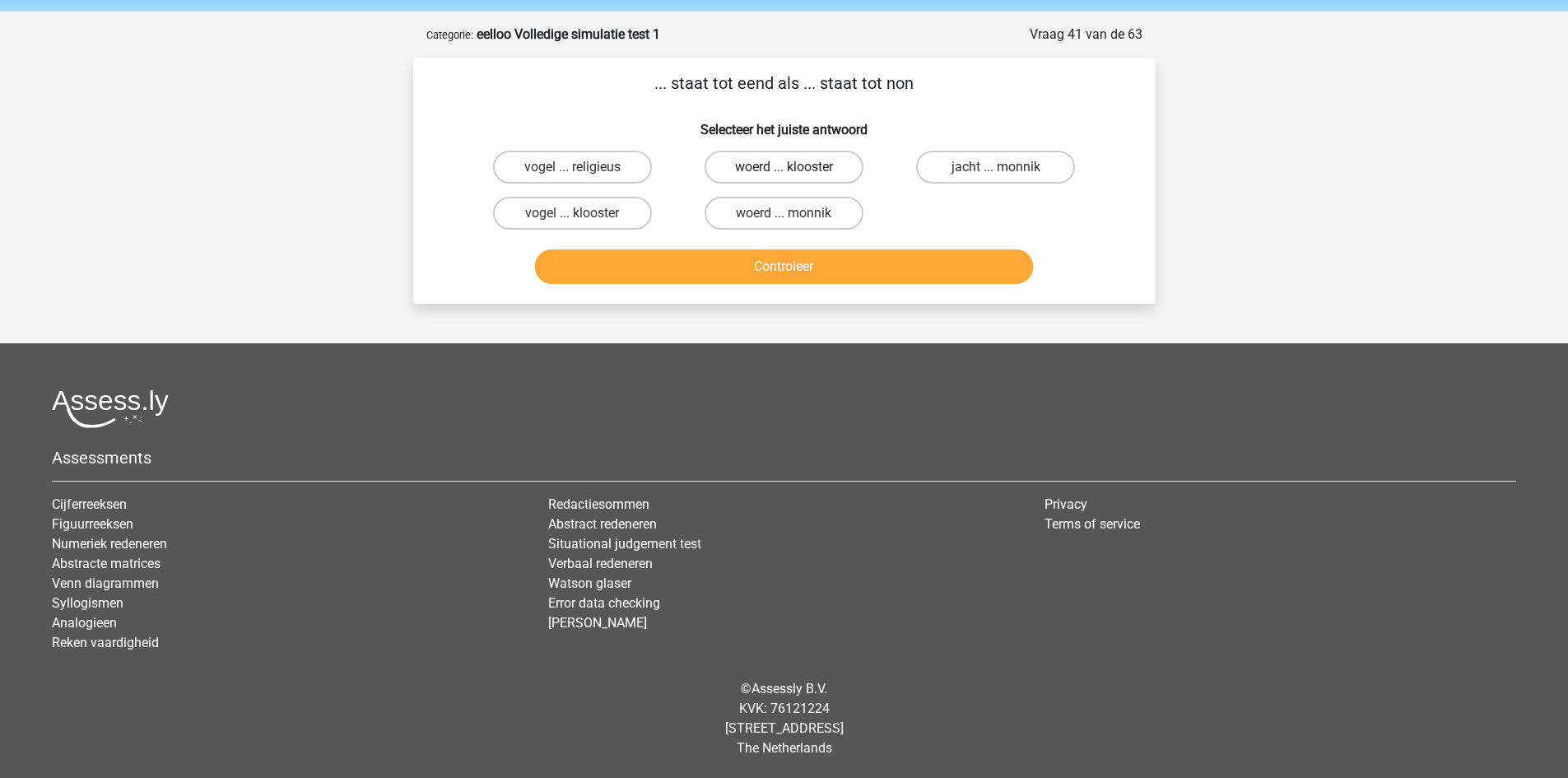
click at [824, 170] on label "woerd ... klooster" at bounding box center [784, 167] width 159 height 33
click at [794, 170] on input "woerd ... klooster" at bounding box center [788, 172] width 11 height 11
radio input "true"
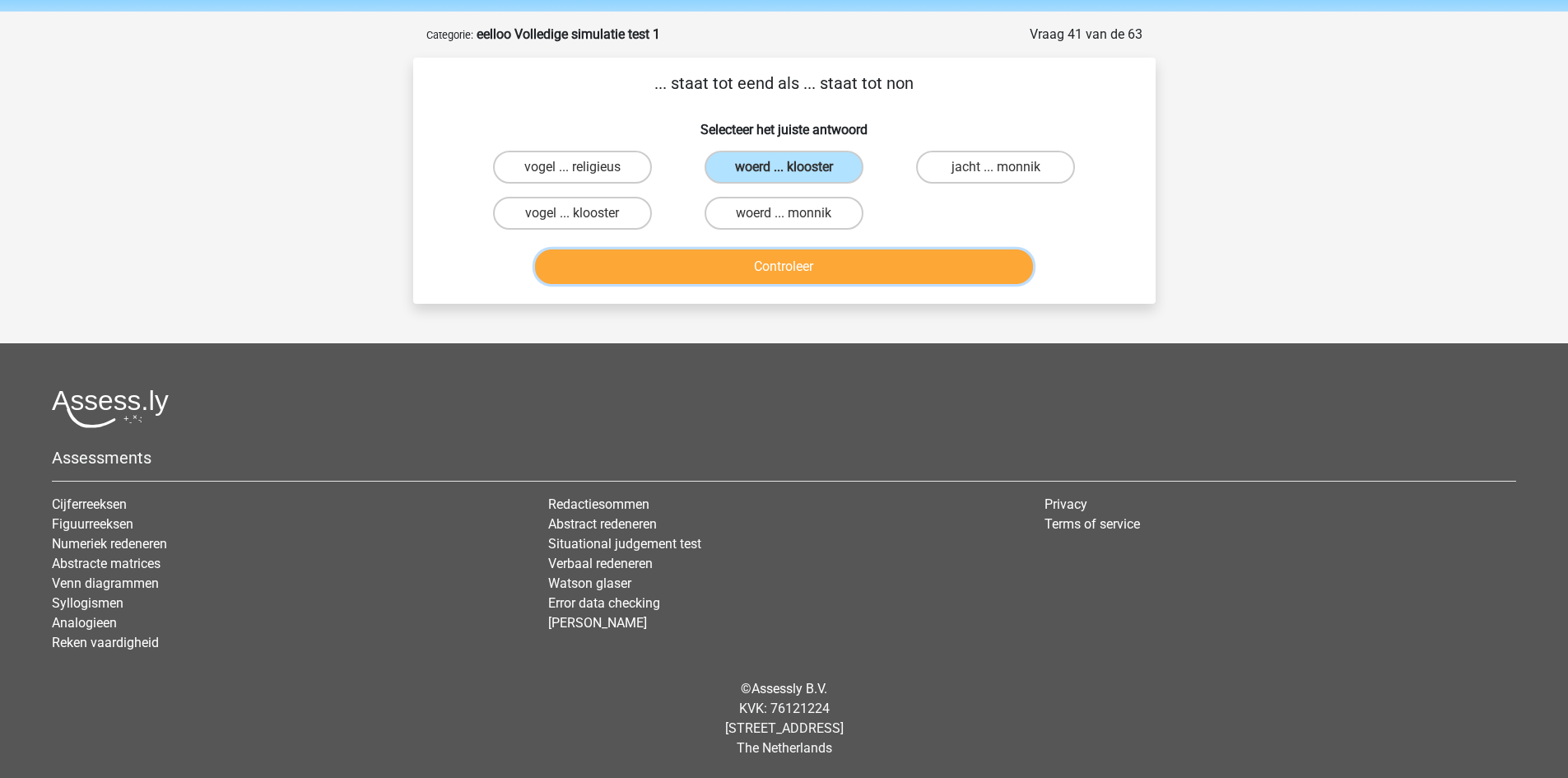
click at [832, 263] on button "Controleer" at bounding box center [783, 266] width 498 height 35
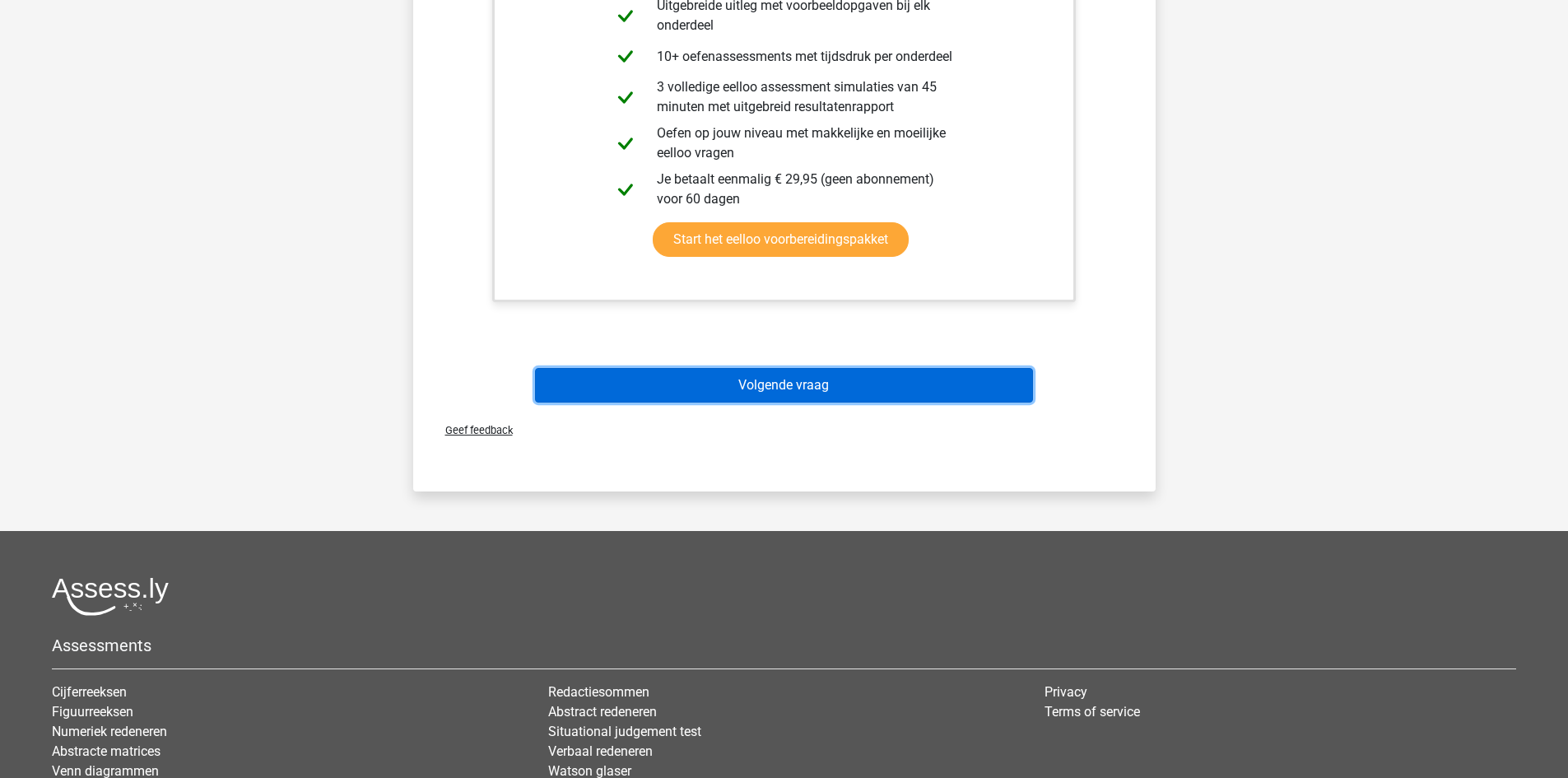
click at [835, 377] on button "Volgende vraag" at bounding box center [783, 385] width 498 height 35
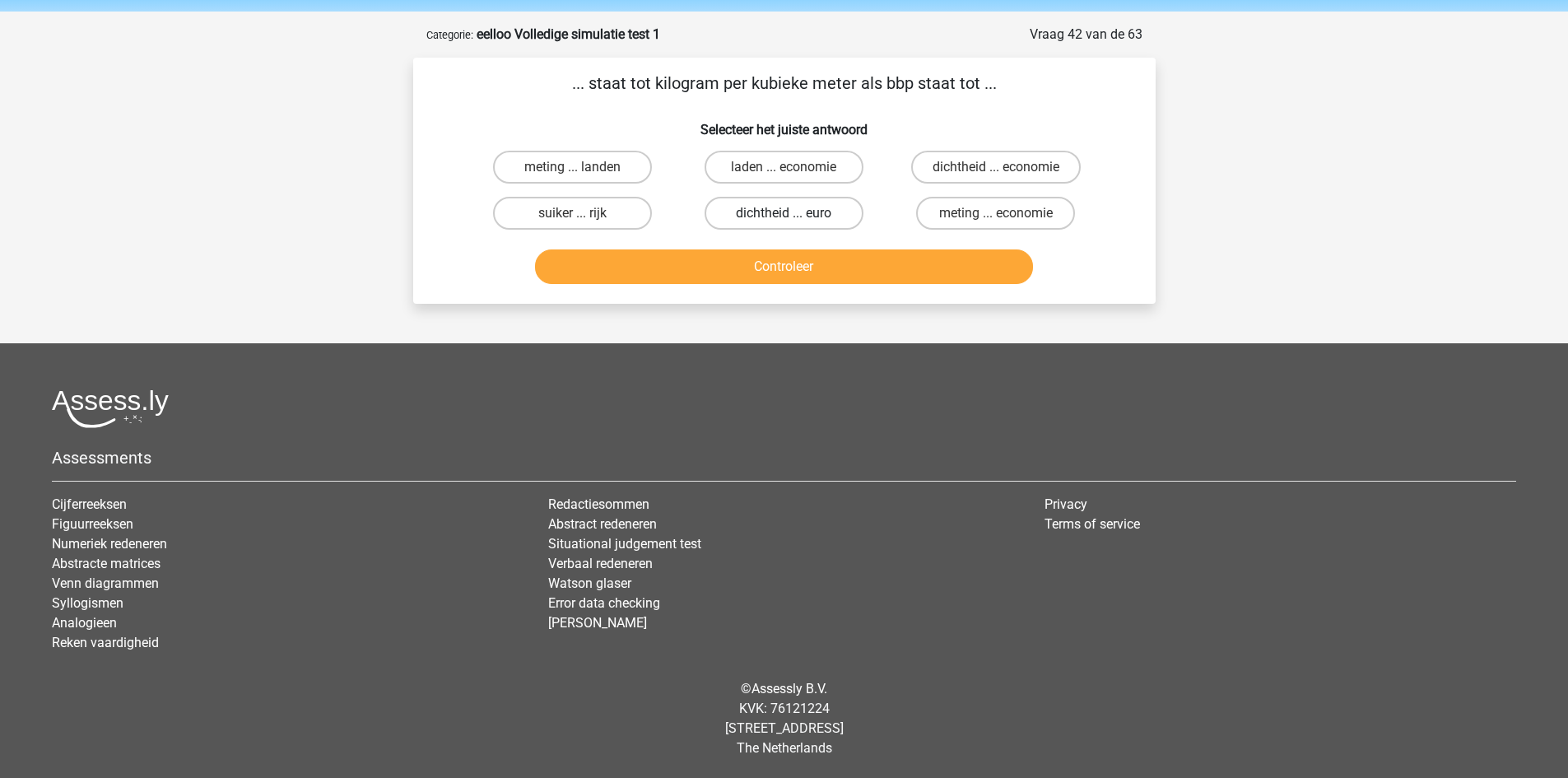
click at [820, 214] on label "dichtheid ... euro" at bounding box center [784, 213] width 159 height 33
click at [794, 214] on input "dichtheid ... euro" at bounding box center [788, 218] width 11 height 11
radio input "true"
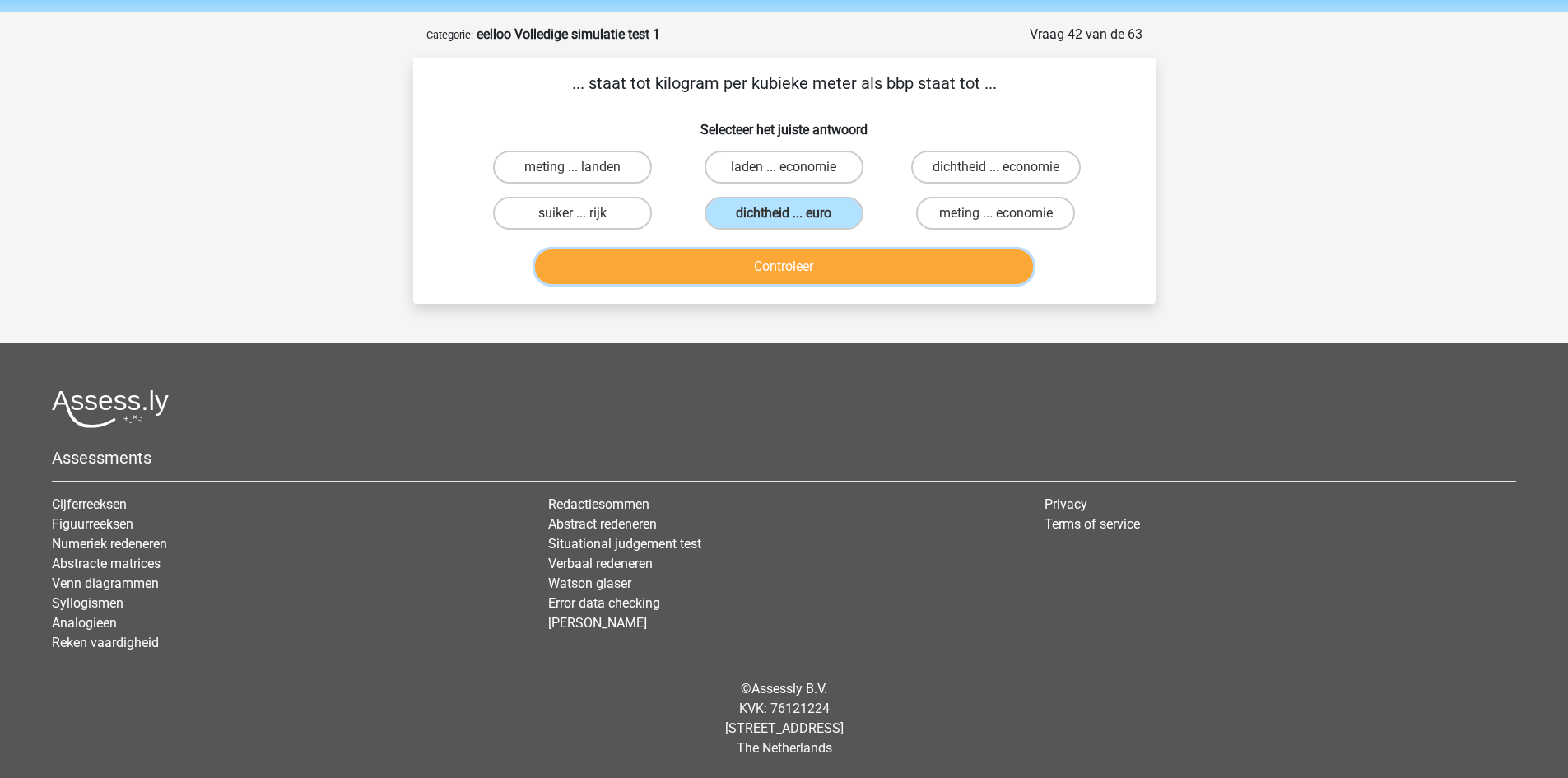
click at [833, 269] on button "Controleer" at bounding box center [783, 266] width 498 height 35
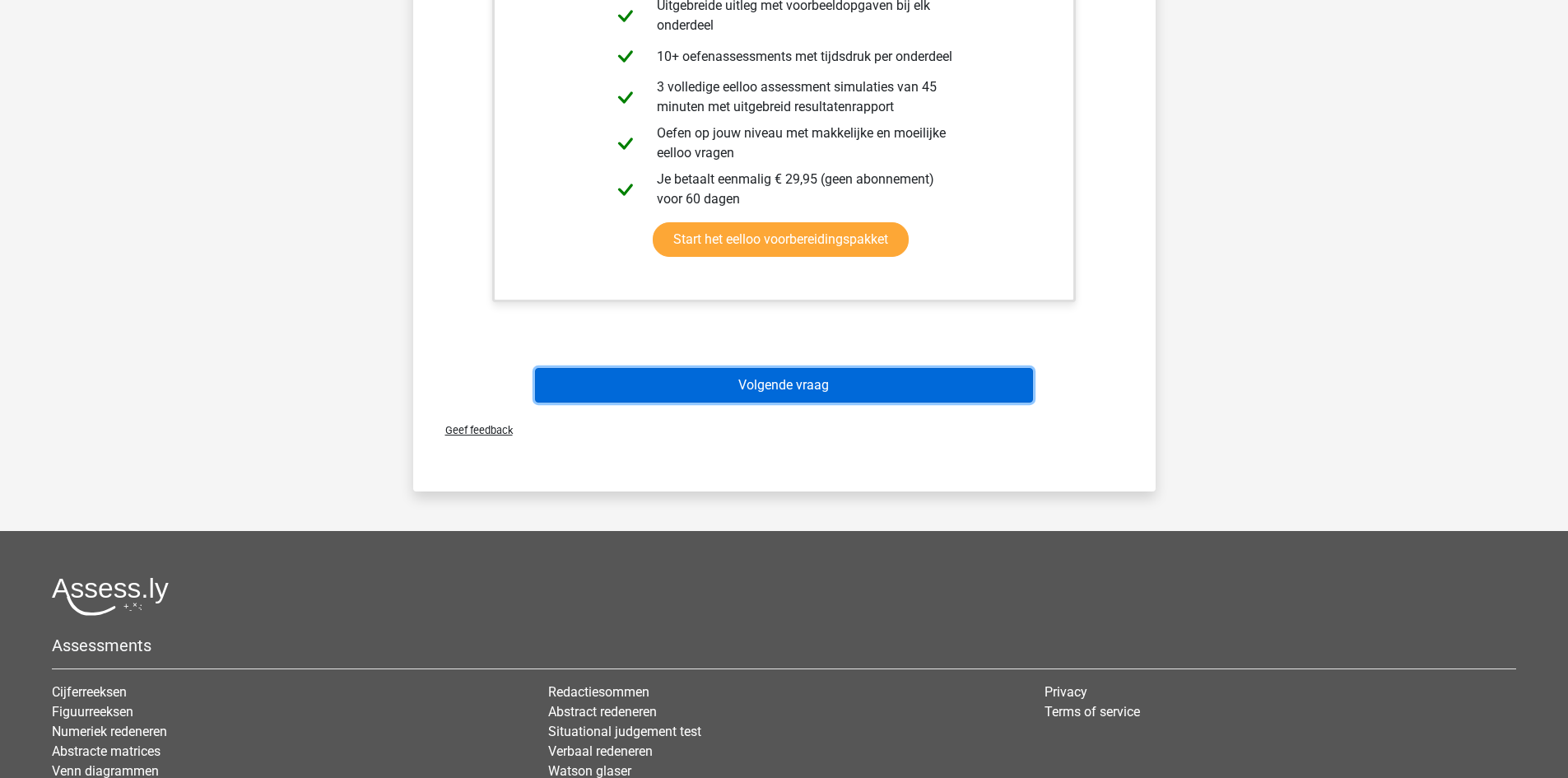
click at [835, 370] on button "Volgende vraag" at bounding box center [783, 385] width 498 height 35
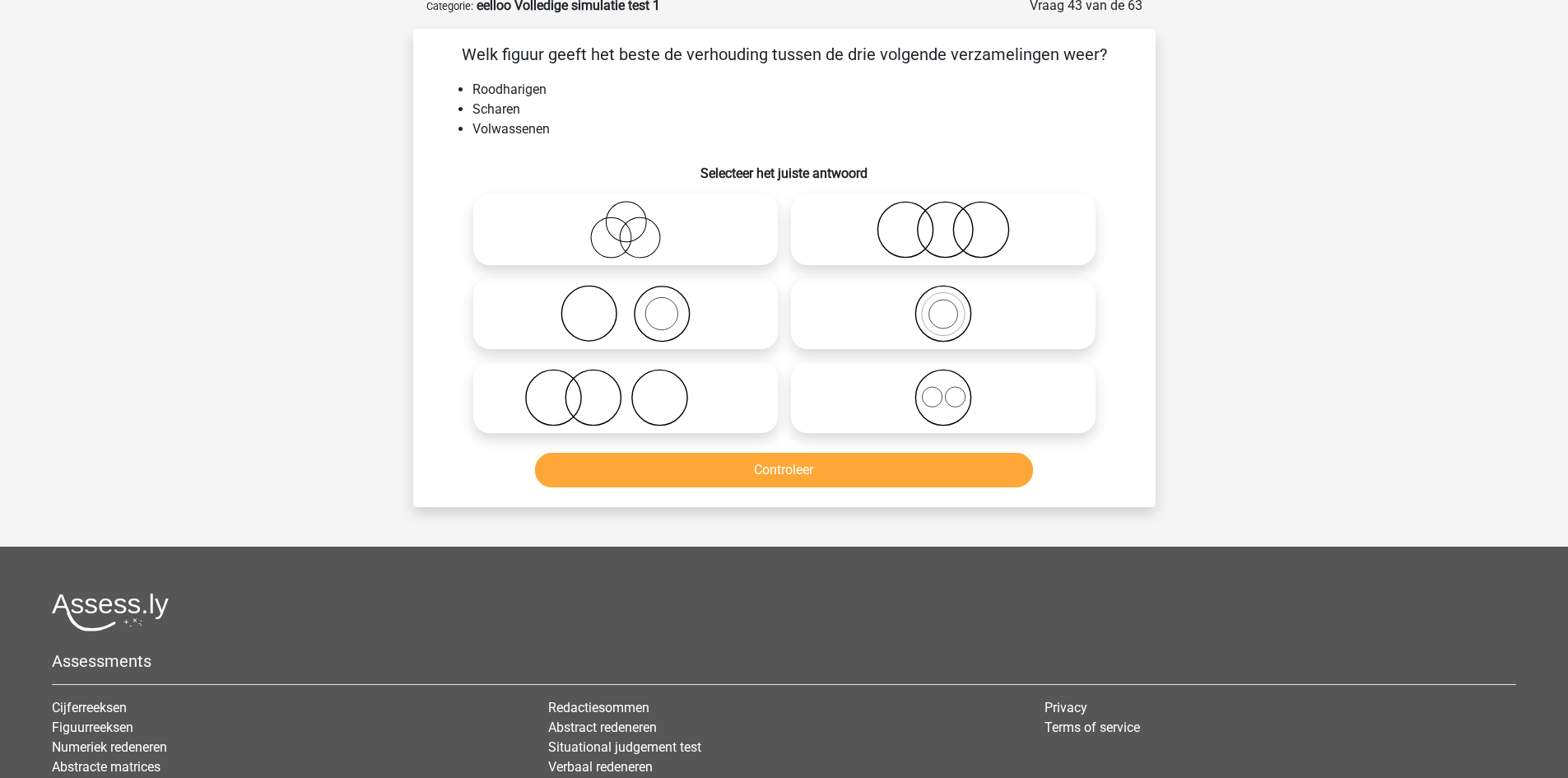
scroll to position [83, 0]
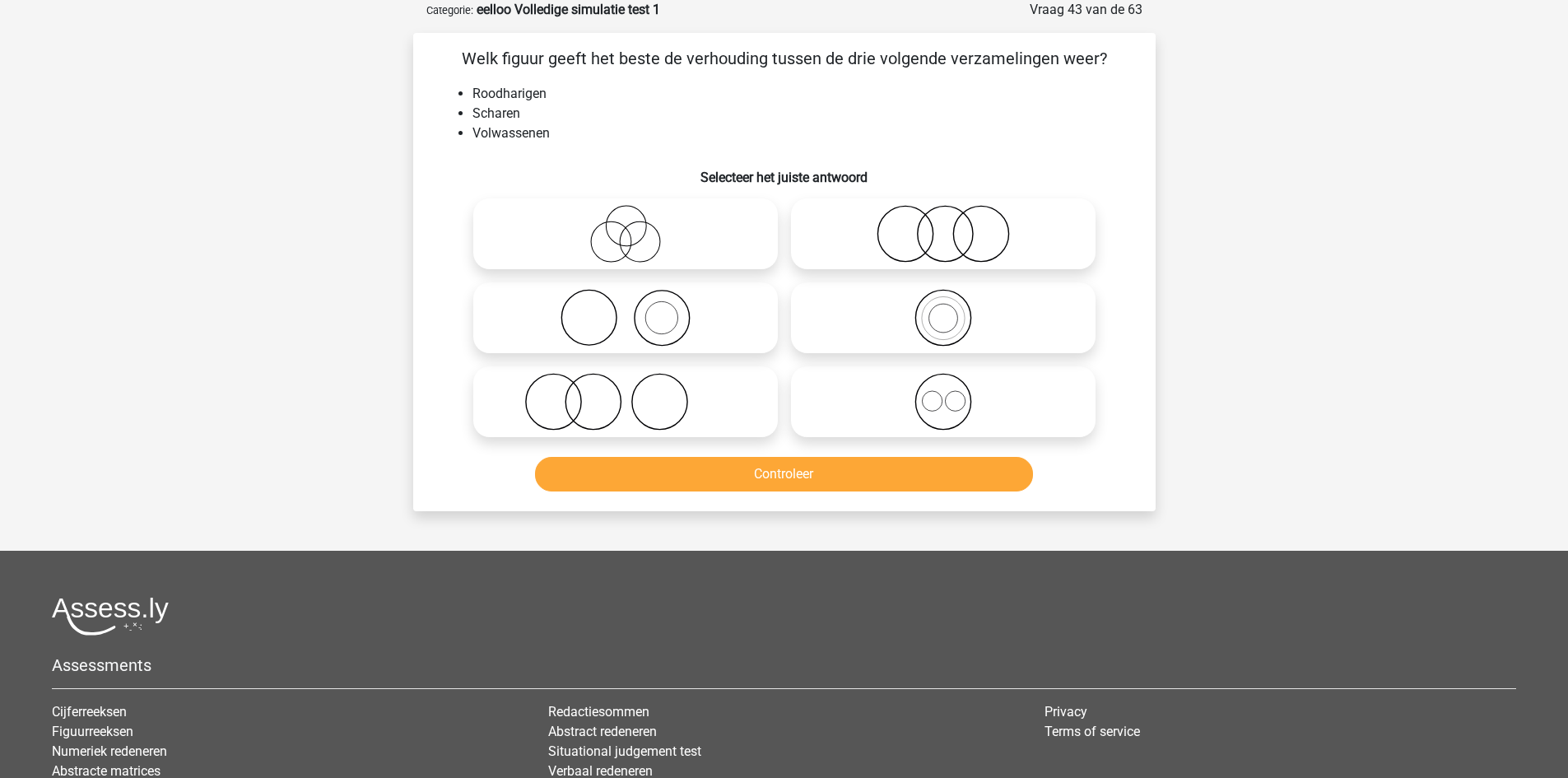
click at [947, 221] on input "radio" at bounding box center [948, 220] width 11 height 11
radio input "true"
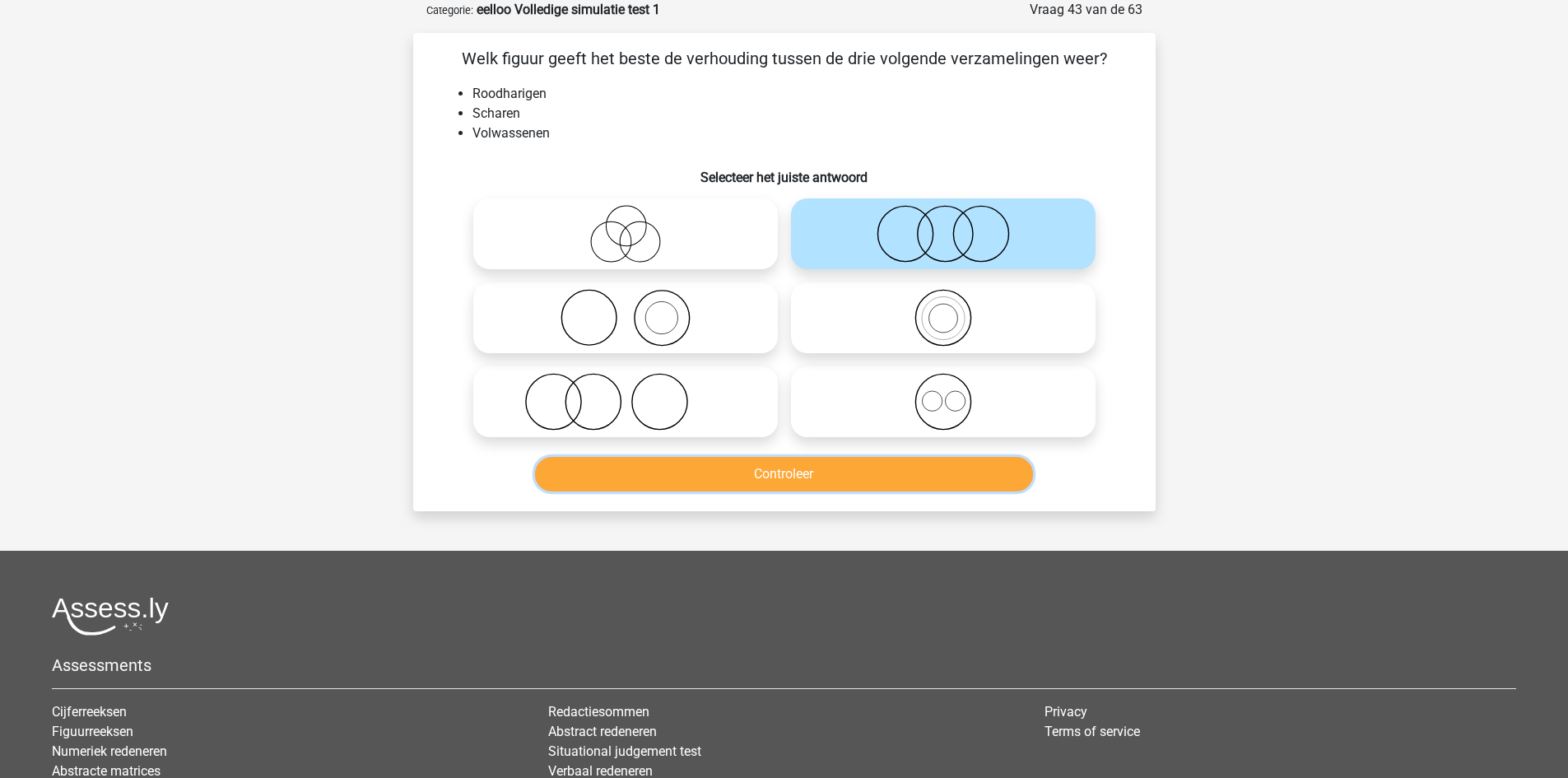
click at [890, 468] on button "Controleer" at bounding box center [783, 473] width 498 height 35
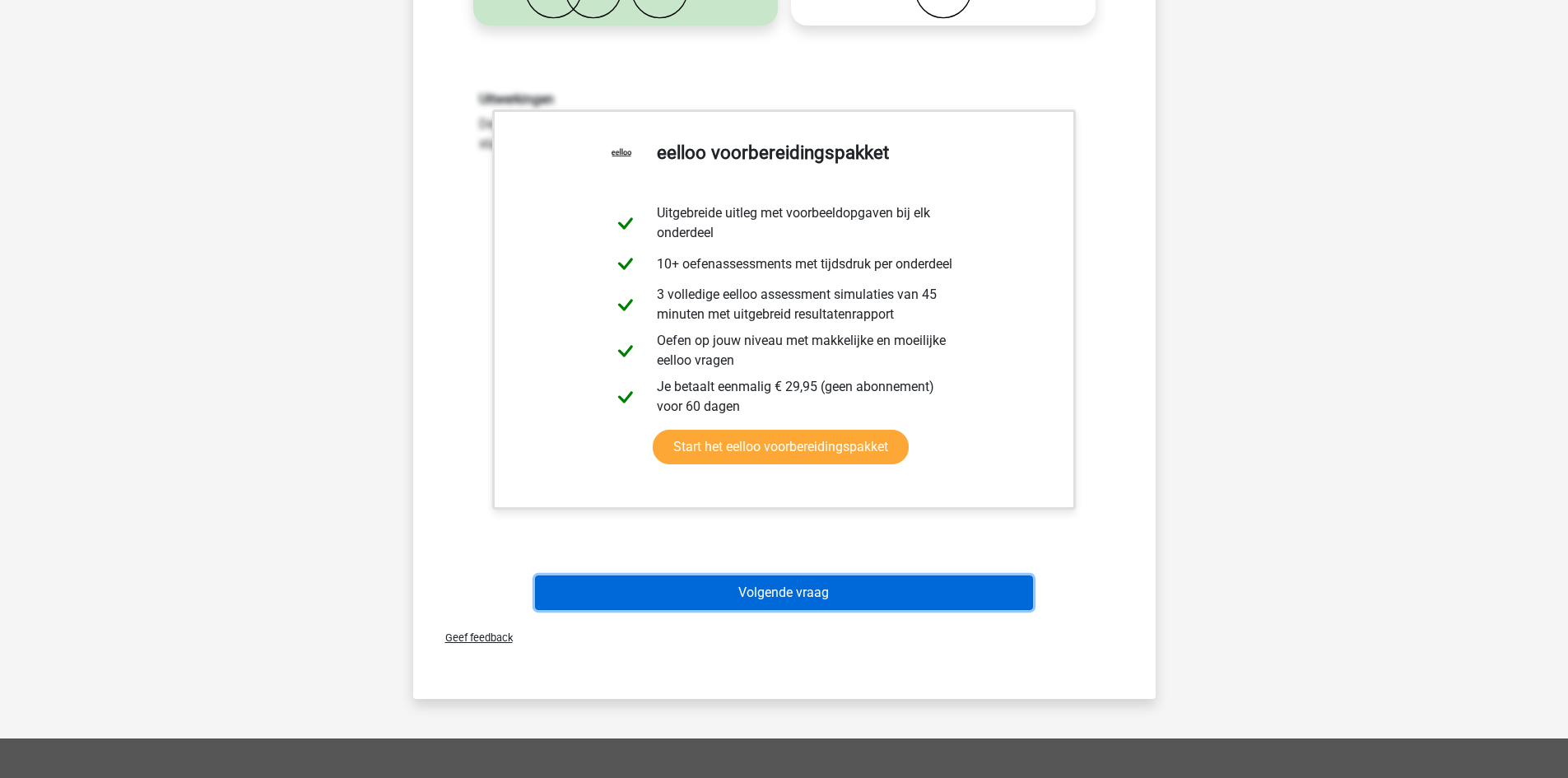
click at [819, 585] on button "Volgende vraag" at bounding box center [783, 592] width 498 height 35
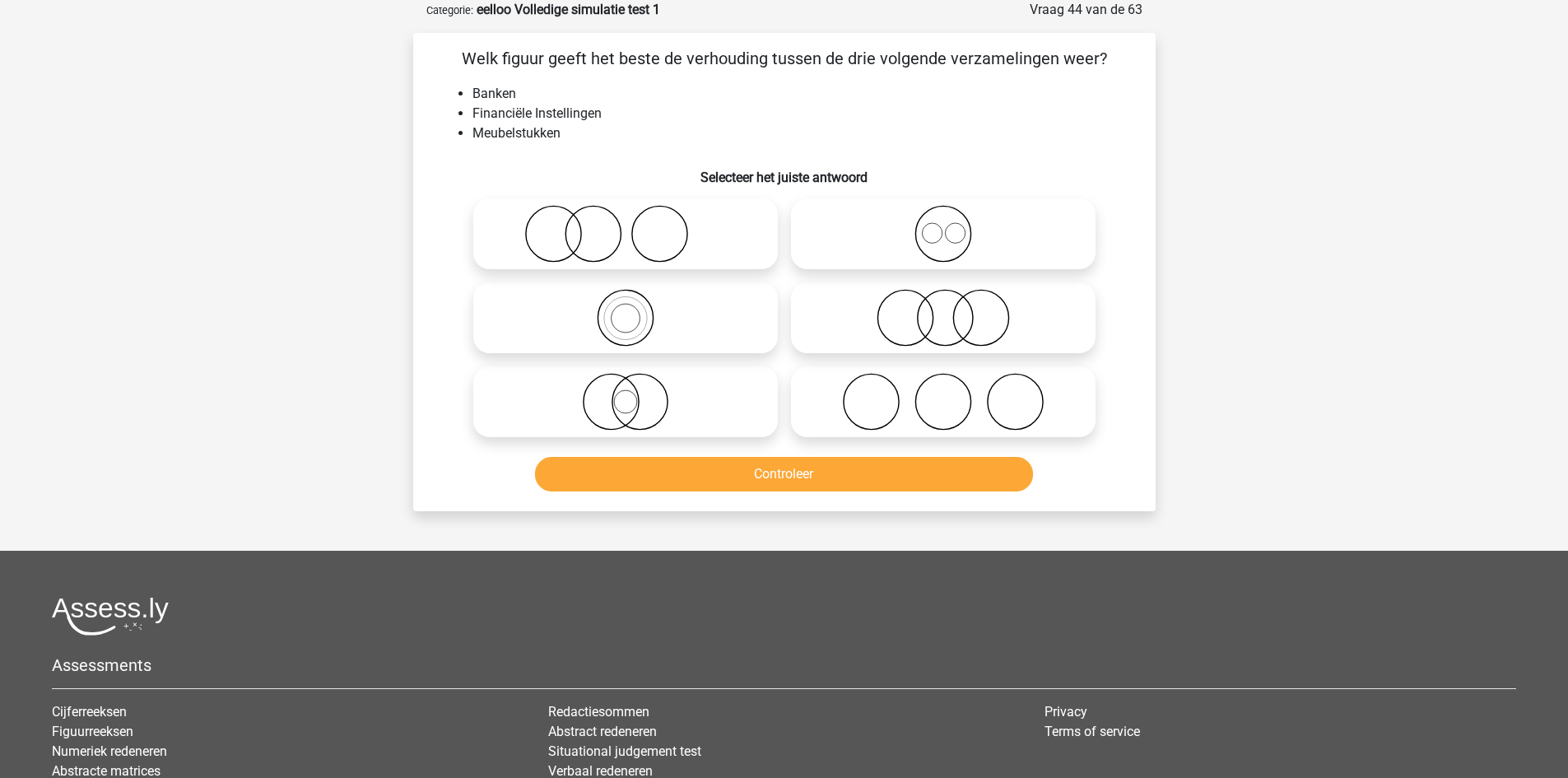
click at [916, 400] on icon at bounding box center [943, 402] width 291 height 57
click at [943, 393] on input "radio" at bounding box center [948, 387] width 11 height 11
radio input "true"
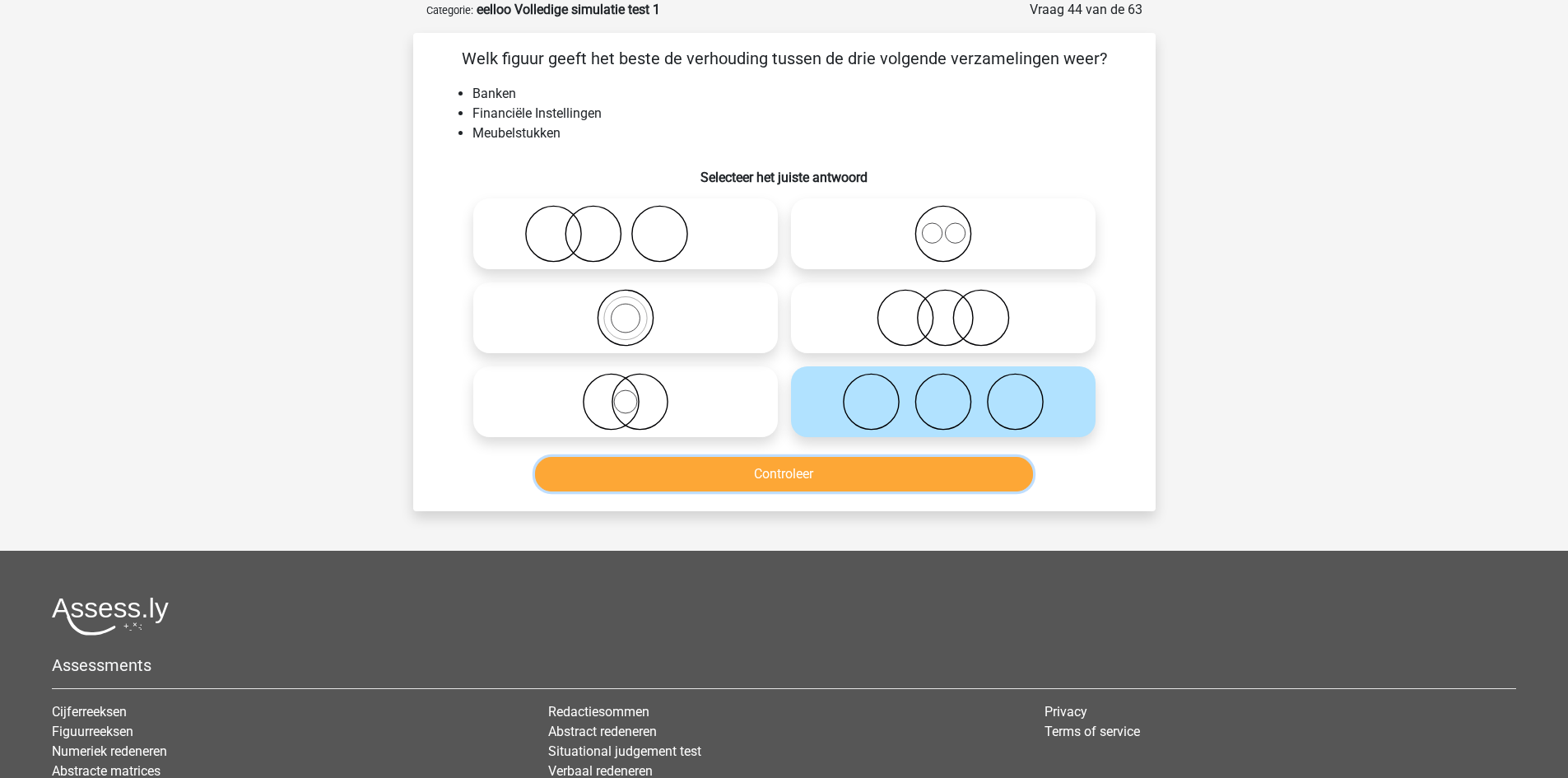
click at [790, 475] on button "Controleer" at bounding box center [783, 473] width 498 height 35
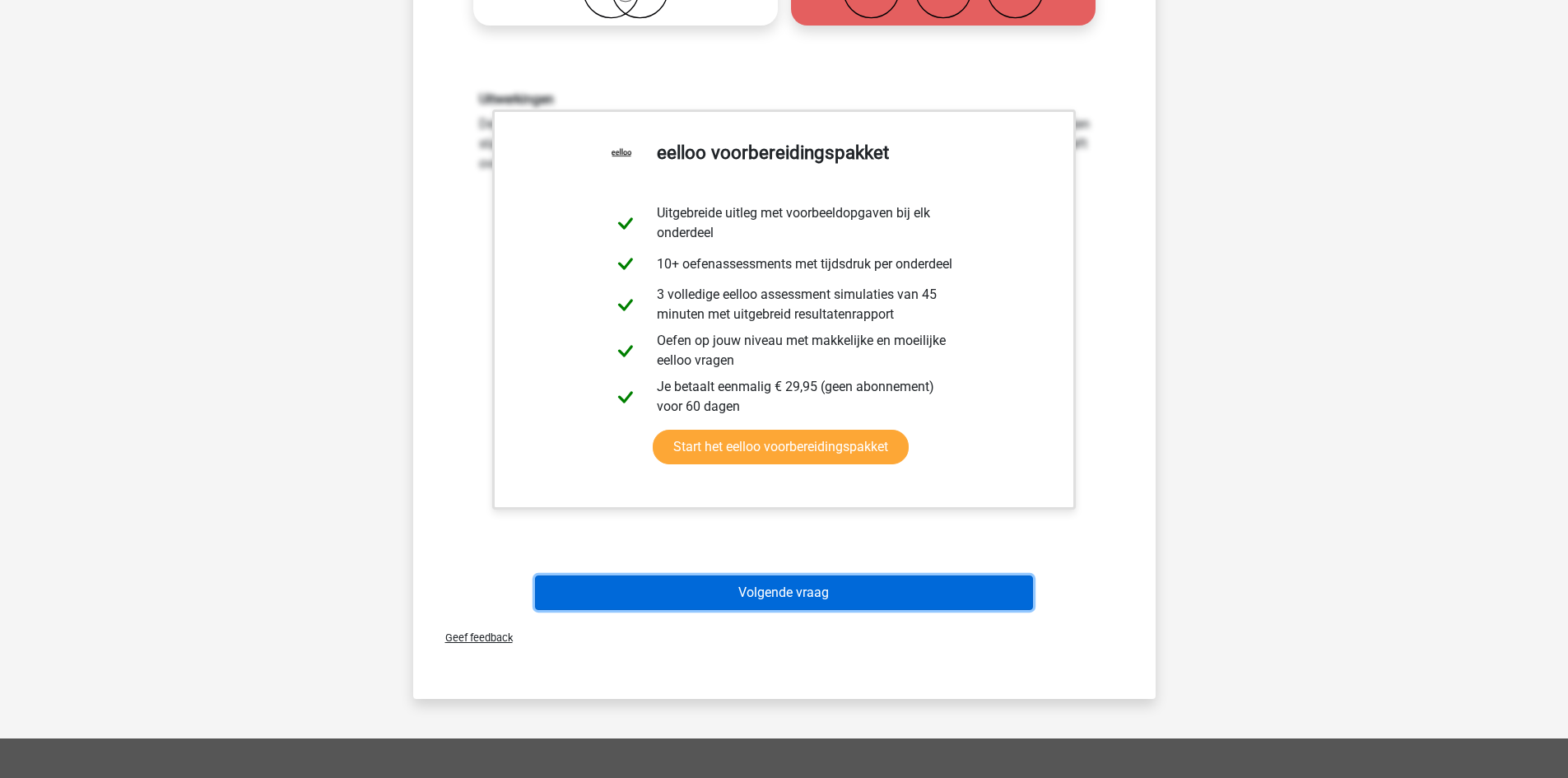
click at [799, 597] on button "Volgende vraag" at bounding box center [783, 592] width 498 height 35
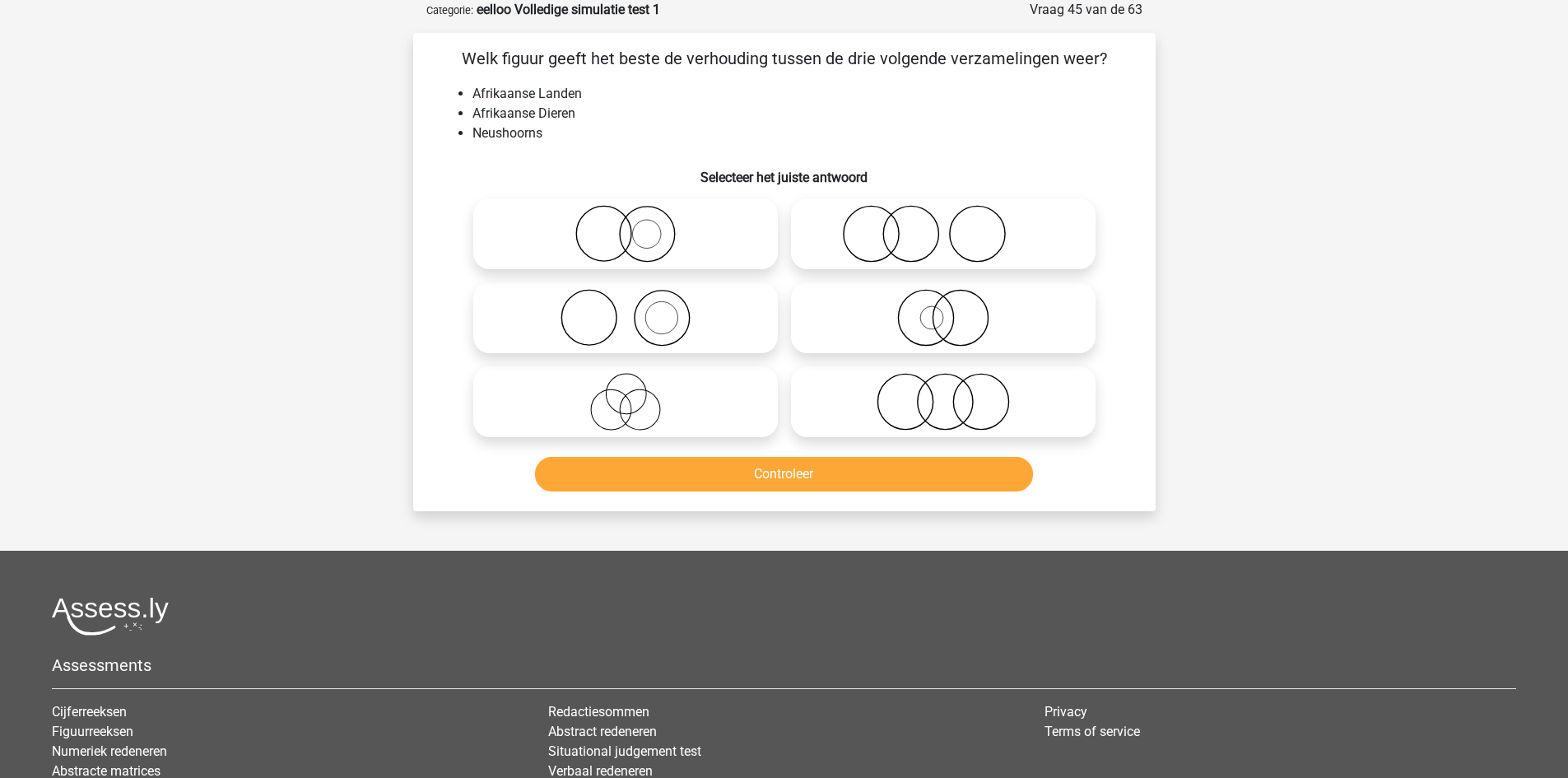
click at [983, 435] on label at bounding box center [943, 402] width 305 height 71
click at [954, 393] on input "radio" at bounding box center [948, 387] width 11 height 11
radio input "true"
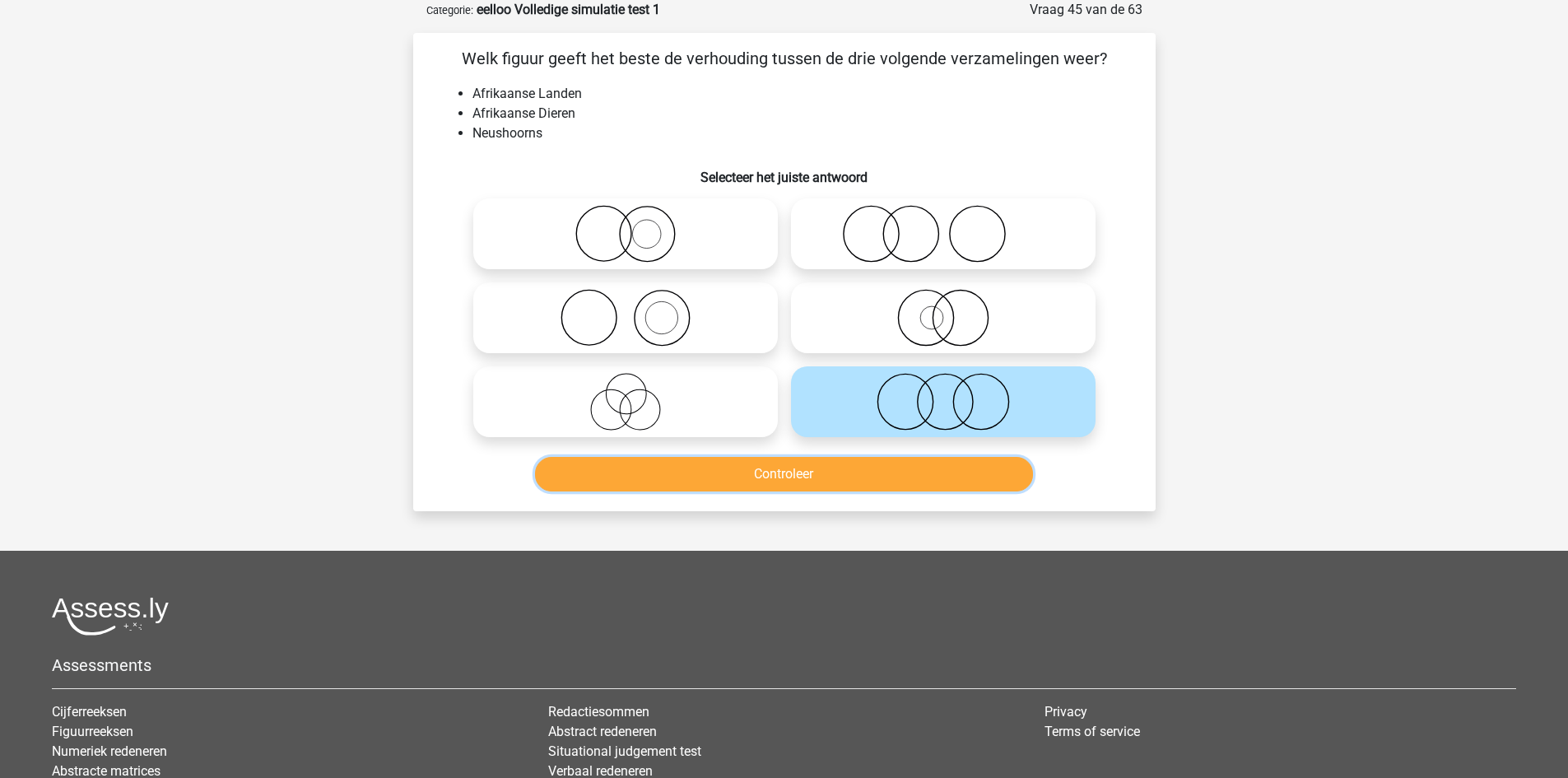
click at [919, 484] on button "Controleer" at bounding box center [783, 473] width 498 height 35
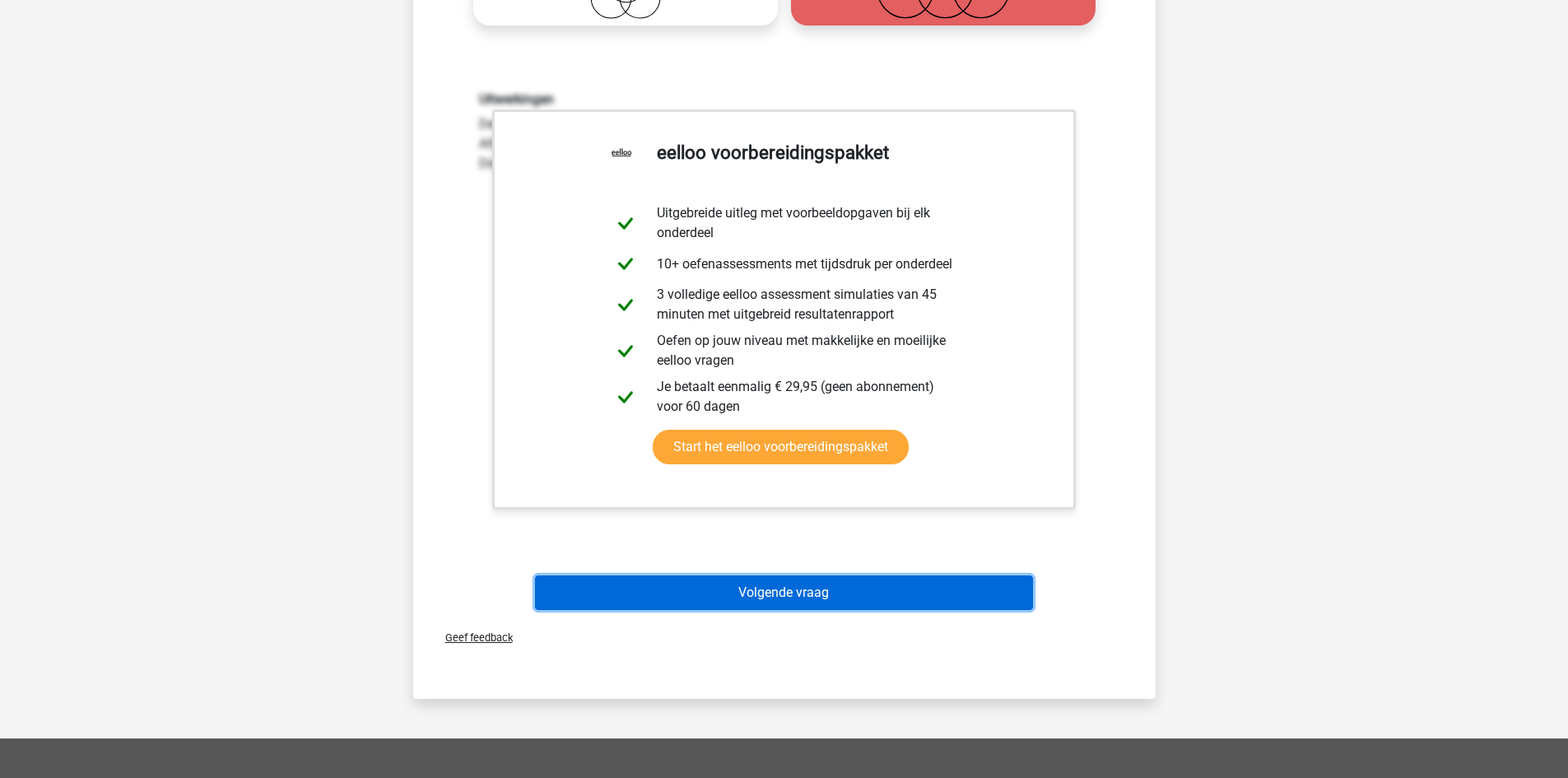
click at [795, 597] on button "Volgende vraag" at bounding box center [783, 592] width 498 height 35
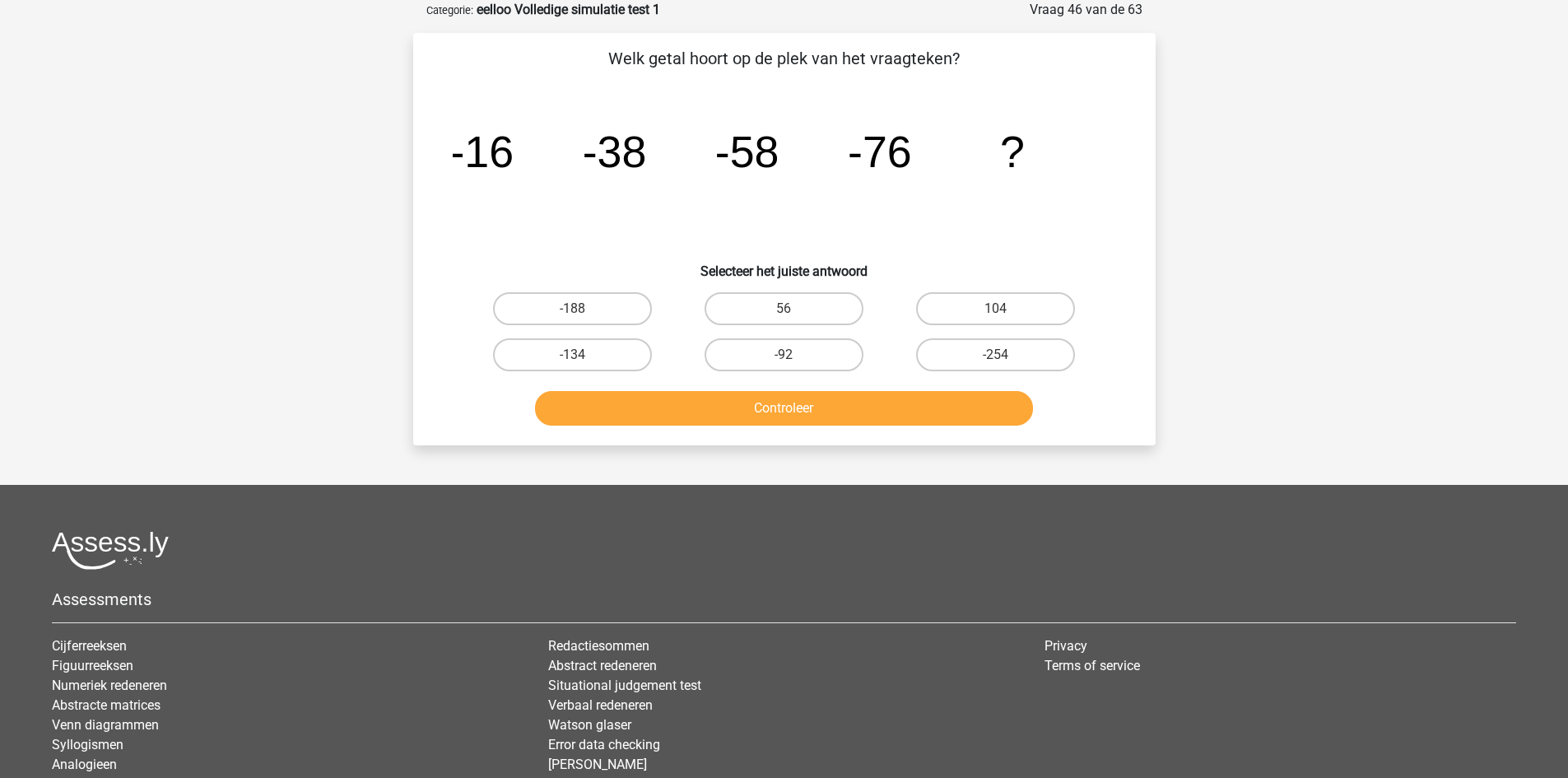
drag, startPoint x: 971, startPoint y: 301, endPoint x: 941, endPoint y: 329, distance: 41.0
click at [971, 301] on label "104" at bounding box center [995, 308] width 159 height 33
click at [996, 309] on input "104" at bounding box center [1001, 314] width 11 height 11
radio input "true"
click at [874, 406] on button "Controleer" at bounding box center [783, 408] width 498 height 35
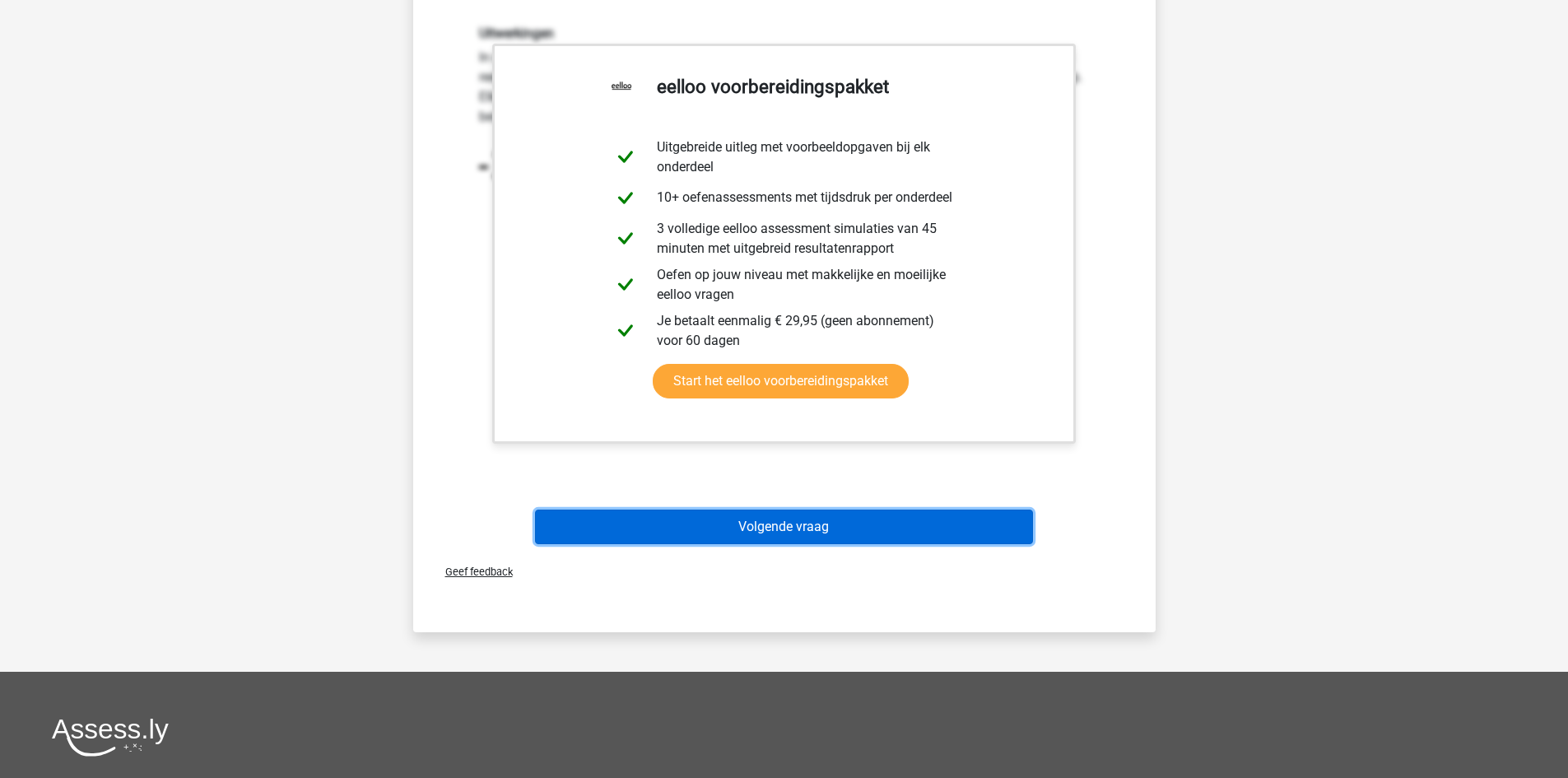
click at [815, 533] on button "Volgende vraag" at bounding box center [783, 526] width 498 height 35
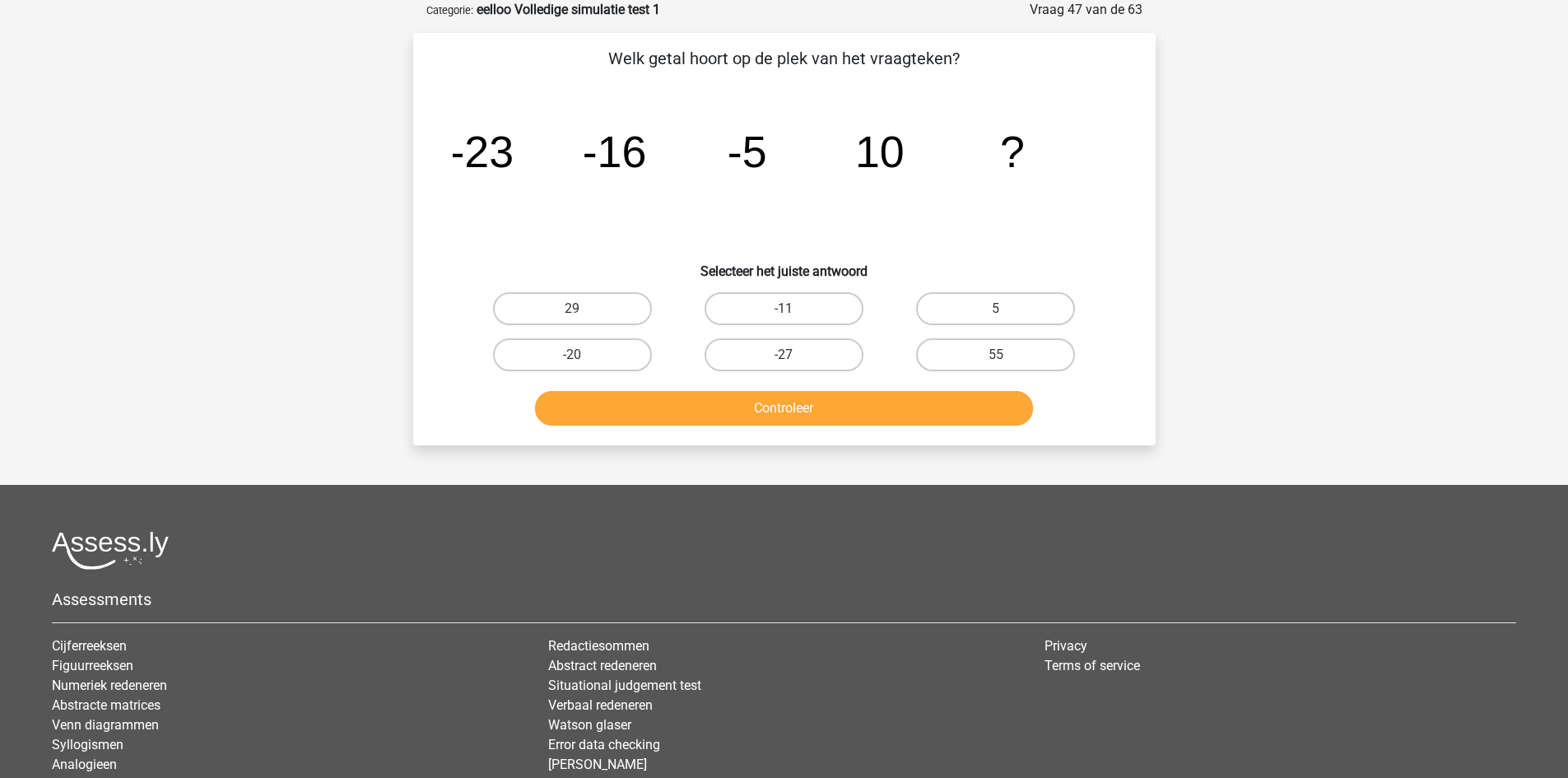
drag, startPoint x: 616, startPoint y: 370, endPoint x: 626, endPoint y: 376, distance: 11.7
click at [614, 370] on label "-20" at bounding box center [572, 354] width 159 height 33
click at [583, 365] on input "-20" at bounding box center [577, 360] width 11 height 11
radio input "true"
click at [612, 299] on label "29" at bounding box center [572, 308] width 159 height 33
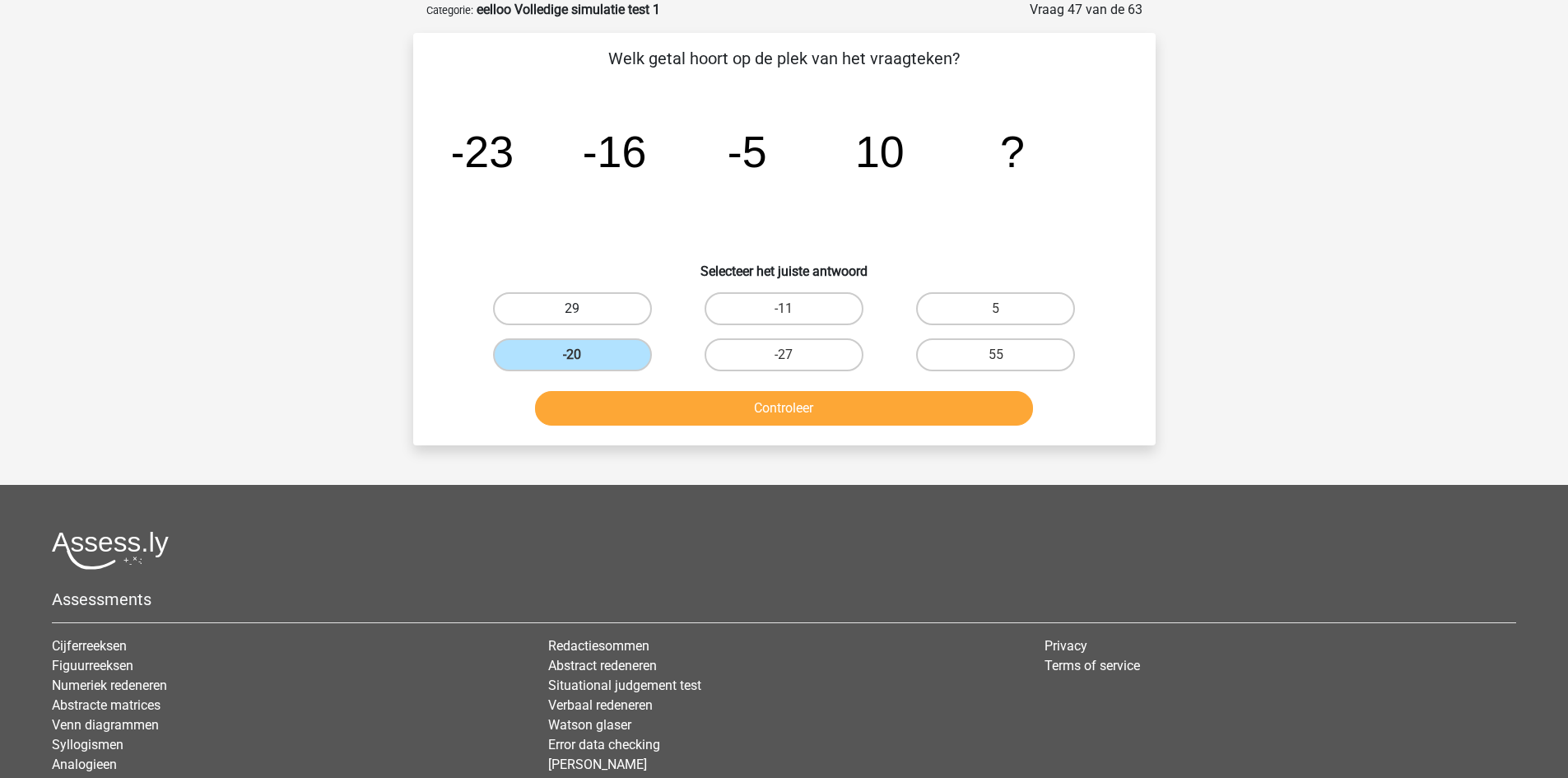
click at [583, 309] on input "29" at bounding box center [577, 314] width 11 height 11
radio input "true"
click at [675, 397] on button "Controleer" at bounding box center [783, 408] width 498 height 35
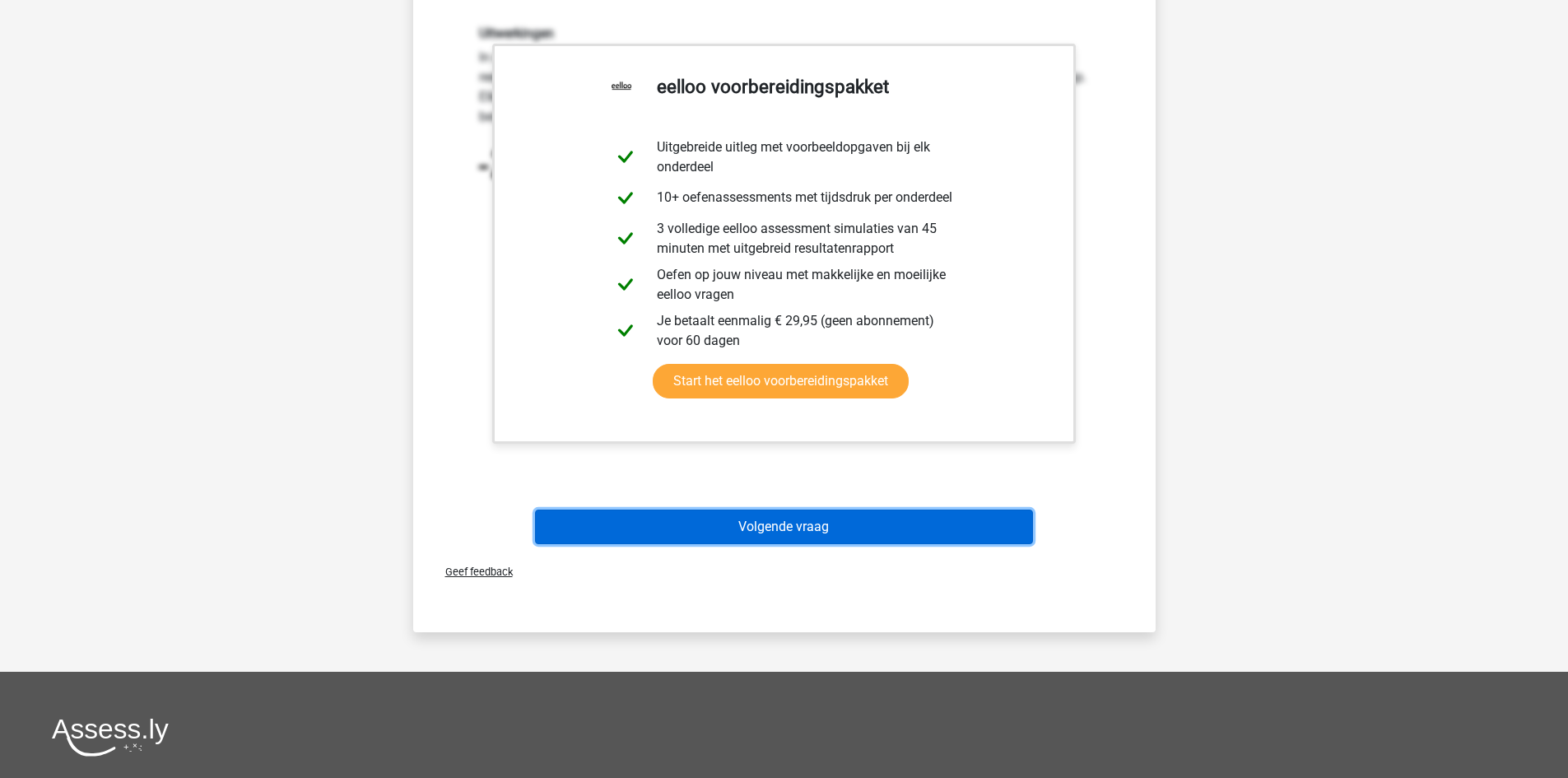
click at [810, 516] on button "Volgende vraag" at bounding box center [783, 526] width 498 height 35
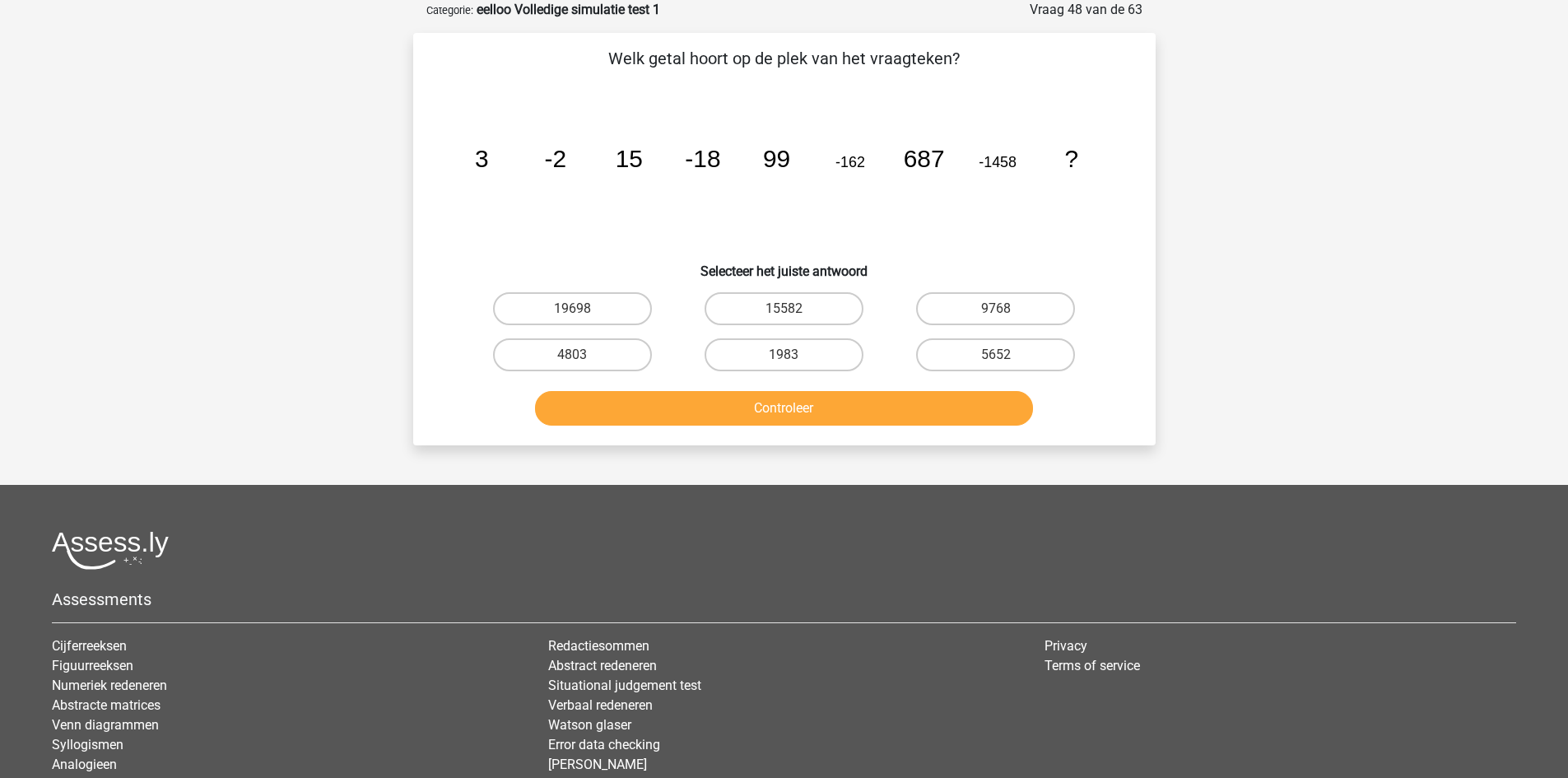
click at [791, 356] on input "1983" at bounding box center [788, 360] width 11 height 11
radio input "true"
click at [793, 413] on button "Controleer" at bounding box center [783, 408] width 498 height 35
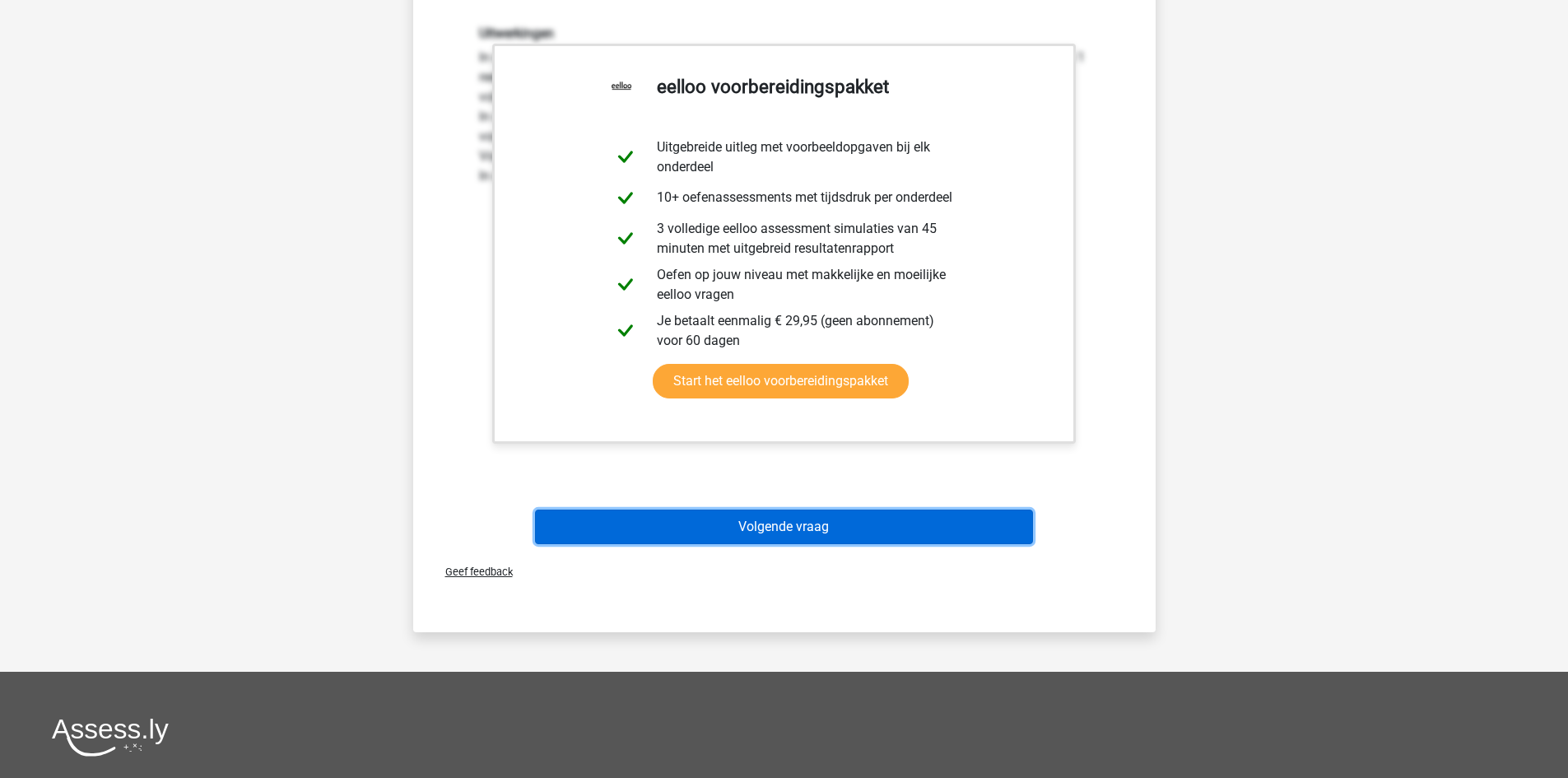
click at [832, 538] on button "Volgende vraag" at bounding box center [783, 526] width 498 height 35
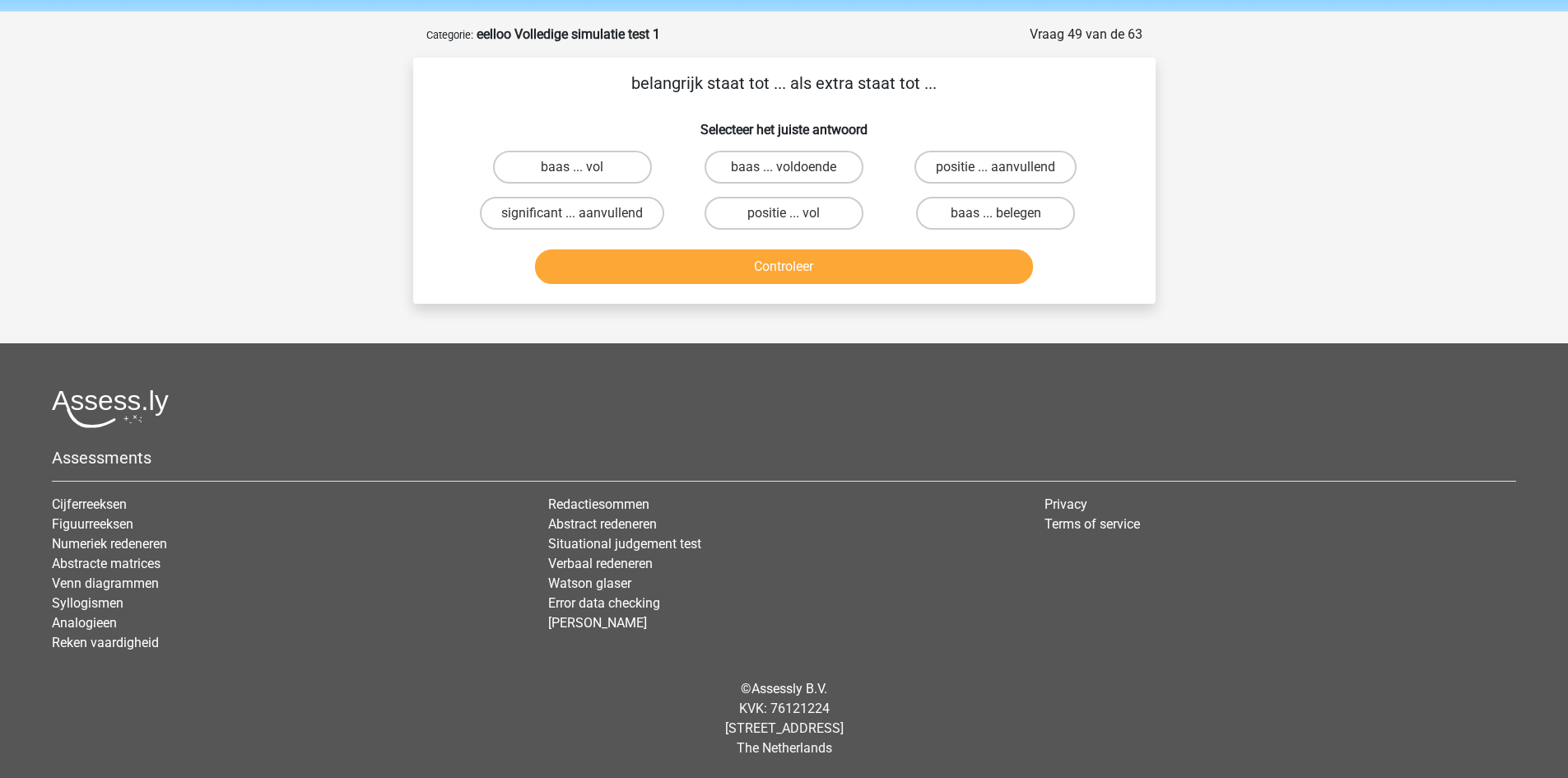
scroll to position [57, 0]
drag, startPoint x: 544, startPoint y: 205, endPoint x: 622, endPoint y: 262, distance: 96.6
click at [545, 205] on label "significant ... aanvullend" at bounding box center [572, 213] width 184 height 33
click at [572, 213] on input "significant ... aanvullend" at bounding box center [577, 218] width 11 height 11
radio input "true"
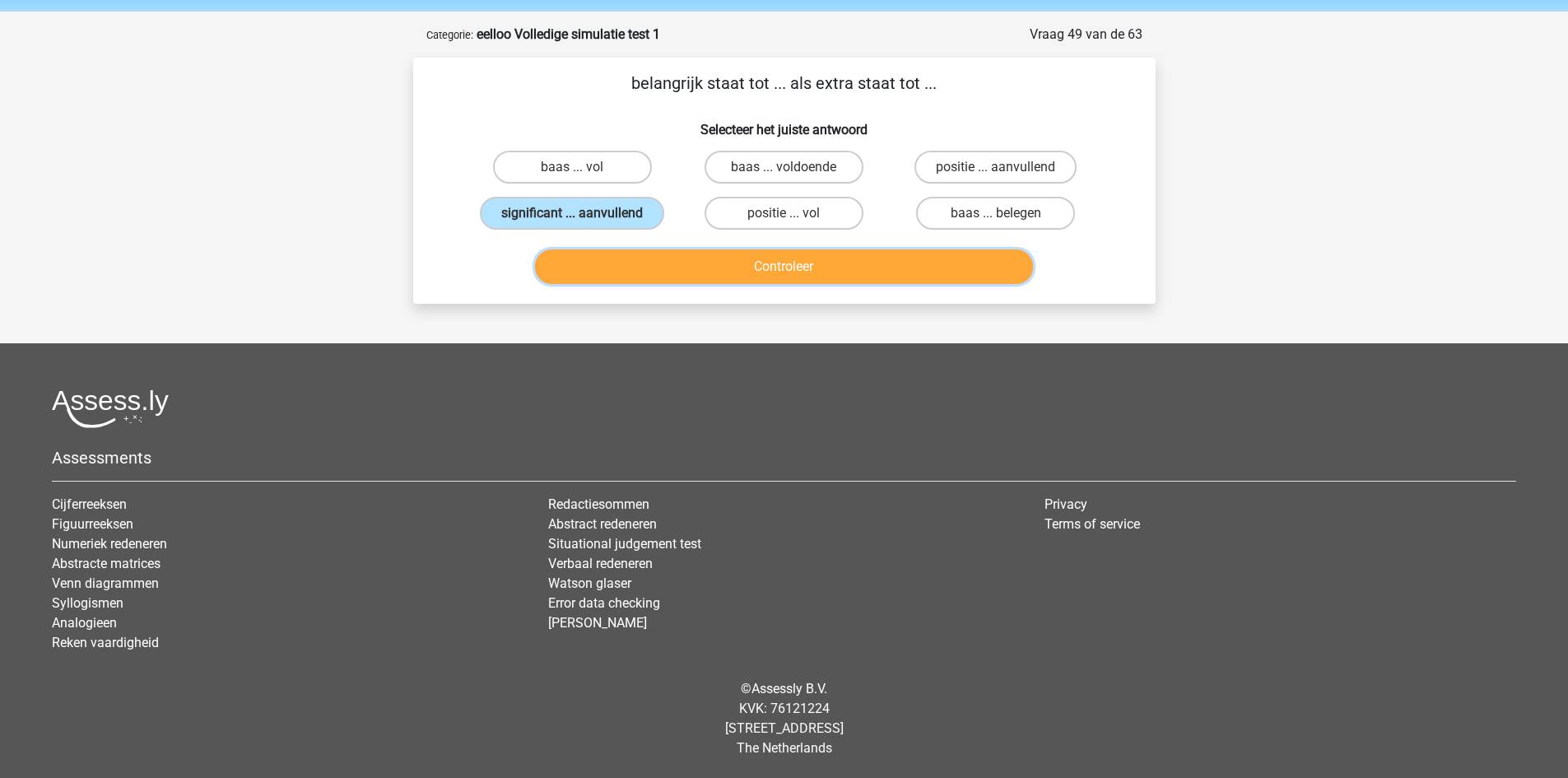
click at [631, 267] on button "Controleer" at bounding box center [783, 266] width 498 height 35
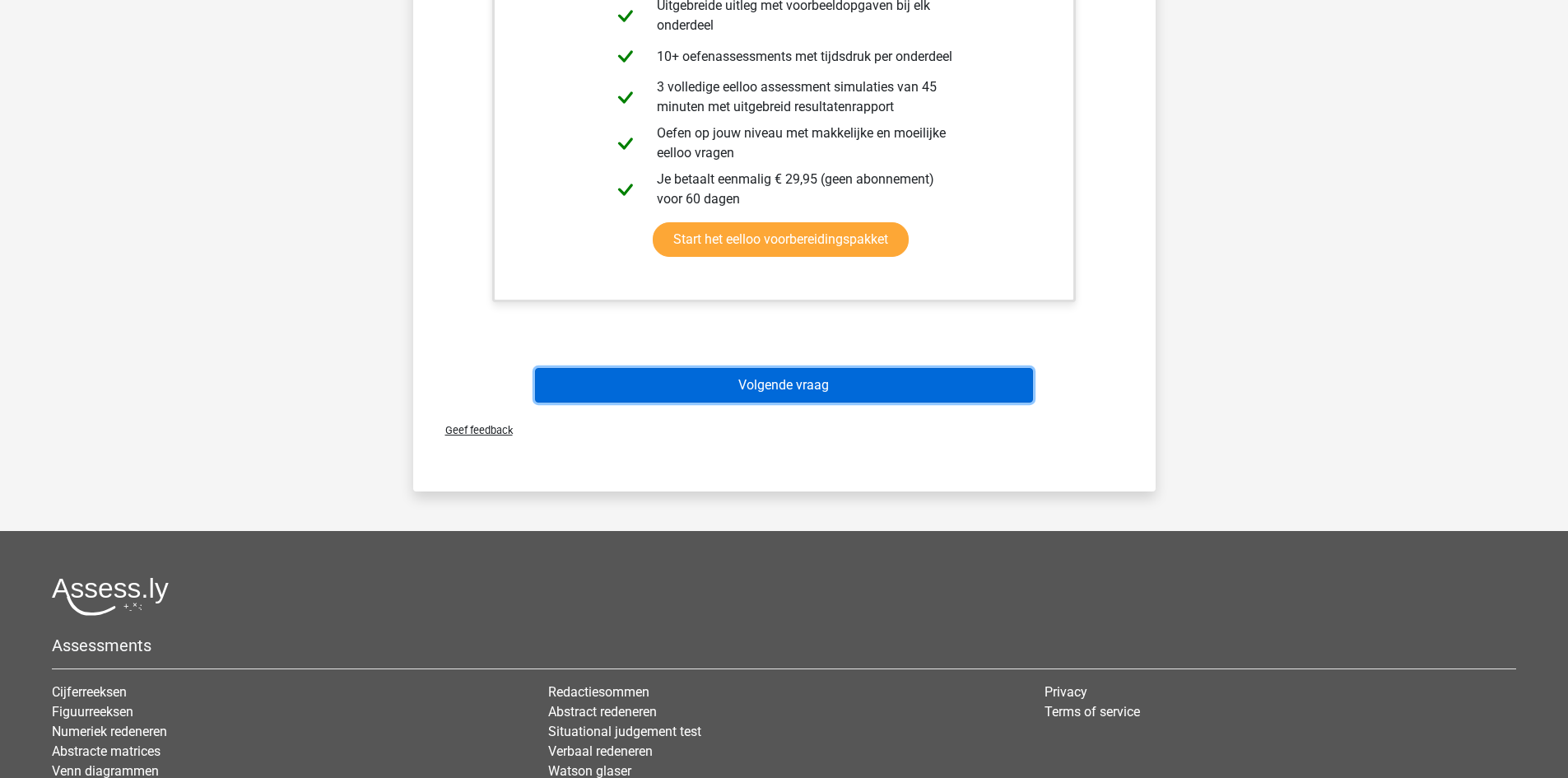
click at [784, 378] on button "Volgende vraag" at bounding box center [783, 385] width 498 height 35
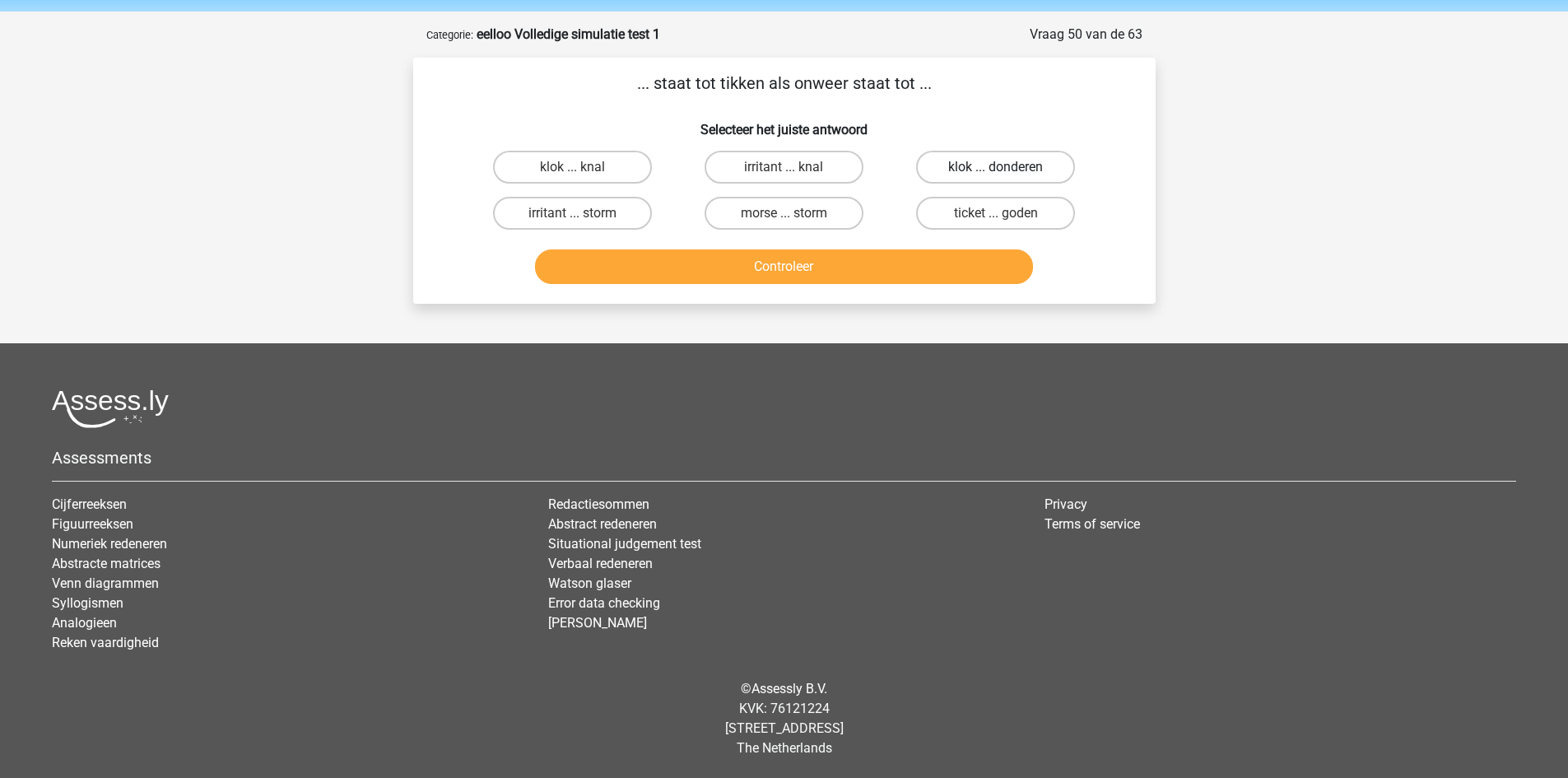
click at [1009, 153] on label "klok ... donderen" at bounding box center [995, 167] width 159 height 33
click at [1006, 167] on input "klok ... donderen" at bounding box center [1001, 172] width 11 height 11
radio input "true"
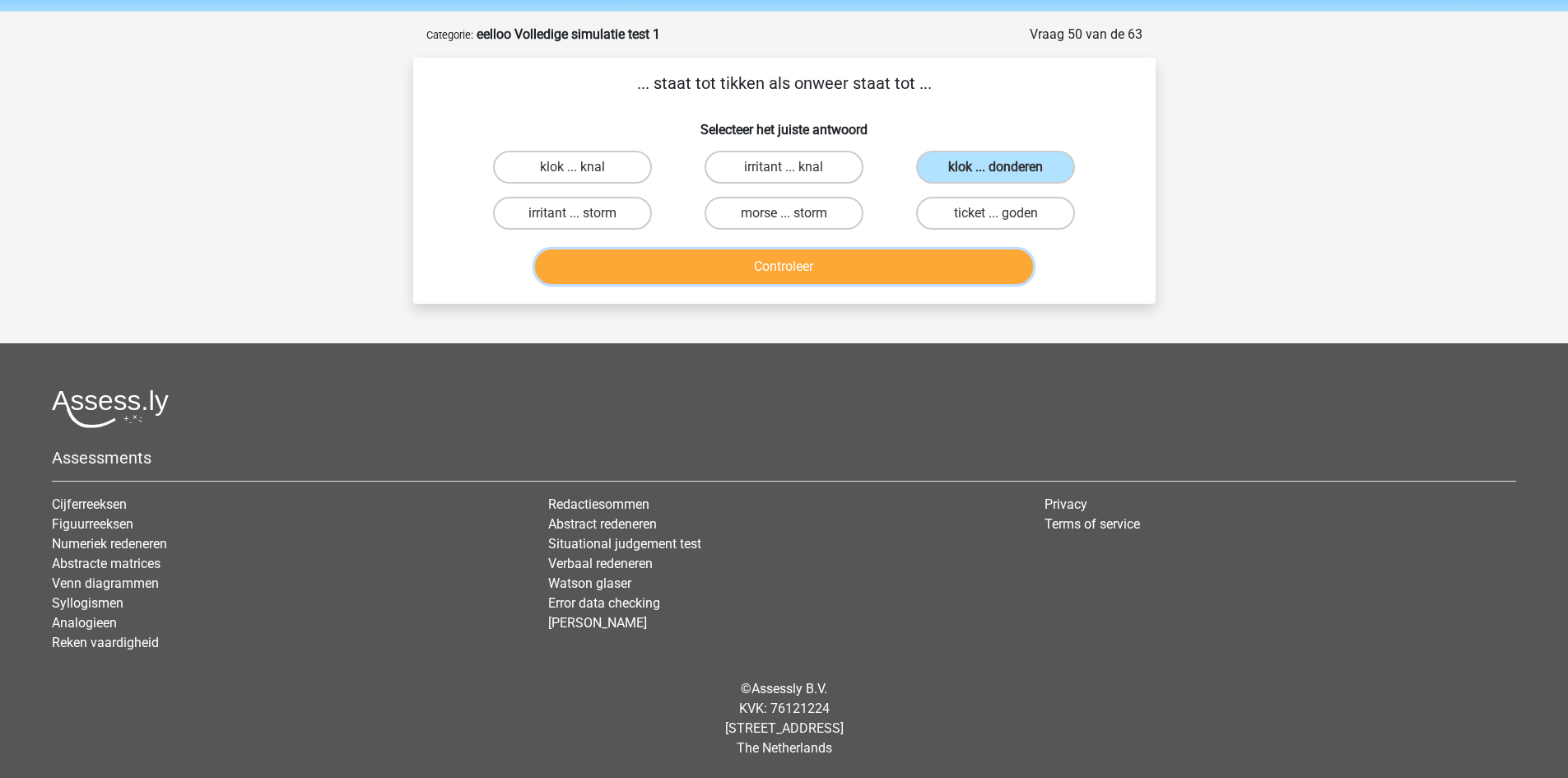
click at [837, 268] on button "Controleer" at bounding box center [783, 266] width 498 height 35
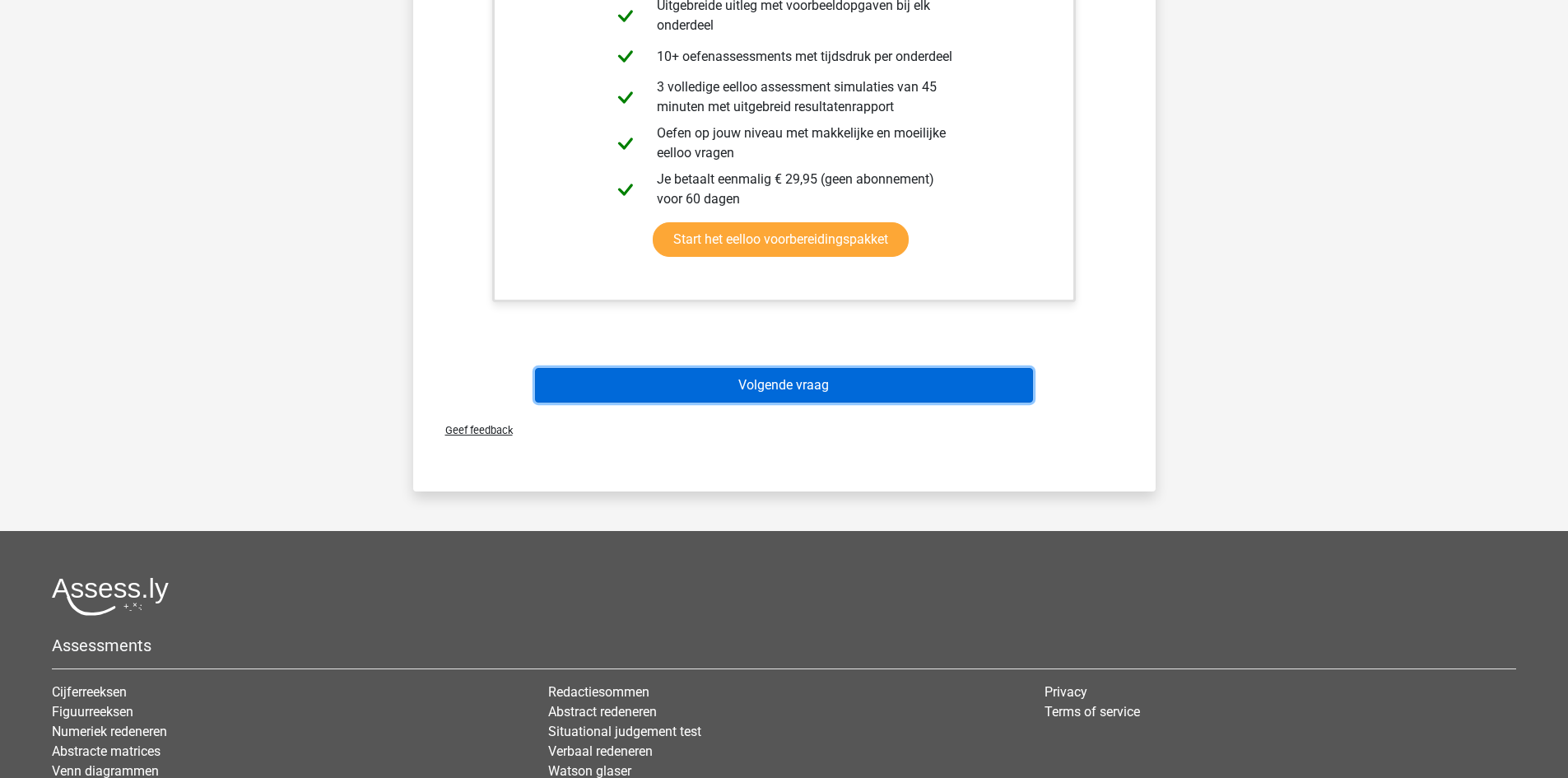
click at [851, 374] on button "Volgende vraag" at bounding box center [783, 385] width 498 height 35
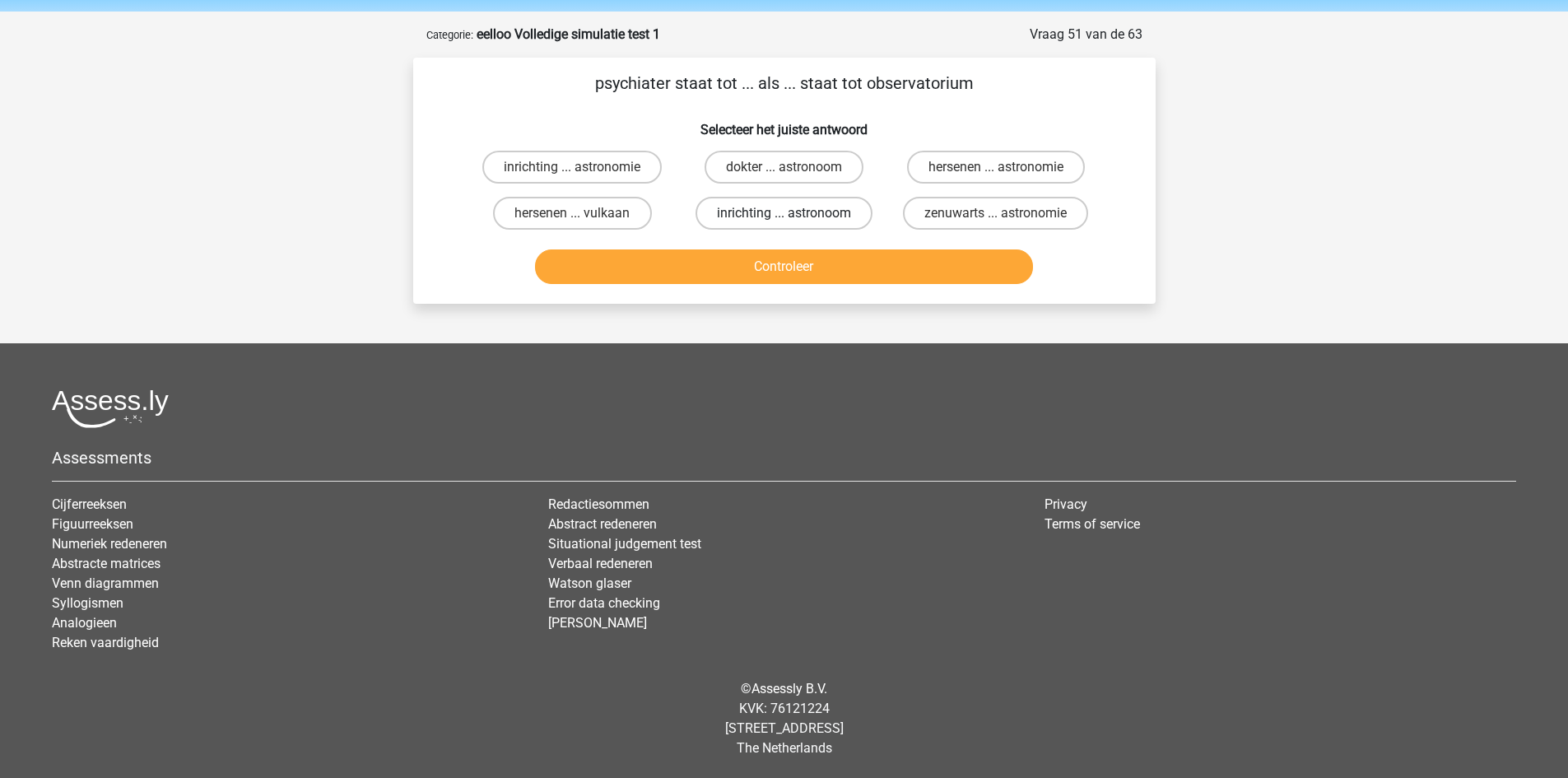
click at [800, 212] on label "inrichting ... astronoom" at bounding box center [784, 213] width 177 height 33
click at [794, 213] on input "inrichting ... astronoom" at bounding box center [788, 218] width 11 height 11
radio input "true"
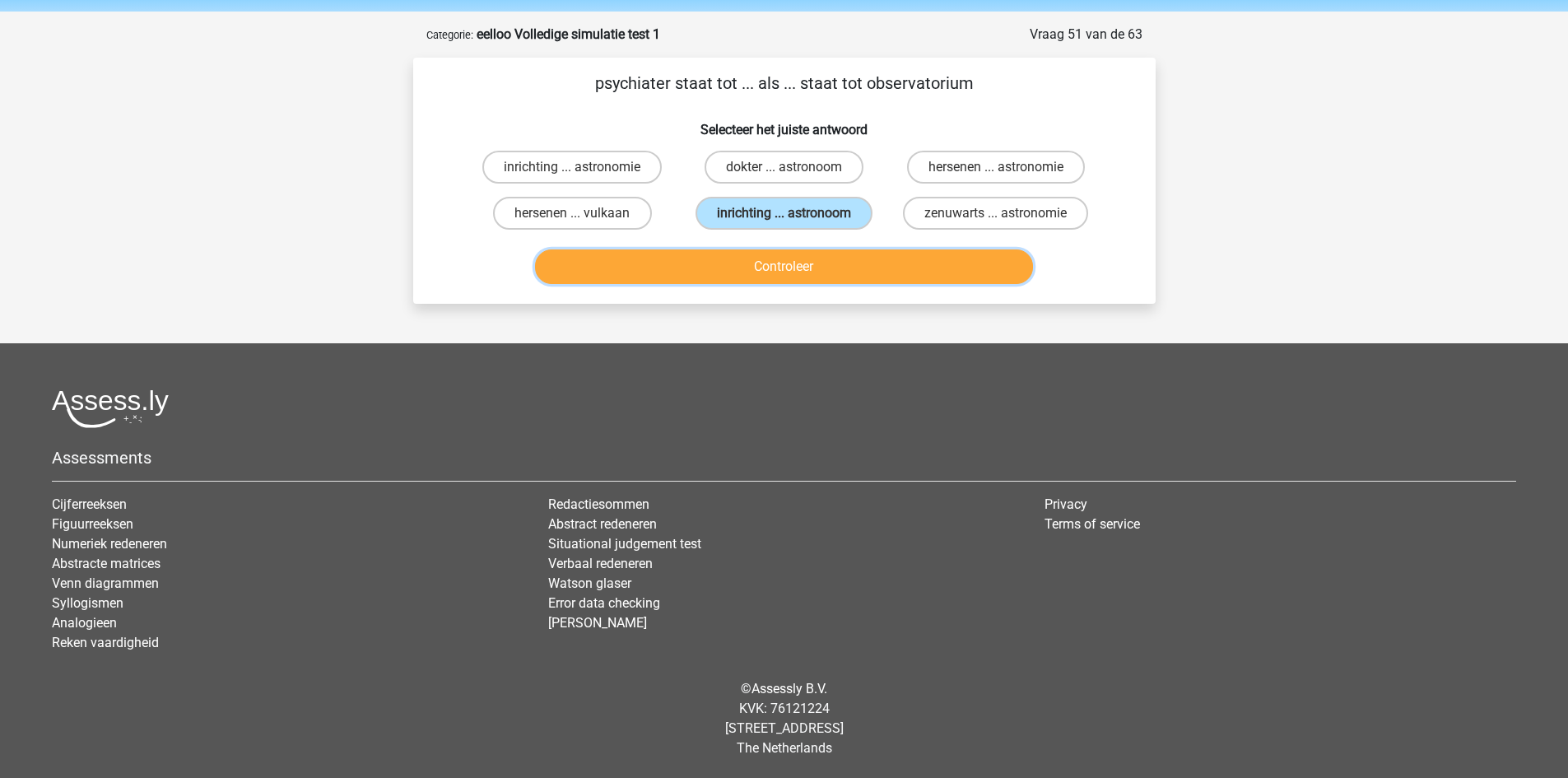
click at [831, 278] on button "Controleer" at bounding box center [783, 266] width 498 height 35
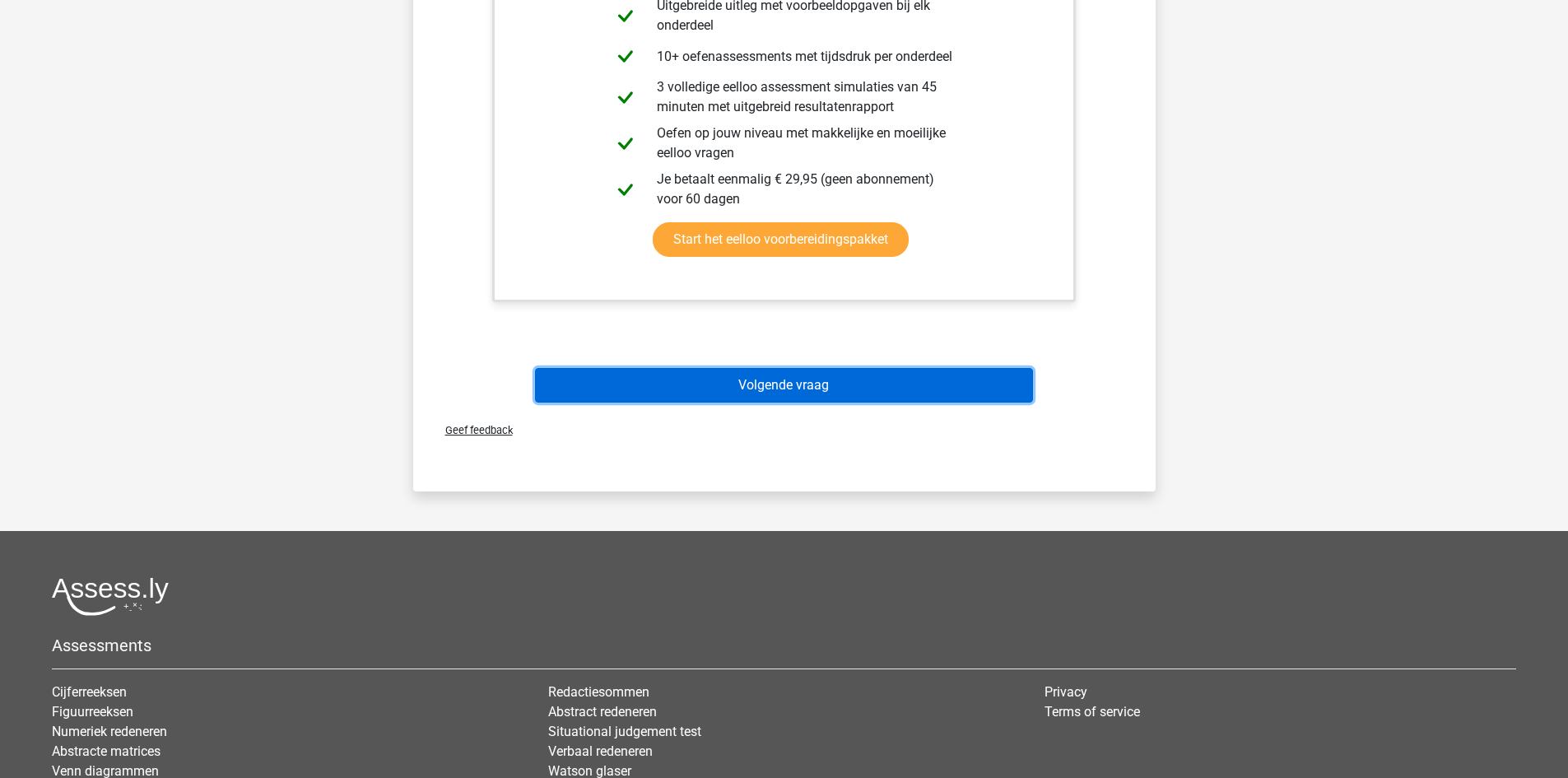
click at [845, 381] on button "Volgende vraag" at bounding box center [783, 385] width 498 height 35
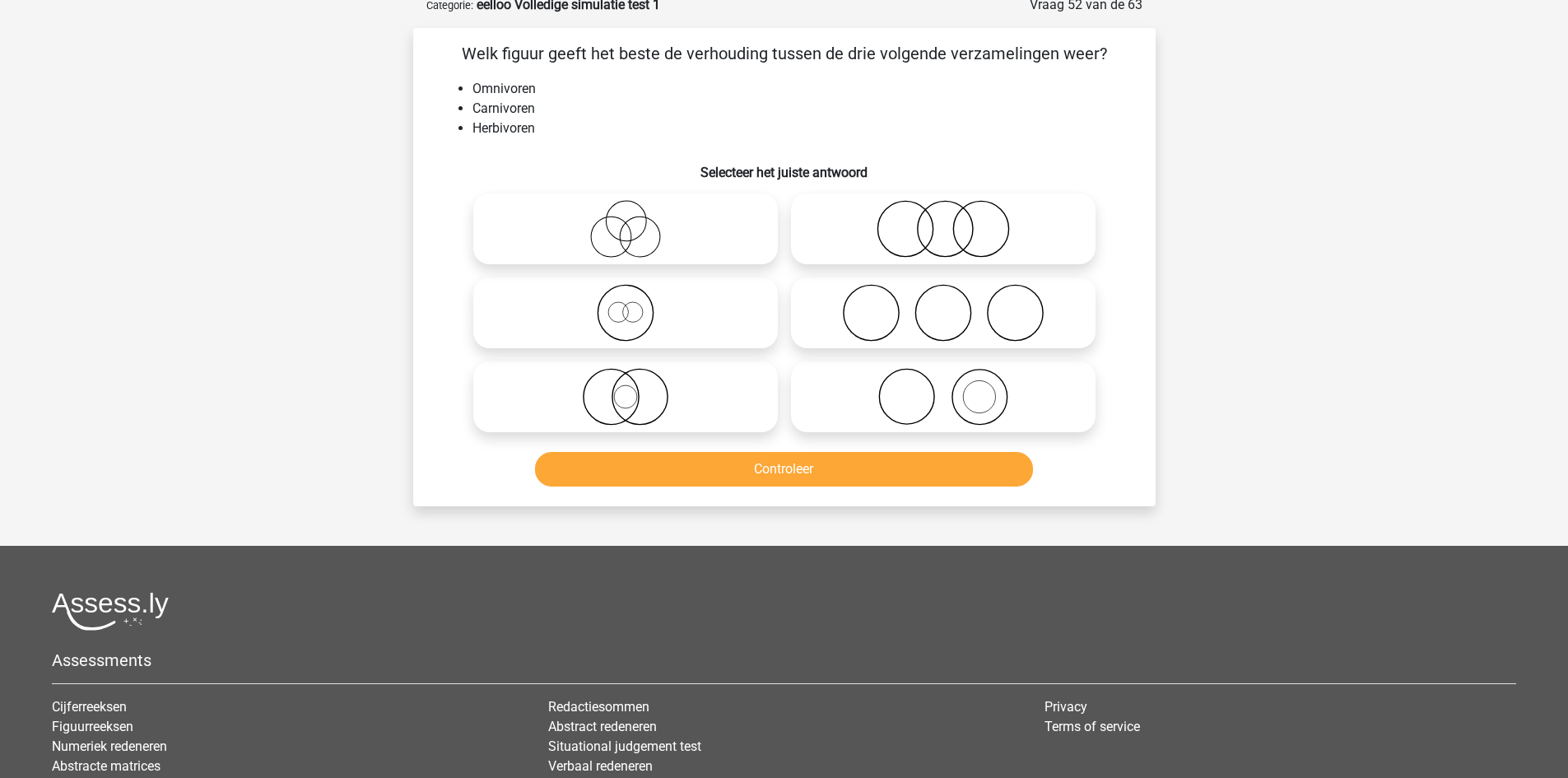
scroll to position [83, 0]
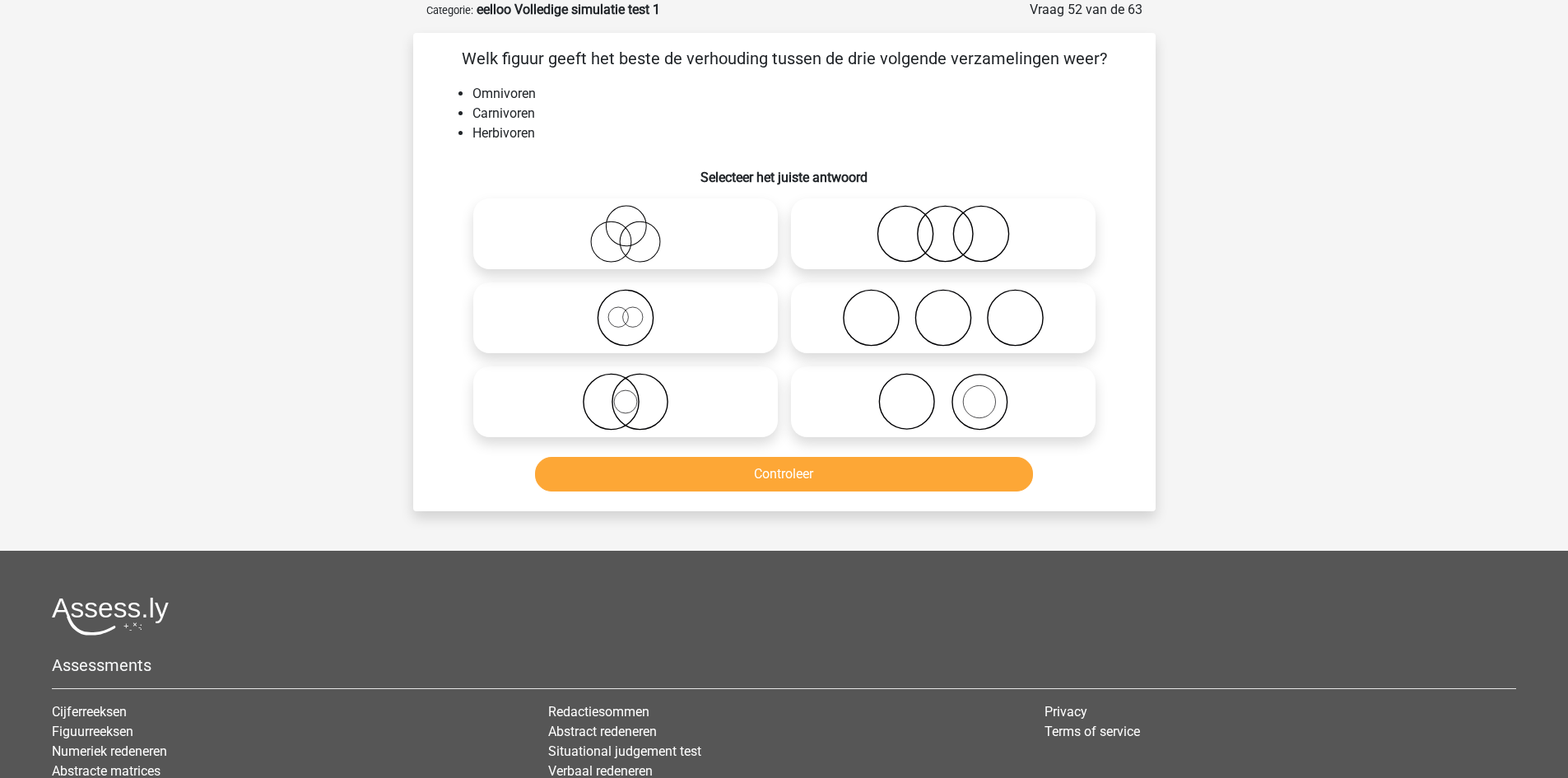
click at [883, 327] on icon at bounding box center [943, 317] width 291 height 57
click at [943, 309] on input "radio" at bounding box center [948, 304] width 11 height 11
radio input "true"
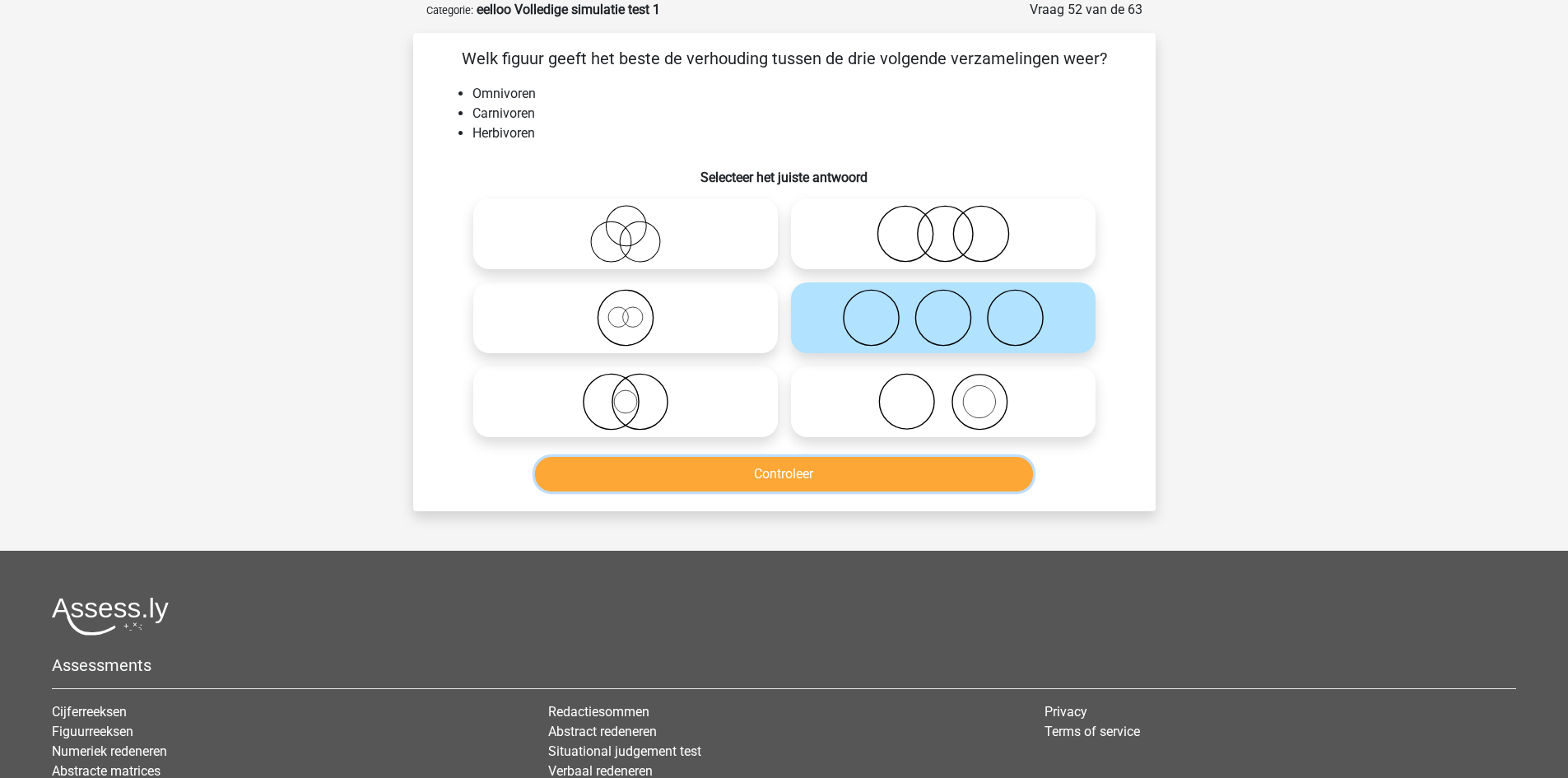
click at [812, 478] on button "Controleer" at bounding box center [783, 473] width 498 height 35
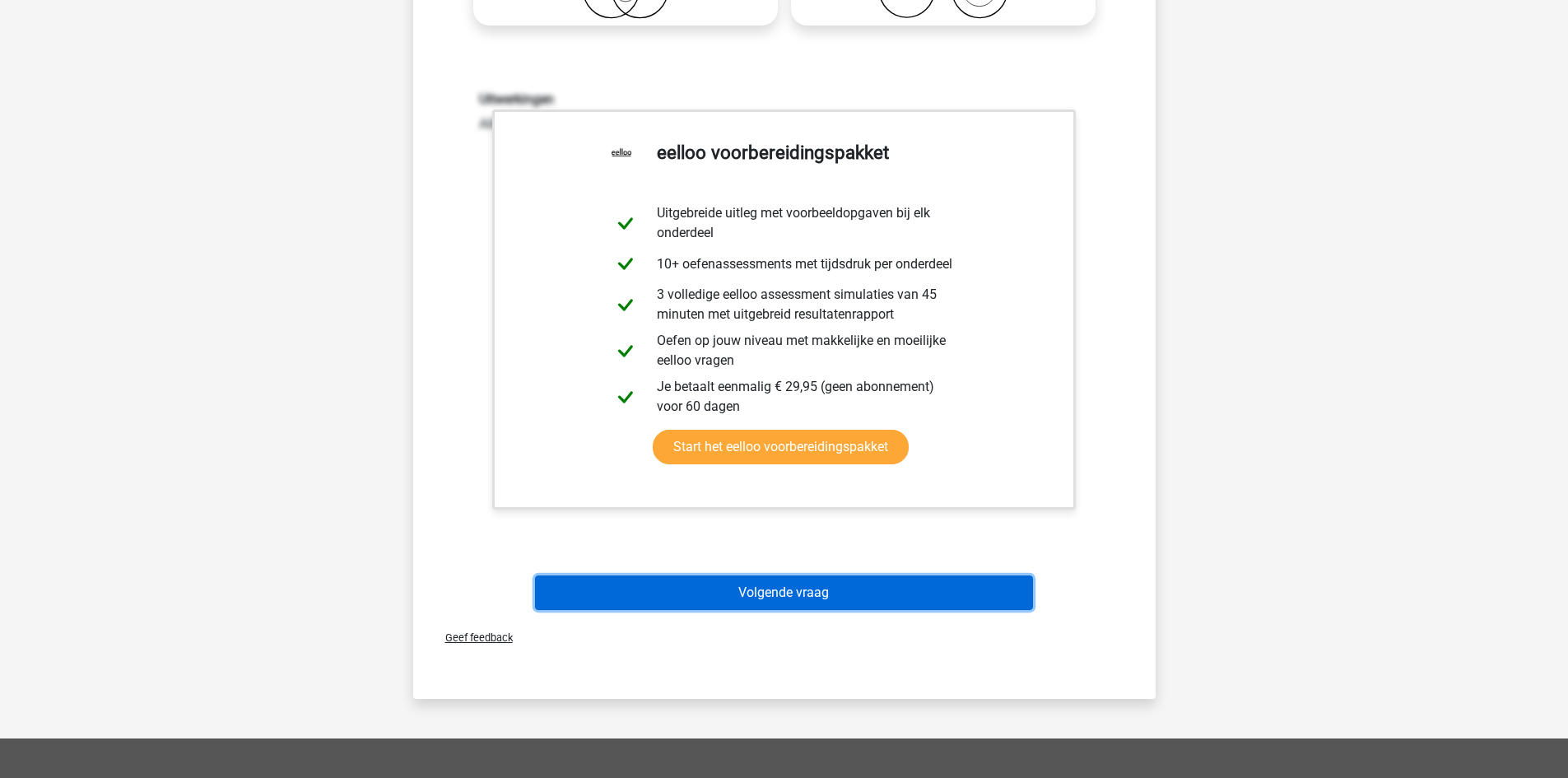
click at [734, 596] on button "Volgende vraag" at bounding box center [783, 592] width 498 height 35
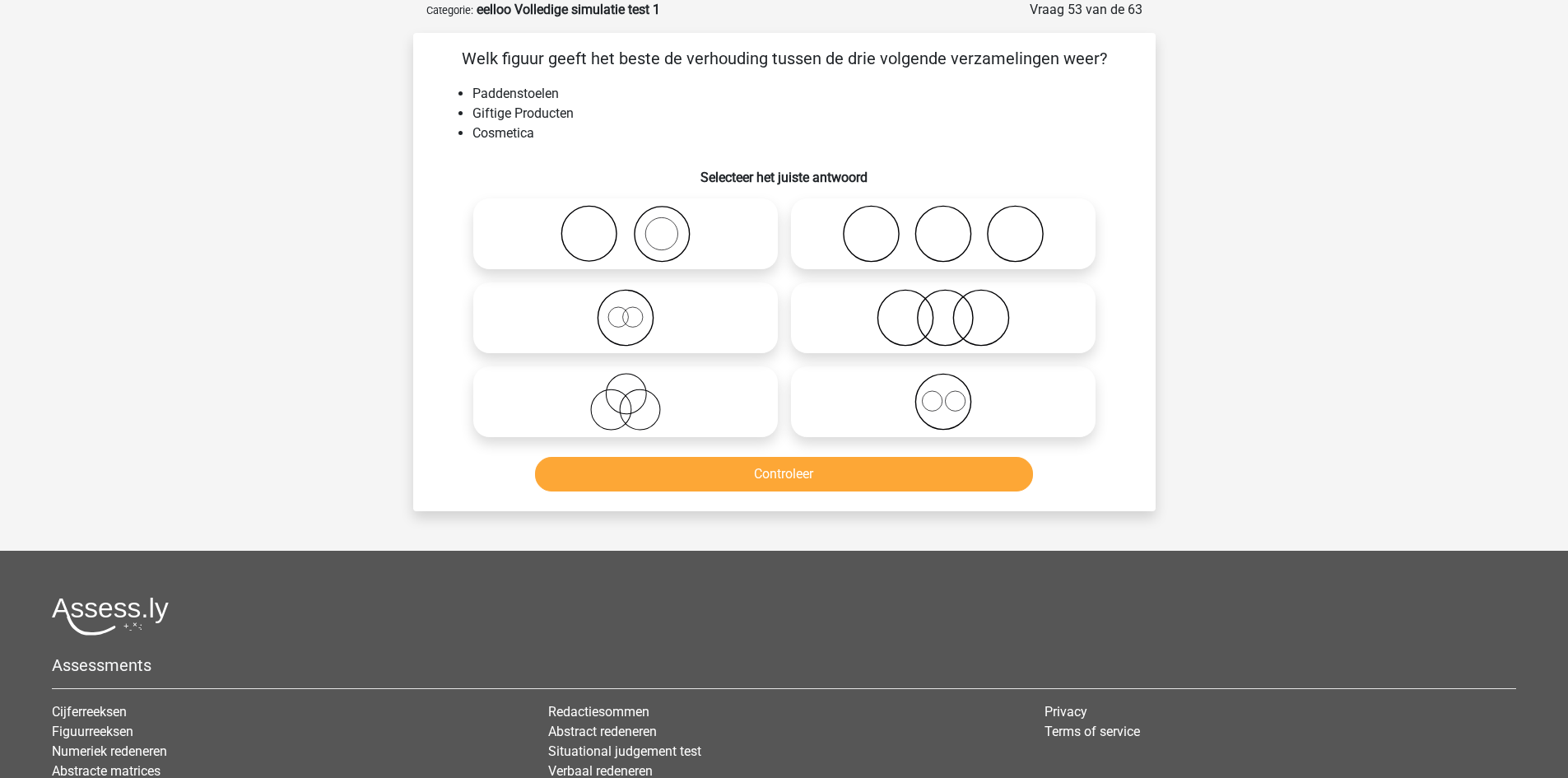
click at [855, 291] on icon at bounding box center [943, 317] width 291 height 57
click at [943, 299] on input "radio" at bounding box center [948, 304] width 11 height 11
radio input "true"
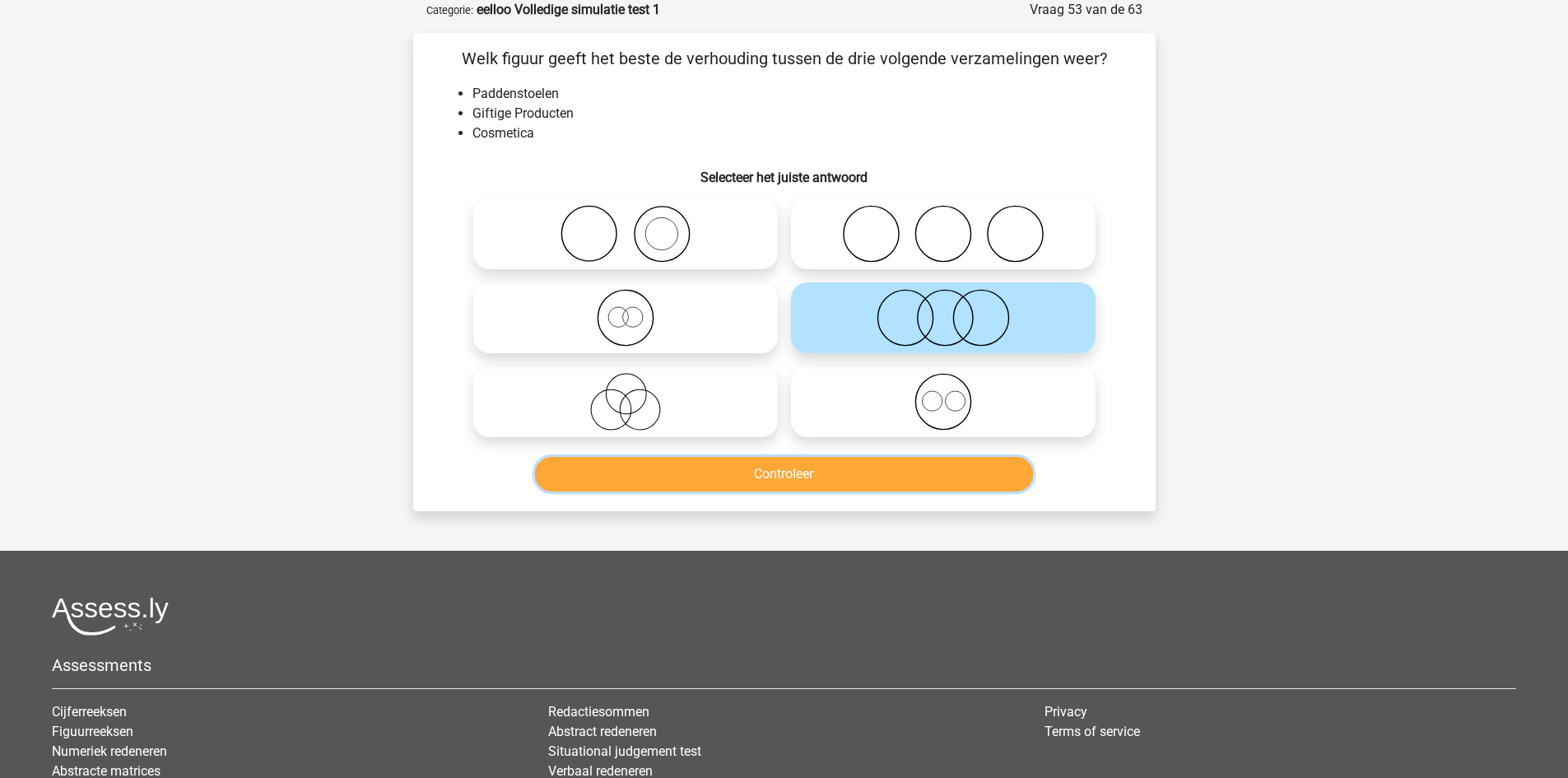
click at [827, 483] on button "Controleer" at bounding box center [783, 473] width 498 height 35
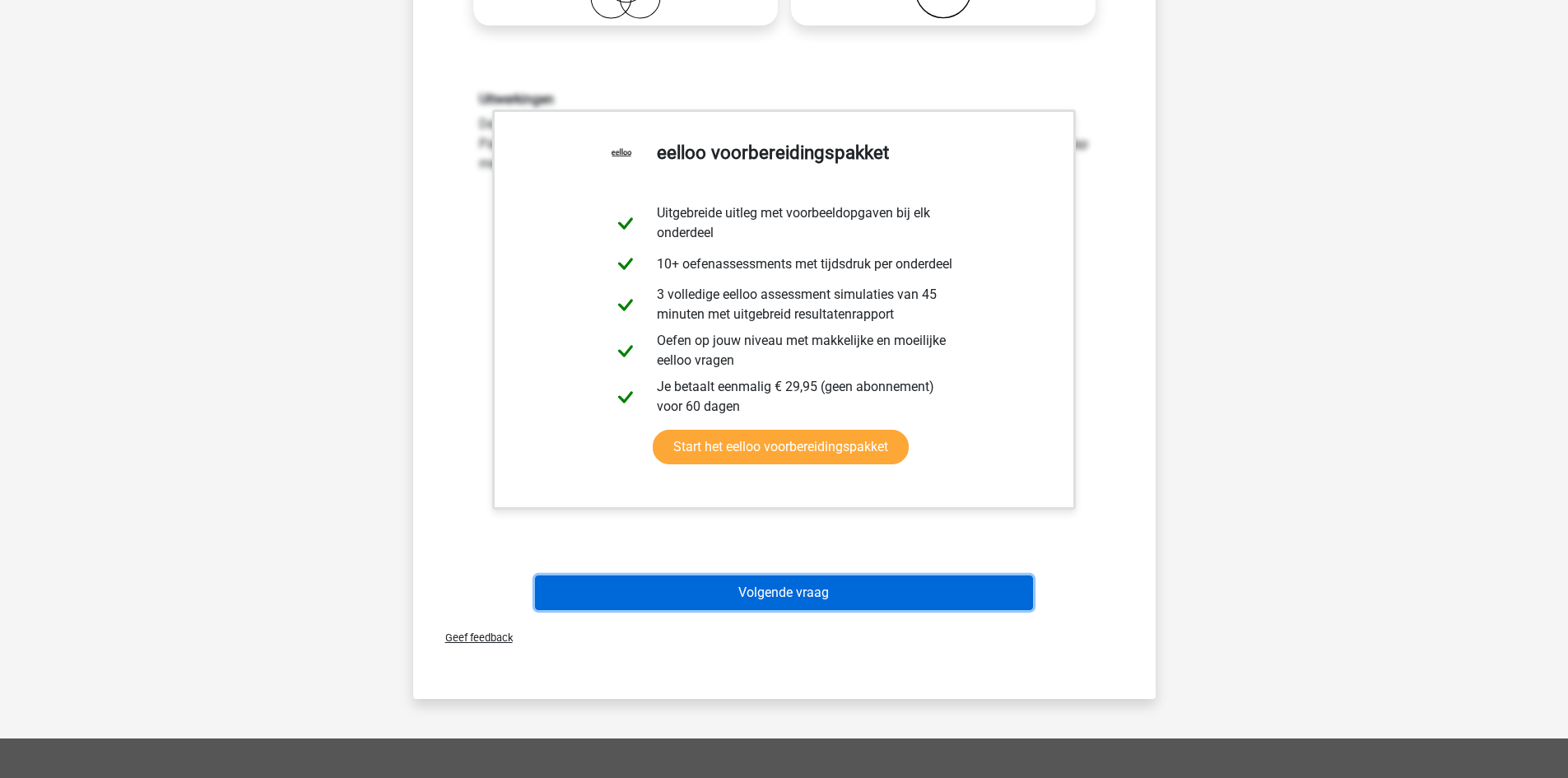
click at [786, 607] on button "Volgende vraag" at bounding box center [783, 592] width 498 height 35
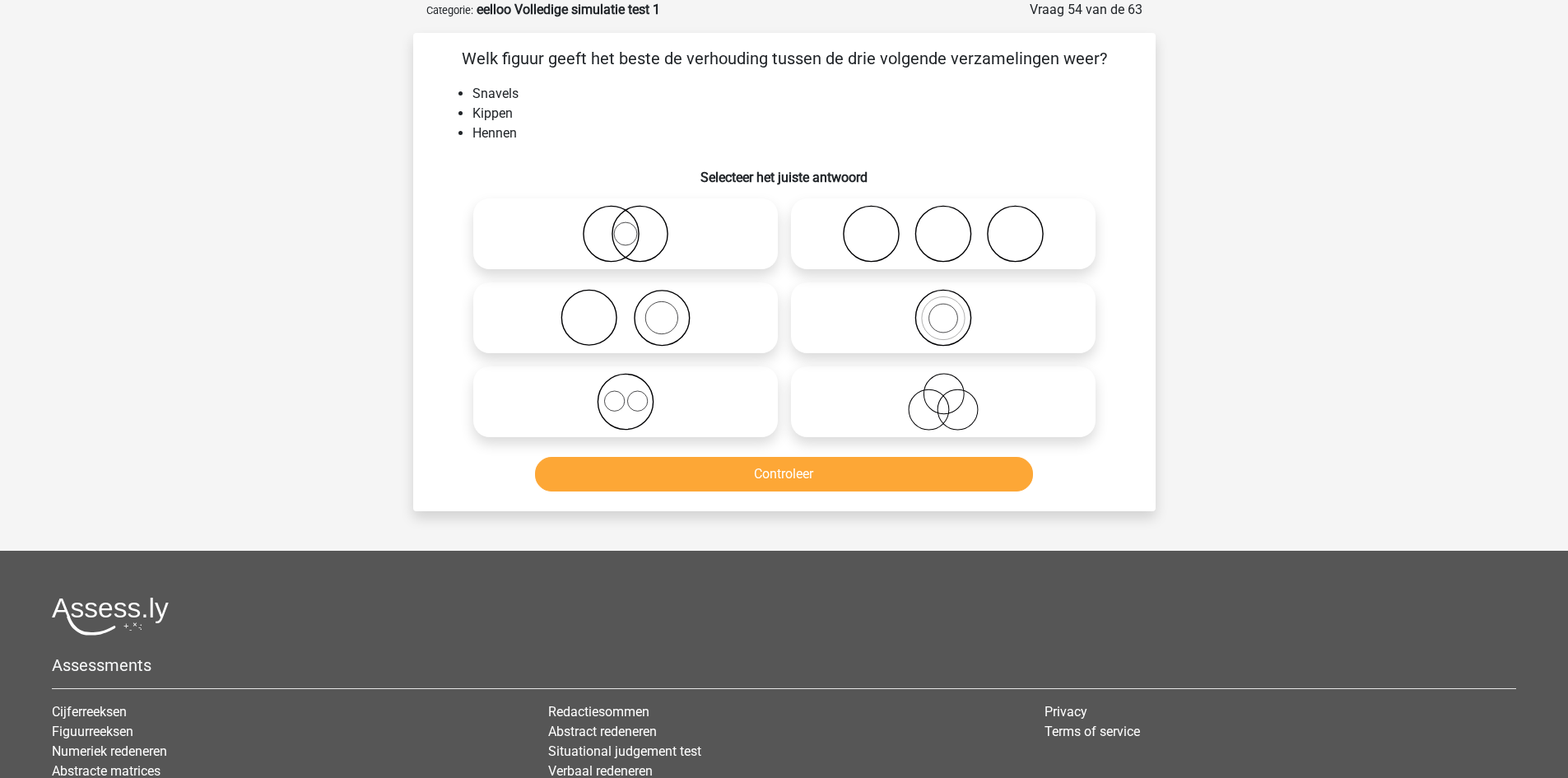
click at [927, 447] on div "Controleer" at bounding box center [784, 471] width 690 height 55
drag, startPoint x: 929, startPoint y: 418, endPoint x: 927, endPoint y: 435, distance: 17.1
click at [930, 418] on icon at bounding box center [943, 402] width 291 height 57
click at [943, 393] on input "radio" at bounding box center [948, 387] width 11 height 11
radio input "true"
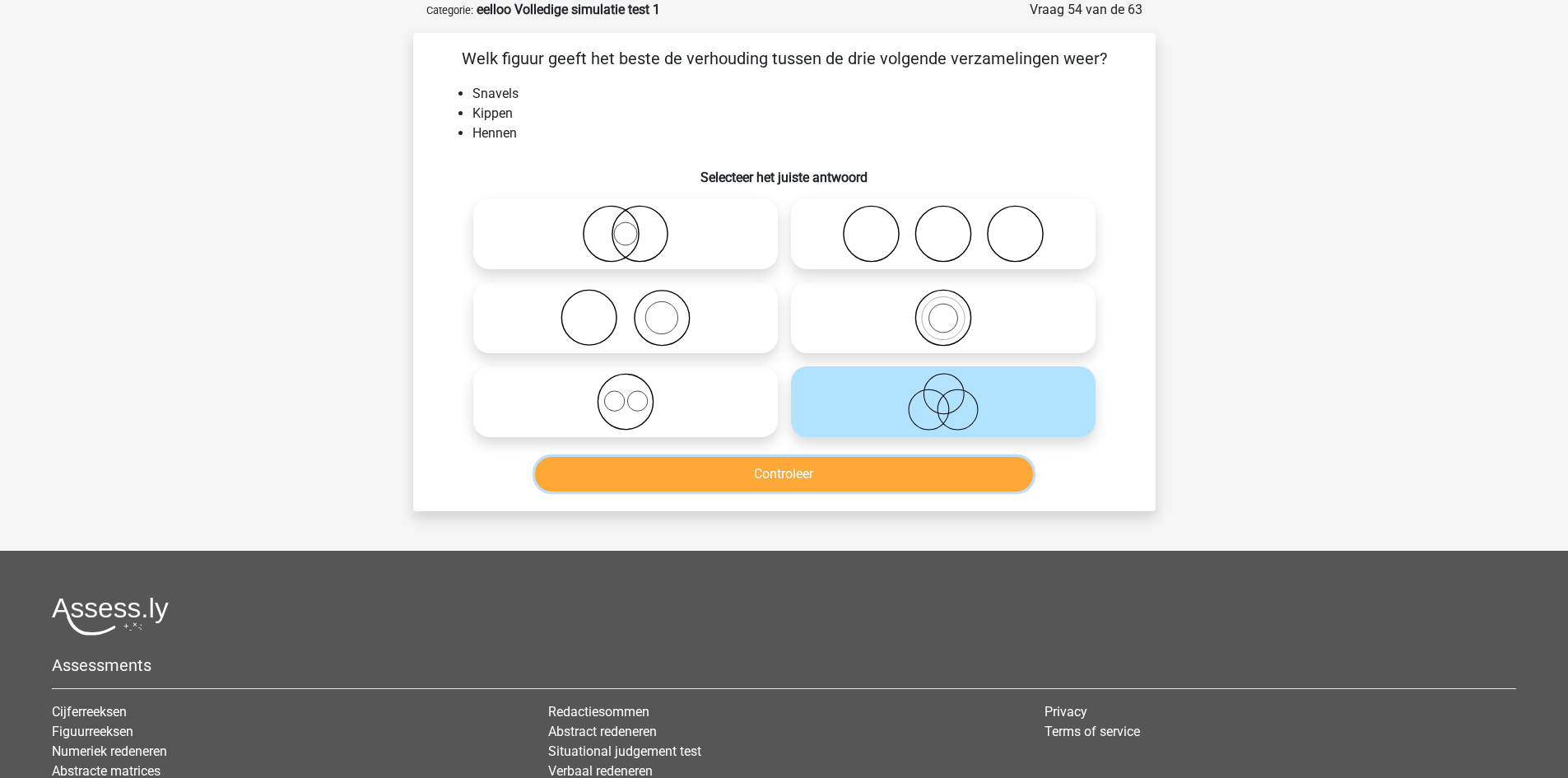
click at [891, 490] on button "Controleer" at bounding box center [783, 473] width 498 height 35
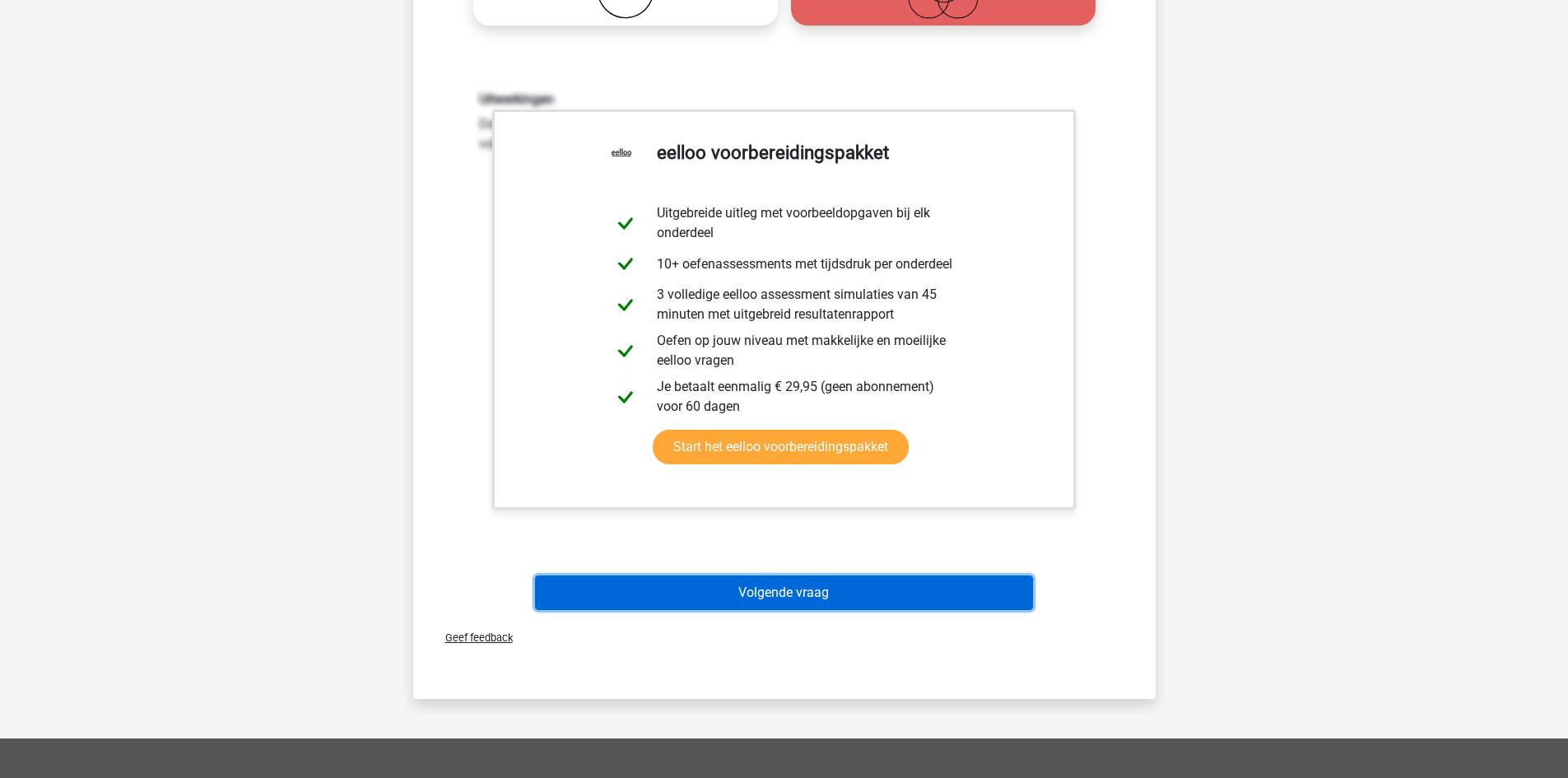
click at [784, 601] on button "Volgende vraag" at bounding box center [783, 592] width 498 height 35
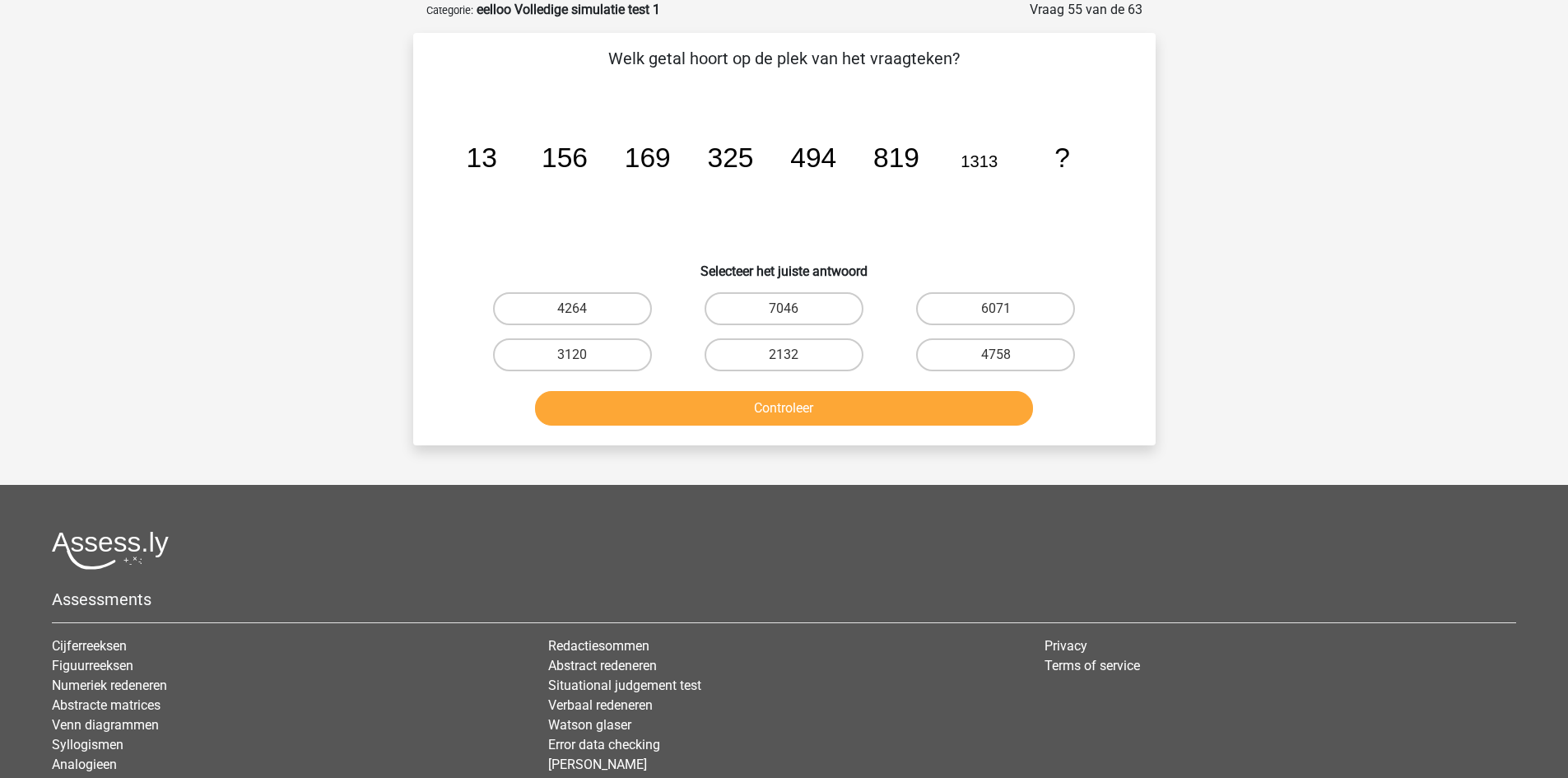
click at [776, 354] on label "2132" at bounding box center [784, 354] width 159 height 33
click at [783, 354] on input "2132" at bounding box center [788, 360] width 11 height 11
radio input "true"
click at [755, 409] on button "Controleer" at bounding box center [783, 408] width 498 height 35
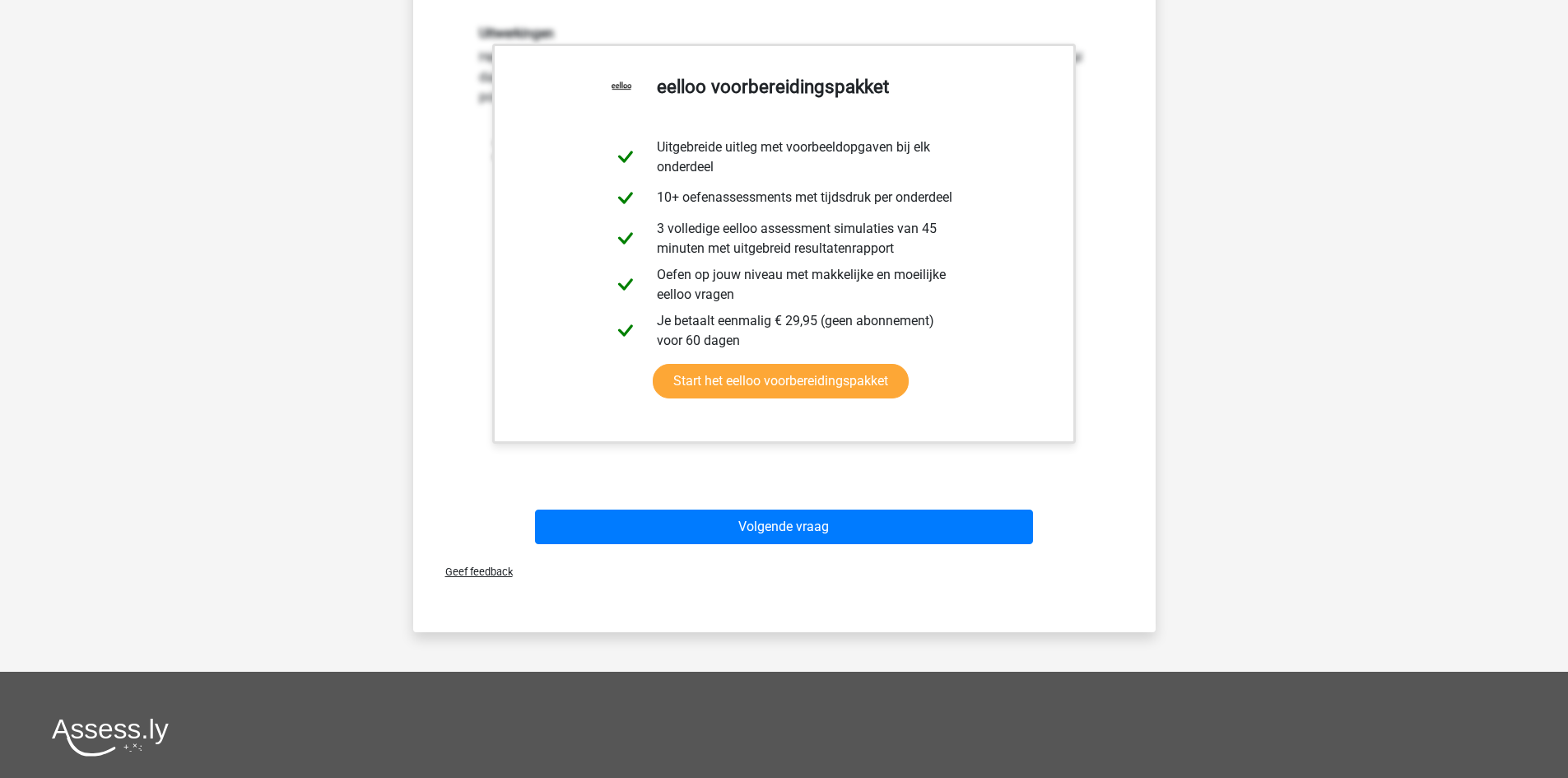
click at [791, 548] on div "Volgende vraag" at bounding box center [784, 530] width 636 height 41
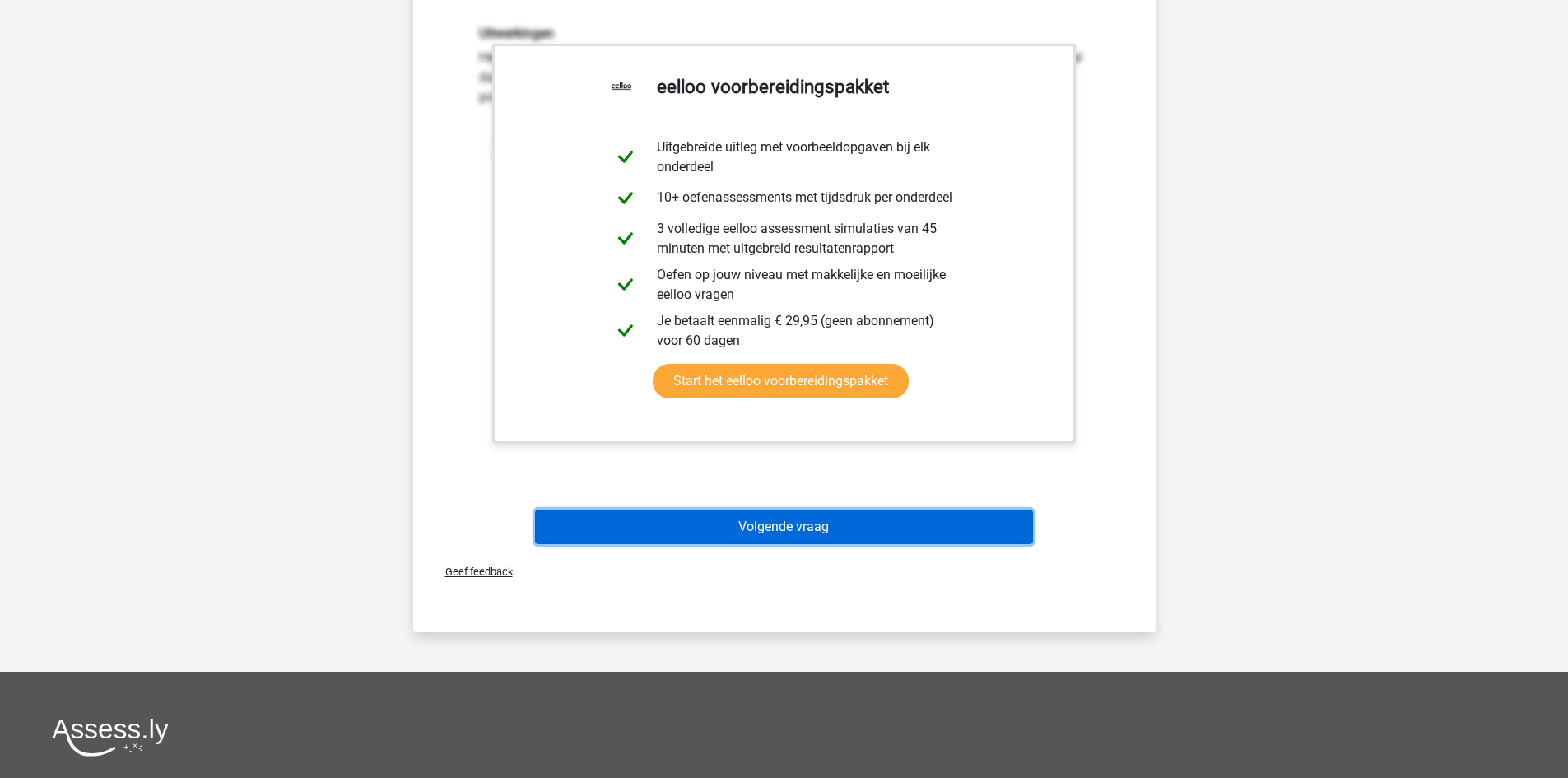
click at [787, 530] on button "Volgende vraag" at bounding box center [783, 526] width 498 height 35
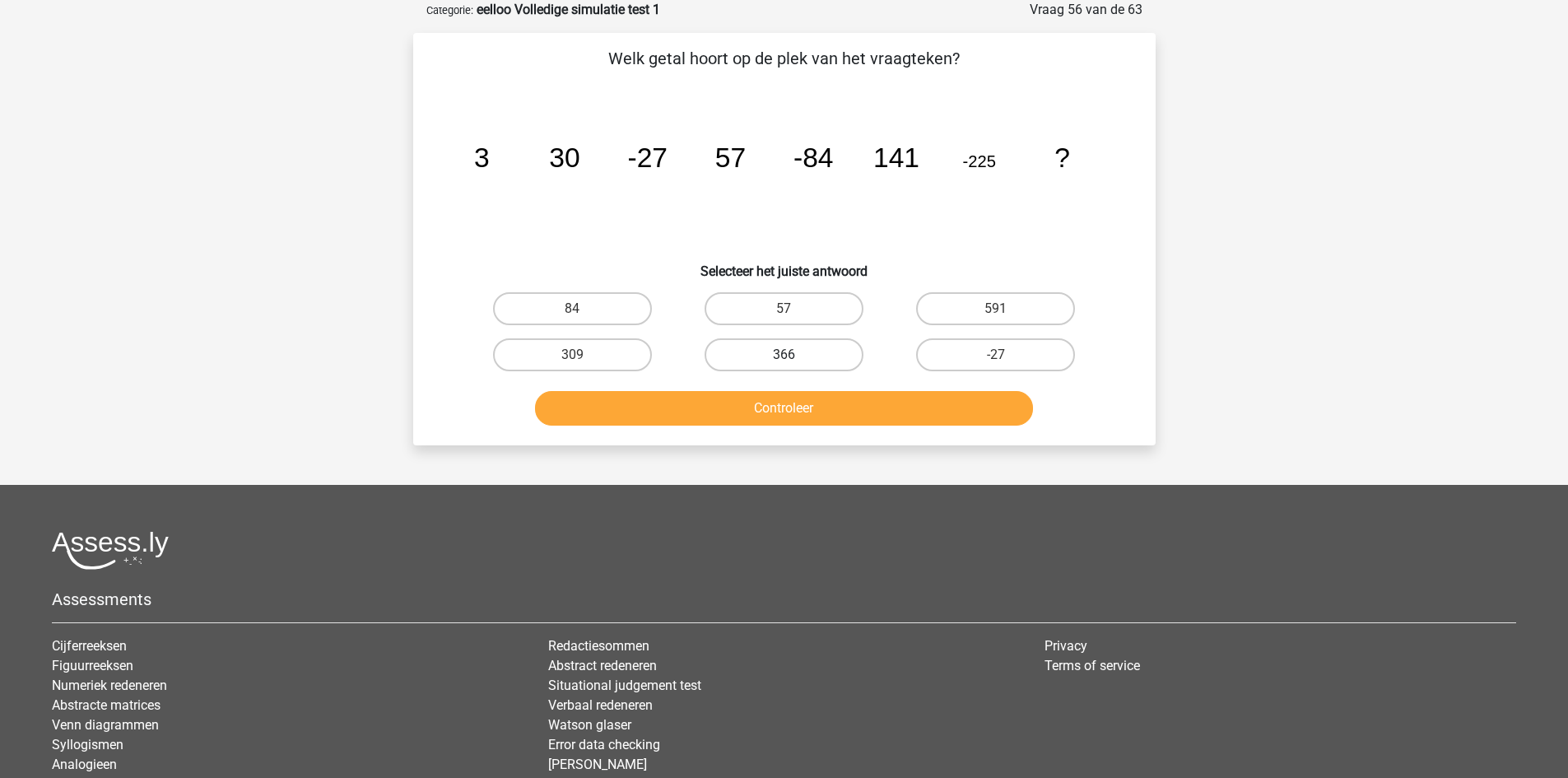
click at [825, 358] on label "366" at bounding box center [784, 354] width 159 height 33
click at [794, 358] on input "366" at bounding box center [788, 360] width 11 height 11
radio input "true"
click at [832, 399] on button "Controleer" at bounding box center [783, 408] width 498 height 35
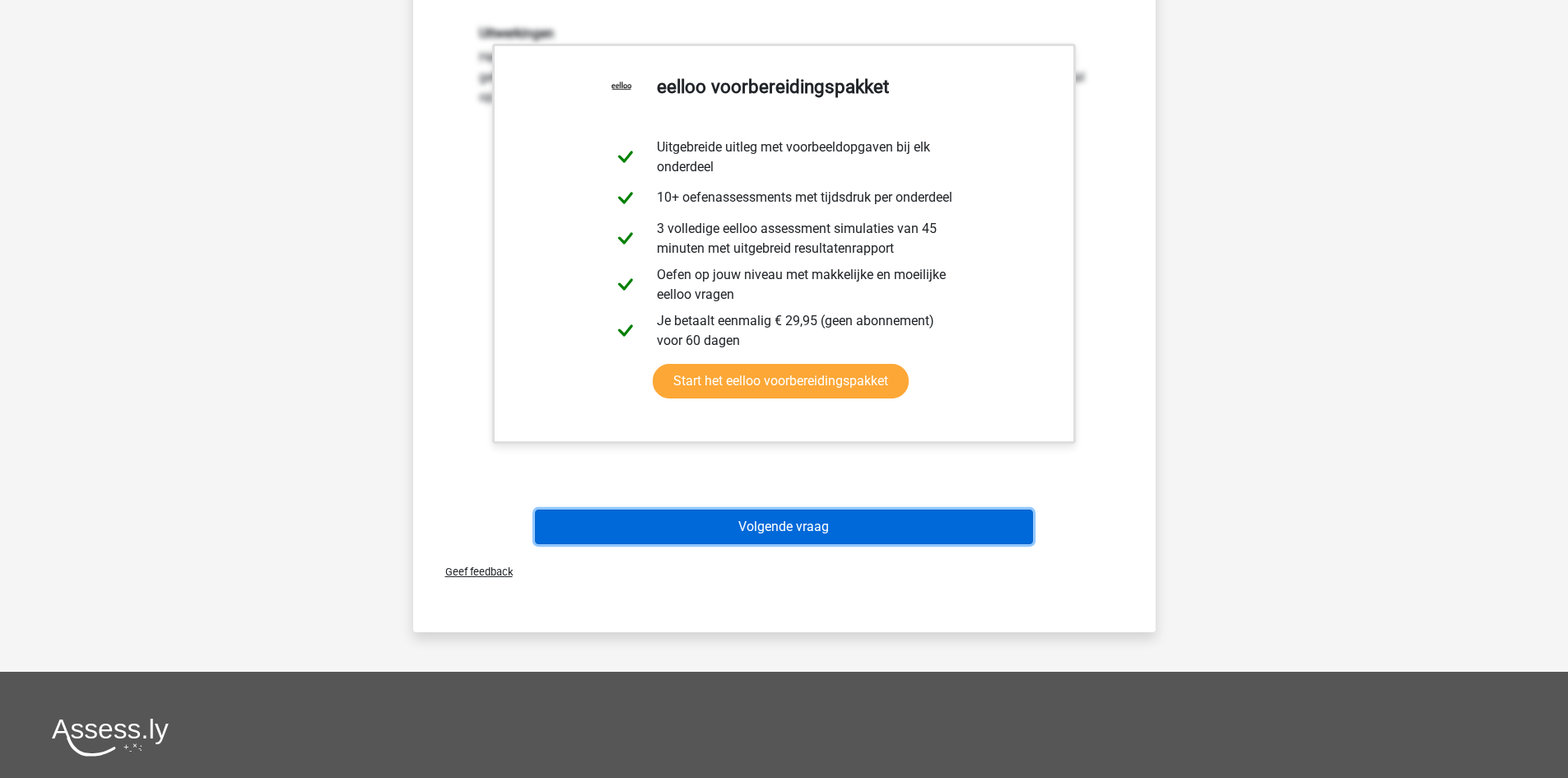
click at [817, 524] on button "Volgende vraag" at bounding box center [783, 526] width 498 height 35
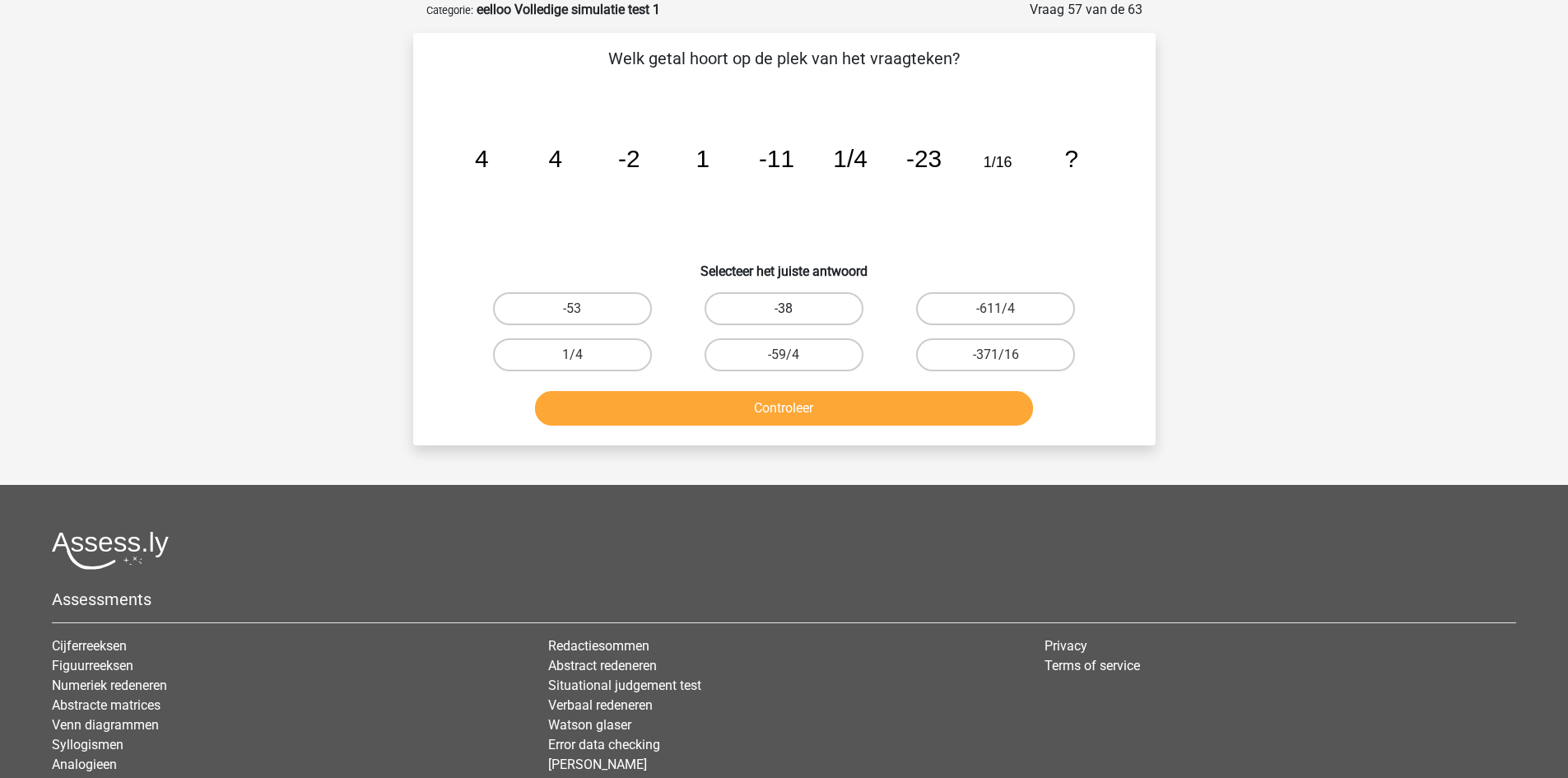
click at [767, 309] on label "-38" at bounding box center [784, 308] width 159 height 33
click at [783, 309] on input "-38" at bounding box center [788, 314] width 11 height 11
radio input "true"
click at [785, 412] on button "Controleer" at bounding box center [783, 408] width 498 height 35
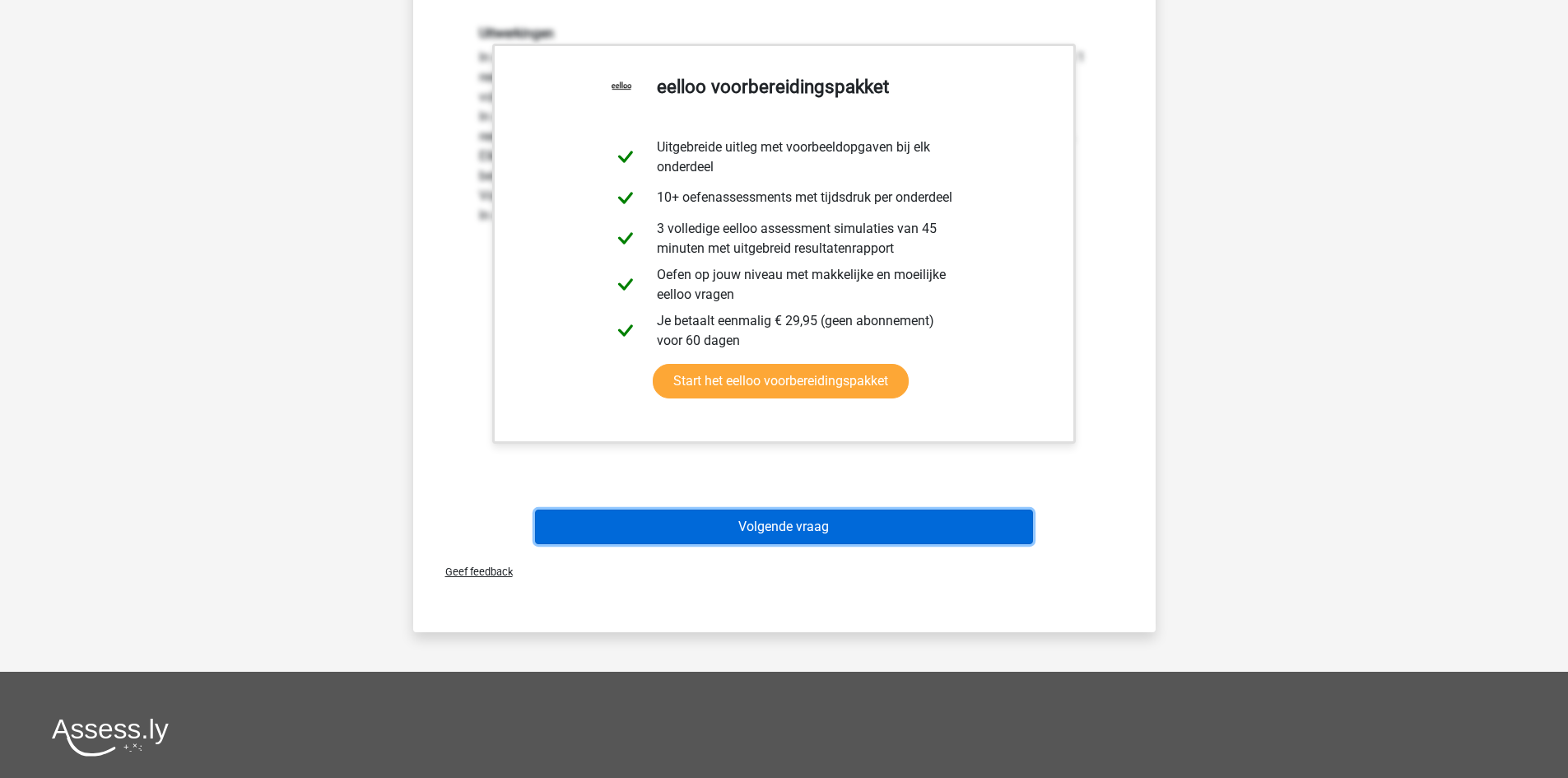
click at [784, 526] on button "Volgende vraag" at bounding box center [783, 526] width 498 height 35
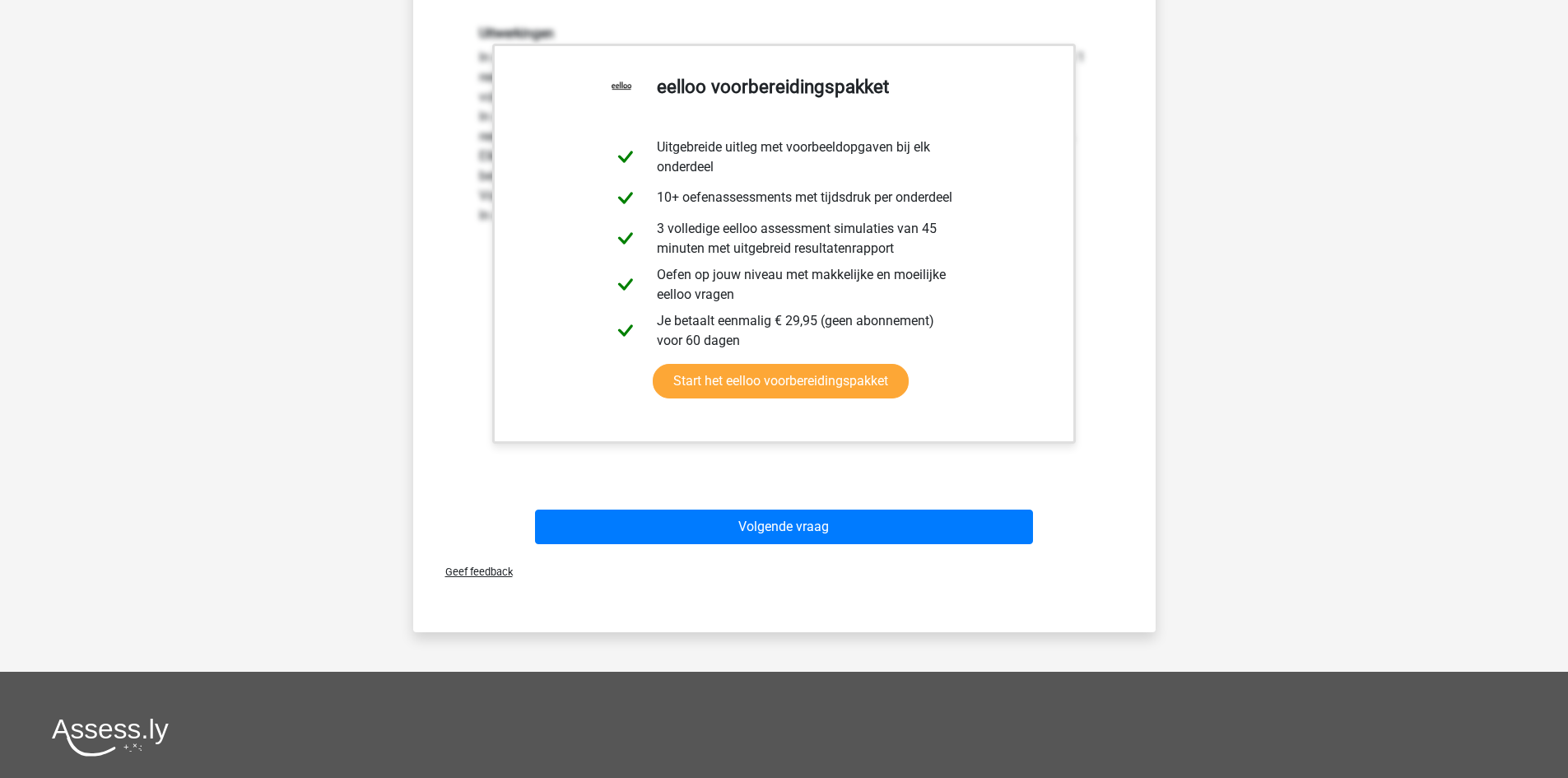
scroll to position [57, 0]
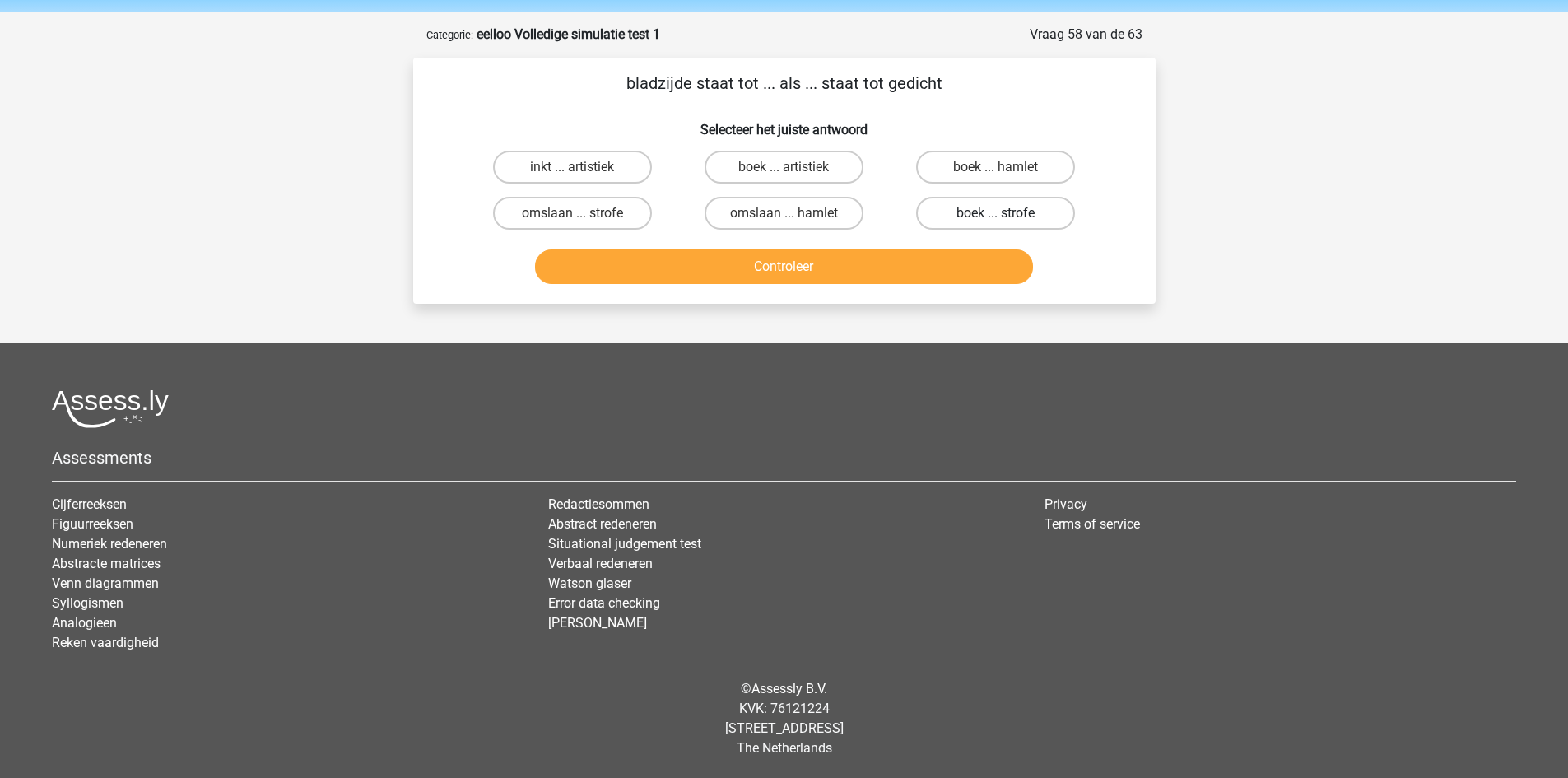
click at [993, 205] on label "boek ... strofe" at bounding box center [995, 213] width 159 height 33
click at [996, 213] on input "boek ... strofe" at bounding box center [1001, 218] width 11 height 11
radio input "true"
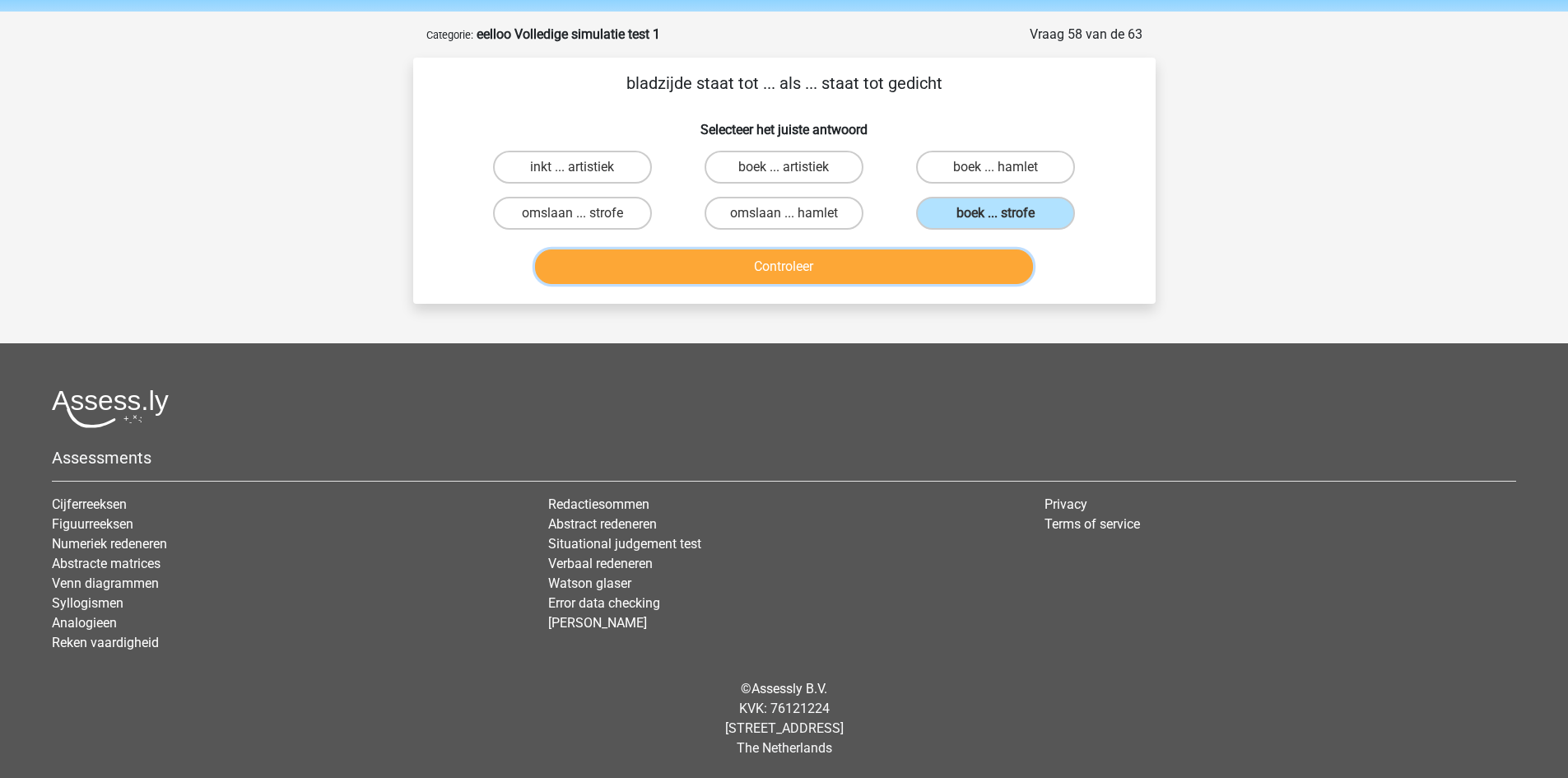
click at [887, 274] on button "Controleer" at bounding box center [783, 266] width 498 height 35
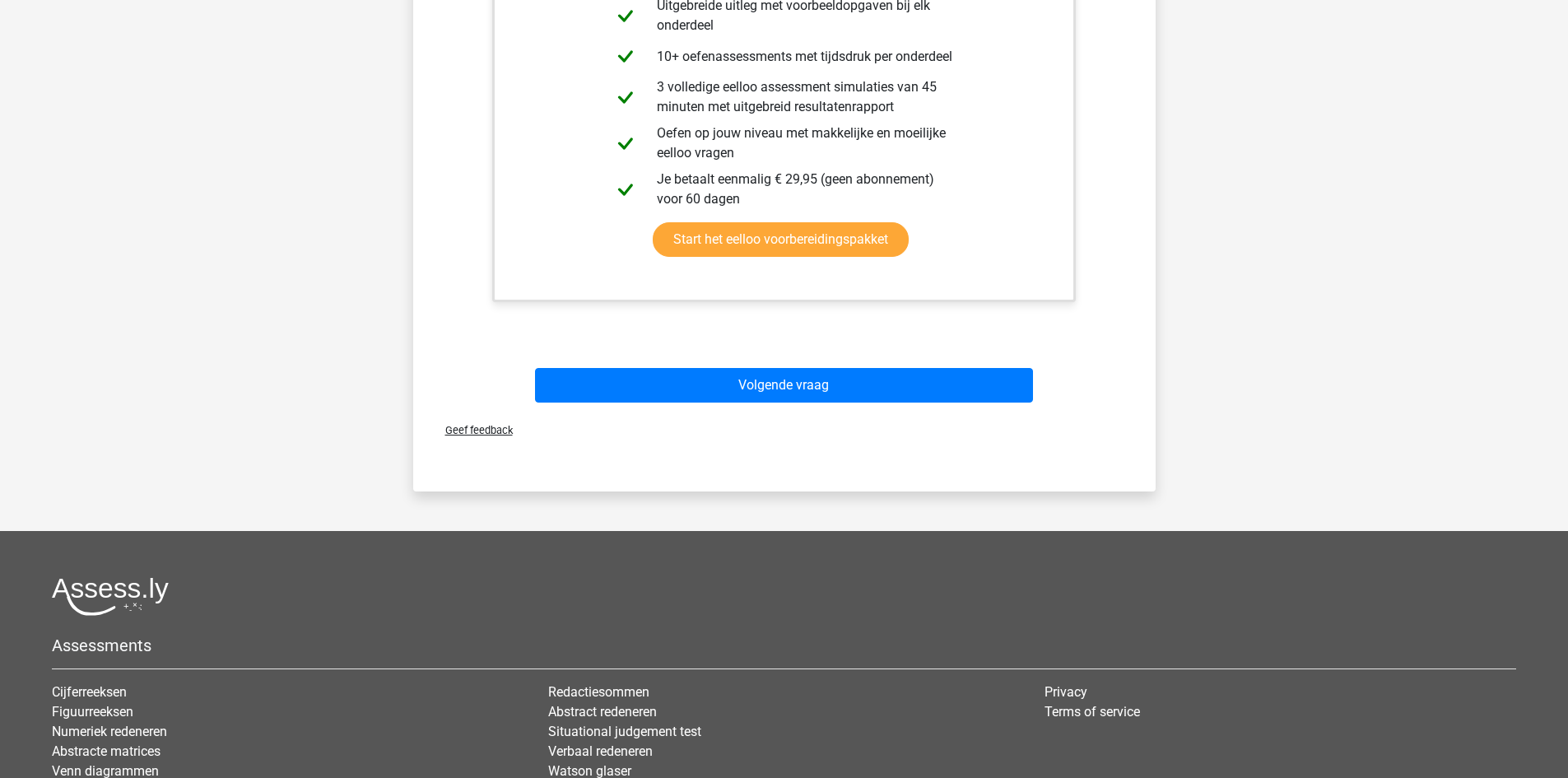
click at [842, 365] on div "Volgende vraag" at bounding box center [784, 381] width 690 height 55
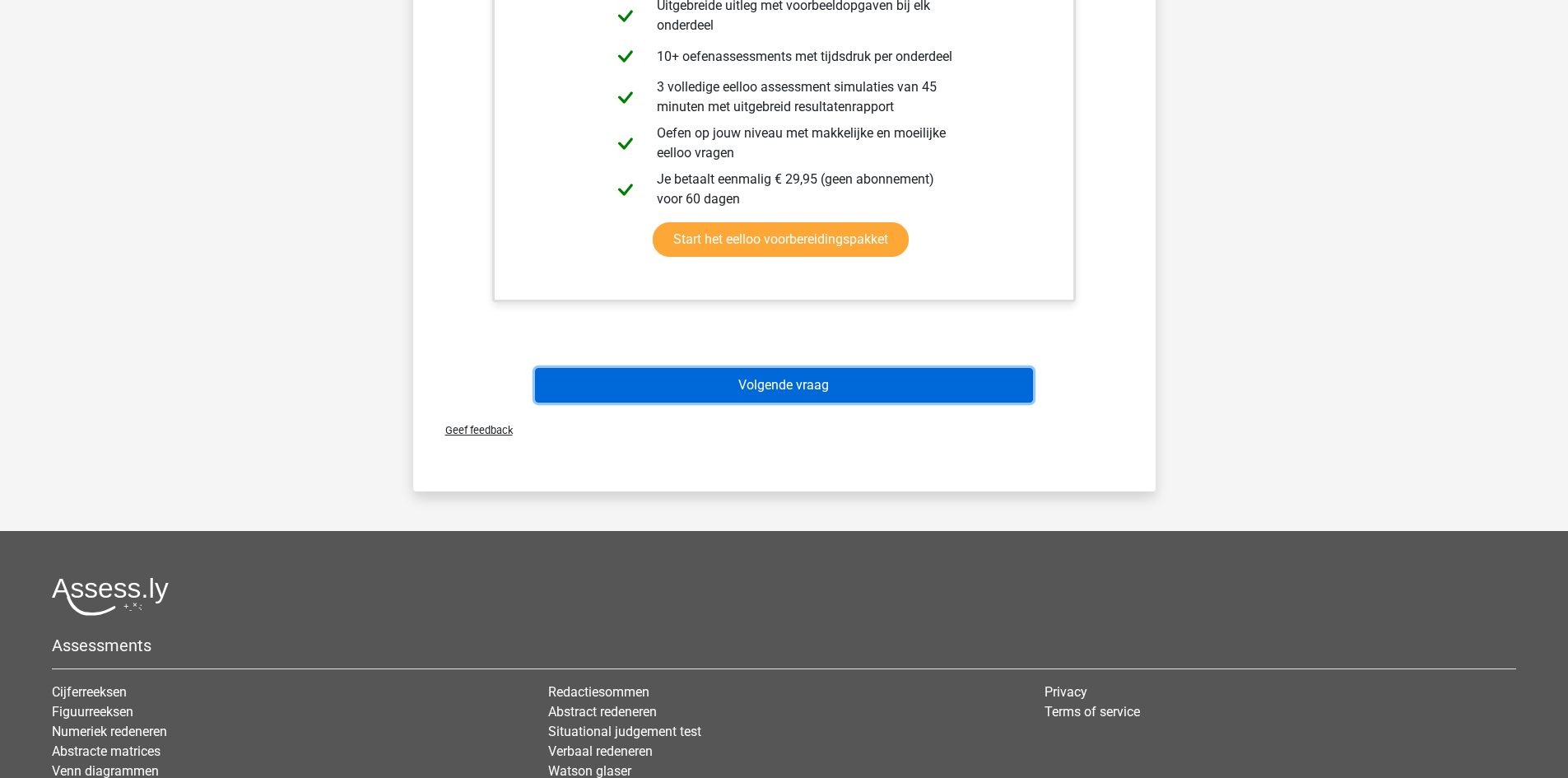
click at [840, 392] on button "Volgende vraag" at bounding box center [783, 385] width 498 height 35
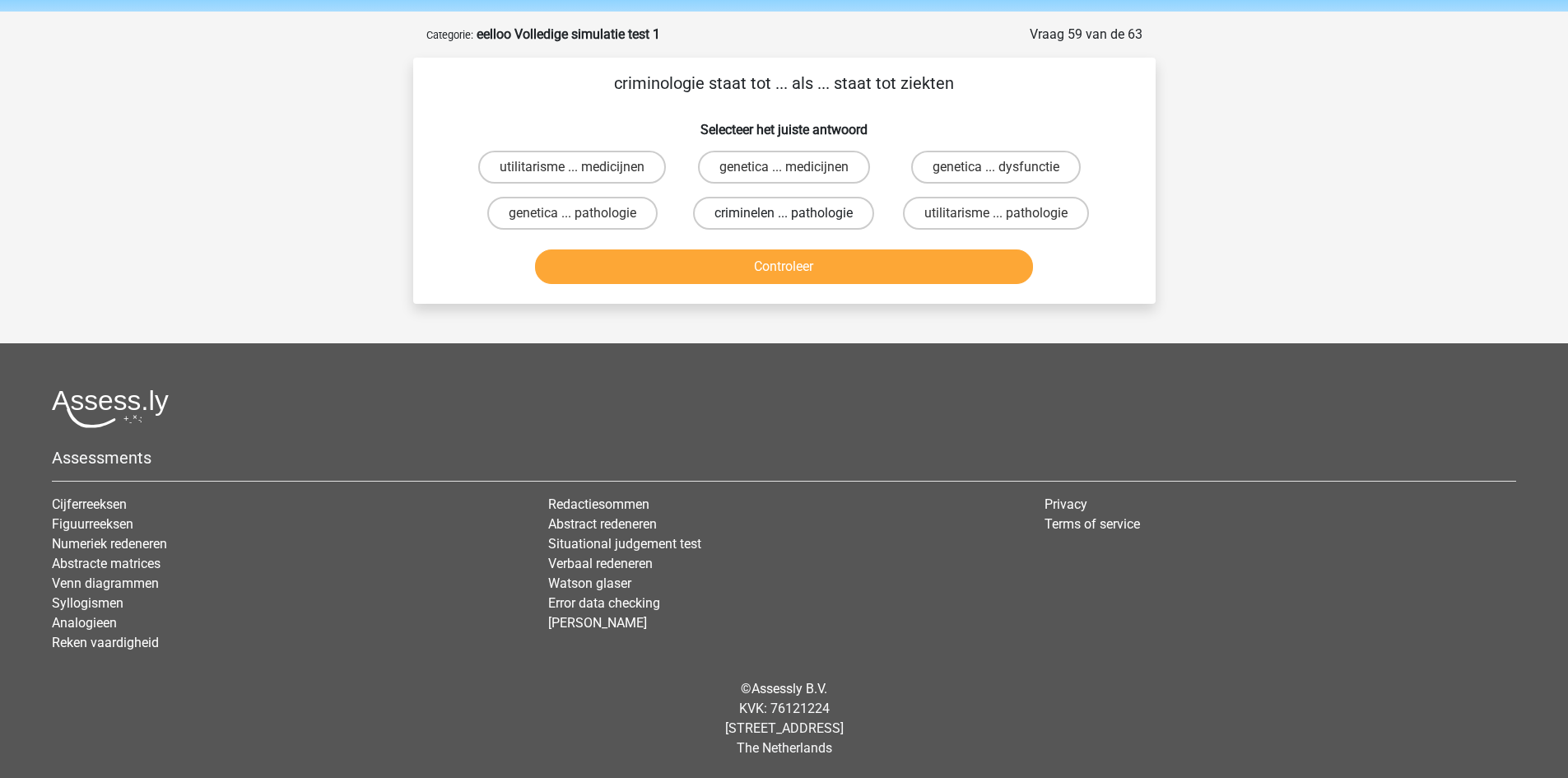
click at [748, 202] on label "criminelen ... pathologie" at bounding box center [783, 213] width 181 height 33
click at [783, 213] on input "criminelen ... pathologie" at bounding box center [788, 218] width 11 height 11
radio input "true"
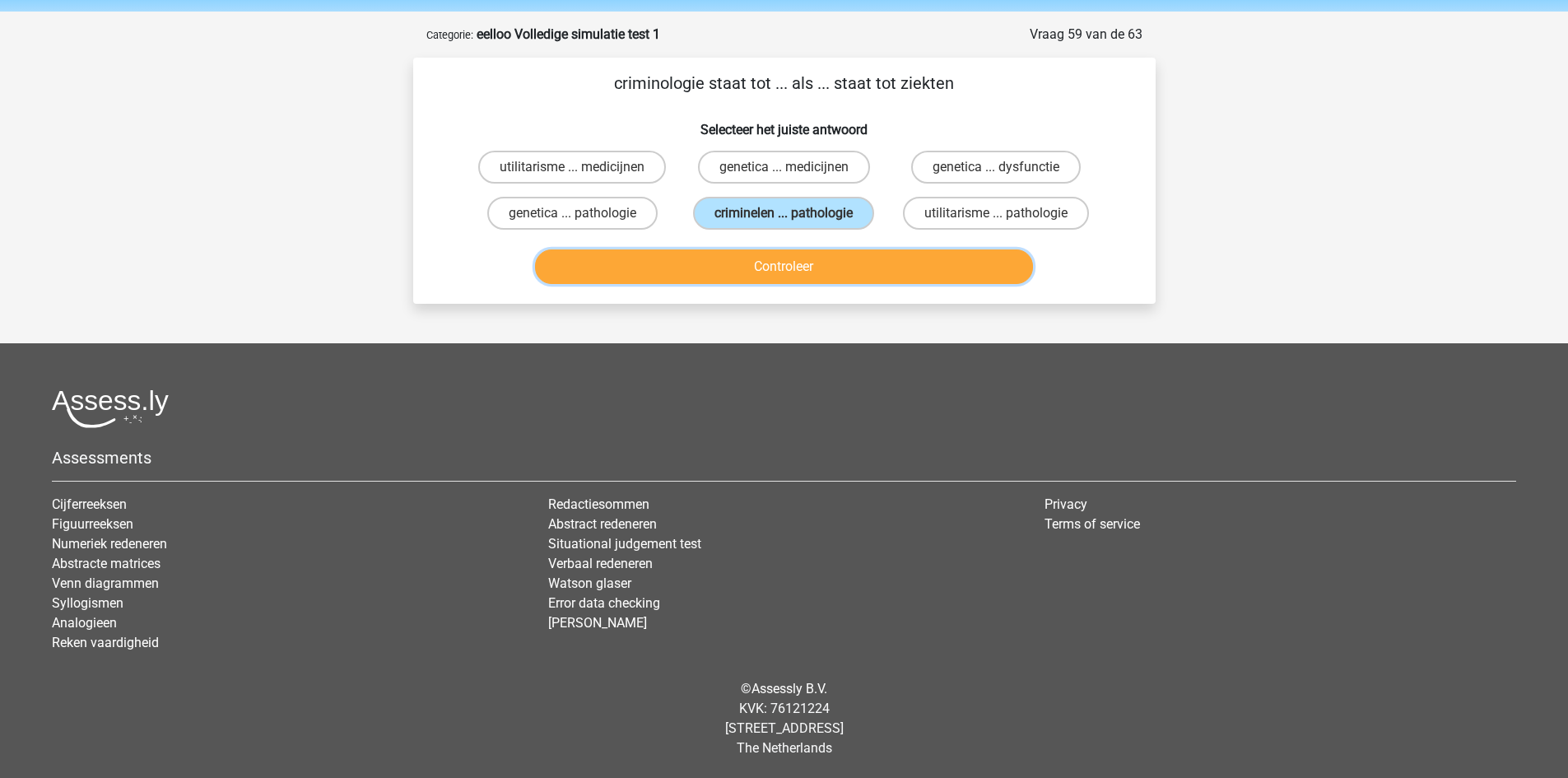
click at [803, 264] on button "Controleer" at bounding box center [783, 266] width 498 height 35
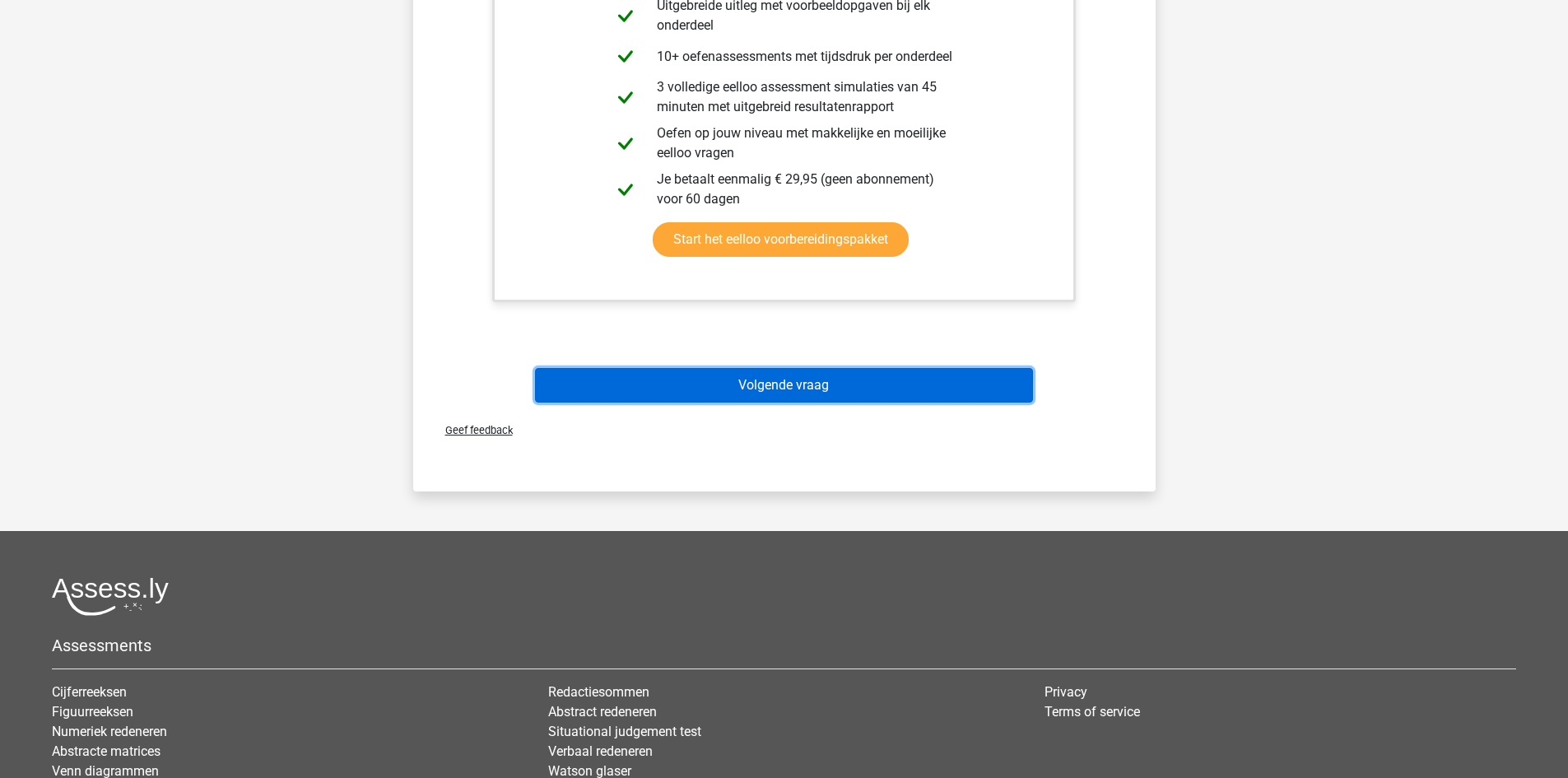
click at [824, 386] on button "Volgende vraag" at bounding box center [783, 385] width 498 height 35
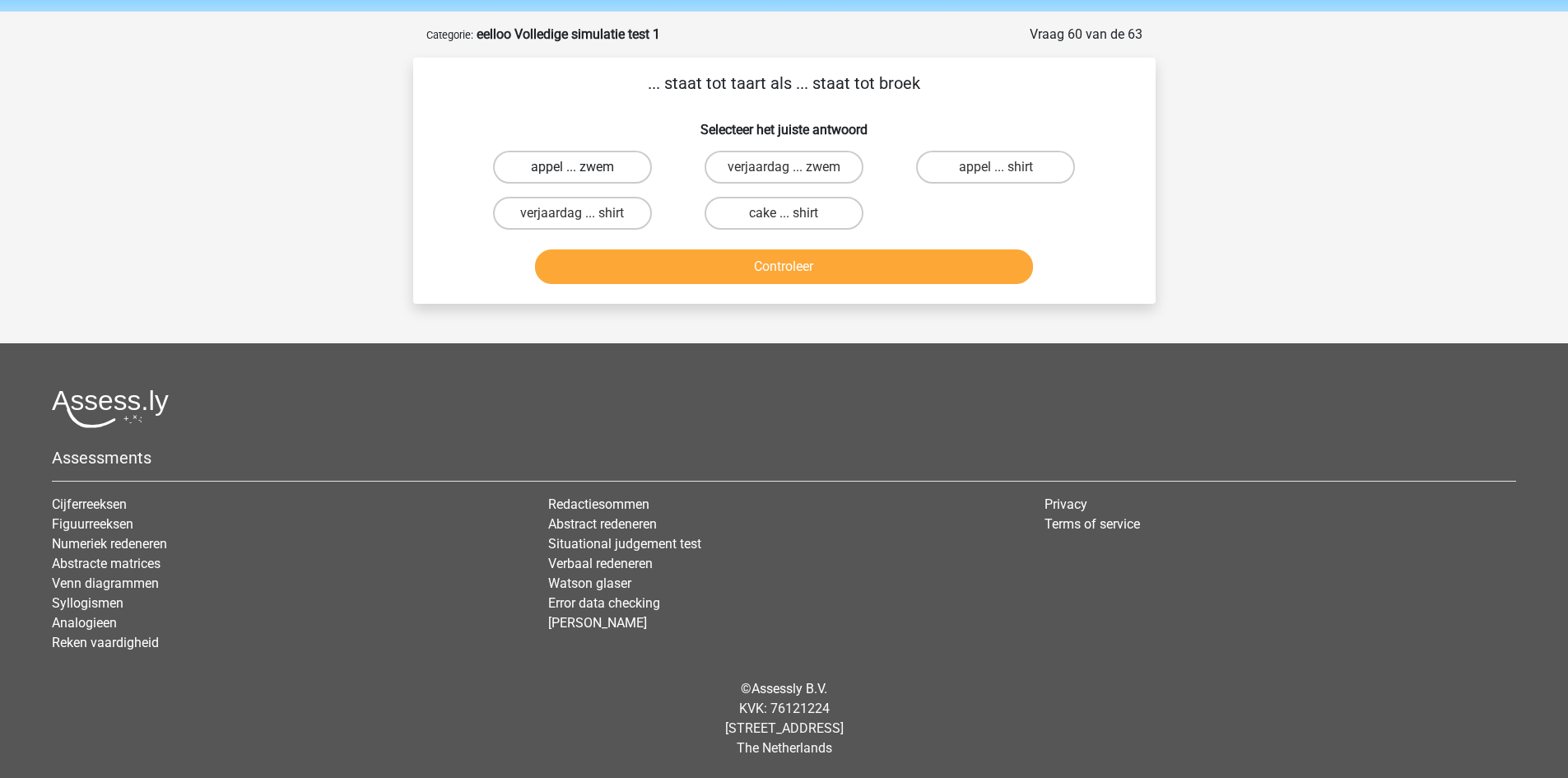
click at [589, 163] on label "appel ... zwem" at bounding box center [572, 167] width 159 height 33
click at [583, 167] on input "appel ... zwem" at bounding box center [577, 172] width 11 height 11
radio input "true"
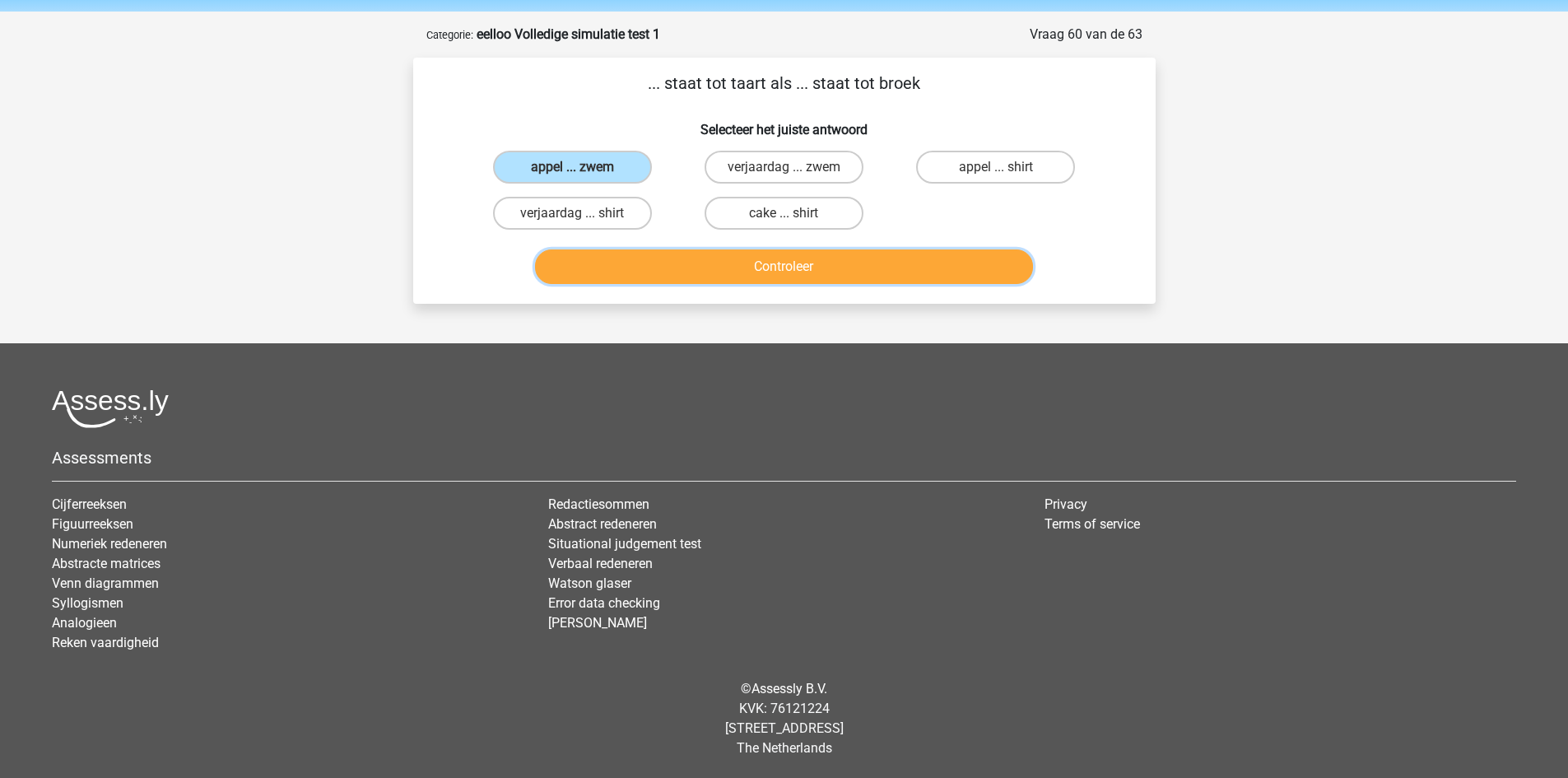
click at [635, 264] on button "Controleer" at bounding box center [783, 266] width 498 height 35
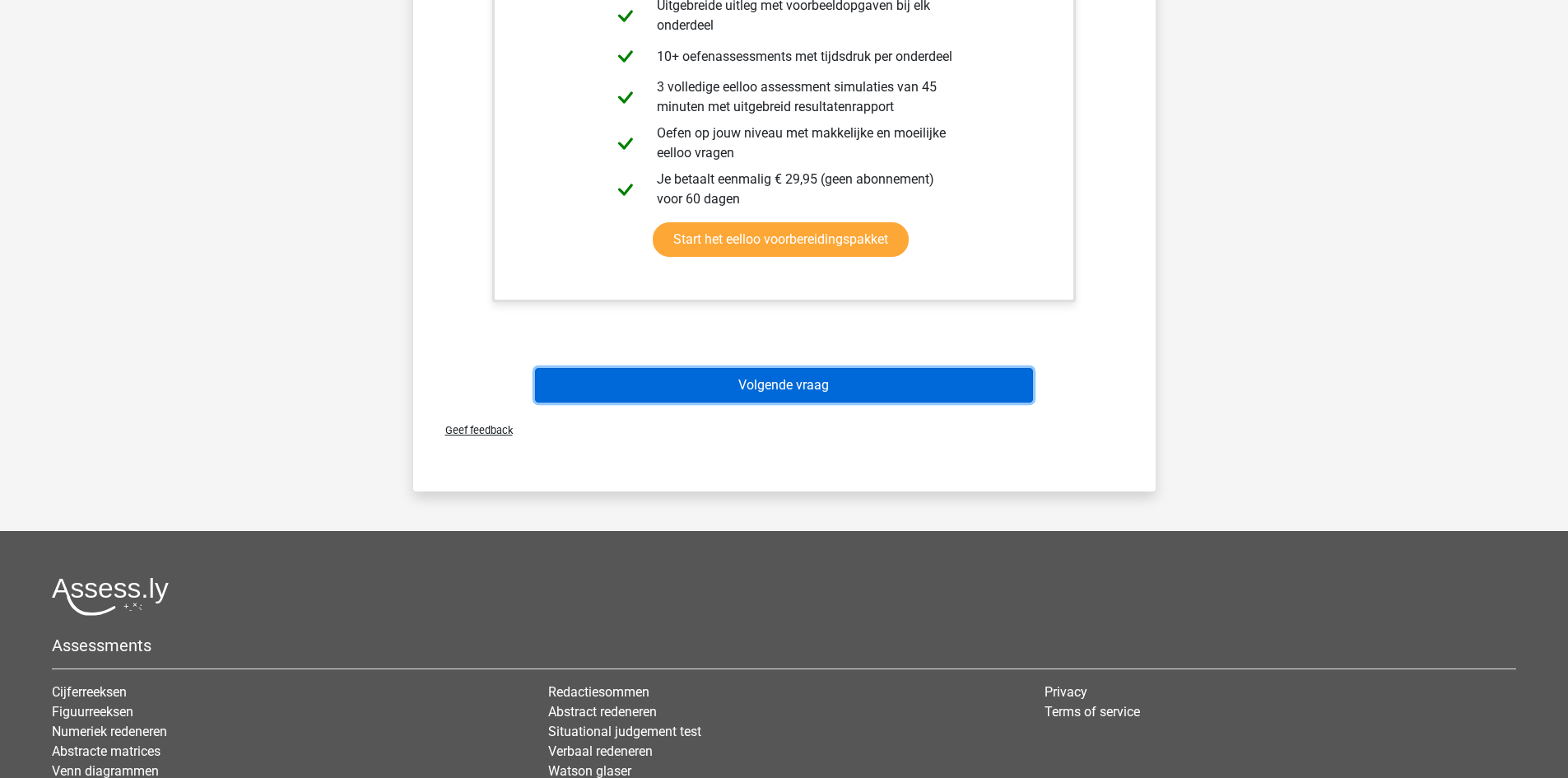
click at [752, 383] on button "Volgende vraag" at bounding box center [783, 385] width 498 height 35
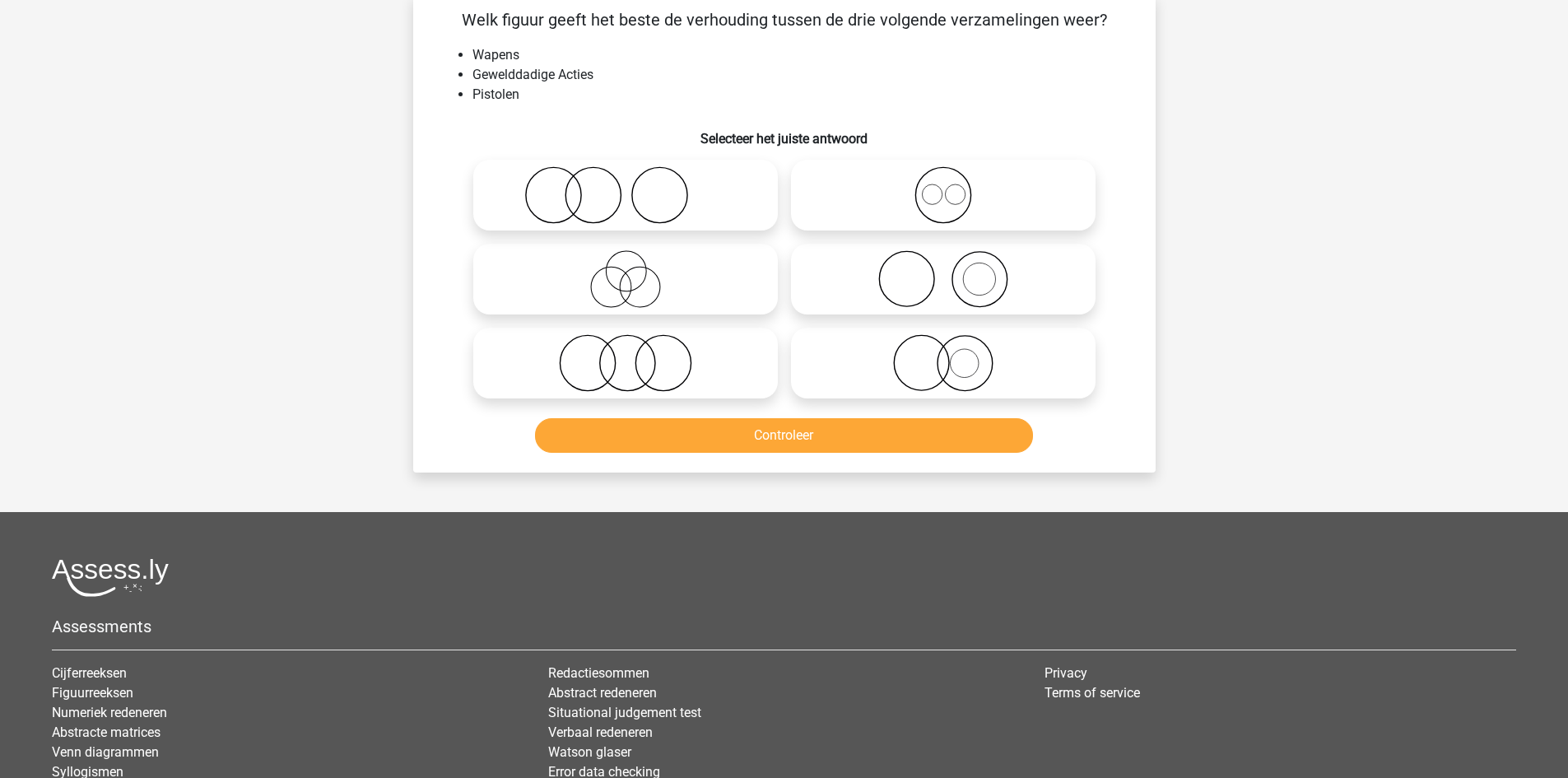
scroll to position [83, 0]
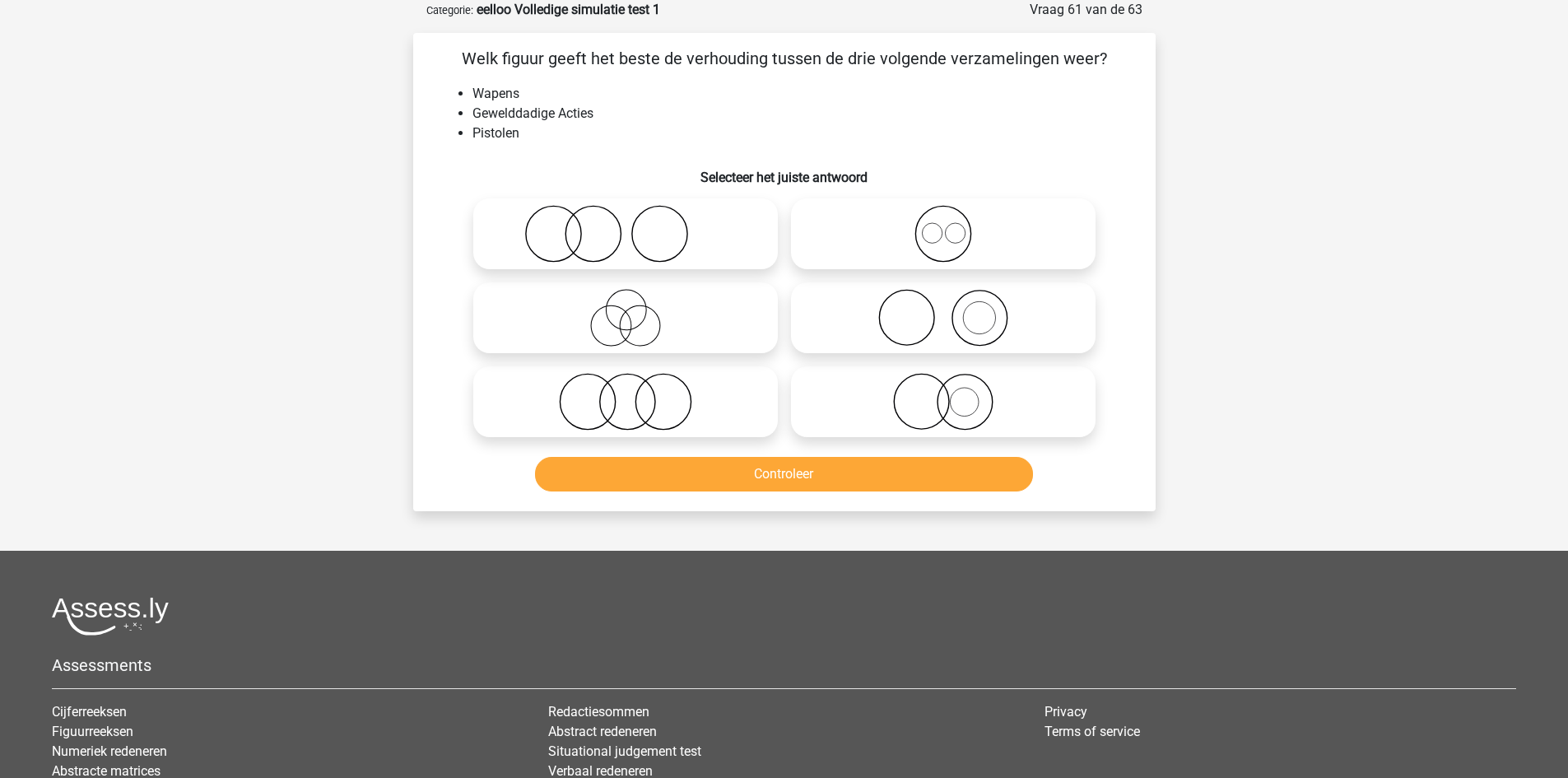
click at [602, 222] on icon at bounding box center [626, 233] width 291 height 57
click at [626, 222] on input "radio" at bounding box center [631, 220] width 11 height 11
radio input "true"
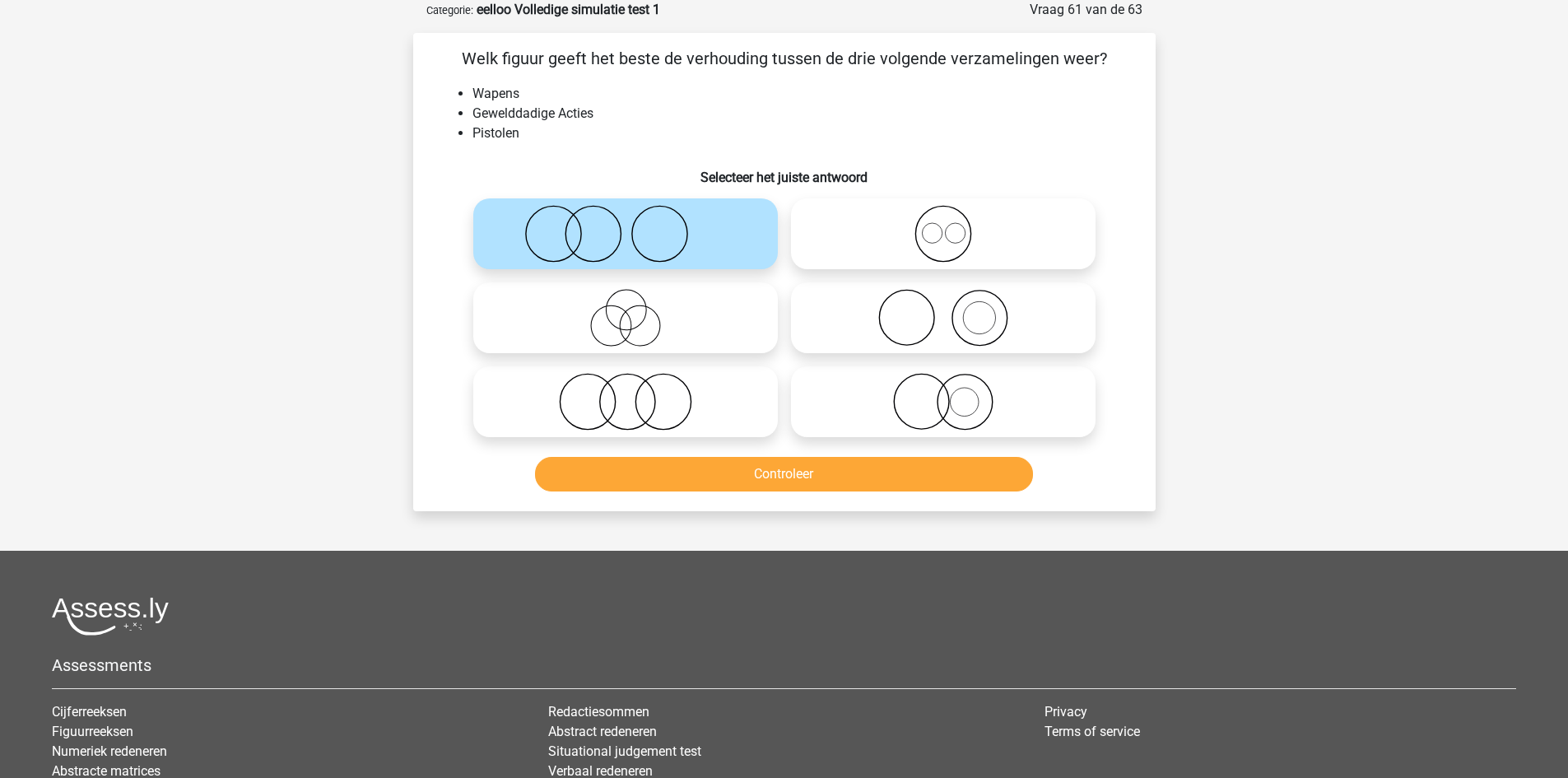
click at [978, 323] on icon at bounding box center [943, 317] width 291 height 57
click at [954, 309] on input "radio" at bounding box center [948, 304] width 11 height 11
radio input "true"
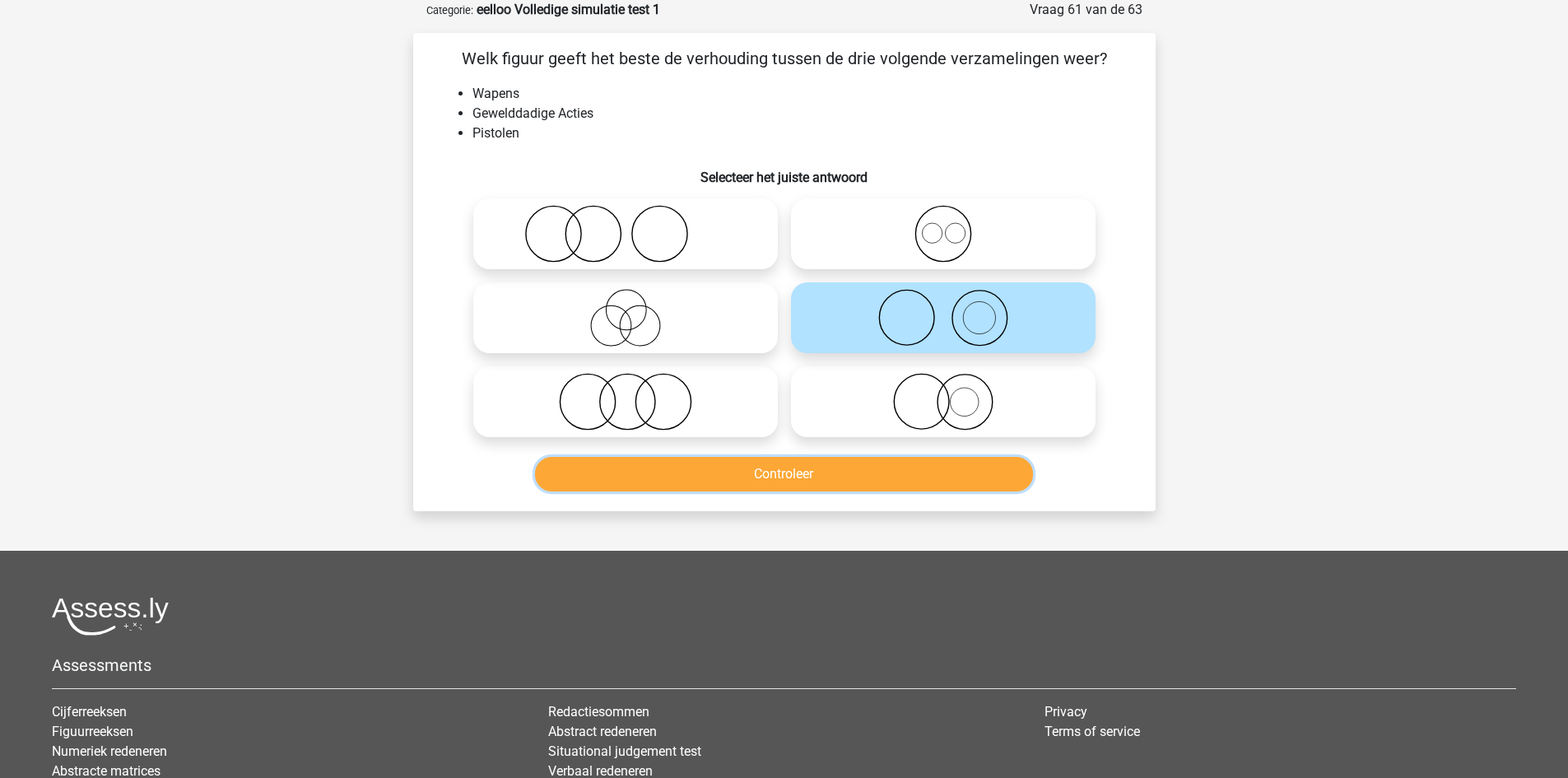
click at [905, 472] on button "Controleer" at bounding box center [783, 473] width 498 height 35
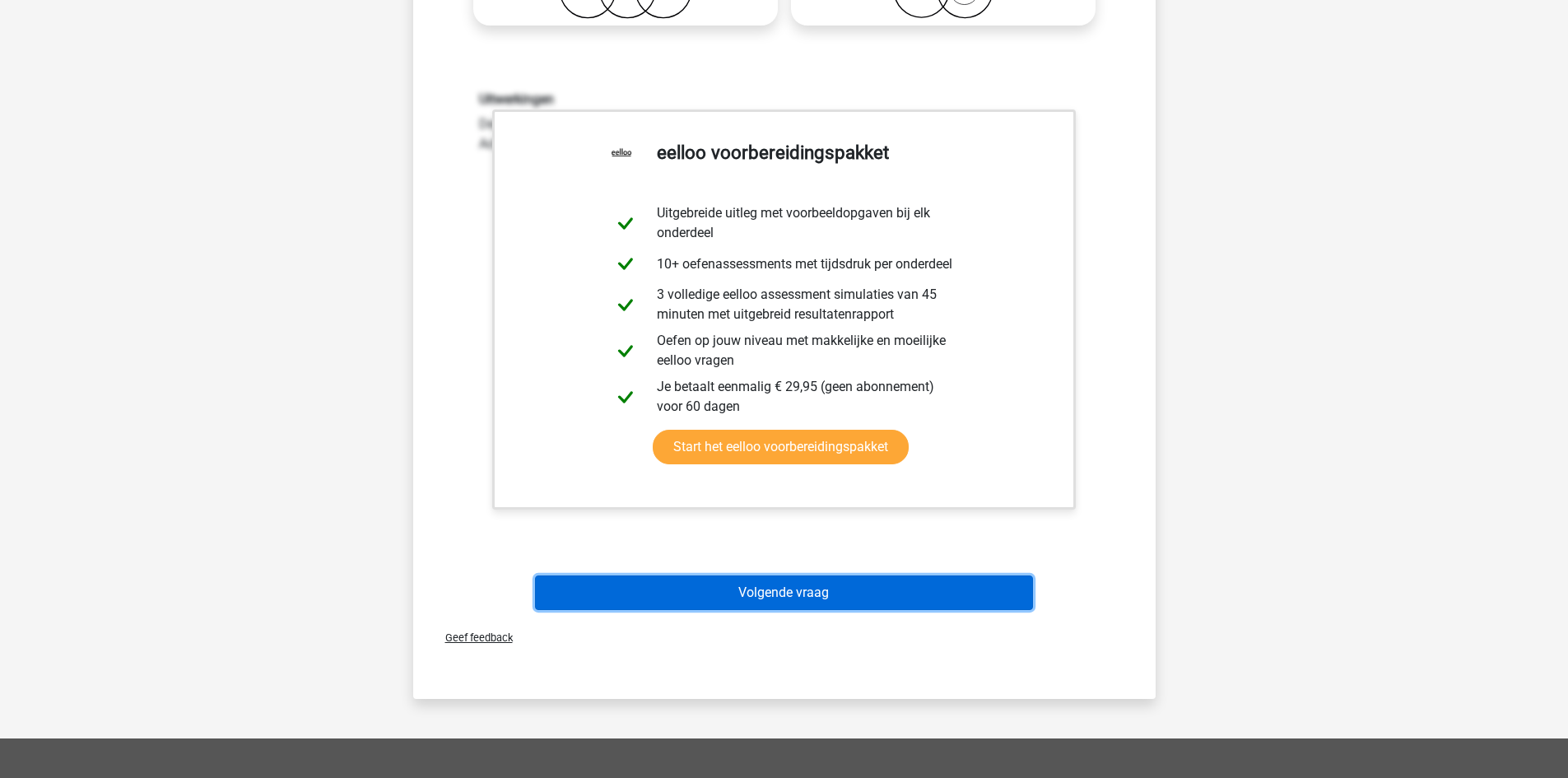
click at [847, 587] on button "Volgende vraag" at bounding box center [783, 592] width 498 height 35
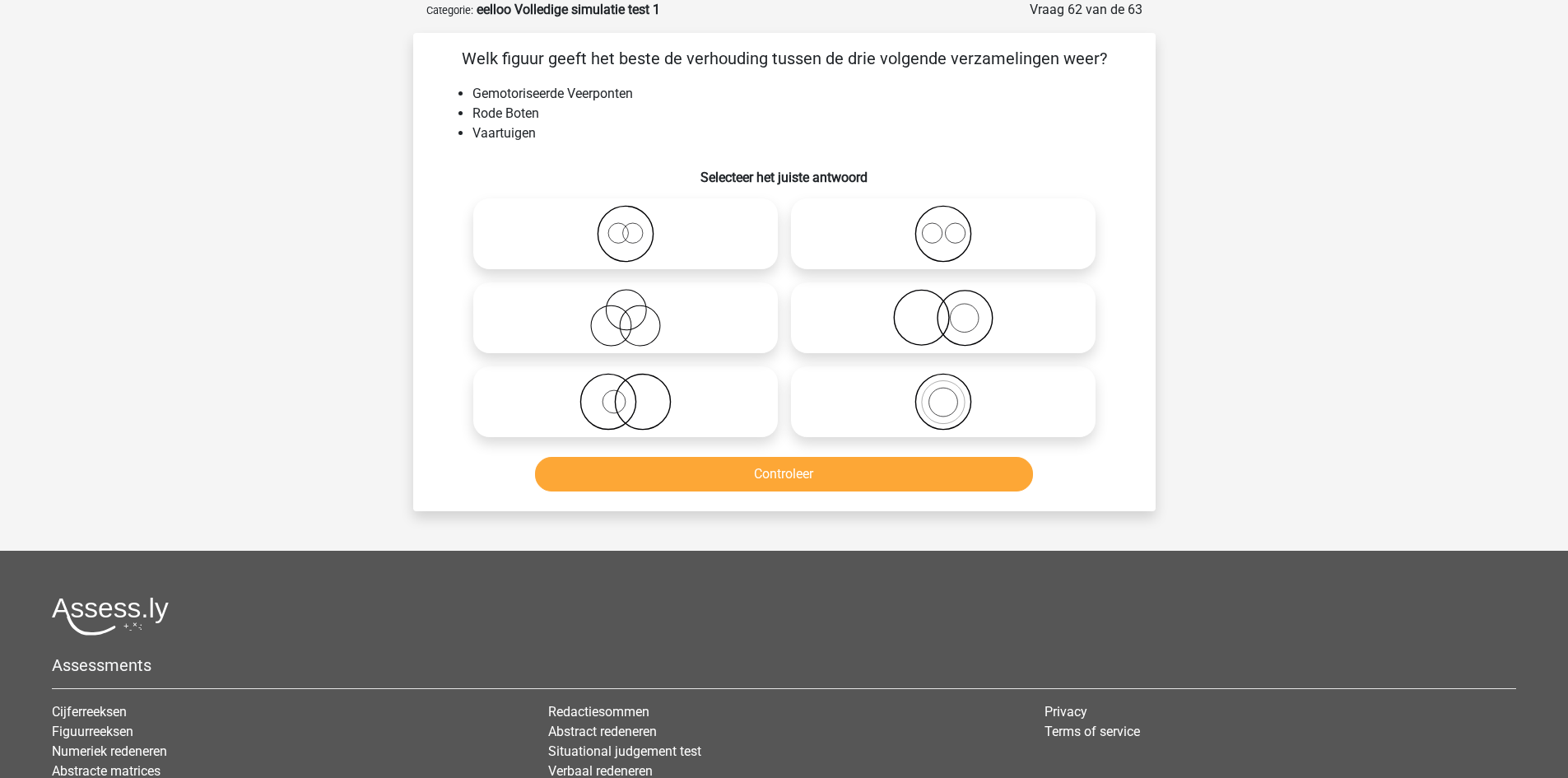
click at [931, 256] on icon at bounding box center [943, 233] width 291 height 57
click at [943, 226] on input "radio" at bounding box center [948, 220] width 11 height 11
radio input "true"
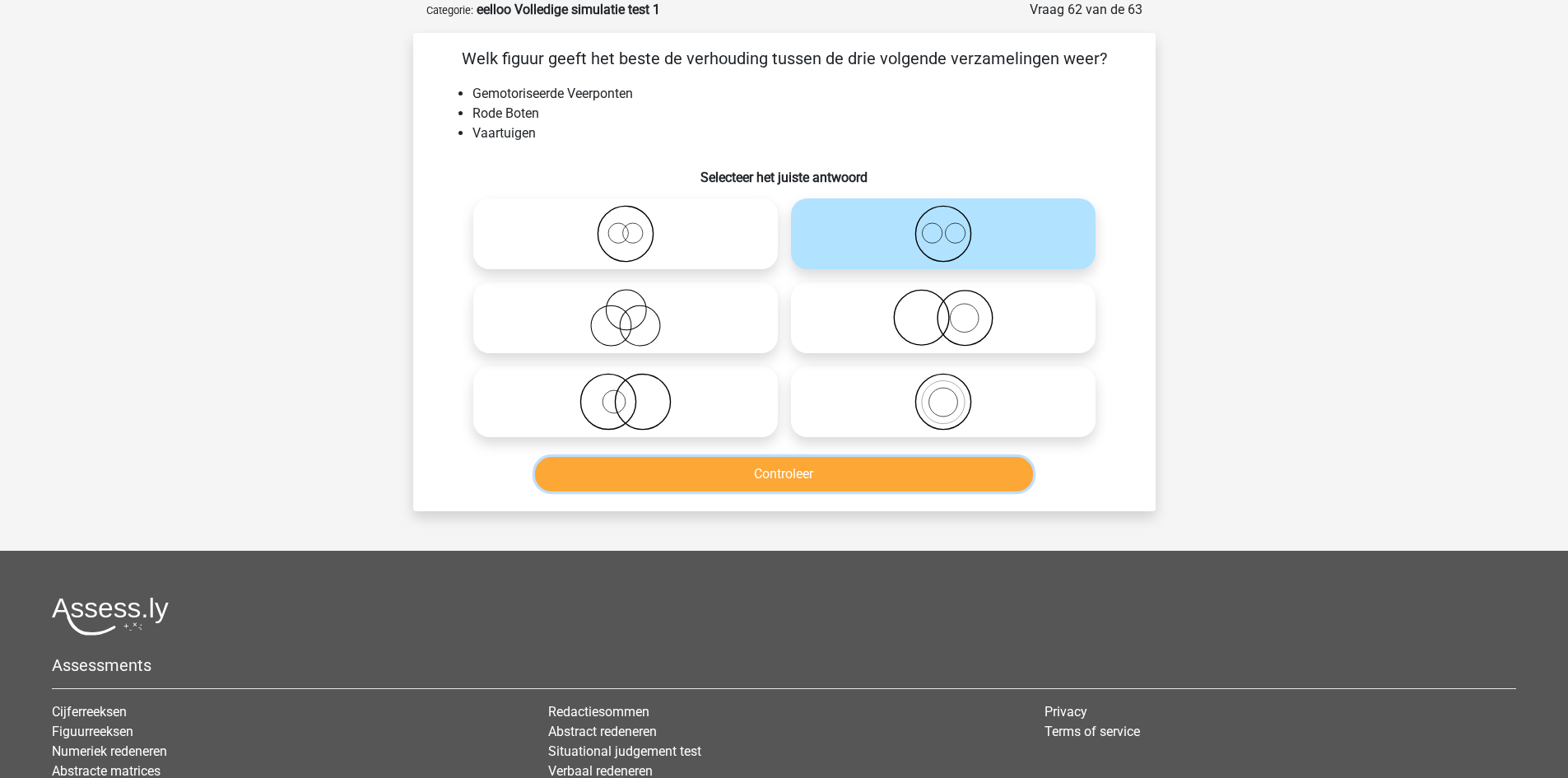
click at [885, 476] on button "Controleer" at bounding box center [783, 473] width 498 height 35
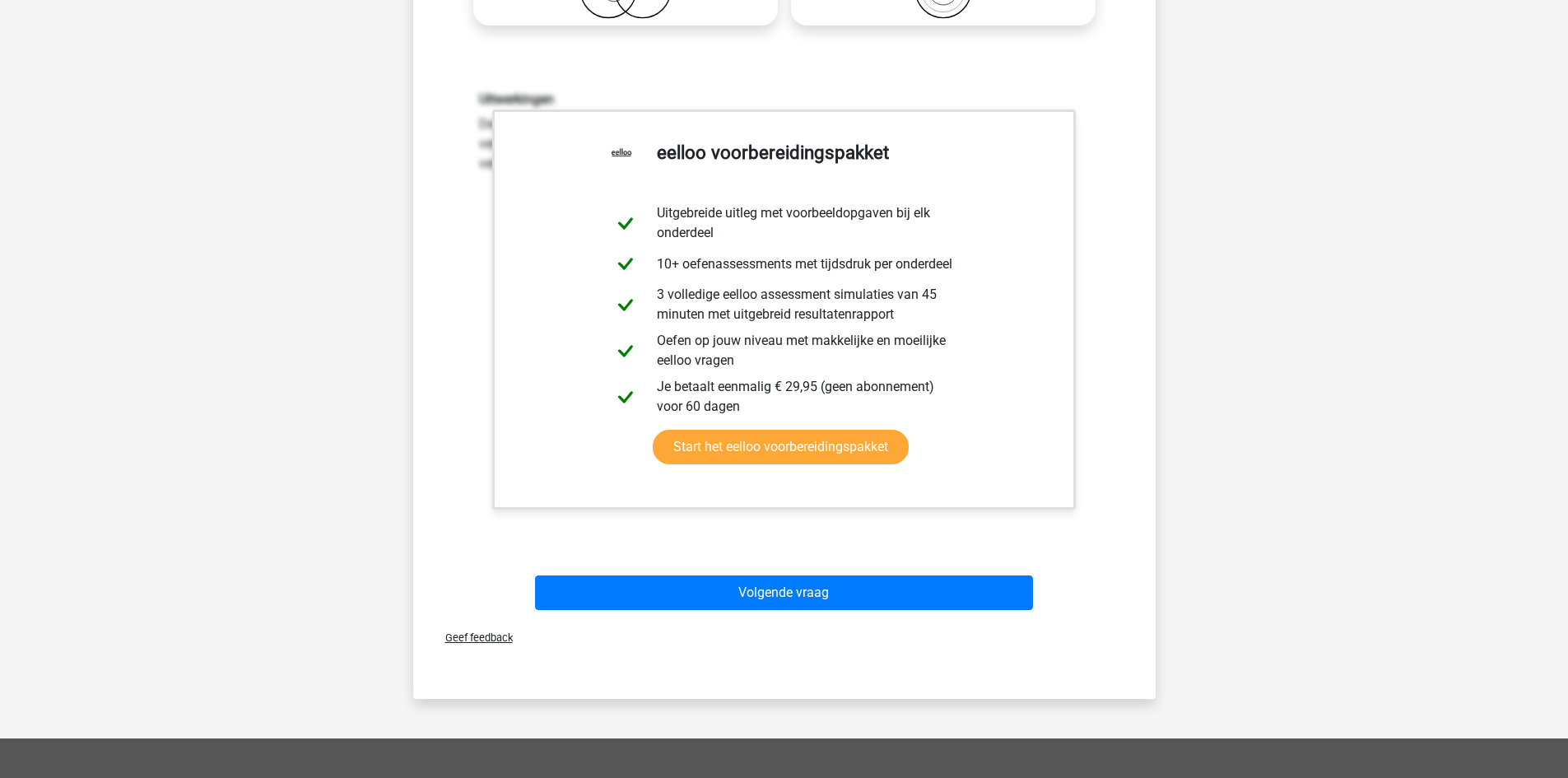
click at [861, 563] on div "Volgende vraag" at bounding box center [784, 589] width 690 height 55
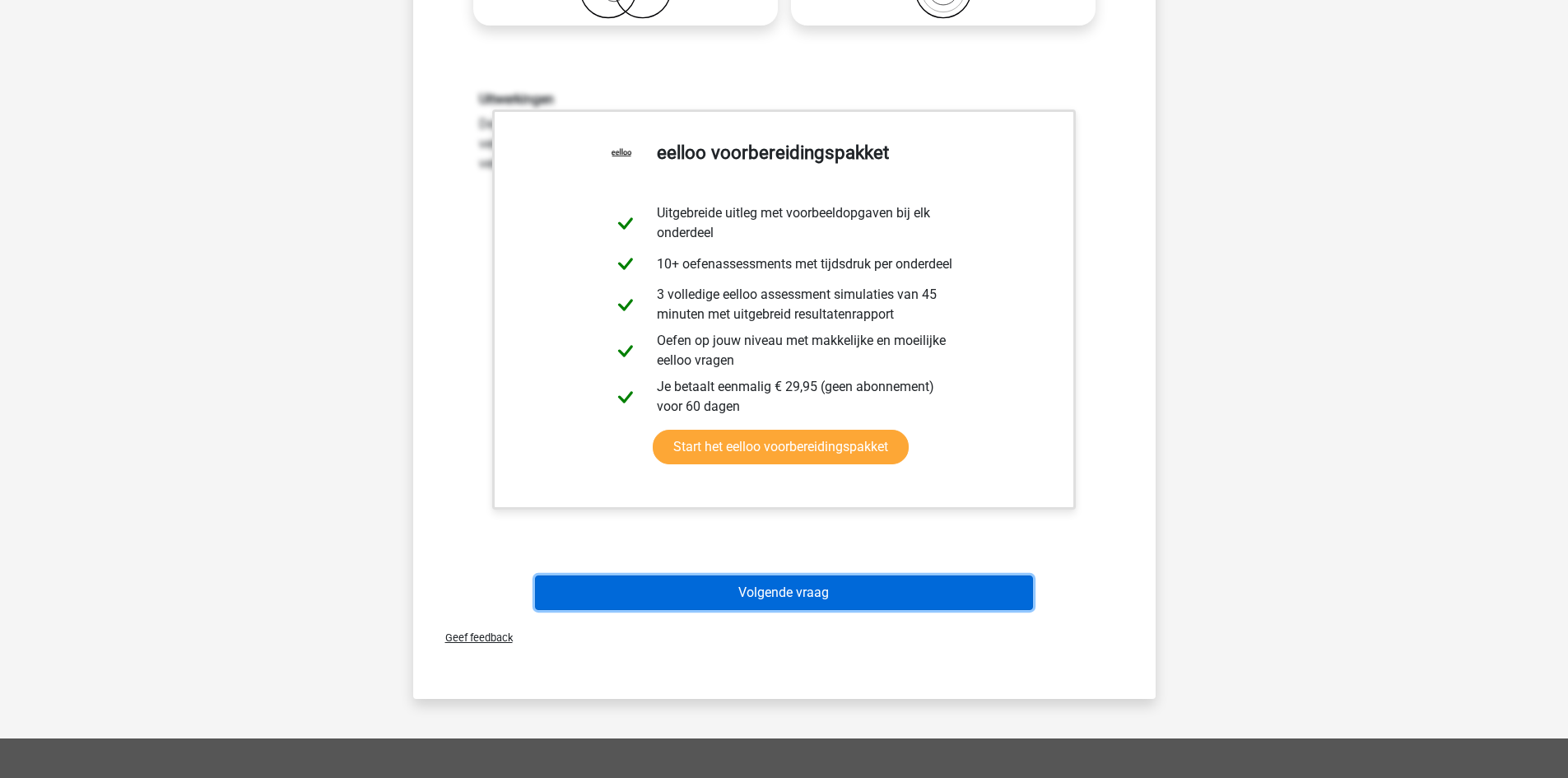
click at [855, 588] on button "Volgende vraag" at bounding box center [783, 592] width 498 height 35
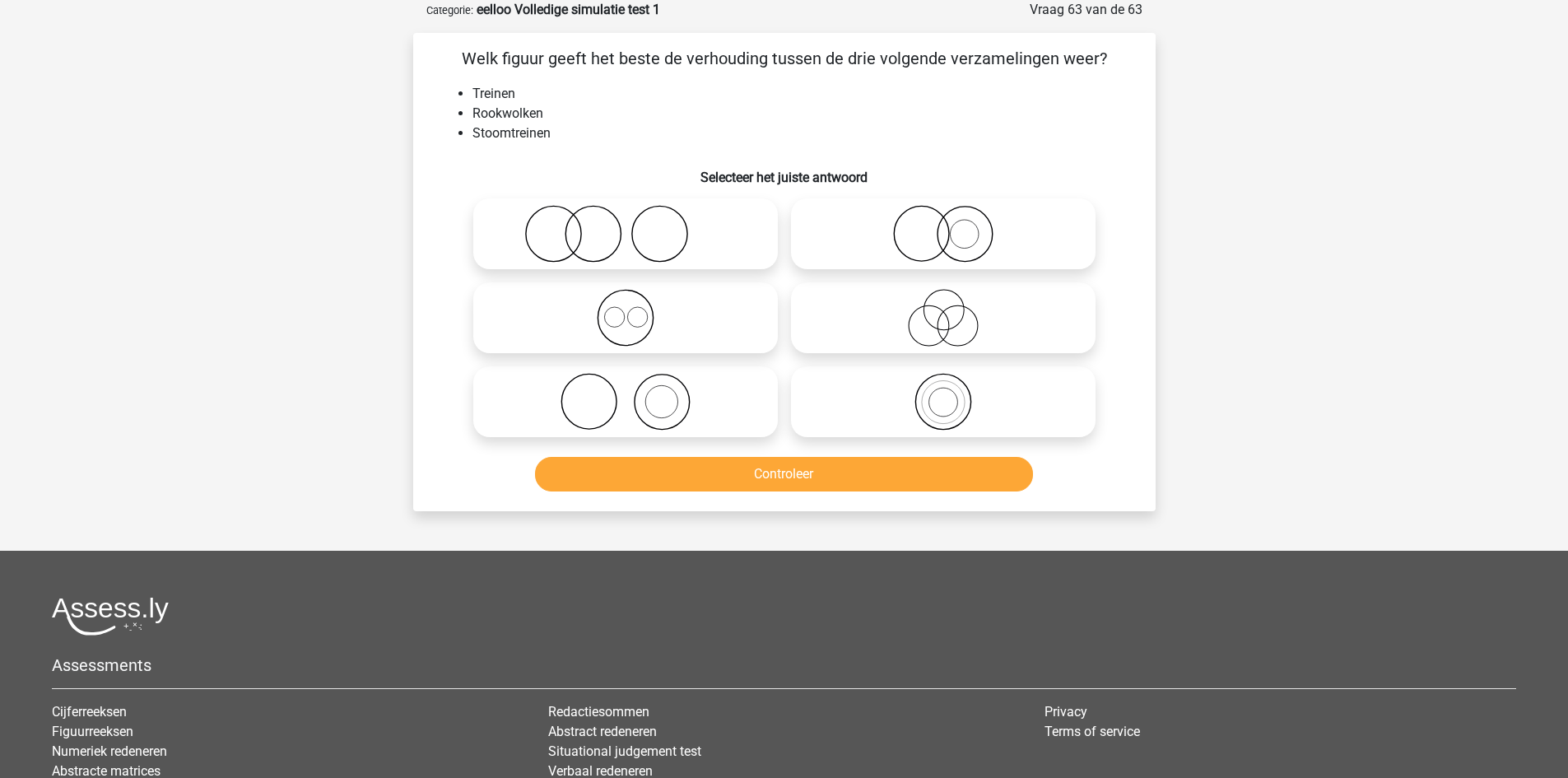
click at [647, 217] on icon at bounding box center [626, 233] width 291 height 57
click at [637, 217] on input "radio" at bounding box center [631, 220] width 11 height 11
radio input "true"
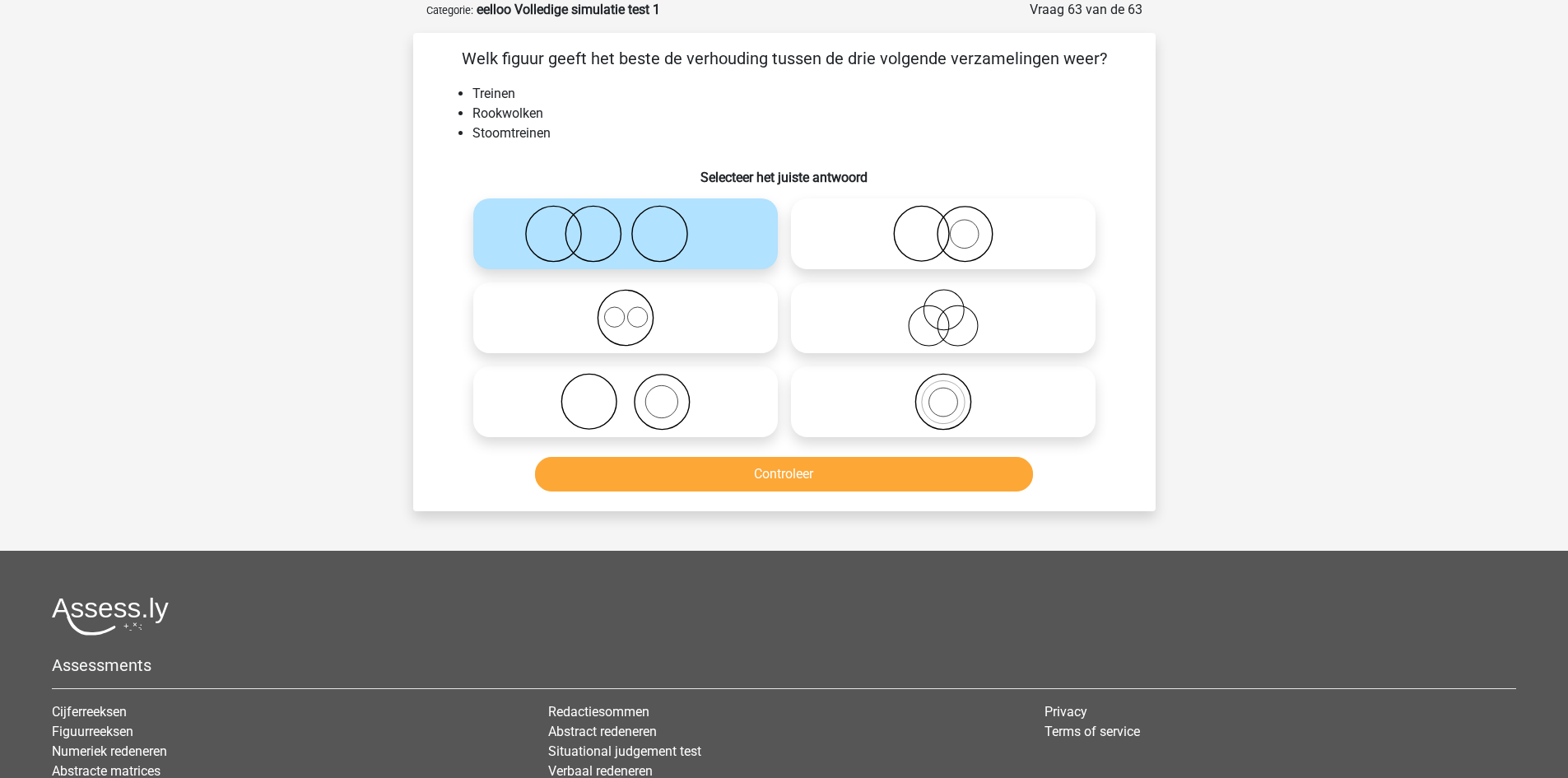
click at [940, 239] on icon at bounding box center [943, 233] width 291 height 57
click at [943, 226] on input "radio" at bounding box center [948, 220] width 11 height 11
radio input "true"
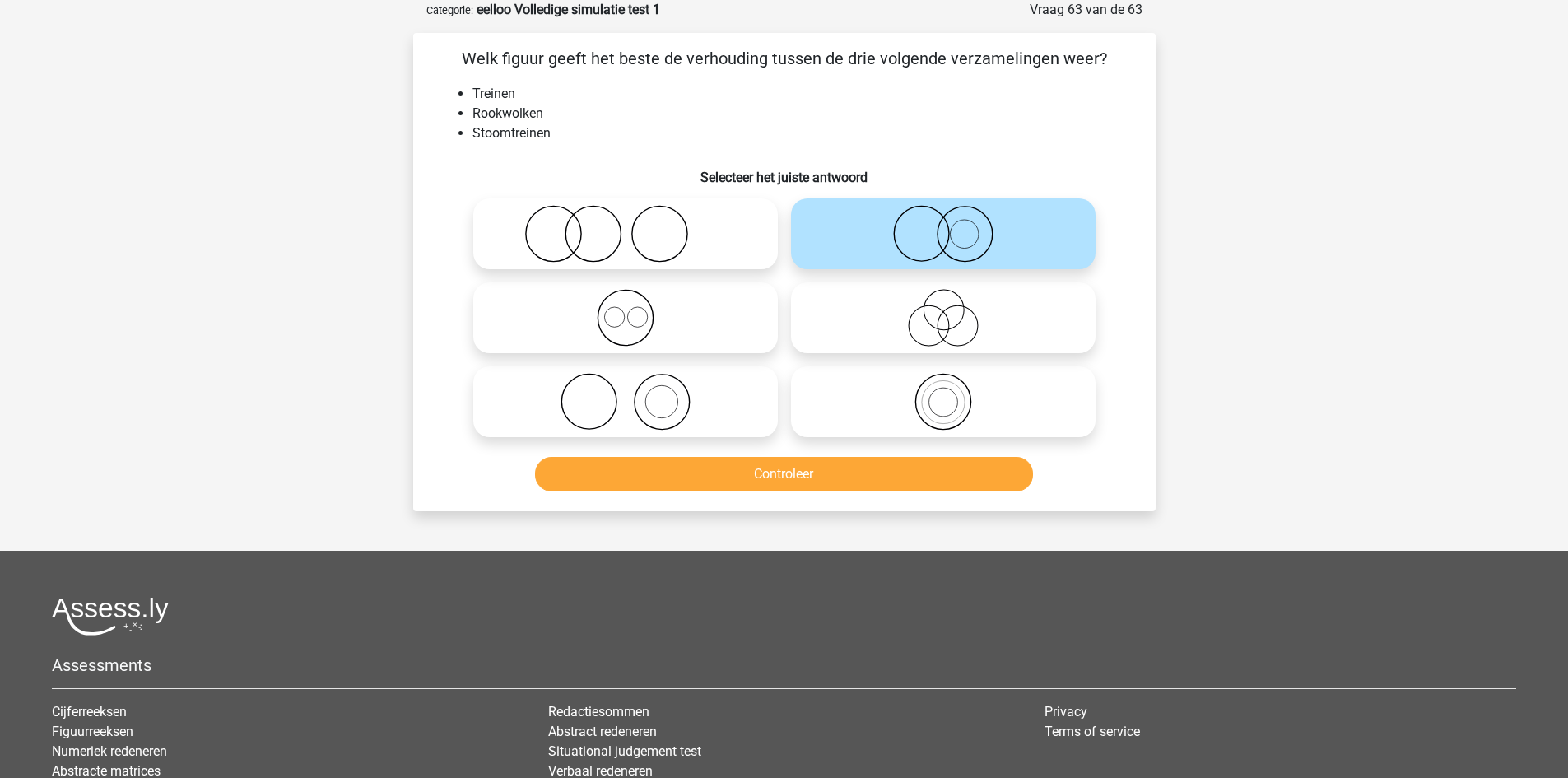
click at [677, 391] on icon at bounding box center [626, 402] width 291 height 57
click at [637, 391] on input "radio" at bounding box center [631, 387] width 11 height 11
radio input "true"
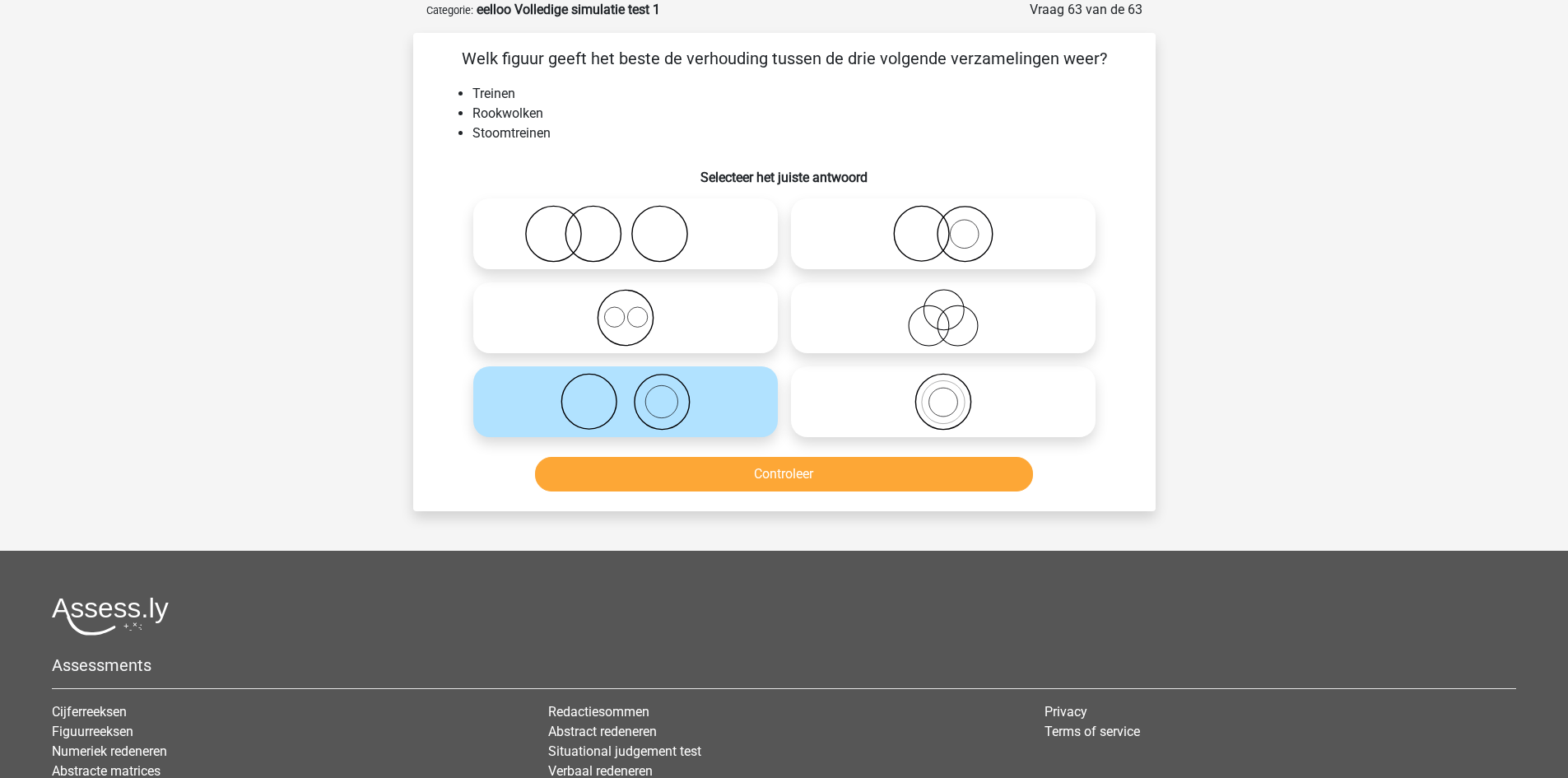
click at [712, 496] on div "Controleer" at bounding box center [784, 477] width 636 height 41
click at [717, 480] on button "Controleer" at bounding box center [783, 473] width 498 height 35
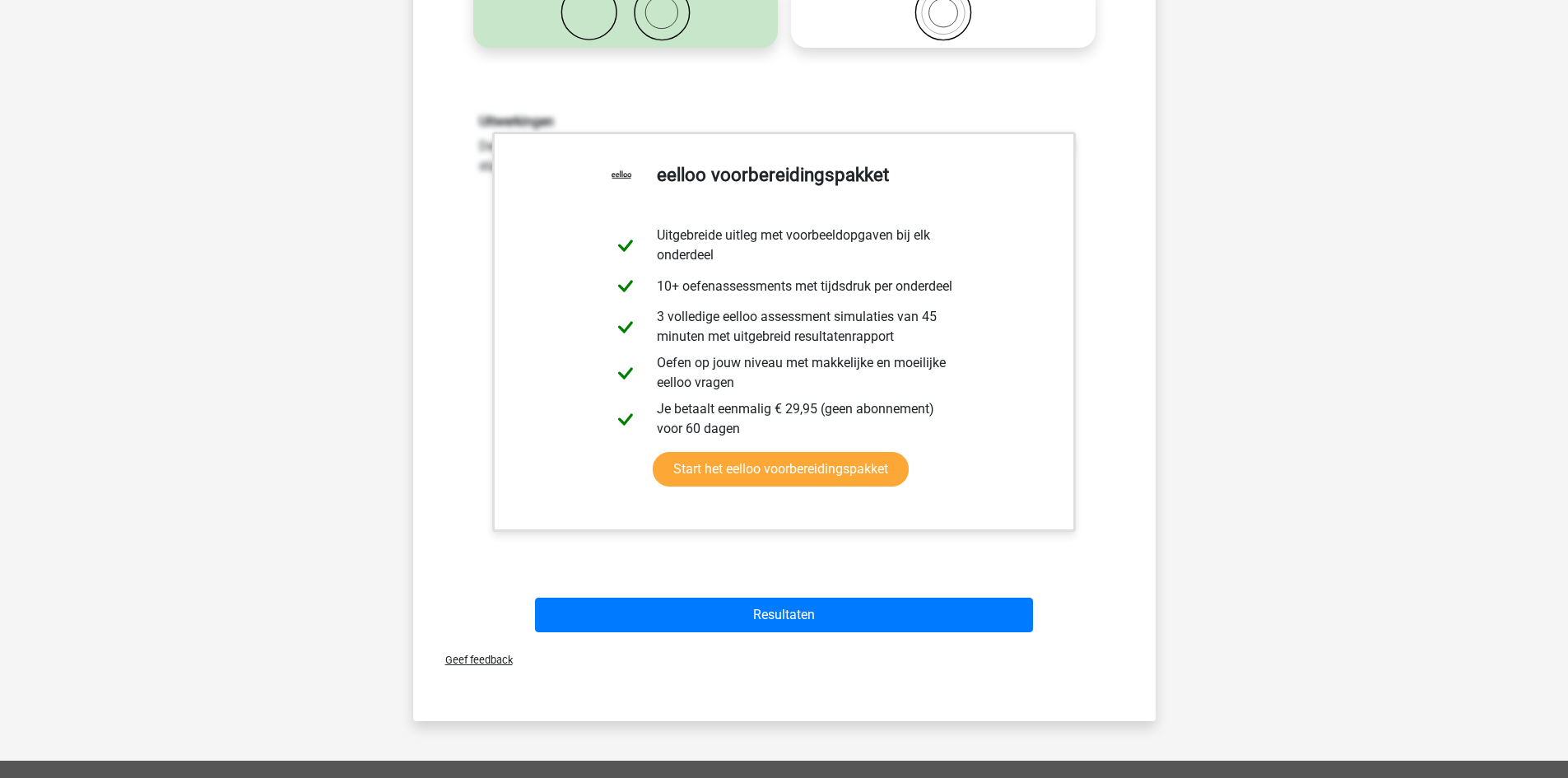
scroll to position [493, 0]
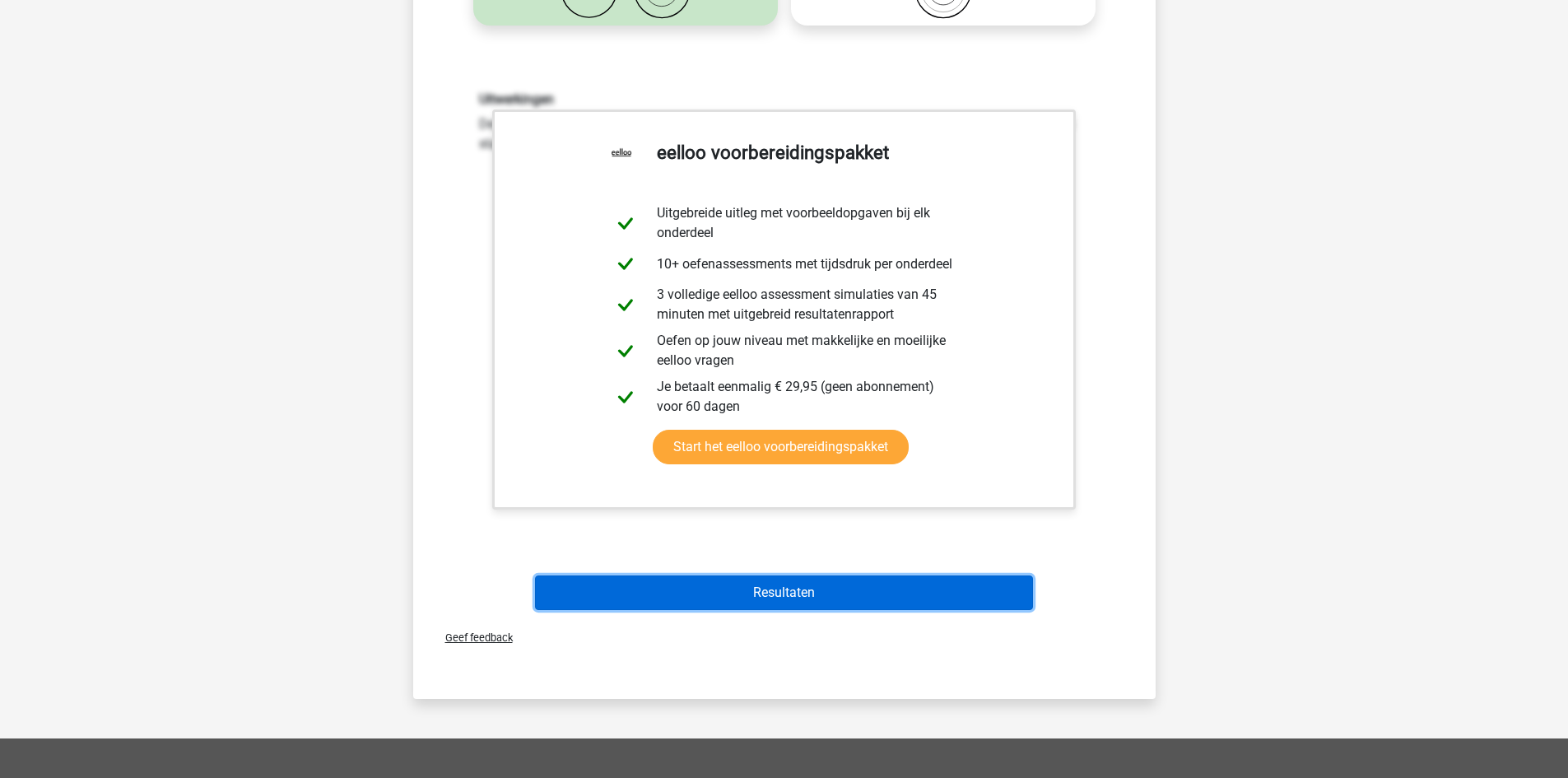
click at [768, 580] on button "Resultaten" at bounding box center [783, 592] width 498 height 35
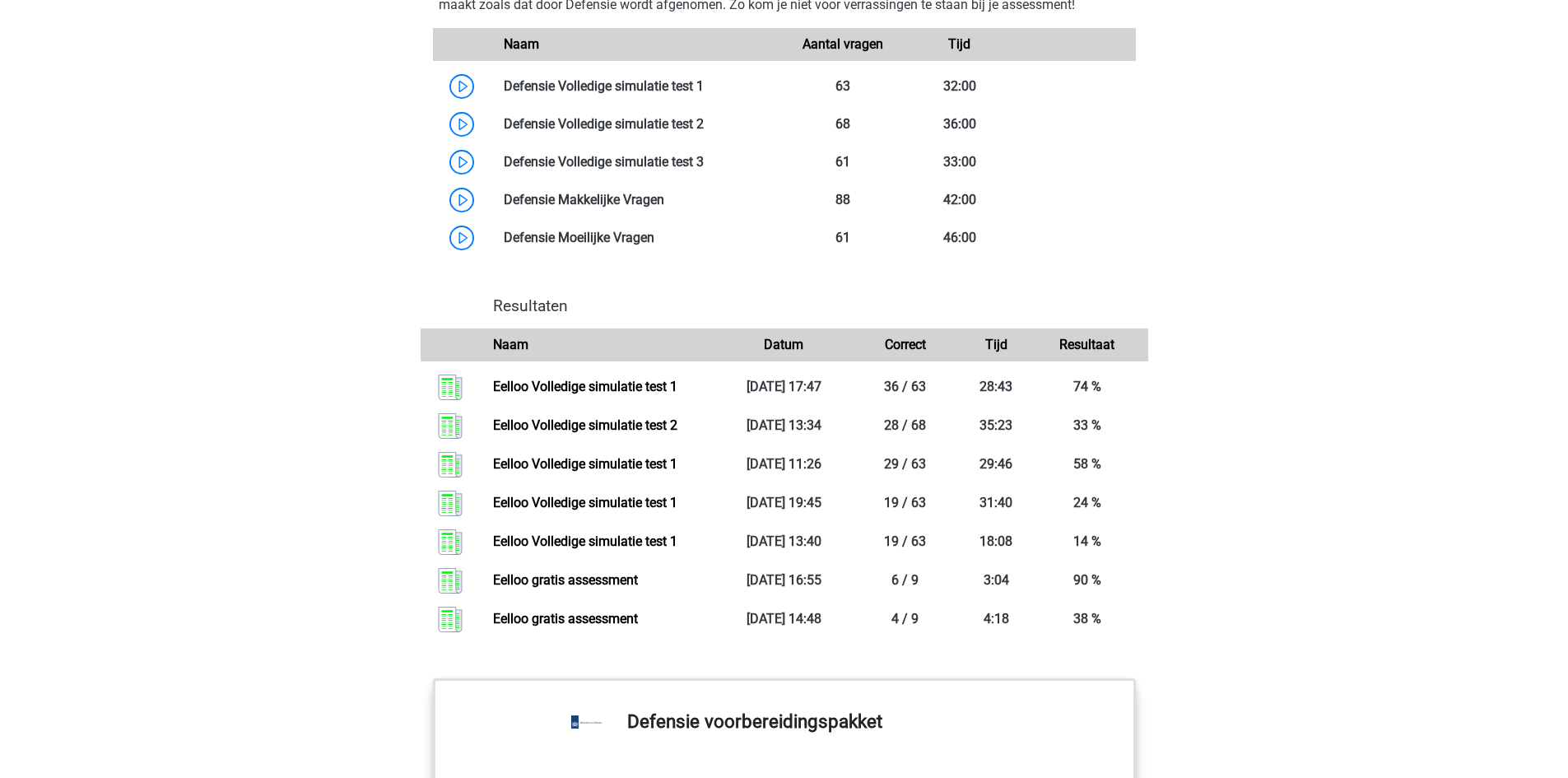
scroll to position [1646, 0]
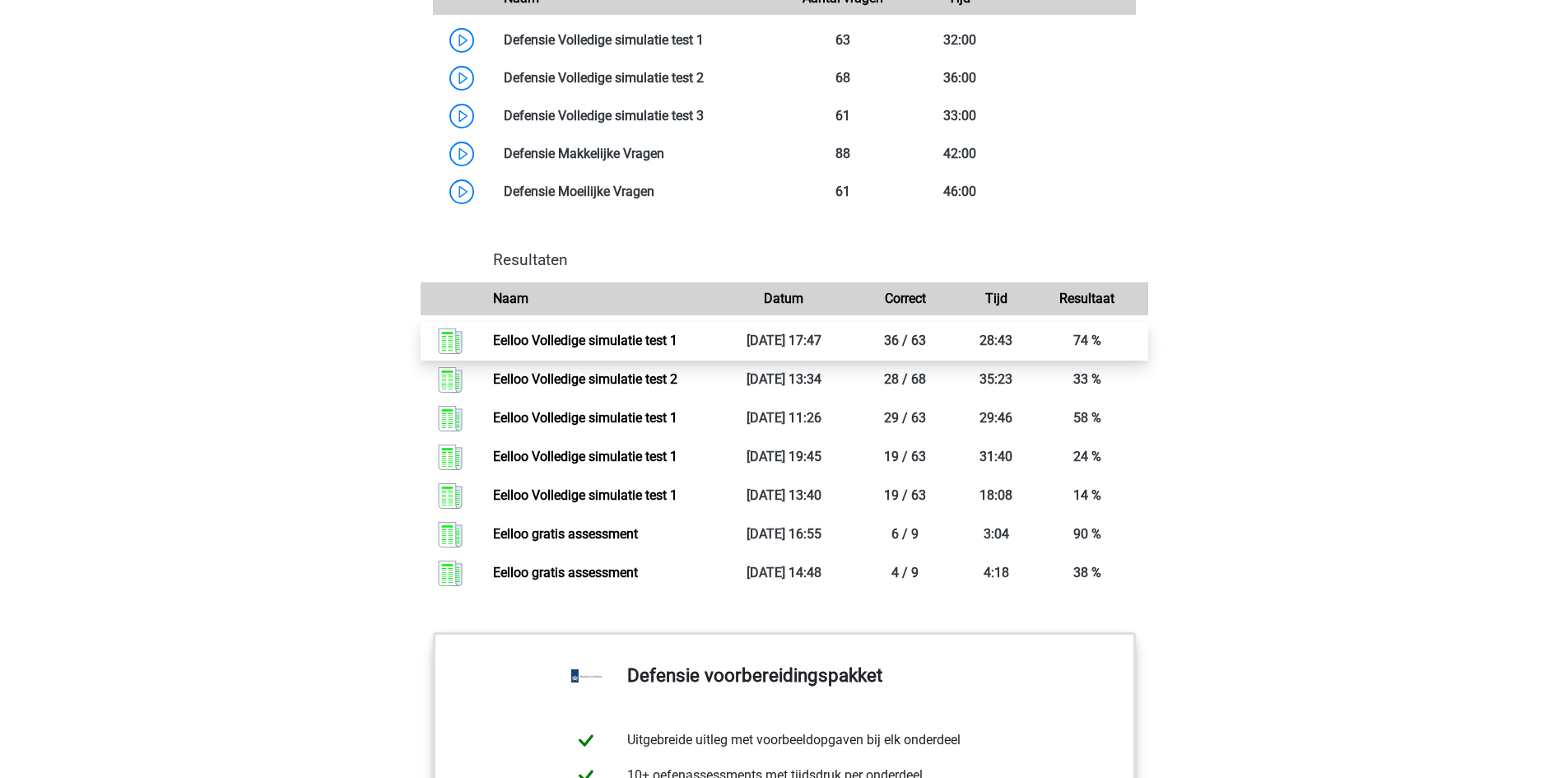
click at [677, 348] on link "Eelloo Volledige simulatie test 1" at bounding box center [584, 340] width 184 height 16
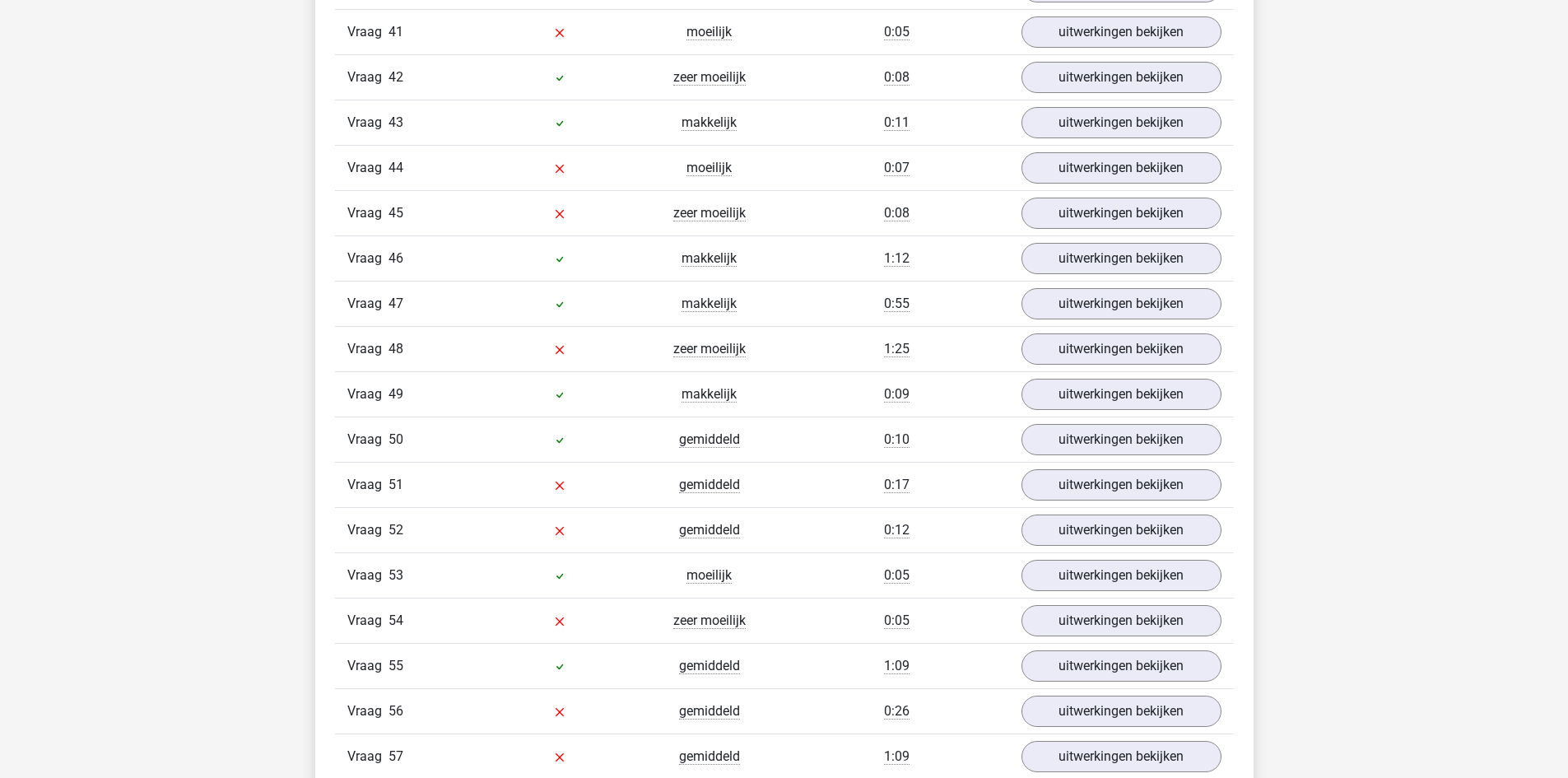
scroll to position [3703, 0]
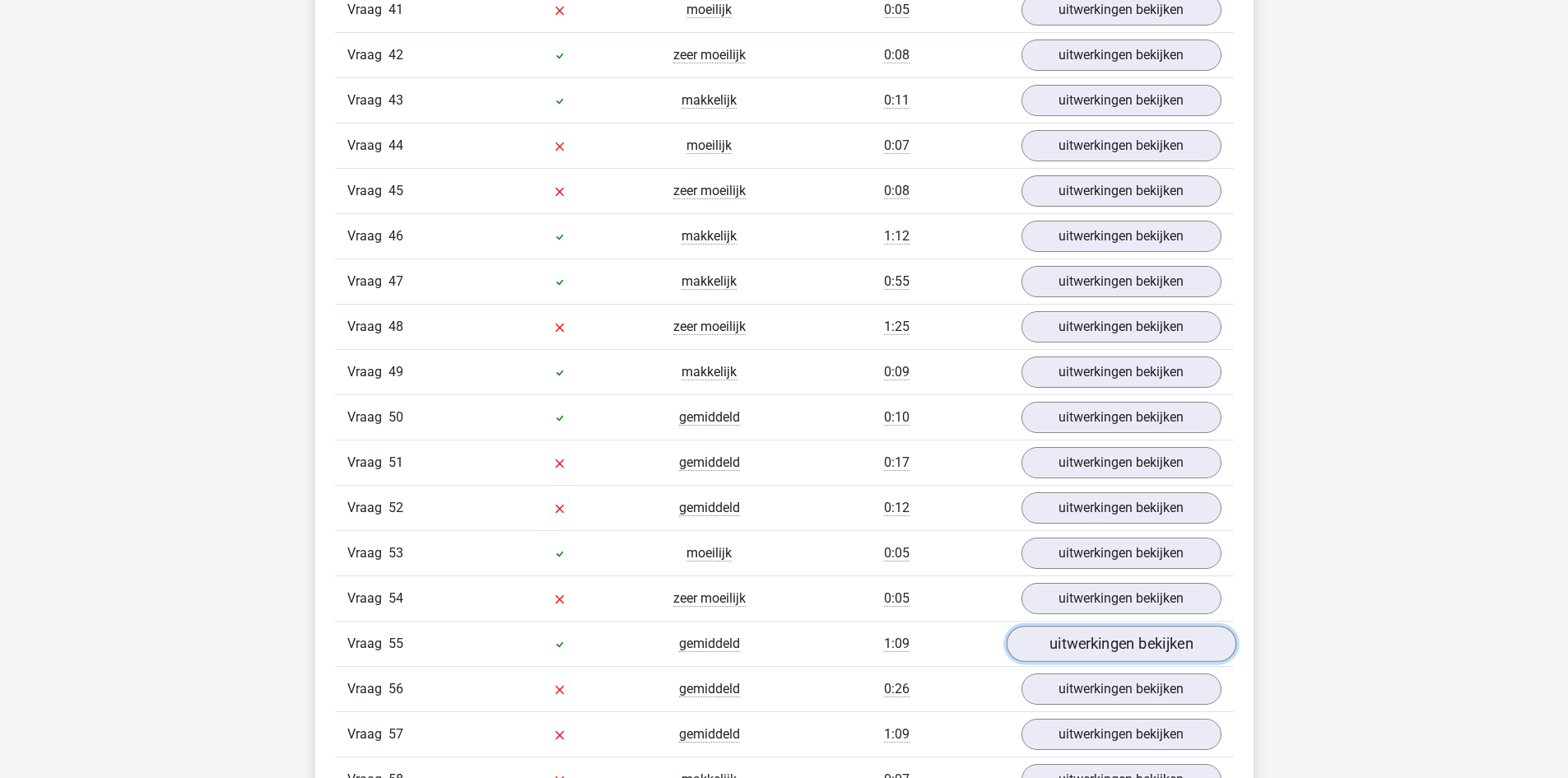
click at [1069, 647] on link "uitwerkingen bekijken" at bounding box center [1120, 644] width 230 height 36
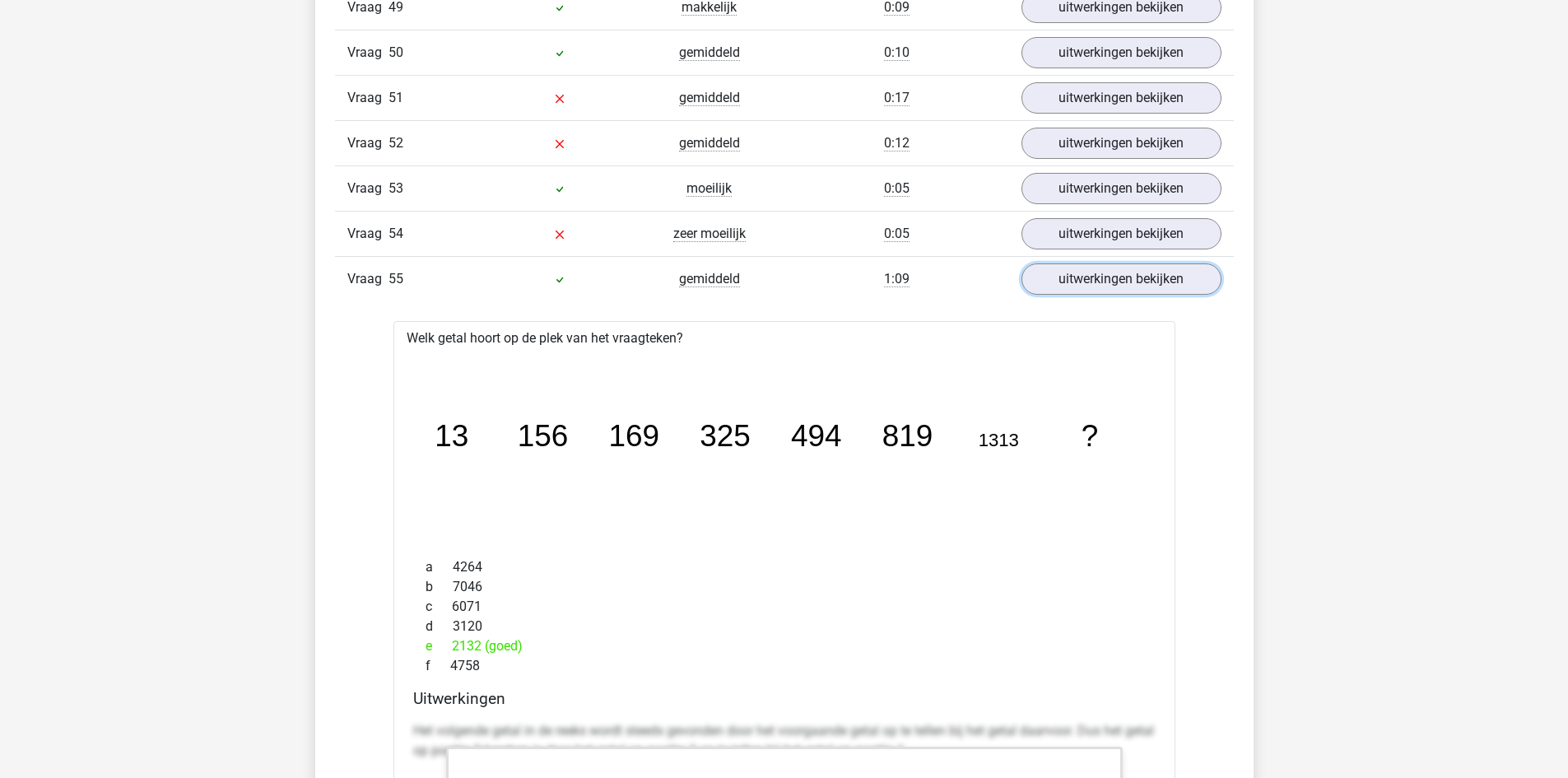
scroll to position [4115, 0]
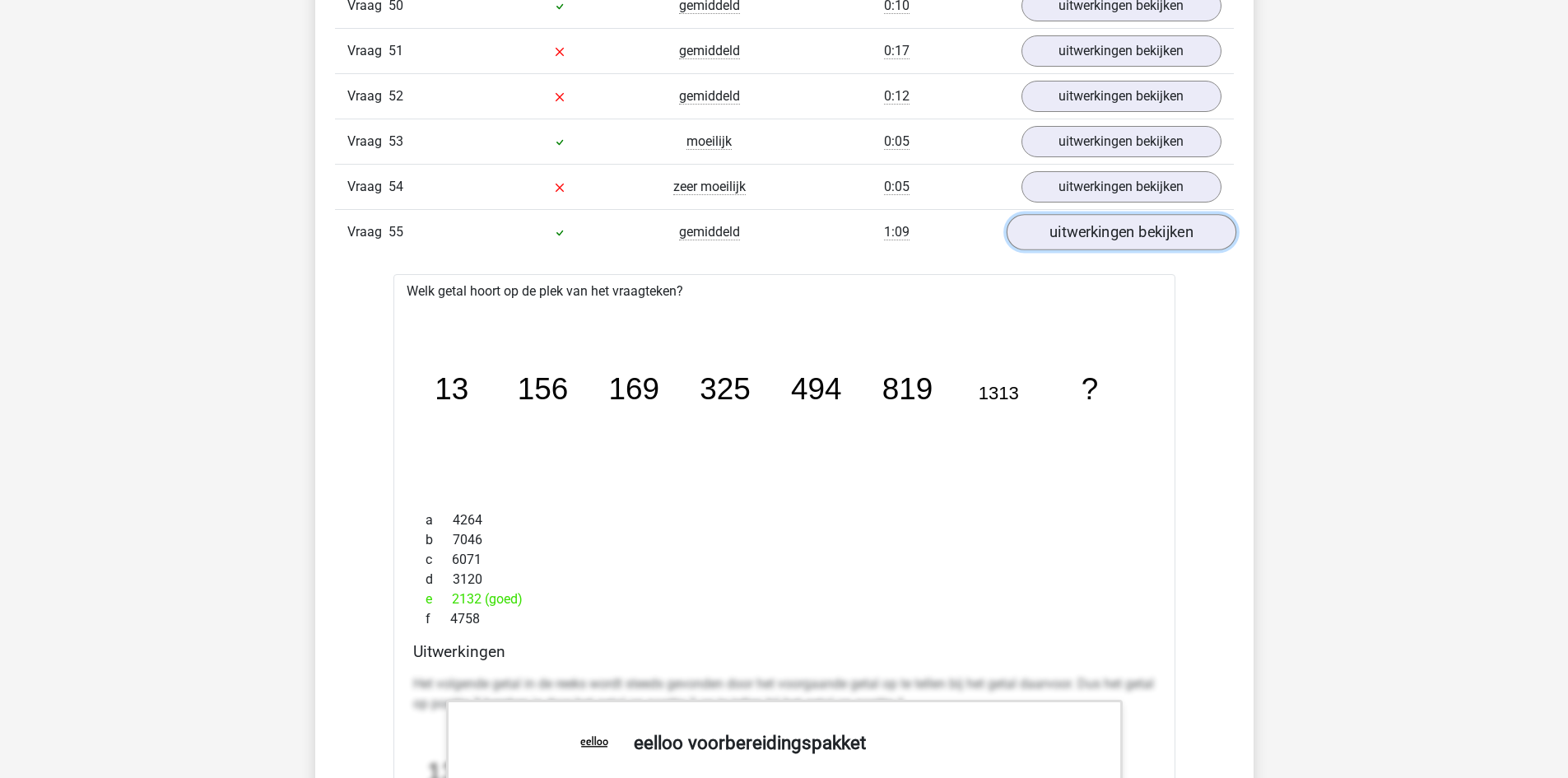
click at [1079, 239] on link "uitwerkingen bekijken" at bounding box center [1120, 232] width 230 height 36
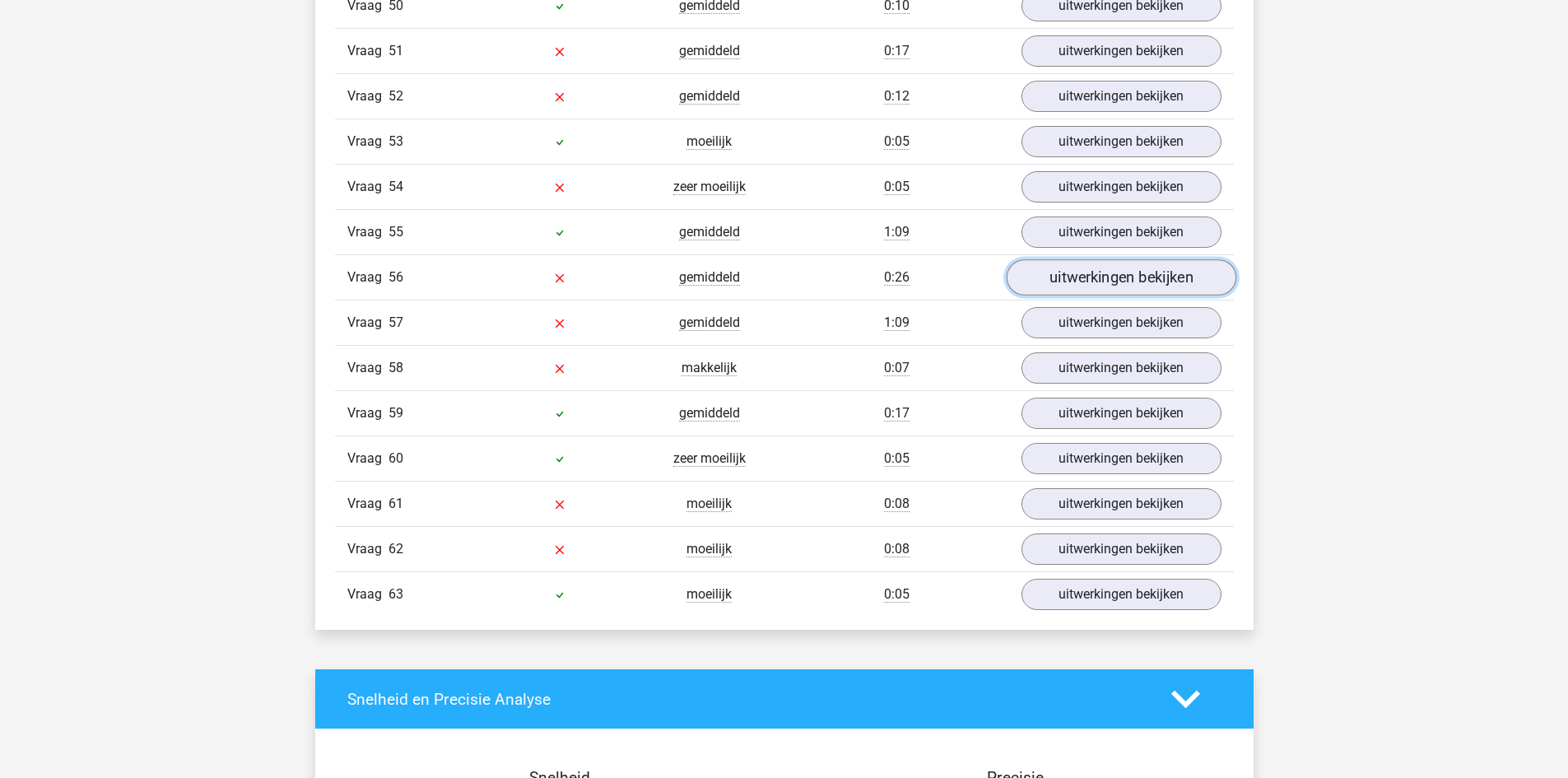
click at [1090, 277] on link "uitwerkingen bekijken" at bounding box center [1120, 278] width 230 height 36
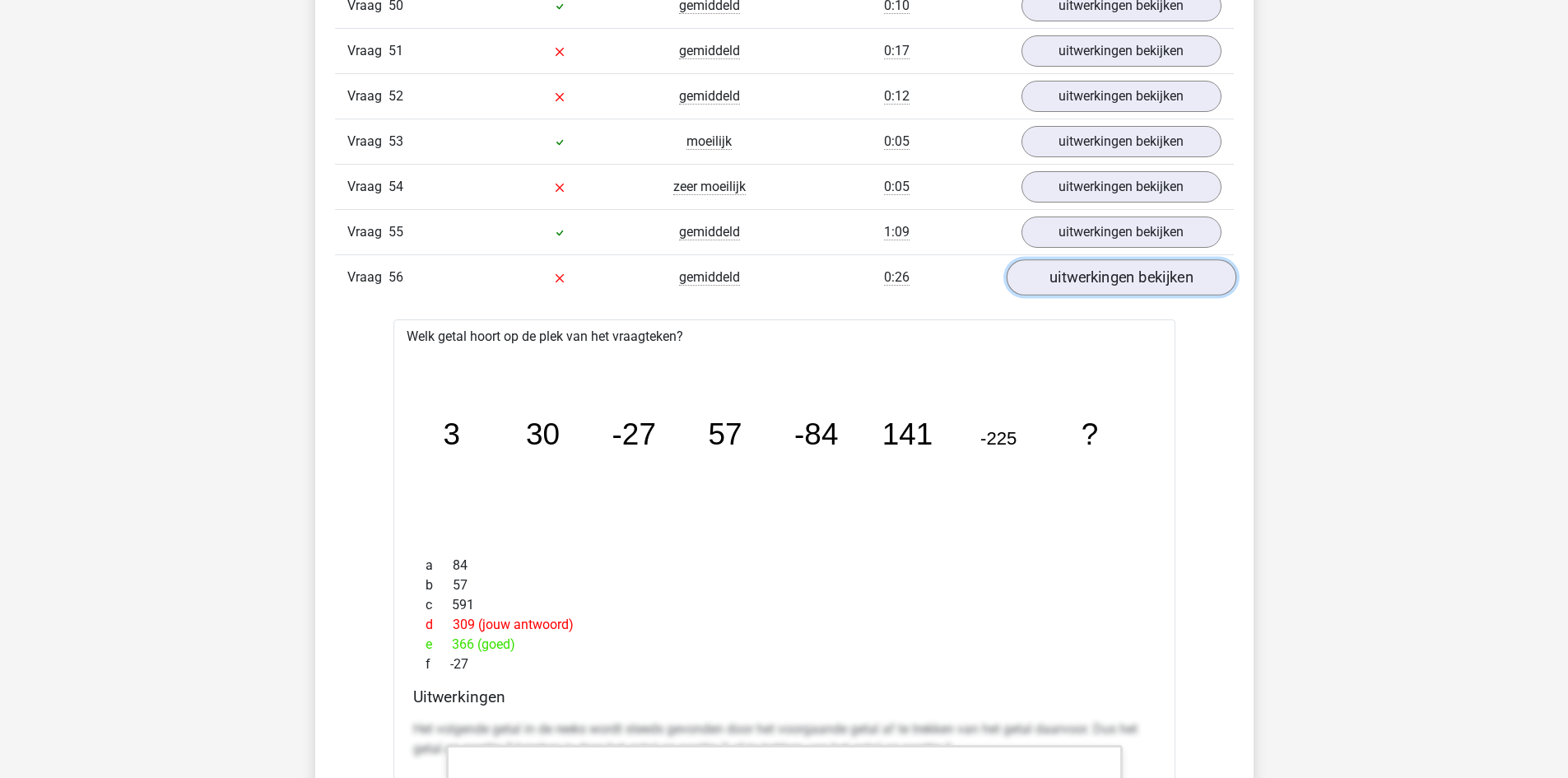
drag, startPoint x: 1089, startPoint y: 277, endPoint x: 1076, endPoint y: 266, distance: 17.0
click at [1089, 275] on link "uitwerkingen bekijken" at bounding box center [1120, 278] width 230 height 36
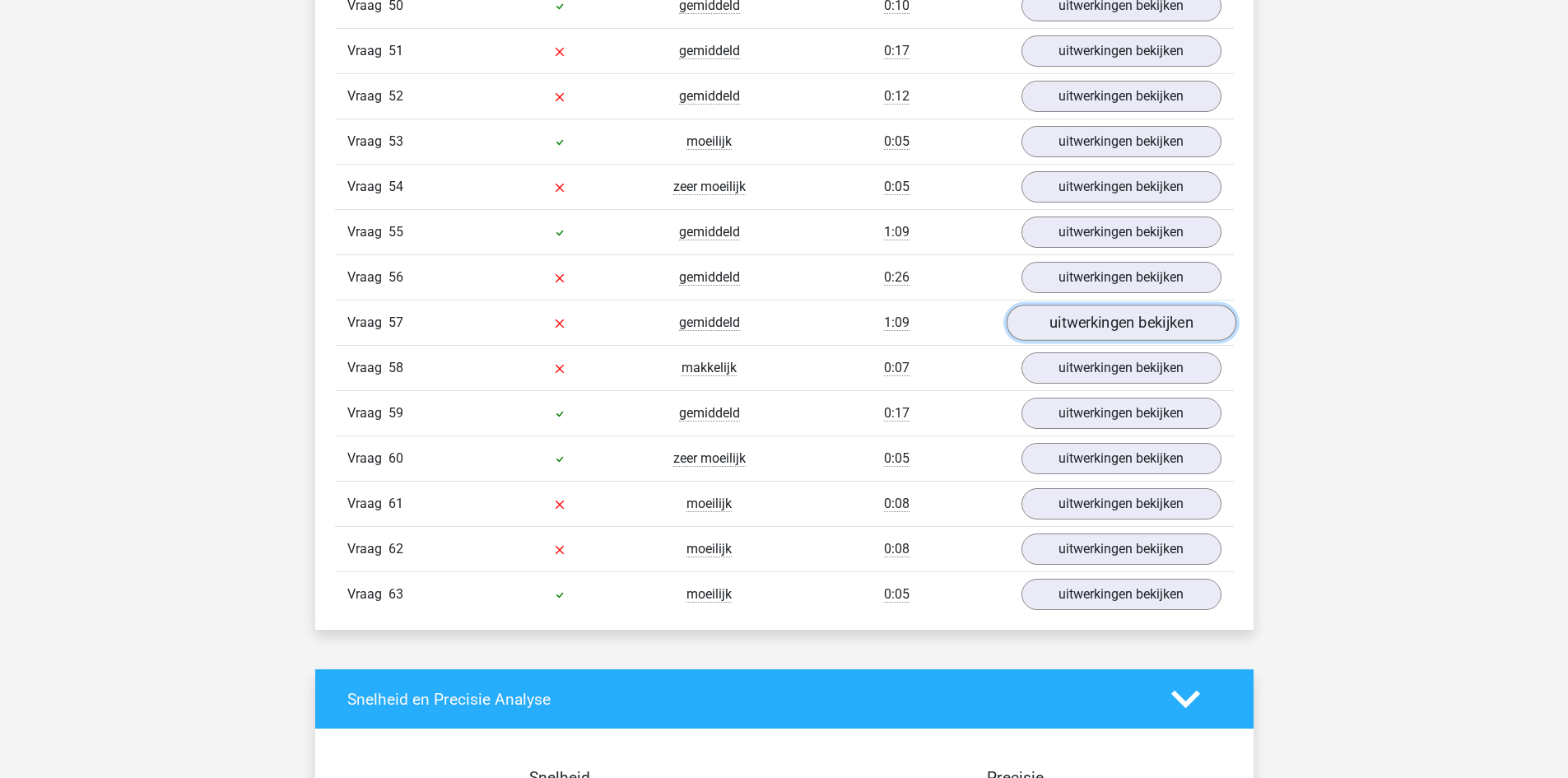
click at [1118, 328] on link "uitwerkingen bekijken" at bounding box center [1120, 323] width 230 height 36
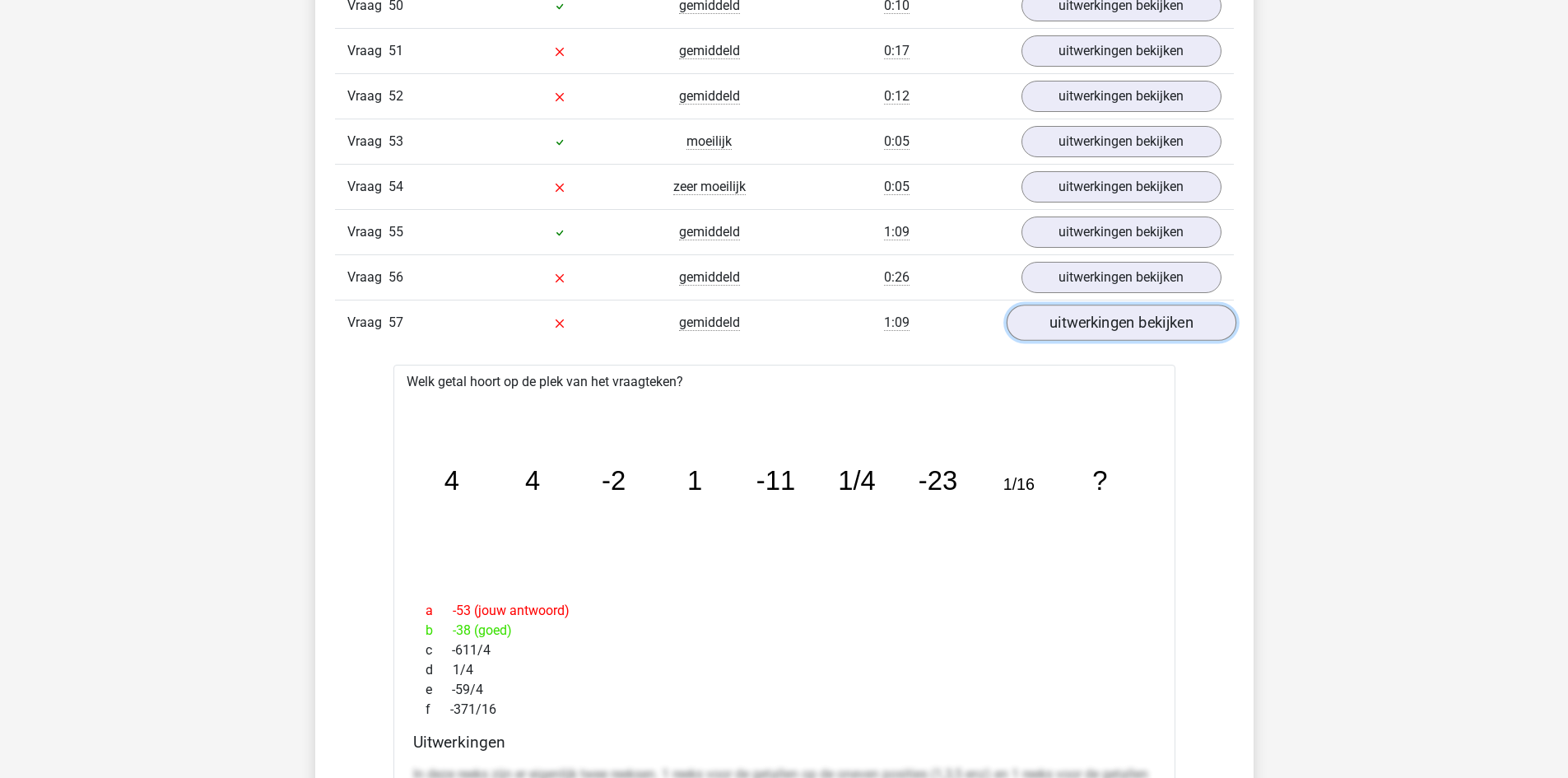
click at [1121, 326] on link "uitwerkingen bekijken" at bounding box center [1120, 323] width 230 height 36
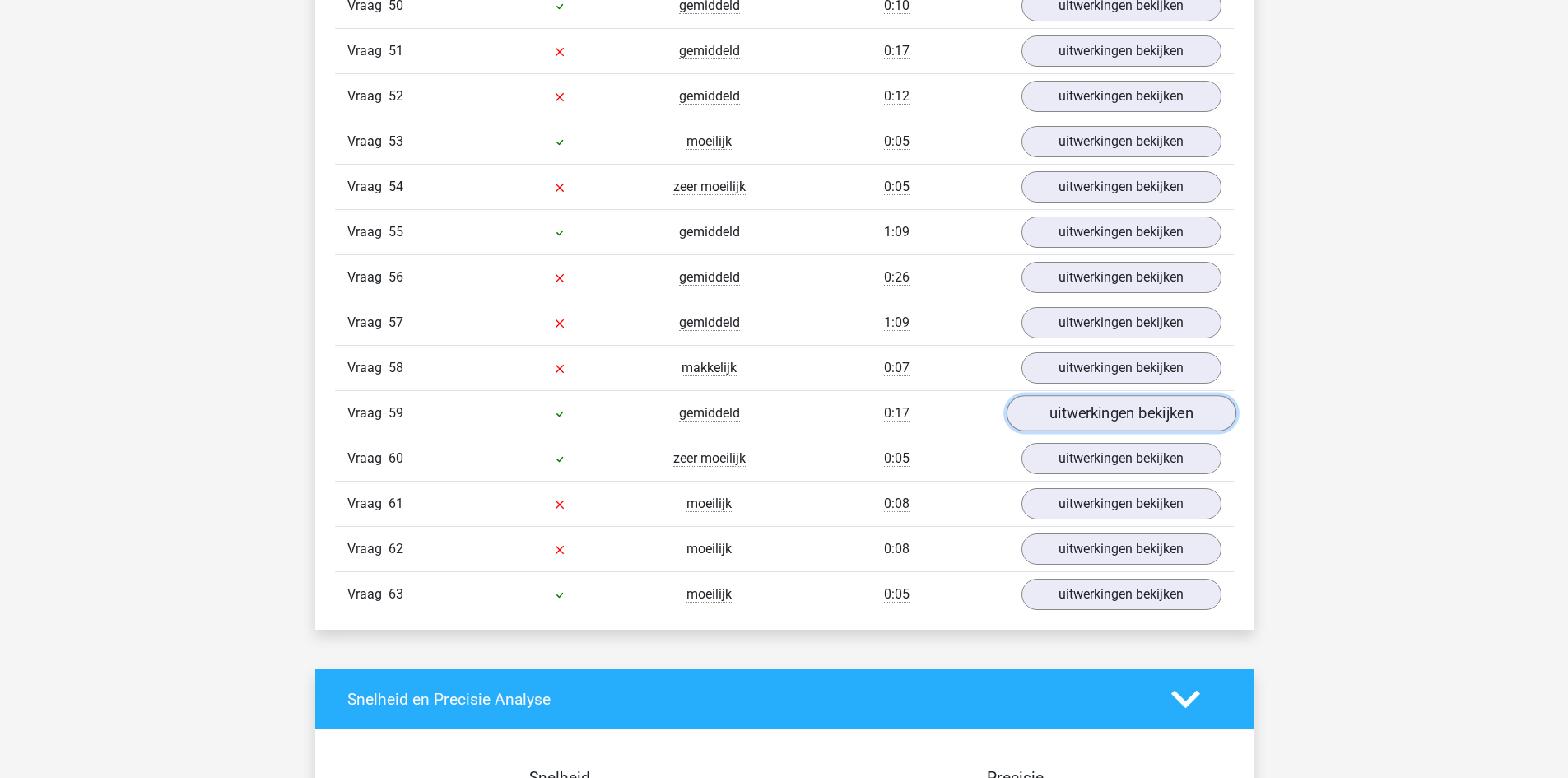
click at [1071, 416] on link "uitwerkingen bekijken" at bounding box center [1120, 413] width 230 height 36
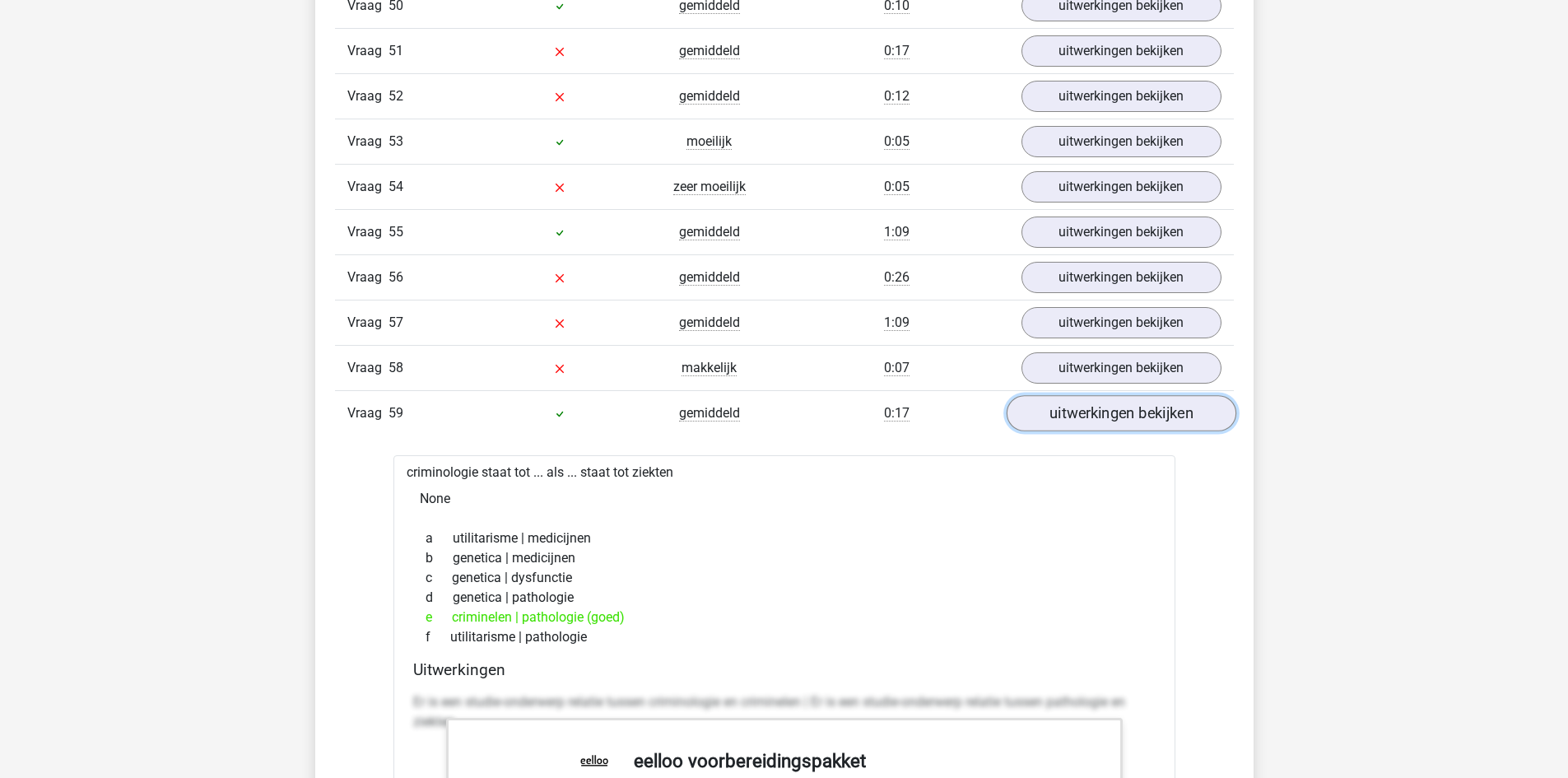
click at [1071, 416] on link "uitwerkingen bekijken" at bounding box center [1120, 413] width 230 height 36
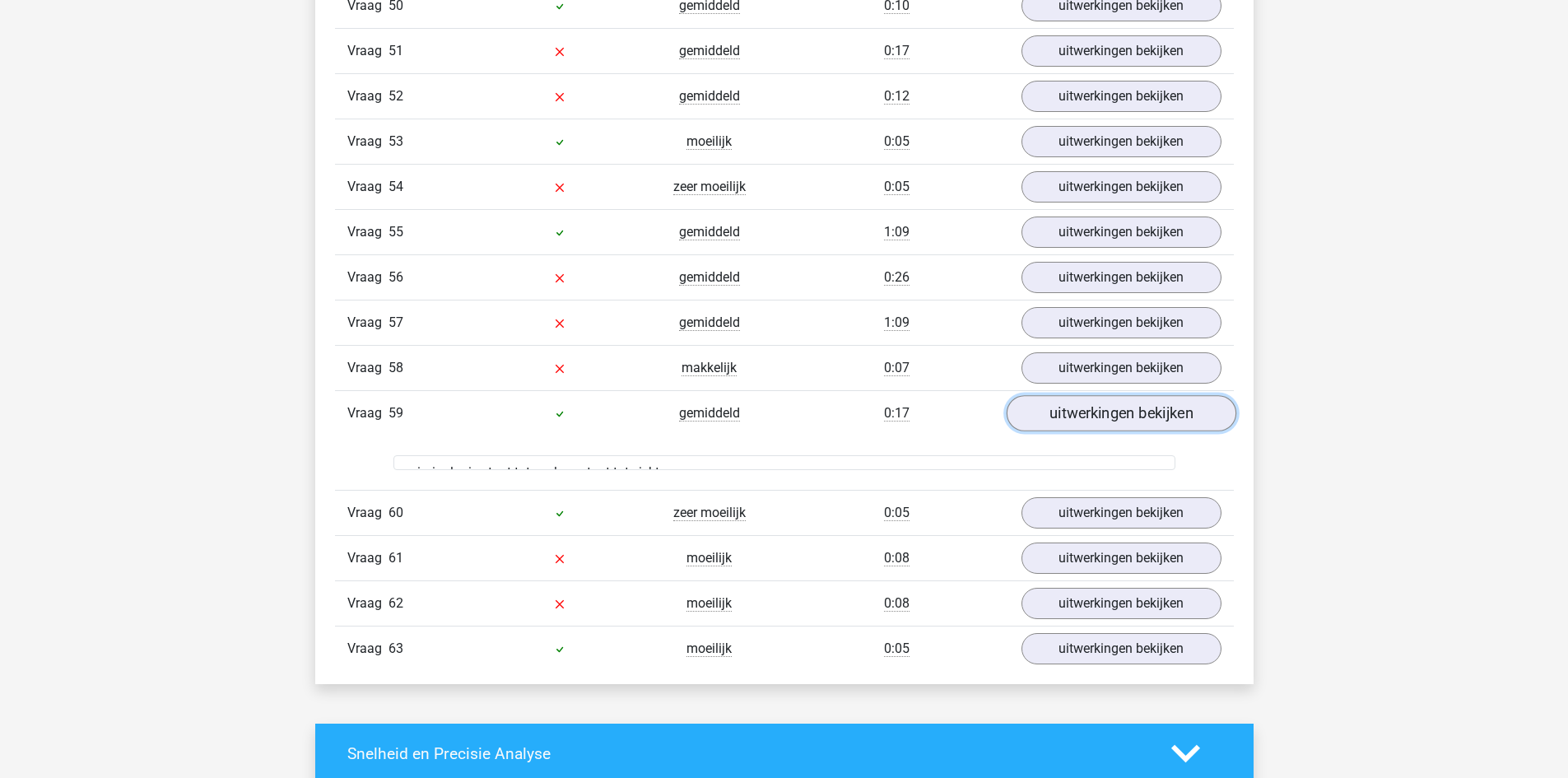
click at [1071, 416] on link "uitwerkingen bekijken" at bounding box center [1120, 413] width 230 height 36
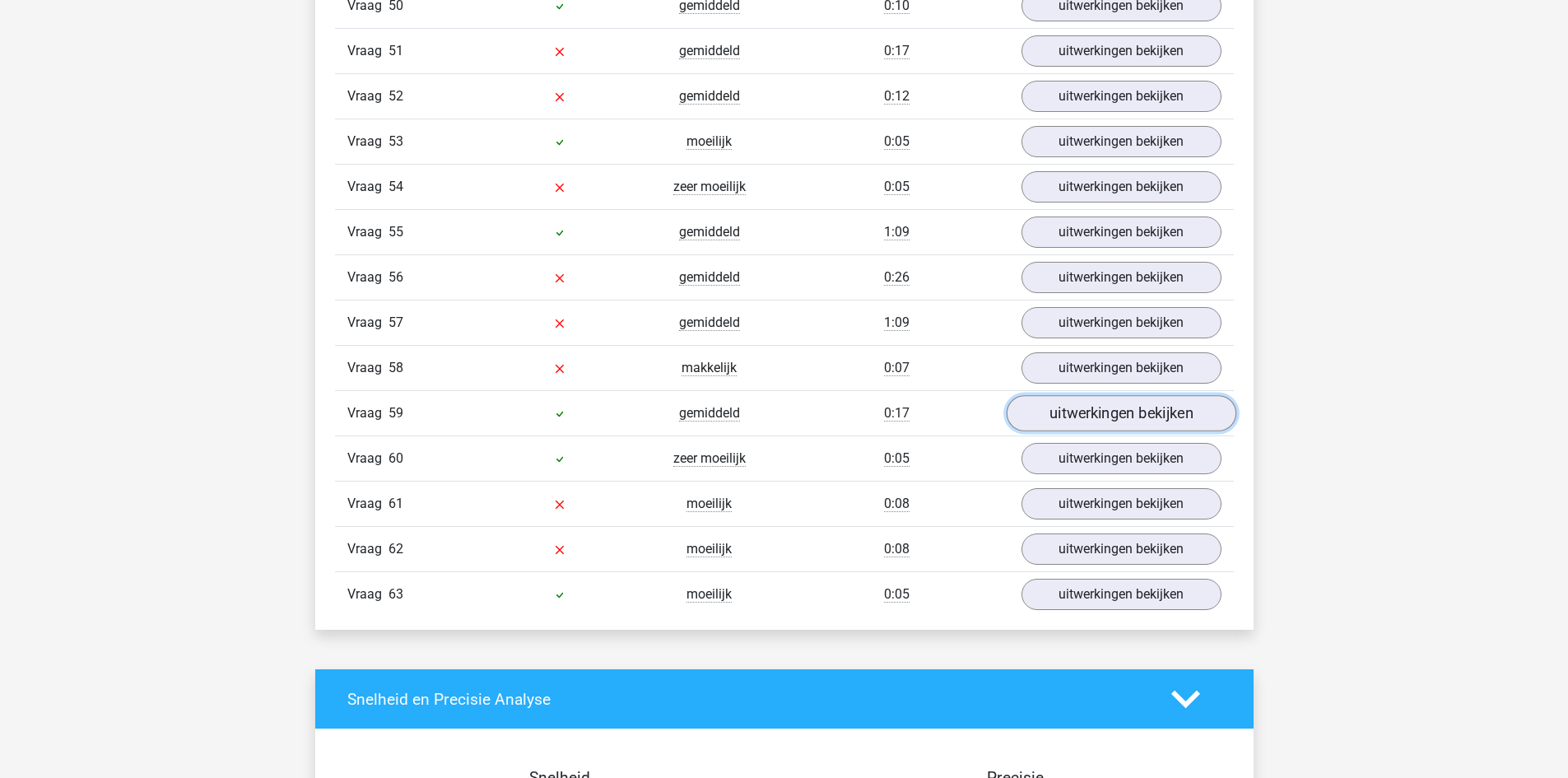
click at [1071, 416] on link "uitwerkingen bekijken" at bounding box center [1120, 413] width 230 height 36
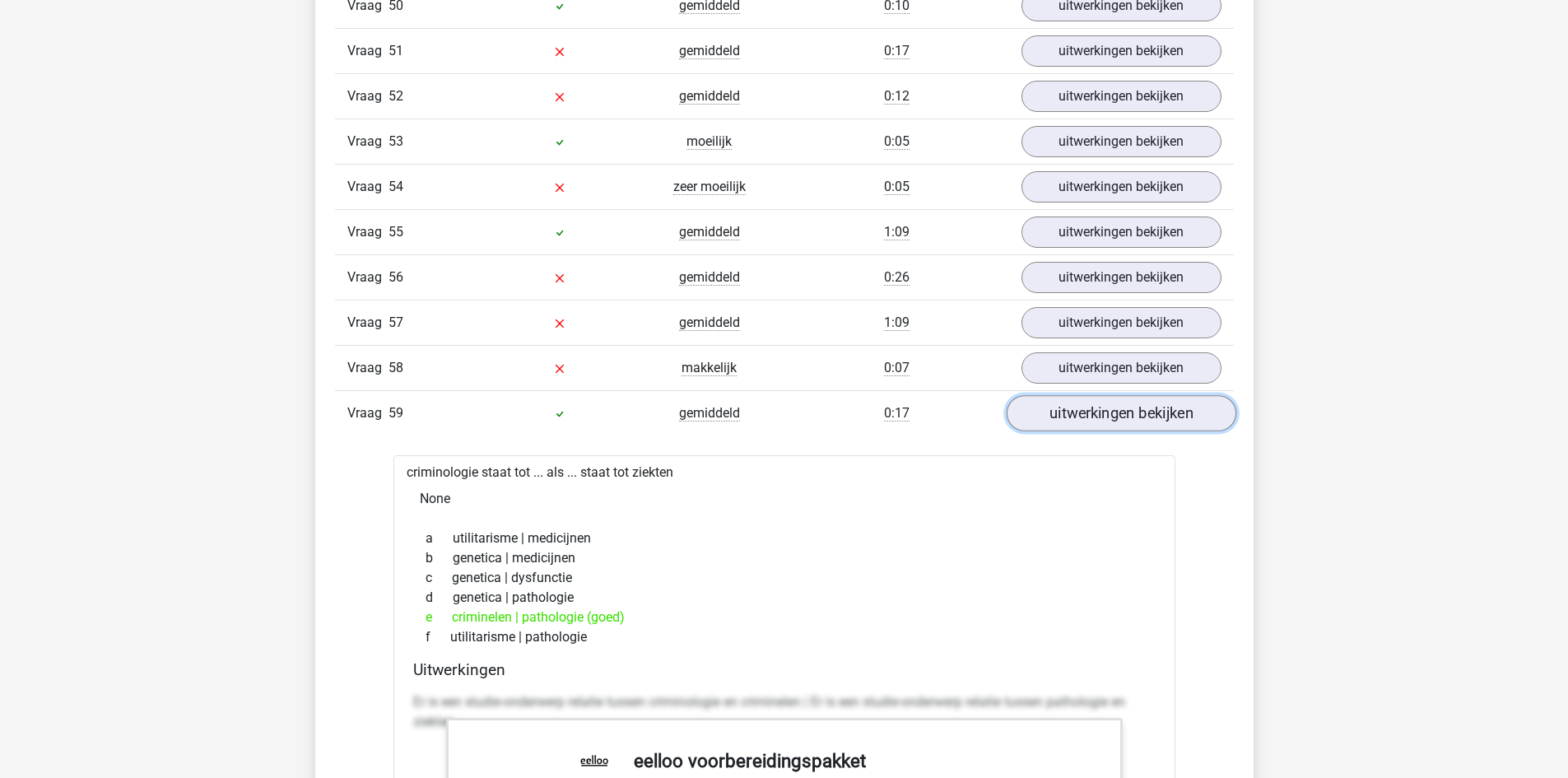
click at [1071, 416] on link "uitwerkingen bekijken" at bounding box center [1120, 413] width 230 height 36
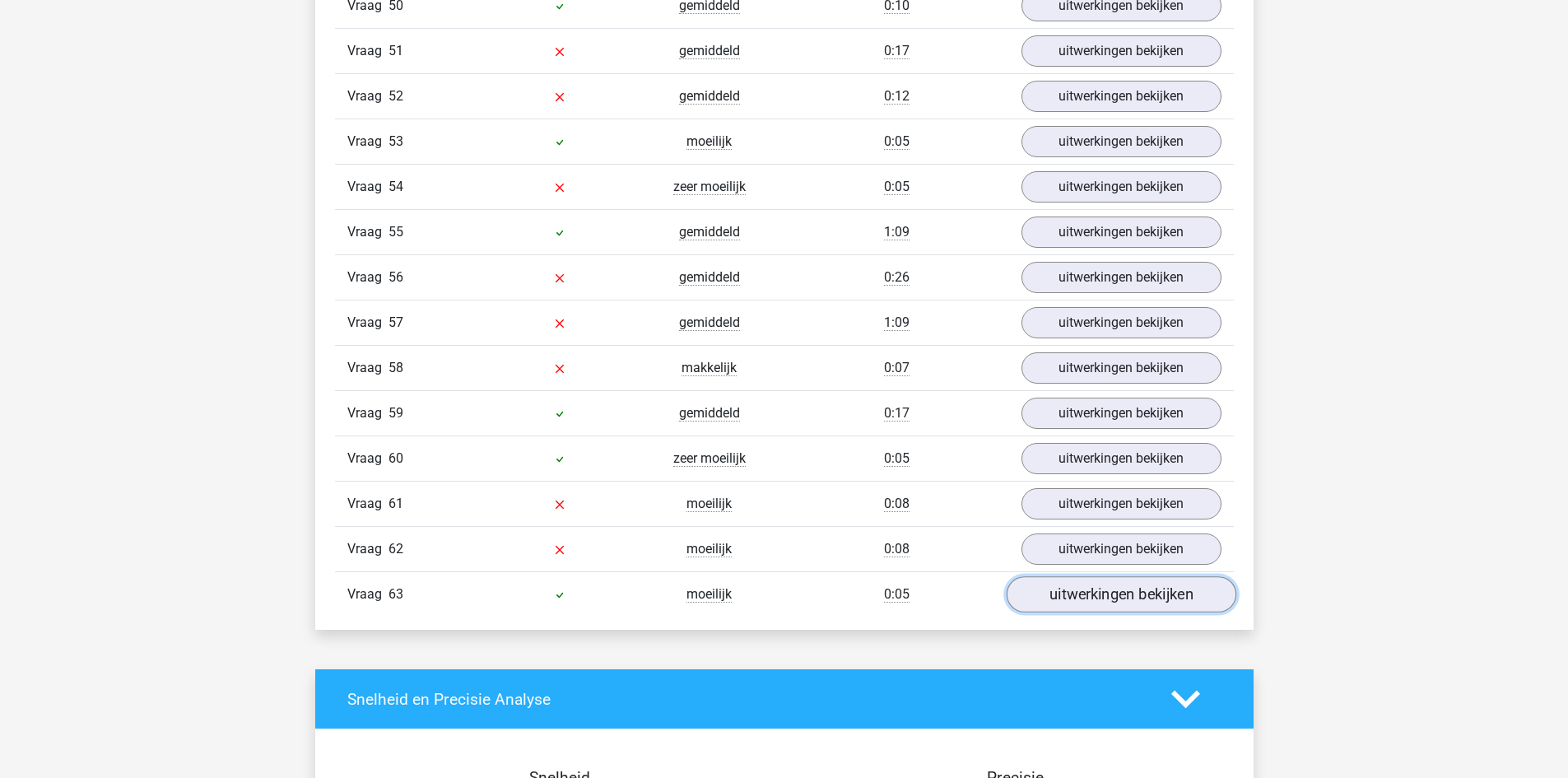
click at [1182, 584] on link "uitwerkingen bekijken" at bounding box center [1120, 594] width 230 height 36
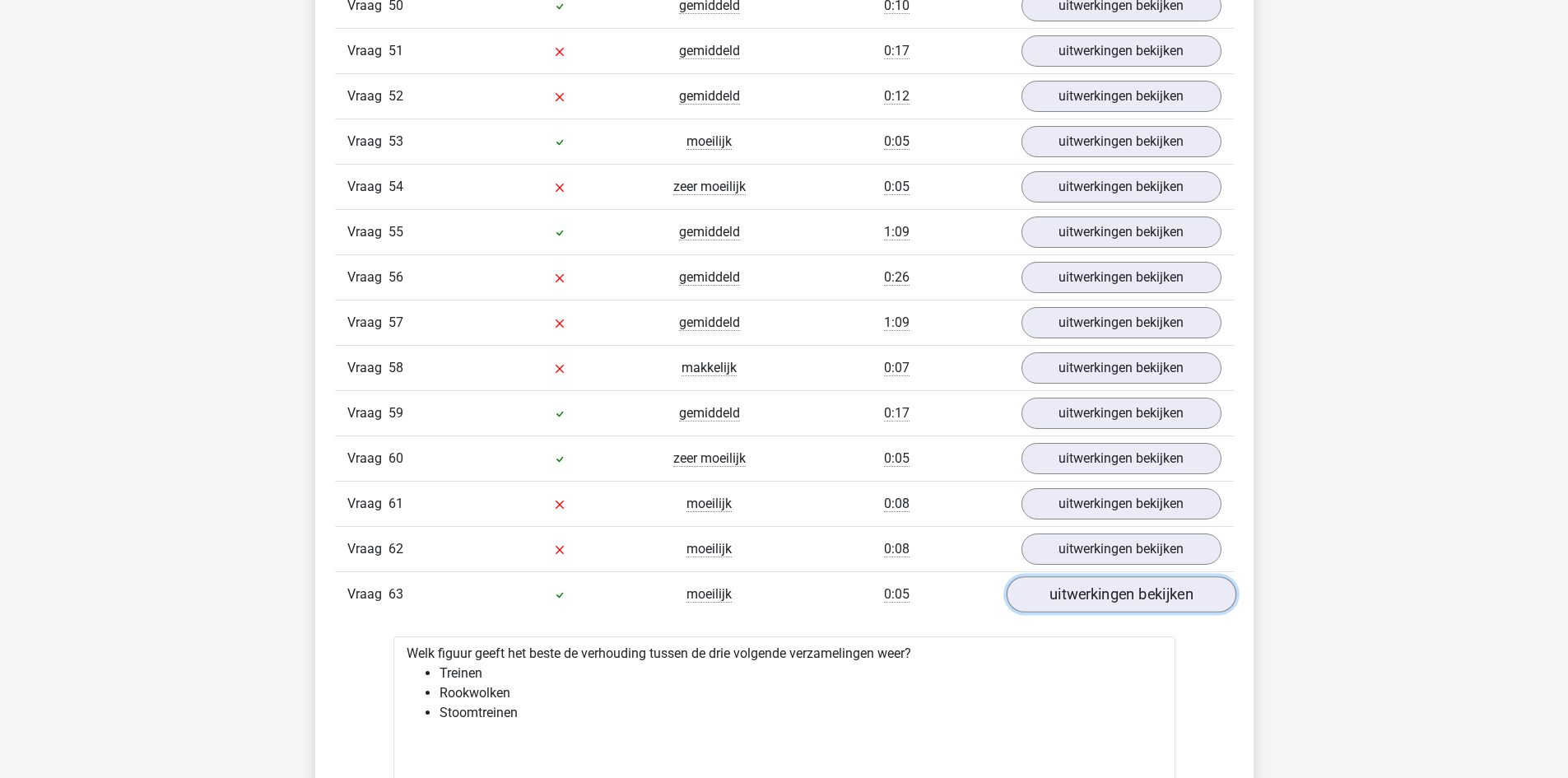
click at [1112, 599] on link "uitwerkingen bekijken" at bounding box center [1120, 594] width 230 height 36
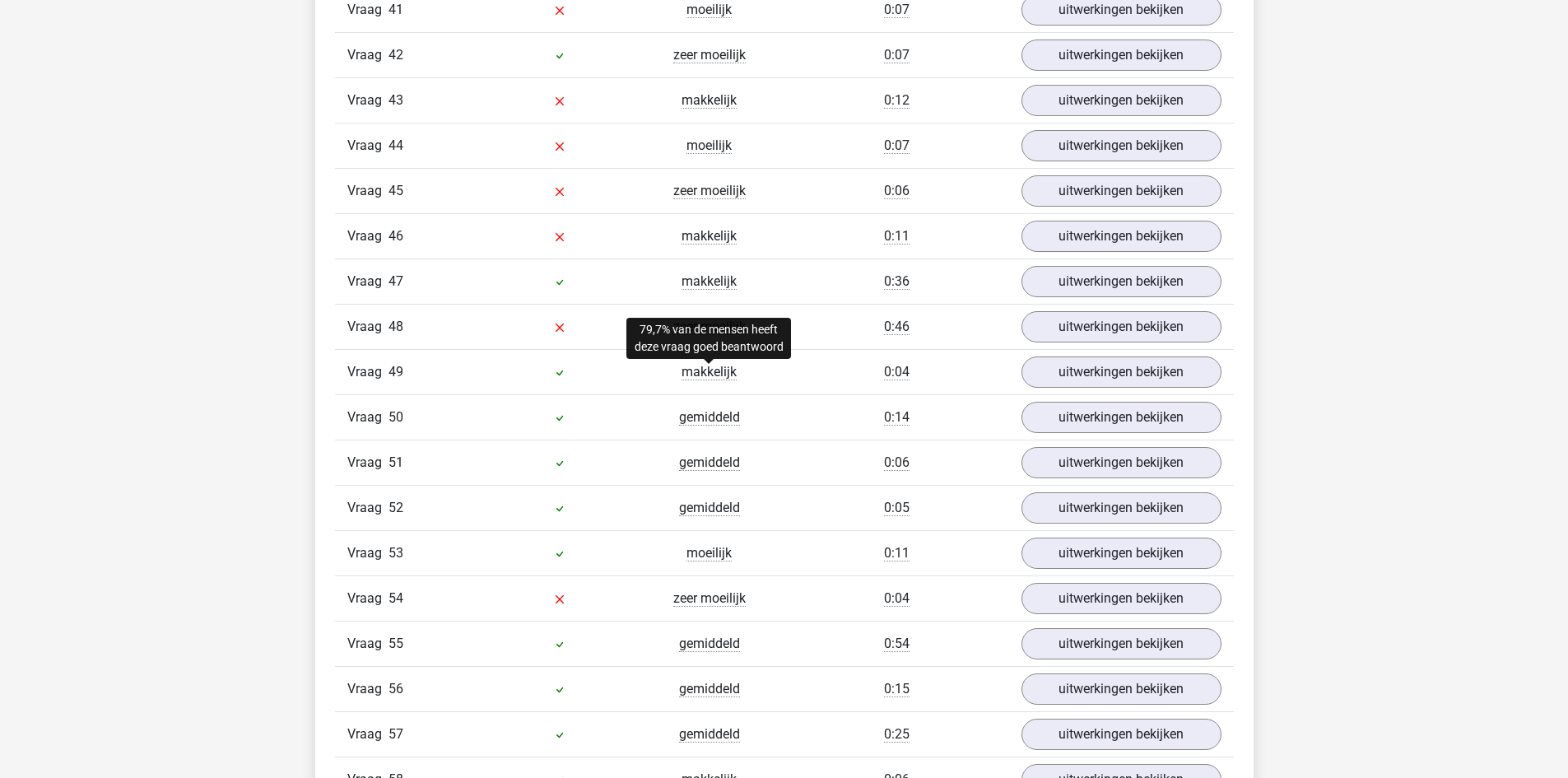
scroll to position [3292, 0]
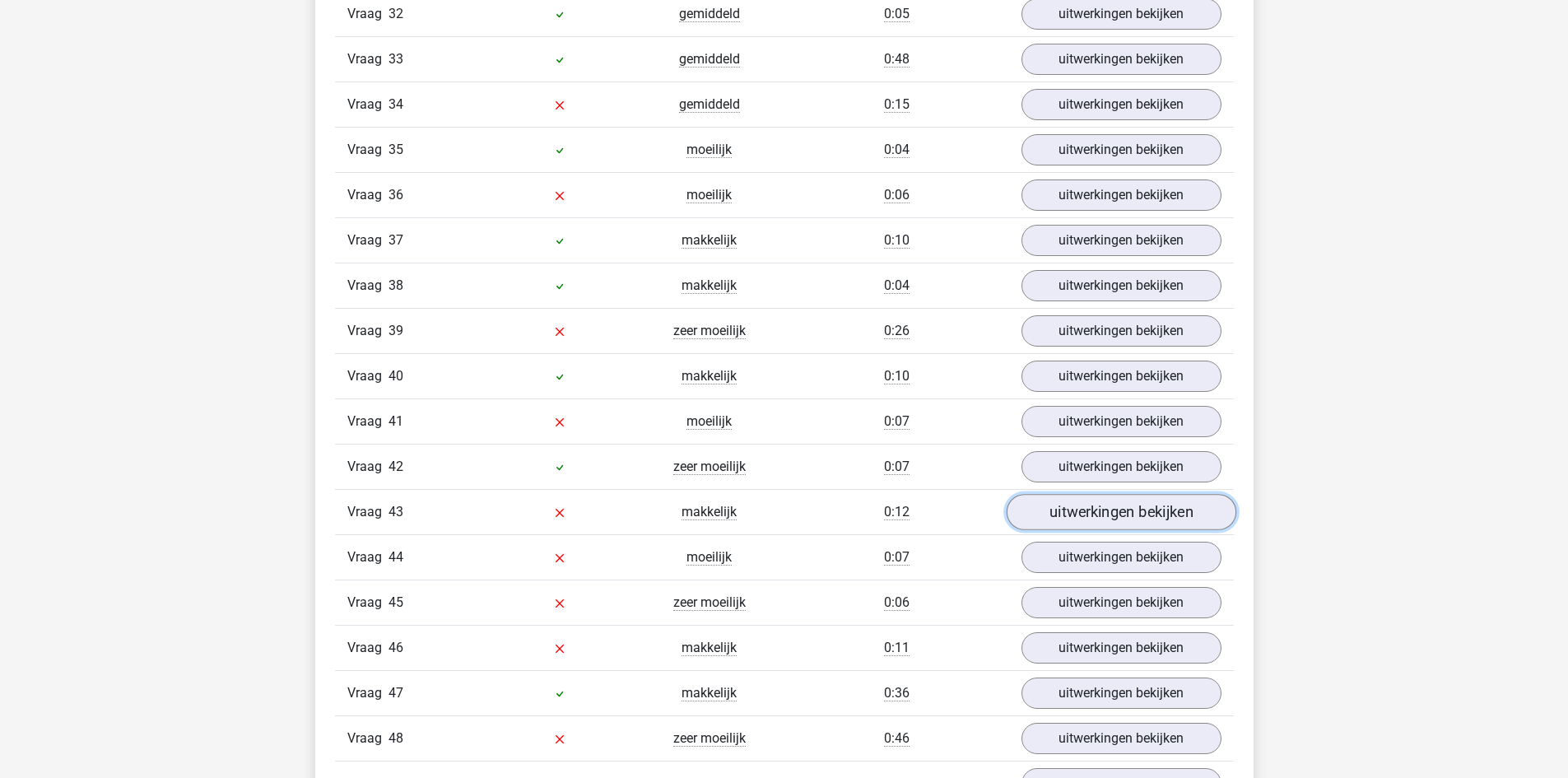
click at [1099, 514] on link "uitwerkingen bekijken" at bounding box center [1120, 512] width 230 height 36
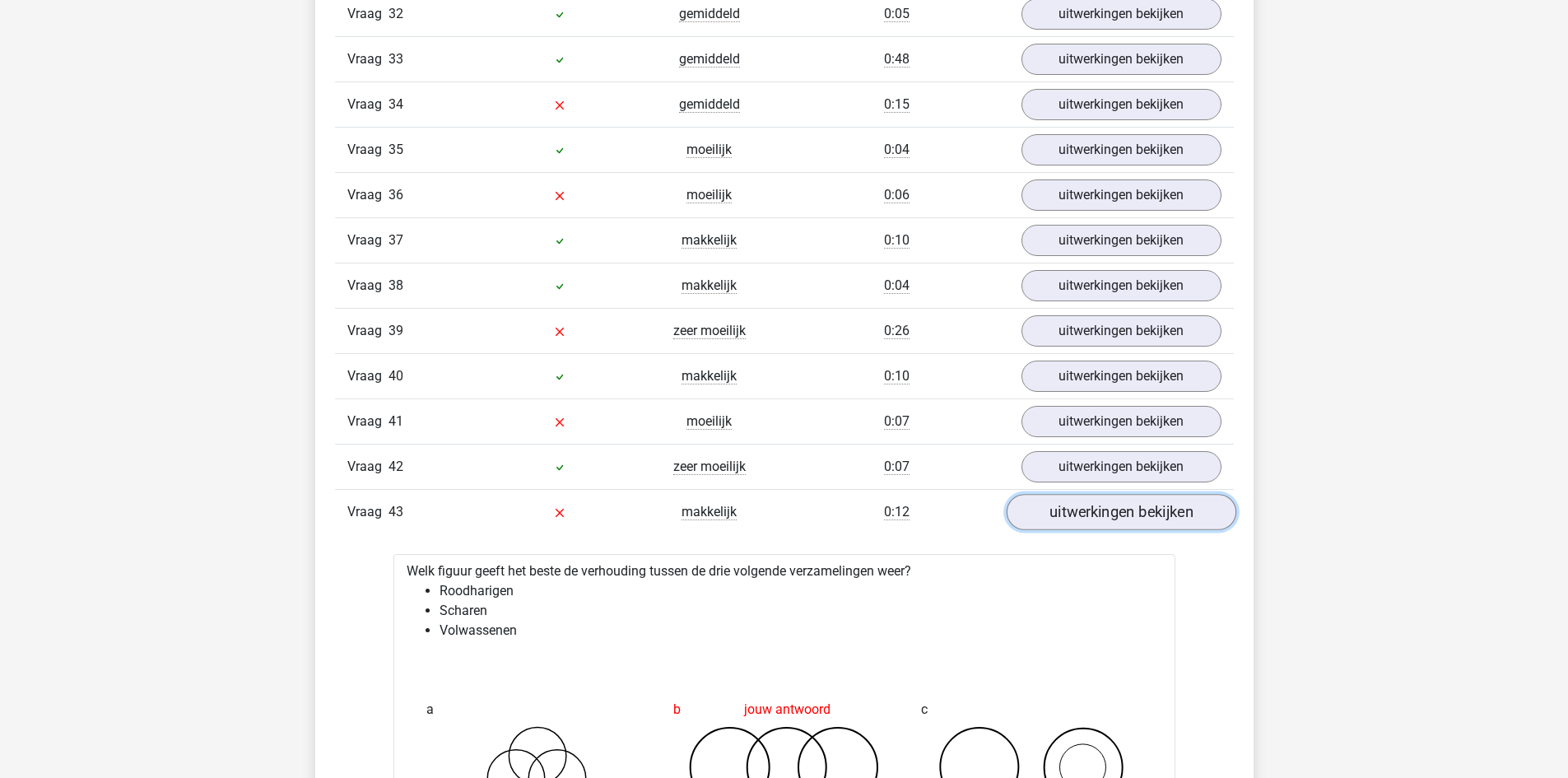
click at [1101, 514] on link "uitwerkingen bekijken" at bounding box center [1120, 512] width 230 height 36
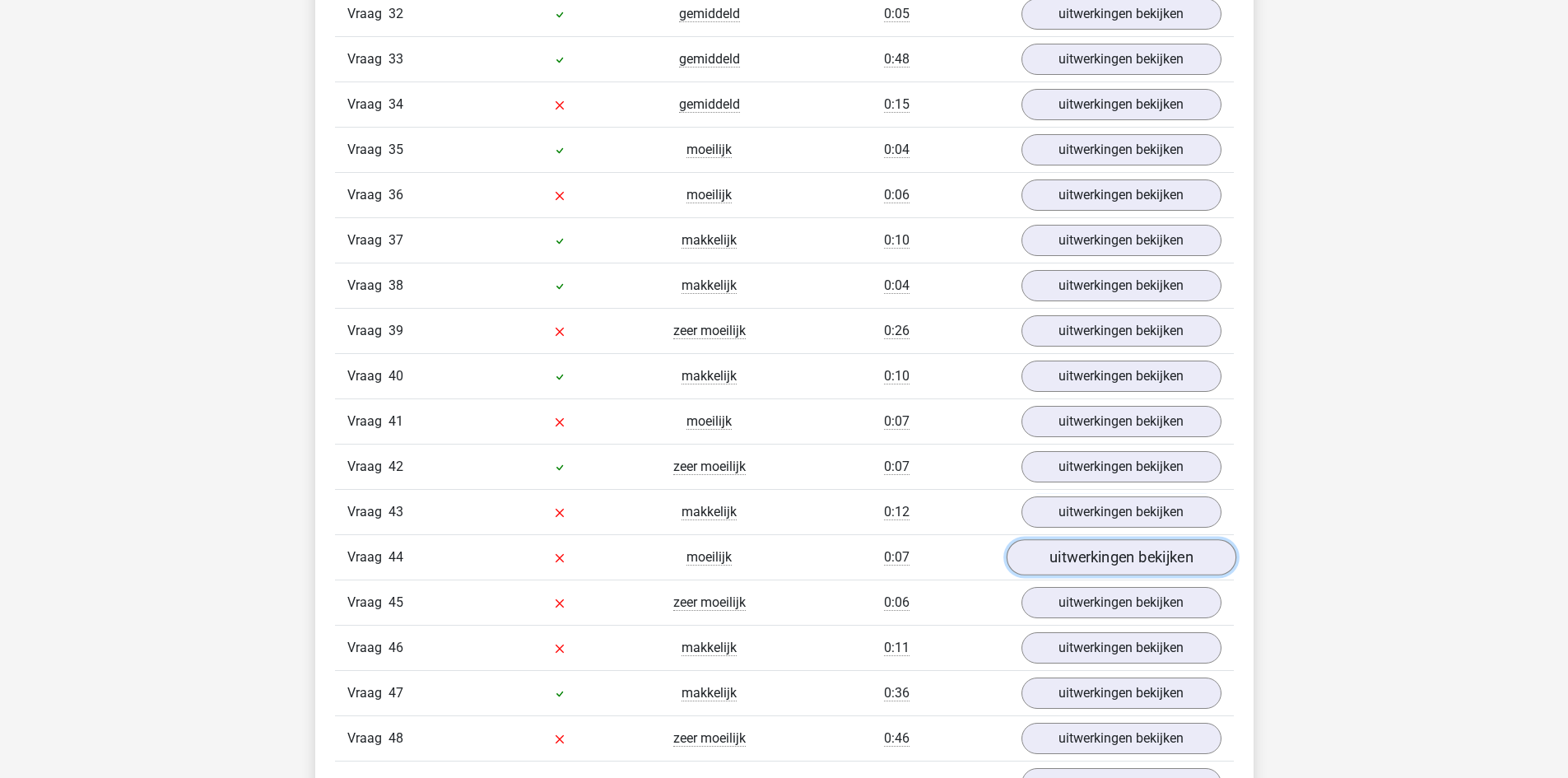
click at [1127, 557] on link "uitwerkingen bekijken" at bounding box center [1120, 557] width 230 height 36
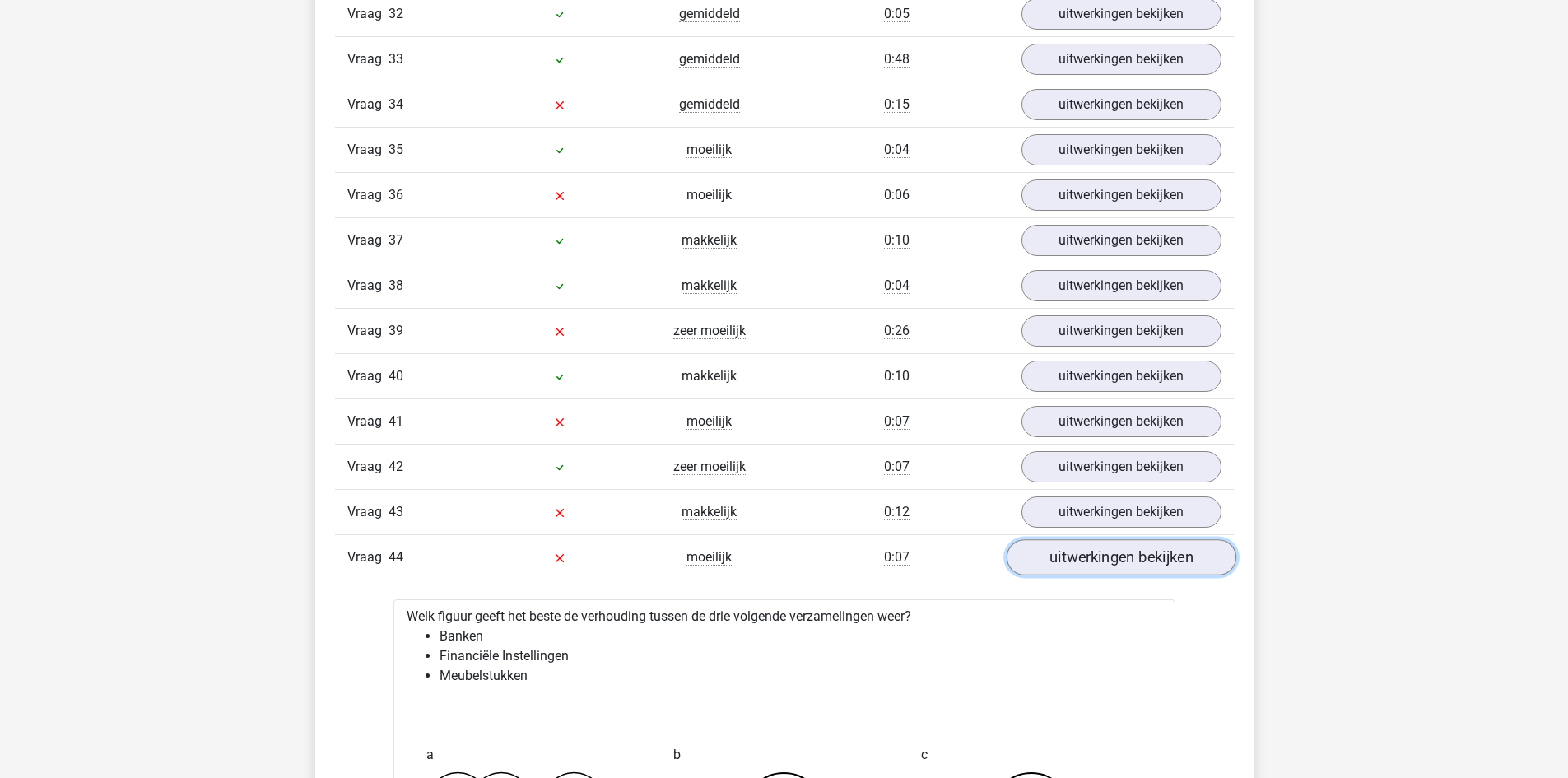
click at [1127, 557] on link "uitwerkingen bekijken" at bounding box center [1120, 557] width 230 height 36
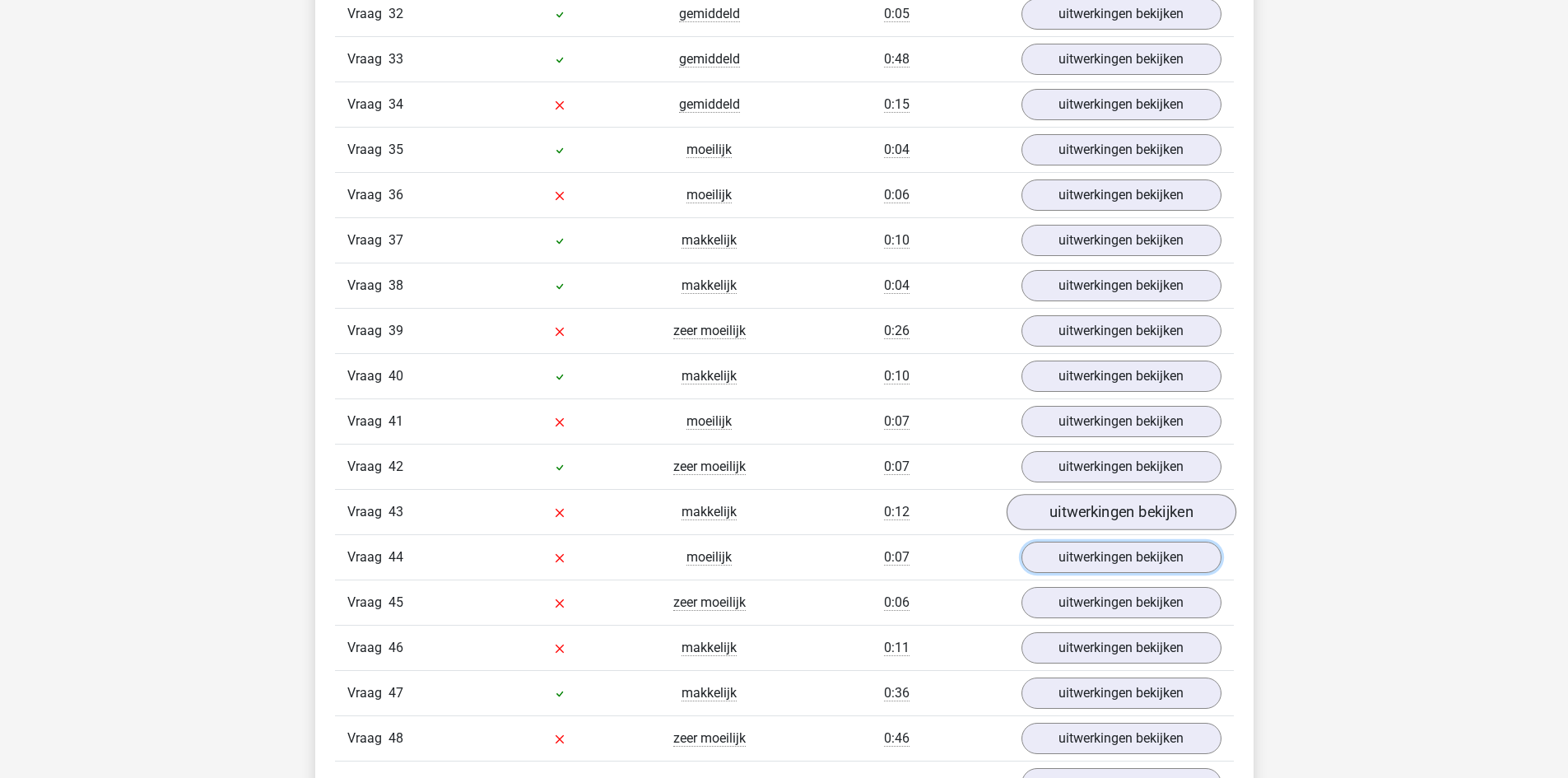
scroll to position [3703, 0]
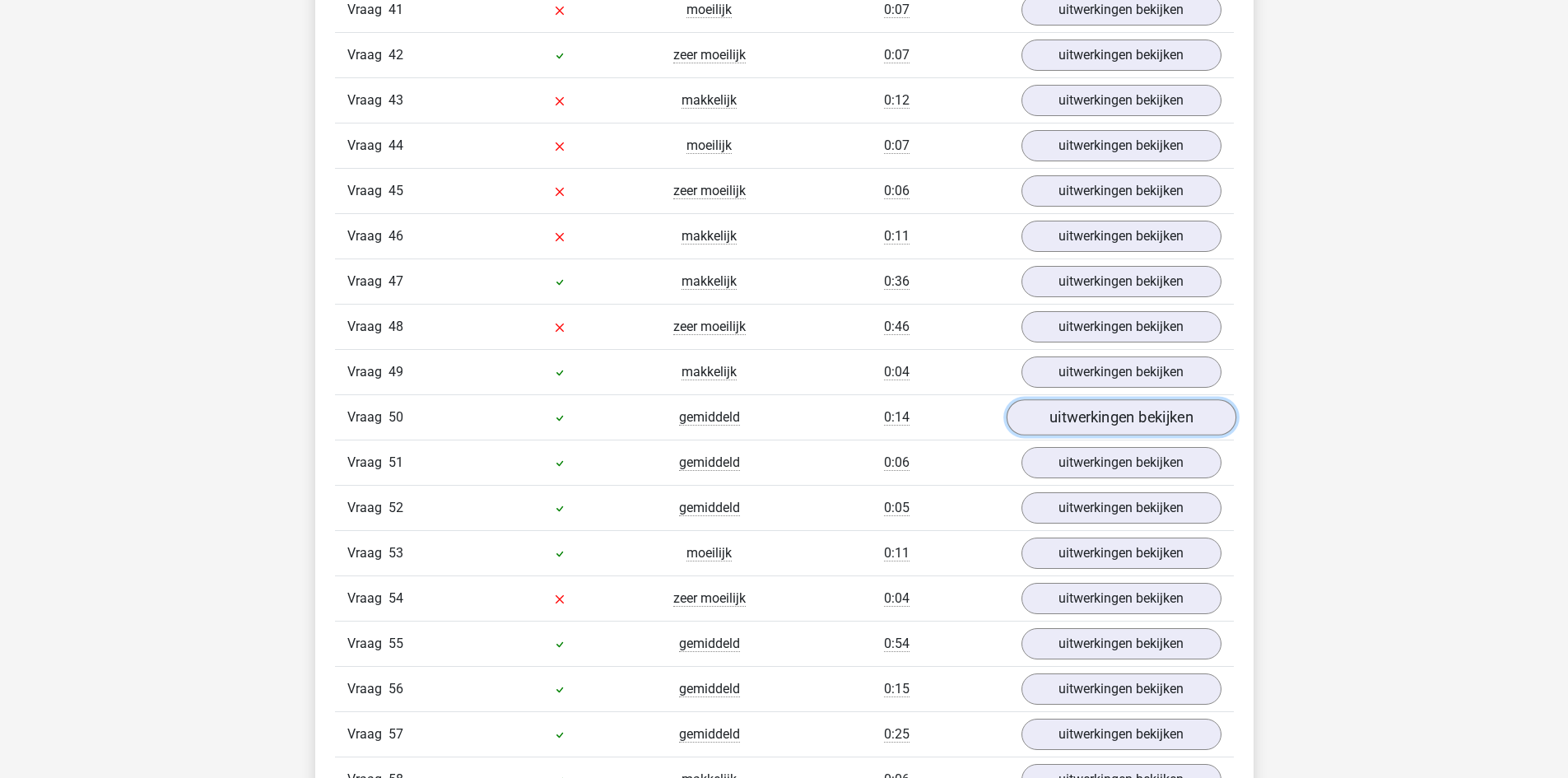
click at [1106, 420] on link "uitwerkingen bekijken" at bounding box center [1120, 418] width 230 height 36
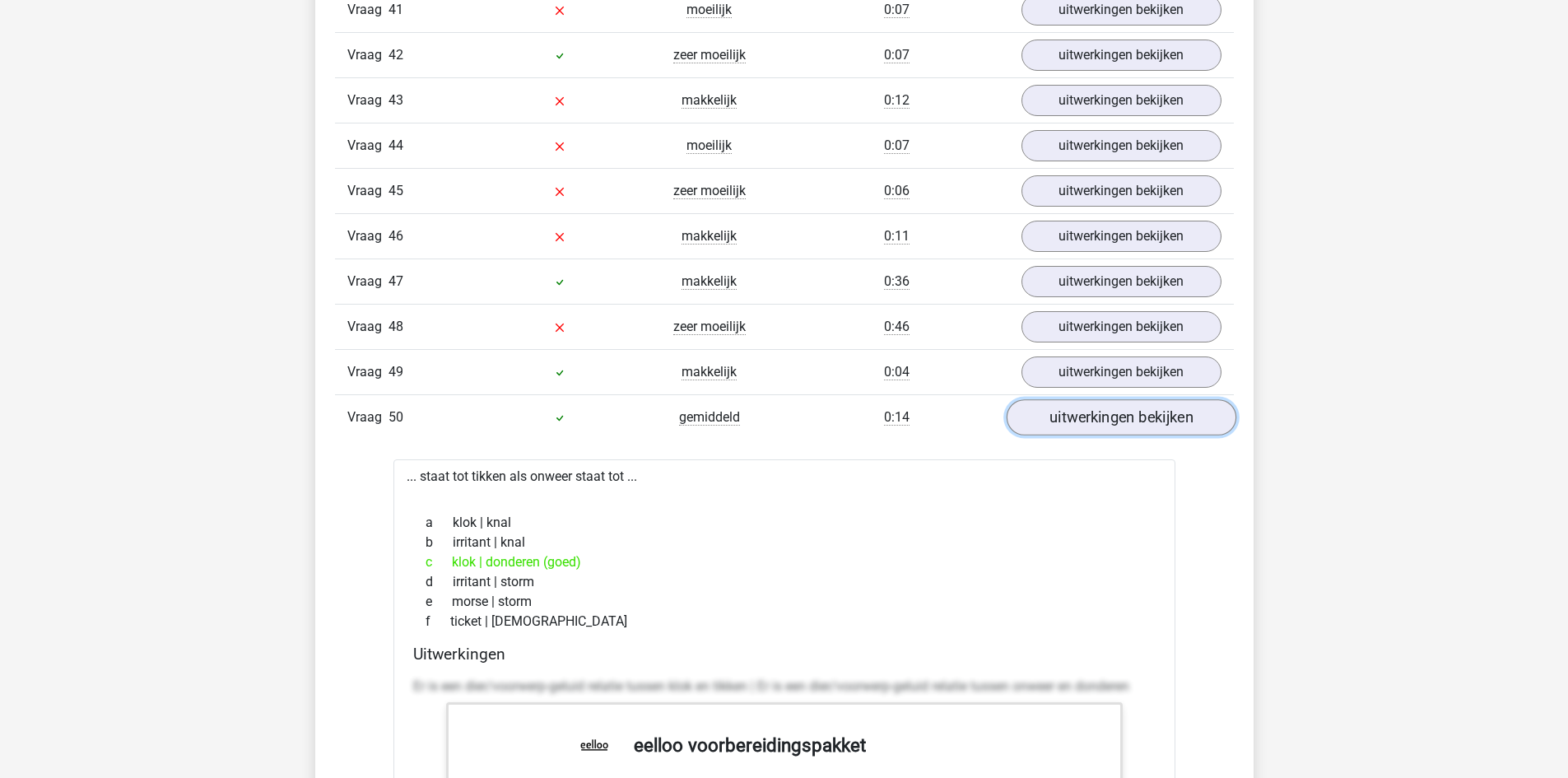
click at [1106, 420] on link "uitwerkingen bekijken" at bounding box center [1120, 418] width 230 height 36
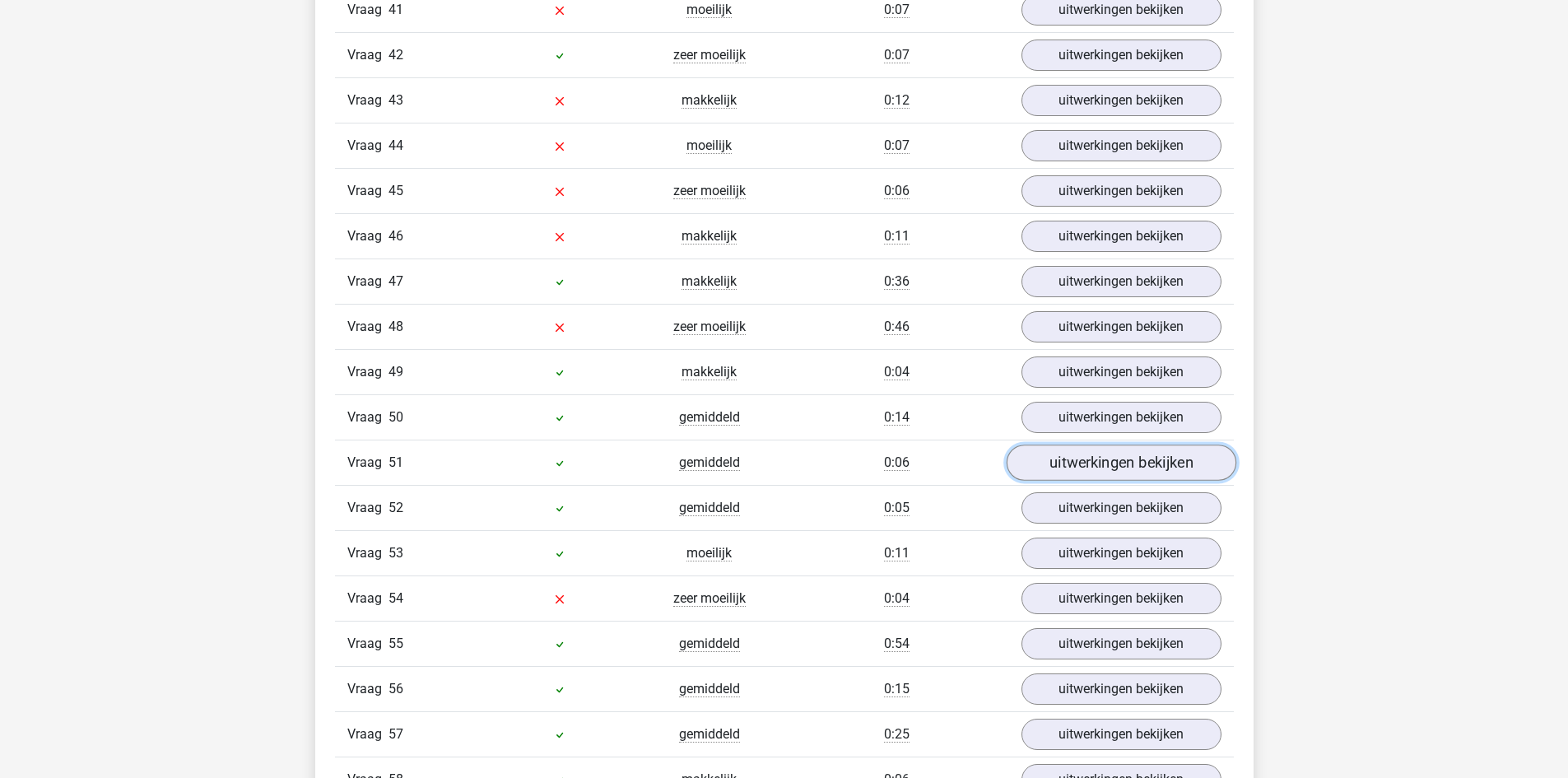
click at [1111, 472] on link "uitwerkingen bekijken" at bounding box center [1120, 463] width 230 height 36
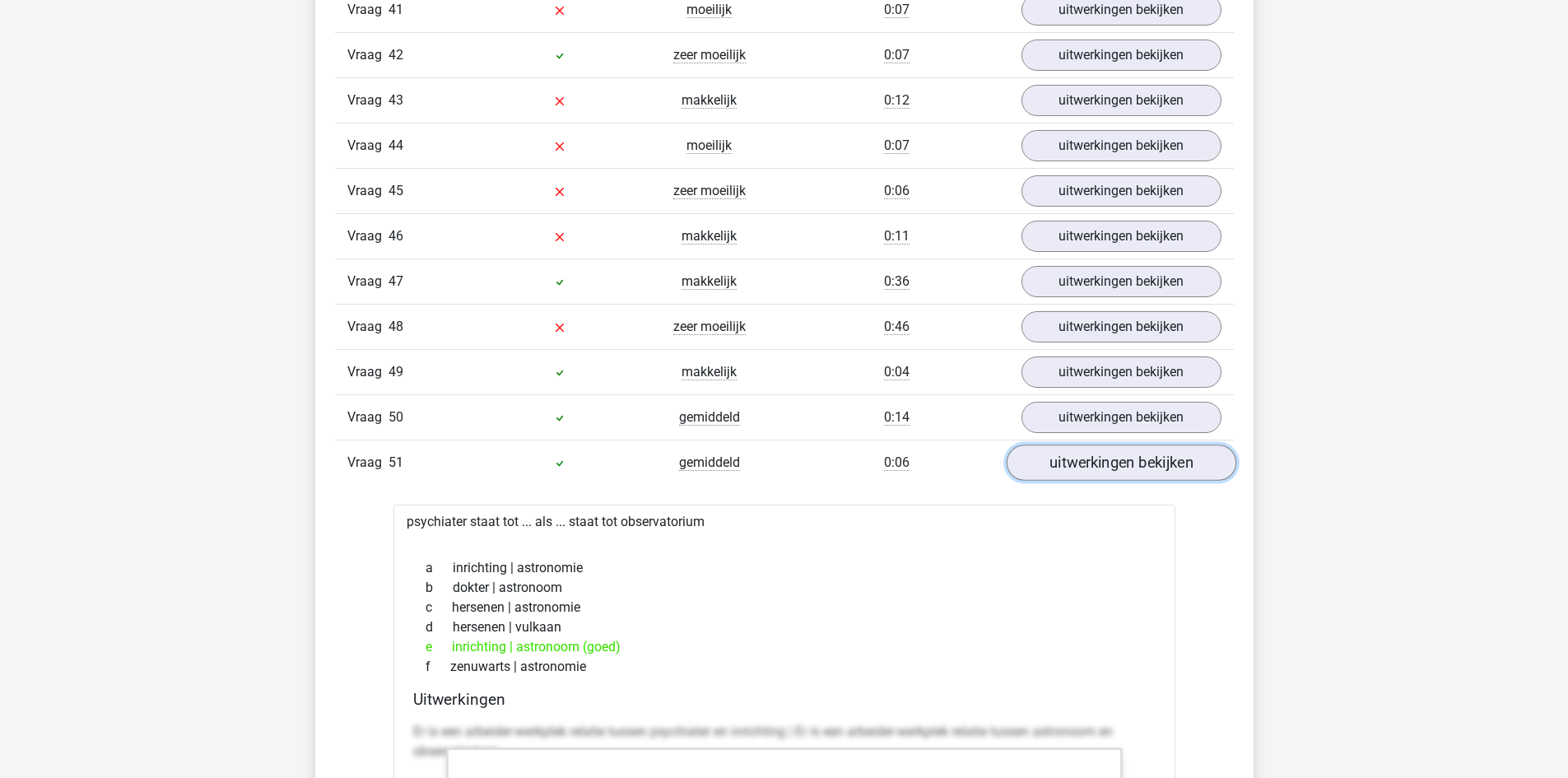
click at [1111, 467] on link "uitwerkingen bekijken" at bounding box center [1120, 463] width 230 height 36
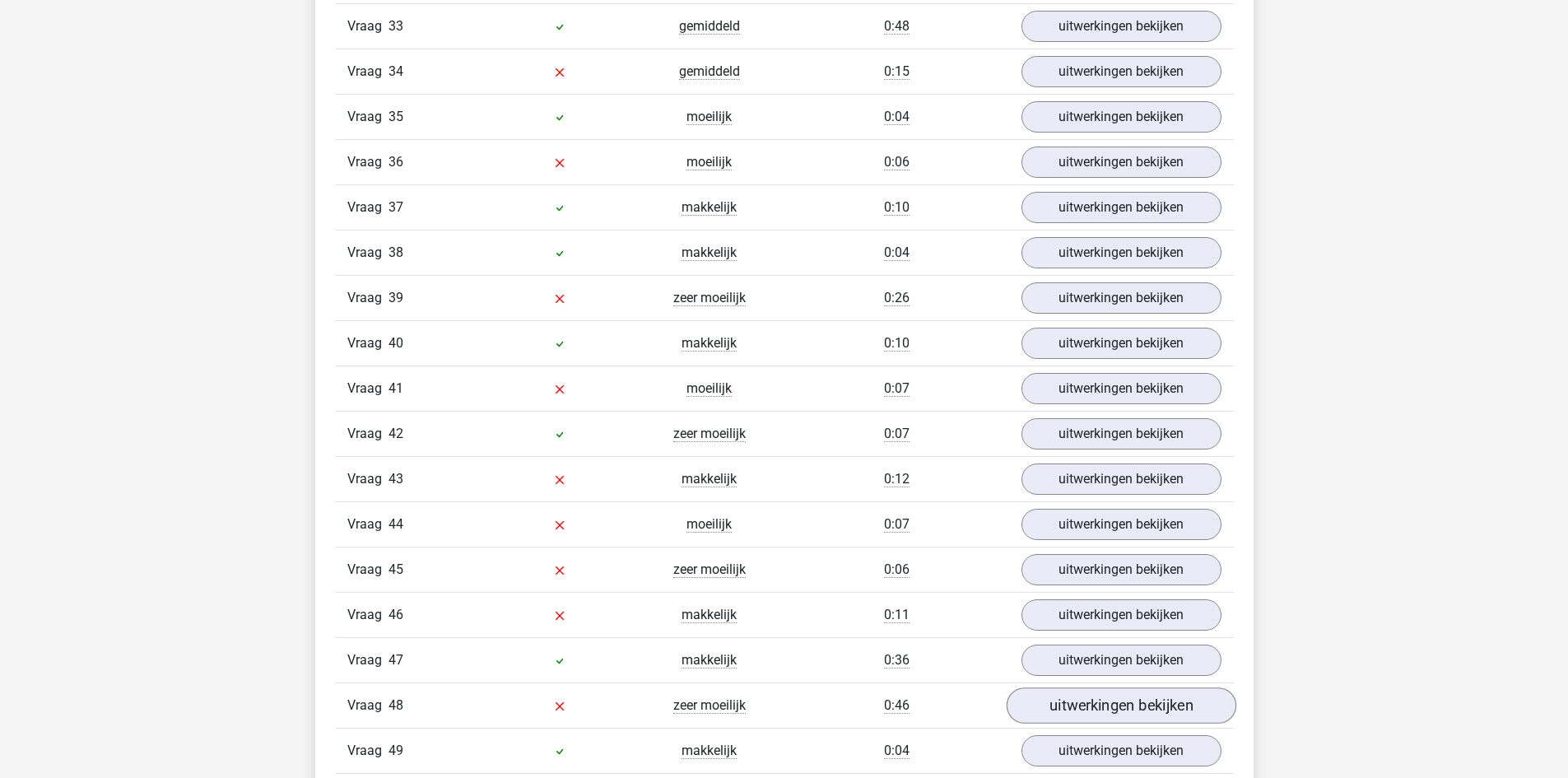
scroll to position [3292, 0]
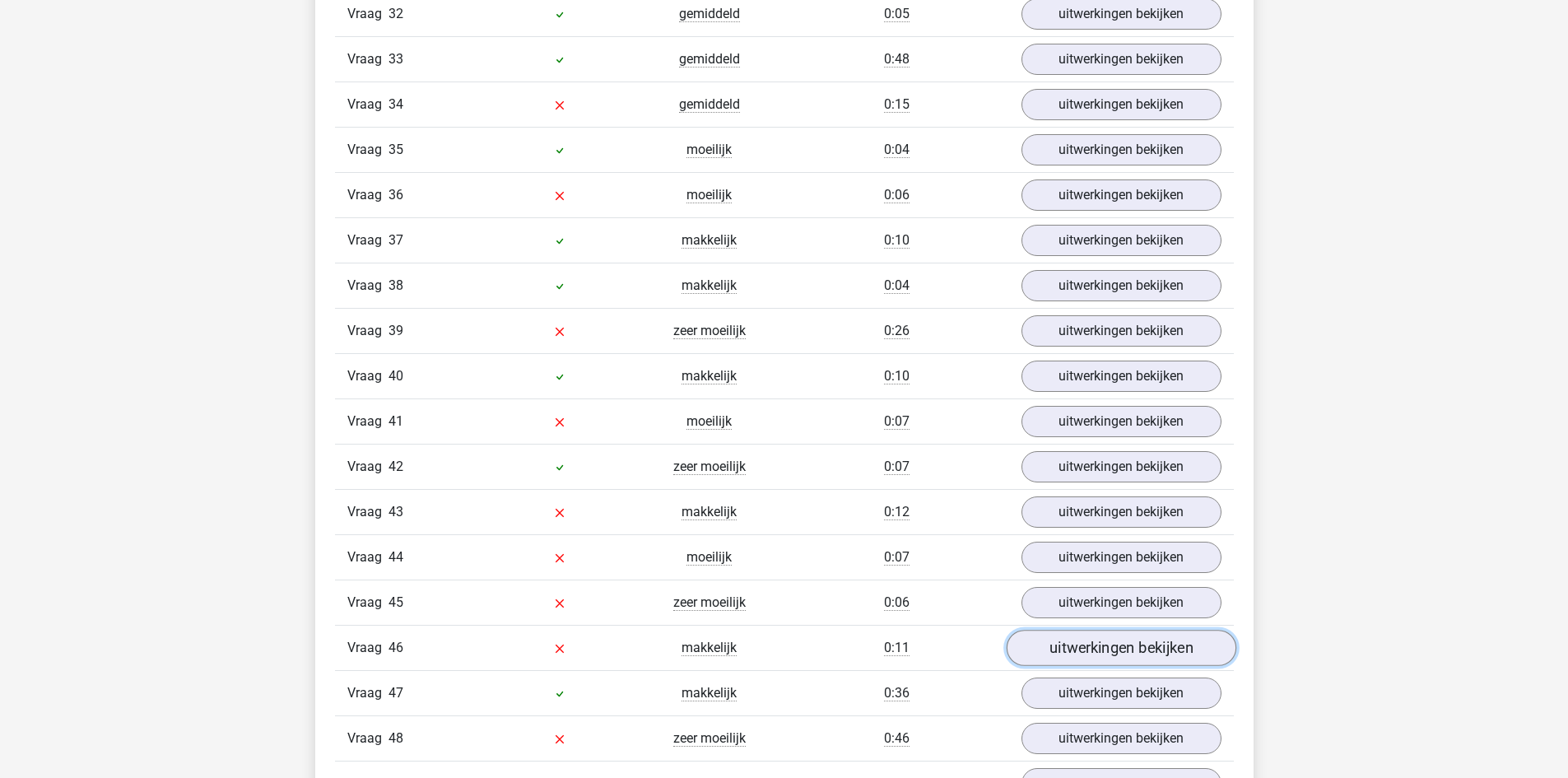
click at [1164, 638] on link "uitwerkingen bekijken" at bounding box center [1120, 648] width 230 height 36
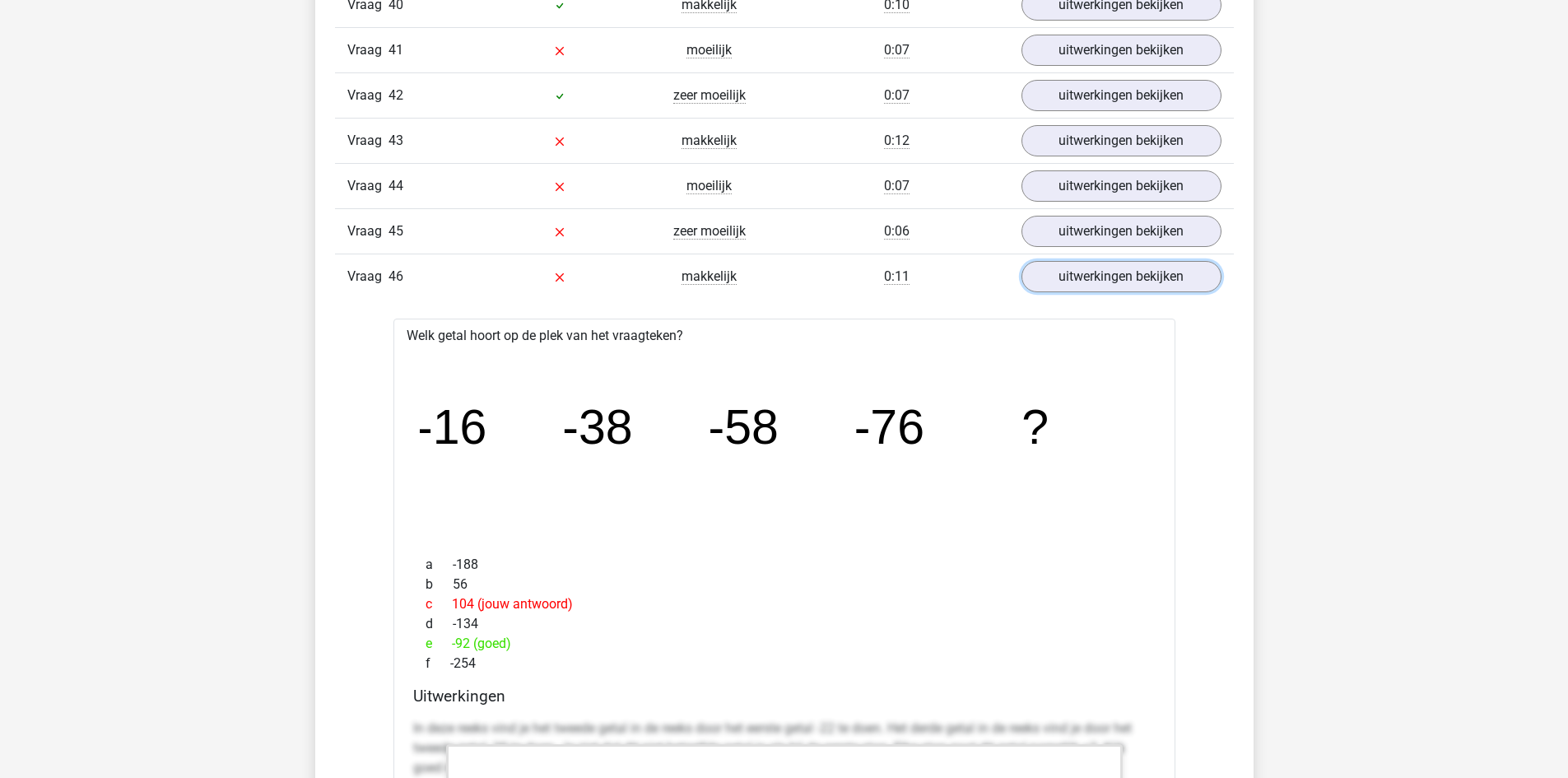
scroll to position [3703, 0]
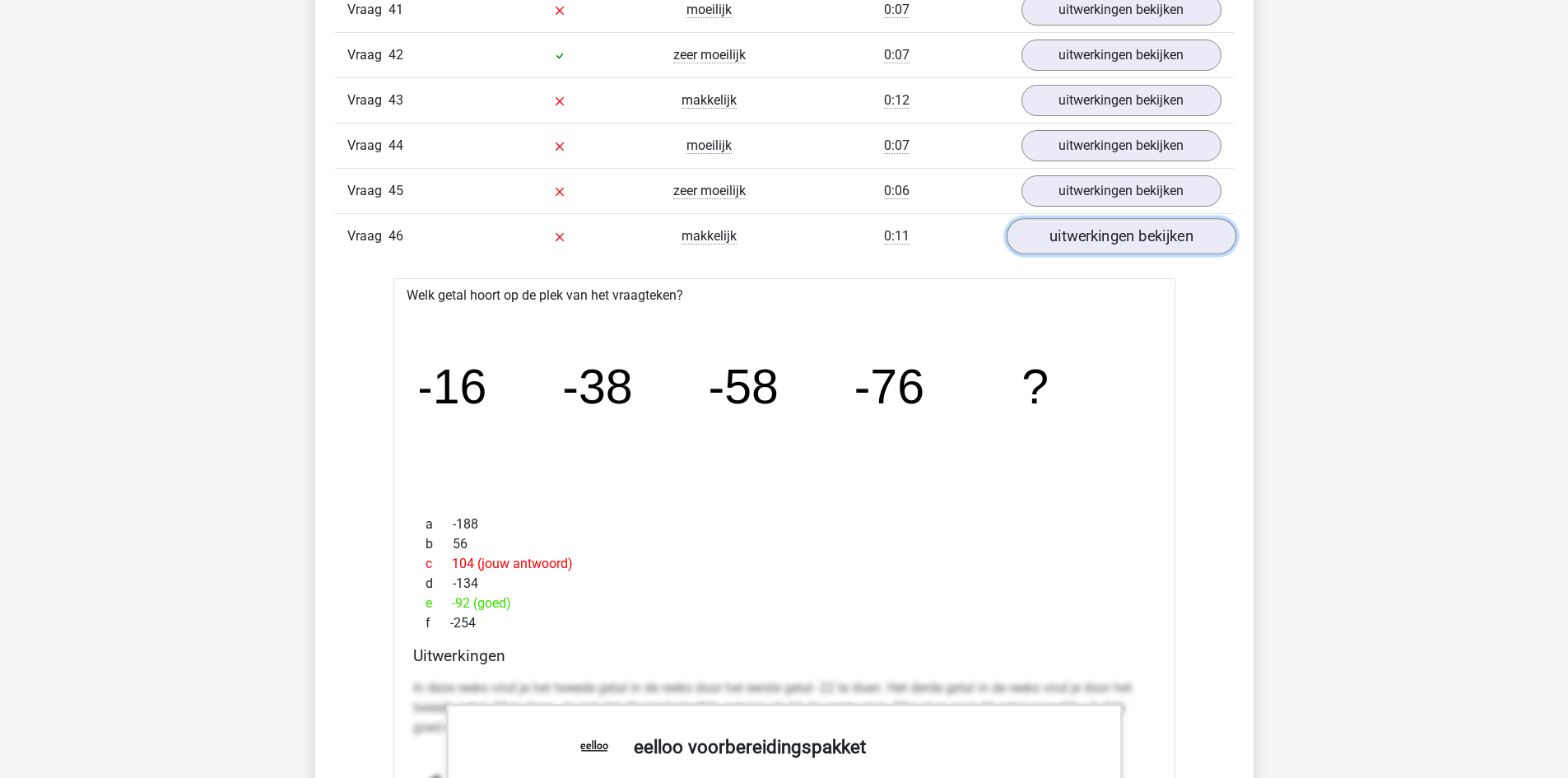
click at [1139, 237] on link "uitwerkingen bekijken" at bounding box center [1120, 237] width 230 height 36
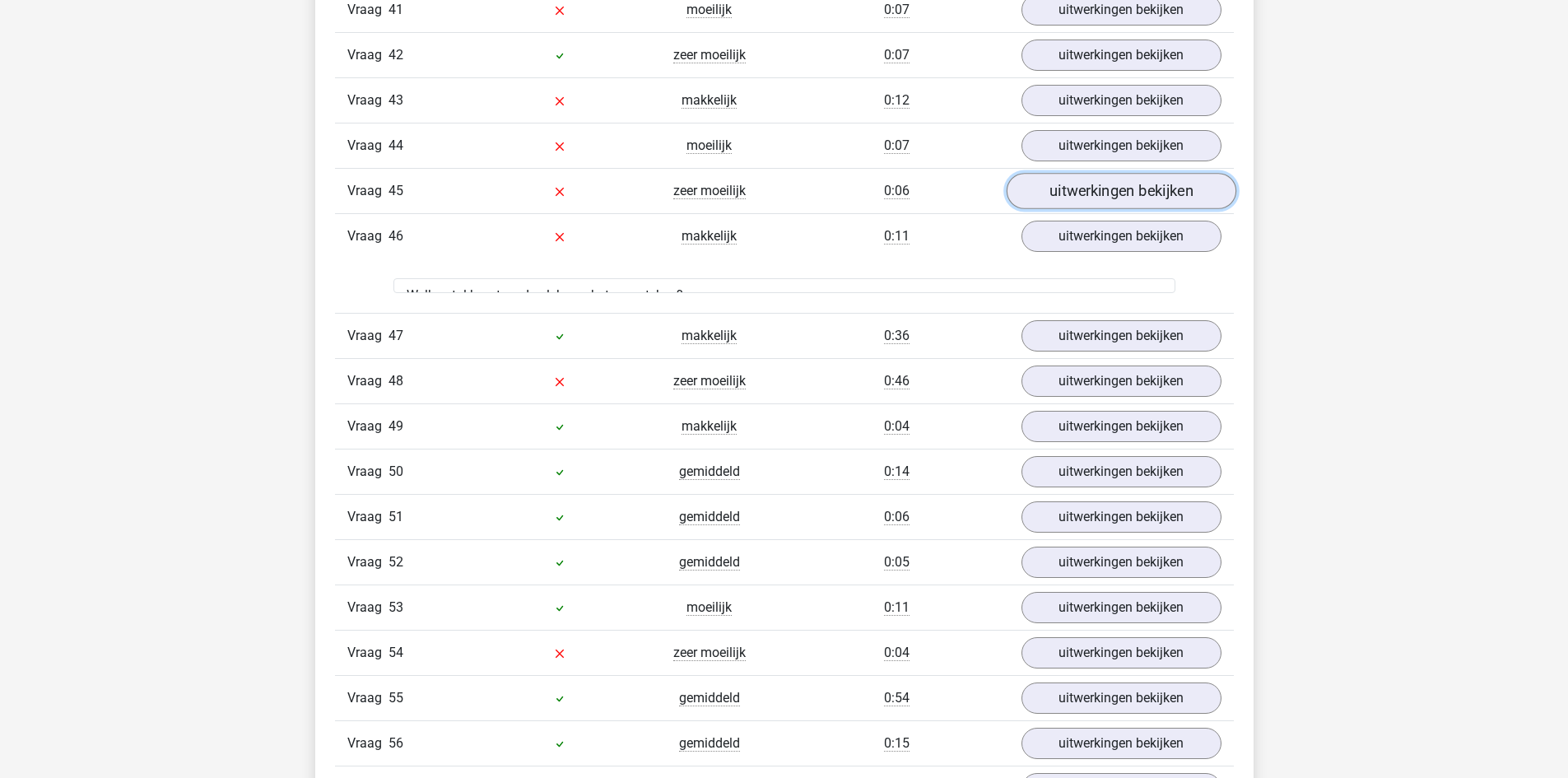
click at [1130, 189] on link "uitwerkingen bekijken" at bounding box center [1120, 191] width 230 height 36
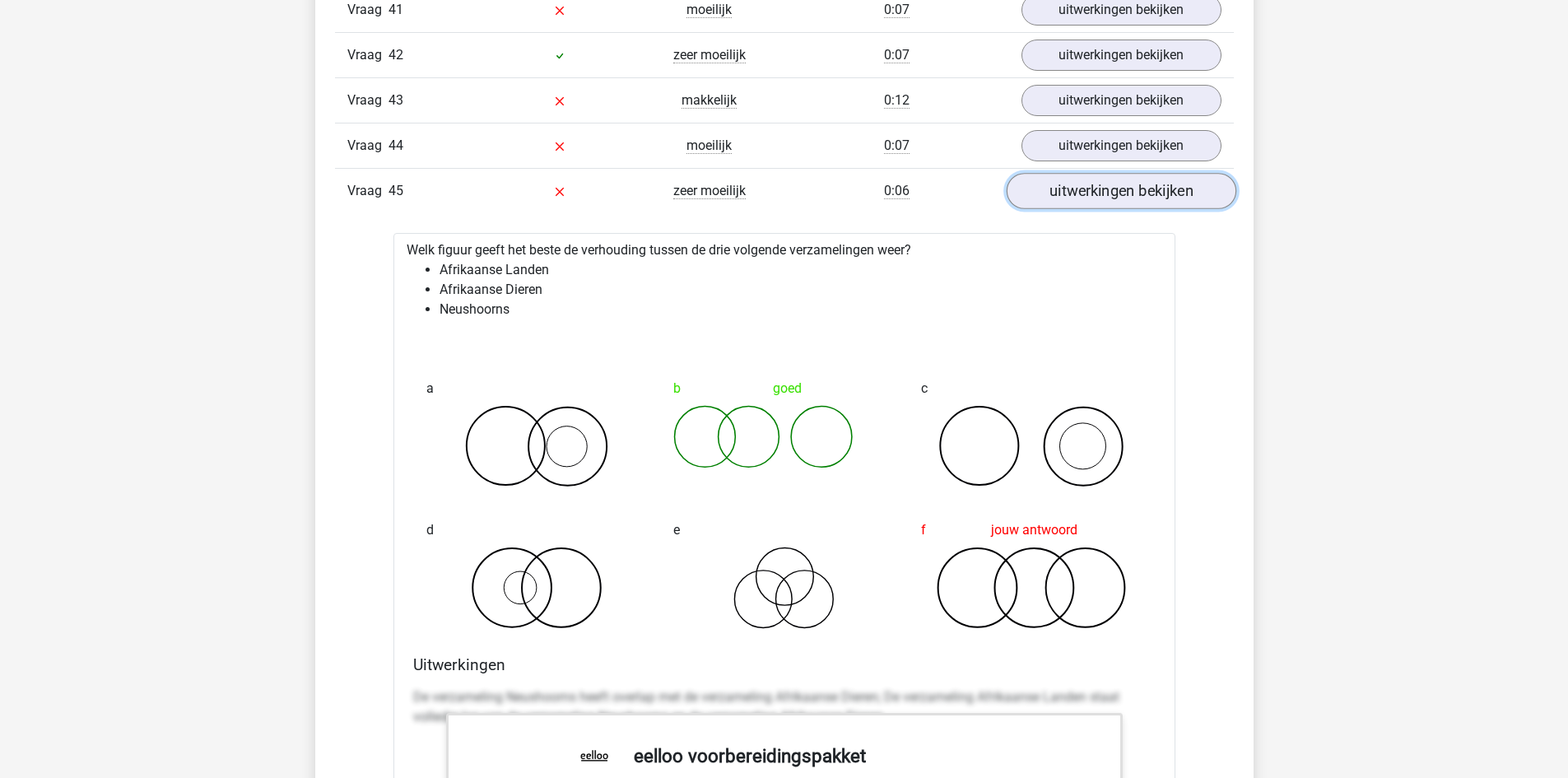
click at [1130, 189] on link "uitwerkingen bekijken" at bounding box center [1120, 191] width 230 height 36
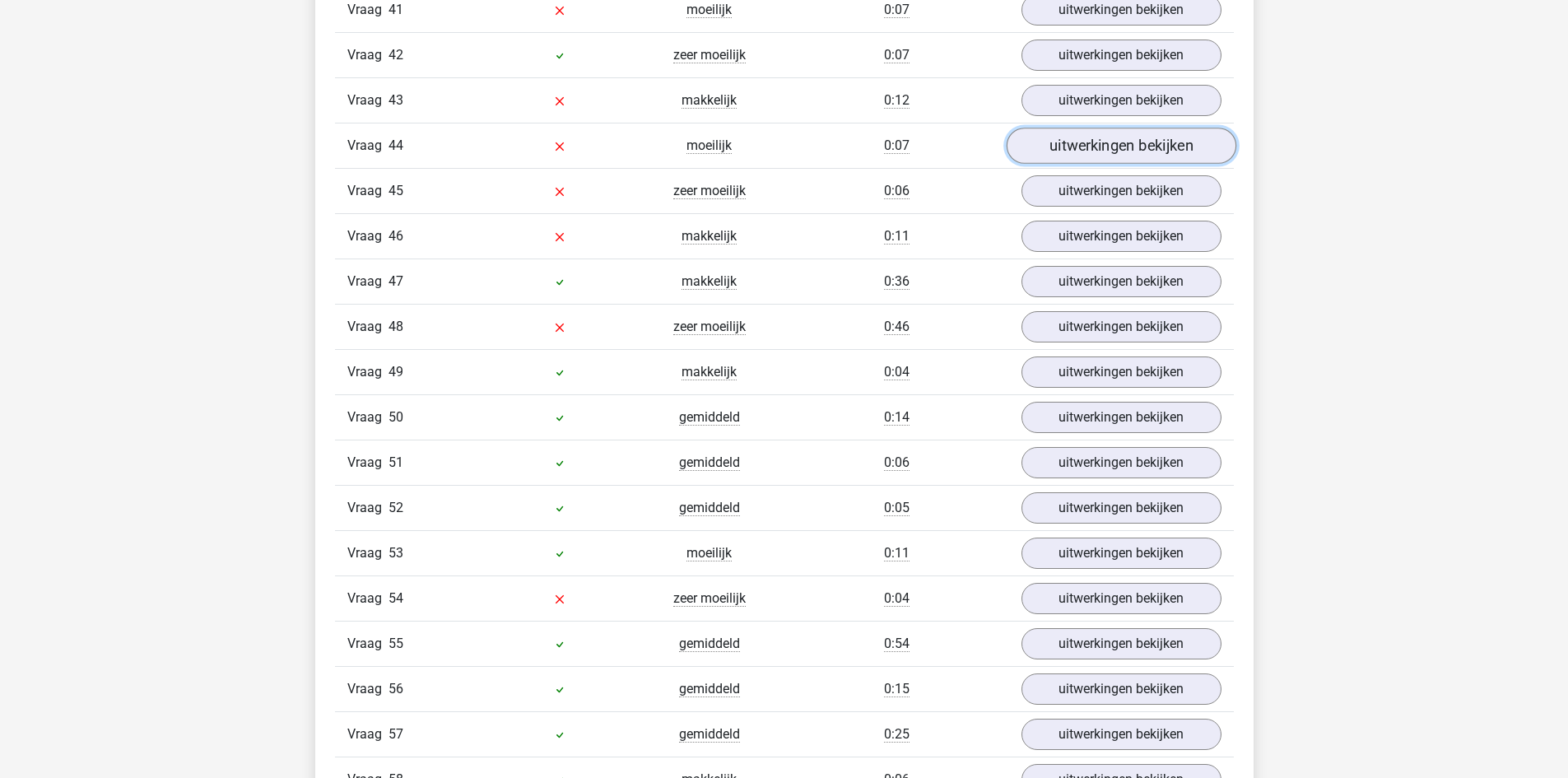
click at [1123, 143] on link "uitwerkingen bekijken" at bounding box center [1120, 146] width 230 height 36
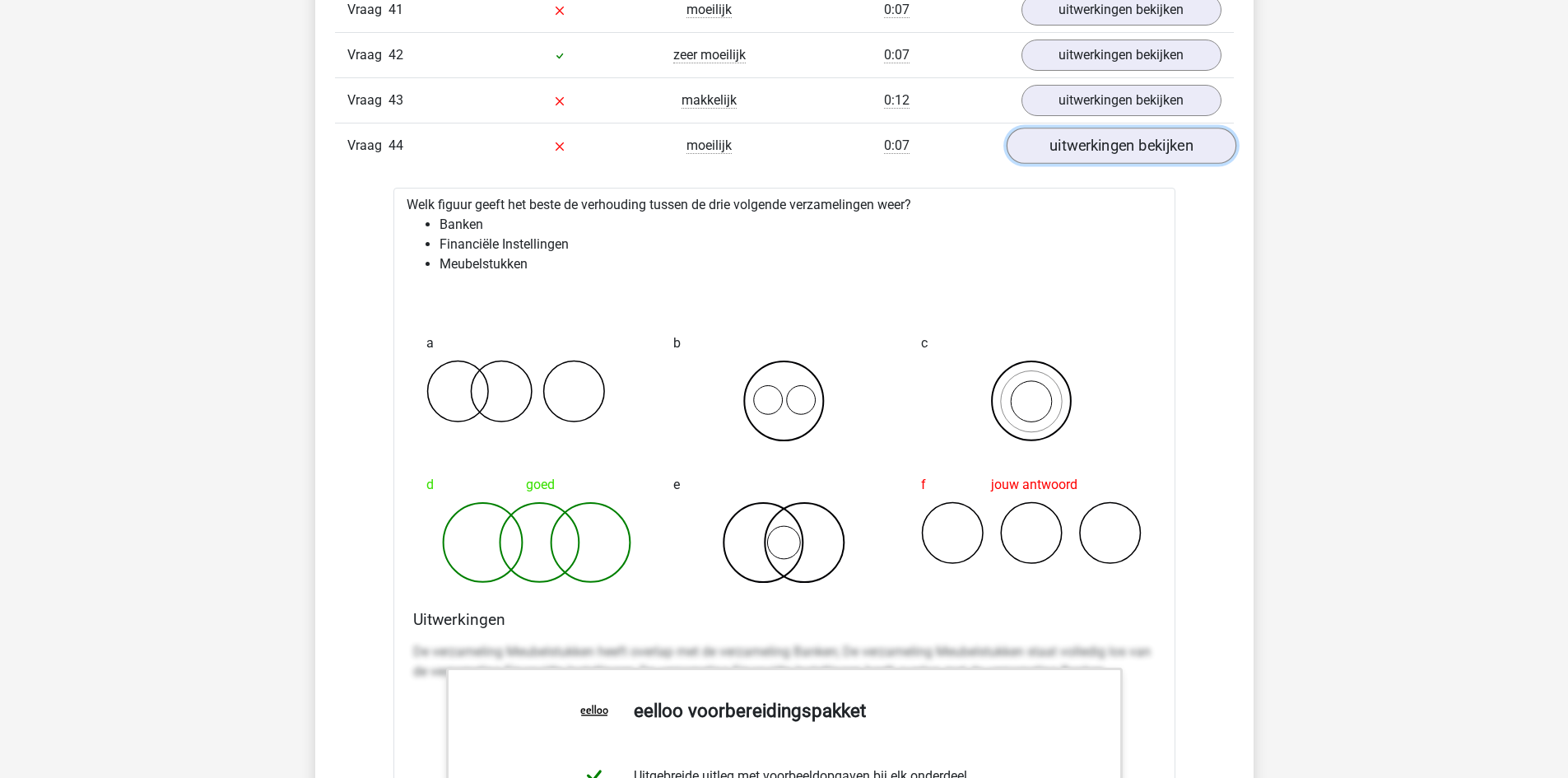
click at [1123, 143] on link "uitwerkingen bekijken" at bounding box center [1120, 146] width 230 height 36
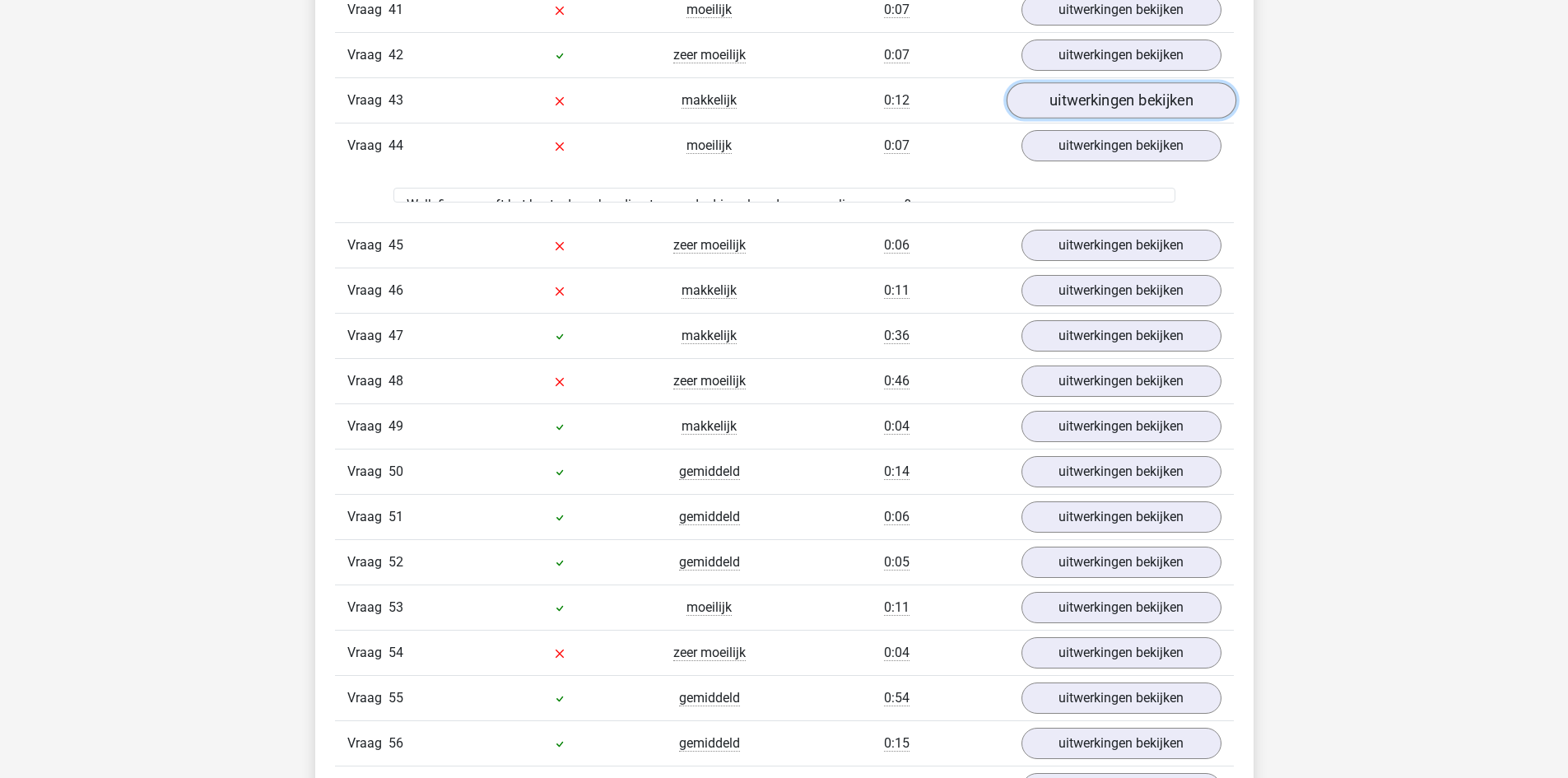
click at [1121, 87] on link "uitwerkingen bekijken" at bounding box center [1120, 101] width 230 height 36
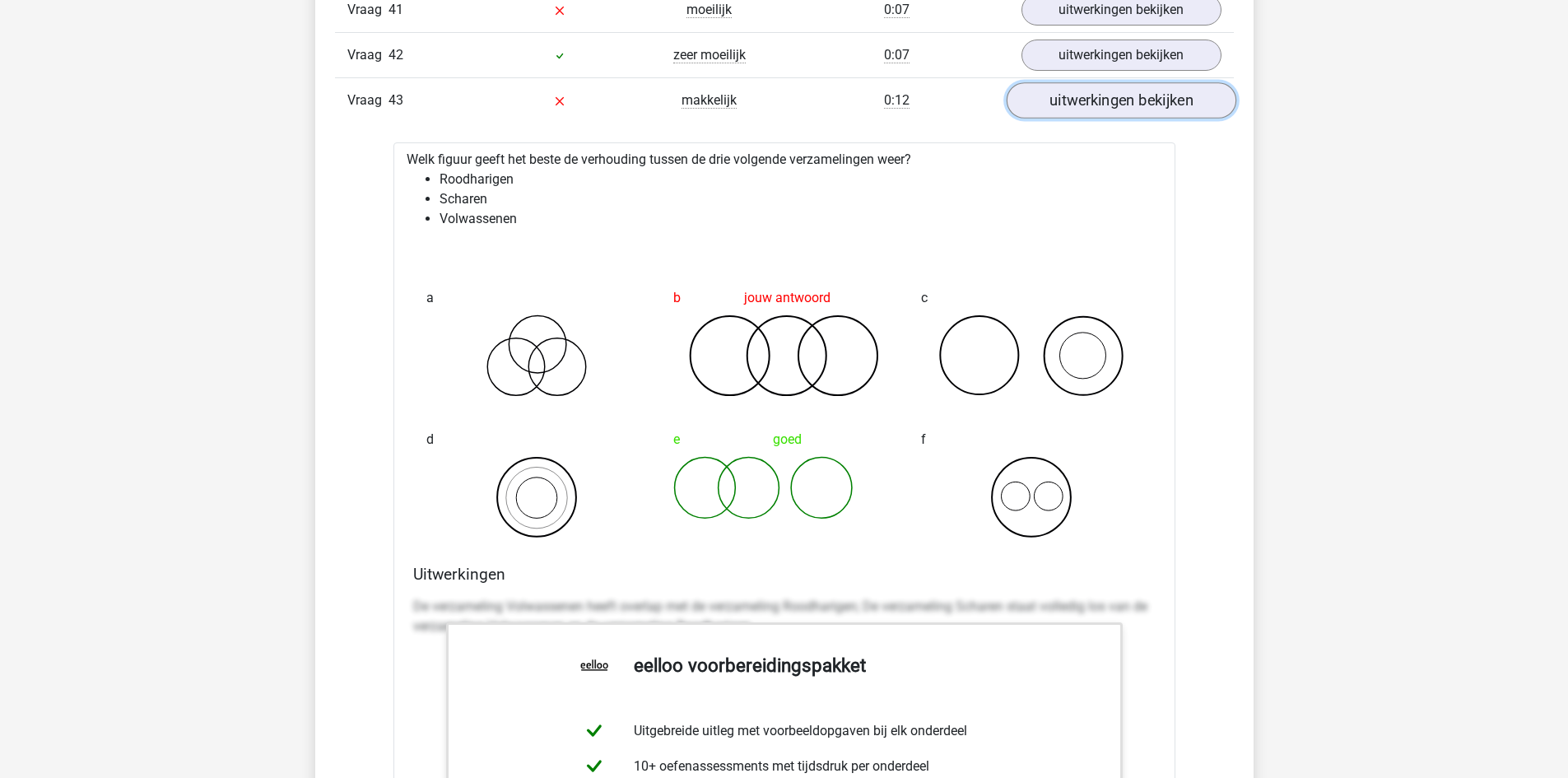
click at [1121, 87] on link "uitwerkingen bekijken" at bounding box center [1120, 101] width 230 height 36
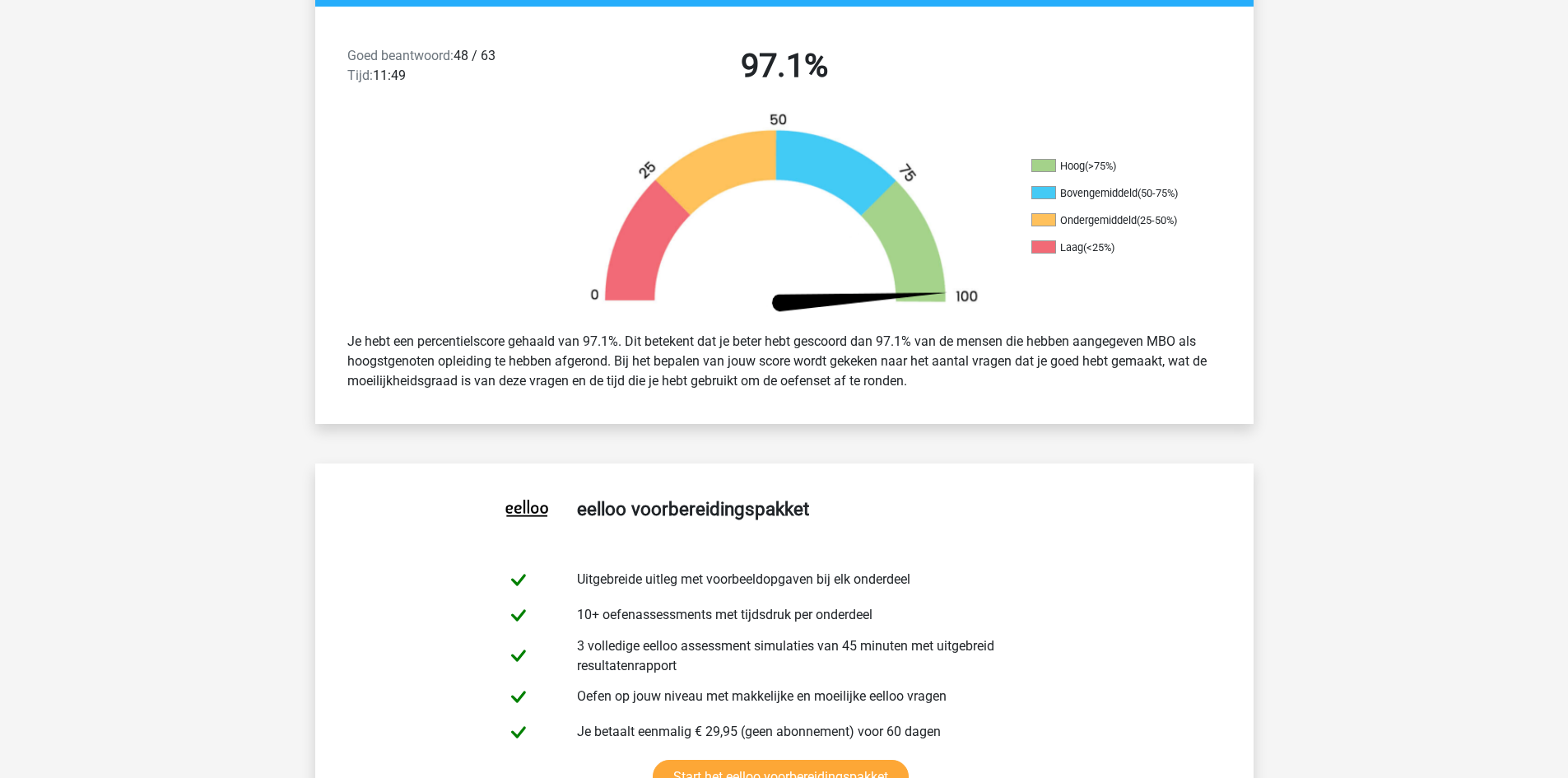
scroll to position [0, 0]
